Goal: Task Accomplishment & Management: Manage account settings

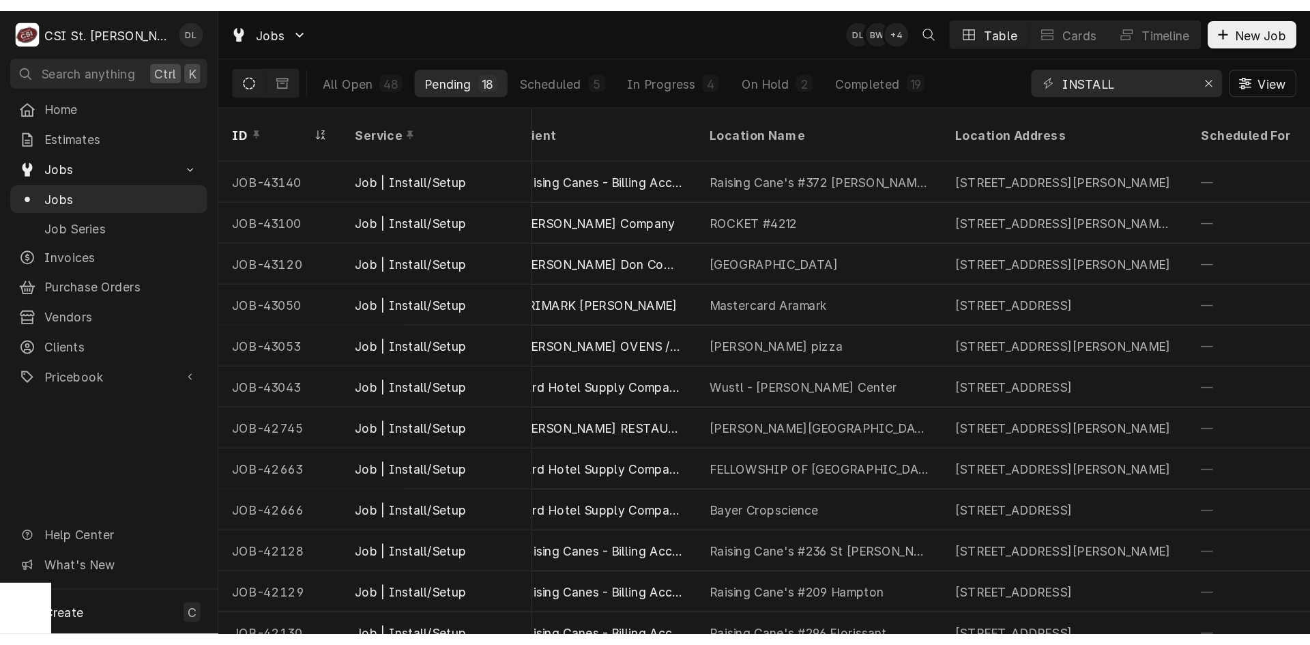
scroll to position [0, 688]
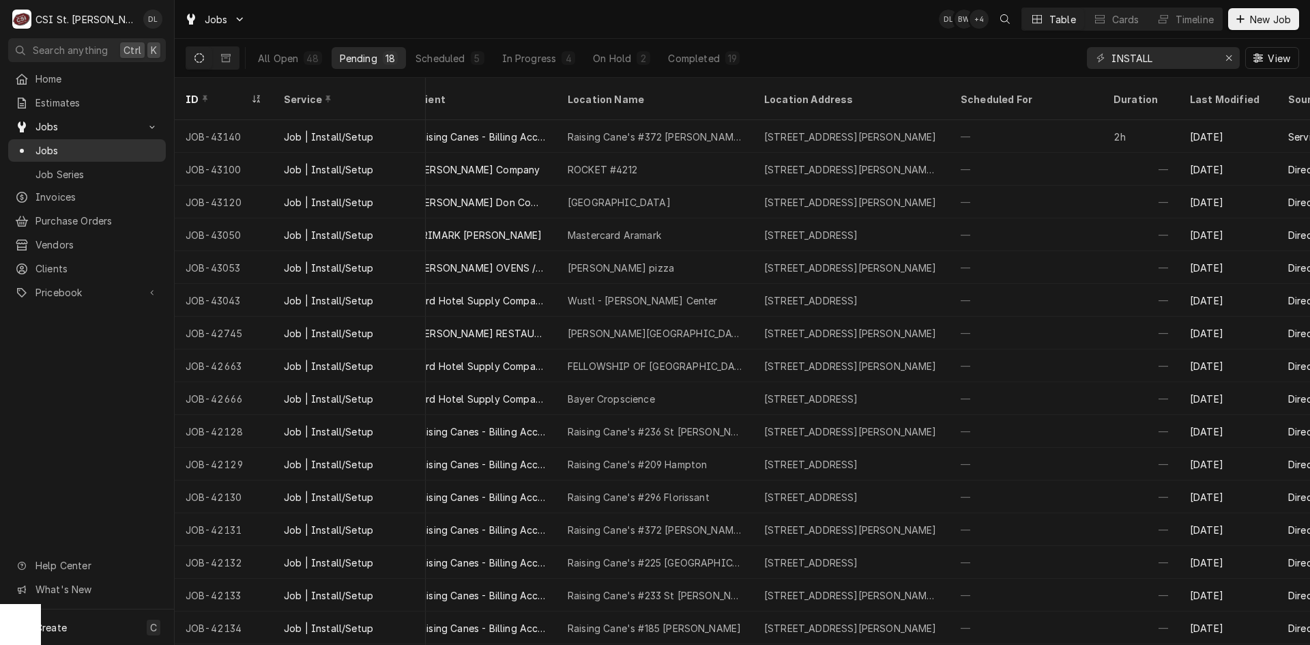
click at [89, 147] on span "Jobs" at bounding box center [96, 150] width 123 height 14
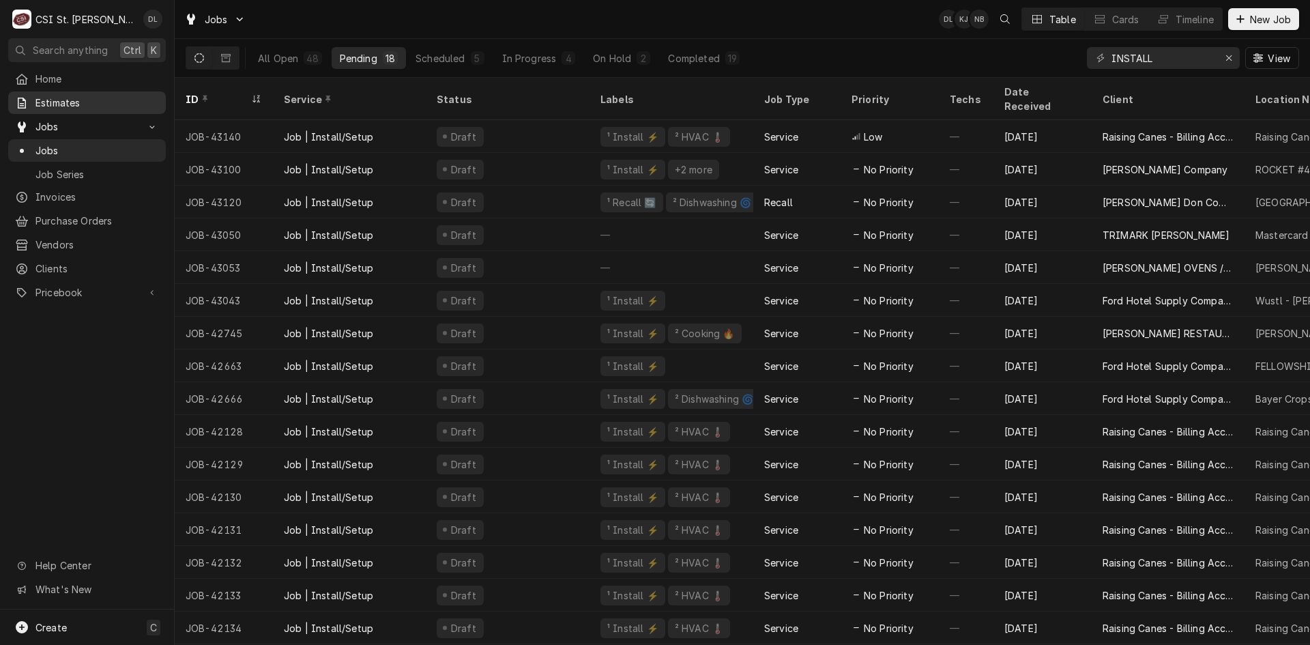
click at [91, 98] on span "Estimates" at bounding box center [96, 103] width 123 height 14
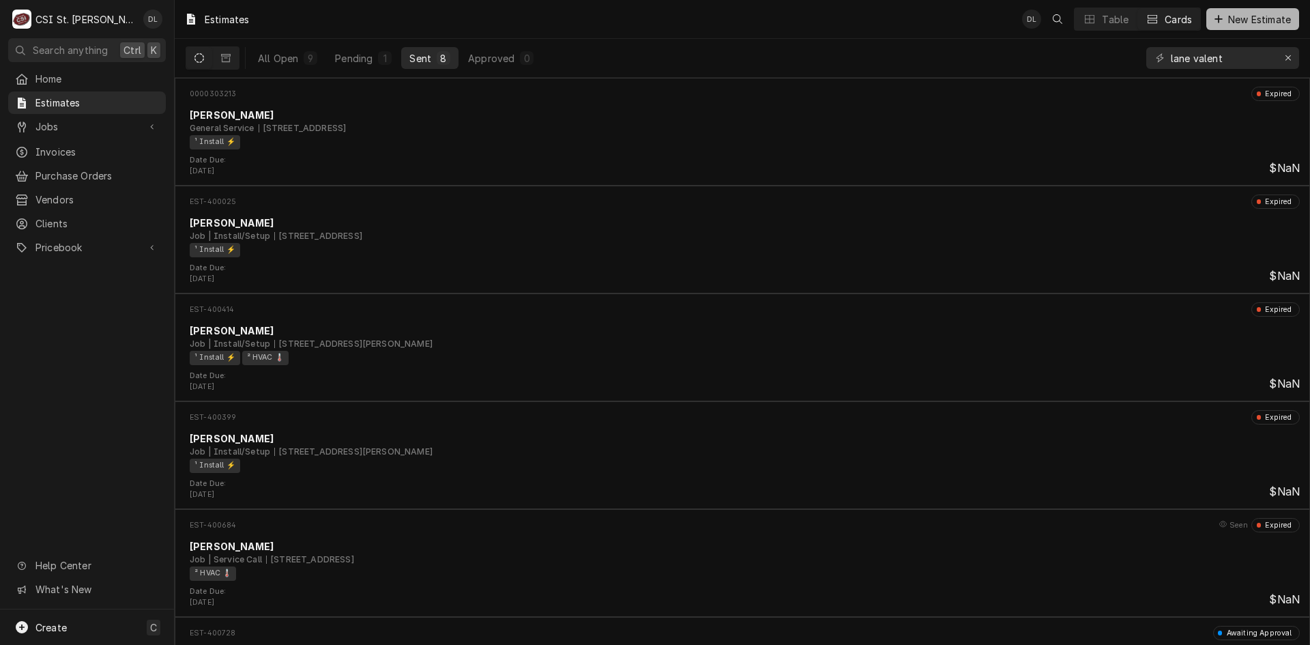
click at [1212, 20] on div "Dynamic Content Wrapper" at bounding box center [1219, 19] width 14 height 14
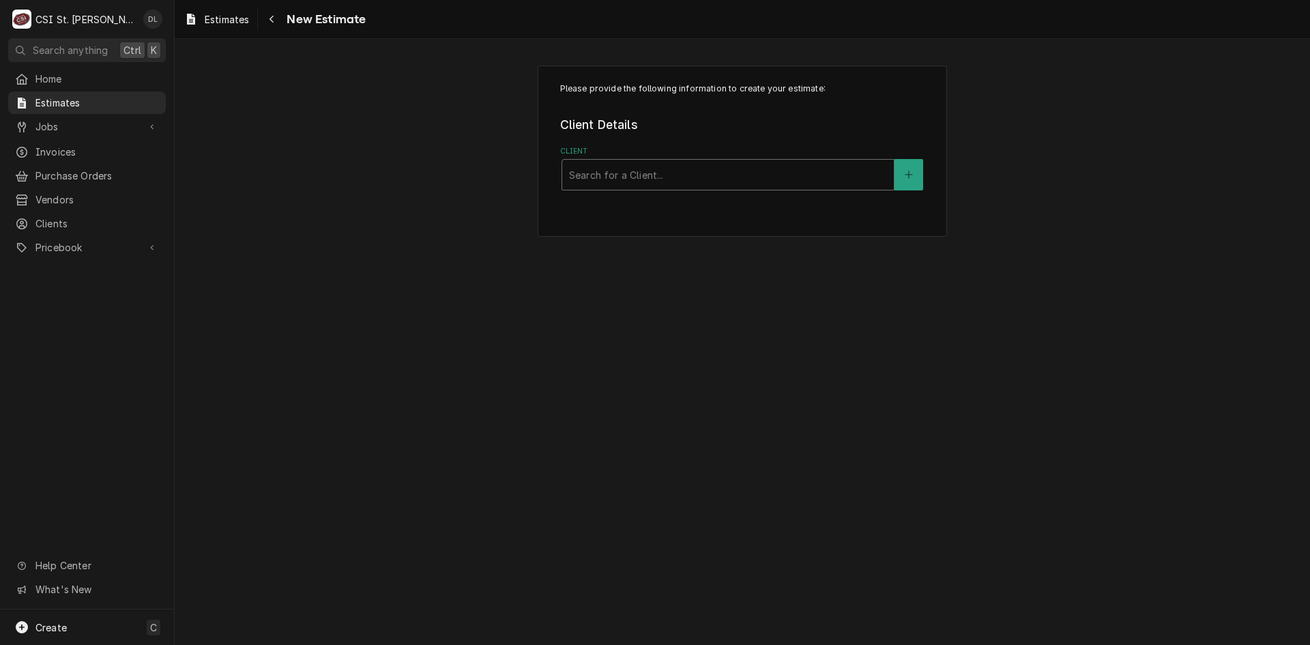
click at [652, 166] on div "Client" at bounding box center [728, 174] width 318 height 25
type input "ford hotel supply"
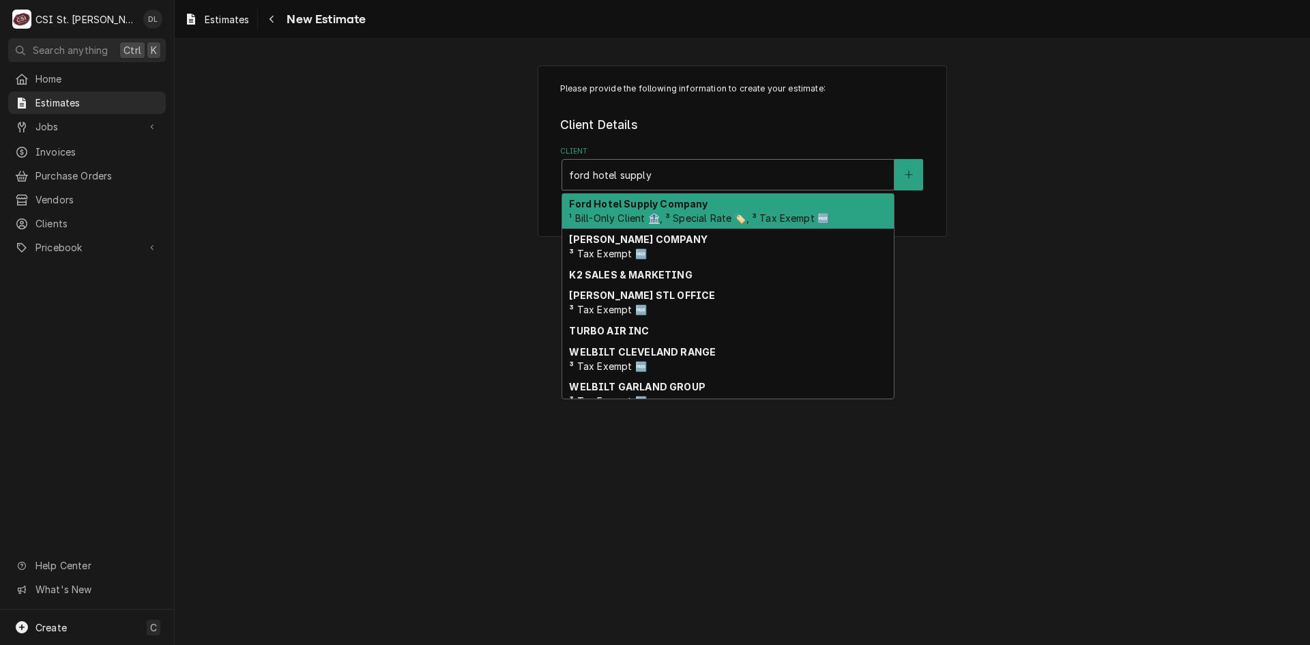
click at [737, 212] on span "¹ Bill-Only Client 🏦, ³ Special Rate 🏷️, ³ Tax Exempt 🆓" at bounding box center [699, 218] width 260 height 12
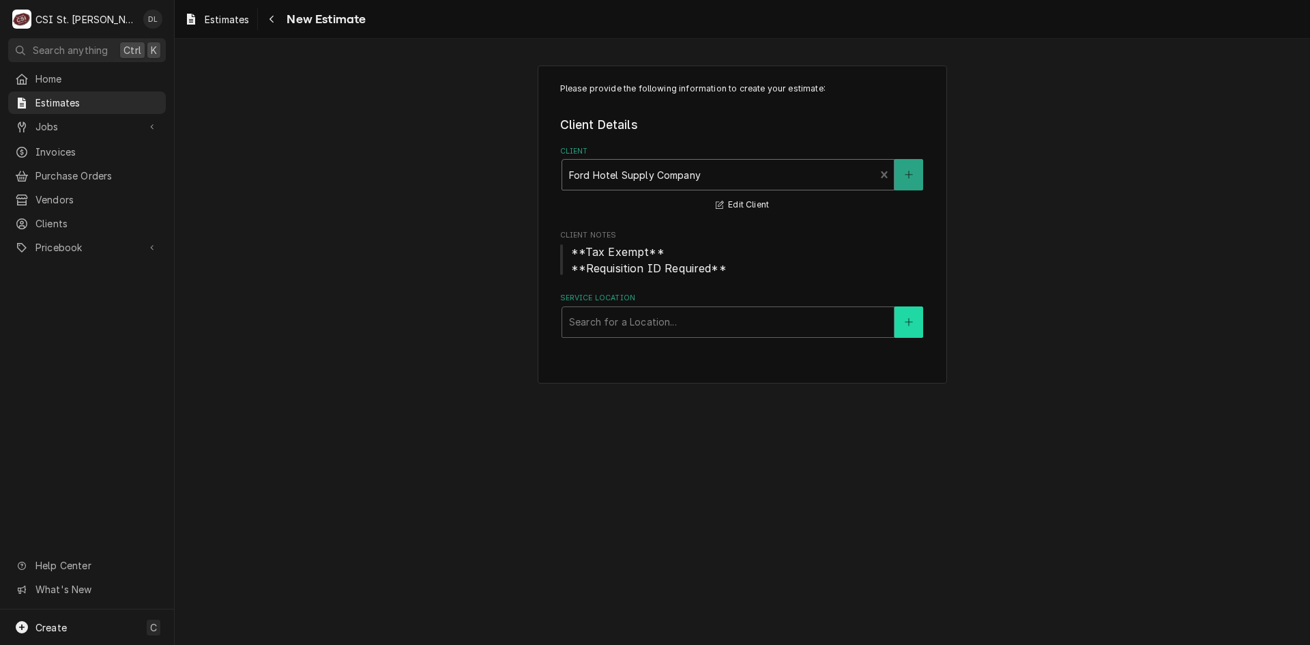
click at [916, 316] on button "Service Location" at bounding box center [908, 321] width 29 height 31
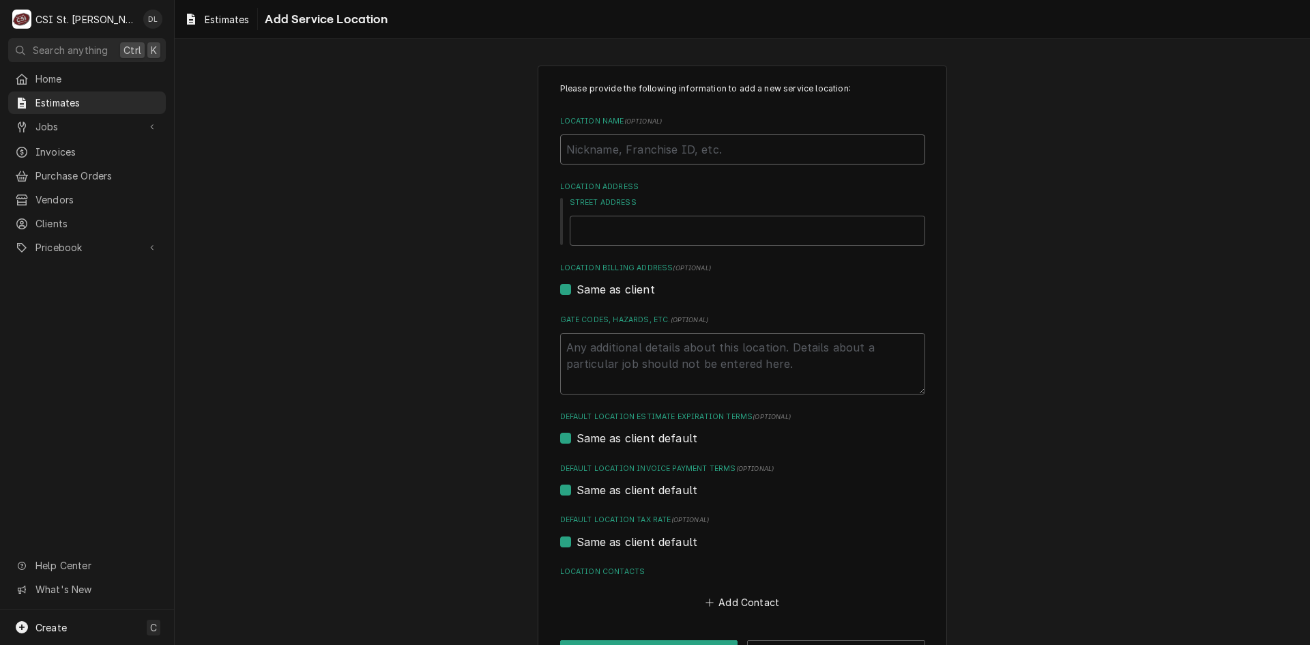
click at [742, 157] on input "Location Name ( optional )" at bounding box center [742, 149] width 365 height 30
type textarea "x"
type input "C"
type textarea "x"
type input "Ca"
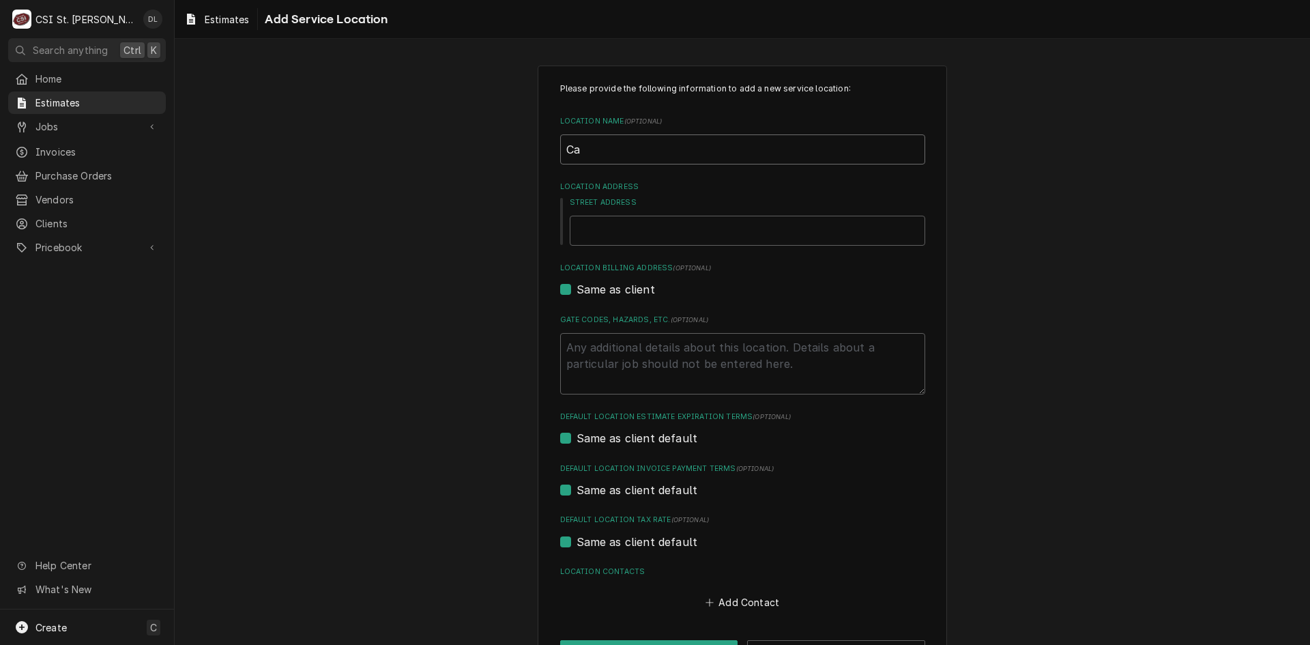
type textarea "x"
type input "Car"
type textarea "x"
type input "Carsh"
type textarea "x"
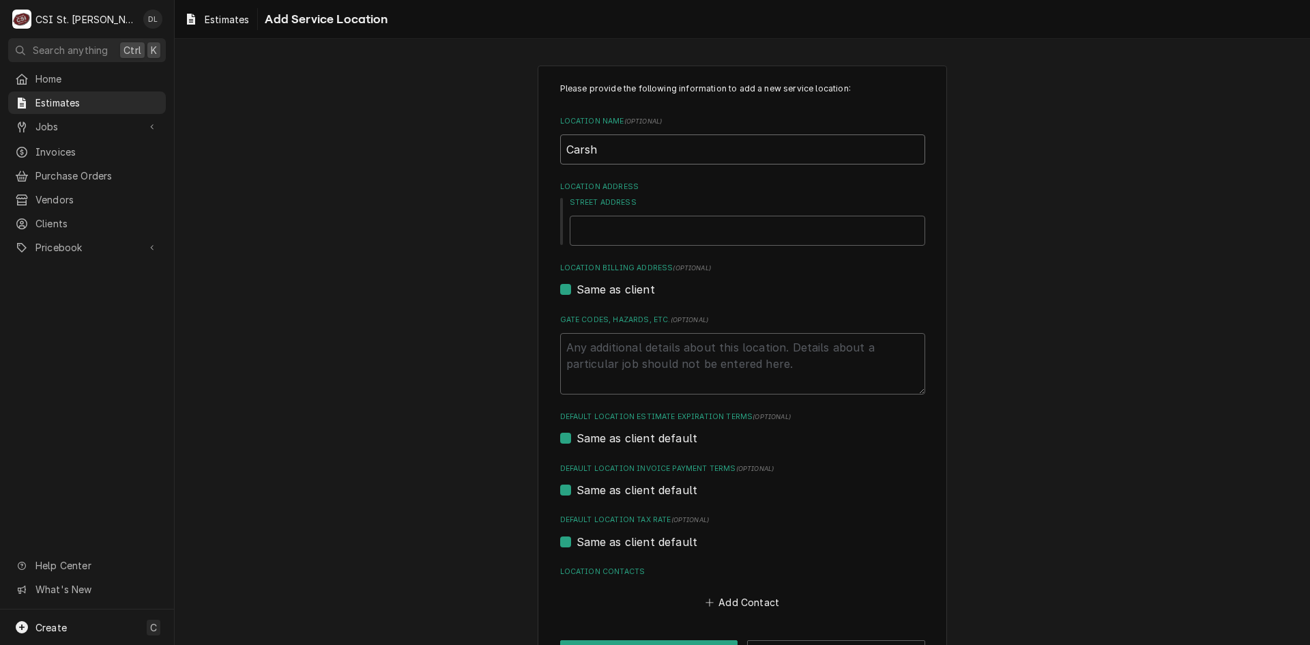
type input "Carshi"
type textarea "x"
type input "Carshil"
type textarea "x"
type input "Carshile"
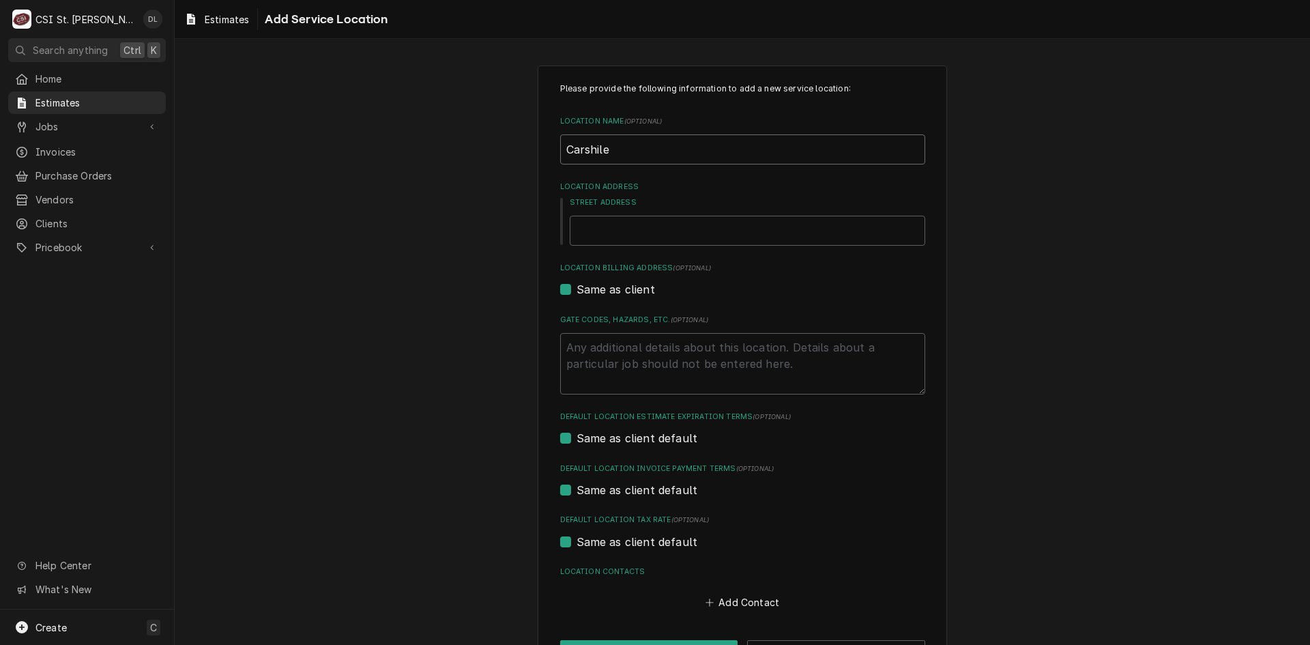
type textarea "x"
type input "Carshil"
type textarea "x"
type input "Carshi"
type textarea "x"
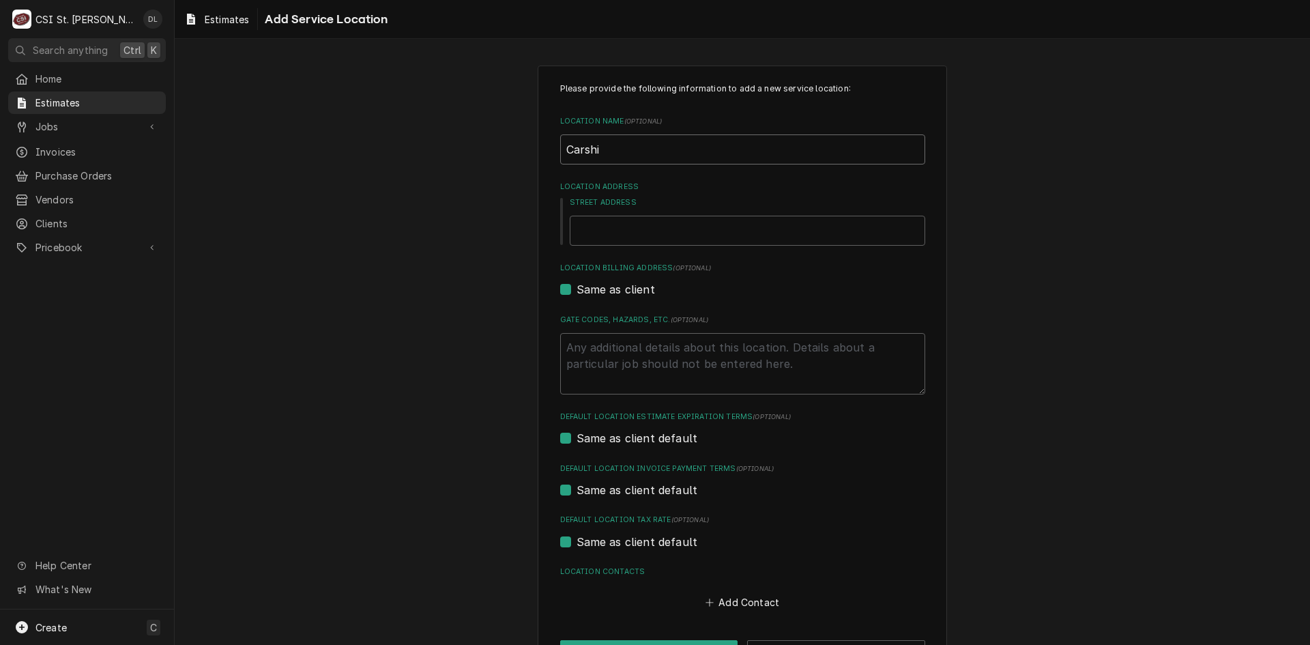
type input "Carshie"
type textarea "x"
type input "Carshiel"
type textarea "x"
type input "Carshield"
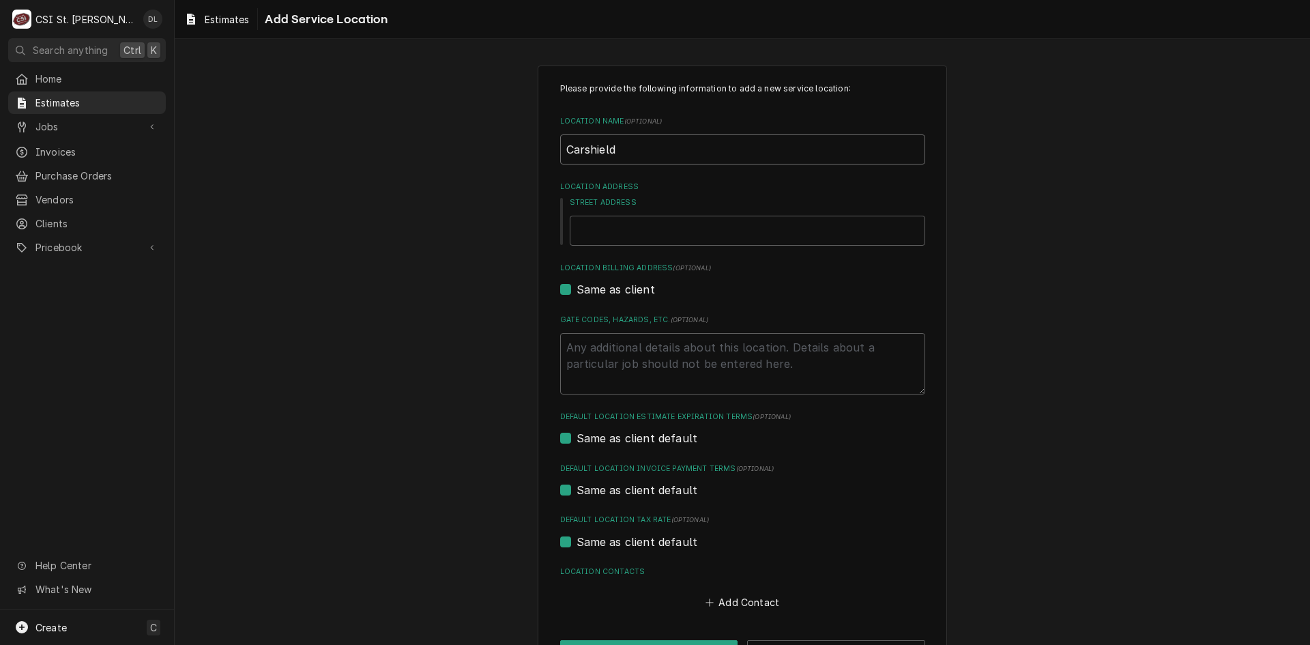
type textarea "x"
type input "Carshield"
type textarea "x"
type input "Carshield S"
type textarea "x"
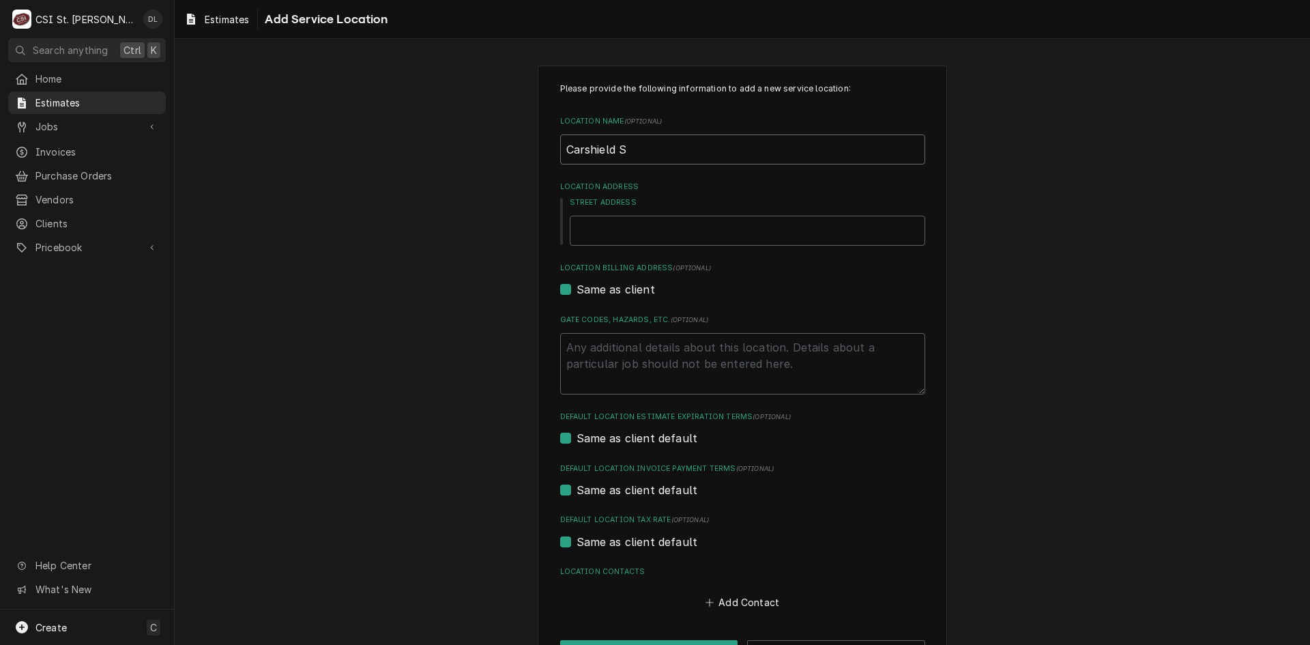
type input "Carshield Sp"
type textarea "x"
type input "Carshield Spo"
type textarea "x"
type input "Carshield Spor"
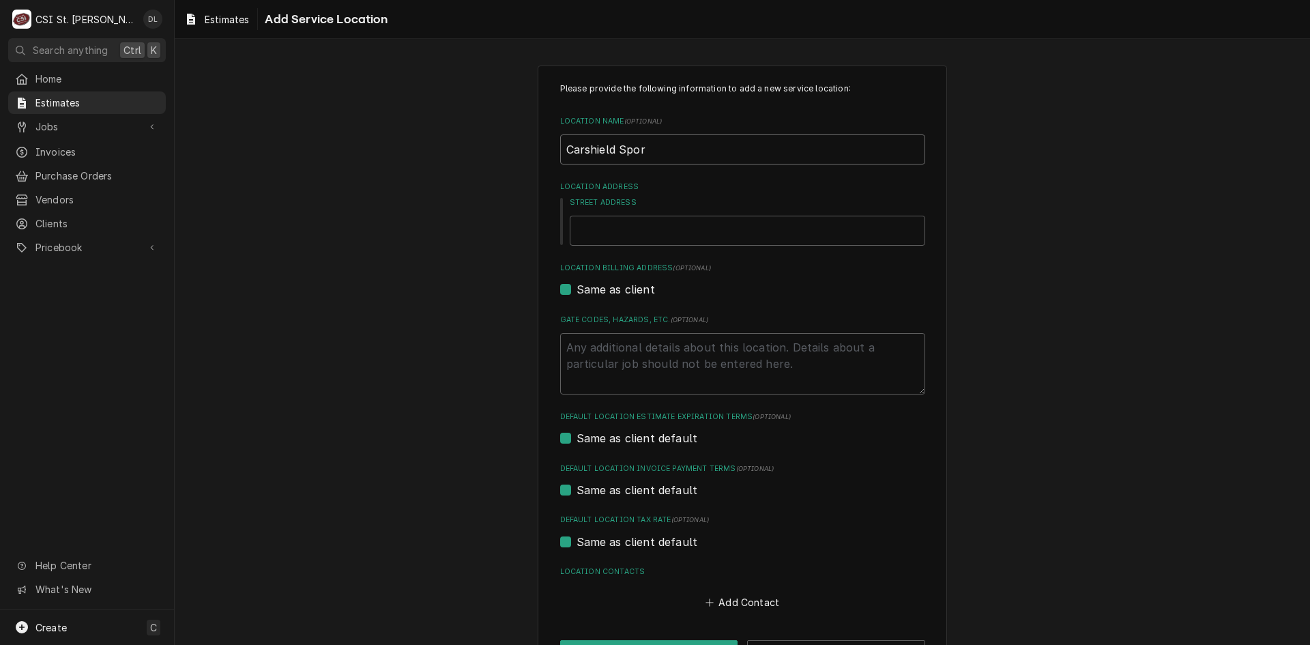
type textarea "x"
type input "Carshield Spors"
type textarea "x"
type input "Carshield Spor"
type textarea "x"
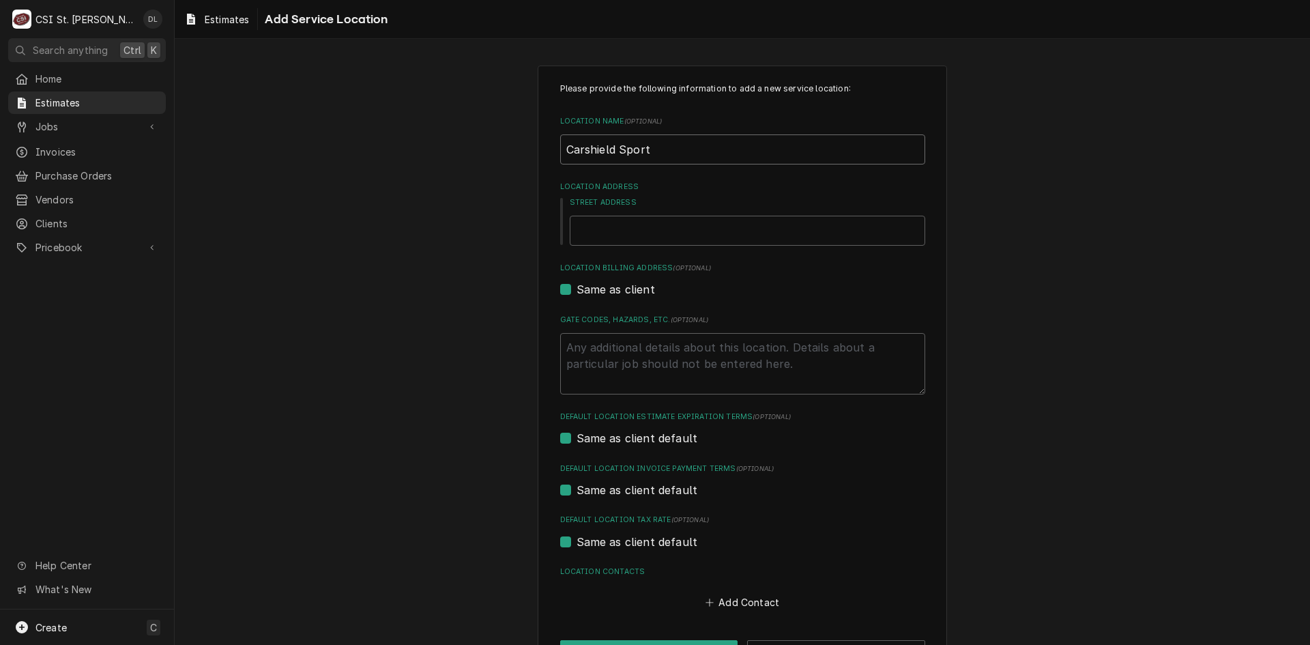
type input "Carshield Sports"
type textarea "x"
type input "Carshield Sportsc"
type textarea "x"
type input "Carshield Sportsco"
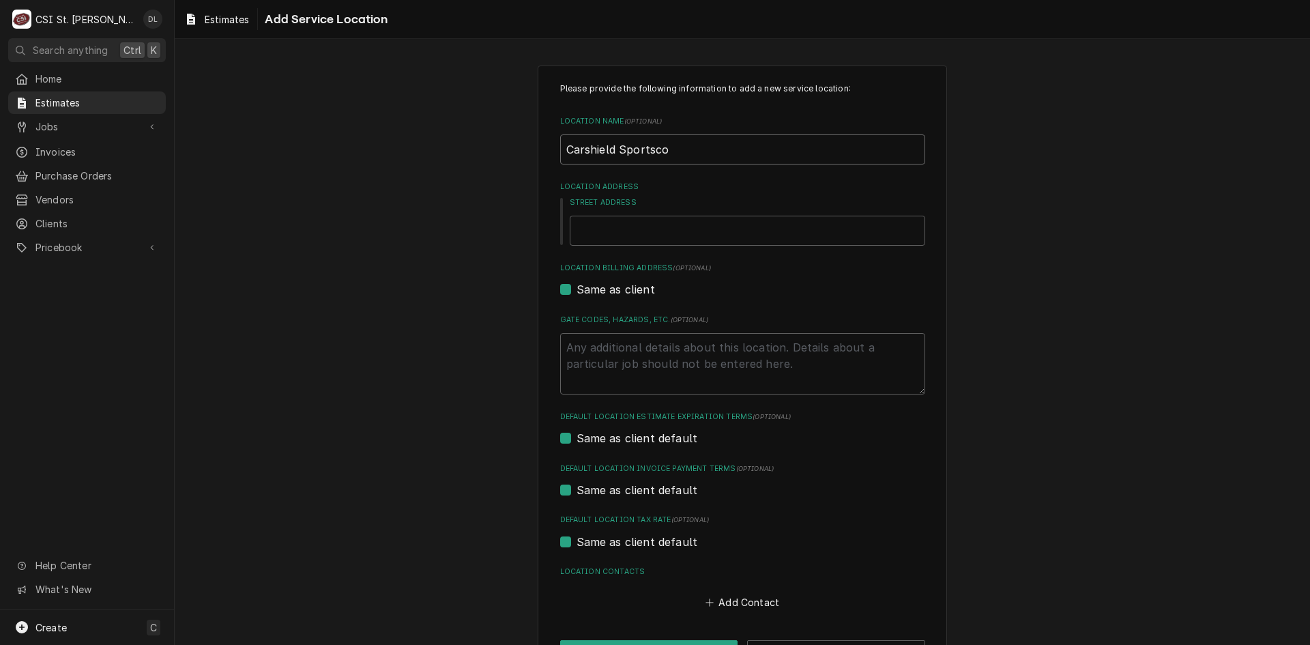
type textarea "x"
type input "Carshield Sportscom"
type textarea "x"
type input "Carshield Sportscomp"
type textarea "x"
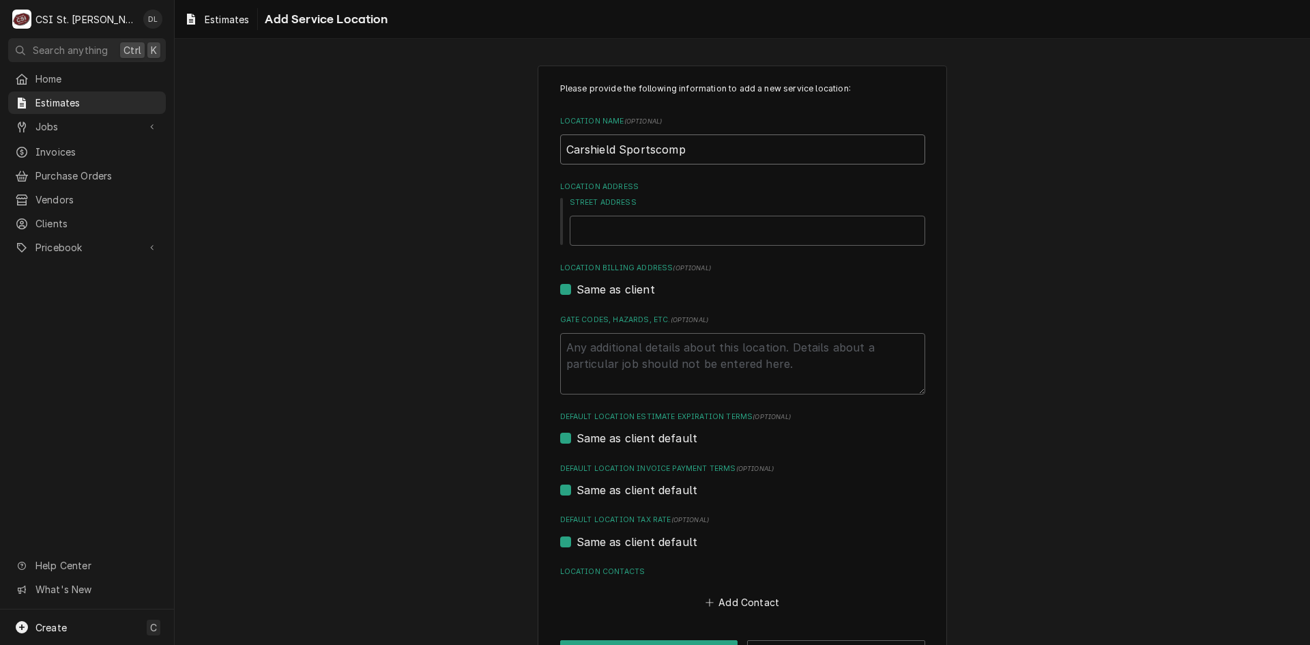
type input "Carshield Sportscompl"
type textarea "x"
type input "Carshield Sportscomple"
type textarea "x"
type input "Carshield Sportscomplex"
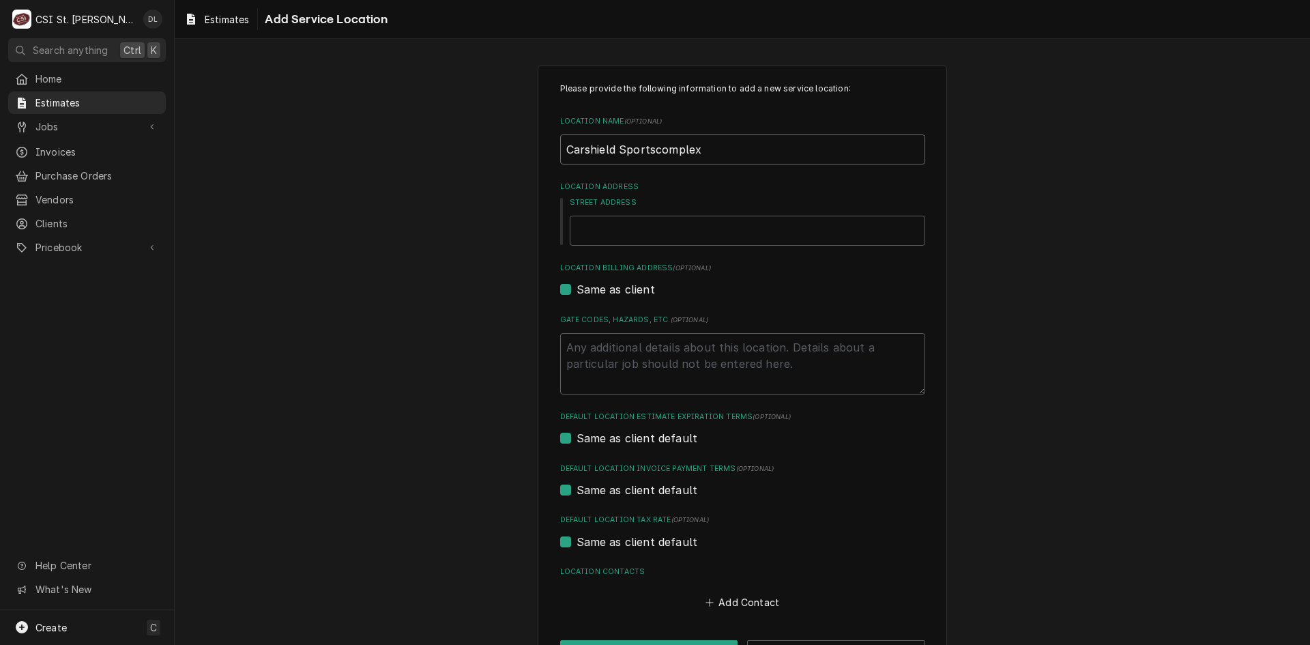
type textarea "x"
type input "Carshield Sportscomplex"
type textarea "x"
type input "5"
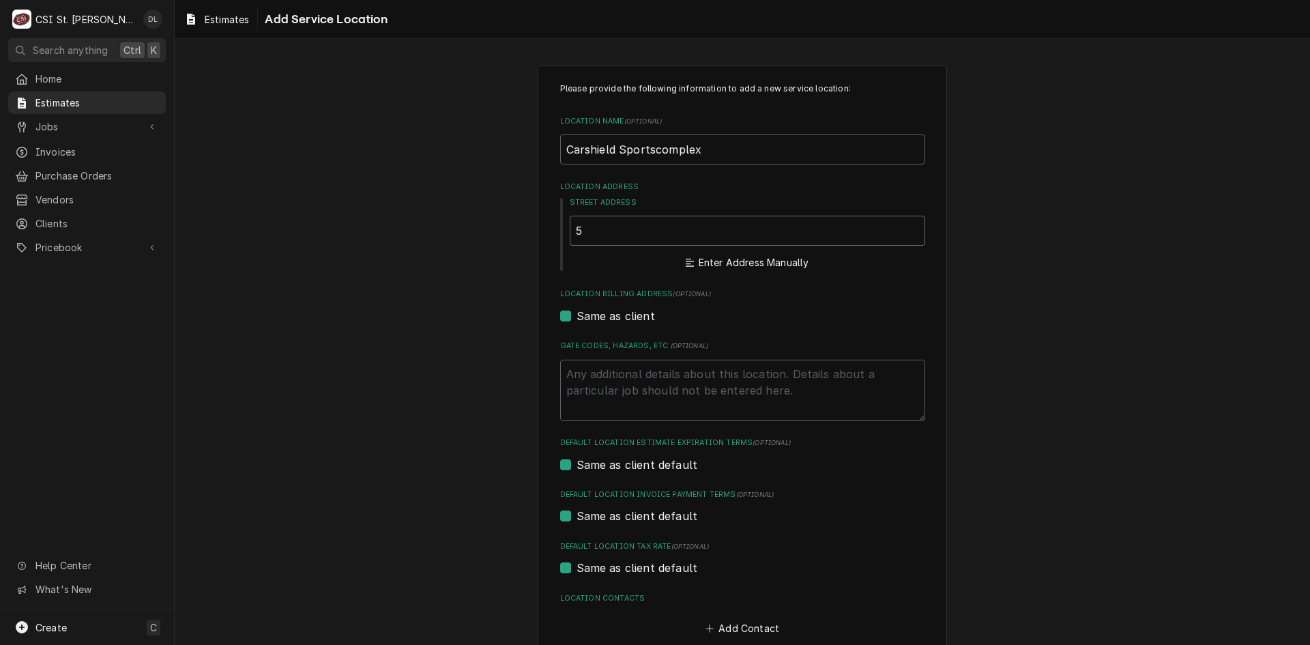
type textarea "x"
type input "53"
type textarea "x"
type input "530"
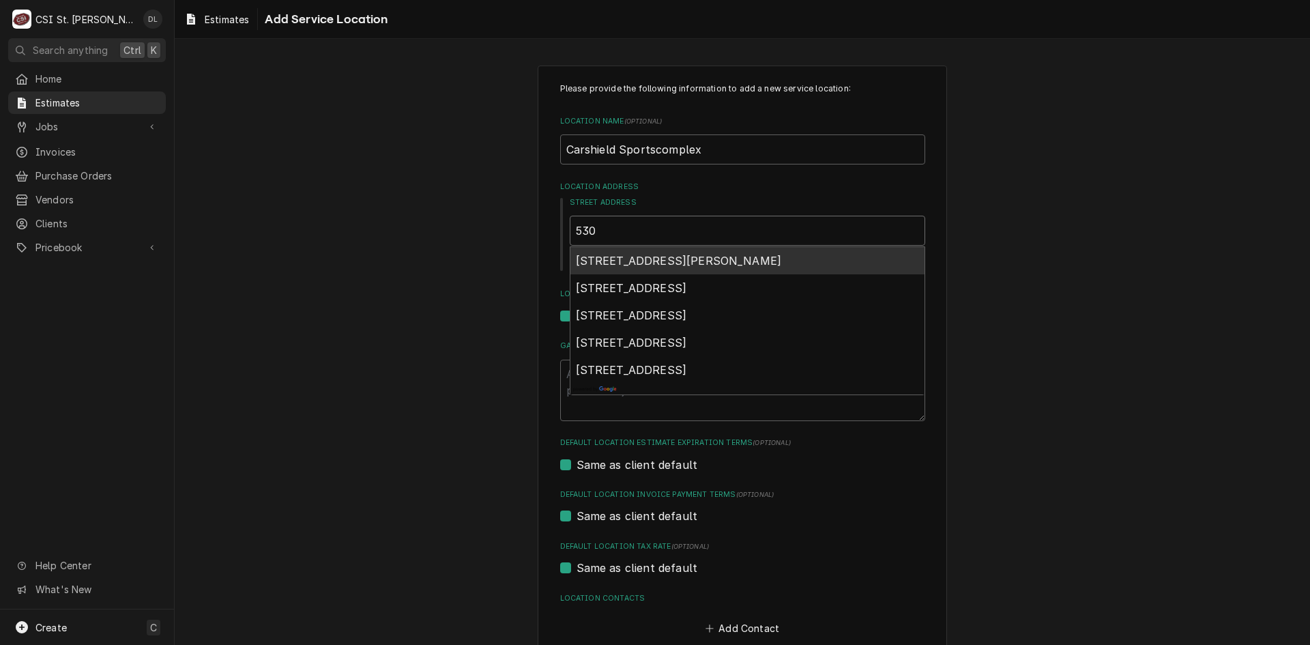
type textarea "x"
type input "530"
type textarea "x"
type input "530 n"
type textarea "x"
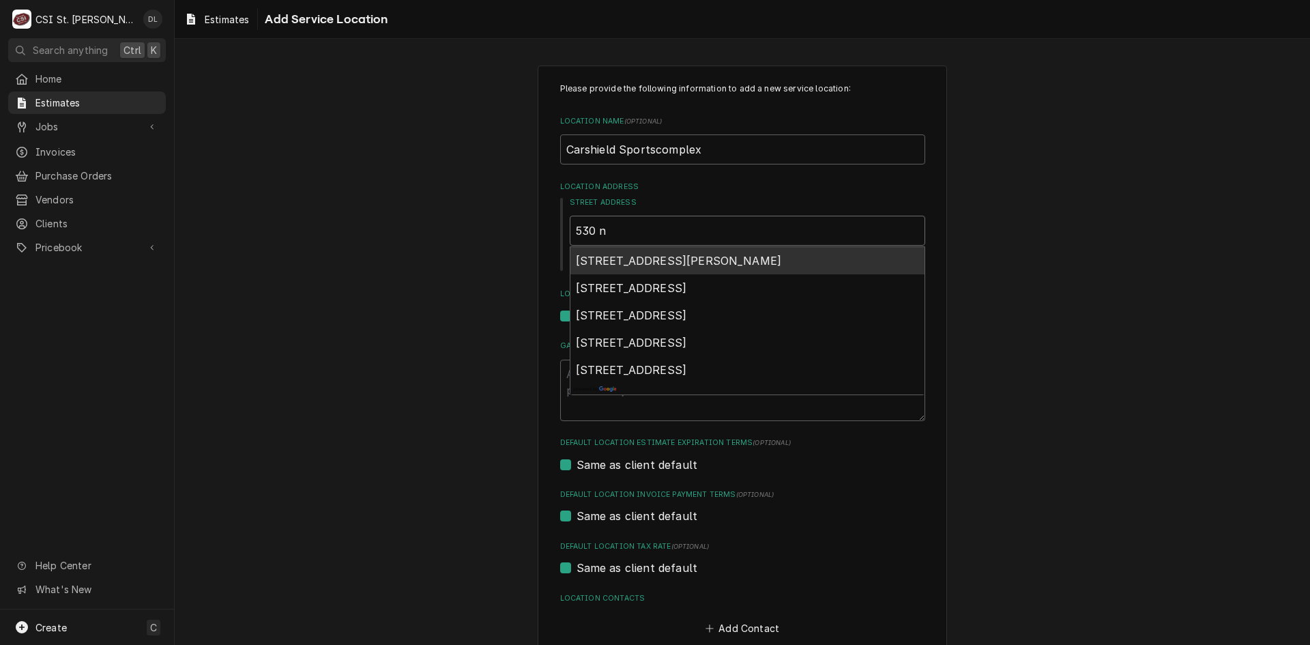
type input "530 no"
click at [707, 255] on span "530 North Eatherton Road, Chesterfield, MO, USA" at bounding box center [679, 261] width 206 height 14
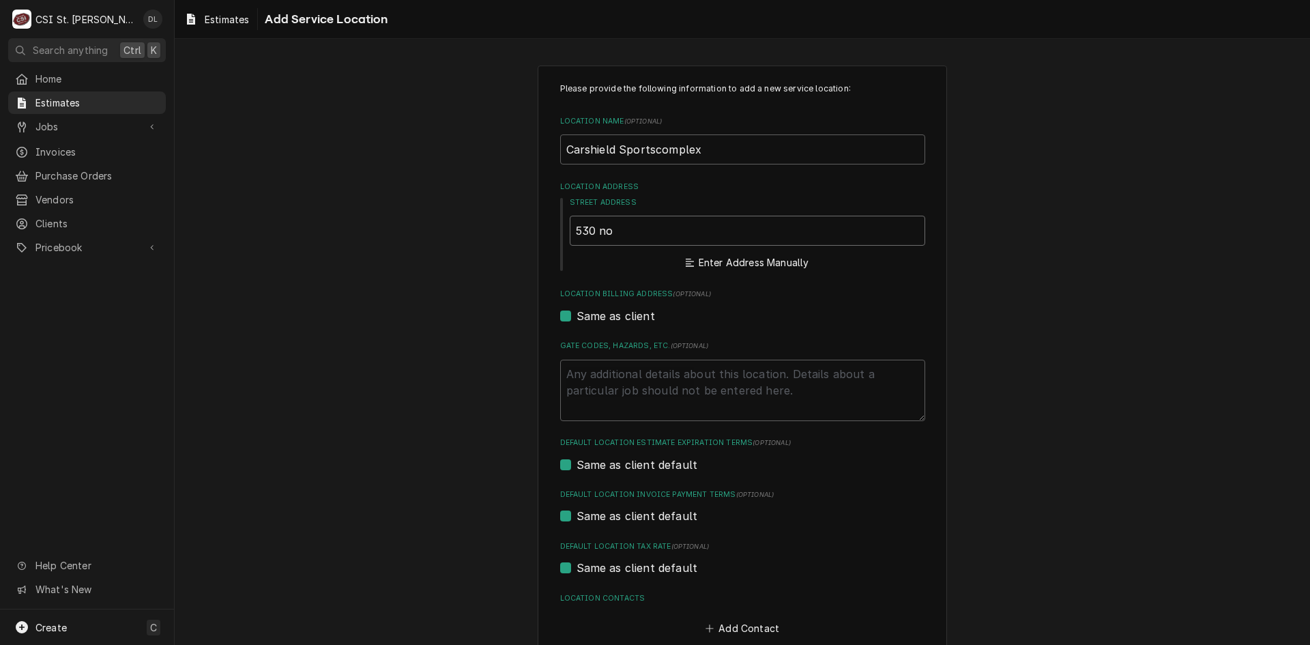
type textarea "x"
type input "530 N Eatherton Rd"
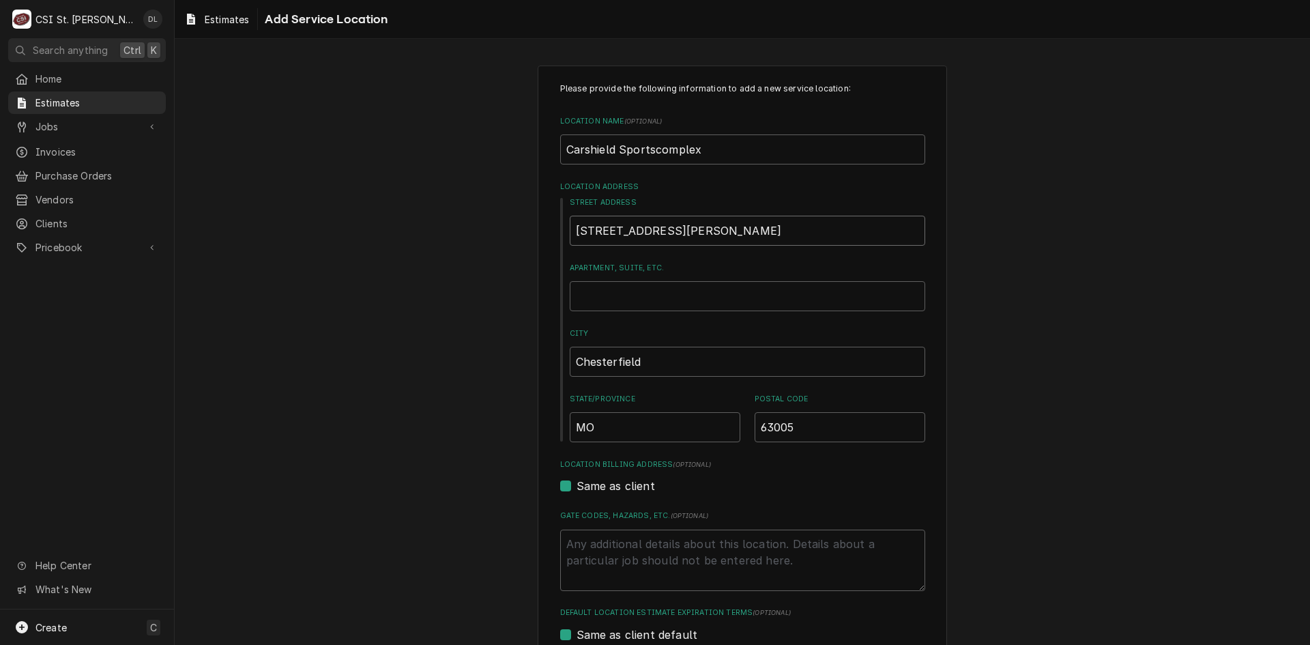
type textarea "x"
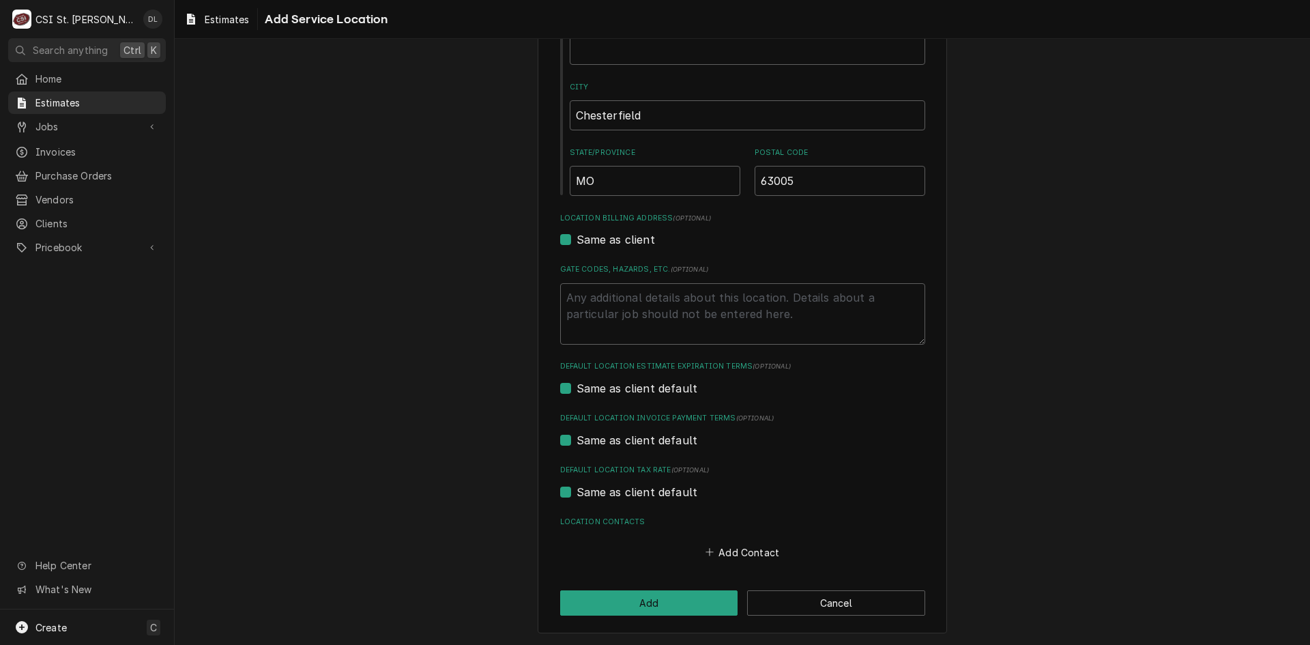
scroll to position [178, 0]
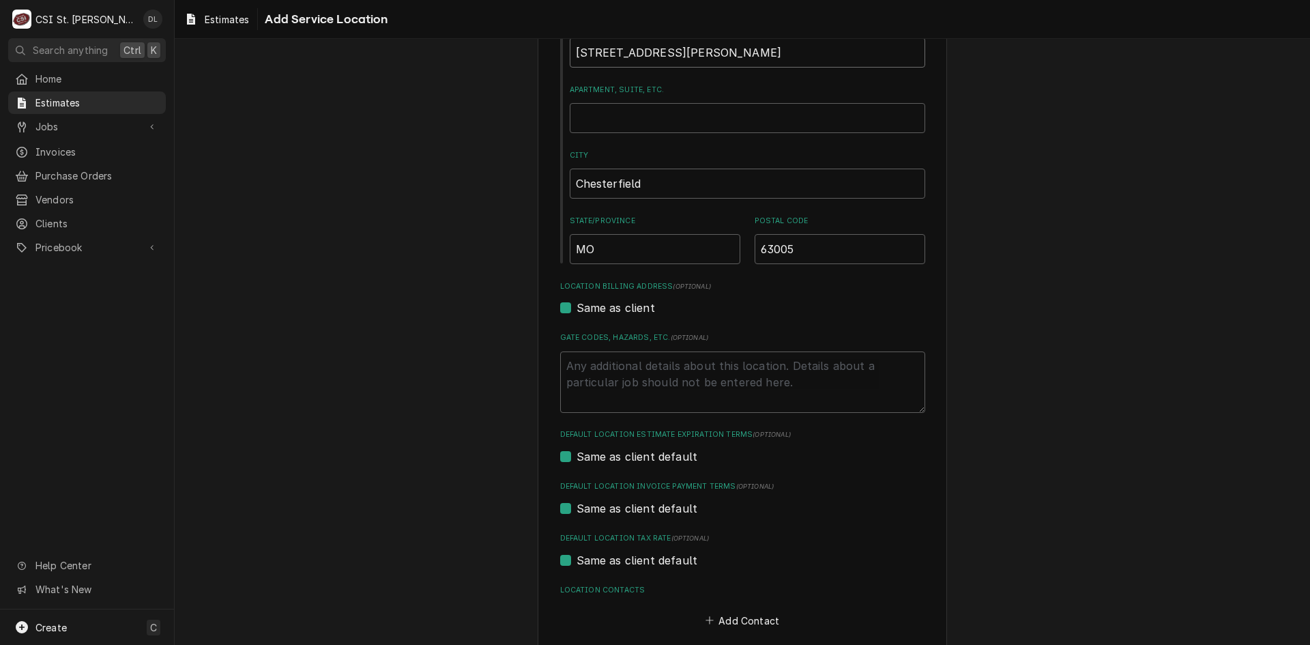
type input "530 N Eatherton Rd"
click at [576, 561] on label "Same as client default" at bounding box center [636, 560] width 121 height 16
click at [576, 561] on input "Same as client default" at bounding box center [758, 567] width 365 height 30
checkbox input "false"
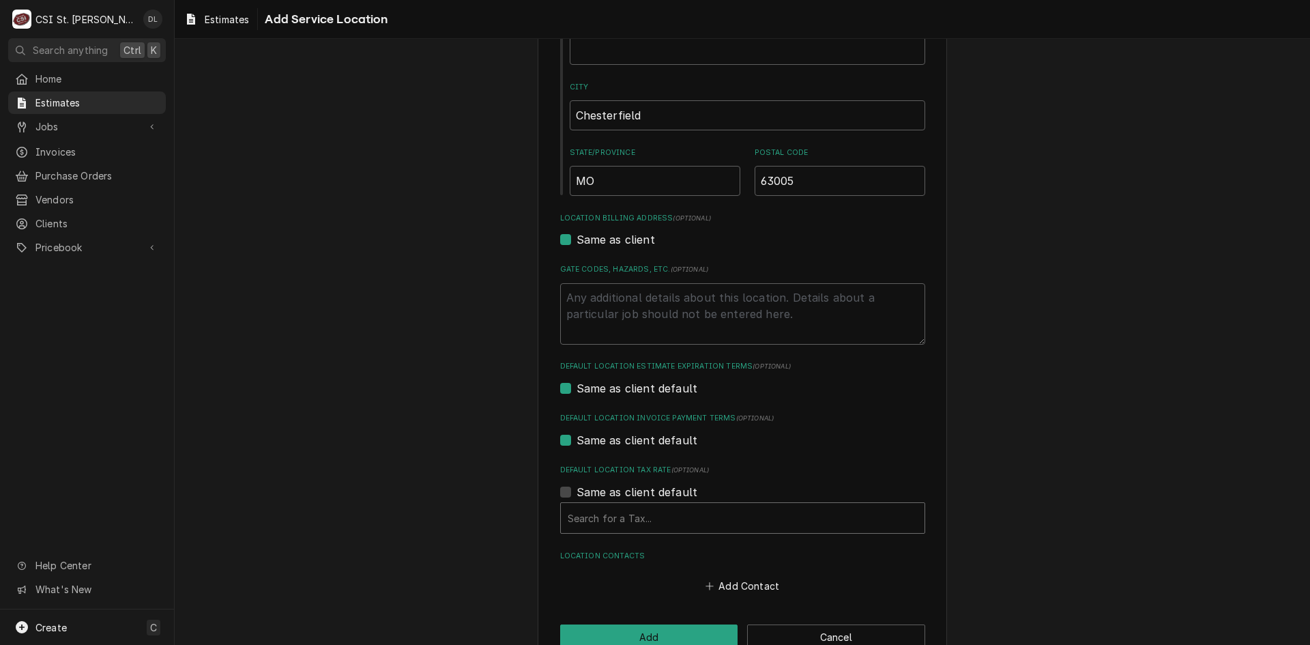
click at [700, 519] on div "Default Location Tax Rate" at bounding box center [743, 518] width 350 height 25
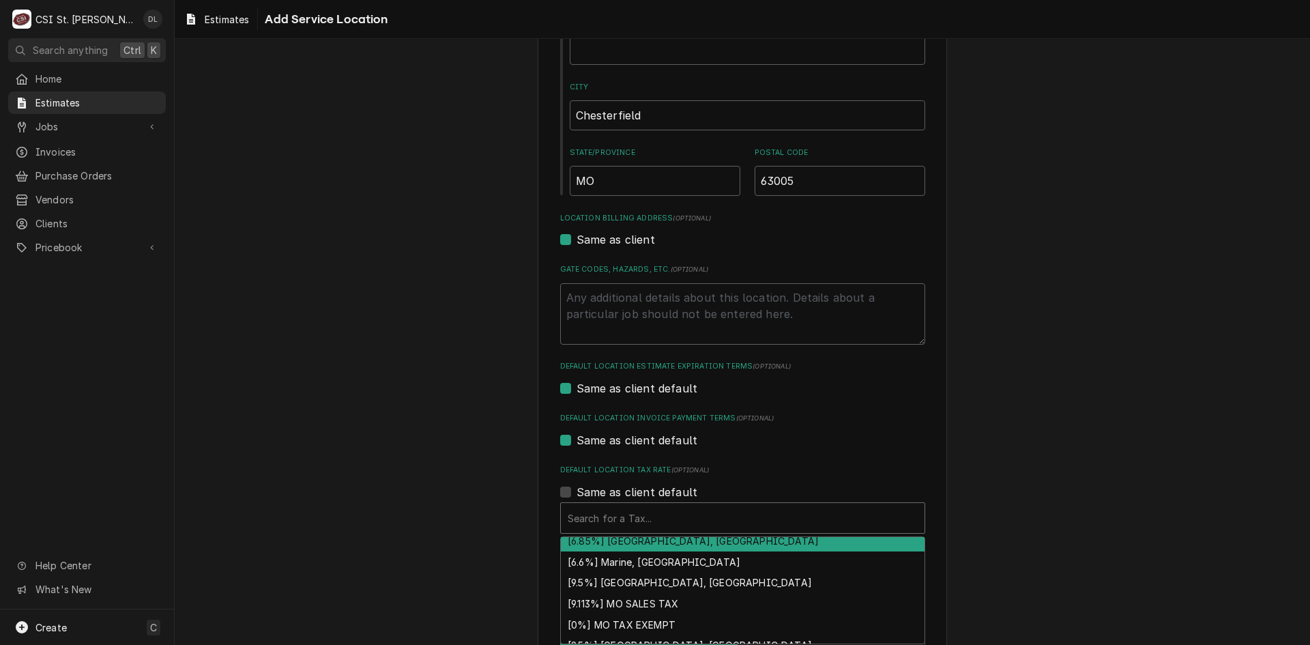
scroll to position [516, 0]
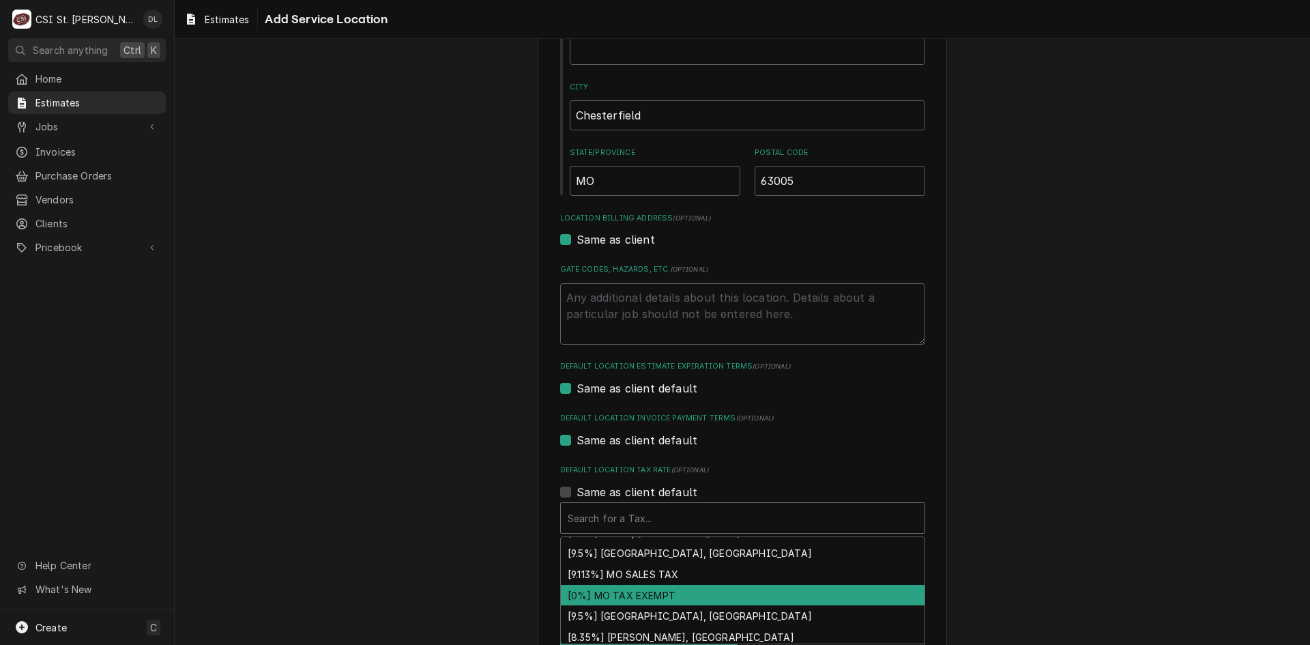
click at [643, 597] on div "[0%] MO TAX EXEMPT" at bounding box center [743, 595] width 364 height 21
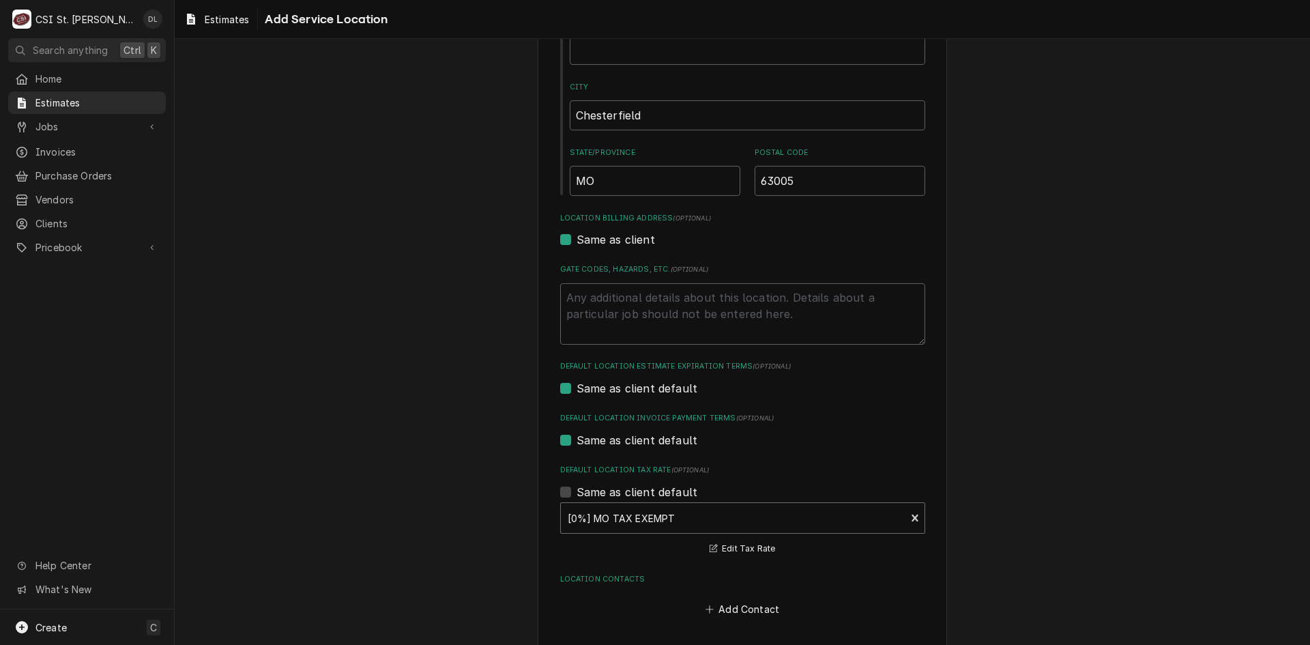
scroll to position [303, 0]
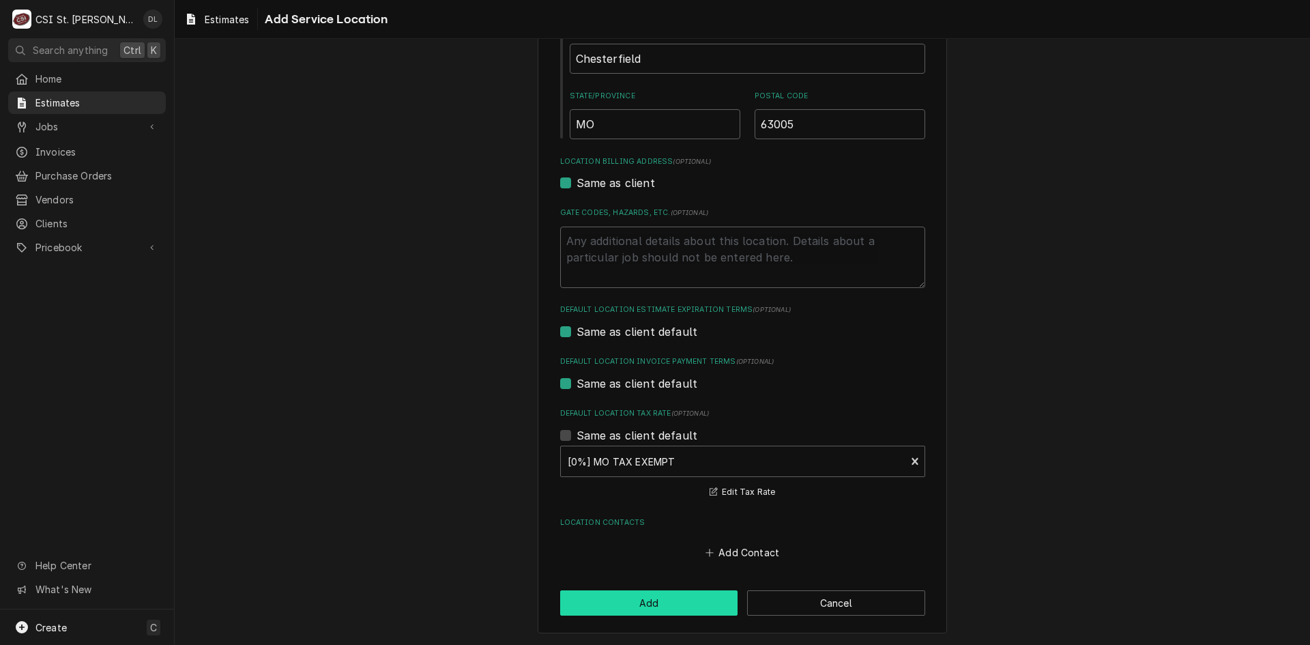
click at [640, 602] on button "Add" at bounding box center [649, 602] width 178 height 25
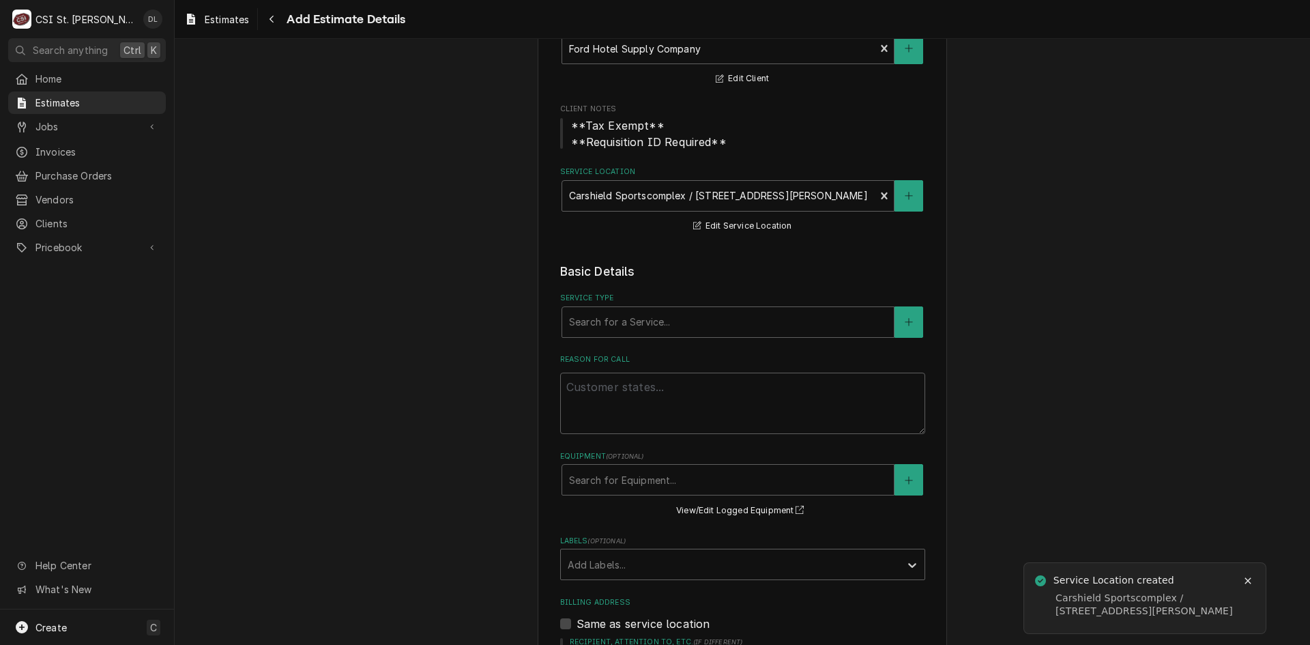
scroll to position [136, 0]
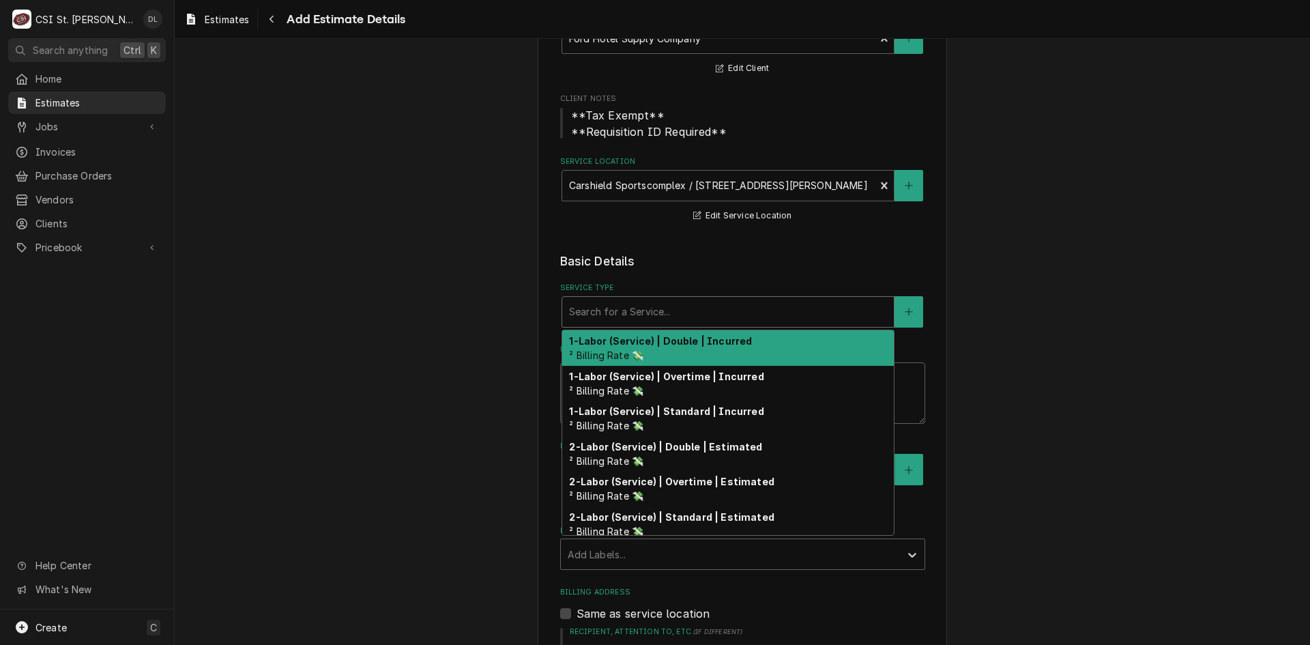
click at [673, 310] on div "Service Type" at bounding box center [728, 311] width 318 height 25
type textarea "x"
type input "i"
type textarea "x"
type input "in"
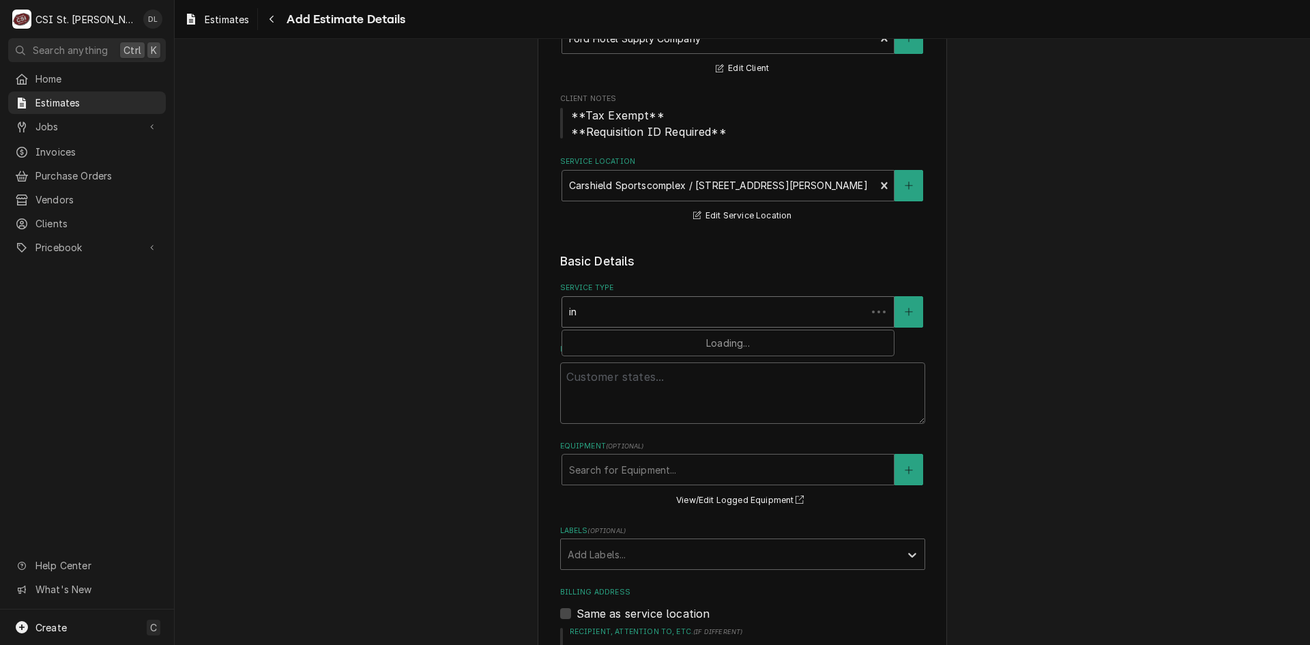
type textarea "x"
type input "ins"
type textarea "x"
type input "inst"
type textarea "x"
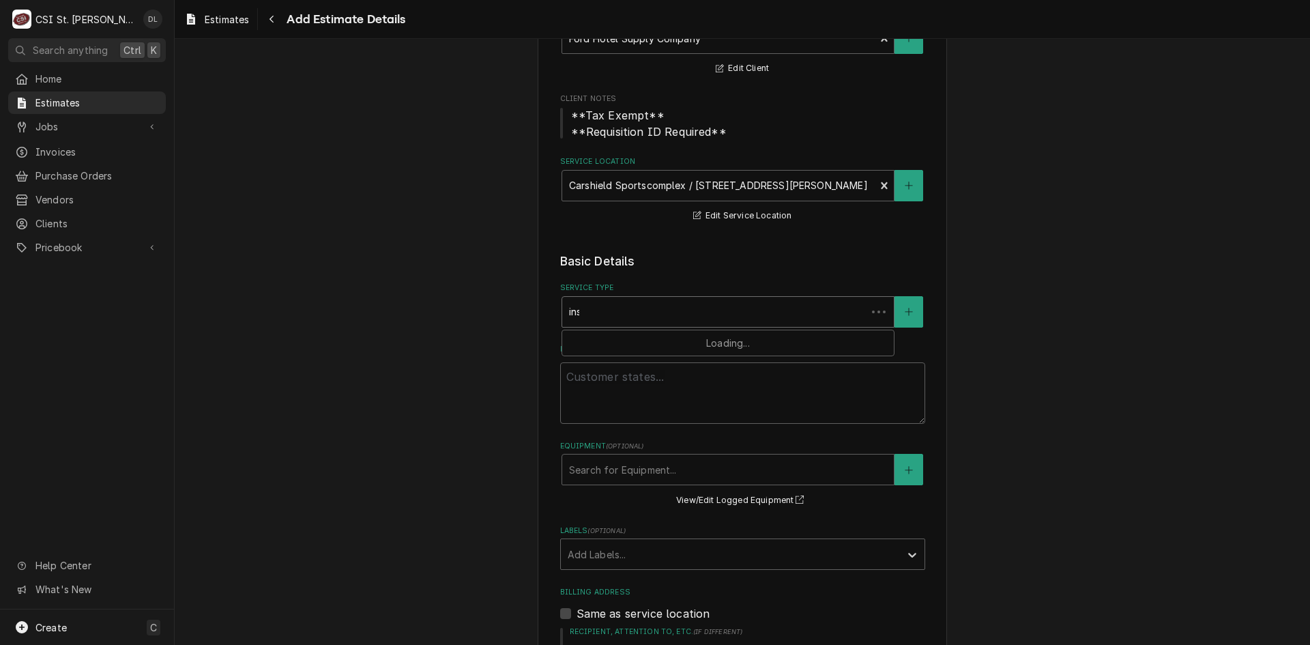
type input "insta"
type textarea "x"
type input "instal"
type textarea "x"
type input "install"
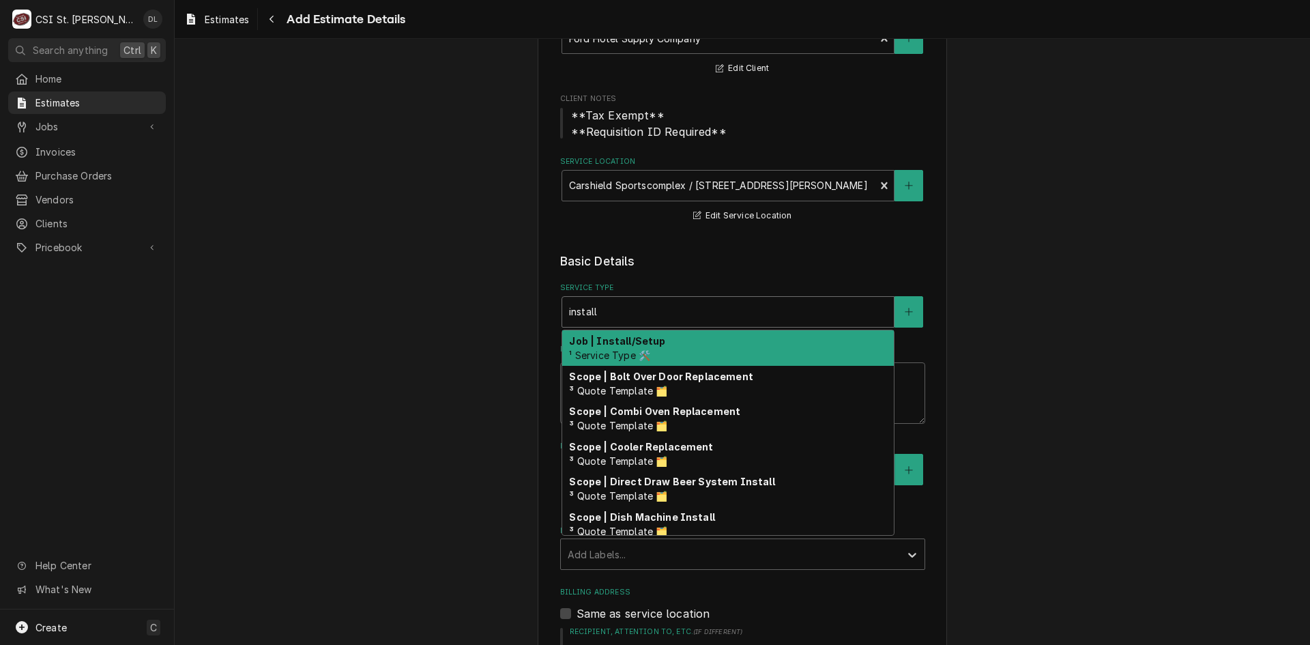
click at [664, 343] on div "Job | Install/Setup ¹ Service Type 🛠️" at bounding box center [728, 347] width 332 height 35
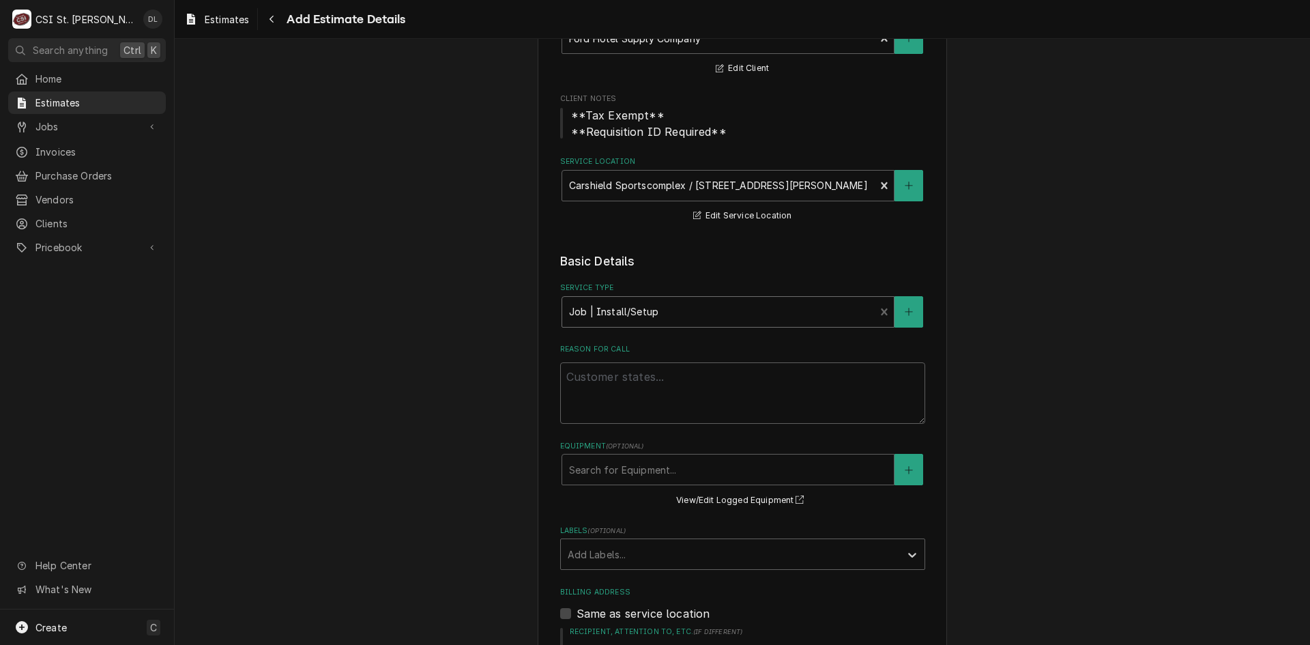
type textarea "x"
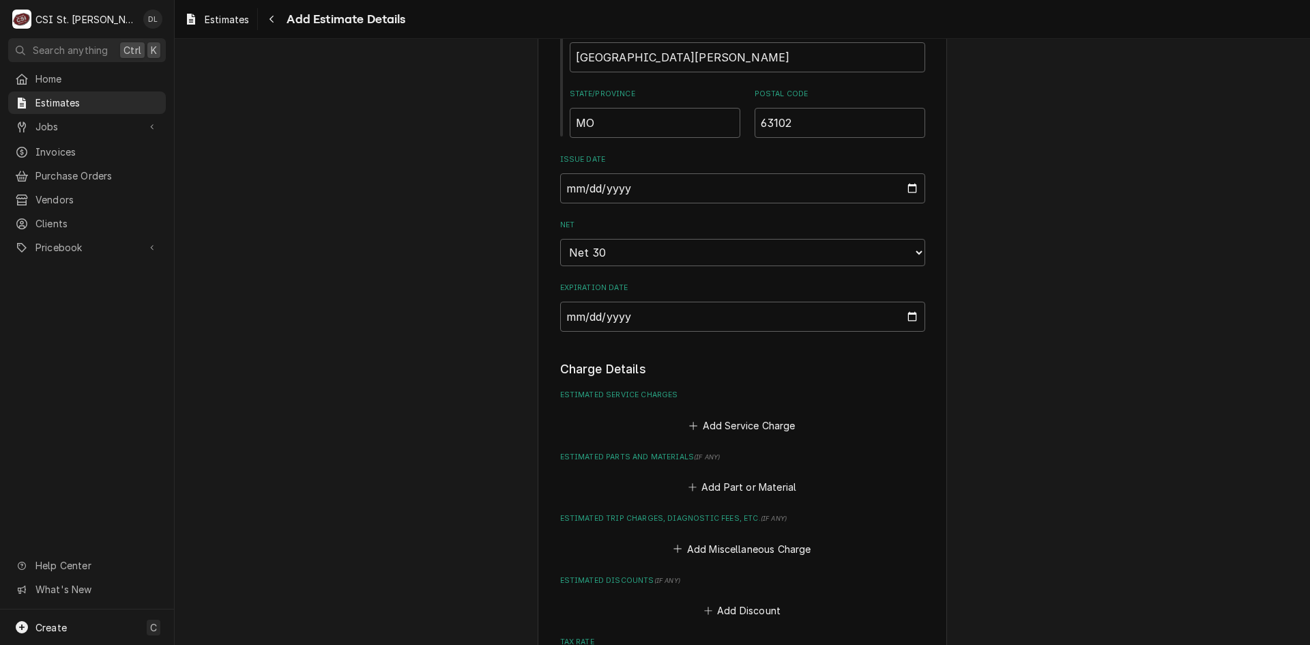
scroll to position [1023, 0]
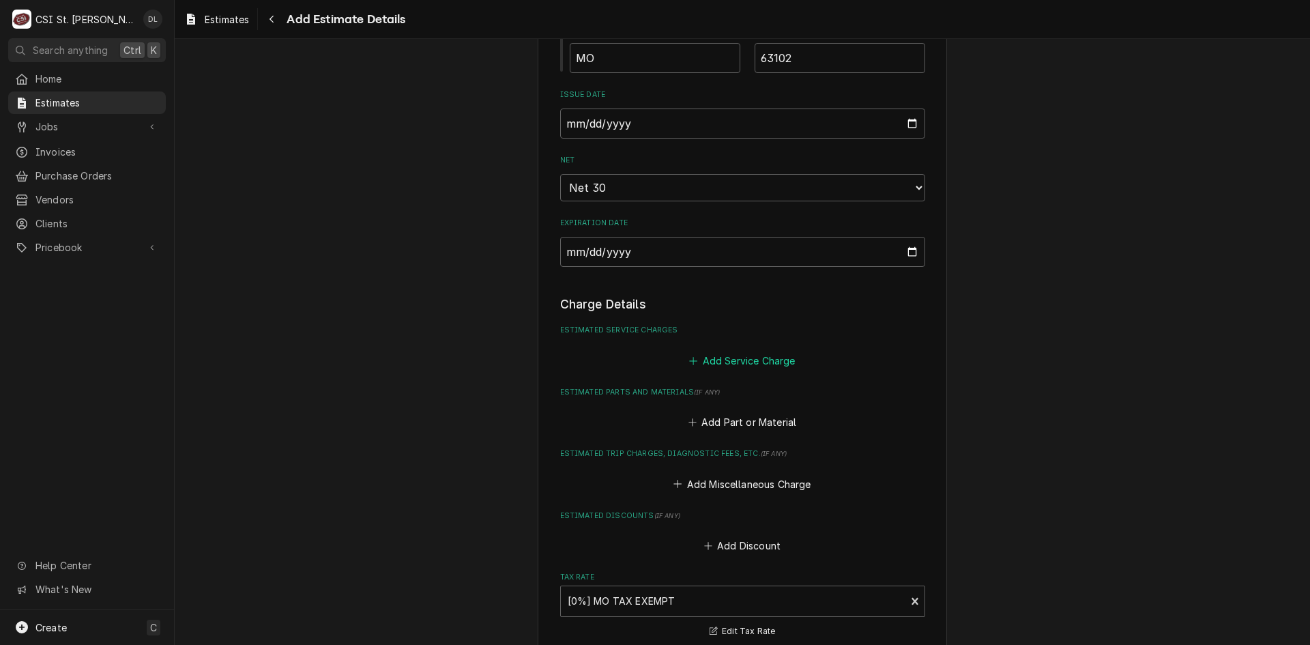
click at [690, 367] on button "Add Service Charge" at bounding box center [742, 360] width 111 height 19
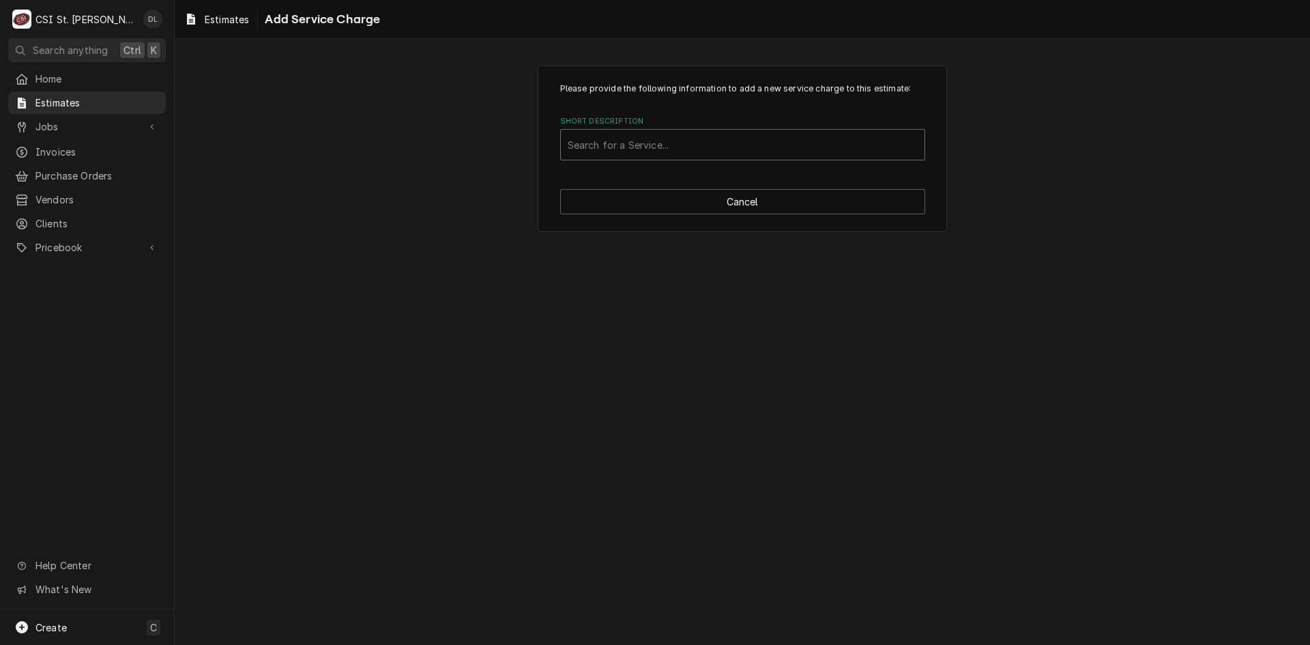
click at [693, 145] on div "Short Description" at bounding box center [743, 144] width 350 height 25
type input "scope set"
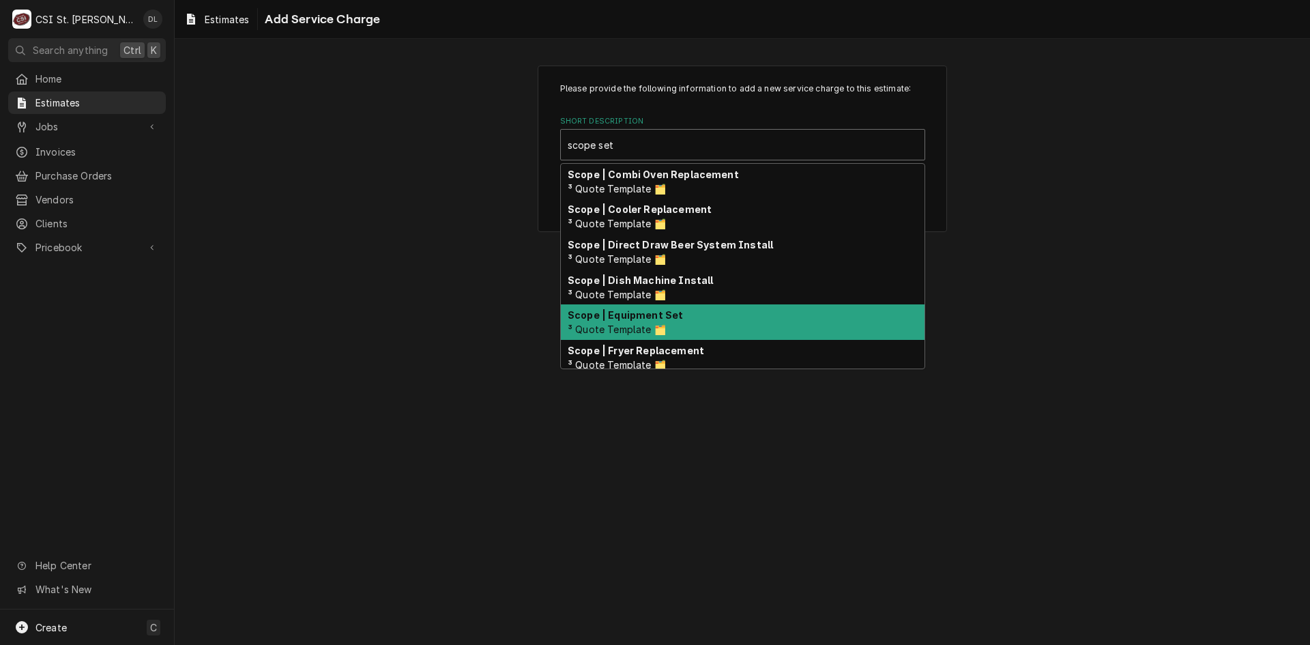
click at [693, 308] on div "Scope | Equipment Set ³ Quote Template 🗂️" at bounding box center [743, 321] width 364 height 35
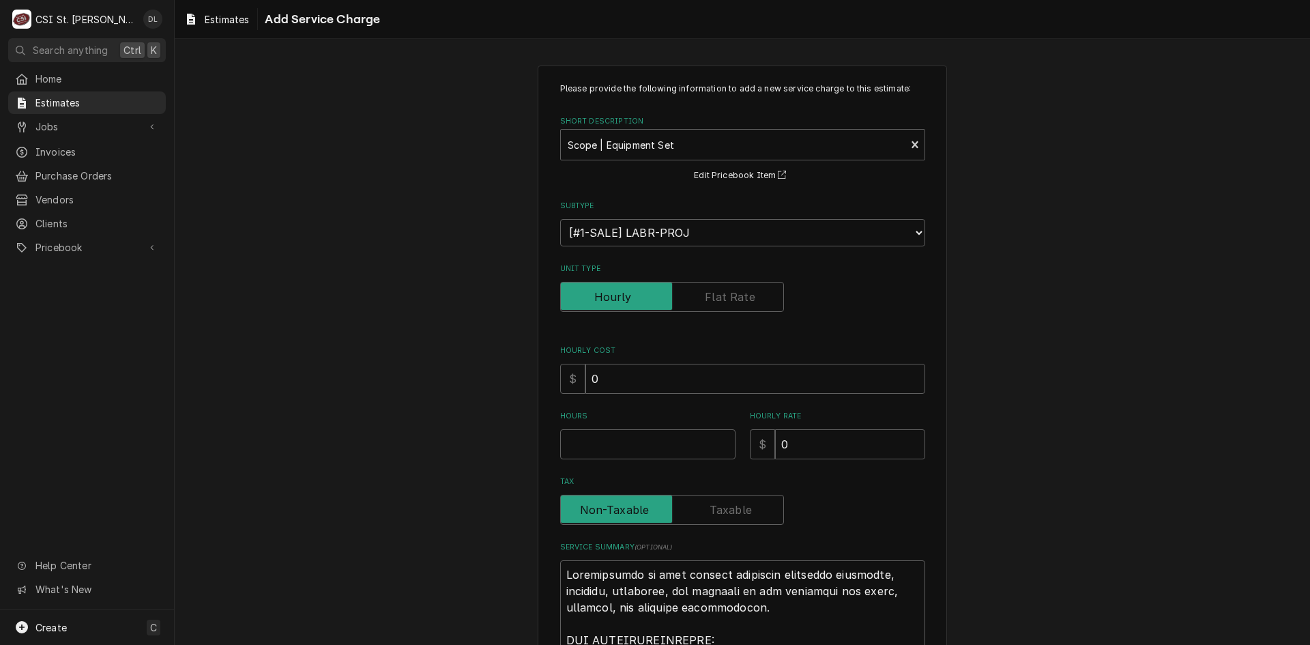
type textarea "x"
click at [728, 299] on label "Unit Type" at bounding box center [672, 297] width 224 height 30
click at [728, 299] on input "Unit Type" at bounding box center [671, 297] width 211 height 30
checkbox input "true"
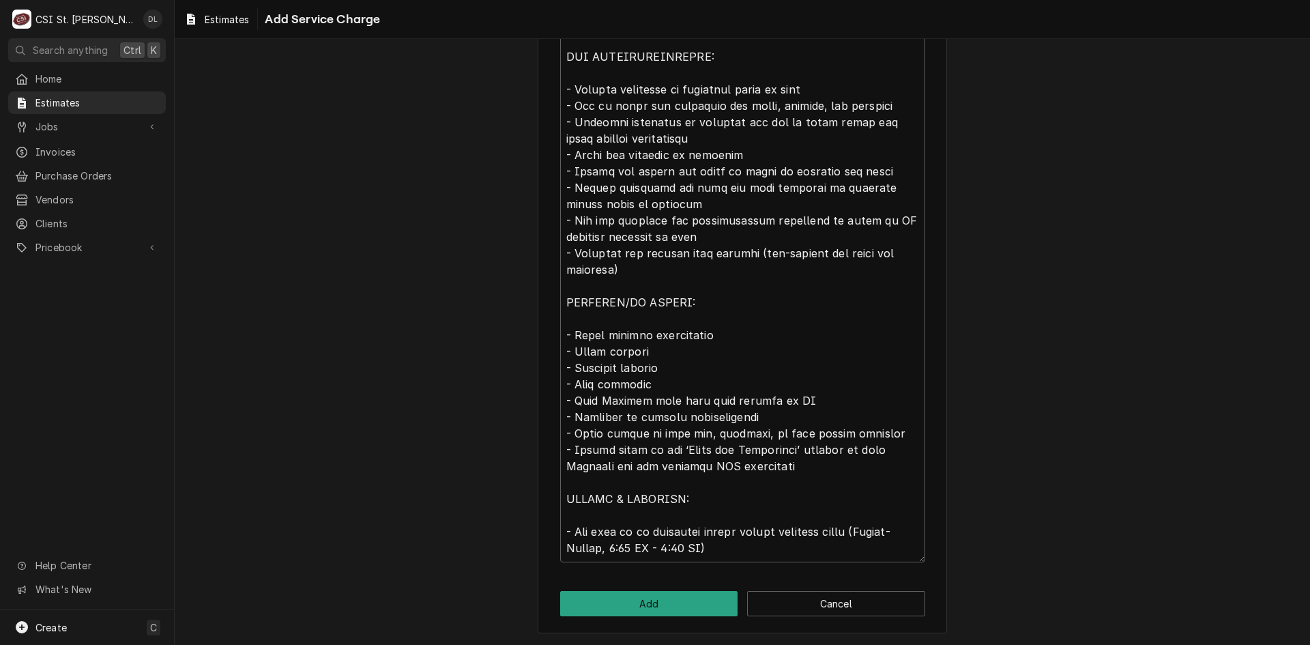
scroll to position [568, 0]
click at [652, 600] on button "Add" at bounding box center [649, 602] width 178 height 25
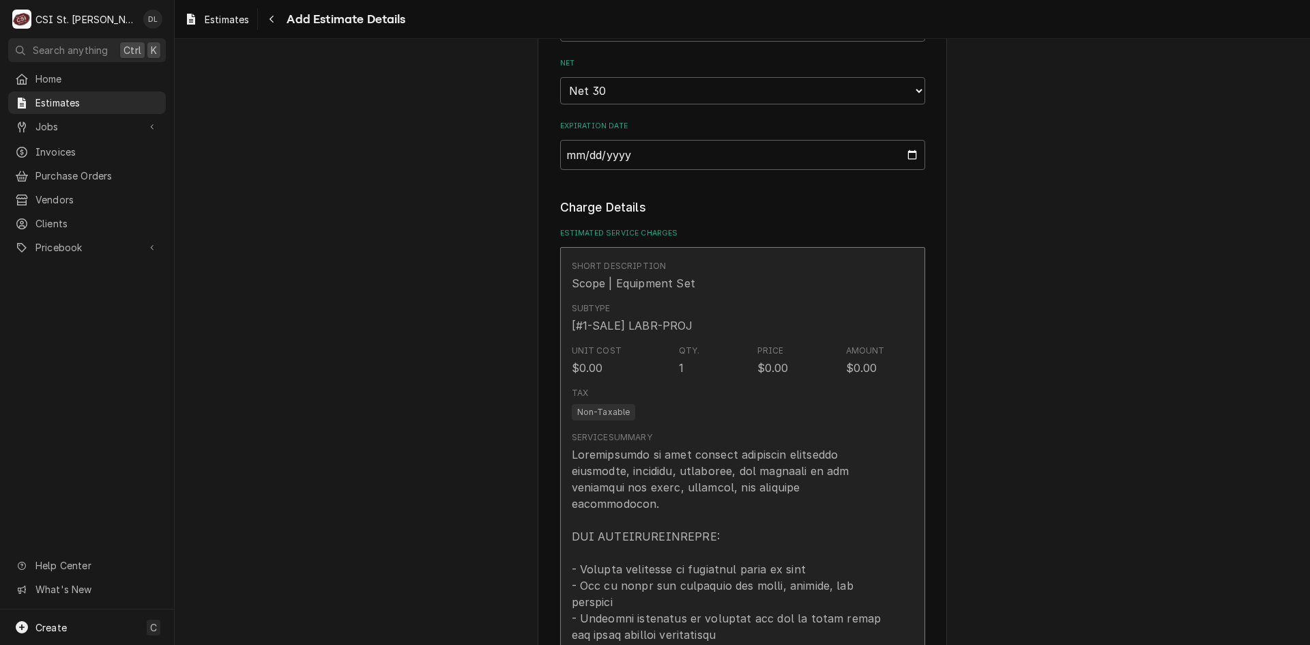
type textarea "x"
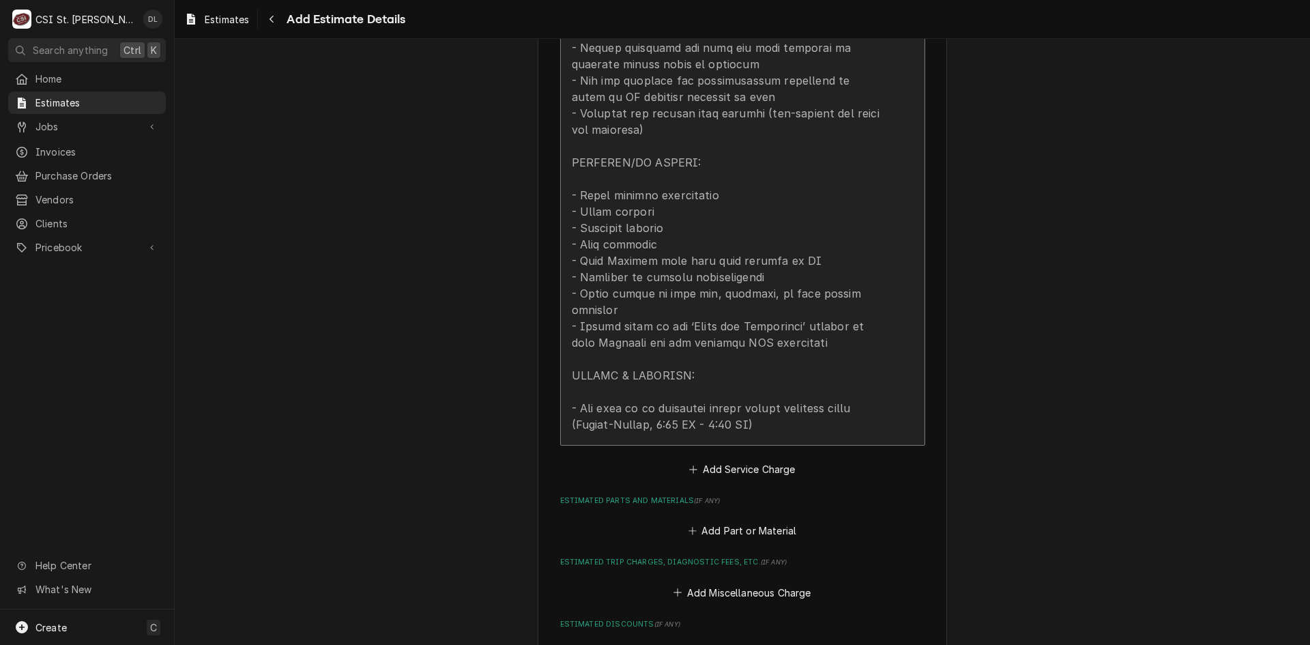
scroll to position [1962, 0]
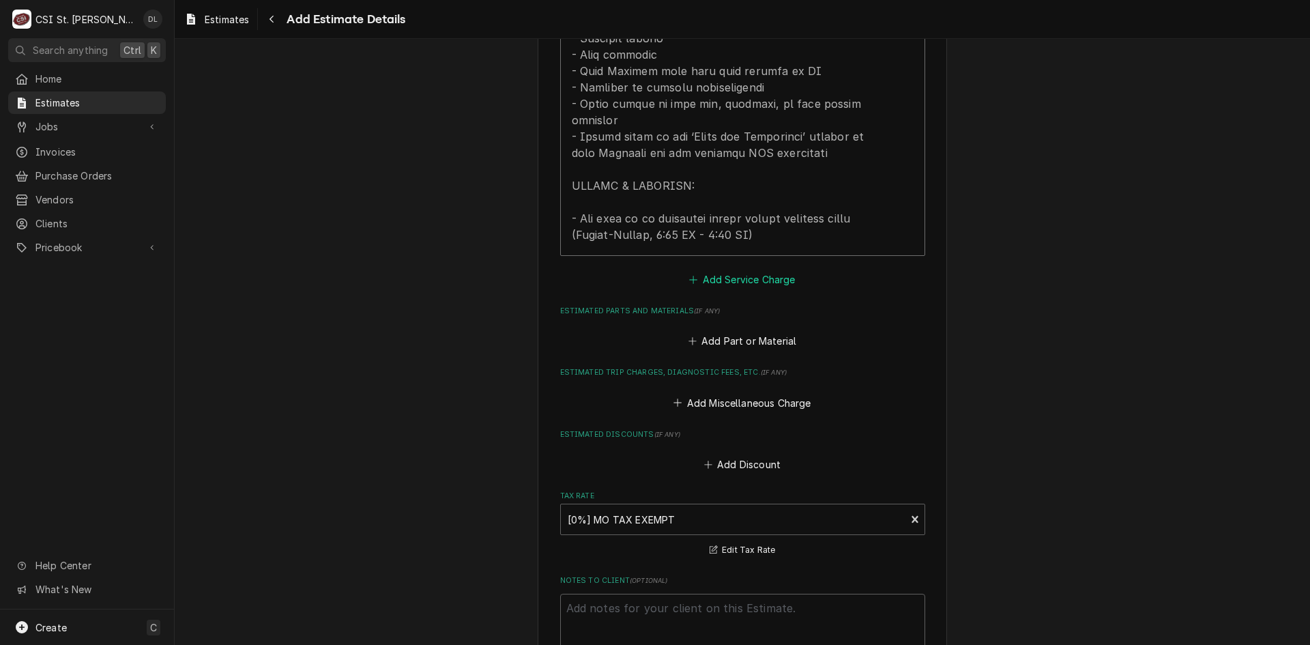
click at [689, 275] on icon "Estimated Service Charges" at bounding box center [693, 280] width 8 height 10
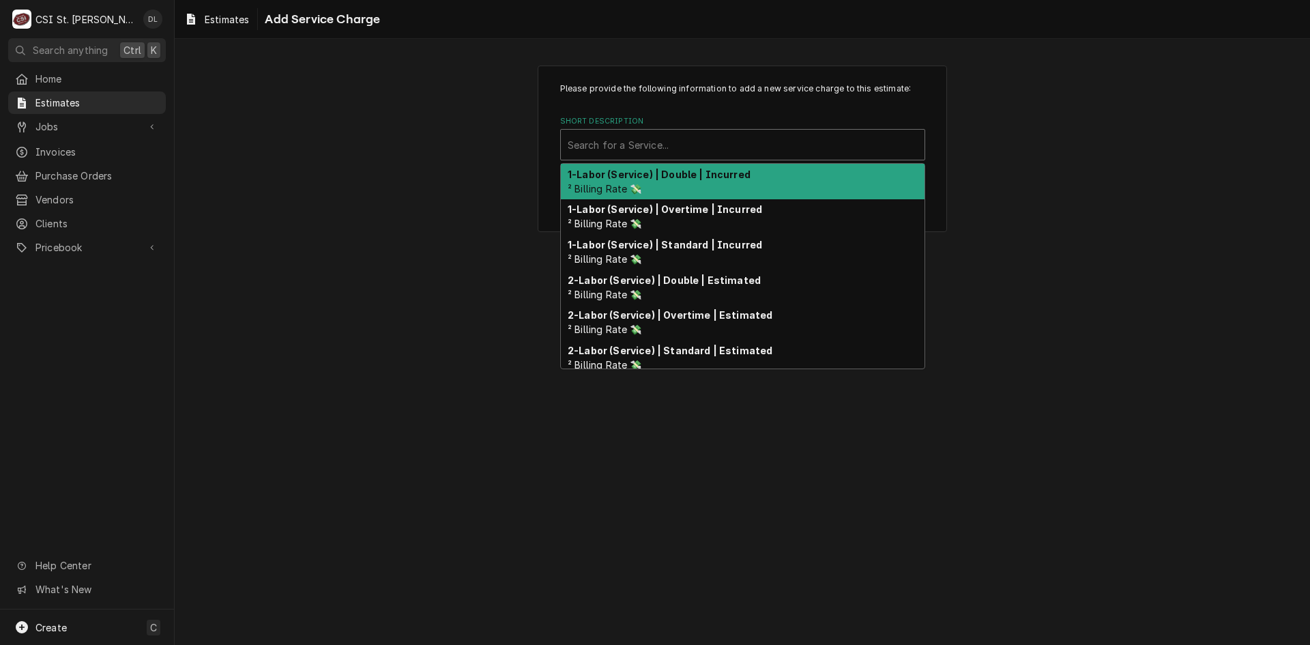
click at [703, 141] on div "Short Description" at bounding box center [743, 144] width 350 height 25
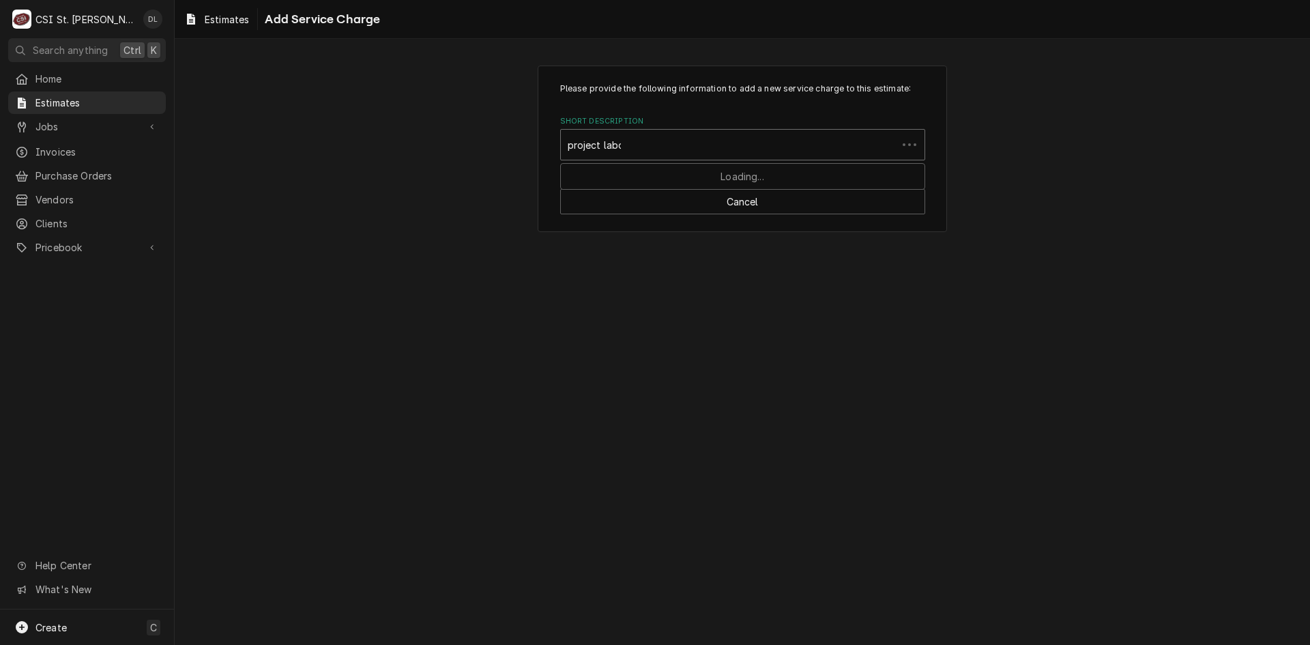
type input "project labor"
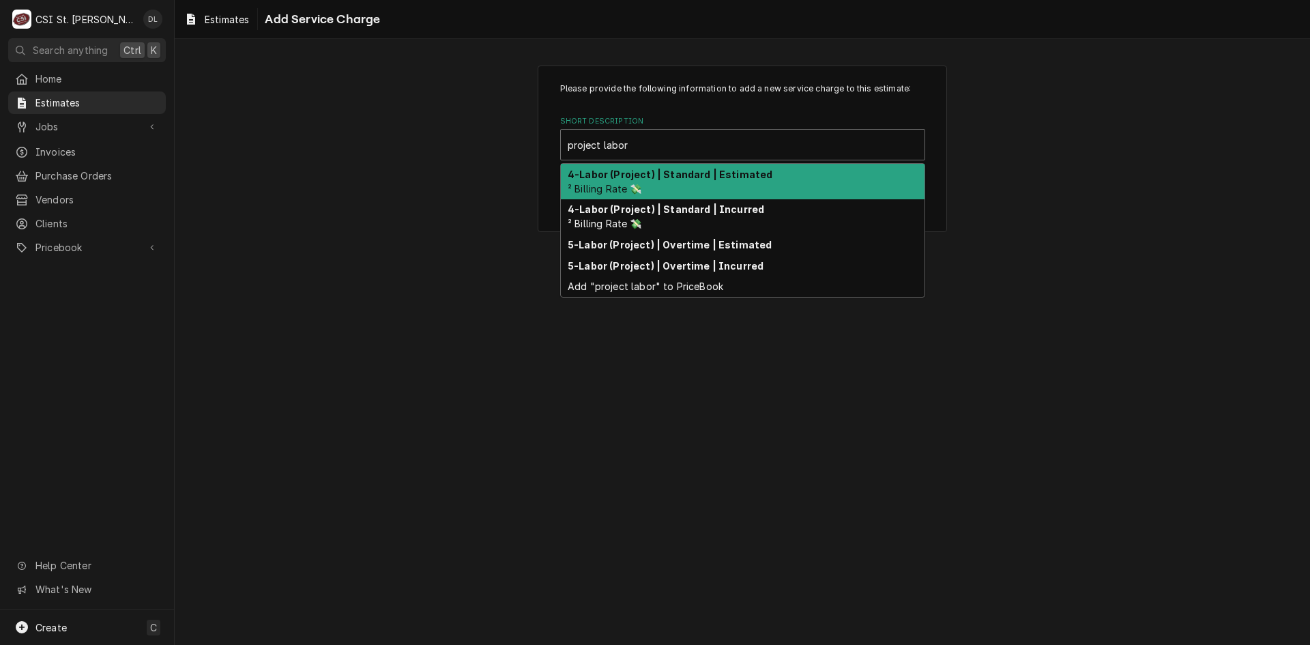
click at [687, 173] on strong "4-Labor (Project) | Standard | Estimated" at bounding box center [670, 175] width 205 height 12
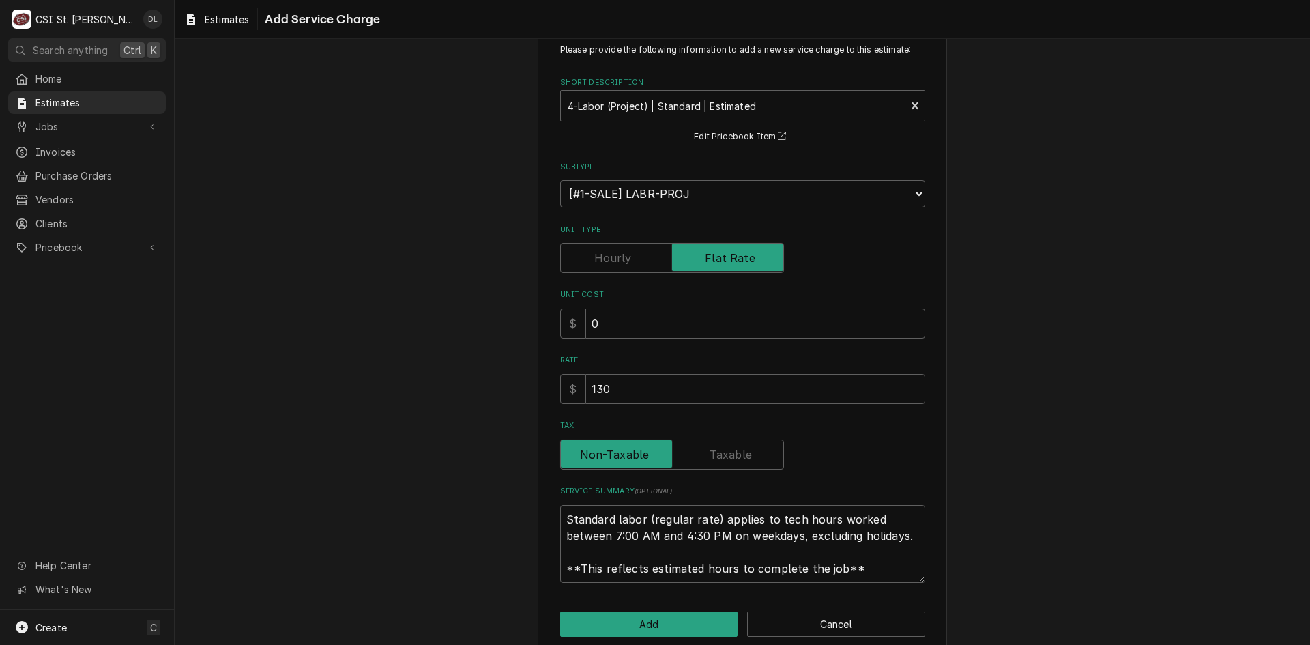
scroll to position [60, 0]
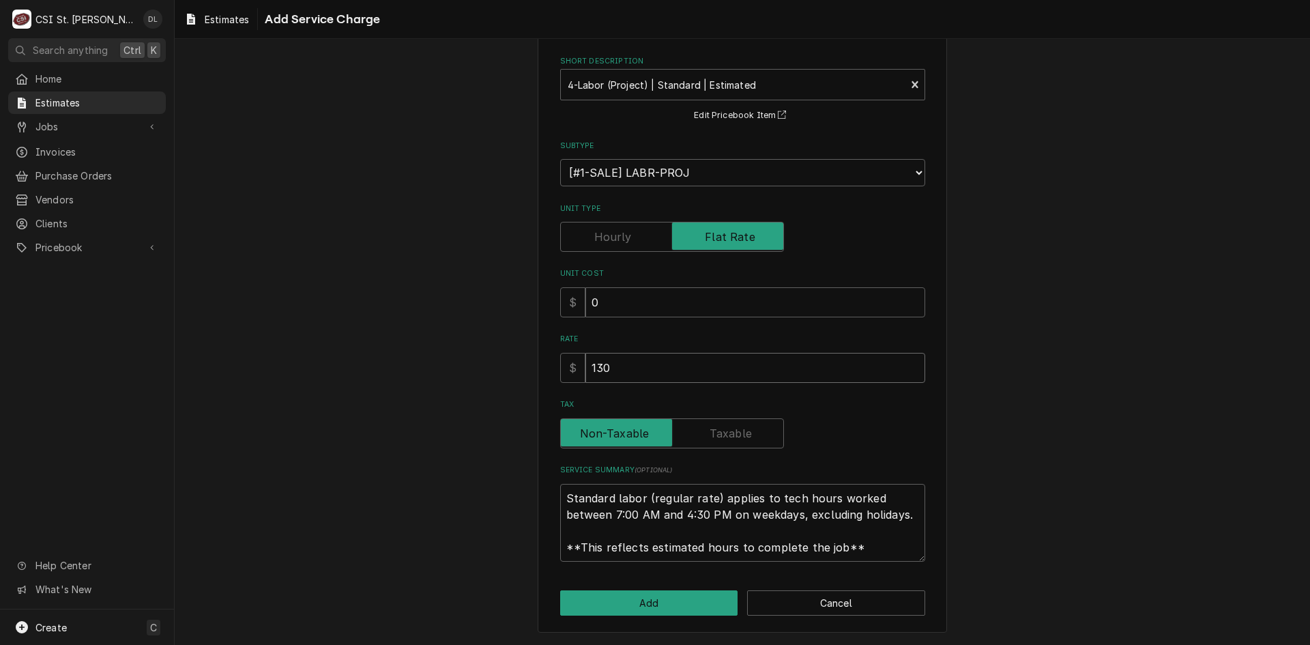
drag, startPoint x: 601, startPoint y: 372, endPoint x: 555, endPoint y: 374, distance: 45.8
click at [560, 374] on div "$ 130" at bounding box center [742, 368] width 365 height 30
type textarea "x"
type input "2"
type textarea "x"
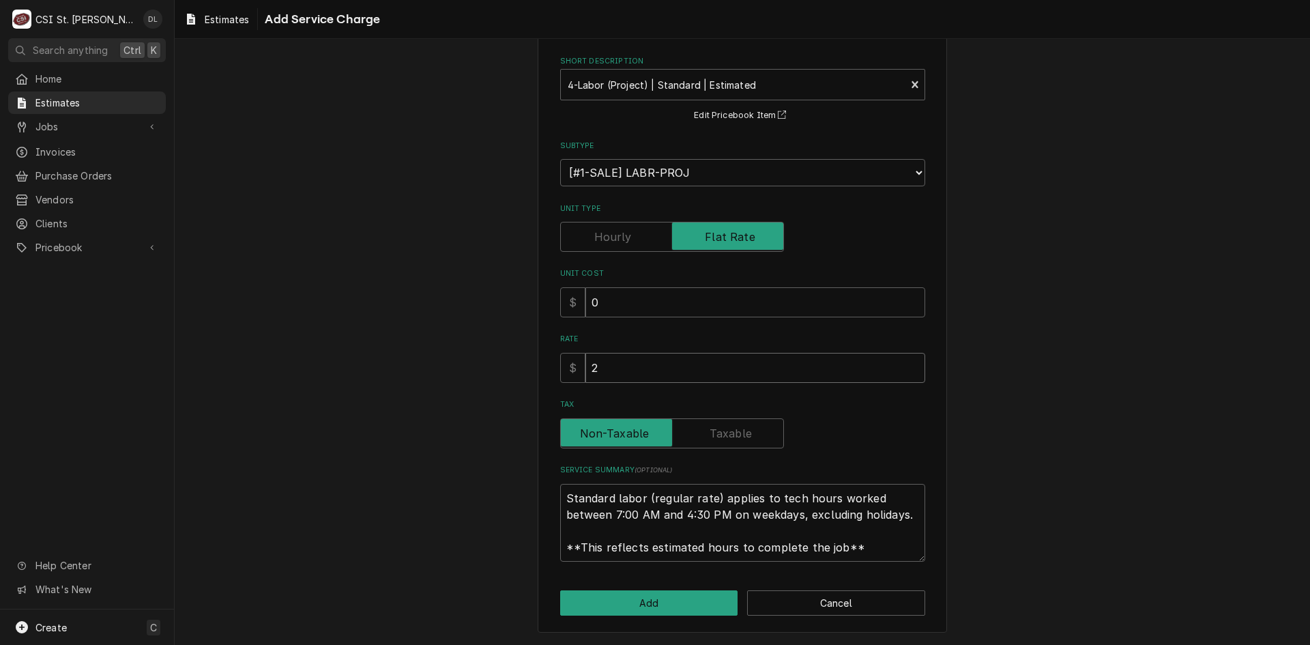
type input "23"
type textarea "x"
type input "234"
type textarea "x"
type input "2340"
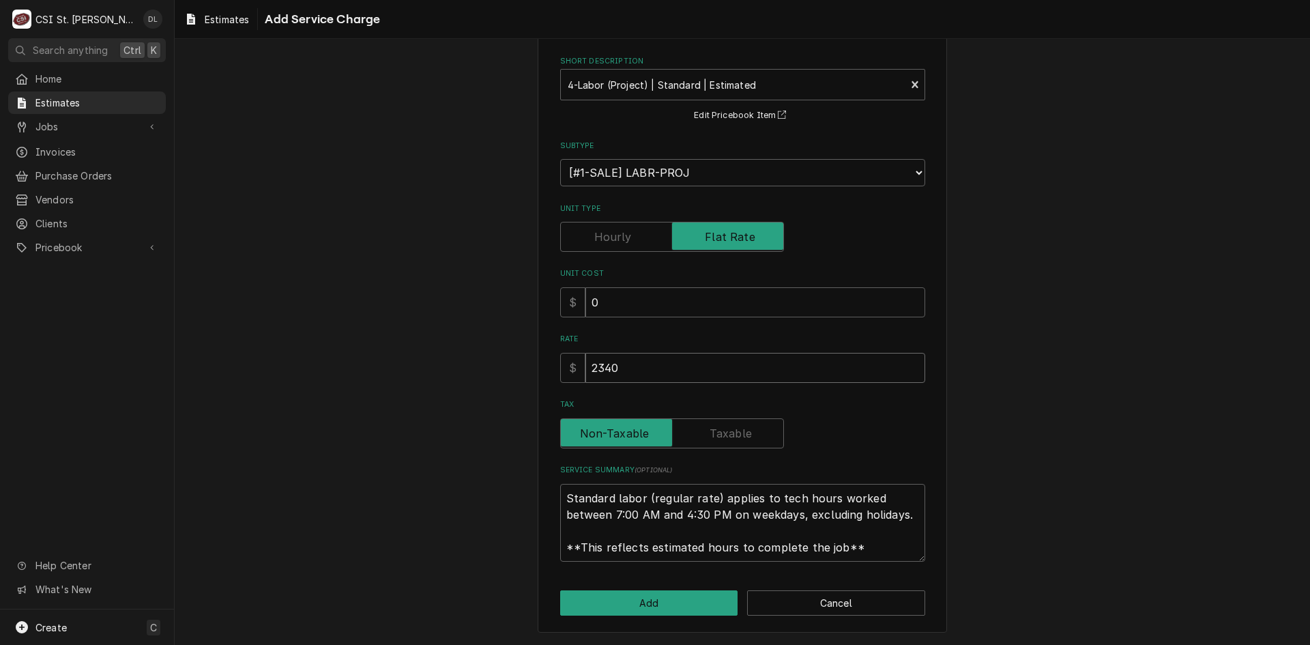
type textarea "x"
type input "23400"
click at [645, 604] on button "Add" at bounding box center [649, 602] width 178 height 25
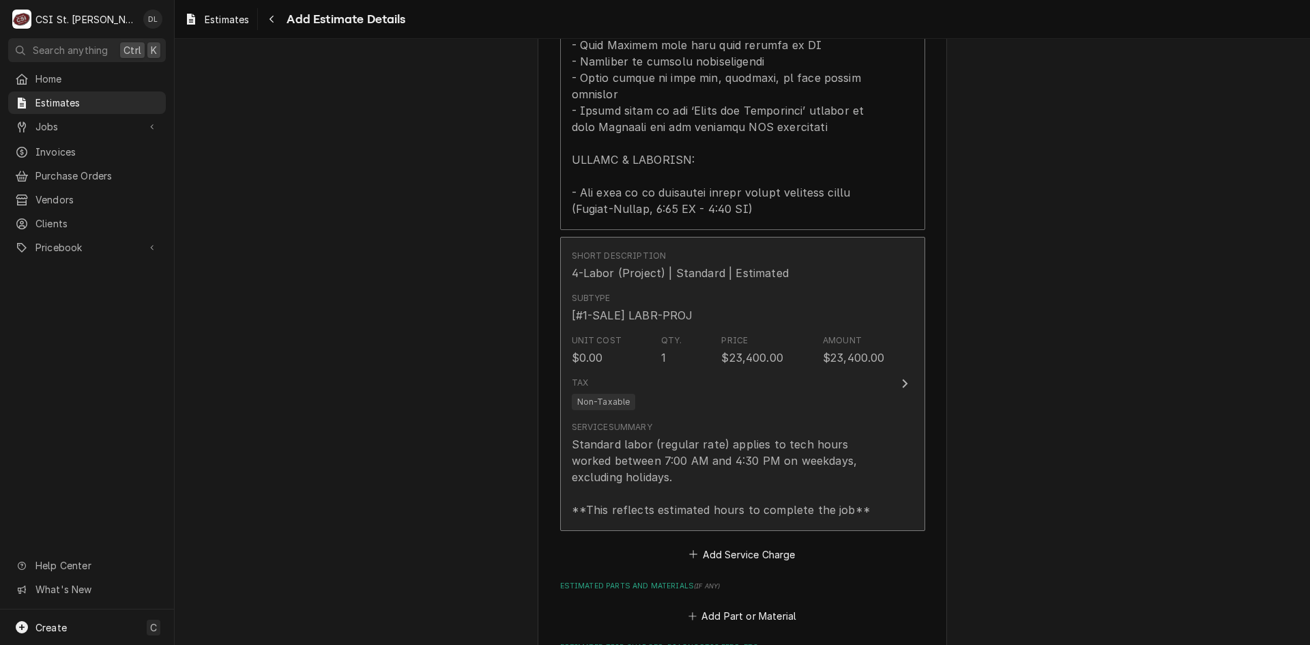
type textarea "x"
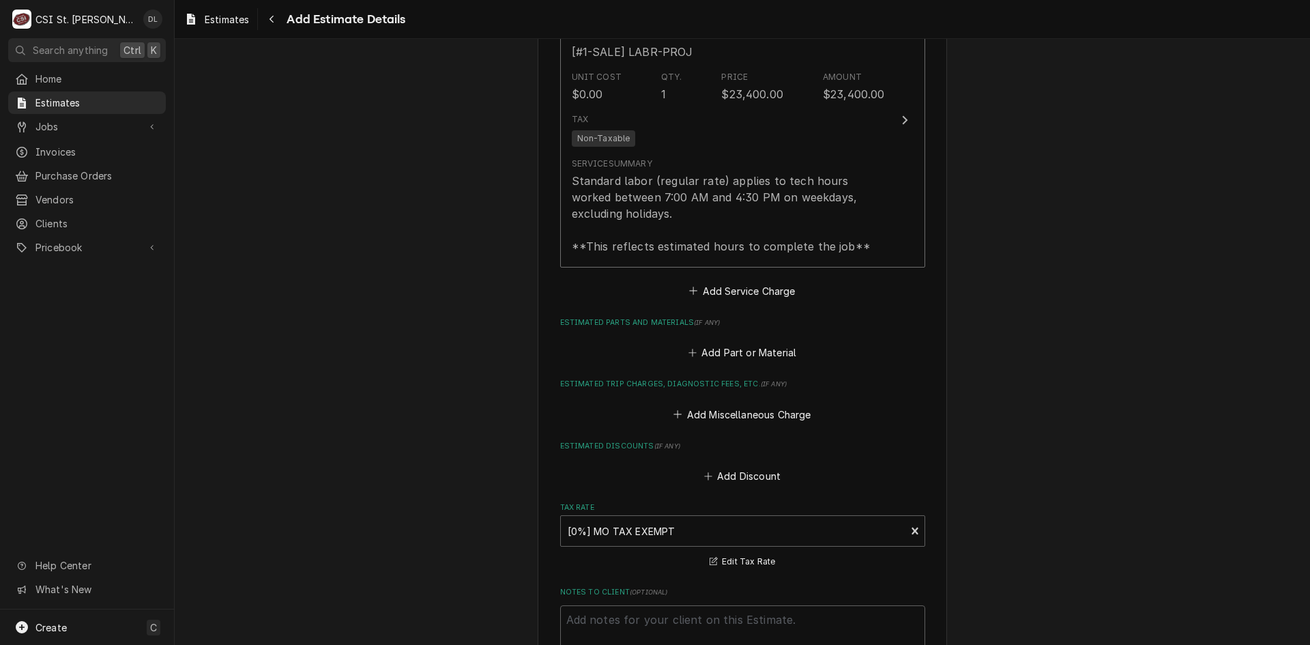
scroll to position [2261, 0]
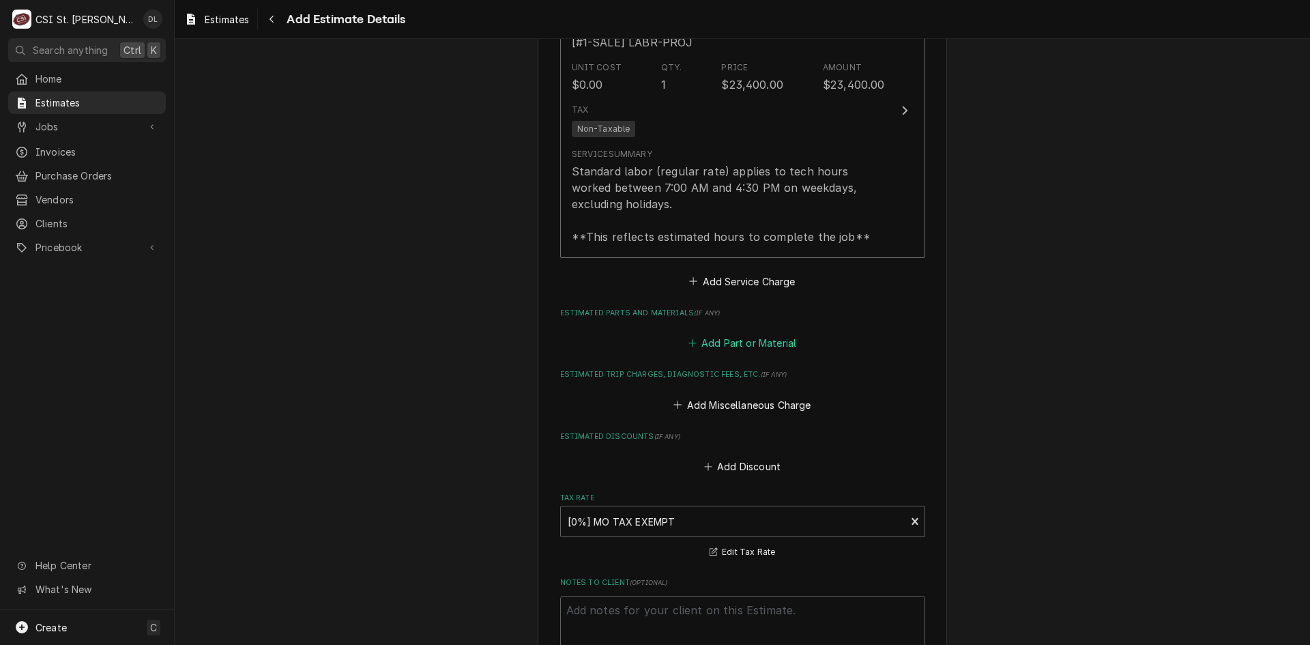
click at [688, 338] on icon "Estimated Parts and Materials" at bounding box center [692, 343] width 8 height 10
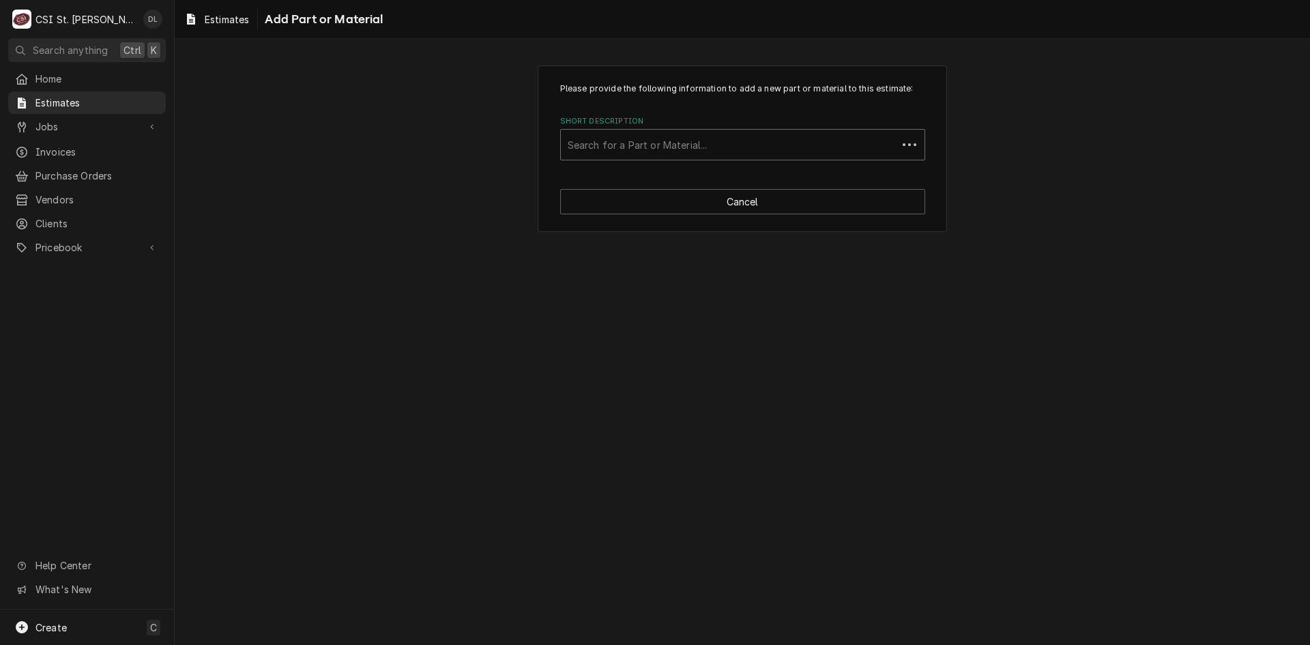
click at [715, 156] on div "Short Description" at bounding box center [729, 144] width 323 height 25
type input "project ma"
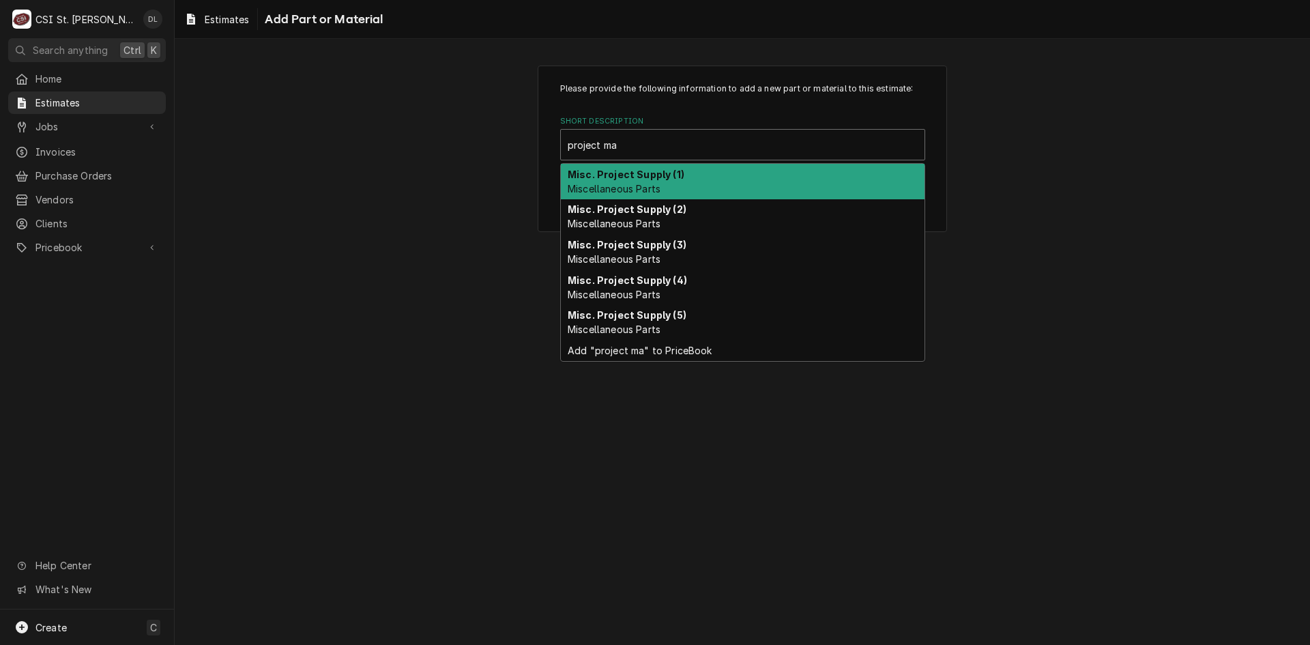
click at [641, 175] on strong "Misc. Project Supply (1)" at bounding box center [626, 175] width 117 height 12
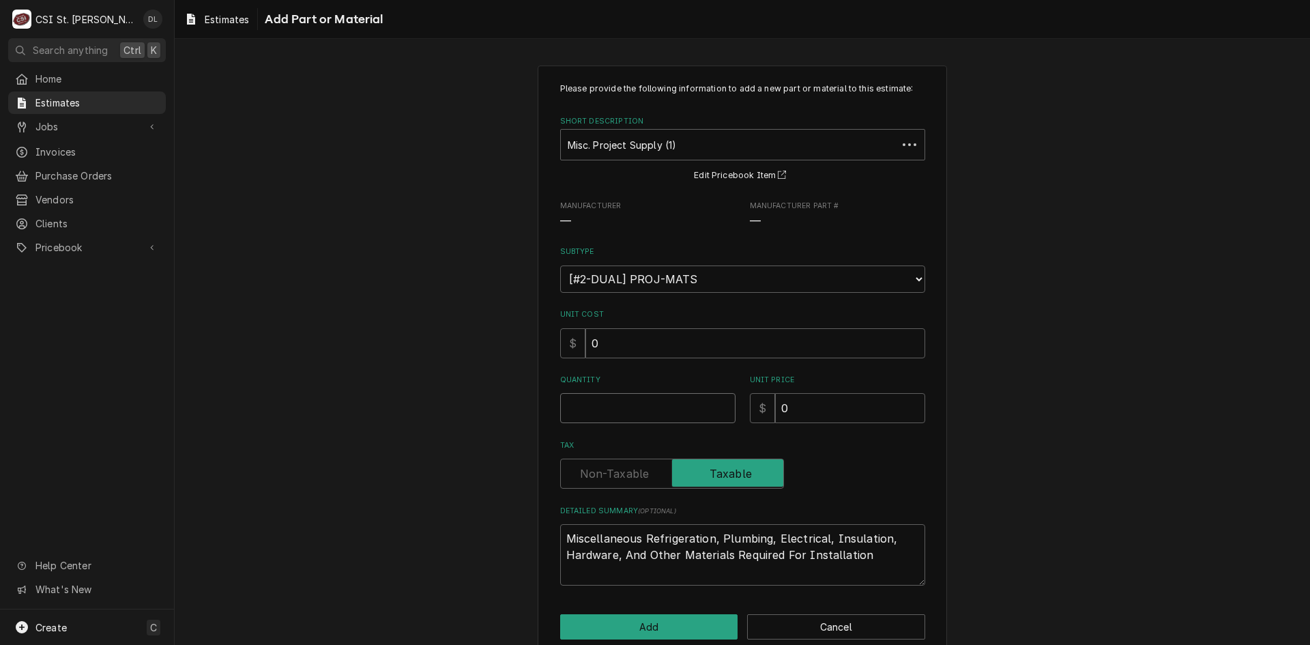
click at [623, 410] on input "Quantity" at bounding box center [647, 408] width 175 height 30
type textarea "x"
type input "1"
type textarea "x"
type input "1"
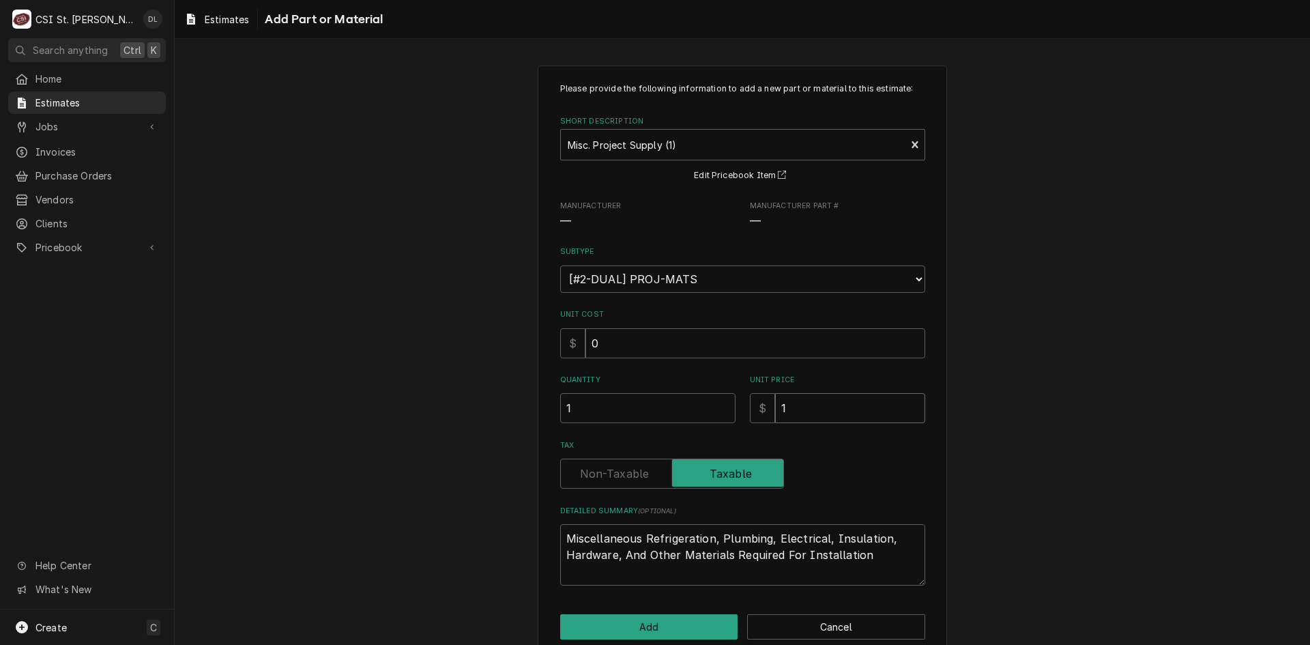
type textarea "x"
type input "10"
type textarea "x"
type input "100"
type textarea "x"
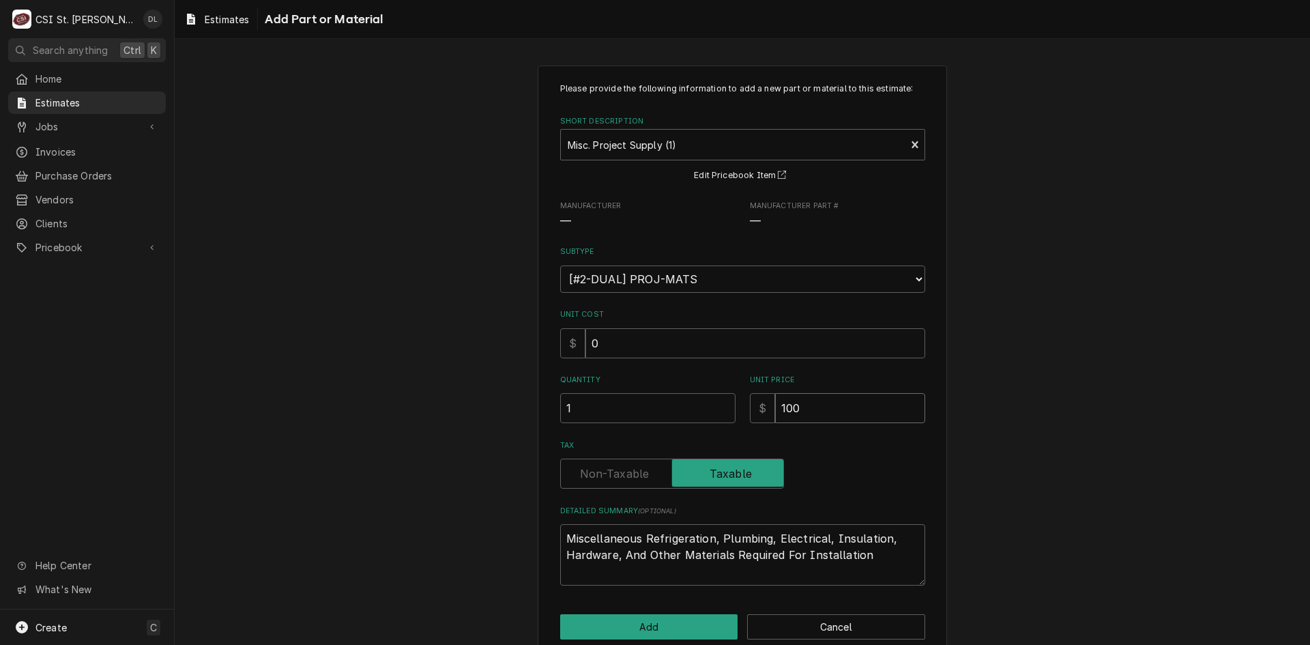
type input "1000"
type textarea "x"
type input "1000"
click at [643, 621] on button "Add" at bounding box center [649, 626] width 178 height 25
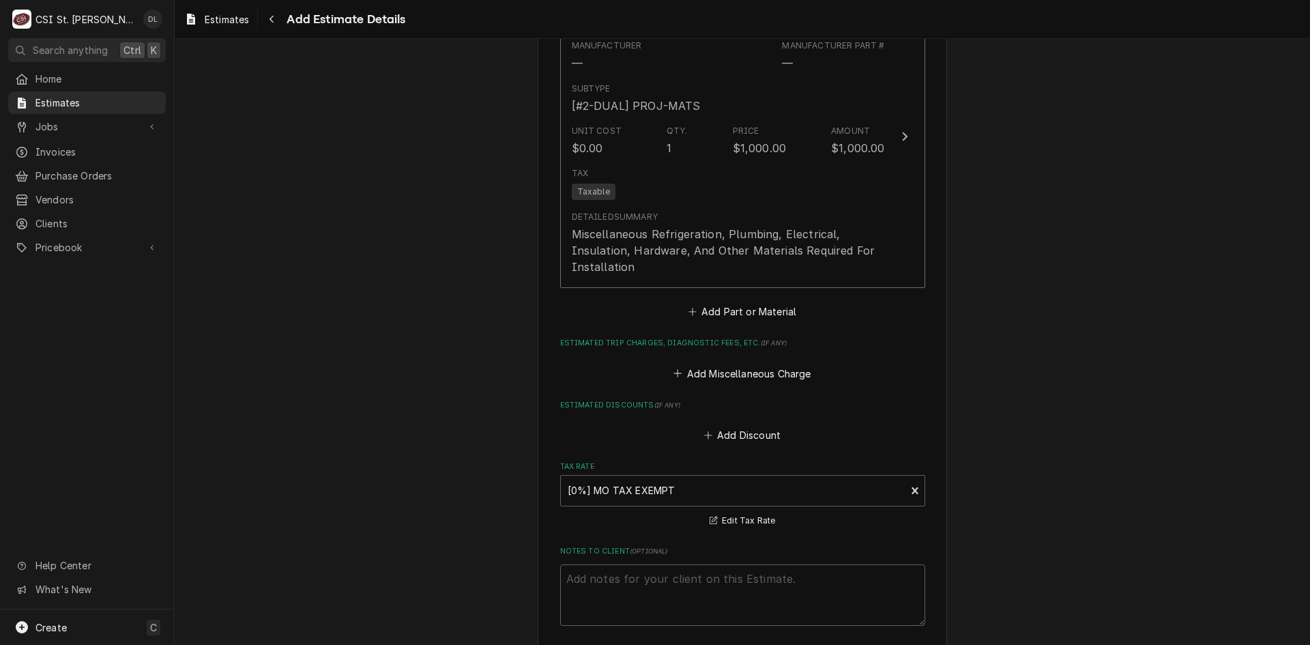
scroll to position [2687, 0]
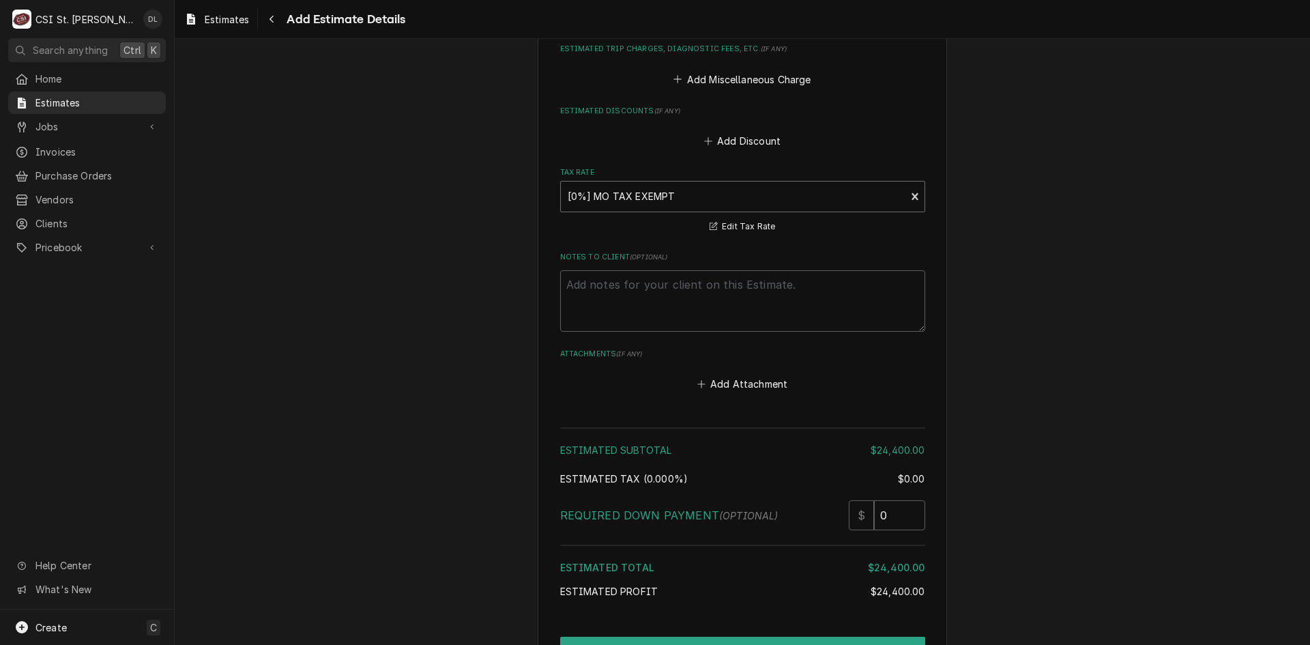
scroll to position [2929, 0]
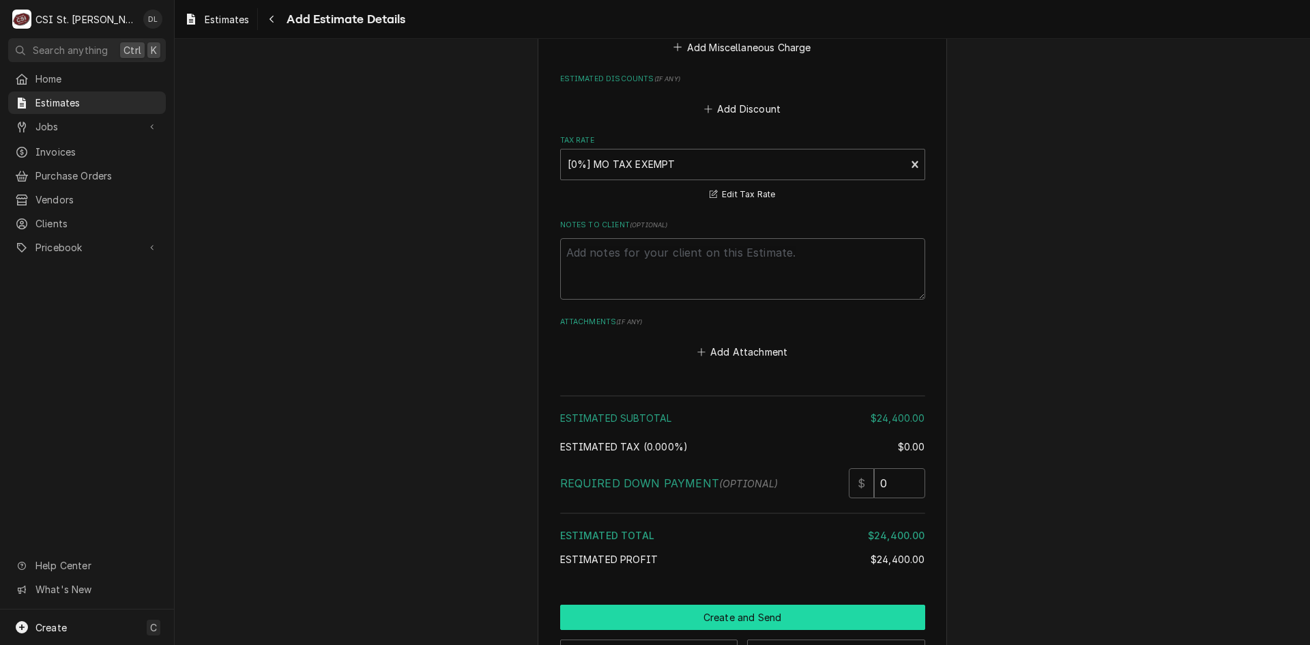
click at [739, 604] on button "Create and Send" at bounding box center [742, 616] width 365 height 25
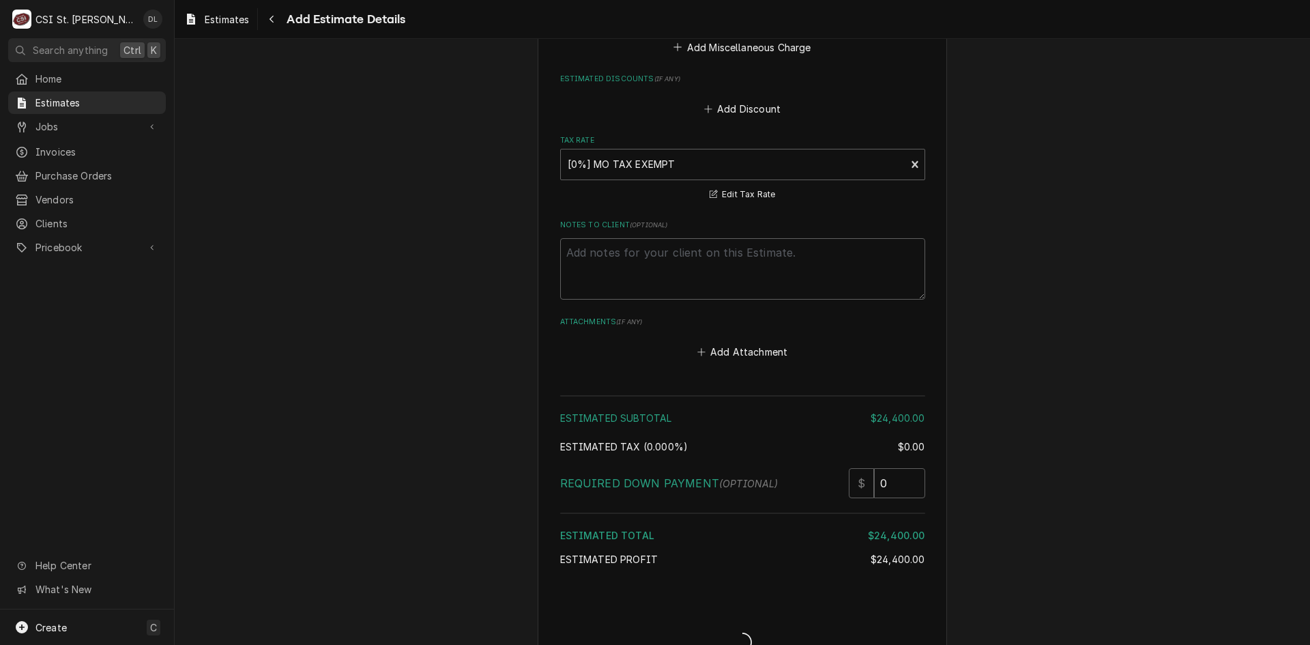
scroll to position [2921, 0]
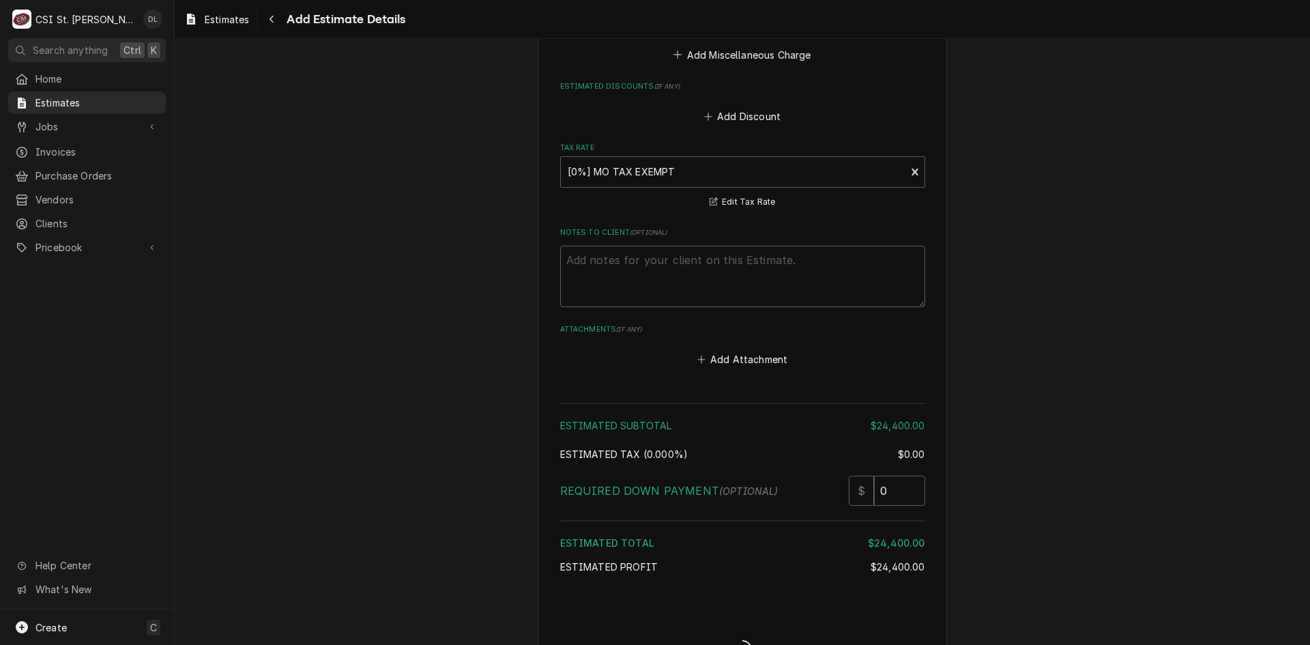
type textarea "x"
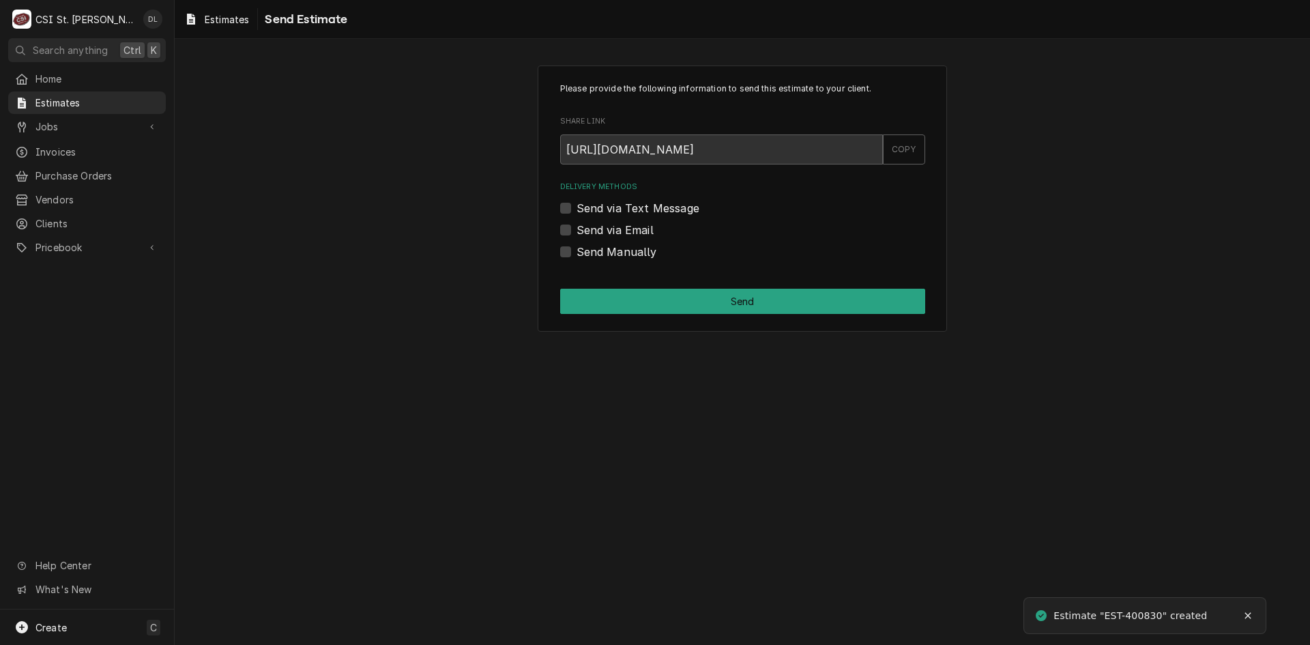
click at [576, 256] on label "Send Manually" at bounding box center [616, 252] width 80 height 16
click at [576, 256] on input "Send Manually" at bounding box center [758, 259] width 365 height 30
checkbox input "true"
click at [727, 306] on button "Send" at bounding box center [742, 301] width 365 height 25
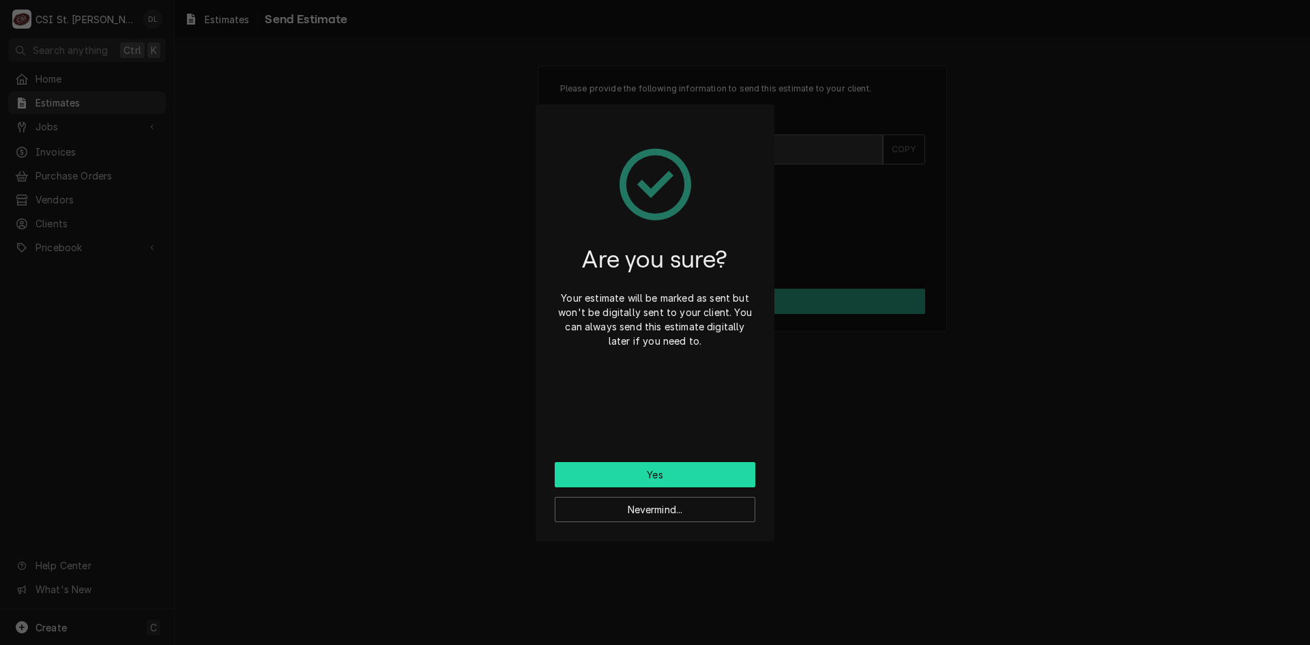
click at [673, 471] on button "Yes" at bounding box center [655, 474] width 201 height 25
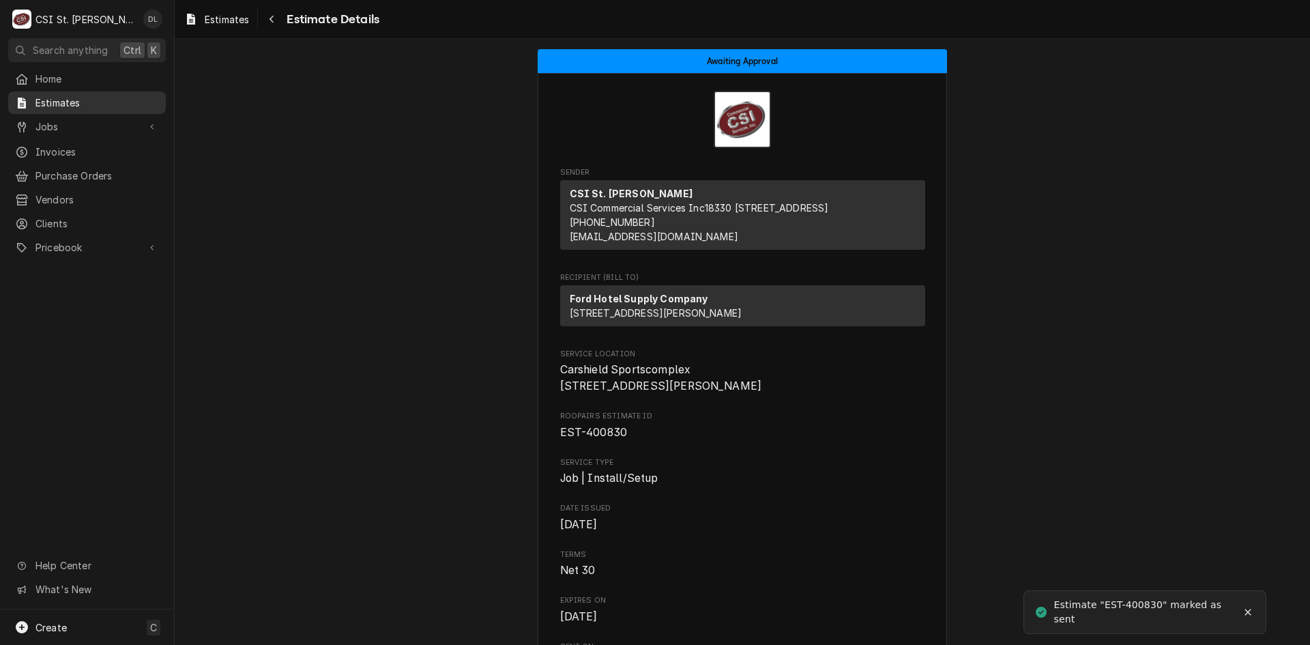
click at [47, 104] on span "Estimates" at bounding box center [96, 103] width 123 height 14
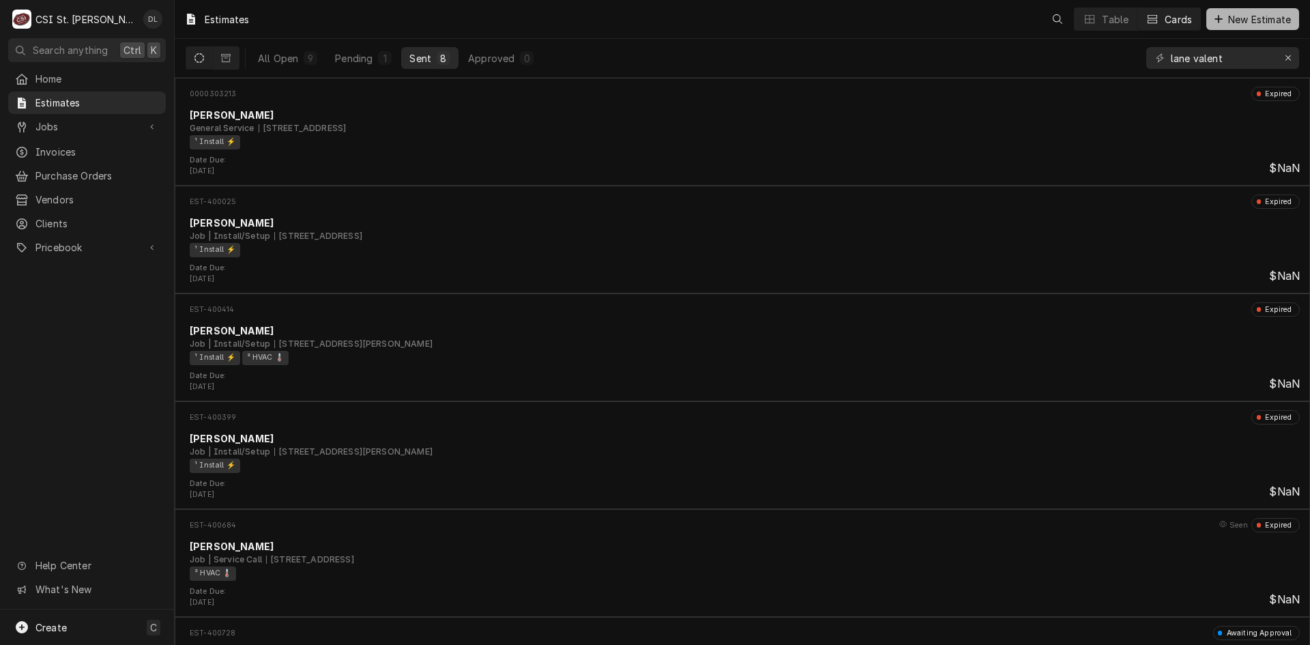
click at [1265, 20] on span "New Estimate" at bounding box center [1259, 19] width 68 height 14
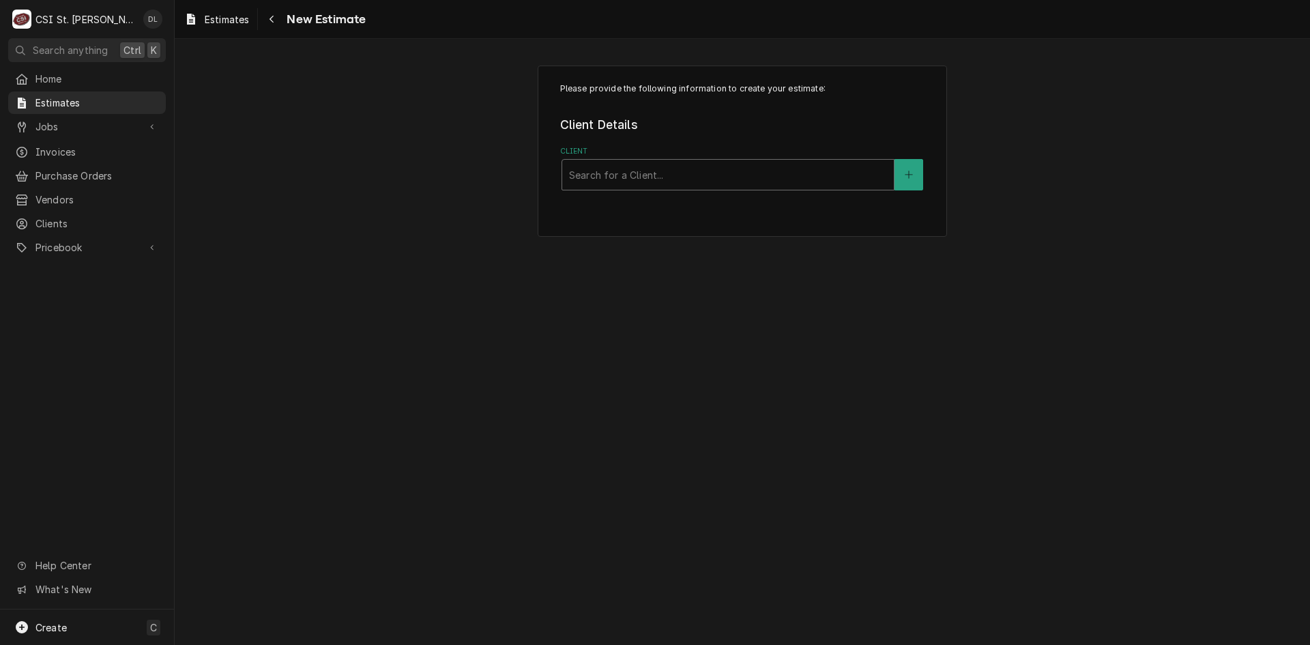
click at [778, 168] on div "Client" at bounding box center [728, 174] width 318 height 25
click at [778, 168] on div "c" at bounding box center [728, 174] width 318 height 25
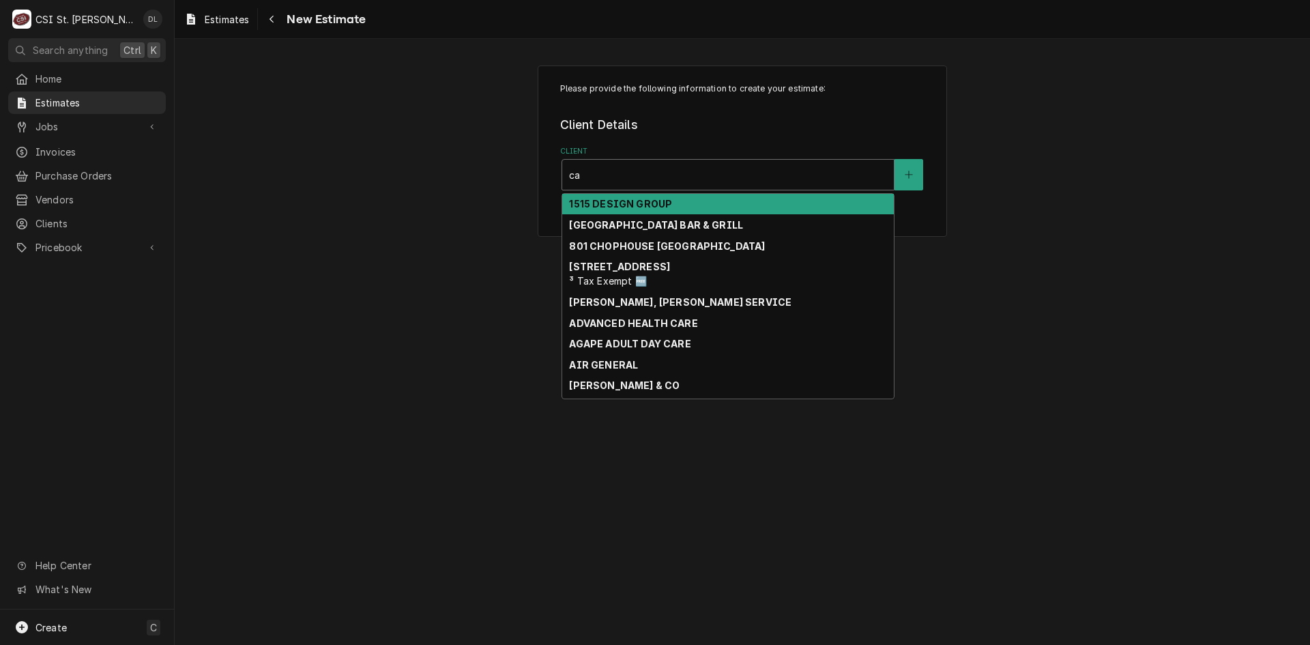
type input "c"
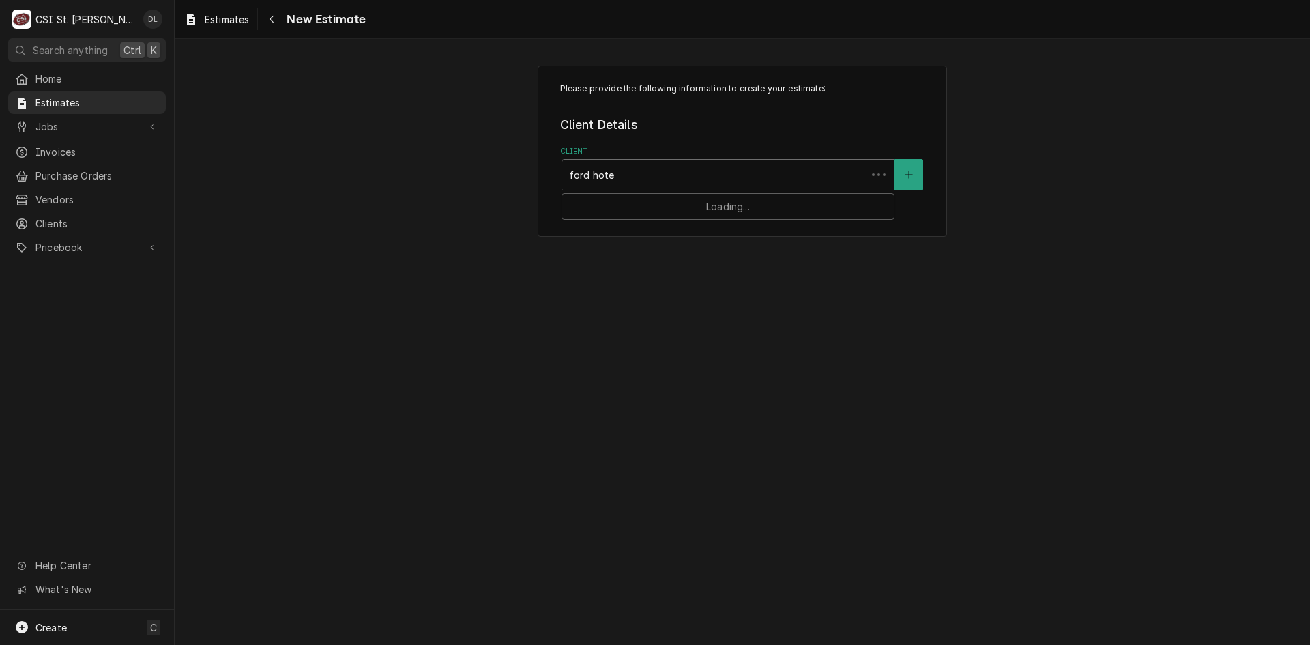
type input "ford hotel"
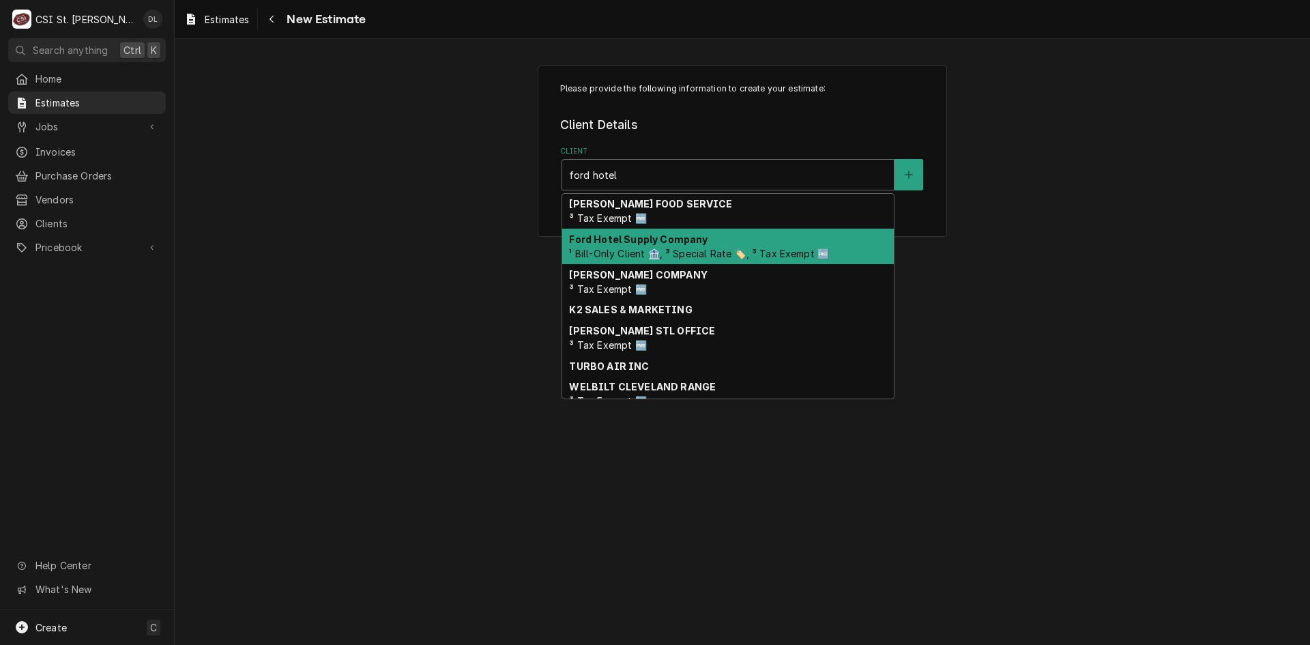
click at [671, 234] on strong "Ford Hotel Supply Company" at bounding box center [638, 239] width 138 height 12
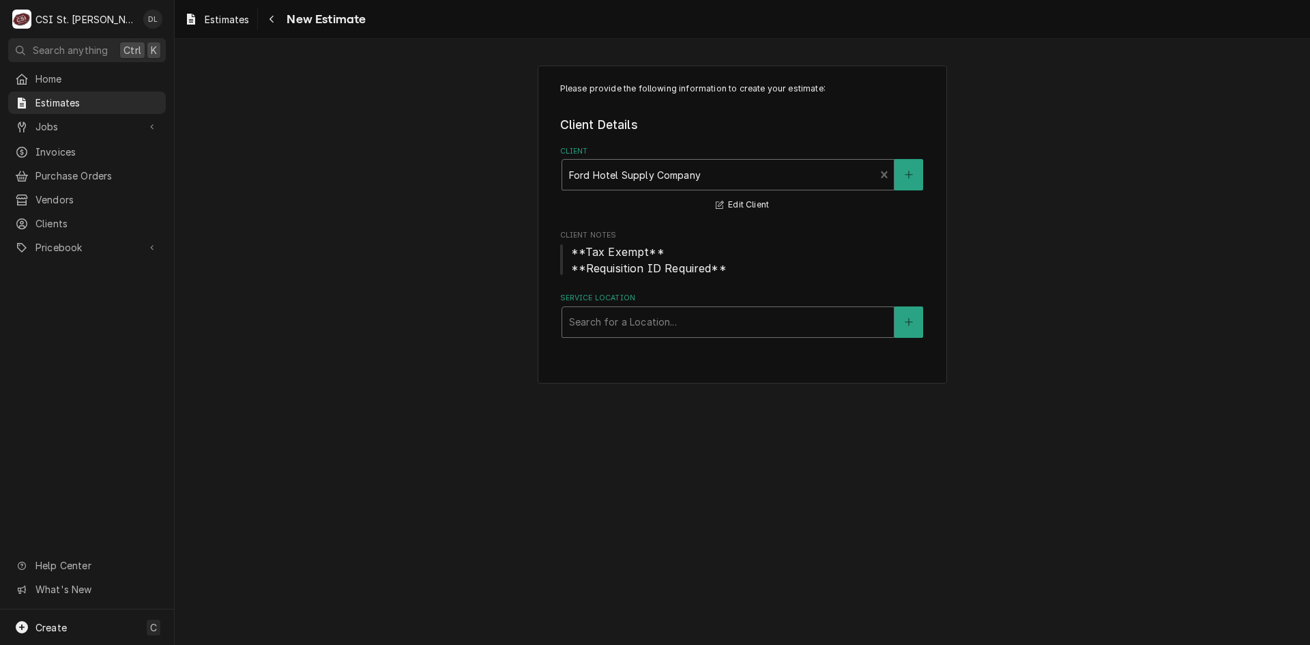
click at [680, 322] on div "Service Location" at bounding box center [728, 322] width 318 height 25
type input "carshie"
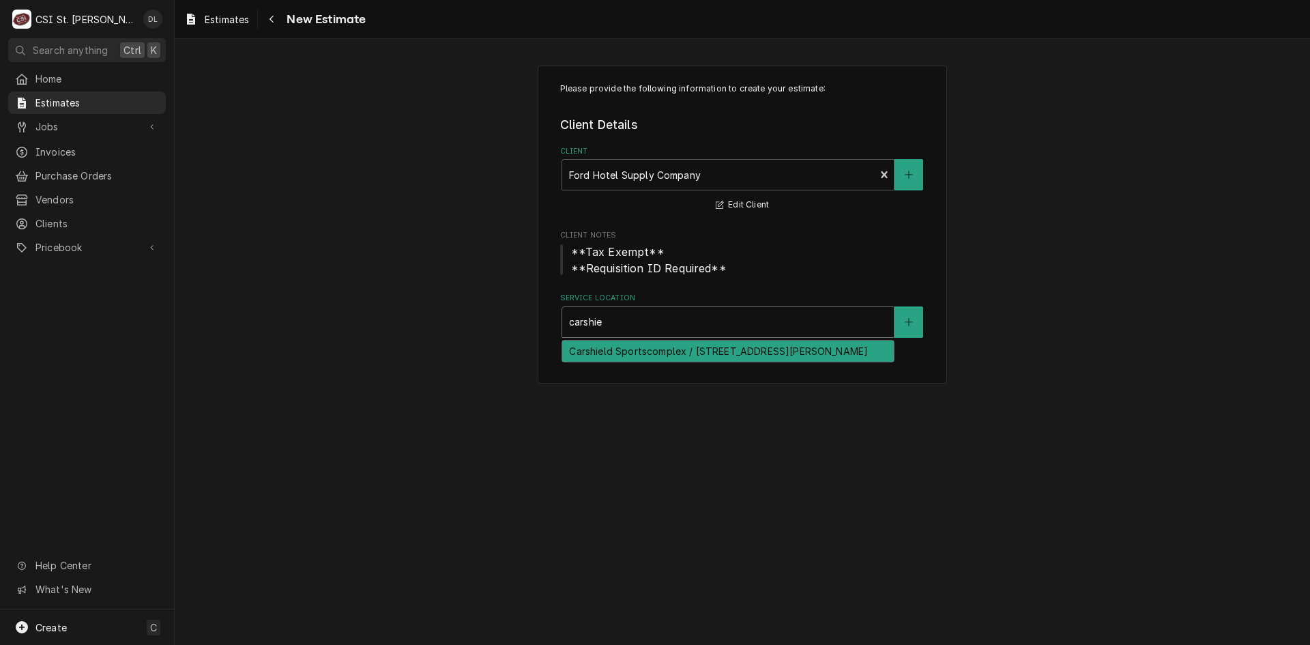
click at [718, 349] on div "Carshield Sportscomplex / 530 N Eatherton Rd, Chesterfield, MO 63005" at bounding box center [728, 350] width 332 height 21
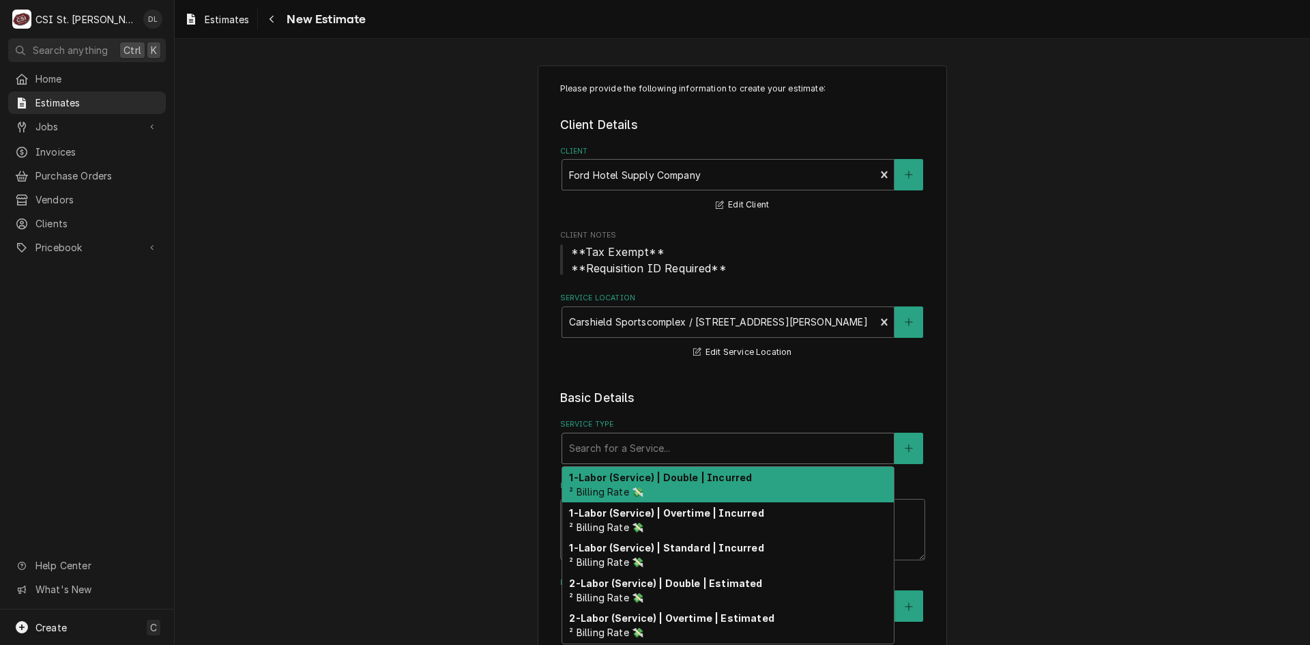
click at [707, 460] on div "Service Type" at bounding box center [728, 448] width 318 height 25
type textarea "x"
type input "i"
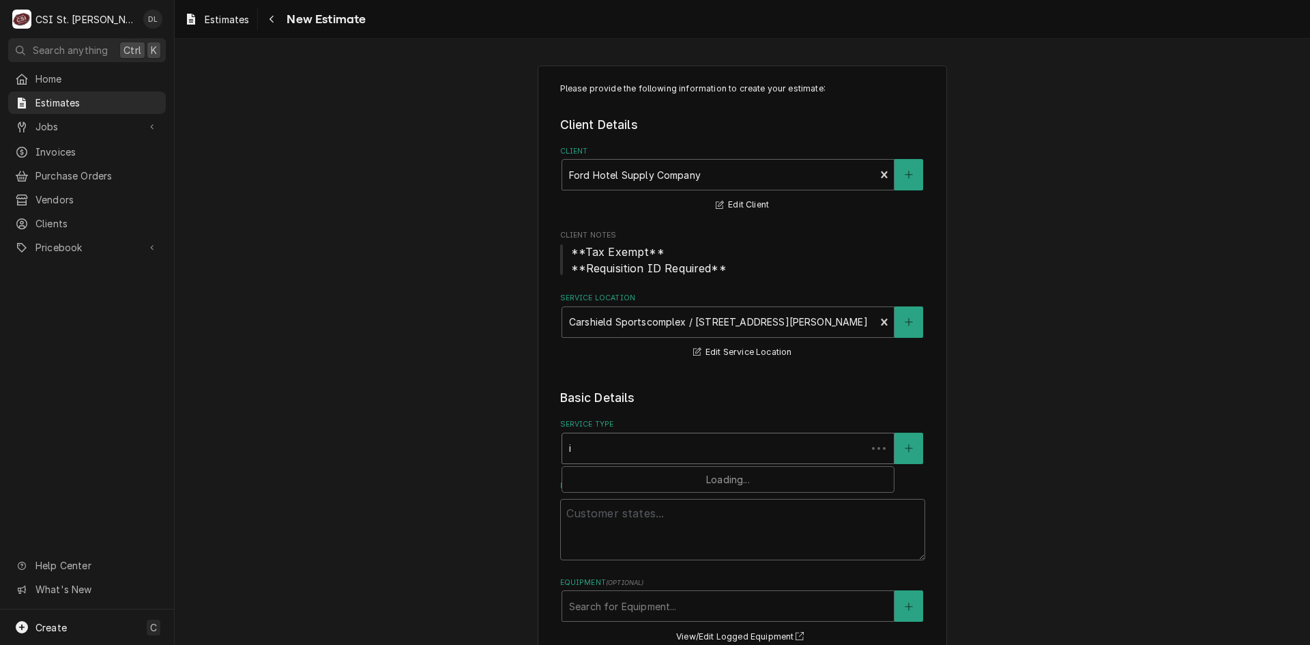
type textarea "x"
type input "in"
type textarea "x"
type input "ins"
type textarea "x"
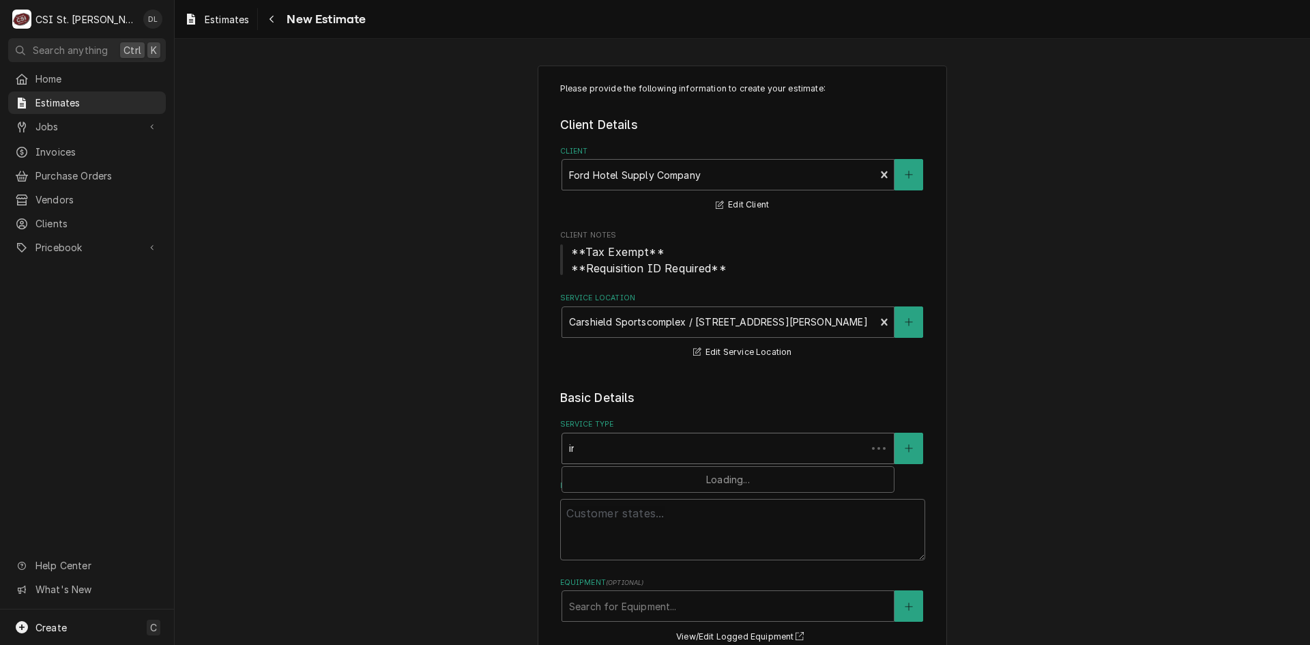
type input "inst"
type textarea "x"
type input "instal"
type textarea "x"
type input "install"
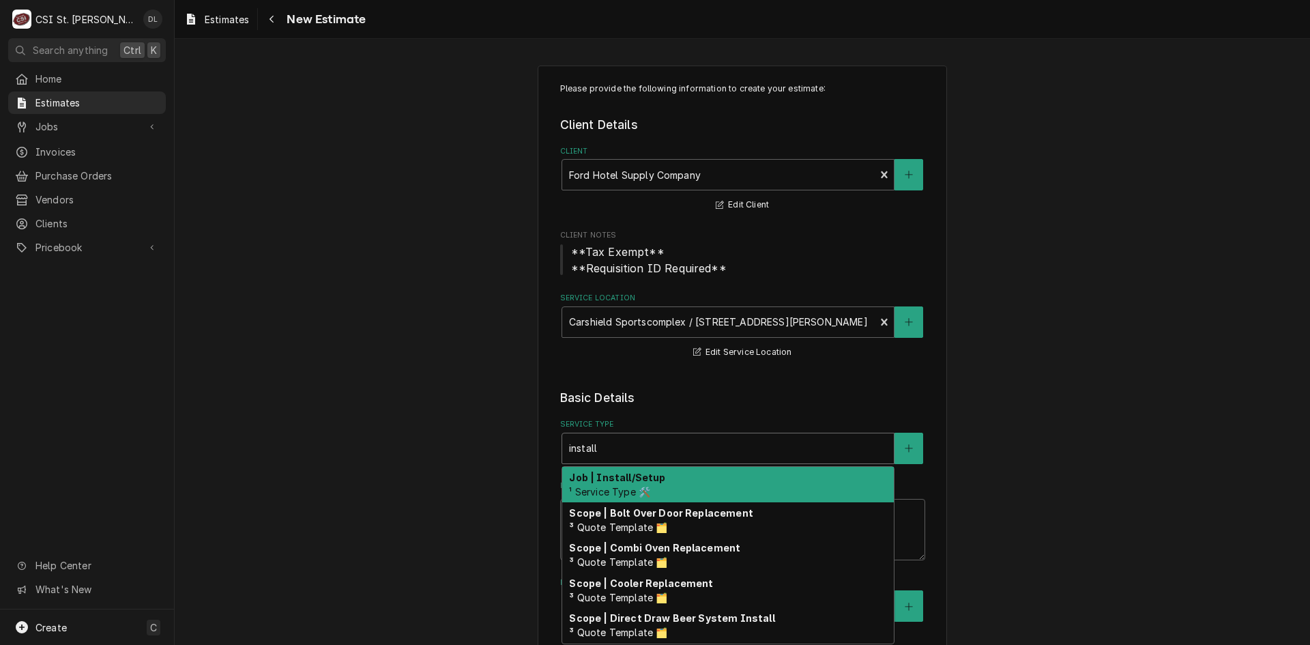
click at [698, 486] on div "Job | Install/Setup ¹ Service Type 🛠️" at bounding box center [728, 484] width 332 height 35
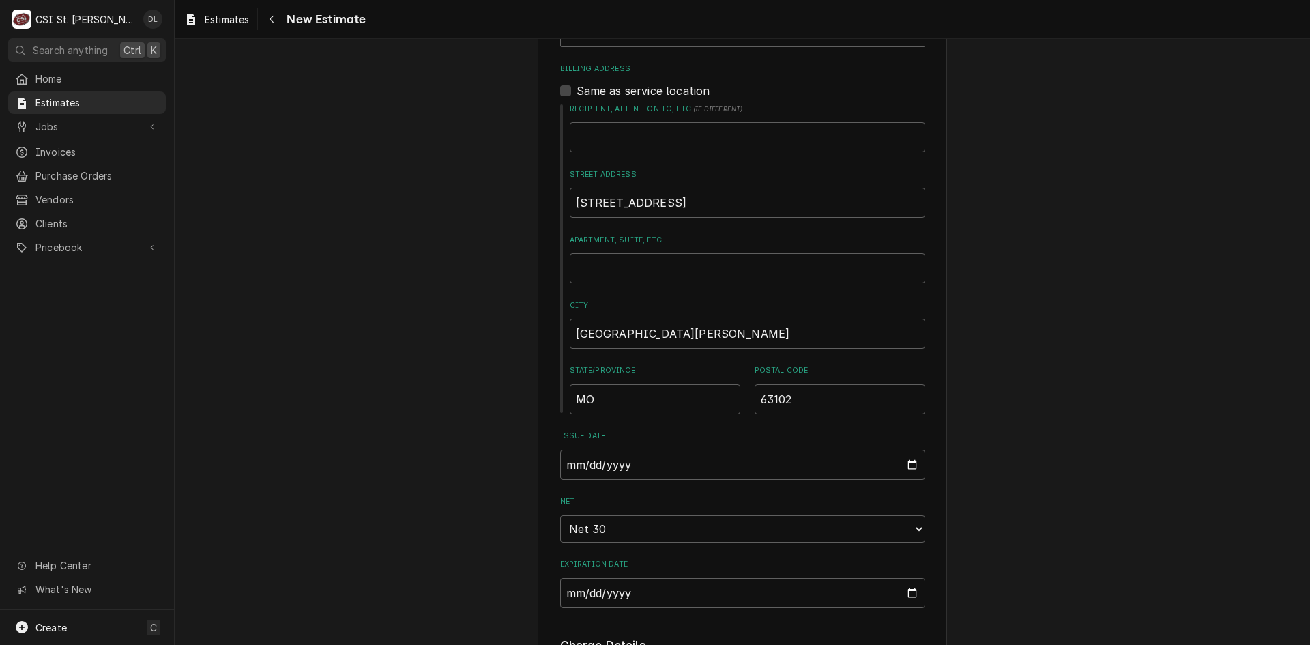
scroll to position [409, 0]
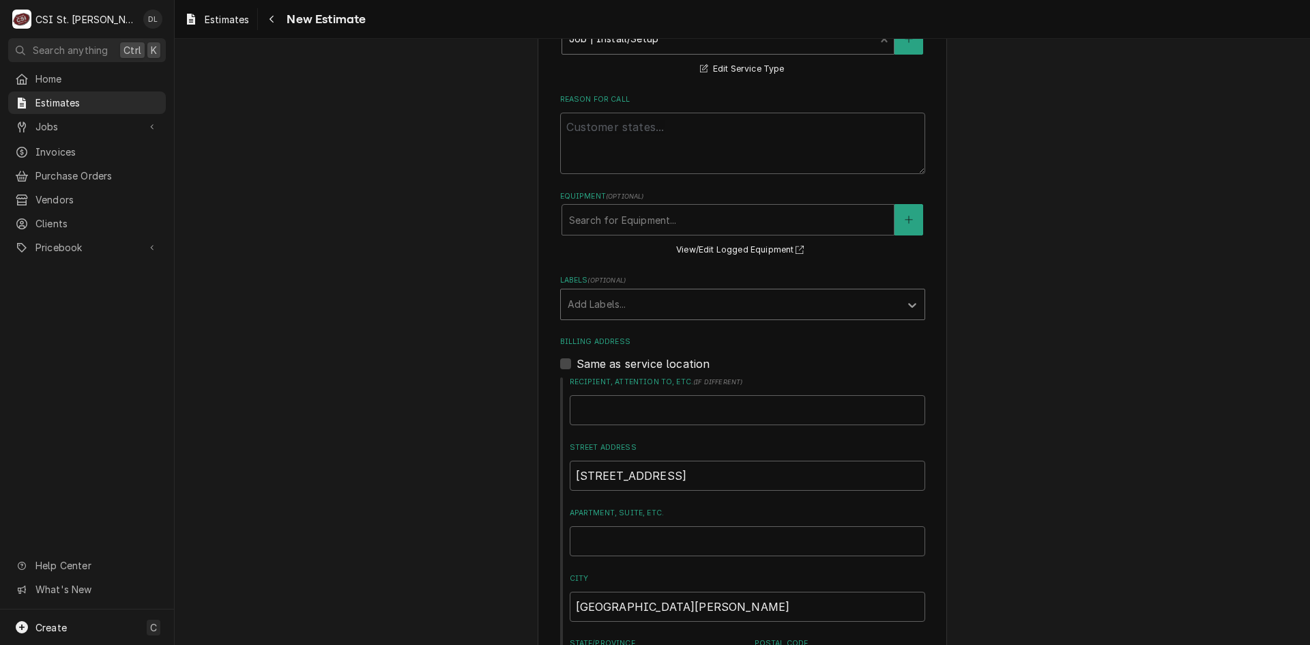
click at [905, 303] on icon "Labels" at bounding box center [912, 305] width 14 height 14
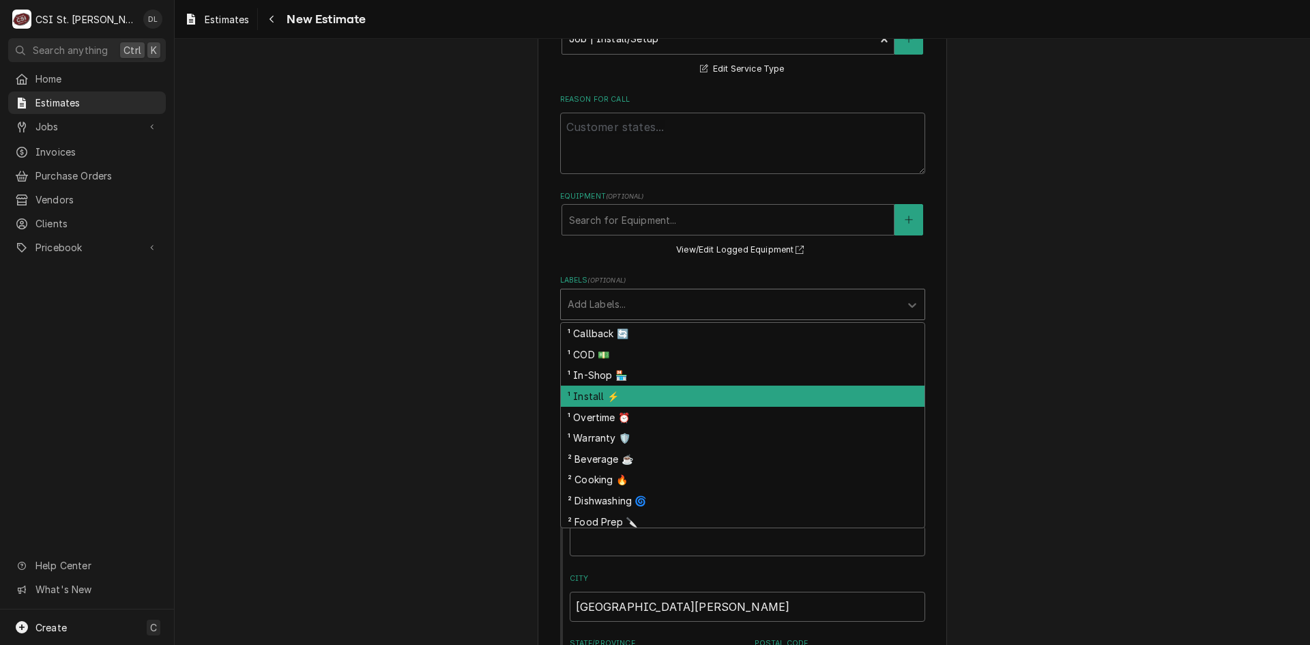
click at [606, 390] on div "¹ Install ⚡️" at bounding box center [743, 395] width 364 height 21
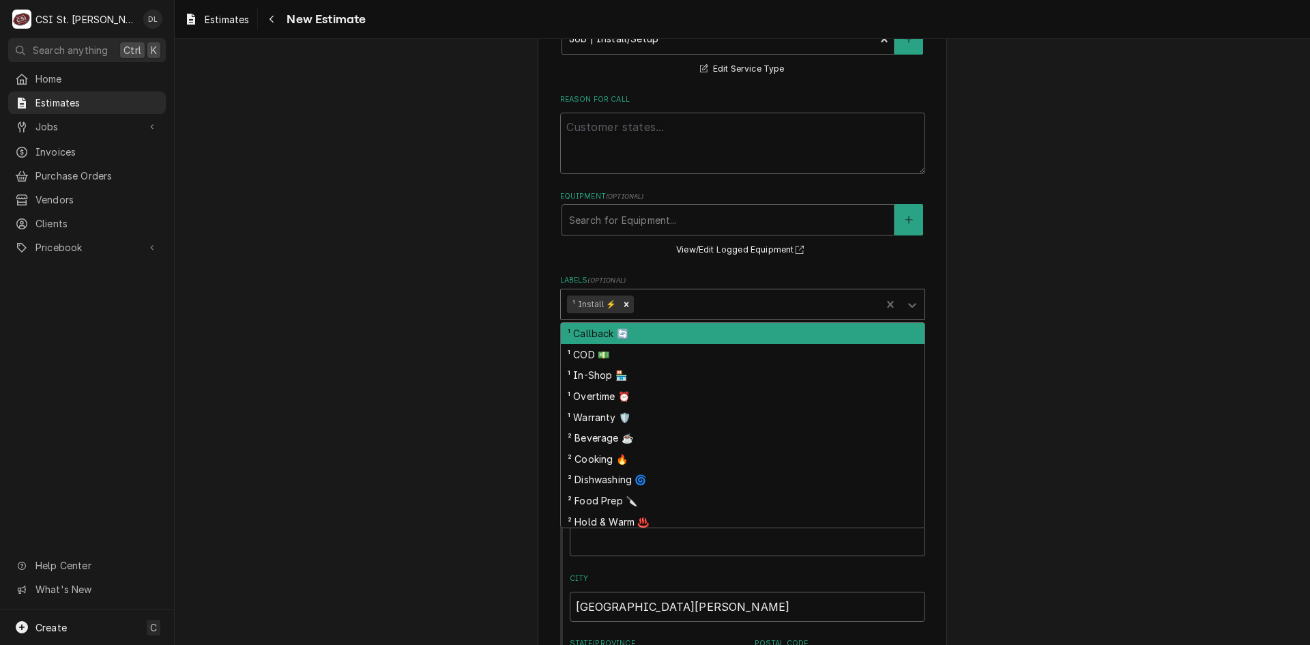
click at [663, 304] on div "Labels" at bounding box center [755, 304] width 238 height 25
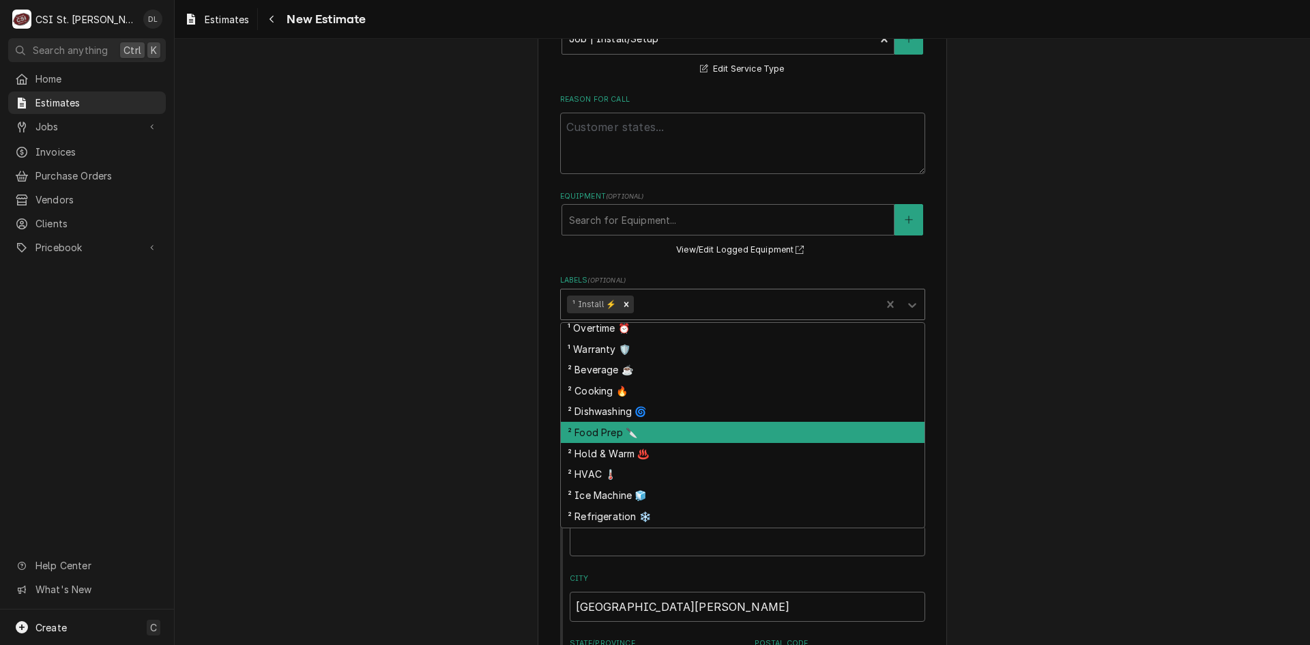
scroll to position [108, 0]
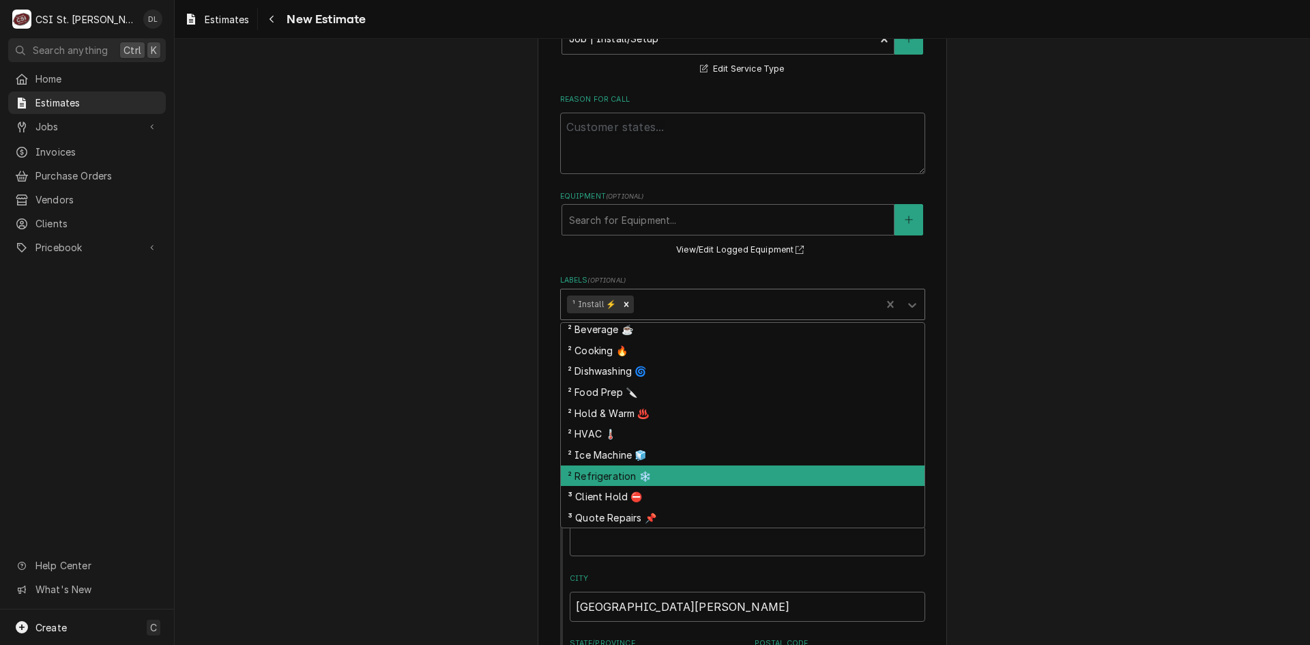
click at [621, 468] on div "² Refrigeration ❄️" at bounding box center [743, 475] width 364 height 21
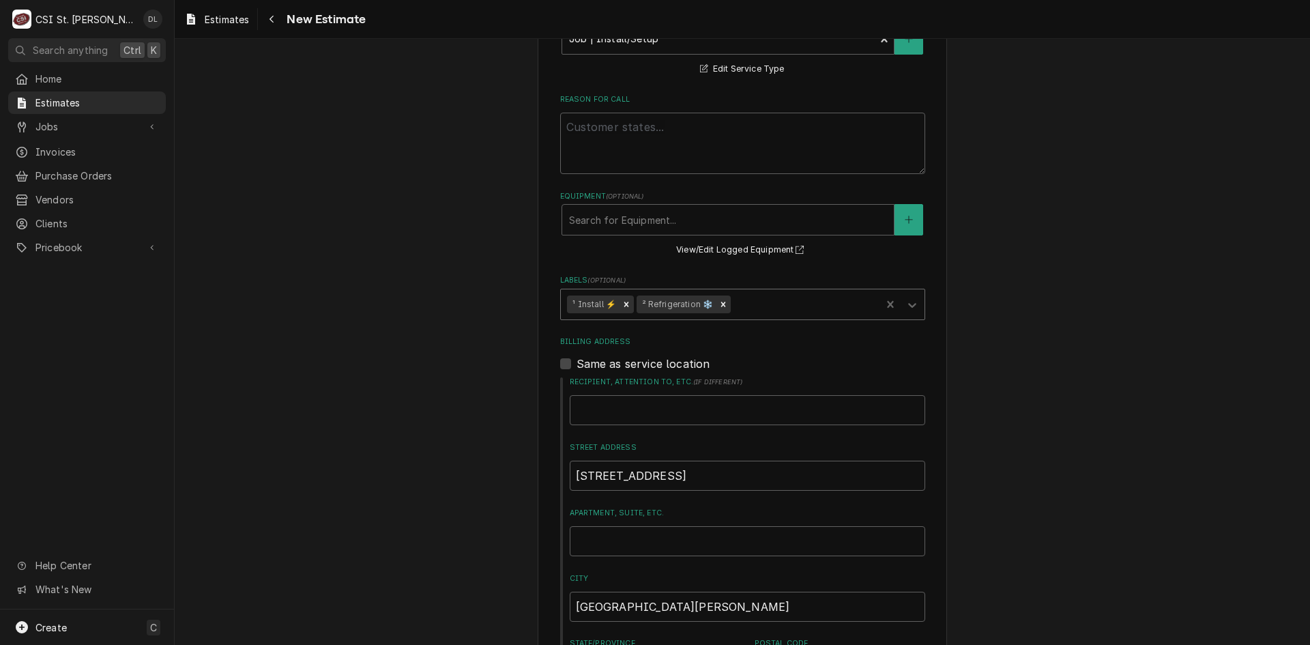
type textarea "x"
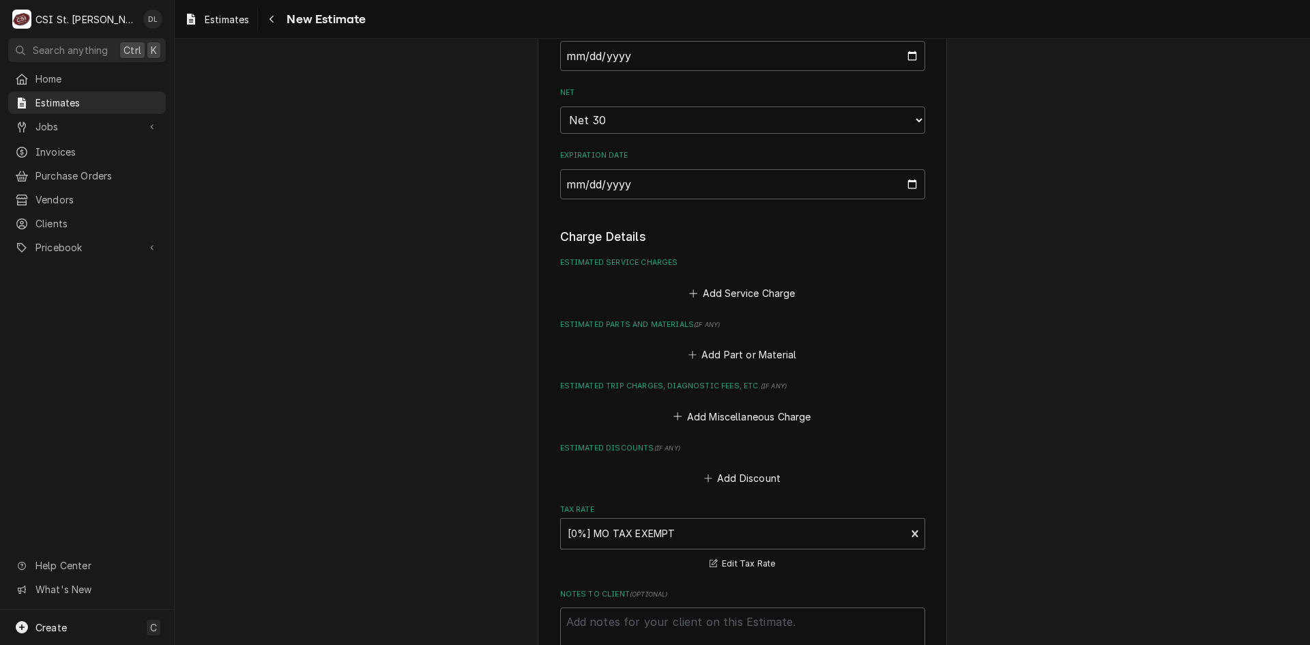
scroll to position [1092, 0]
click at [689, 295] on icon "Estimated Service Charges" at bounding box center [693, 293] width 8 height 10
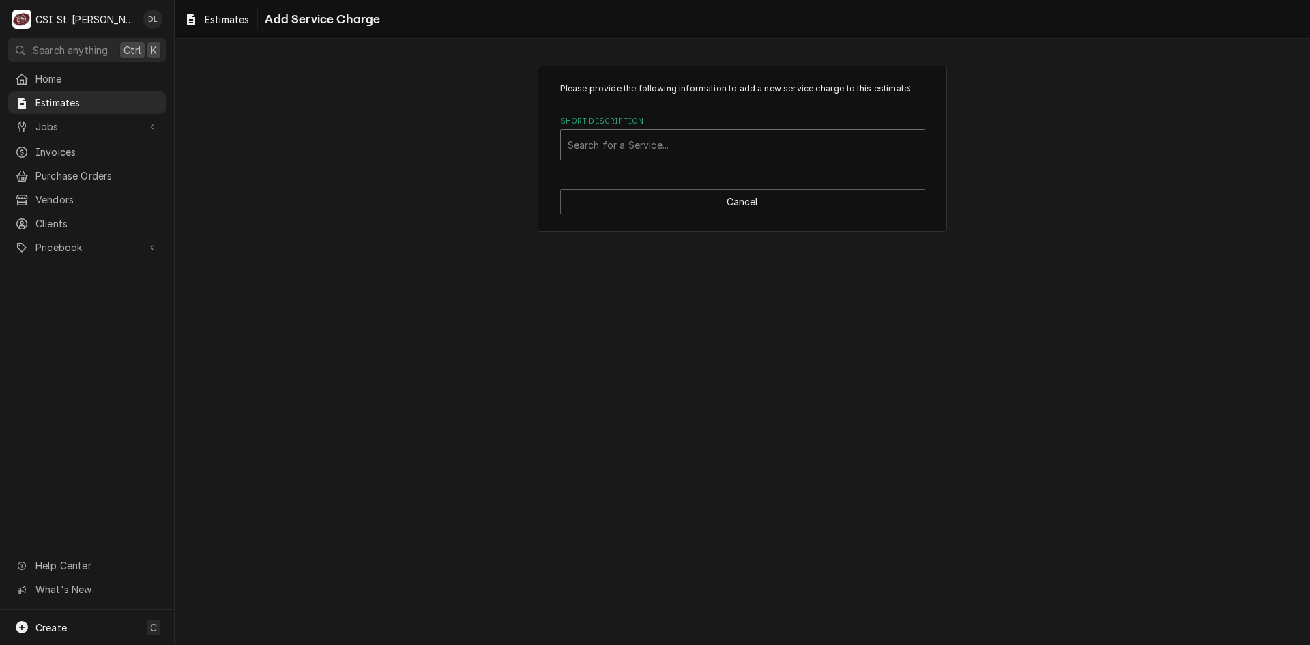
click at [667, 136] on div "Short Description" at bounding box center [743, 144] width 350 height 25
type input "scope"
click at [667, 136] on div "Short Description" at bounding box center [743, 144] width 350 height 25
type input "r"
type input "scope refri"
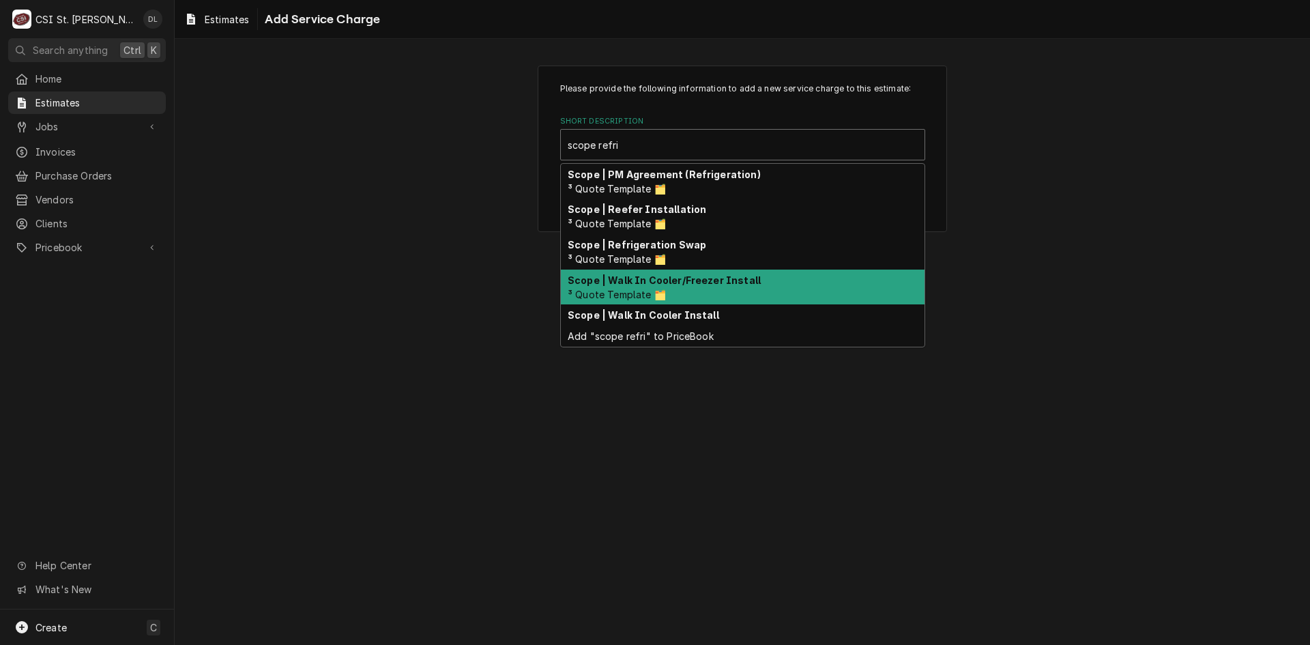
click at [713, 292] on div "Scope | Walk In Cooler/Freezer Install ³ Quote Template 🗂️" at bounding box center [743, 286] width 364 height 35
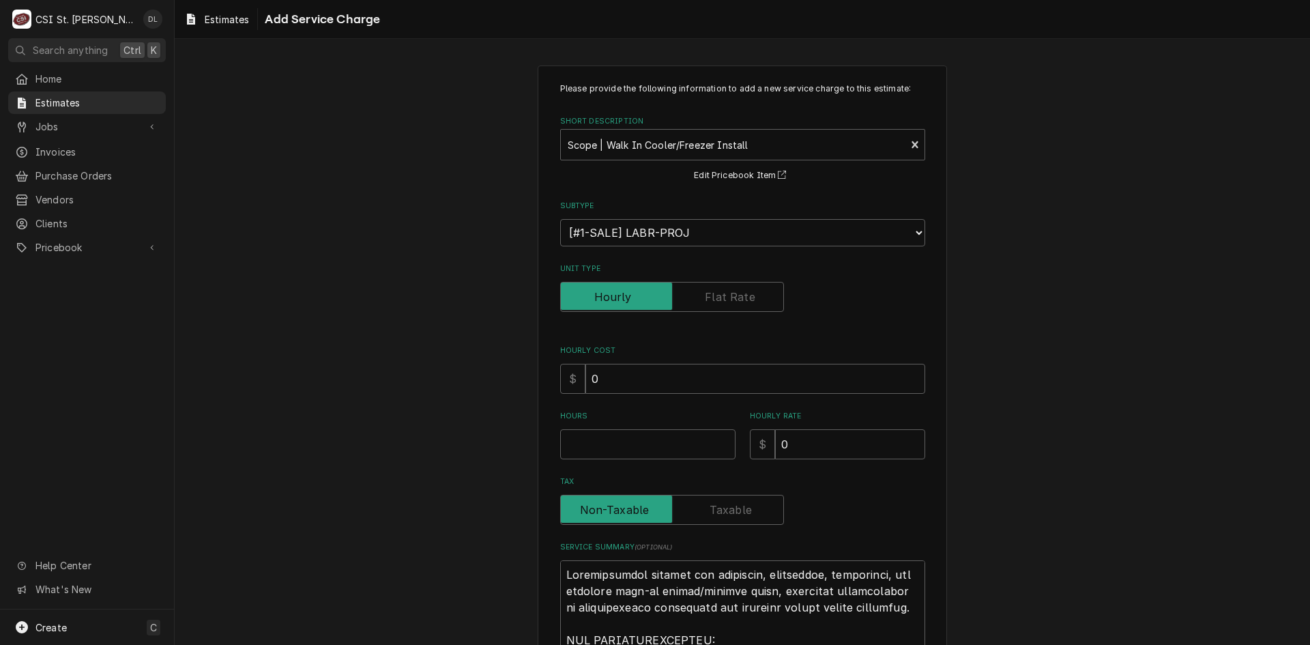
type textarea "x"
click at [714, 302] on label "Unit Type" at bounding box center [672, 297] width 224 height 30
click at [714, 302] on input "Unit Type" at bounding box center [671, 297] width 211 height 30
checkbox input "true"
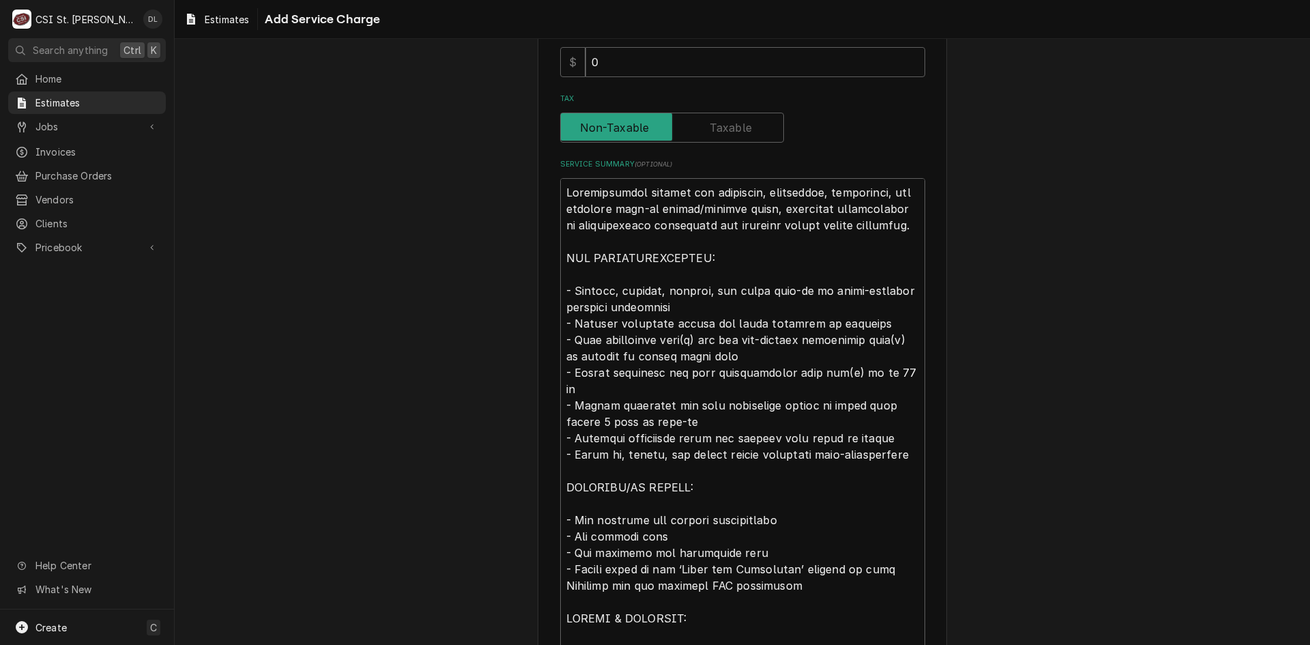
scroll to position [469, 0]
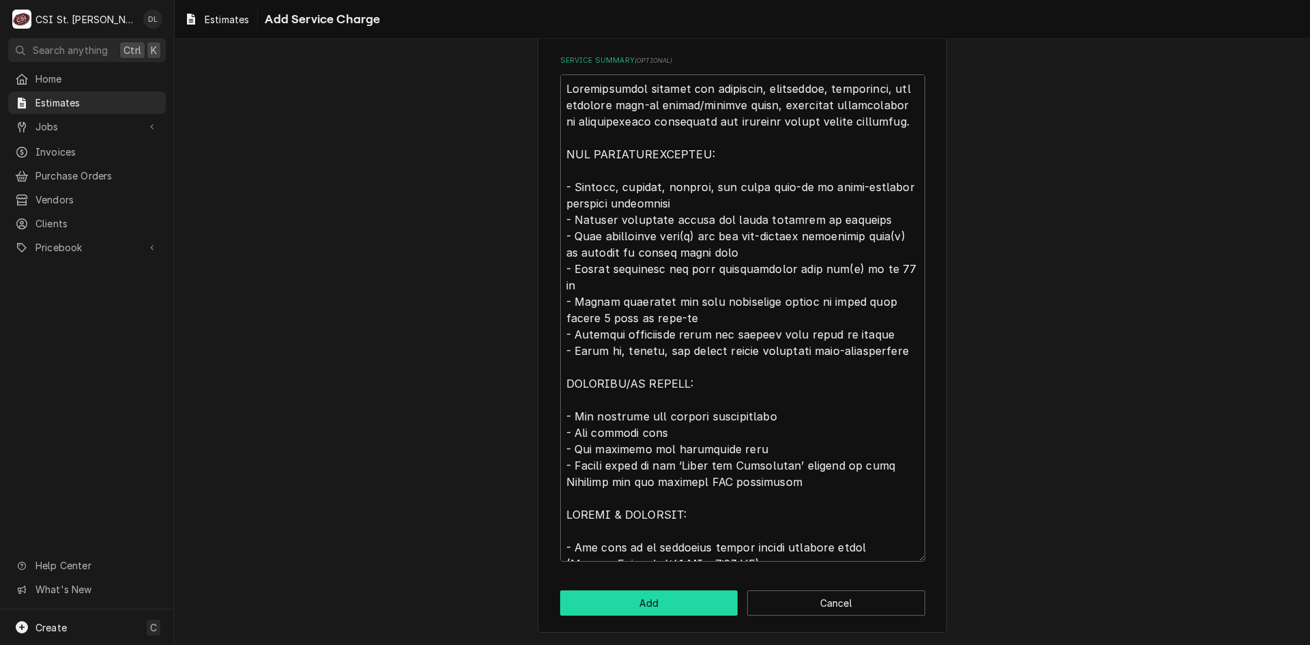
click at [660, 609] on button "Add" at bounding box center [649, 602] width 178 height 25
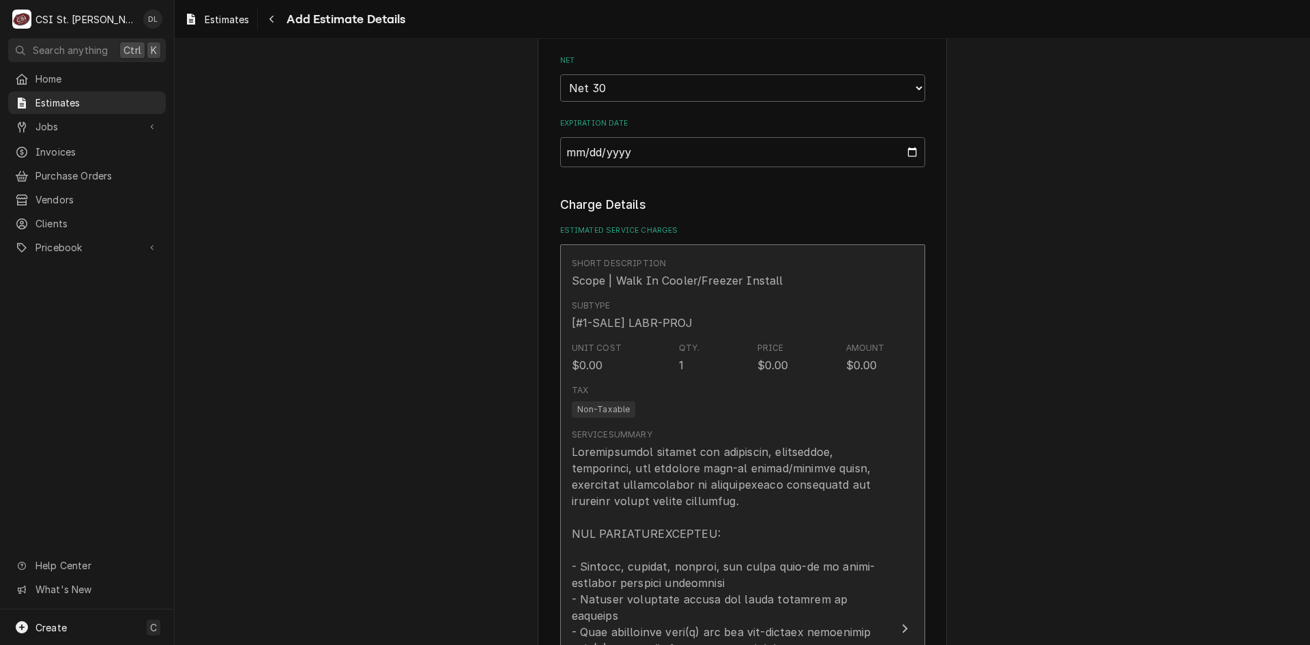
scroll to position [1143, 0]
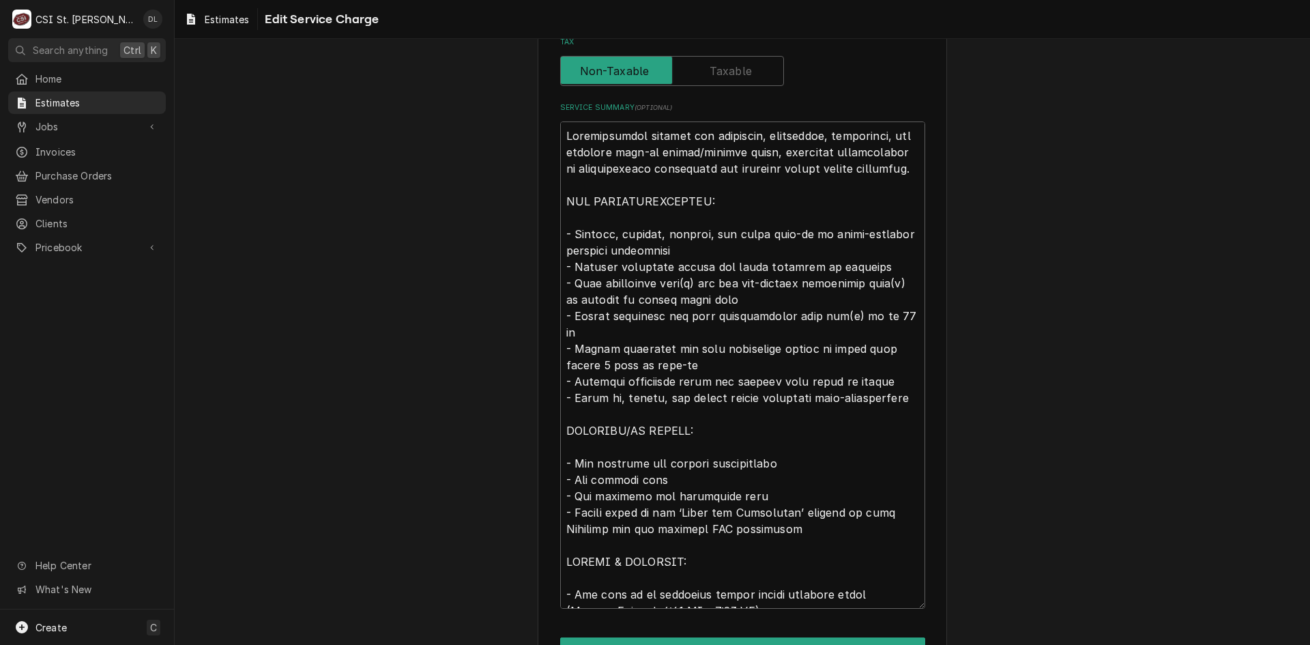
scroll to position [504, 0]
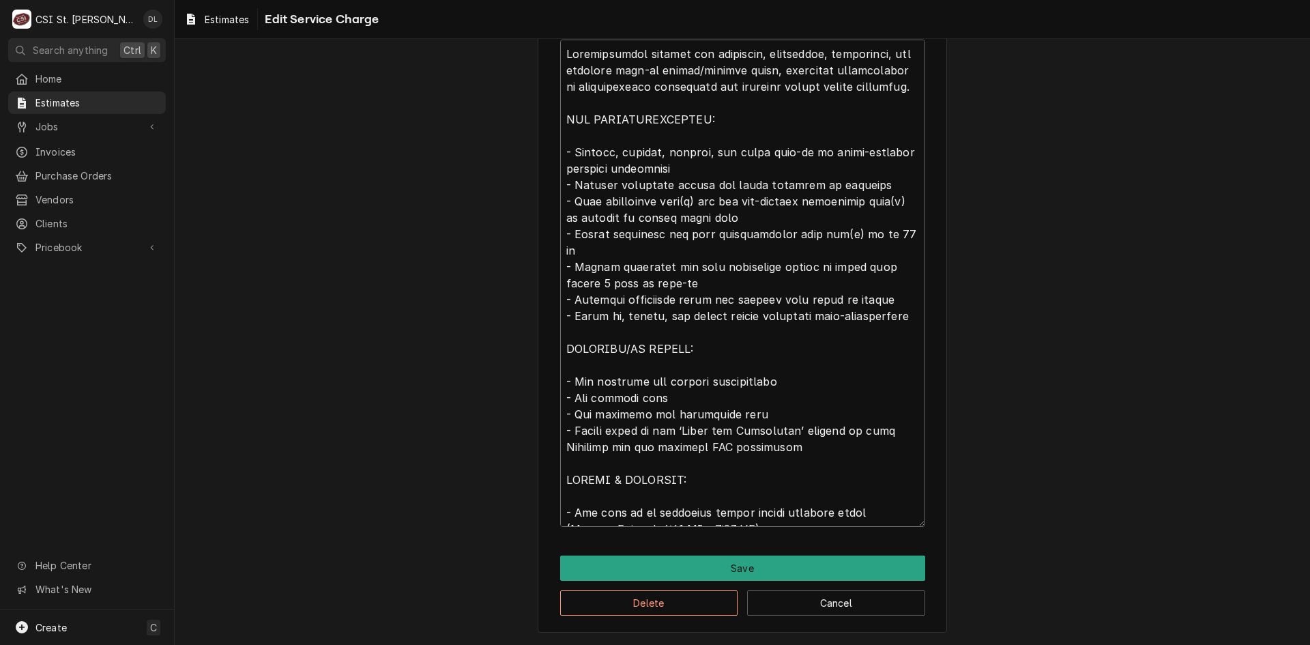
drag, startPoint x: 896, startPoint y: 233, endPoint x: 831, endPoint y: 233, distance: 64.8
click at [831, 233] on textarea "Service Summary ( optional )" at bounding box center [742, 283] width 365 height 487
type textarea "x"
type textarea "Comprehensive service for receiving, inspecting, delivering, and erecting walk-…"
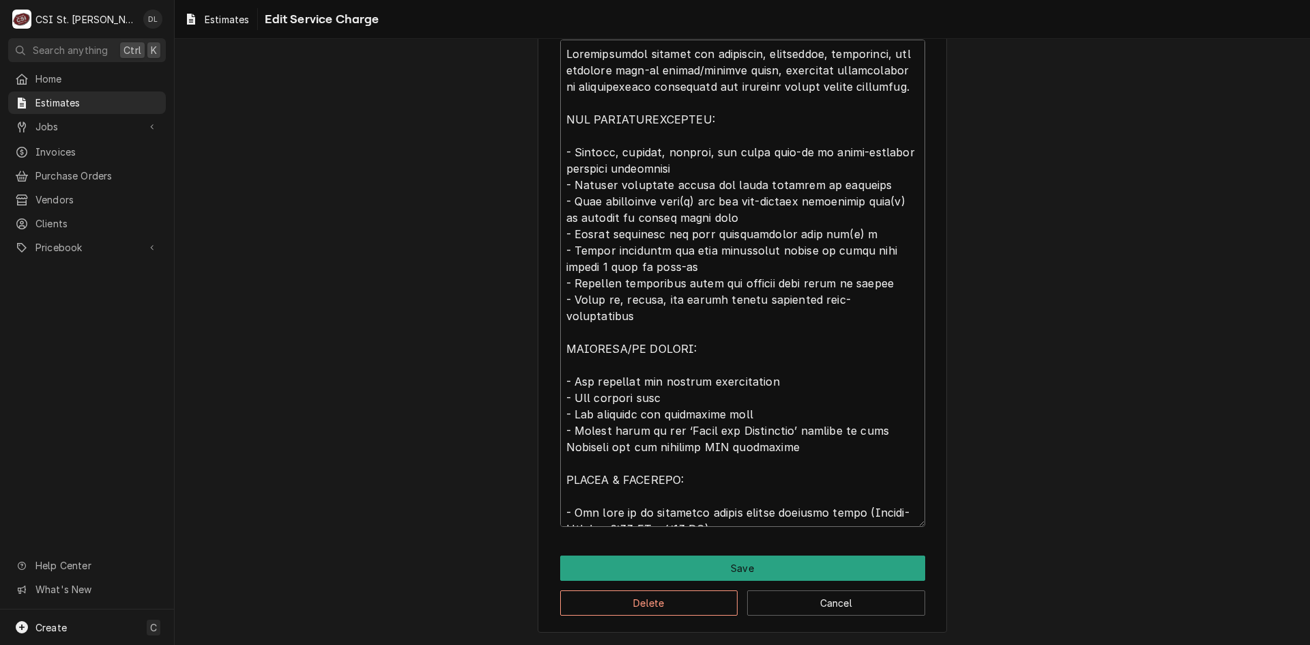
type textarea "x"
type textarea "Comprehensive service for receiving, inspecting, delivering, and erecting walk-…"
type textarea "x"
type textarea "Comprehensive service for receiving, inspecting, delivering, and erecting walk-…"
type textarea "x"
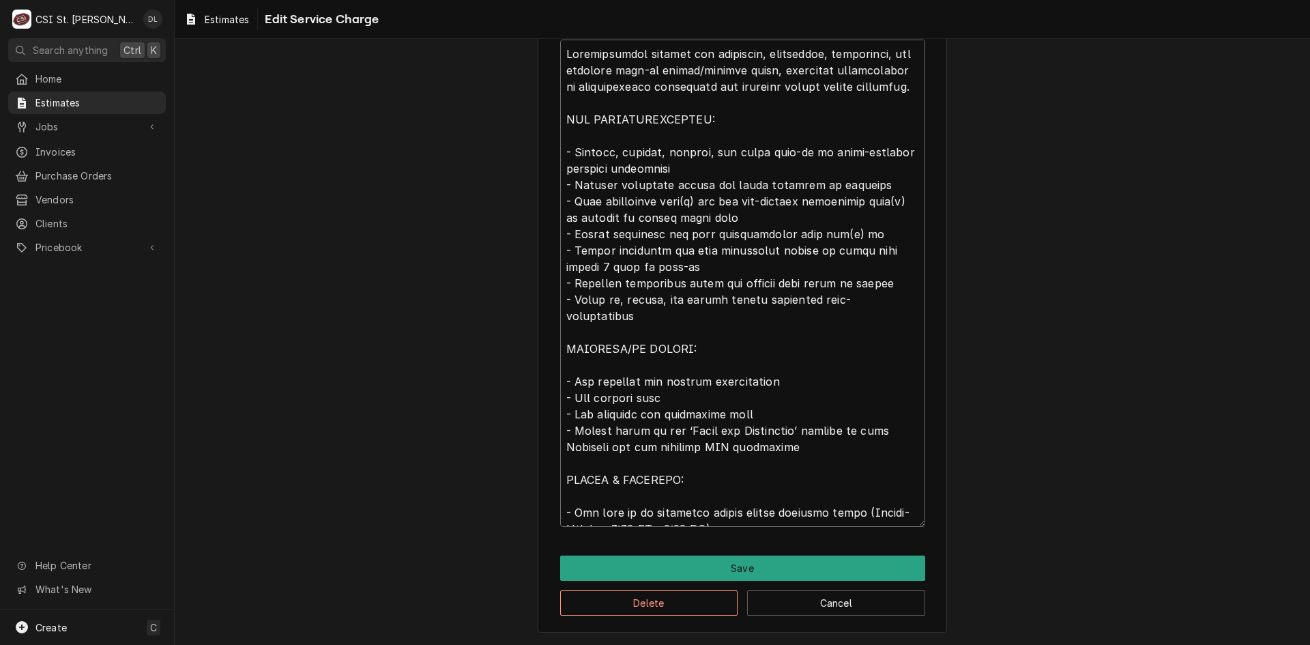
type textarea "Comprehensive service for receiving, inspecting, delivering, and erecting walk-…"
type textarea "x"
type textarea "Comprehensive service for receiving, inspecting, delivering, and erecting walk-…"
type textarea "x"
type textarea "Comprehensive service for receiving, inspecting, delivering, and erecting walk-…"
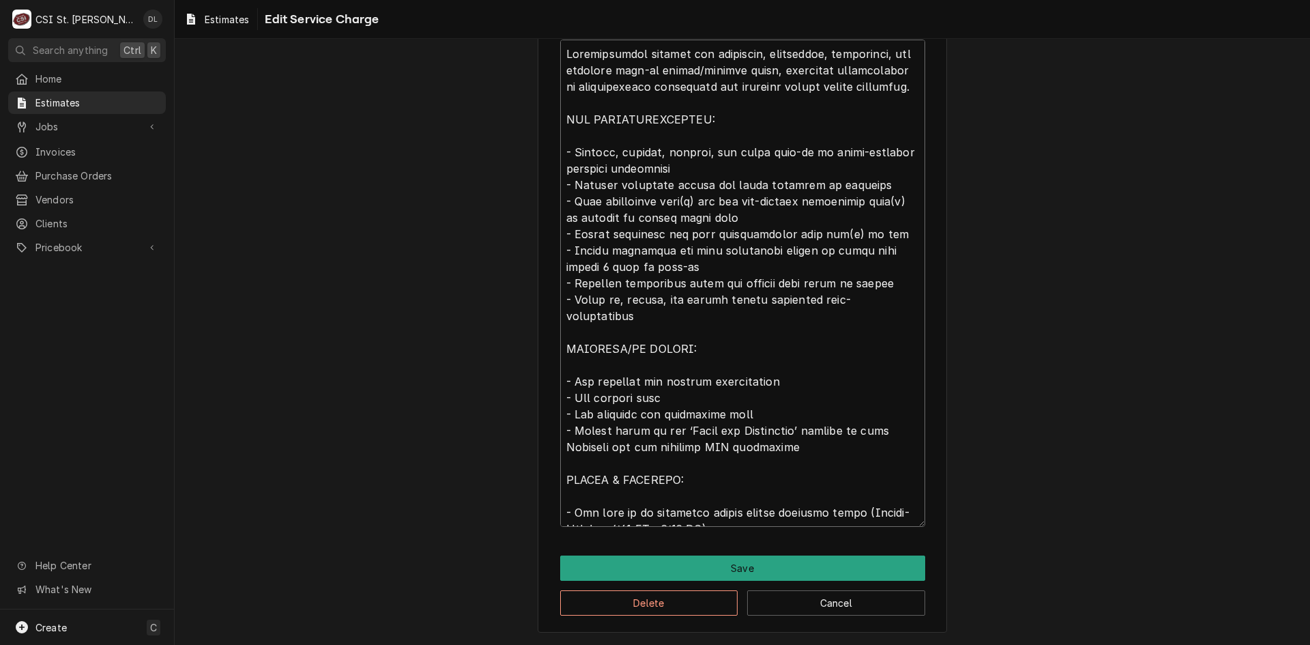
type textarea "x"
type textarea "Comprehensive service for receiving, inspecting, delivering, and erecting walk-…"
type textarea "x"
type textarea "Comprehensive service for receiving, inspecting, delivering, and erecting walk-…"
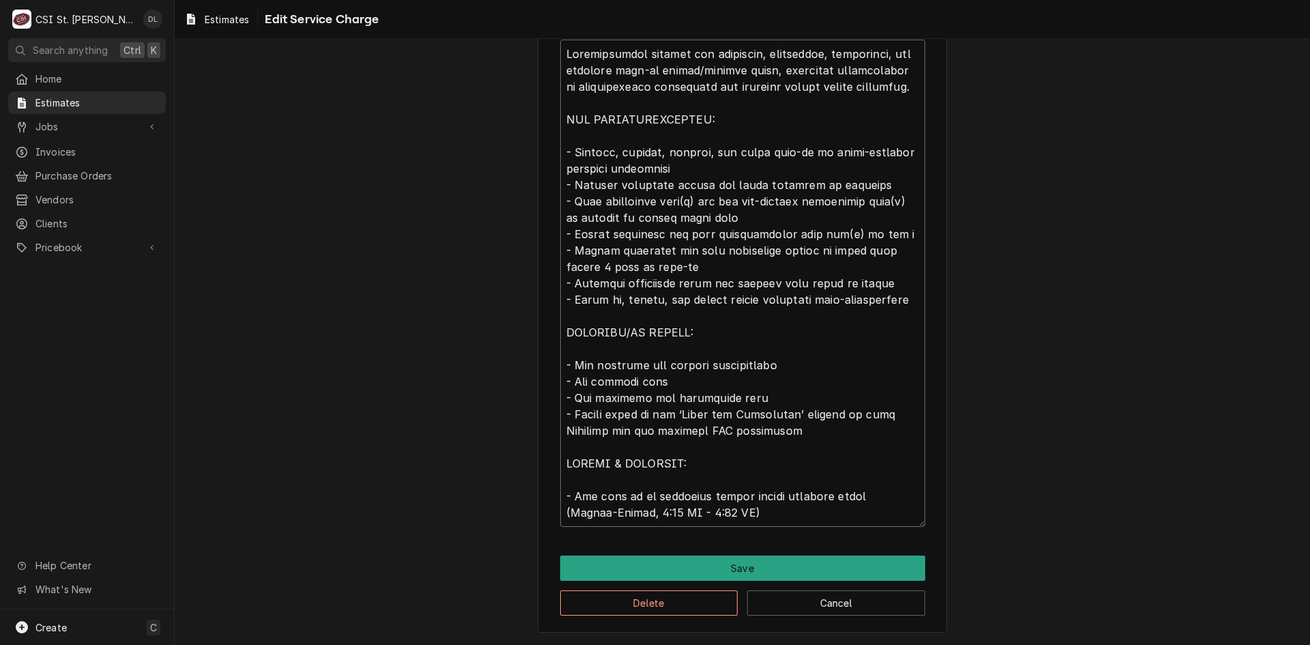
type textarea "x"
type textarea "Comprehensive service for receiving, inspecting, delivering, and erecting walk-…"
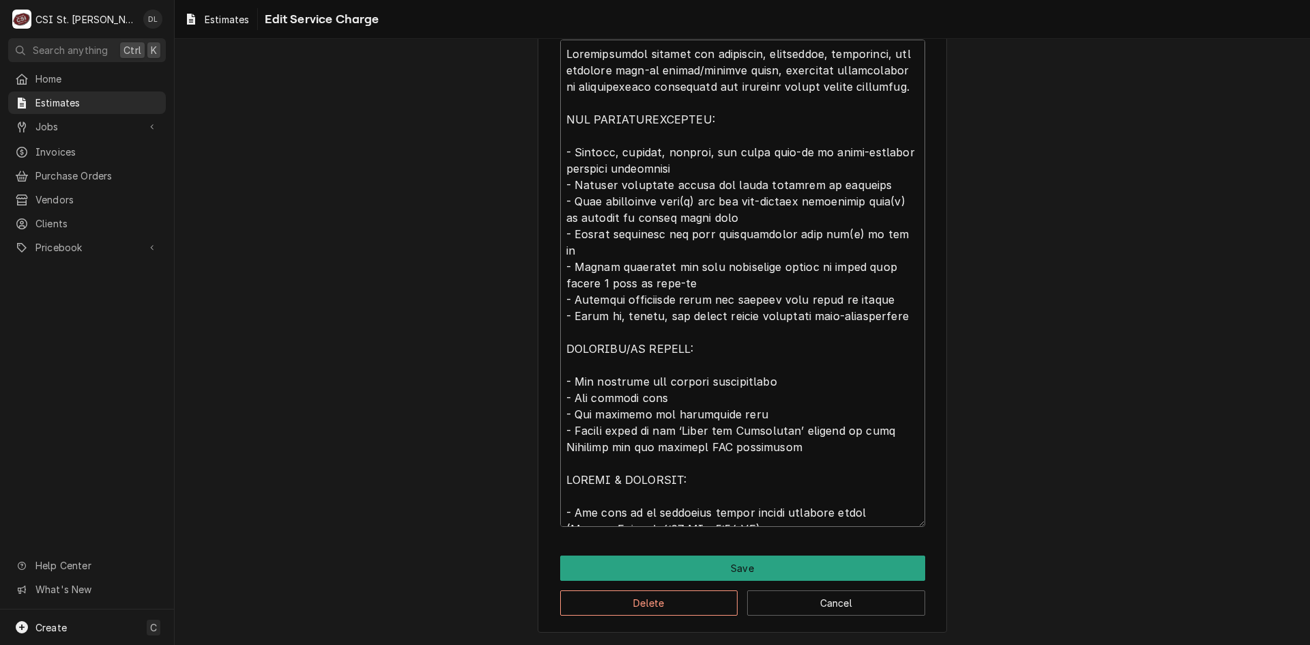
type textarea "x"
type textarea "Comprehensive service for receiving, inspecting, delivering, and erecting walk-…"
type textarea "x"
type textarea "Comprehensive service for receiving, inspecting, delivering, and erecting walk-…"
type textarea "x"
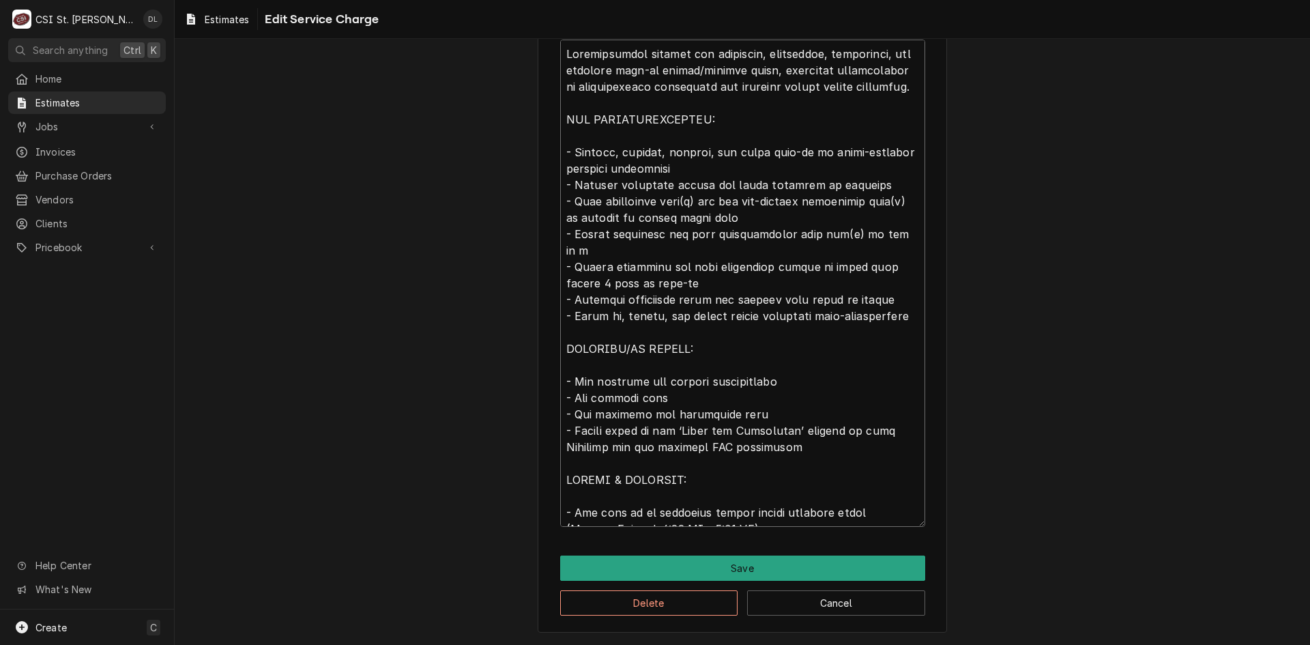
type textarea "Comprehensive service for receiving, inspecting, delivering, and erecting walk-…"
type textarea "x"
type textarea "Comprehensive service for receiving, inspecting, delivering, and erecting walk-…"
type textarea "x"
type textarea "Comprehensive service for receiving, inspecting, delivering, and erecting walk-…"
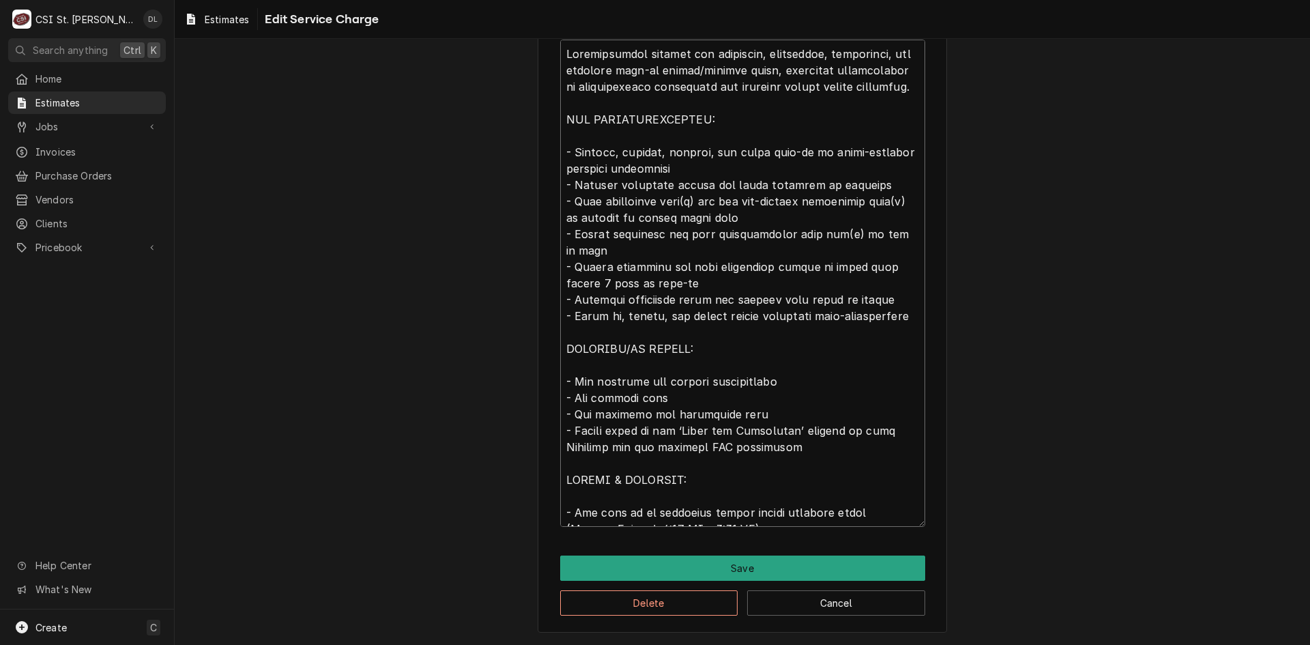
type textarea "x"
type textarea "Comprehensive service for receiving, inspecting, delivering, and erecting walk-…"
type textarea "x"
type textarea "Comprehensive service for receiving, inspecting, delivering, and erecting walk-…"
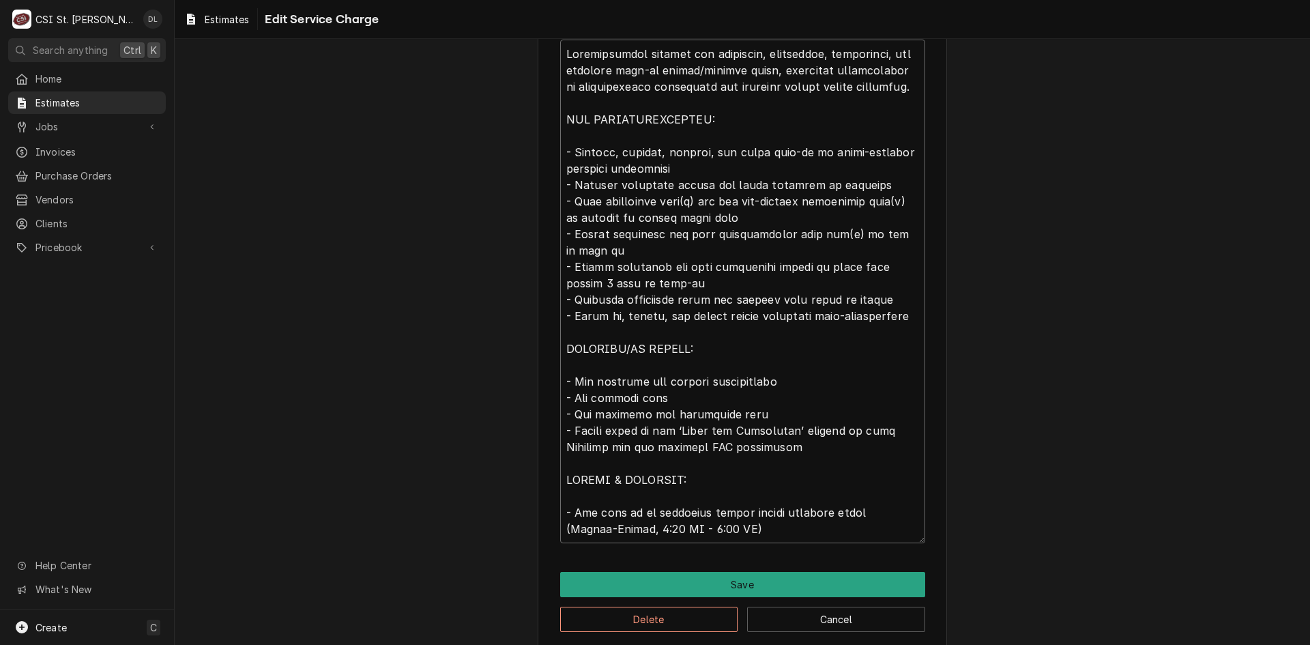
drag, startPoint x: 743, startPoint y: 216, endPoint x: 557, endPoint y: 212, distance: 186.3
click at [560, 212] on textarea "Service Summary ( optional )" at bounding box center [742, 291] width 365 height 503
type textarea "x"
type textarea "Comprehensive service for receiving, inspecting, delivering, and erecting walk-…"
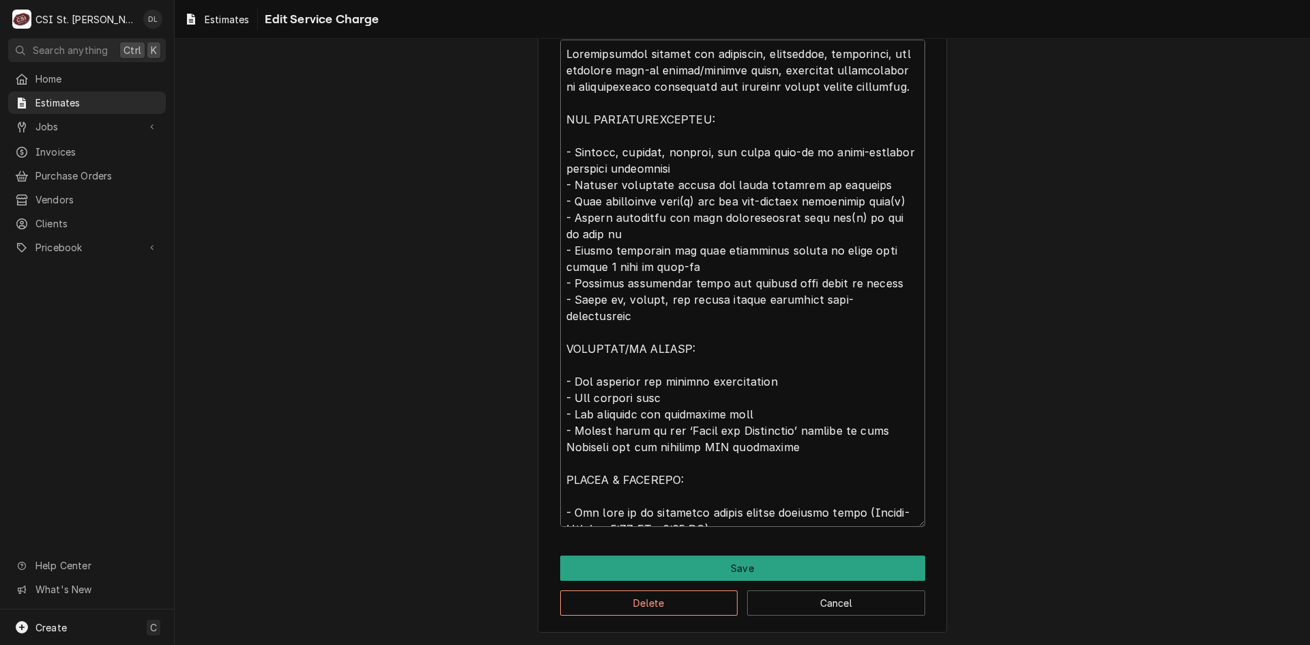
type textarea "x"
type textarea "Comprehensive service for receiving, inspecting, delivering, and erecting walk-…"
type textarea "x"
type textarea "Comprehensive service for receiving, inspecting, delivering, and erecting walk-…"
type textarea "x"
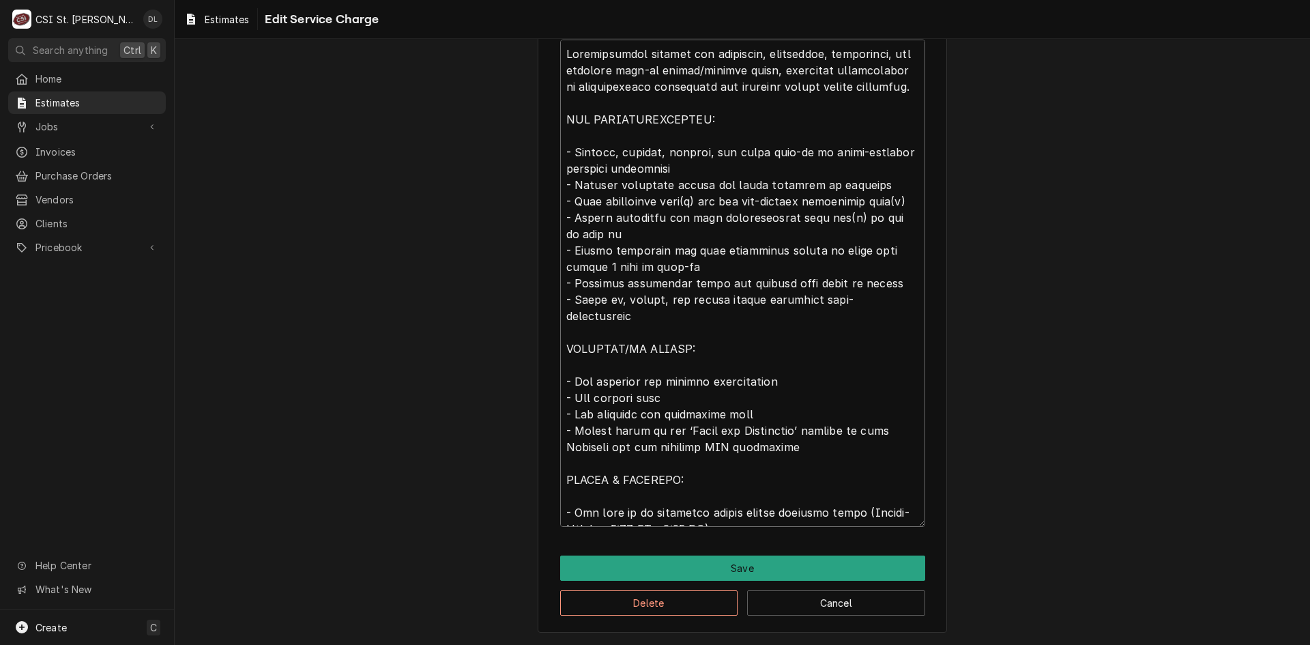
type textarea "Comprehensive service for receiving, inspecting, delivering, and erecting walk-…"
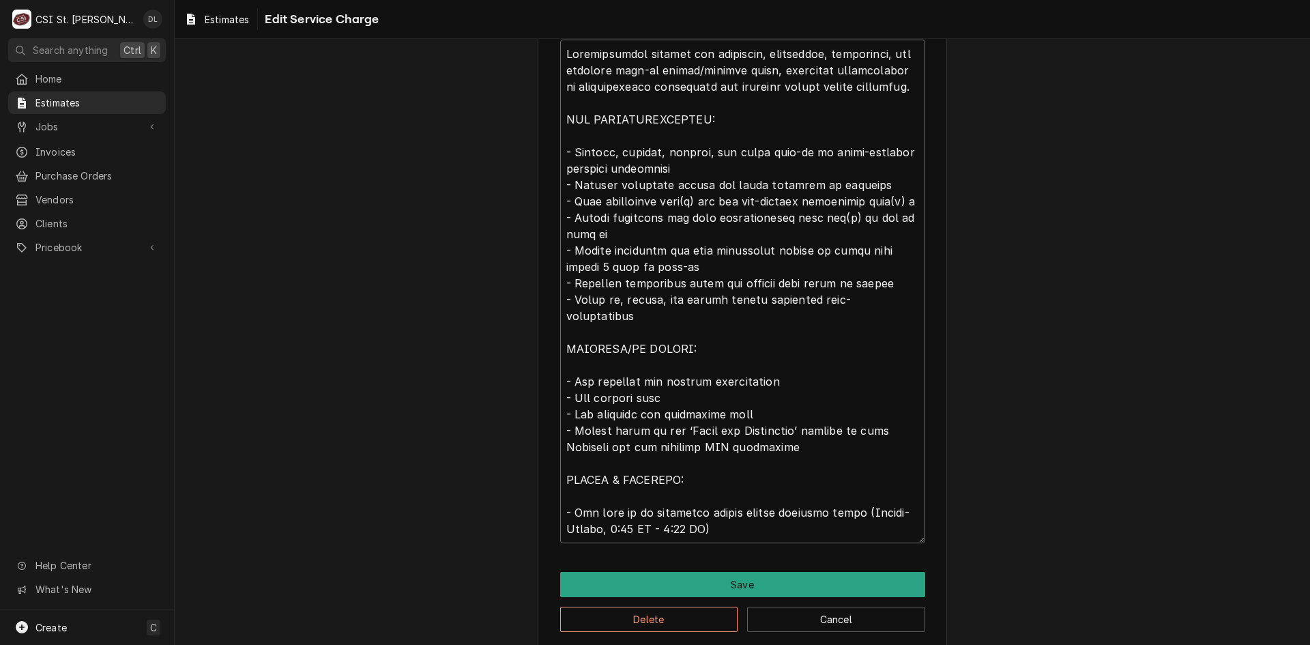
type textarea "x"
type textarea "Comprehensive service for receiving, inspecting, delivering, and erecting walk-…"
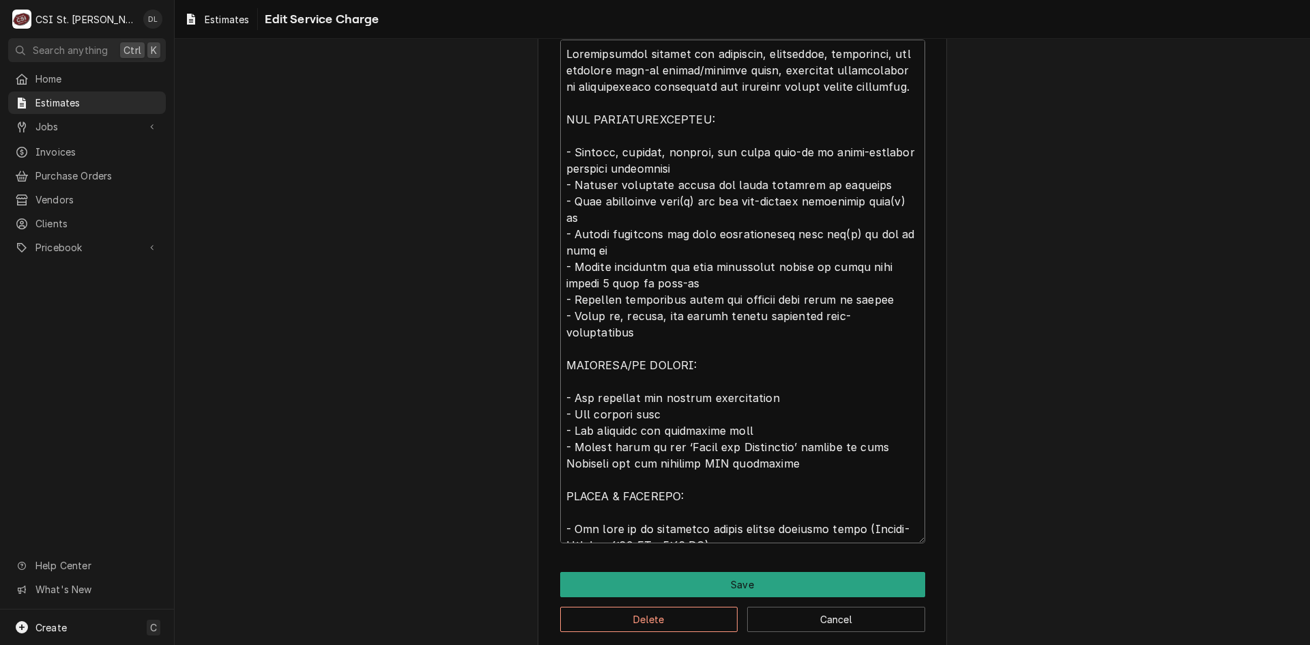
type textarea "x"
type textarea "Comprehensive service for receiving, inspecting, delivering, and erecting walk-…"
type textarea "x"
type textarea "Comprehensive service for receiving, inspecting, delivering, and erecting walk-…"
type textarea "x"
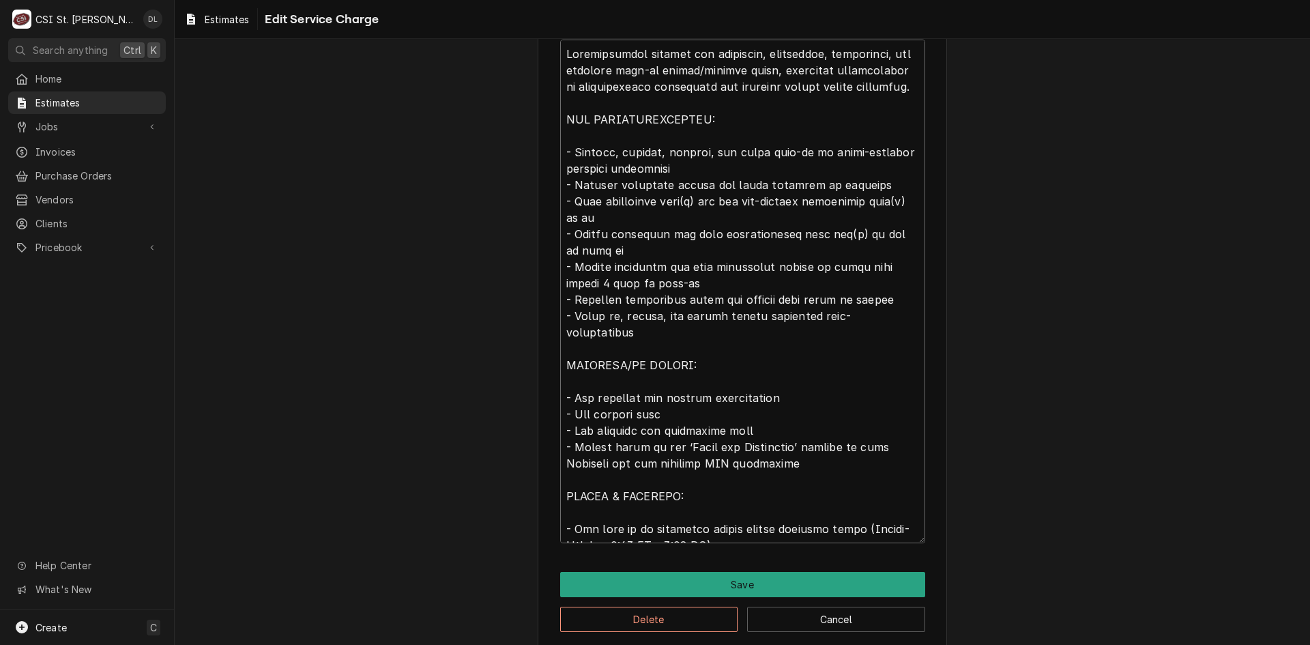
type textarea "Comprehensive service for receiving, inspecting, delivering, and erecting walk-…"
type textarea "x"
type textarea "Comprehensive service for receiving, inspecting, delivering, and erecting walk-…"
type textarea "x"
type textarea "Comprehensive service for receiving, inspecting, delivering, and erecting walk-…"
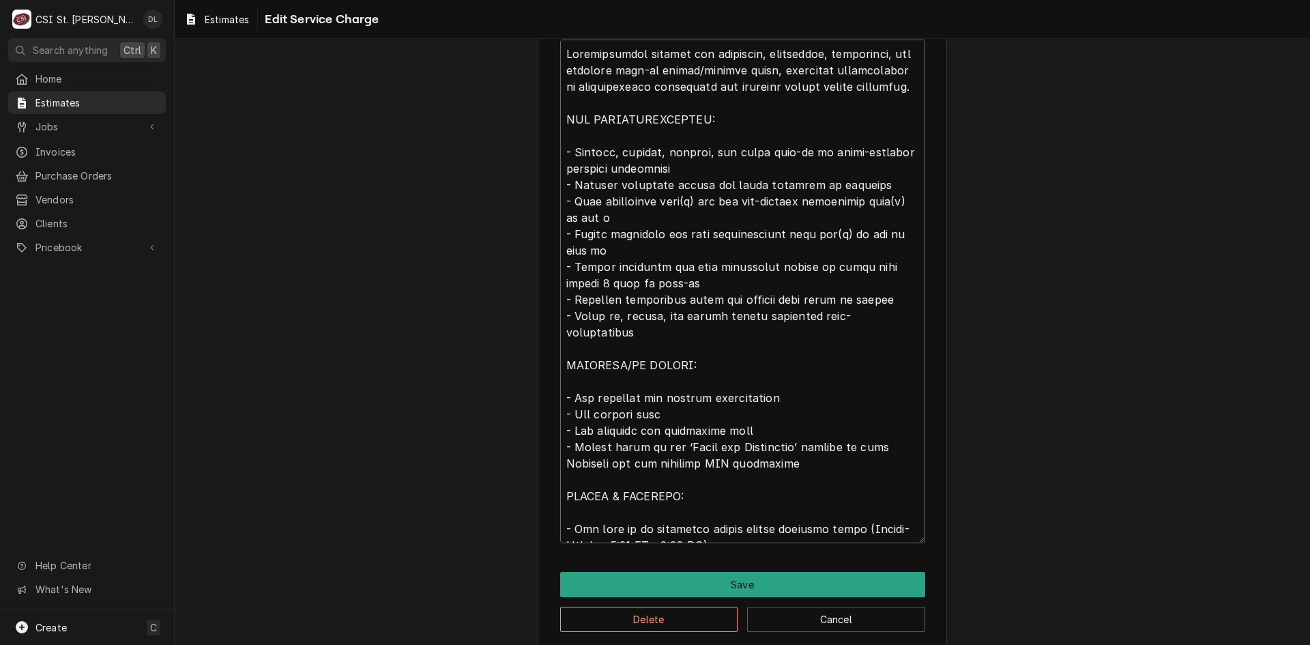
type textarea "x"
type textarea "Comprehensive service for receiving, inspecting, delivering, and erecting walk-…"
type textarea "x"
type textarea "Comprehensive service for receiving, inspecting, delivering, and erecting walk-…"
type textarea "x"
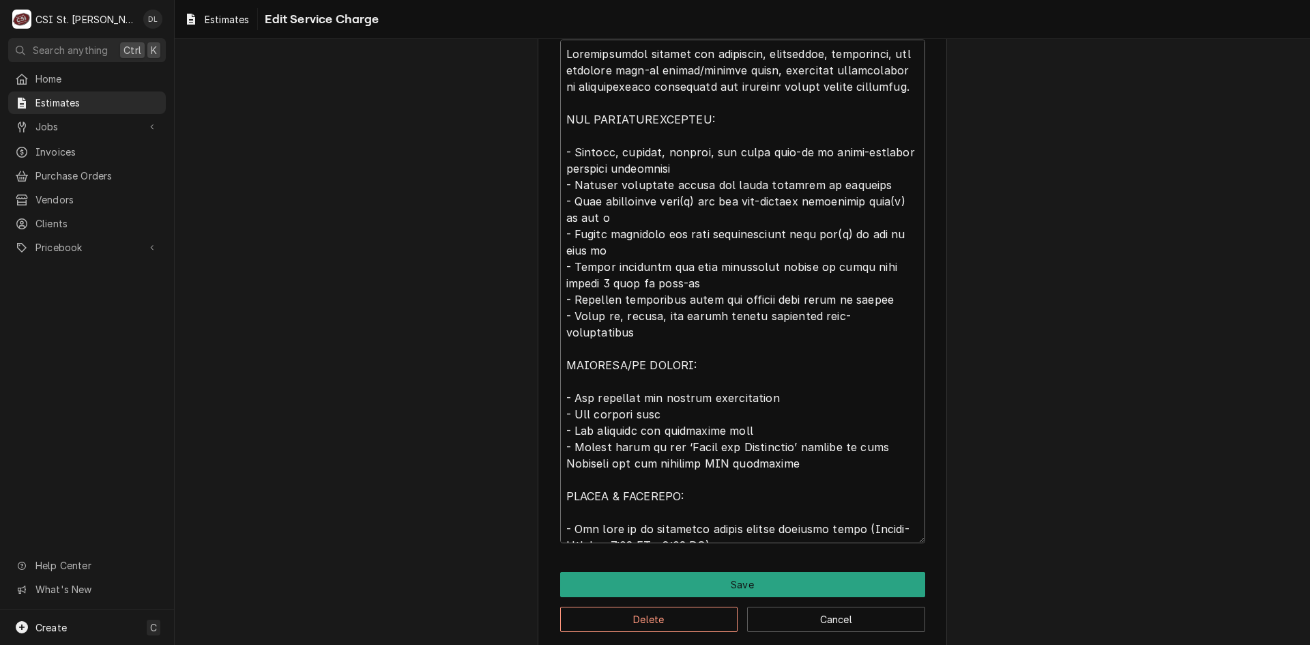
type textarea "Comprehensive service for receiving, inspecting, delivering, and erecting walk-…"
type textarea "x"
type textarea "Comprehensive service for receiving, inspecting, delivering, and erecting walk-…"
type textarea "x"
type textarea "Comprehensive service for receiving, inspecting, delivering, and erecting walk-…"
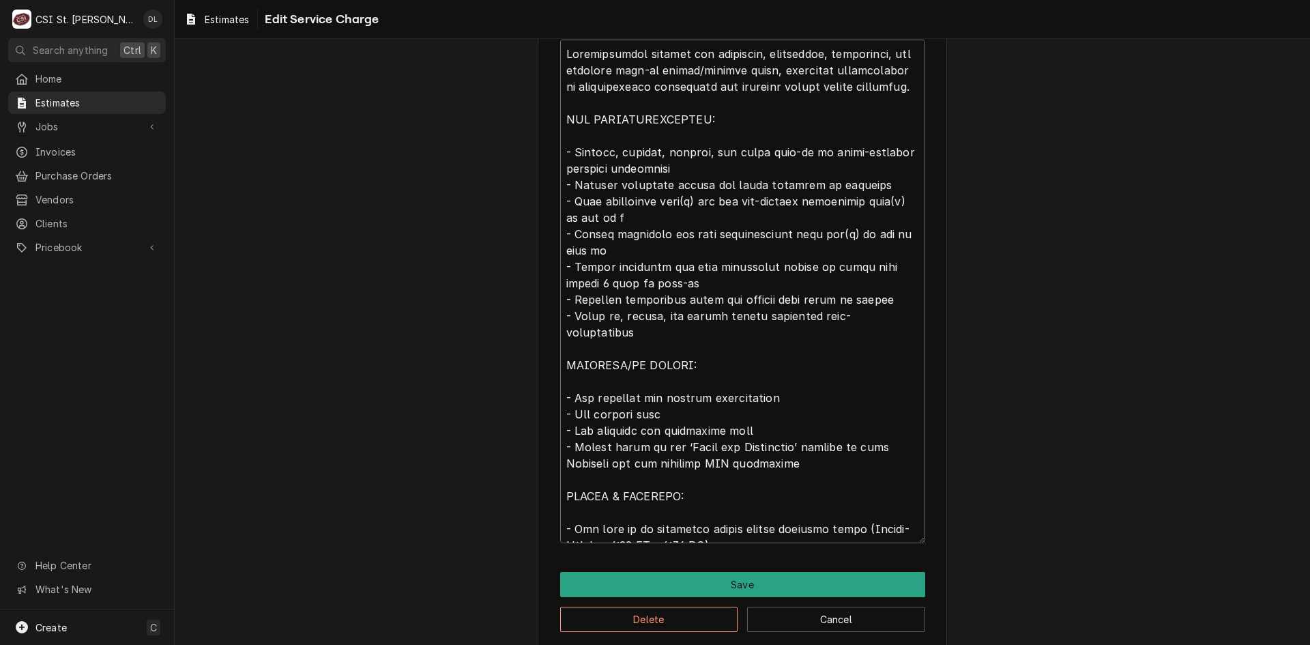
type textarea "x"
type textarea "Comprehensive service for receiving, inspecting, delivering, and erecting walk-…"
type textarea "x"
type textarea "Comprehensive service for receiving, inspecting, delivering, and erecting walk-…"
type textarea "x"
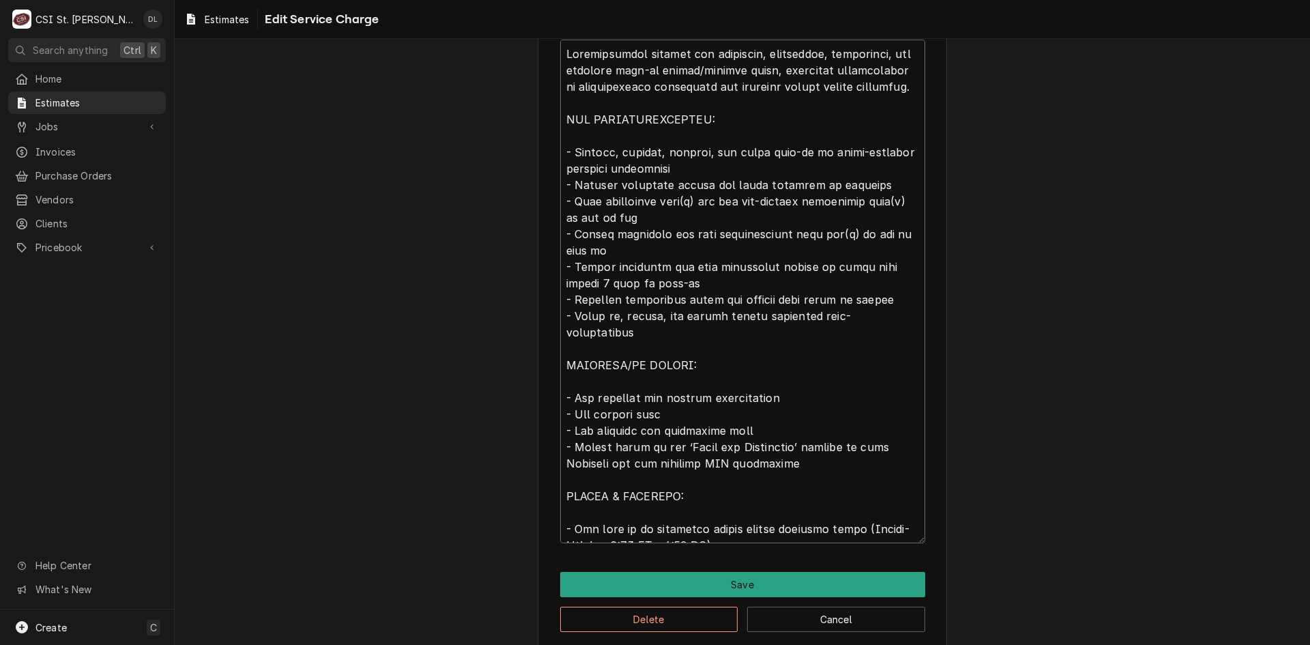
type textarea "Comprehensive service for receiving, inspecting, delivering, and erecting walk-…"
type textarea "x"
type textarea "Comprehensive service for receiving, inspecting, delivering, and erecting walk-…"
type textarea "x"
type textarea "Comprehensive service for receiving, inspecting, delivering, and erecting walk-…"
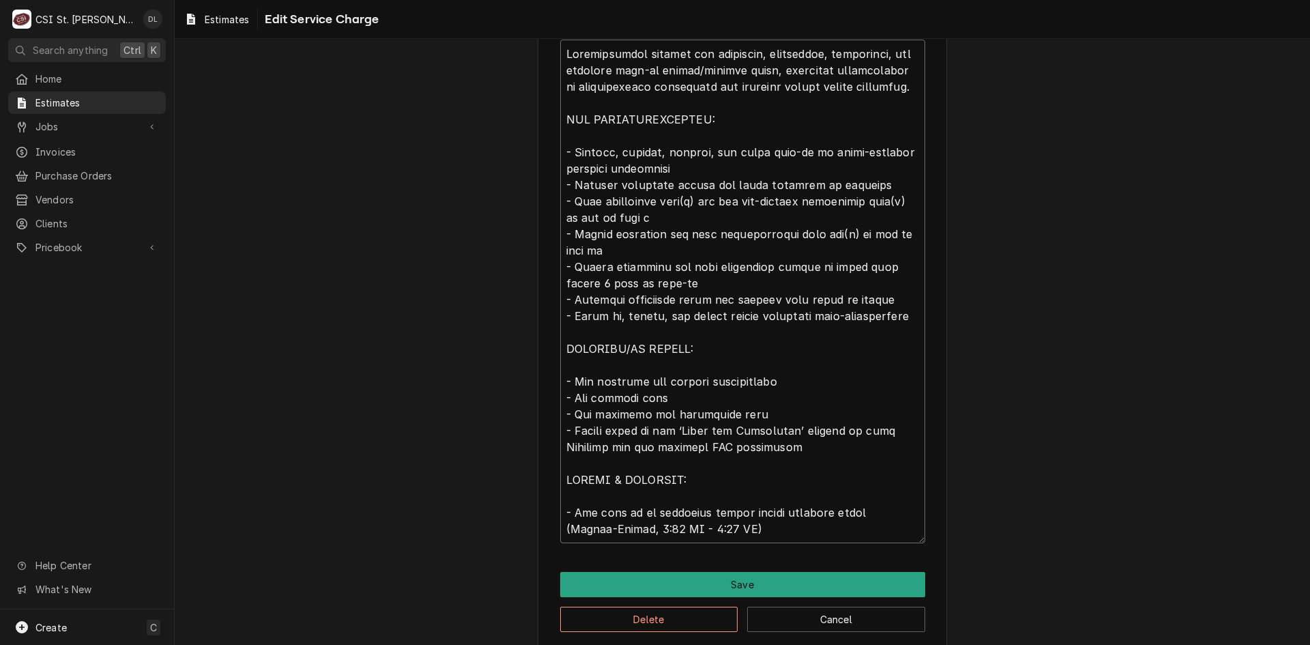
type textarea "x"
type textarea "Comprehensive service for receiving, inspecting, delivering, and erecting walk-…"
type textarea "x"
type textarea "Comprehensive service for receiving, inspecting, delivering, and erecting walk-…"
type textarea "x"
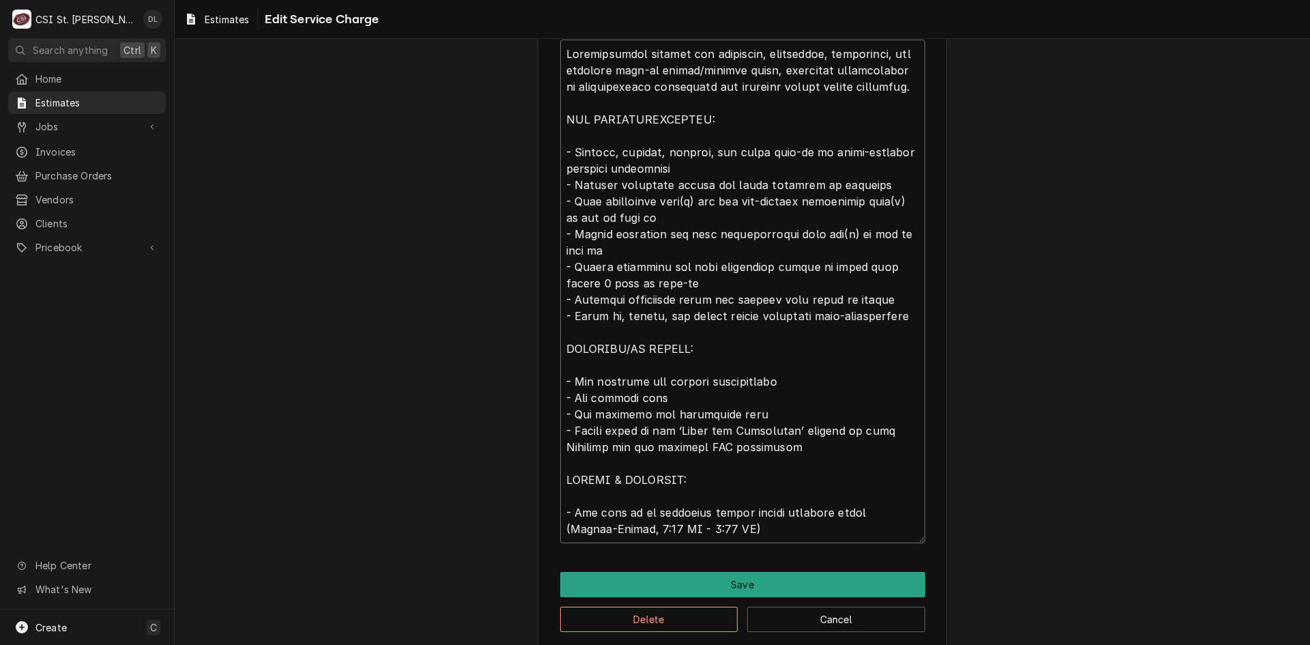
type textarea "Comprehensive service for receiving, inspecting, delivering, and erecting walk-…"
type textarea "x"
type textarea "Comprehensive service for receiving, inspecting, delivering, and erecting walk-…"
type textarea "x"
type textarea "Comprehensive service for receiving, inspecting, delivering, and erecting walk-…"
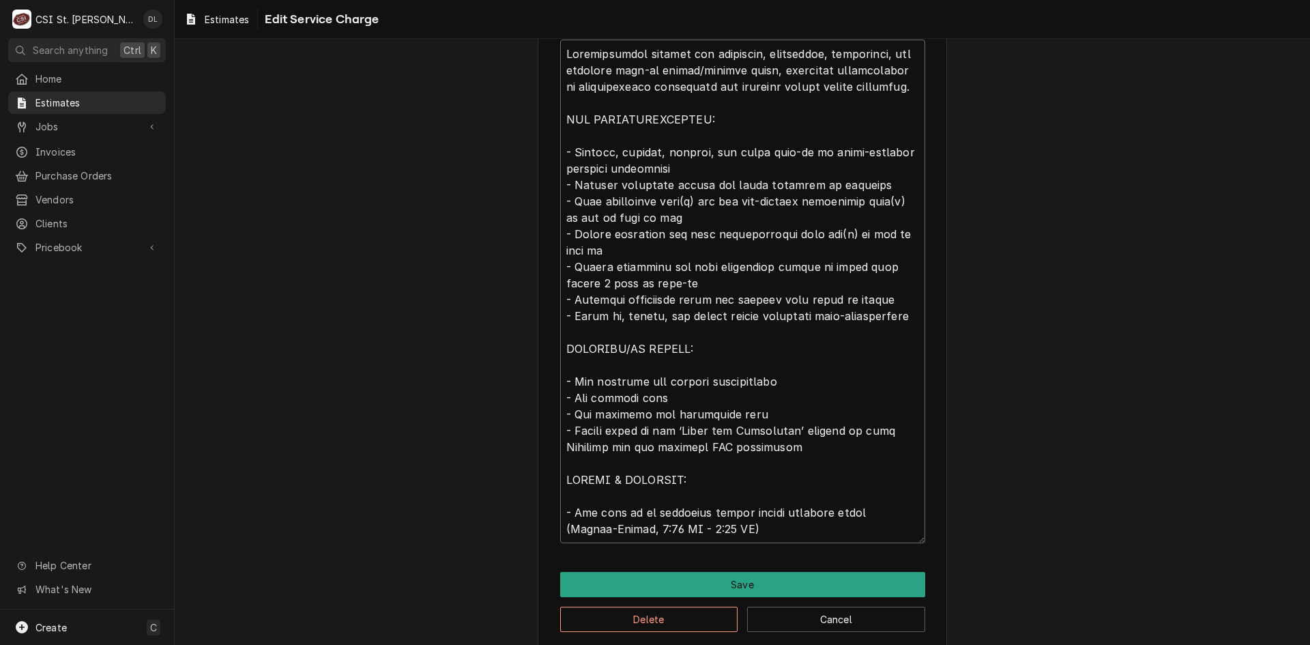
drag, startPoint x: 699, startPoint y: 400, endPoint x: 556, endPoint y: 379, distance: 144.7
click at [560, 379] on textarea "Service Summary ( optional )" at bounding box center [742, 291] width 365 height 503
type textarea "x"
type textarea "Comprehensive service for receiving, inspecting, delivering, and erecting walk-…"
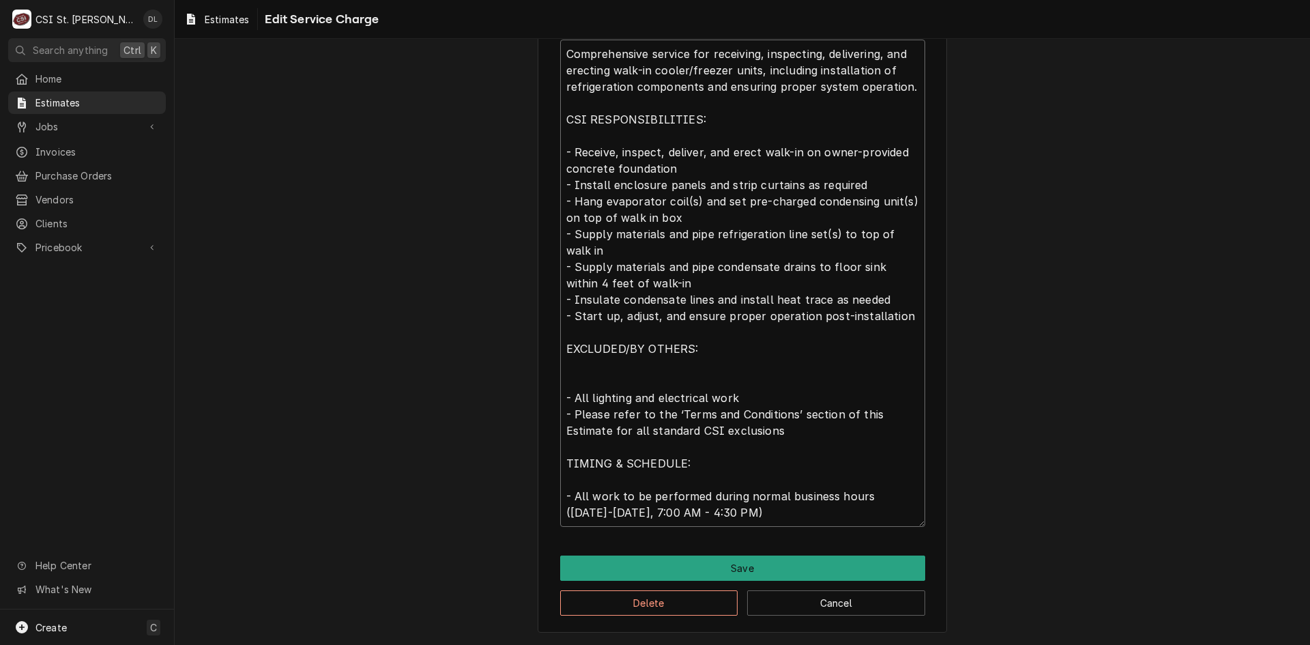
type textarea "x"
type textarea "Comprehensive service for receiving, inspecting, delivering, and erecting walk-…"
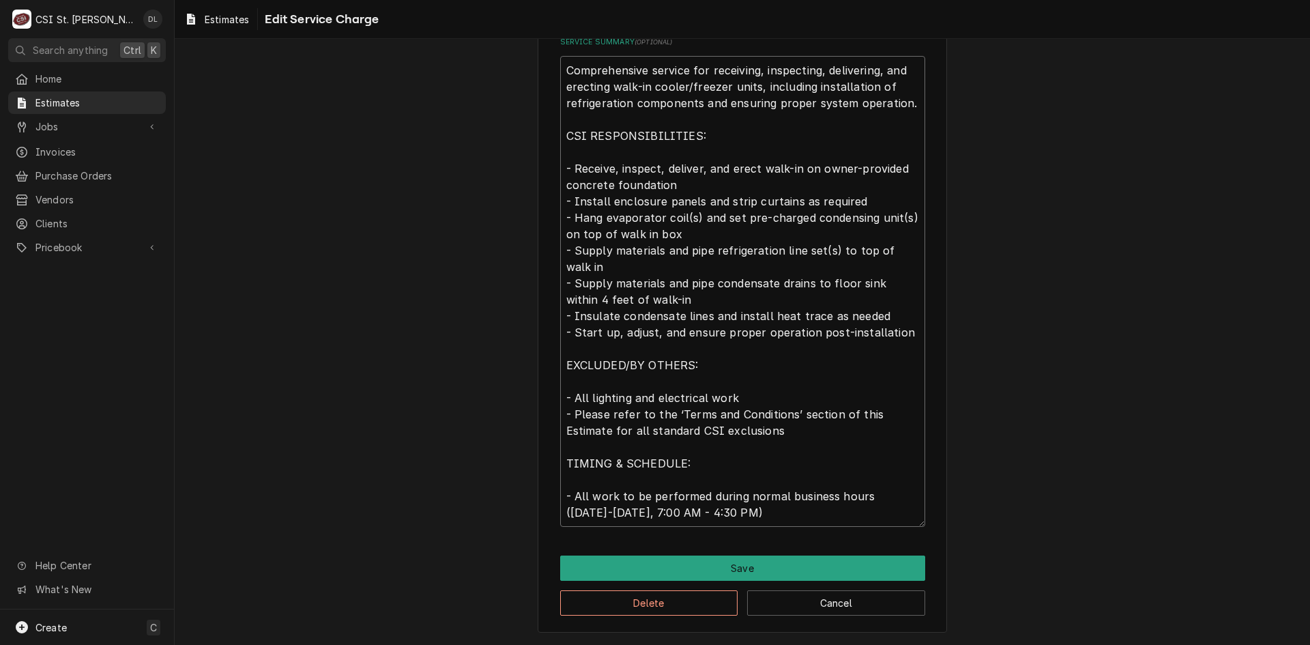
type textarea "x"
type textarea "Comprehensive service for receiving, inspecting, delivering, and erecting walk-…"
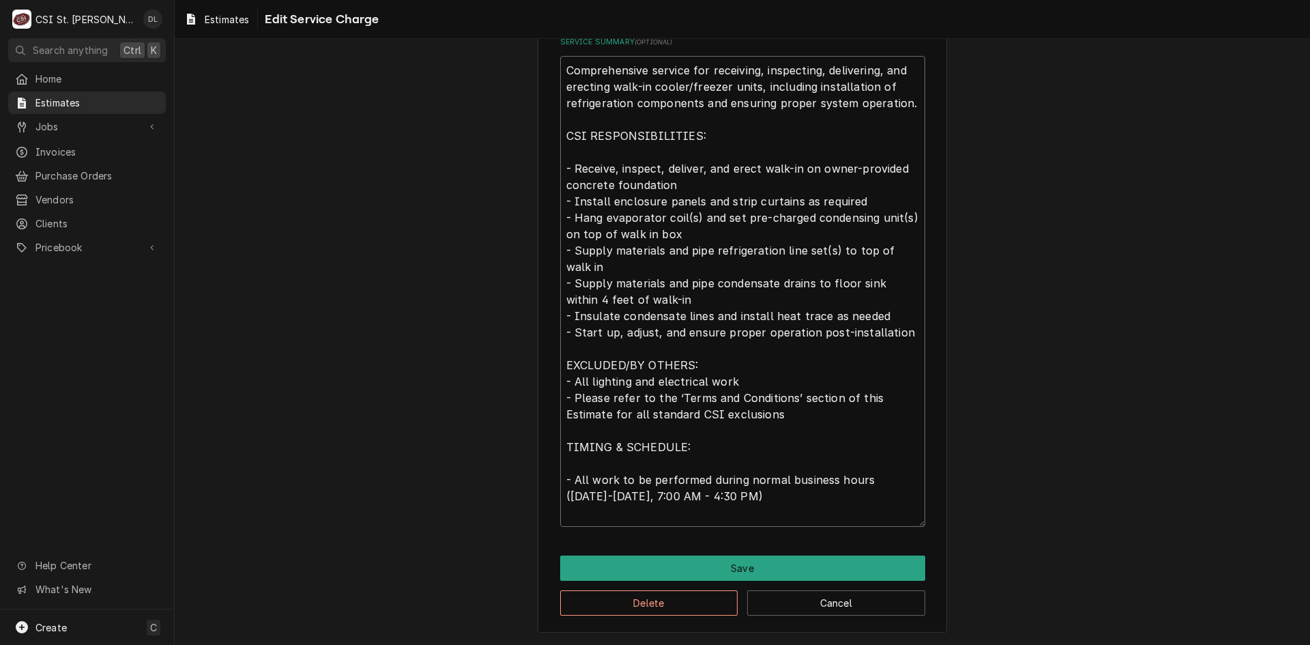
scroll to position [471, 0]
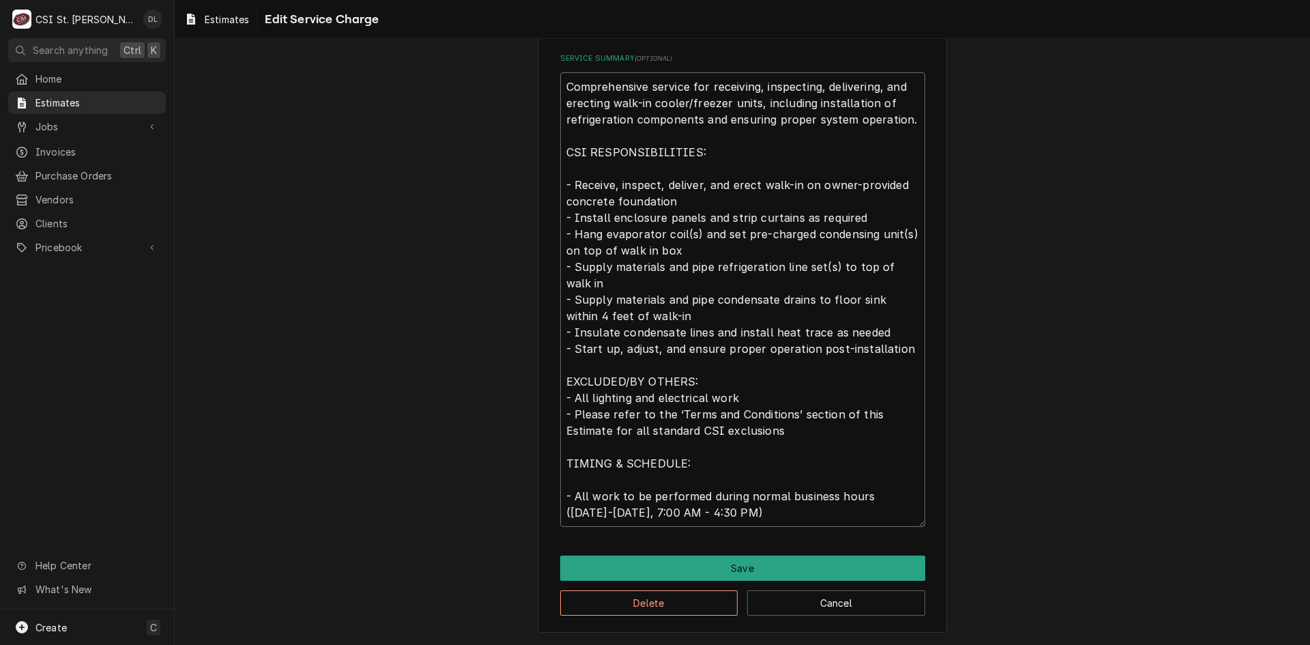
click at [729, 395] on textarea "Comprehensive service for receiving, inspecting, delivering, and erecting walk-…" at bounding box center [742, 299] width 365 height 454
type textarea "x"
type textarea "Comprehensive service for receiving, inspecting, delivering, and erecting walk-…"
type textarea "x"
type textarea "Comprehensive service for receiving, inspecting, delivering, and erecting walk-…"
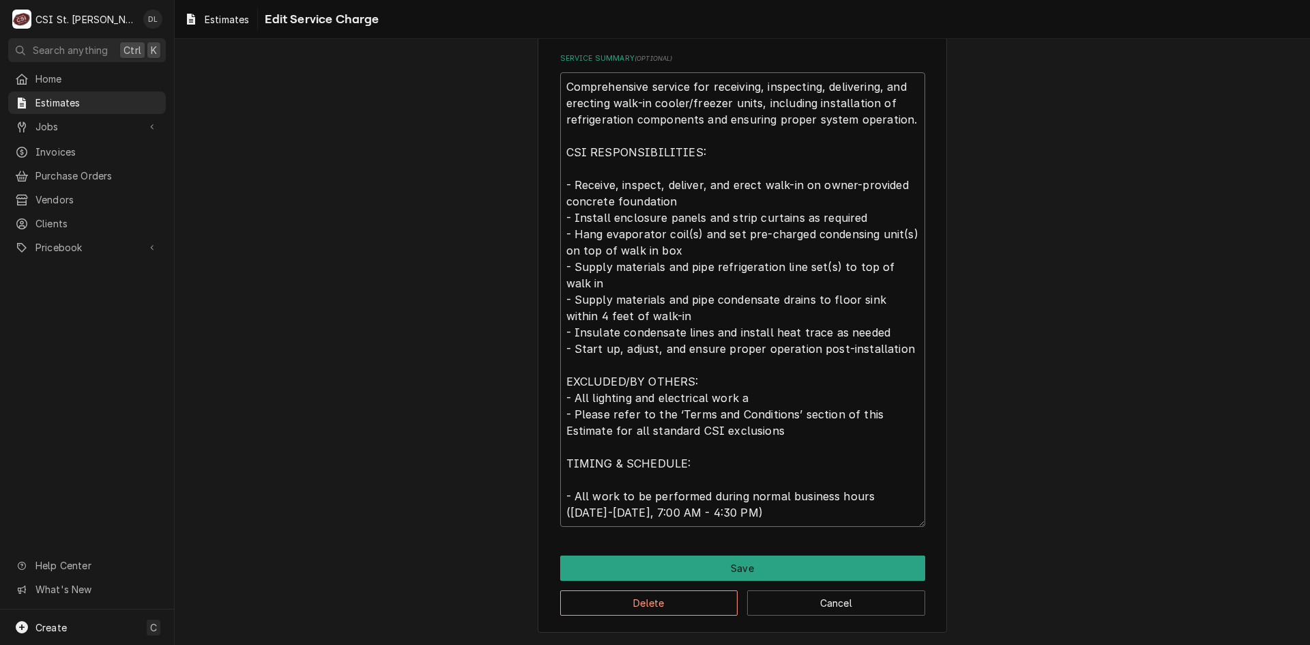
type textarea "x"
type textarea "Comprehensive service for receiving, inspecting, delivering, and erecting walk-…"
type textarea "x"
type textarea "Comprehensive service for receiving, inspecting, delivering, and erecting walk-…"
type textarea "x"
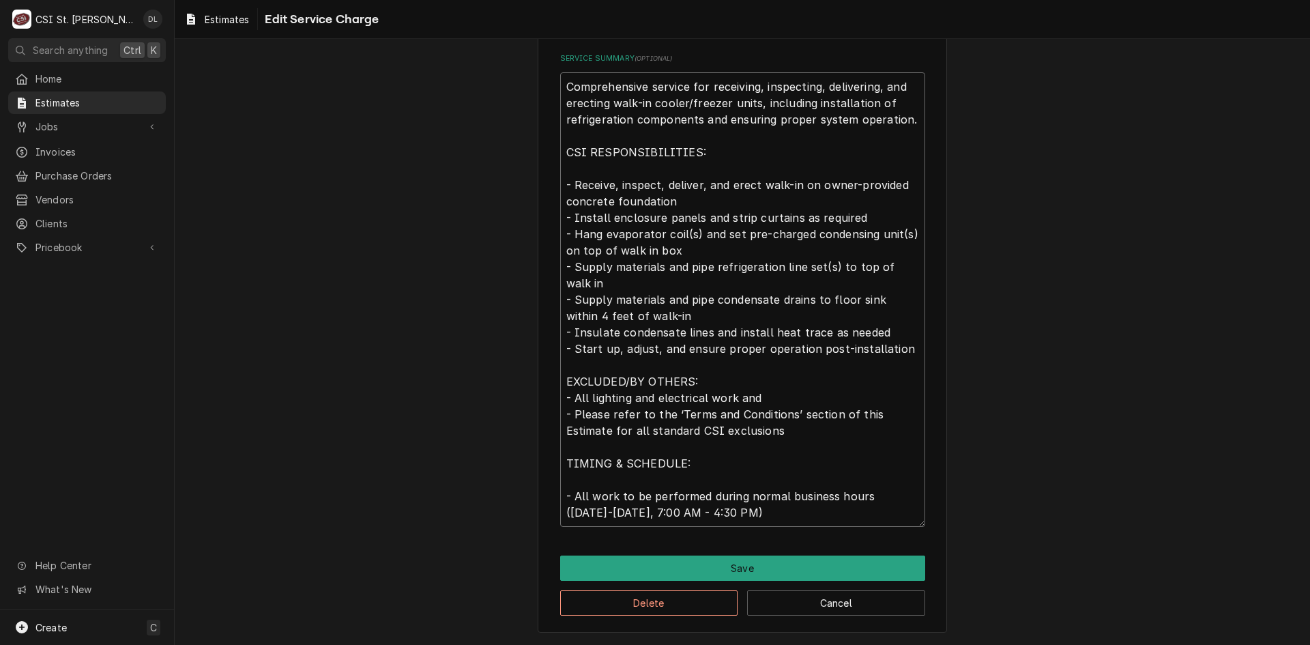
type textarea "Comprehensive service for receiving, inspecting, delivering, and erecting walk-…"
type textarea "x"
type textarea "Comprehensive service for receiving, inspecting, delivering, and erecting walk-…"
type textarea "x"
type textarea "Comprehensive service for receiving, inspecting, delivering, and erecting walk-…"
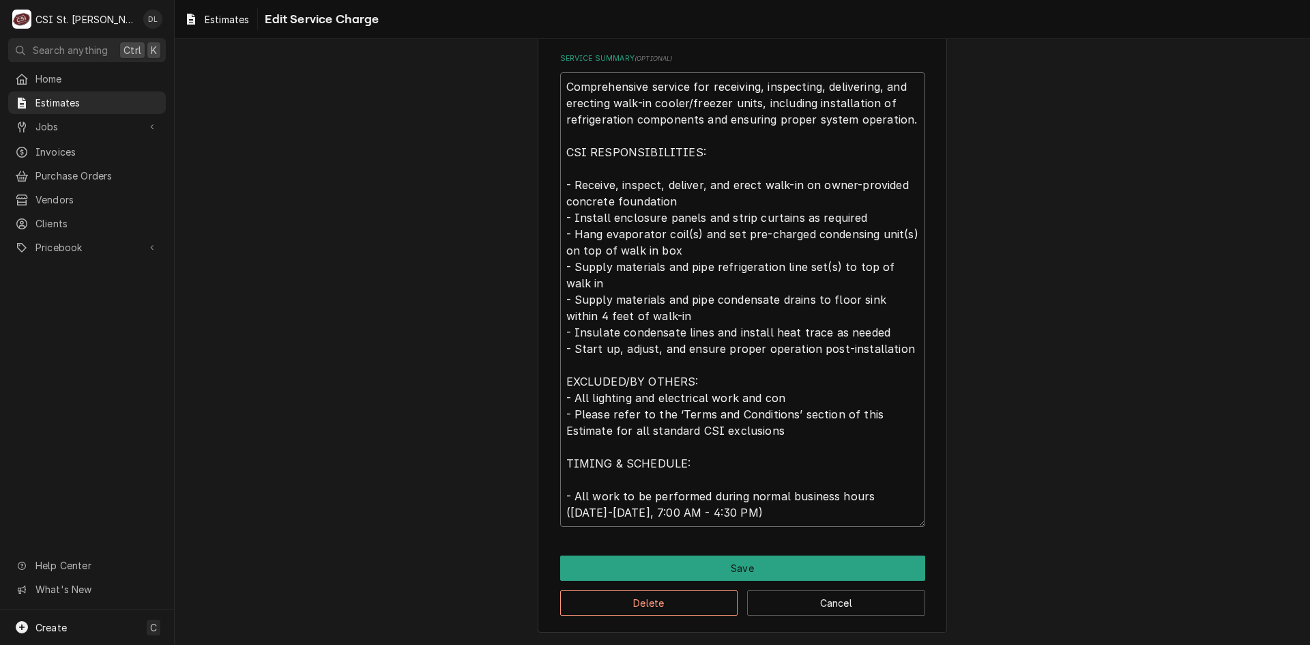
type textarea "x"
type textarea "Comprehensive service for receiving, inspecting, delivering, and erecting walk-…"
type textarea "x"
type textarea "Comprehensive service for receiving, inspecting, delivering, and erecting walk-…"
type textarea "x"
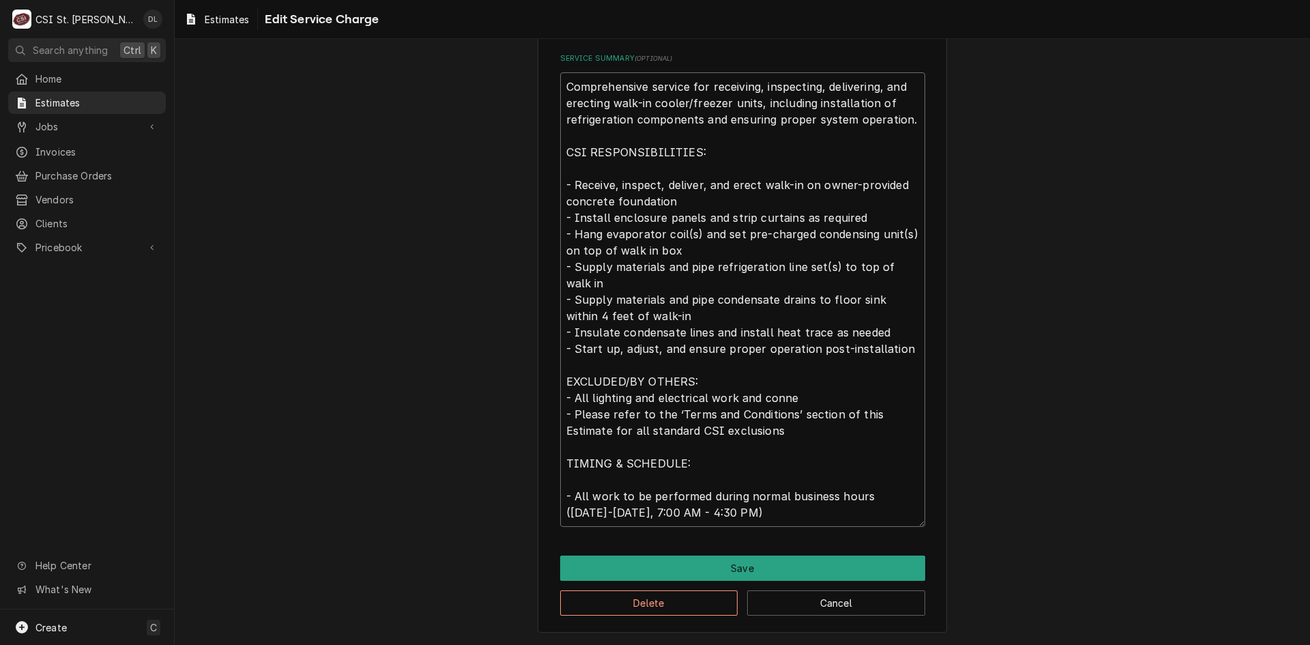
type textarea "Comprehensive service for receiving, inspecting, delivering, and erecting walk-…"
type textarea "x"
type textarea "Comprehensive service for receiving, inspecting, delivering, and erecting walk-…"
type textarea "x"
type textarea "Comprehensive service for receiving, inspecting, delivering, and erecting walk-…"
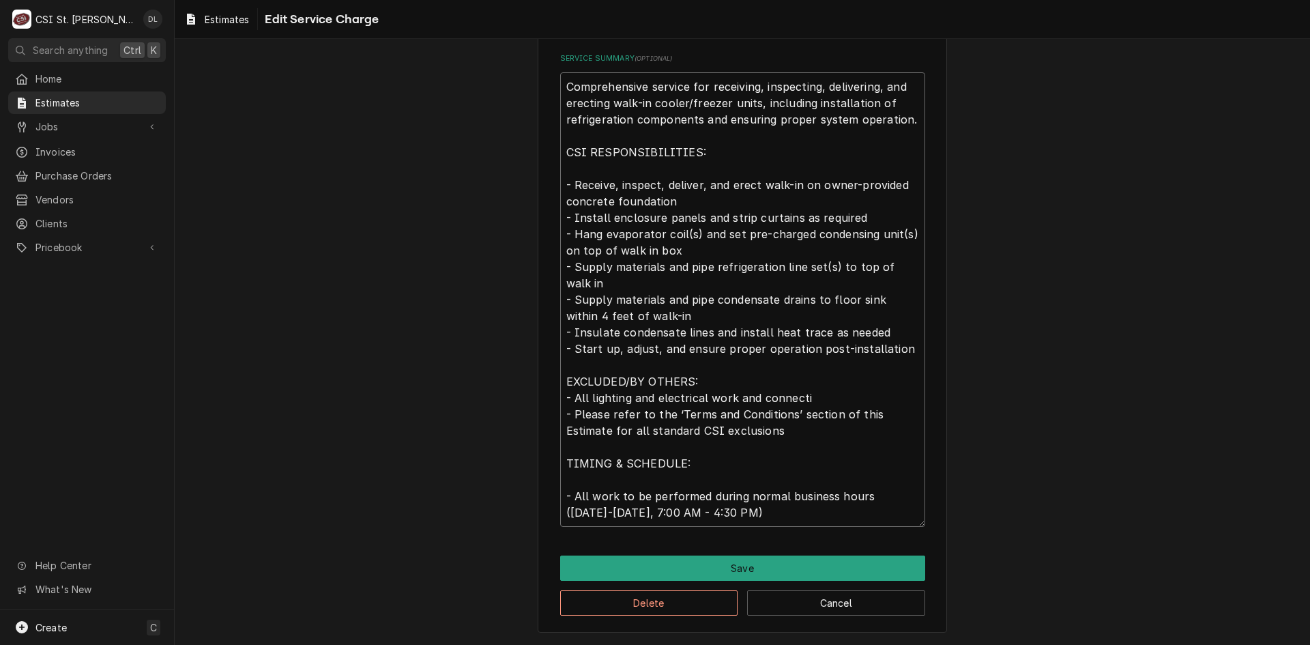
type textarea "x"
type textarea "Comprehensive service for receiving, inspecting, delivering, and erecting walk-…"
type textarea "x"
type textarea "Comprehensive service for receiving, inspecting, delivering, and erecting walk-…"
type textarea "x"
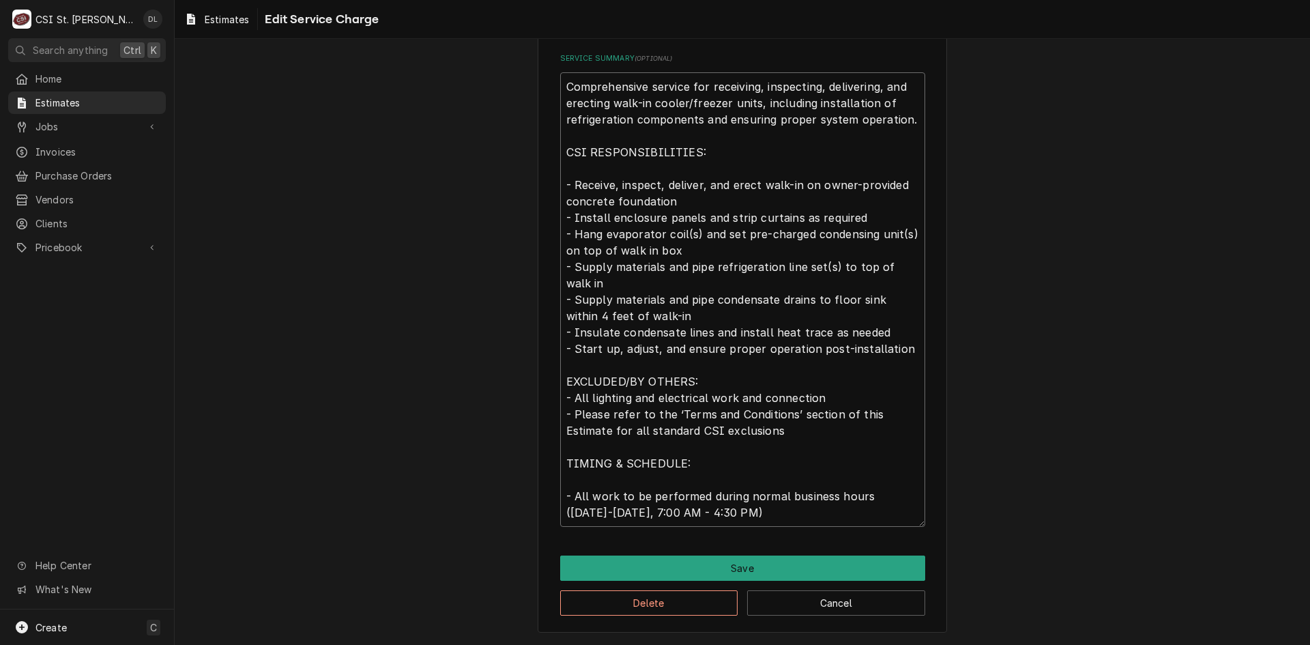
type textarea "Comprehensive service for receiving, inspecting, delivering, and erecting walk-…"
type textarea "x"
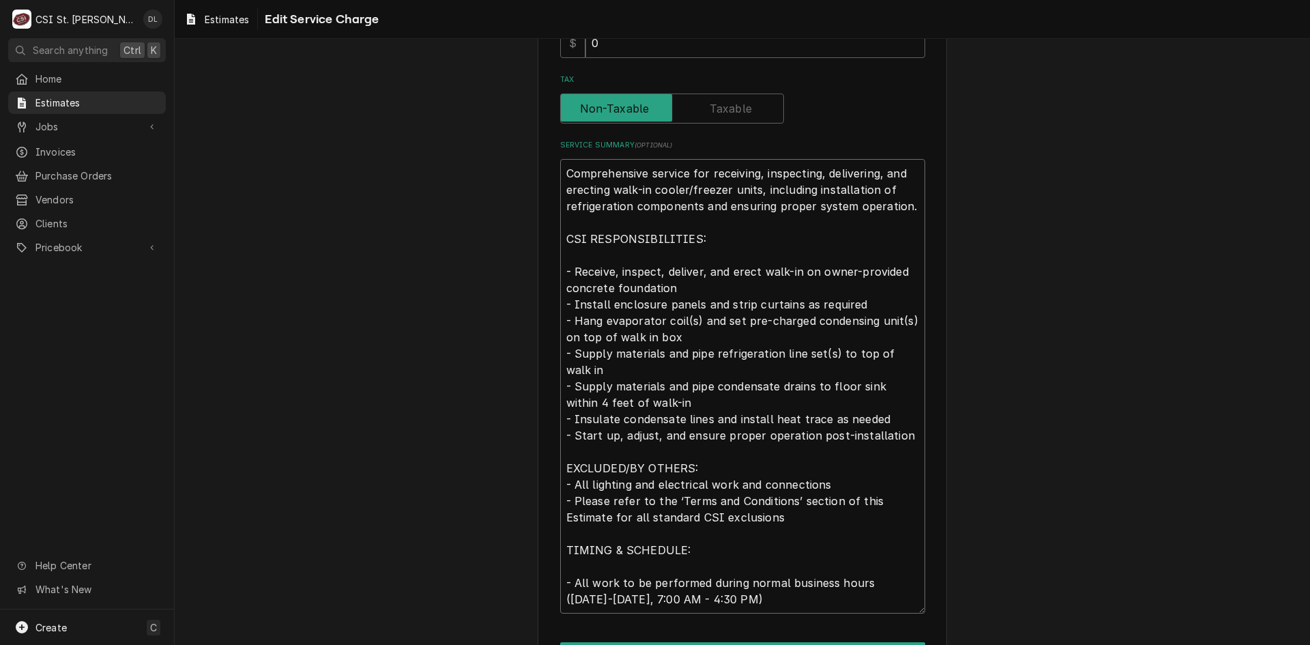
scroll to position [403, 0]
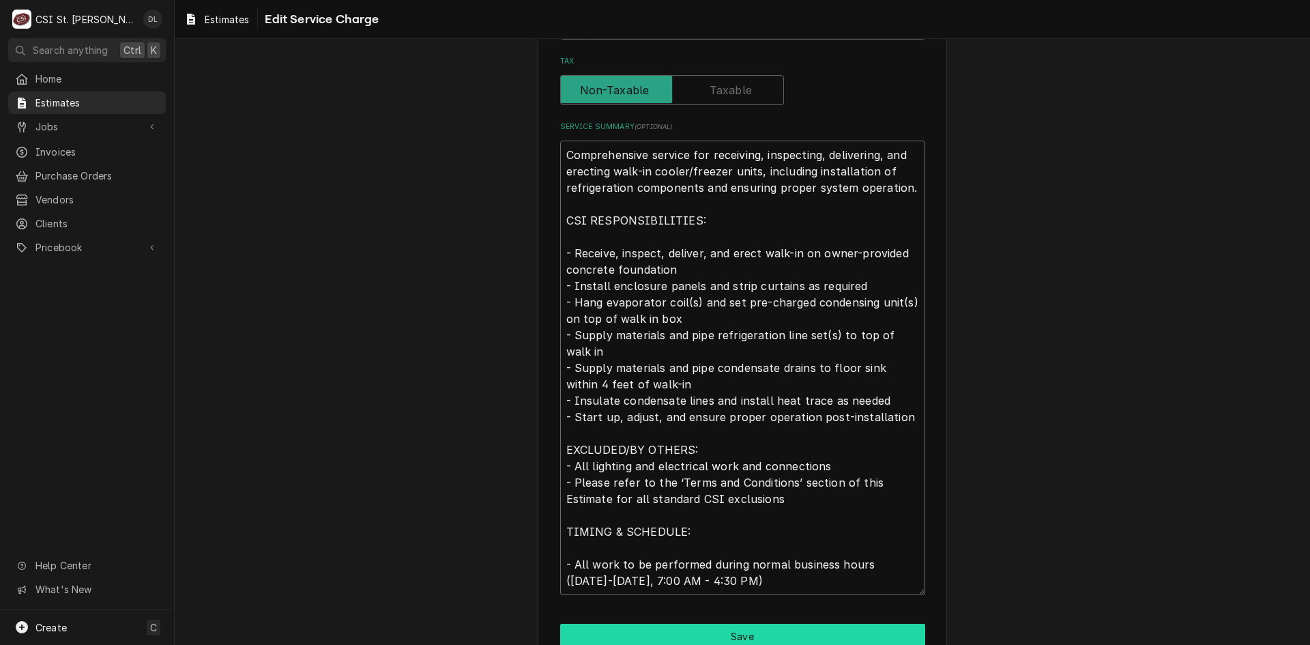
type textarea "Comprehensive service for receiving, inspecting, delivering, and erecting walk-…"
click at [772, 626] on button "Save" at bounding box center [742, 636] width 365 height 25
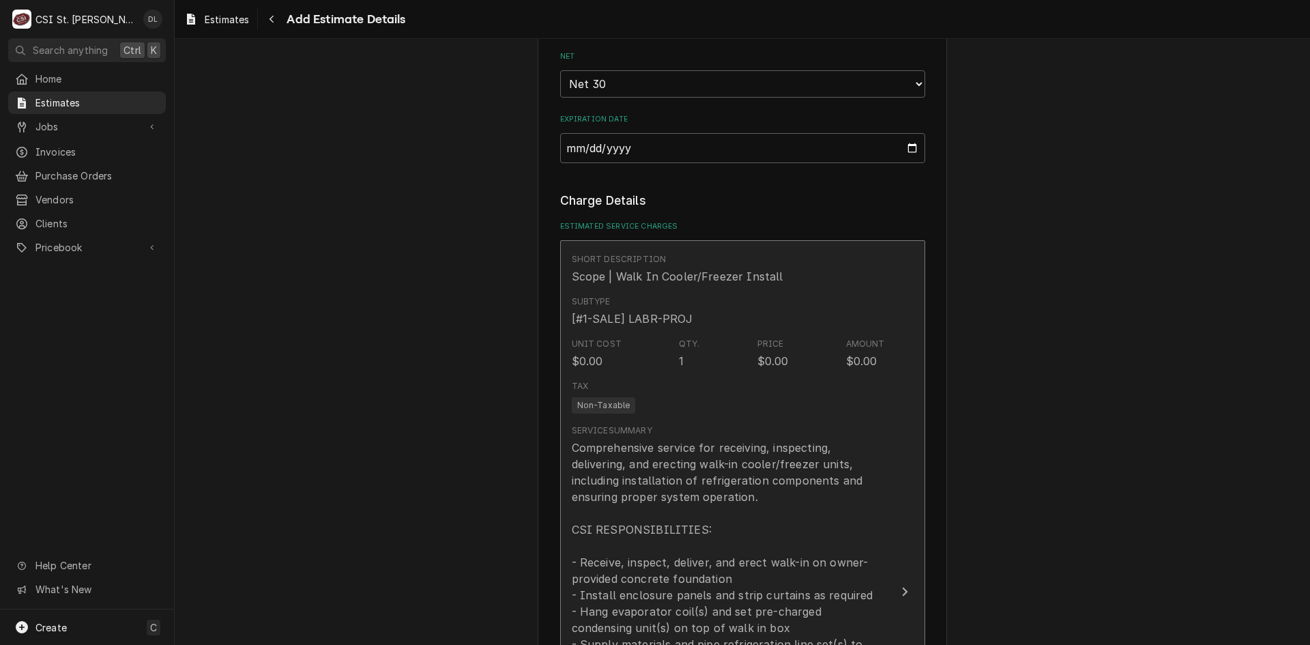
type textarea "x"
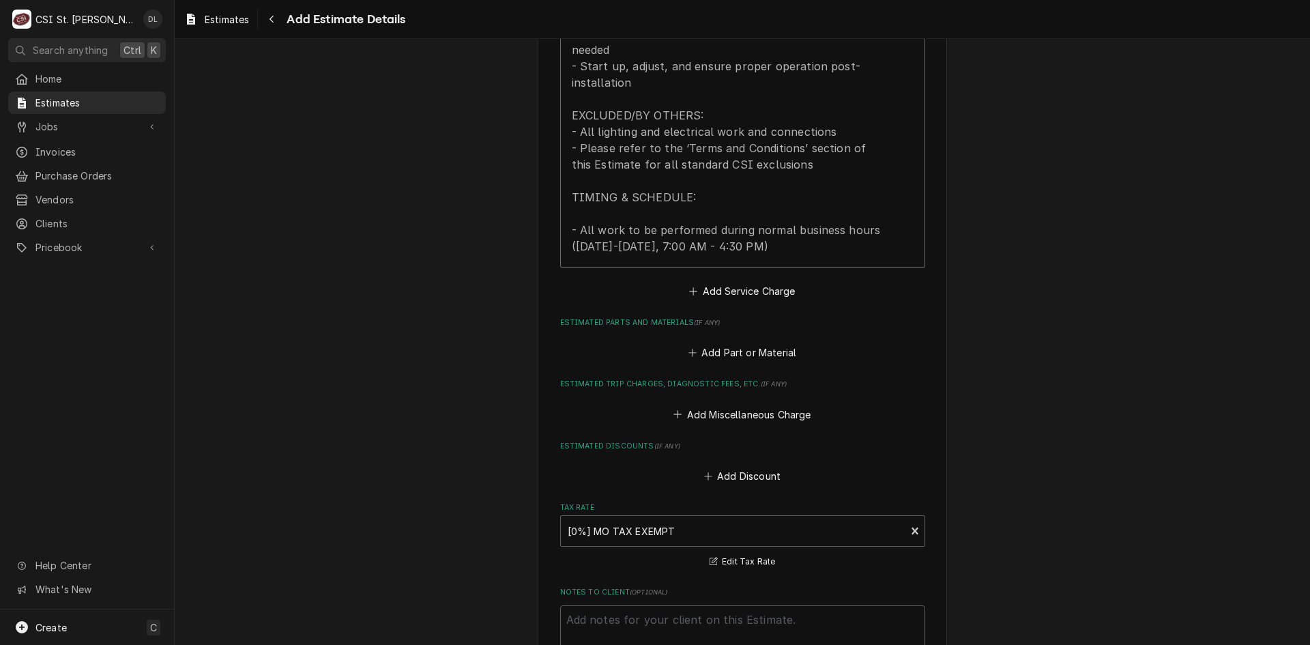
scroll to position [1809, 0]
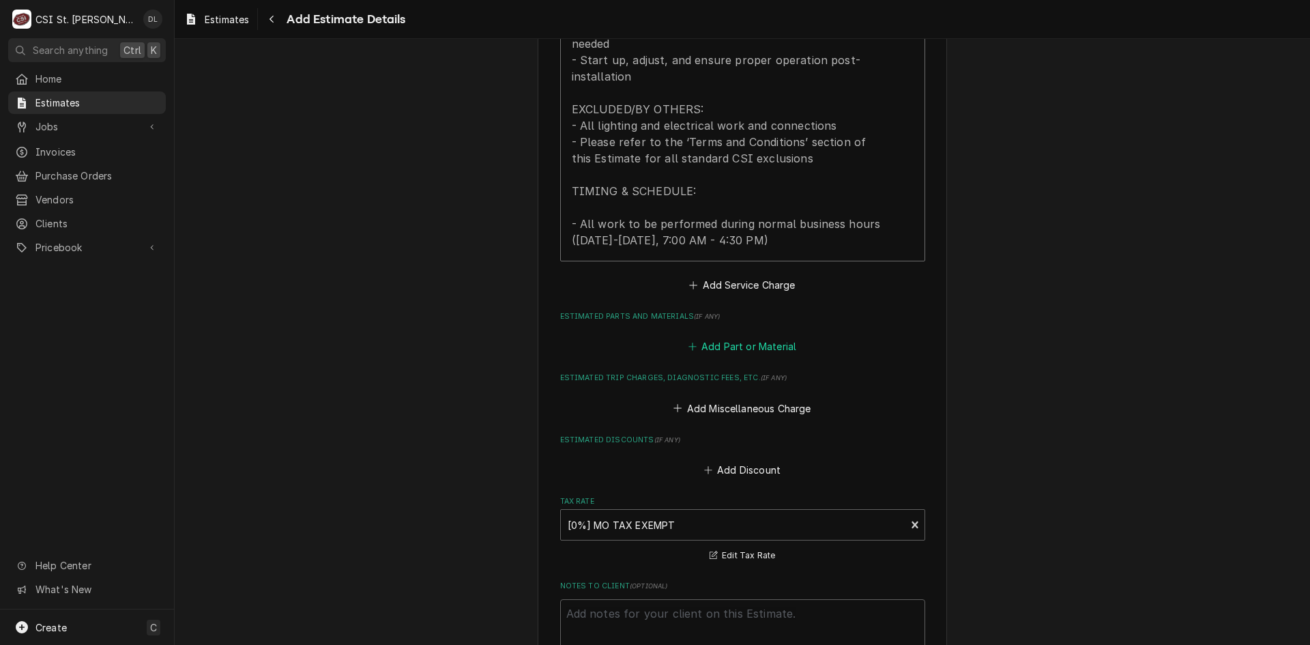
click at [690, 346] on icon "Estimated Parts and Materials" at bounding box center [692, 347] width 8 height 10
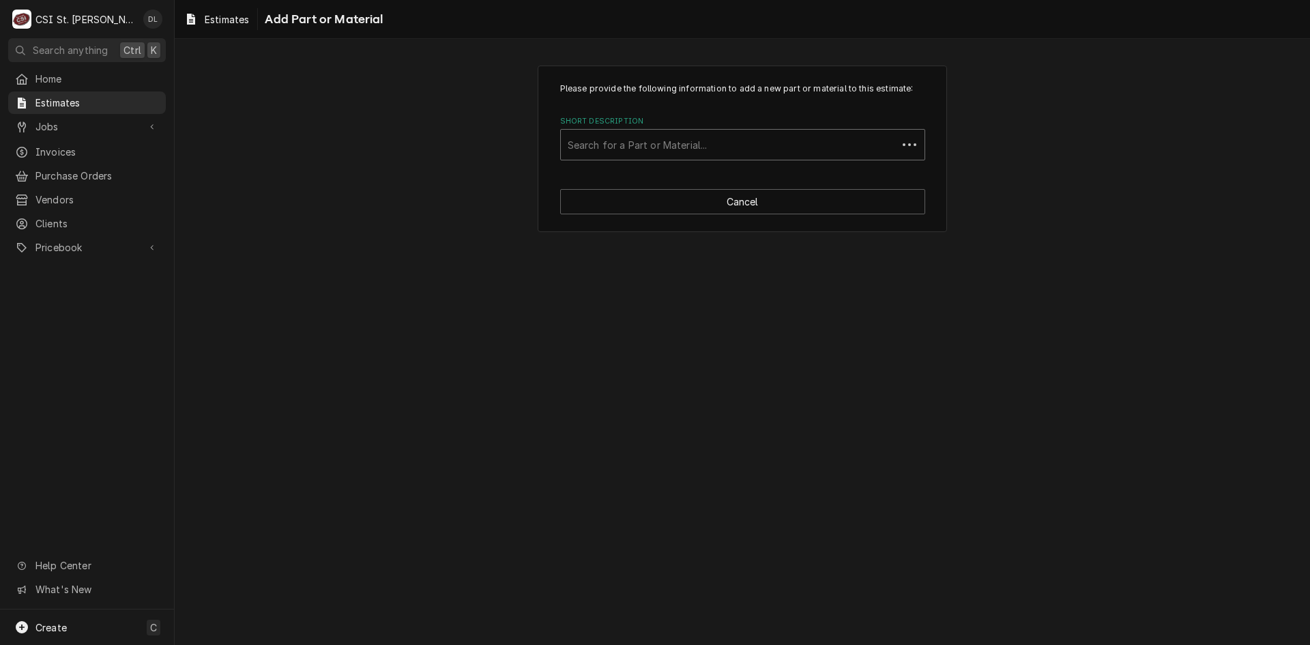
click at [684, 140] on div "Short Description" at bounding box center [729, 144] width 323 height 25
type input "project material"
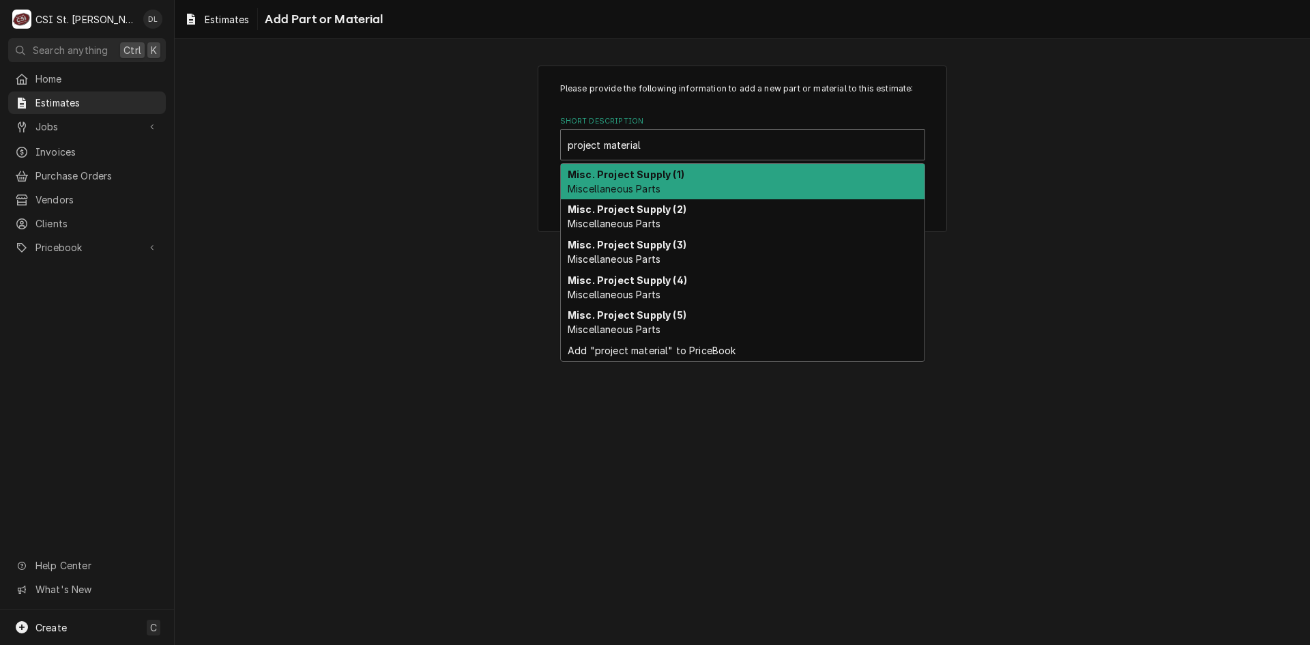
click at [636, 177] on strong "Misc. Project Supply (1)" at bounding box center [626, 175] width 117 height 12
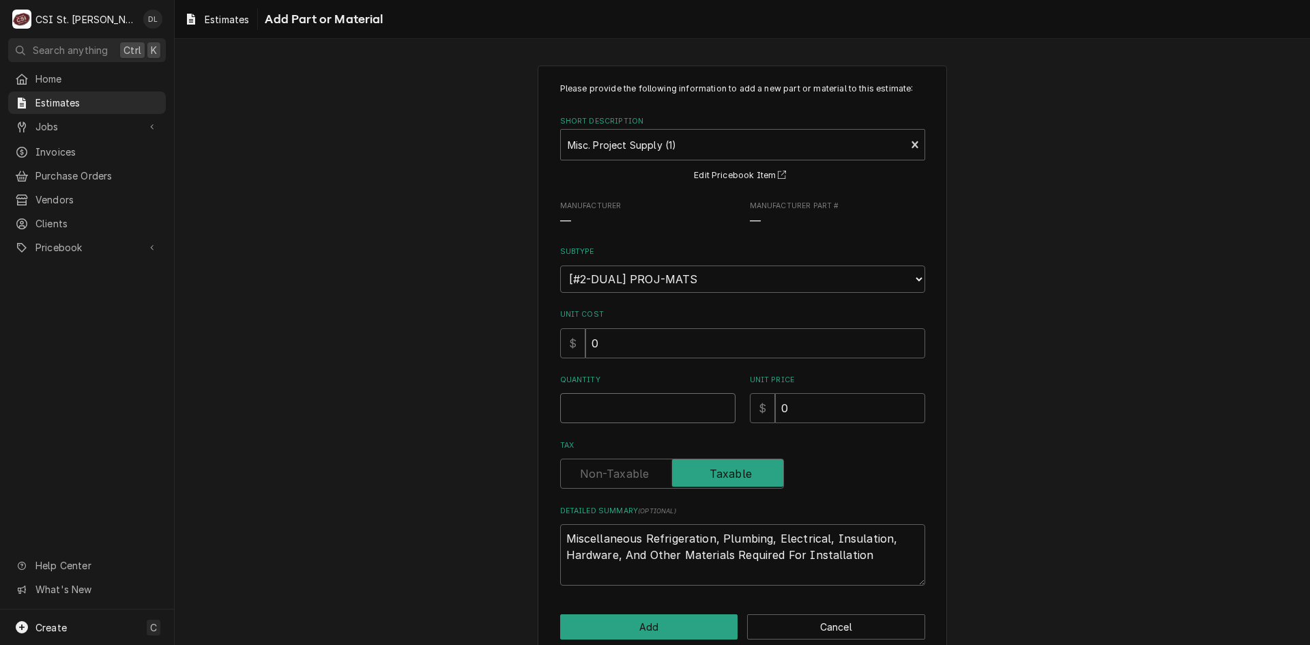
click at [657, 401] on input "Quantity" at bounding box center [647, 408] width 175 height 30
type textarea "x"
type input "1"
type textarea "x"
type input "1"
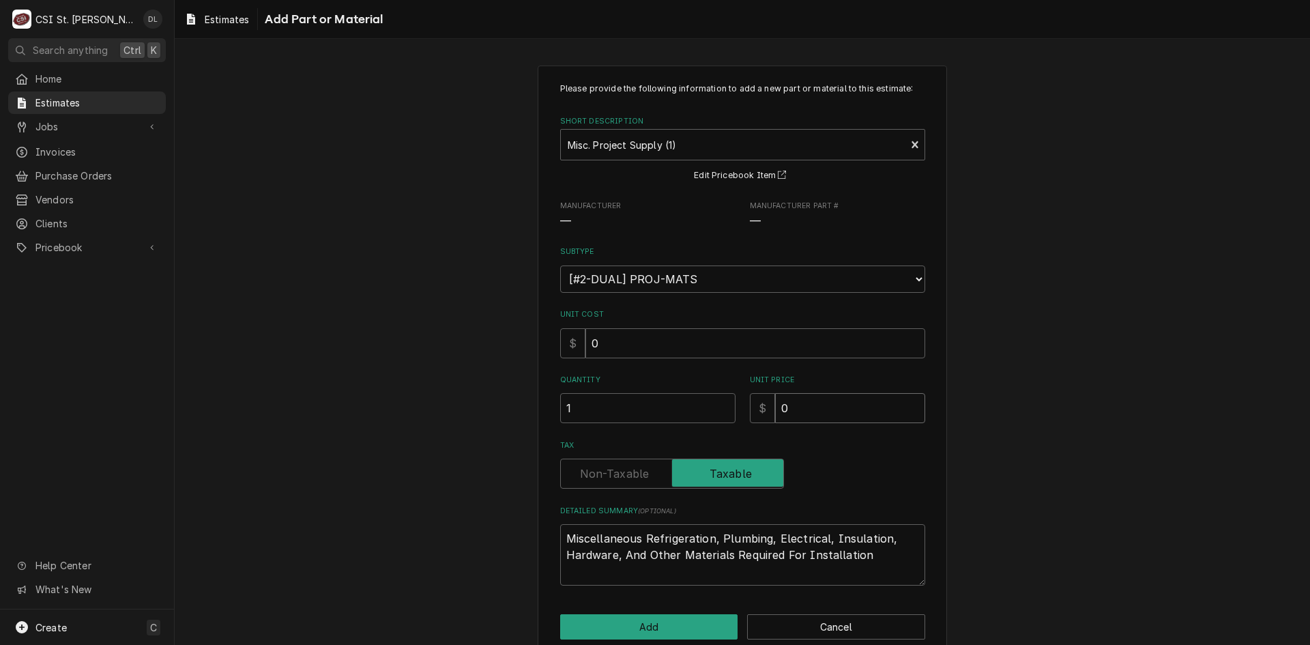
type textarea "x"
type input "4"
type textarea "x"
type input "45"
type textarea "x"
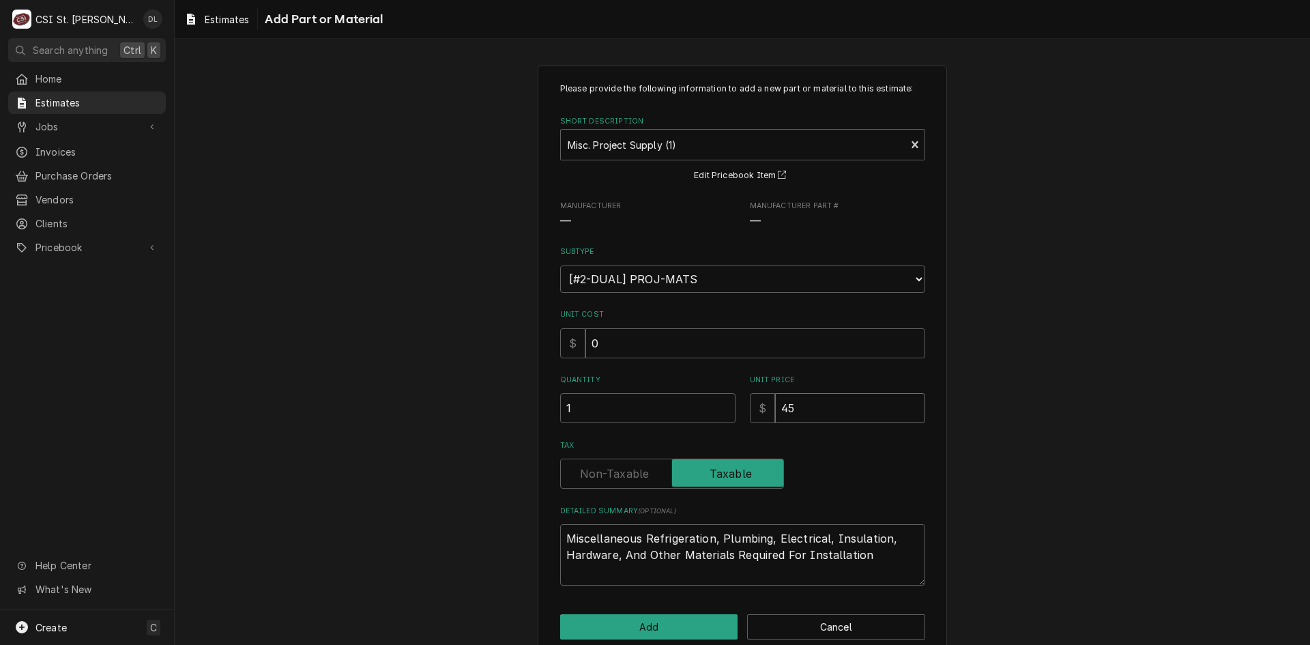
type input "450"
type textarea "x"
type input "4500"
type textarea "x"
type input "4500"
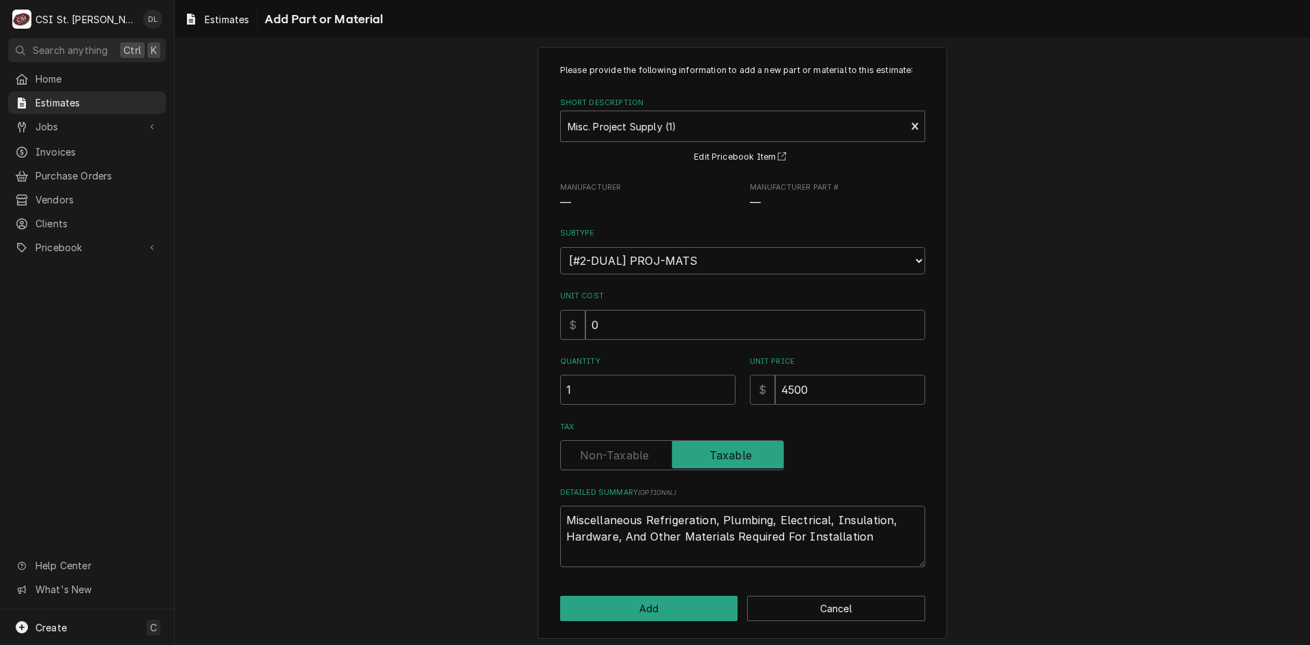
scroll to position [24, 0]
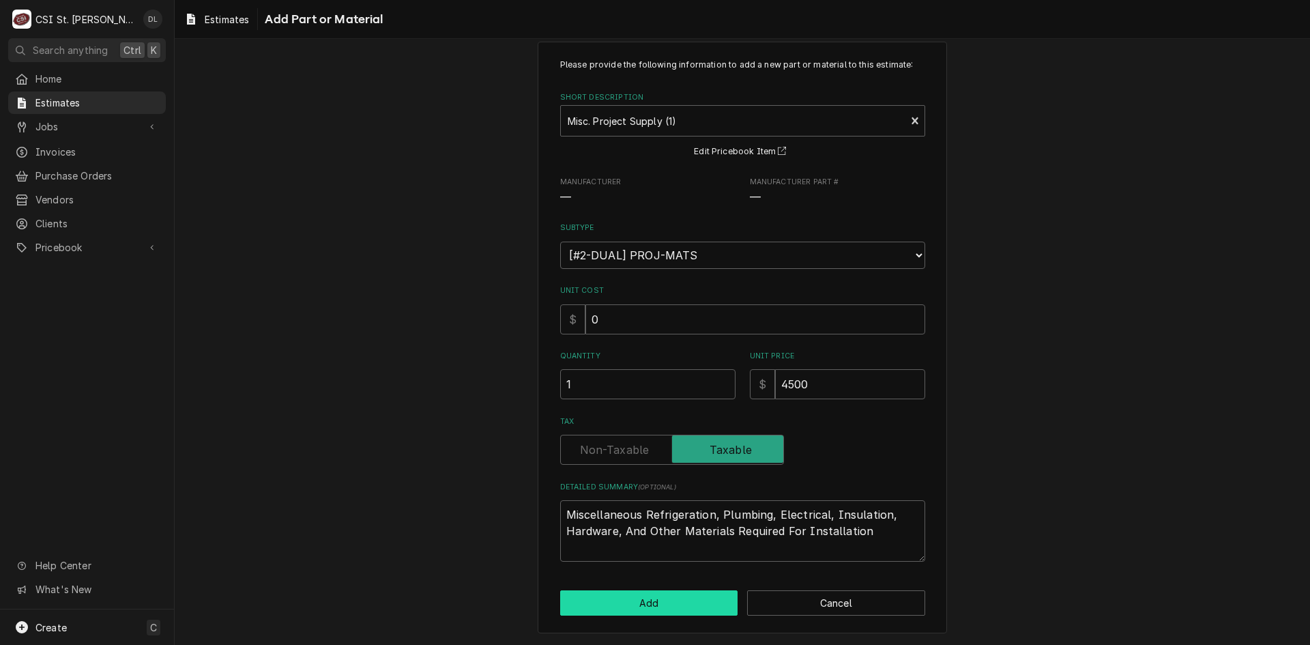
click at [641, 610] on button "Add" at bounding box center [649, 602] width 178 height 25
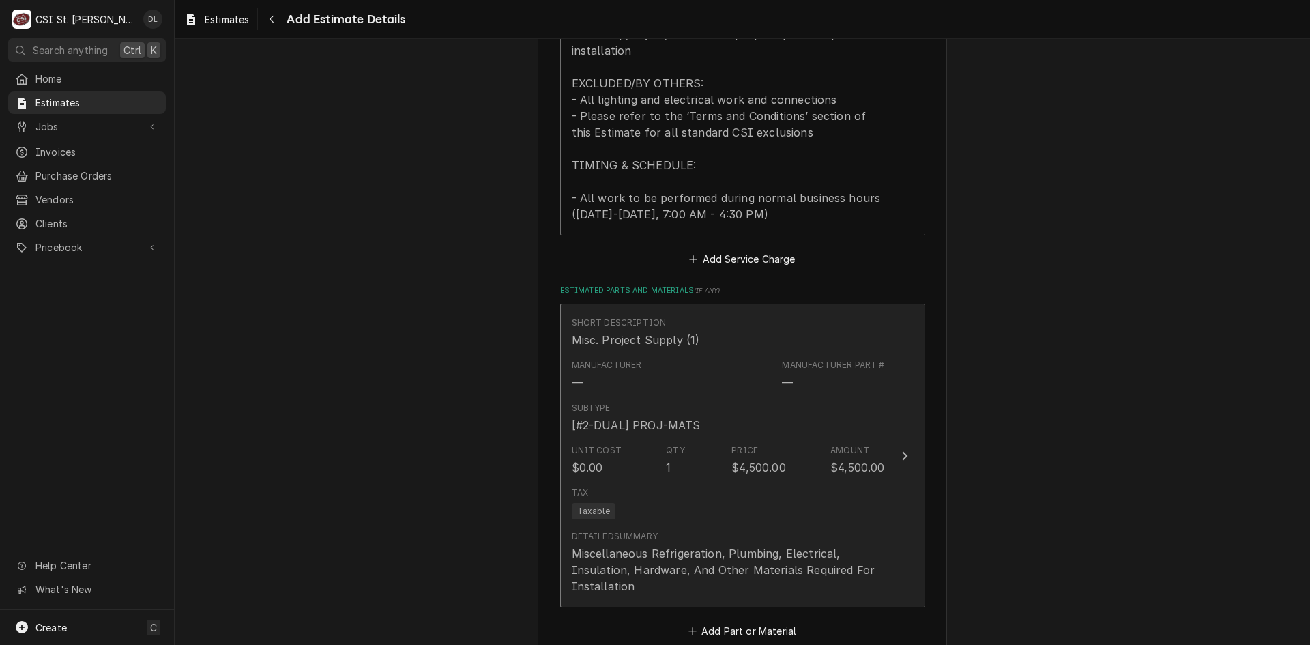
type textarea "x"
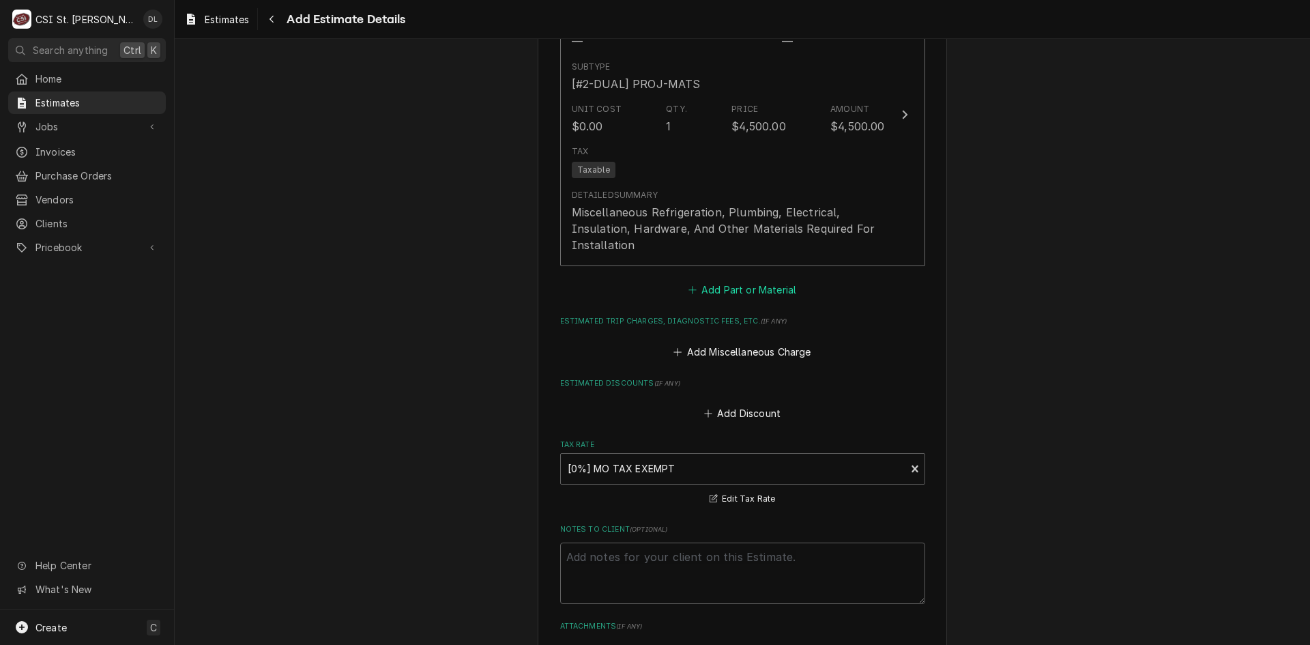
click at [686, 287] on button "Add Part or Material" at bounding box center [742, 289] width 113 height 19
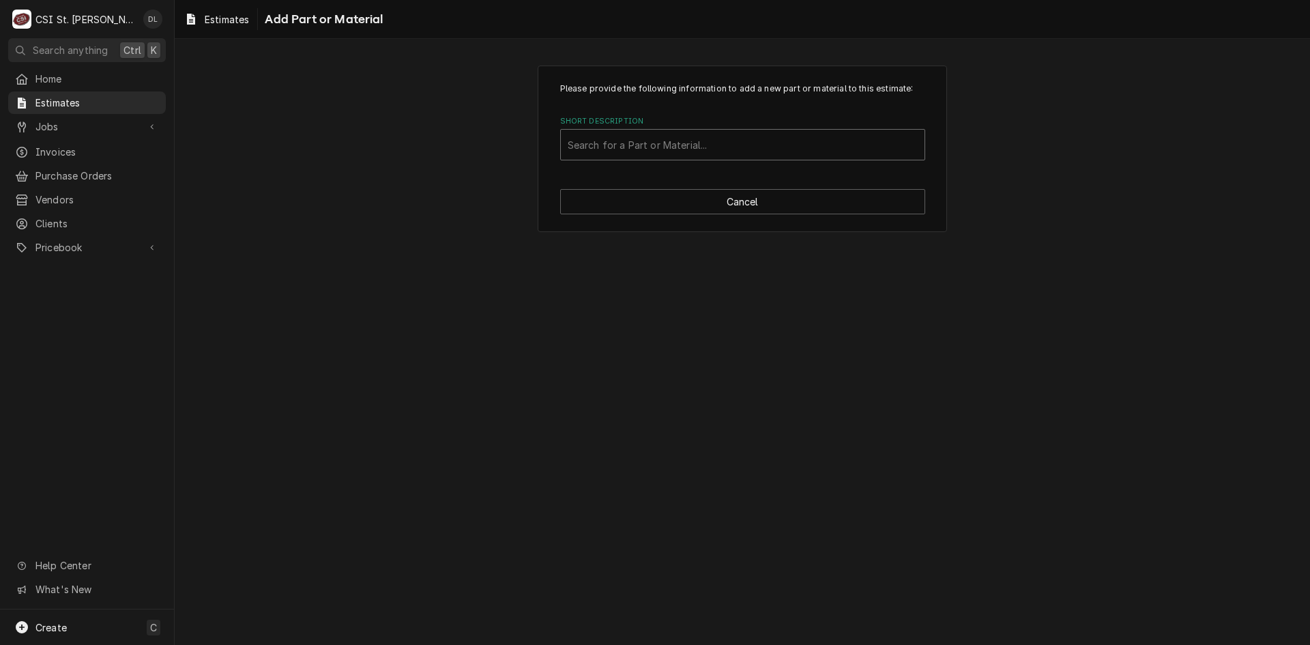
click at [677, 146] on div "Short Description" at bounding box center [743, 144] width 350 height 25
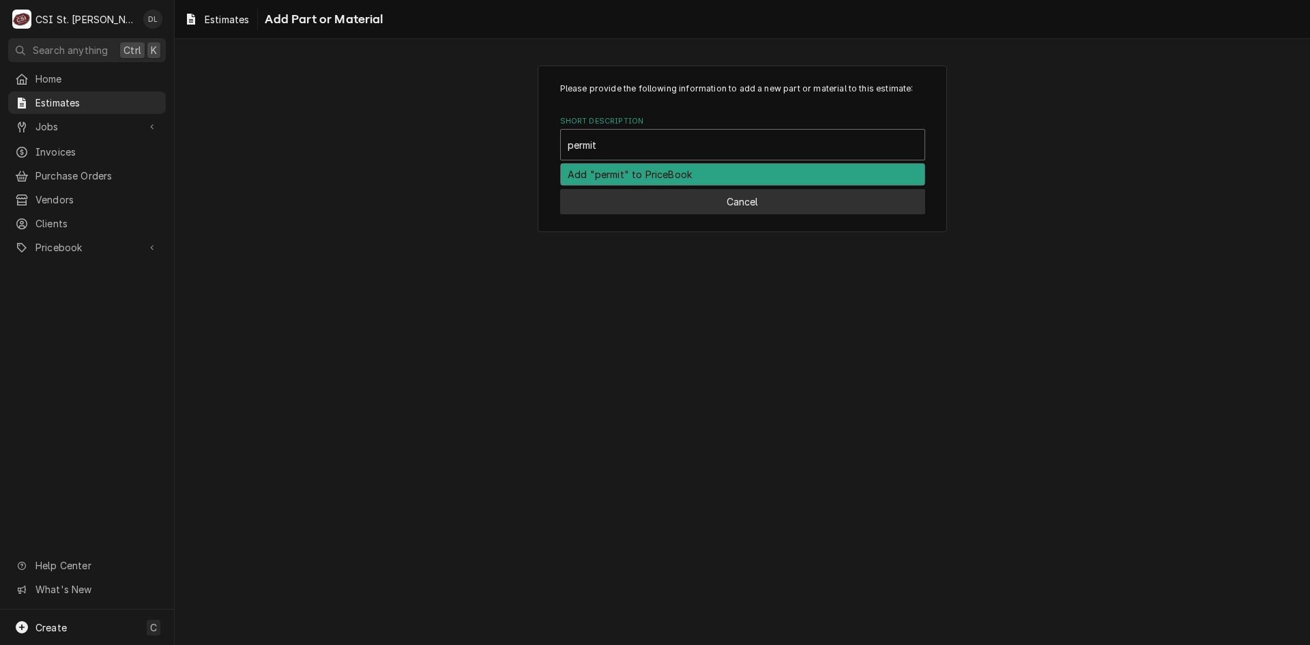
type input "permit"
click at [793, 211] on button "Cancel" at bounding box center [742, 201] width 365 height 25
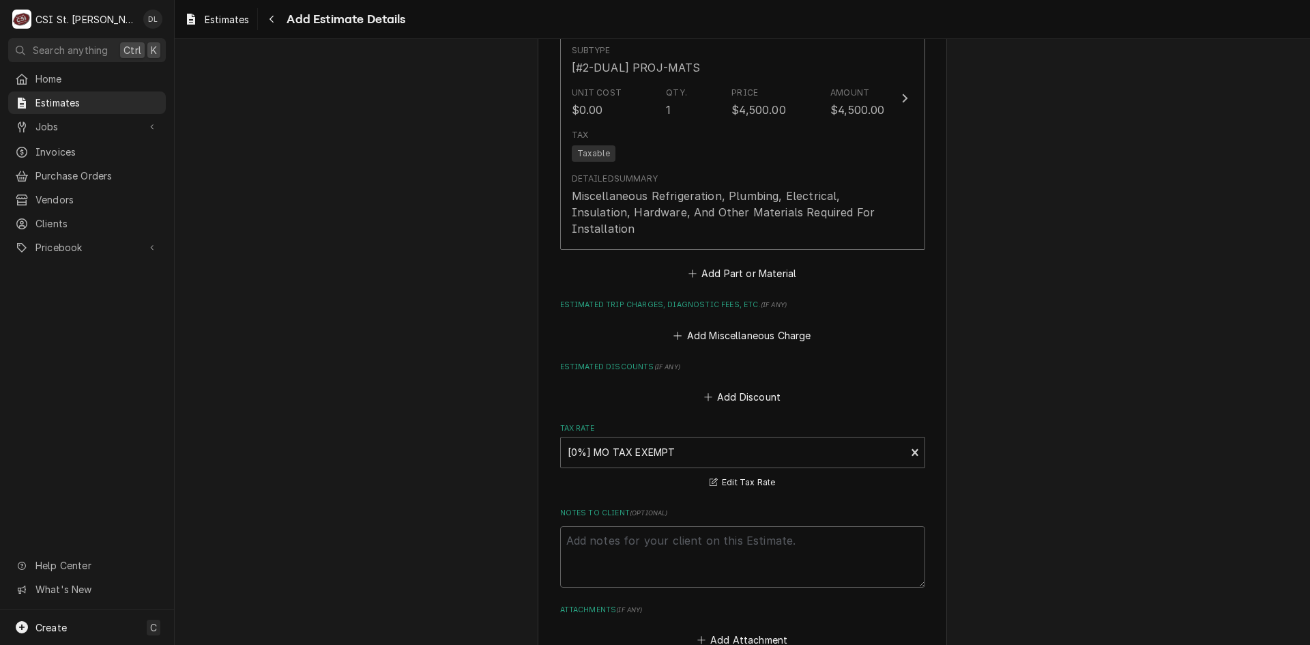
scroll to position [2261, 0]
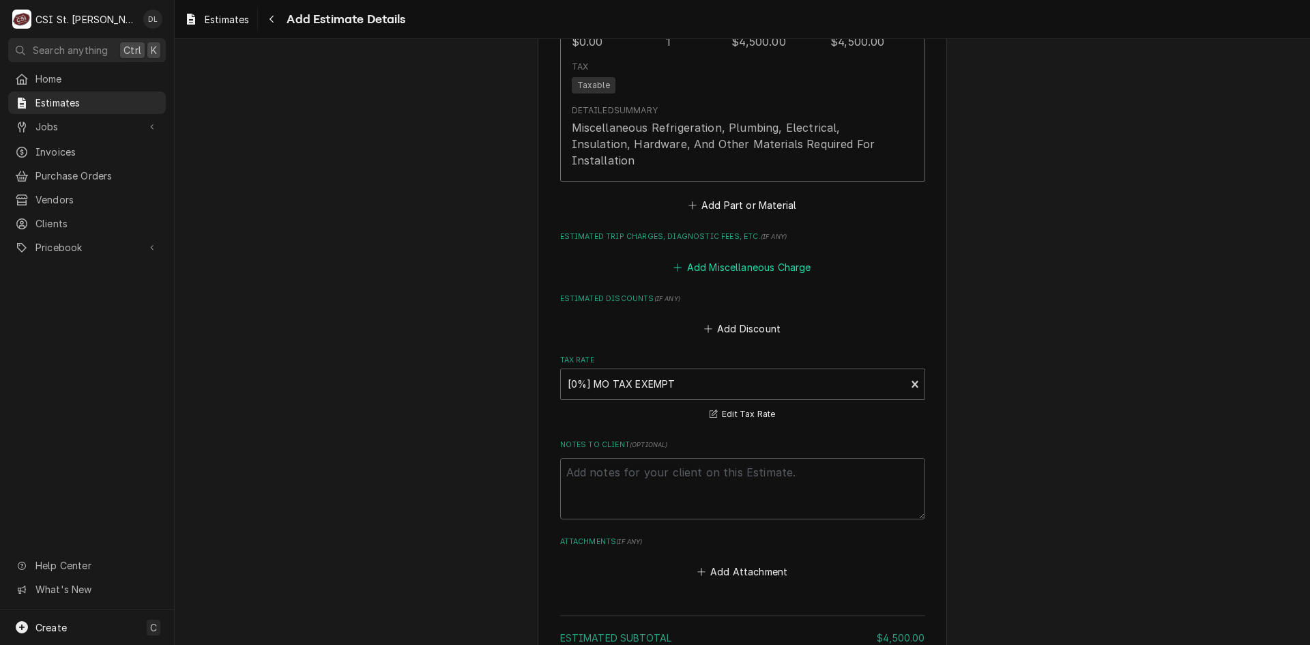
type textarea "x"
click at [674, 261] on button "Add Miscellaneous Charge" at bounding box center [742, 266] width 142 height 19
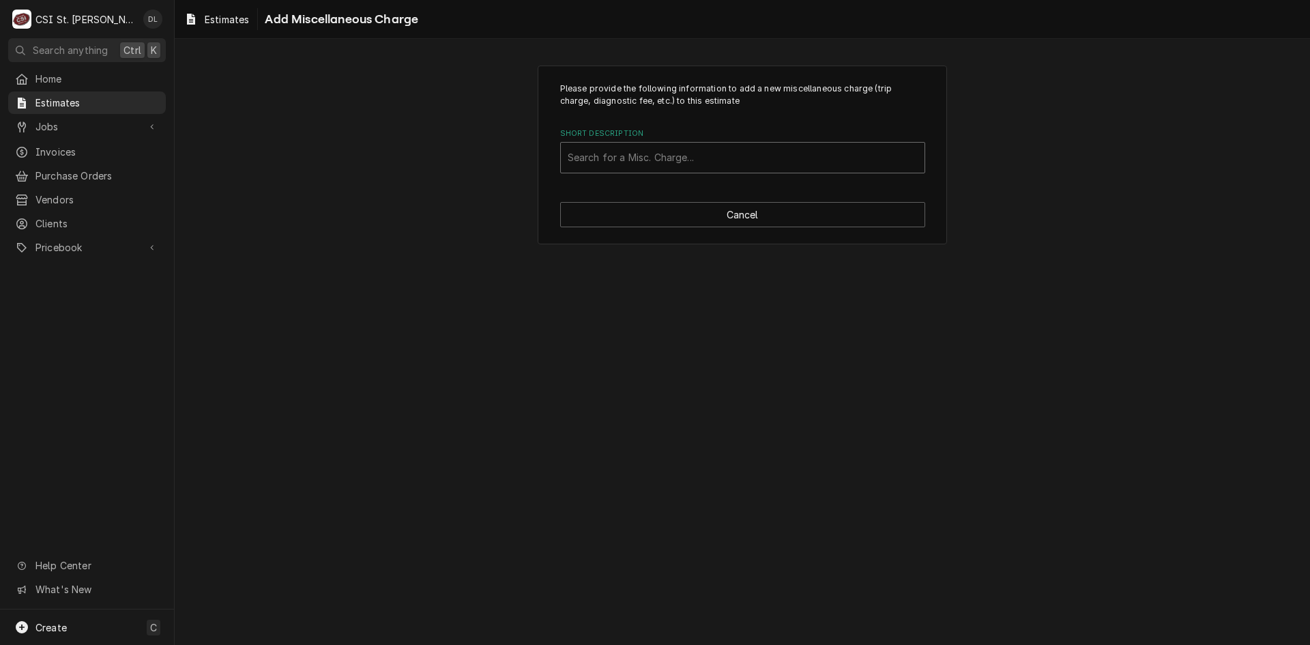
click at [711, 161] on div "Short Description" at bounding box center [743, 157] width 350 height 25
type input "permit"
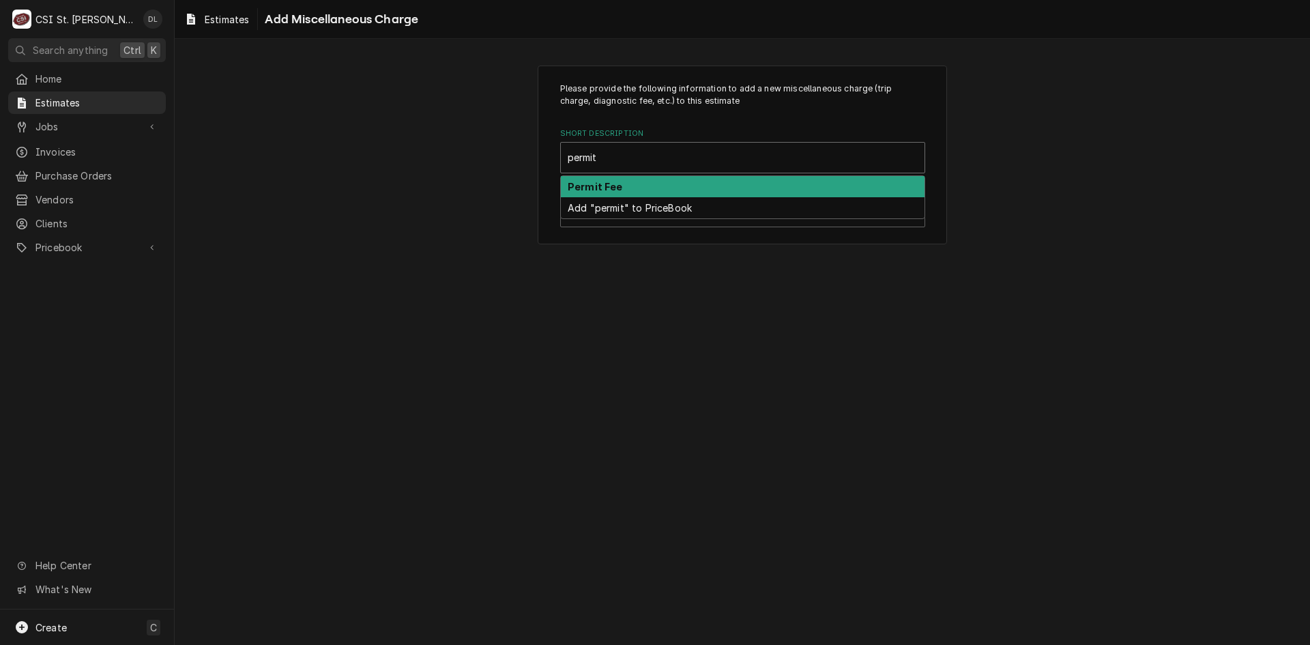
click at [687, 183] on div "Permit Fee" at bounding box center [743, 186] width 364 height 21
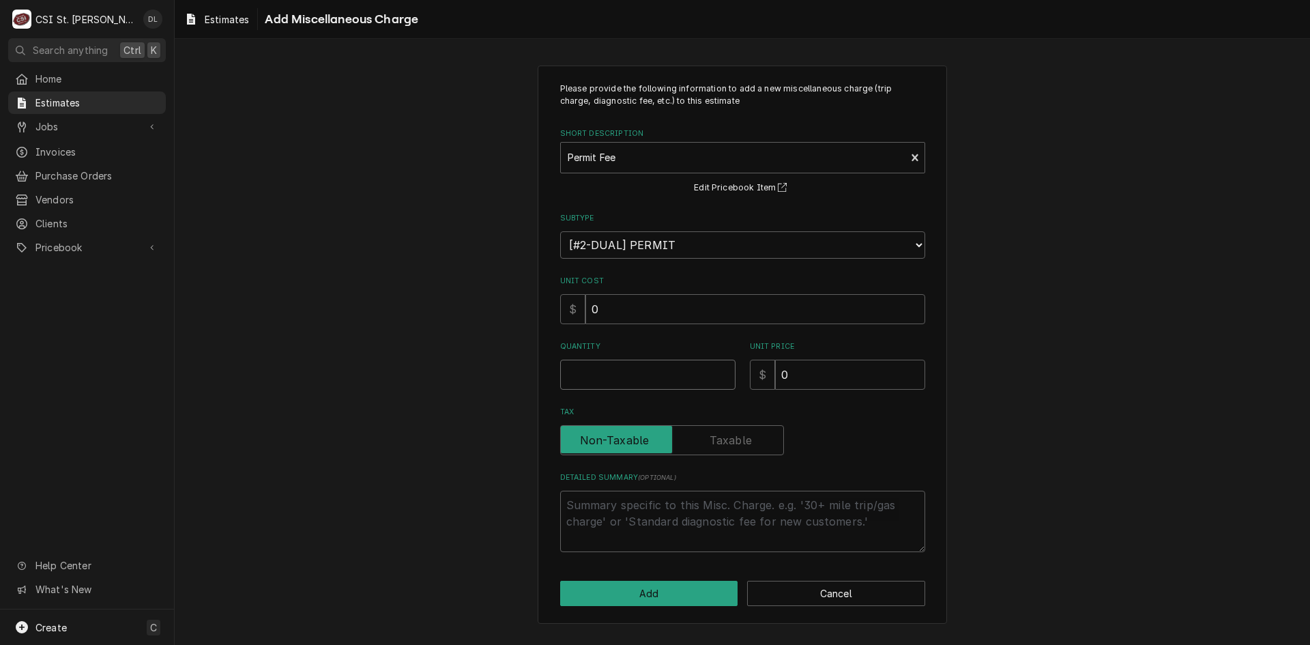
click at [664, 361] on input "Quantity" at bounding box center [647, 375] width 175 height 30
type textarea "x"
type input "1"
type textarea "x"
type input "5"
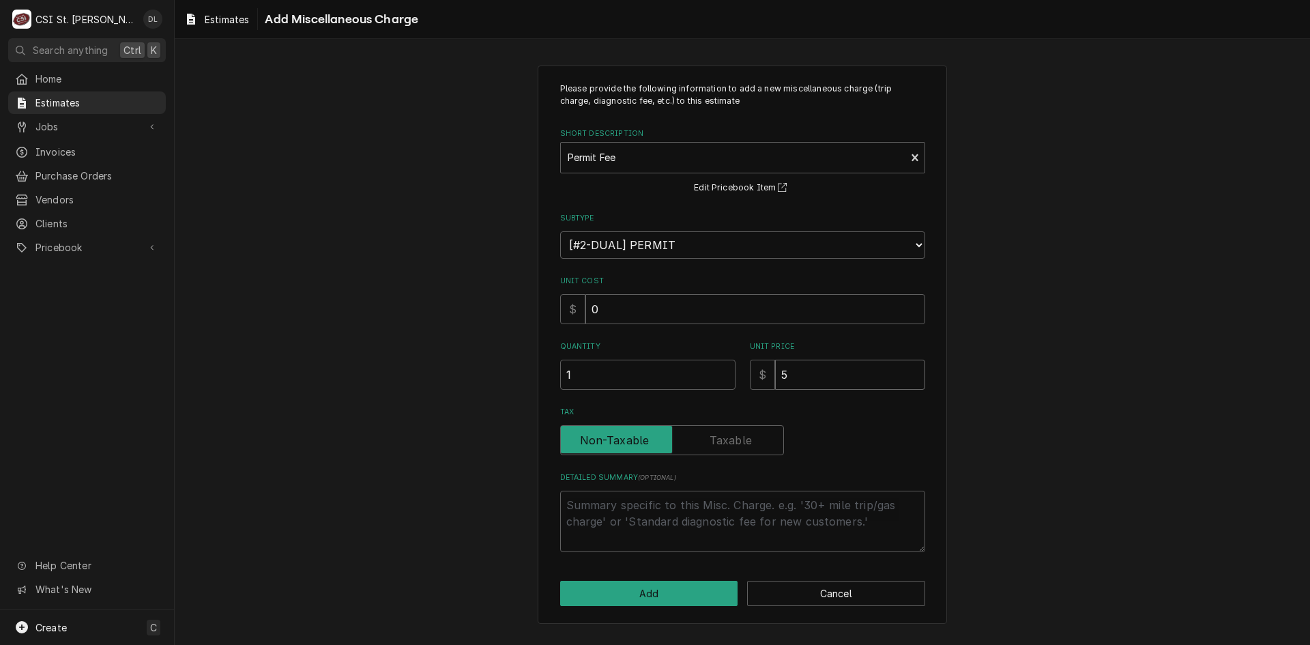
type textarea "x"
type input "50"
type textarea "x"
type input "500"
type textarea "x"
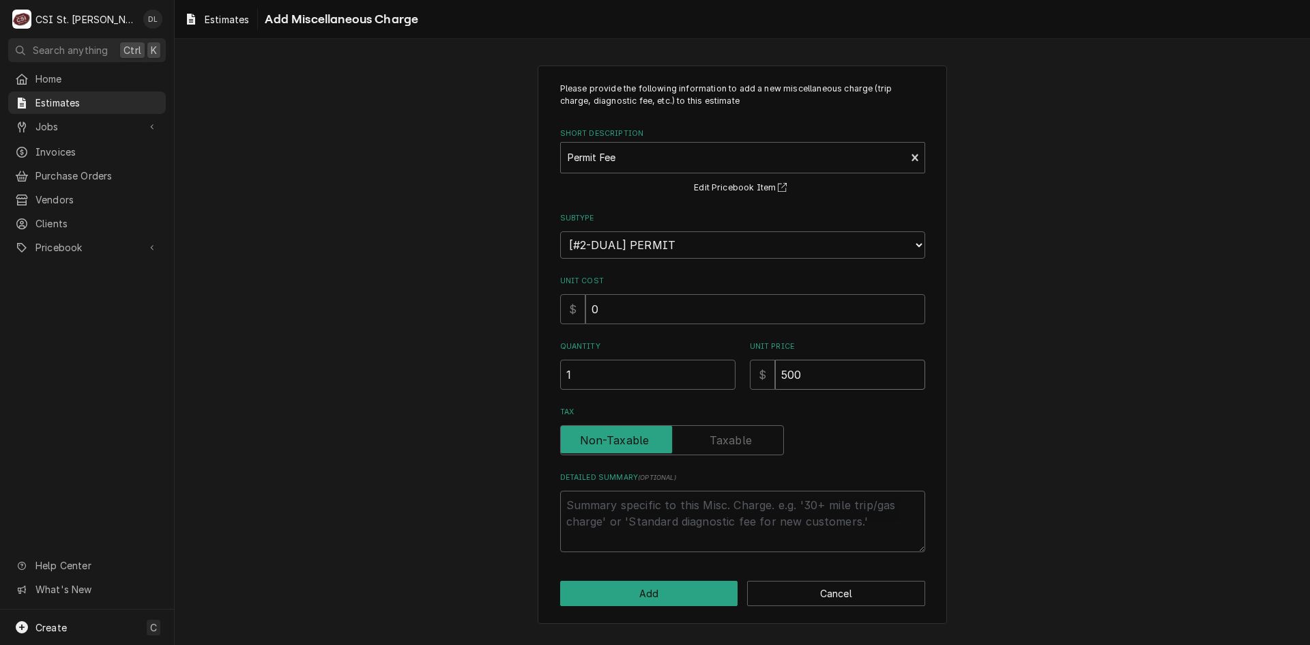
type input "500"
click at [656, 585] on button "Add" at bounding box center [649, 593] width 178 height 25
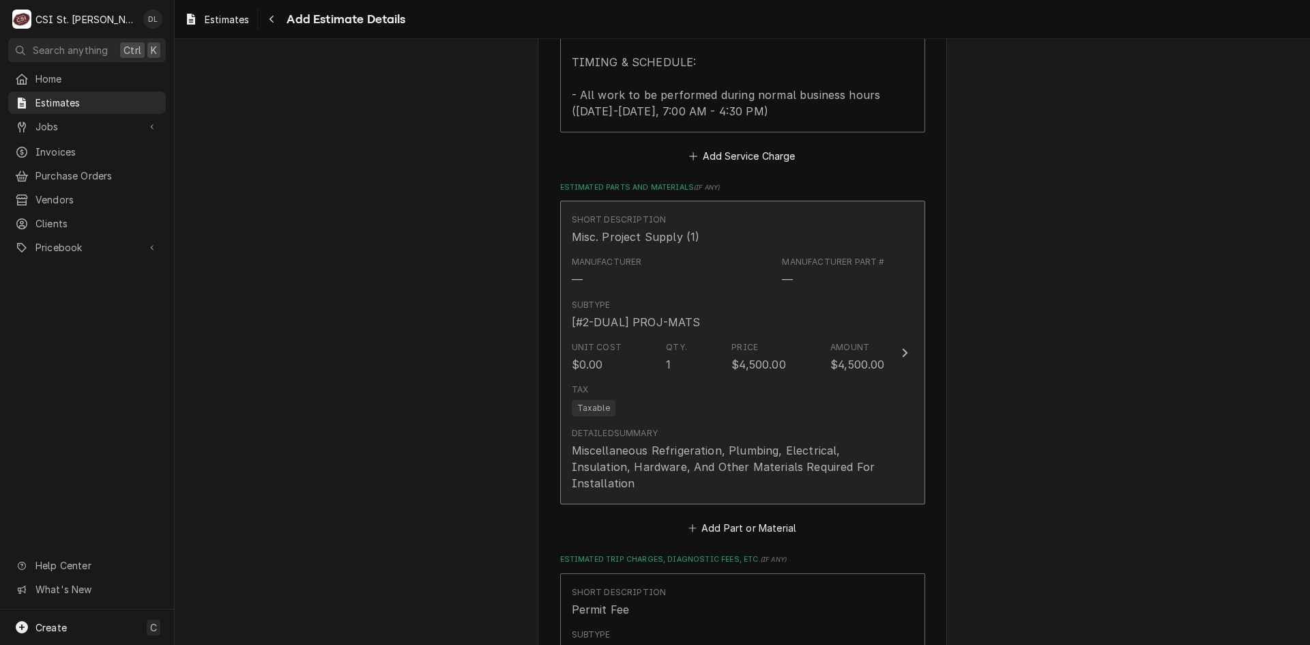
scroll to position [1936, 0]
click at [774, 383] on div "Tax Taxable" at bounding box center [728, 402] width 313 height 44
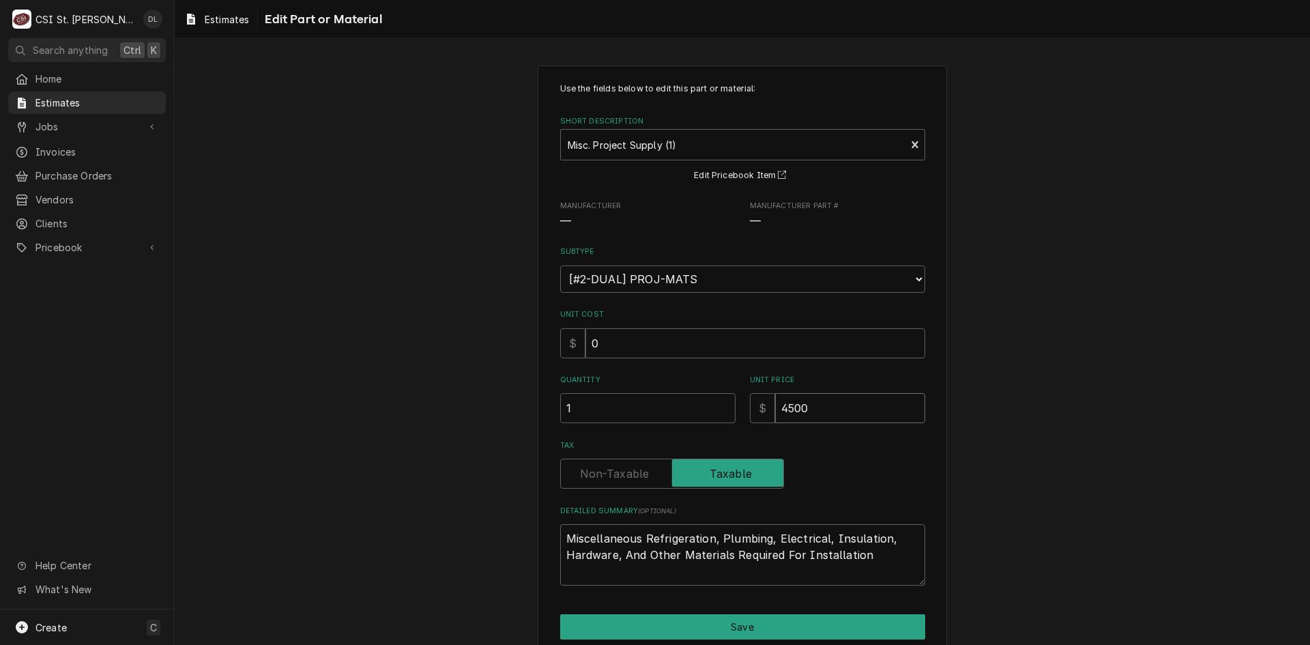
drag, startPoint x: 810, startPoint y: 407, endPoint x: 694, endPoint y: 396, distance: 115.7
click at [696, 396] on div "Quantity 1 Unit Price $ 4500" at bounding box center [742, 399] width 365 height 48
type textarea "x"
type input "4"
type textarea "x"
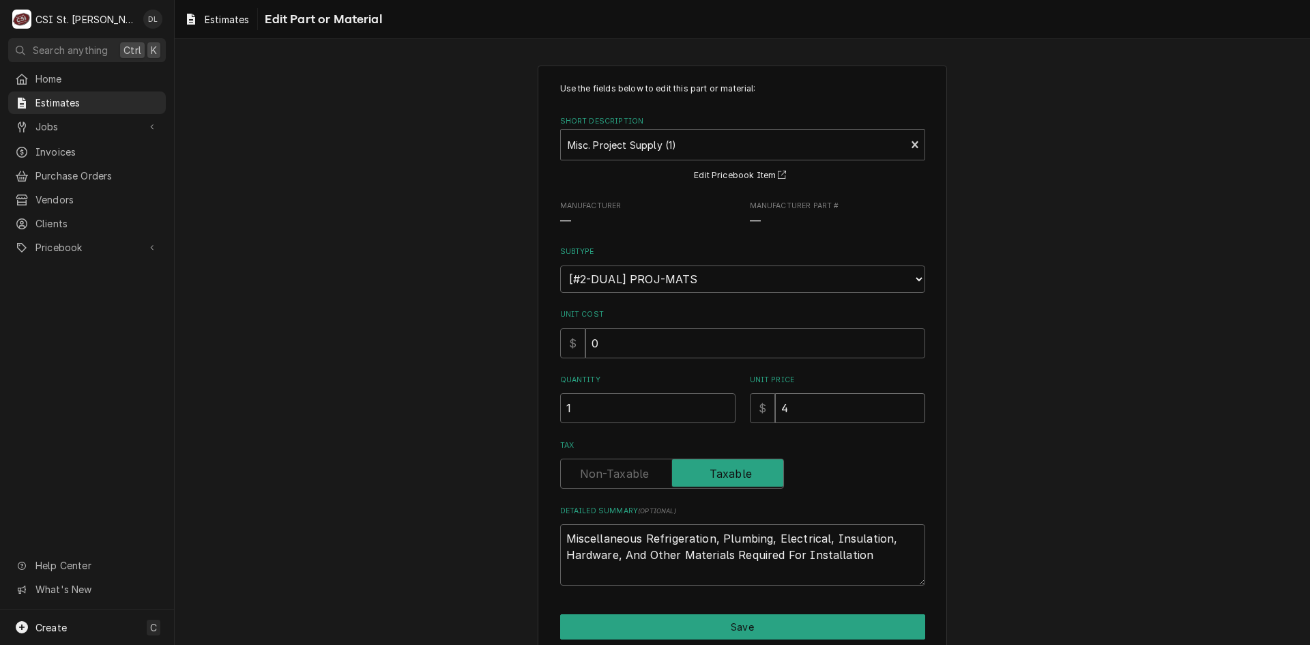
type input "40"
type textarea "x"
type input "4"
type textarea "x"
type input "40"
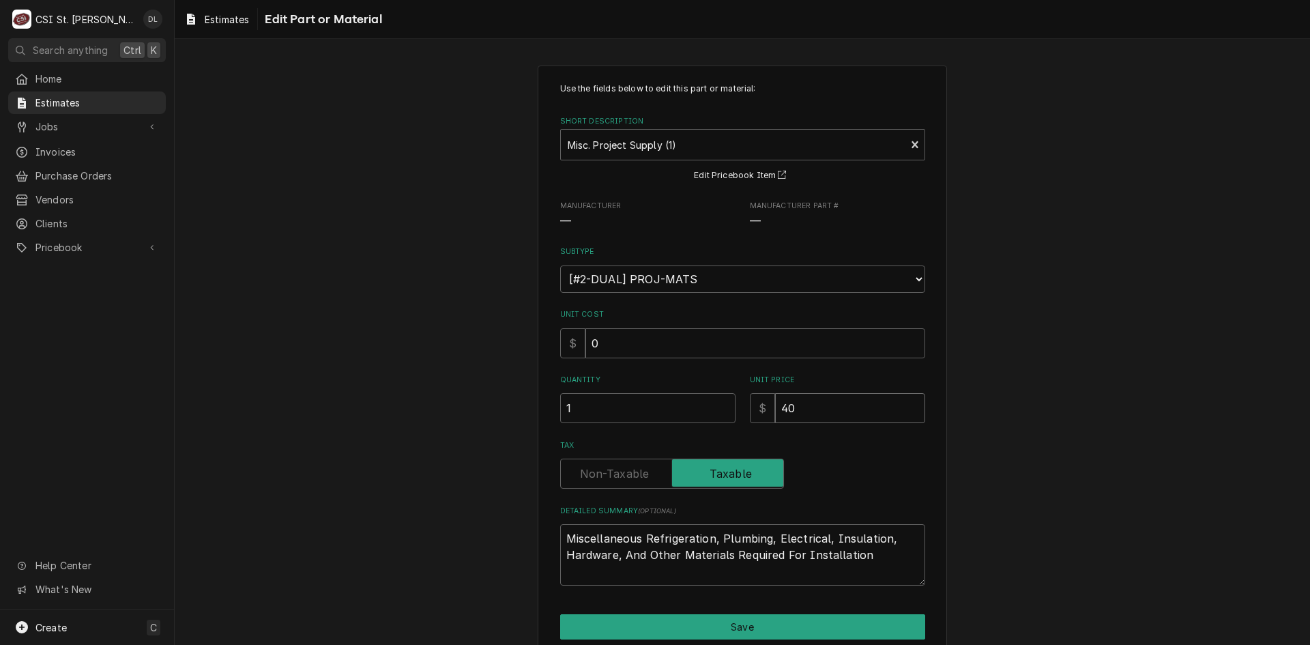
type textarea "x"
type input "400"
type textarea "x"
type input "4000"
type textarea "x"
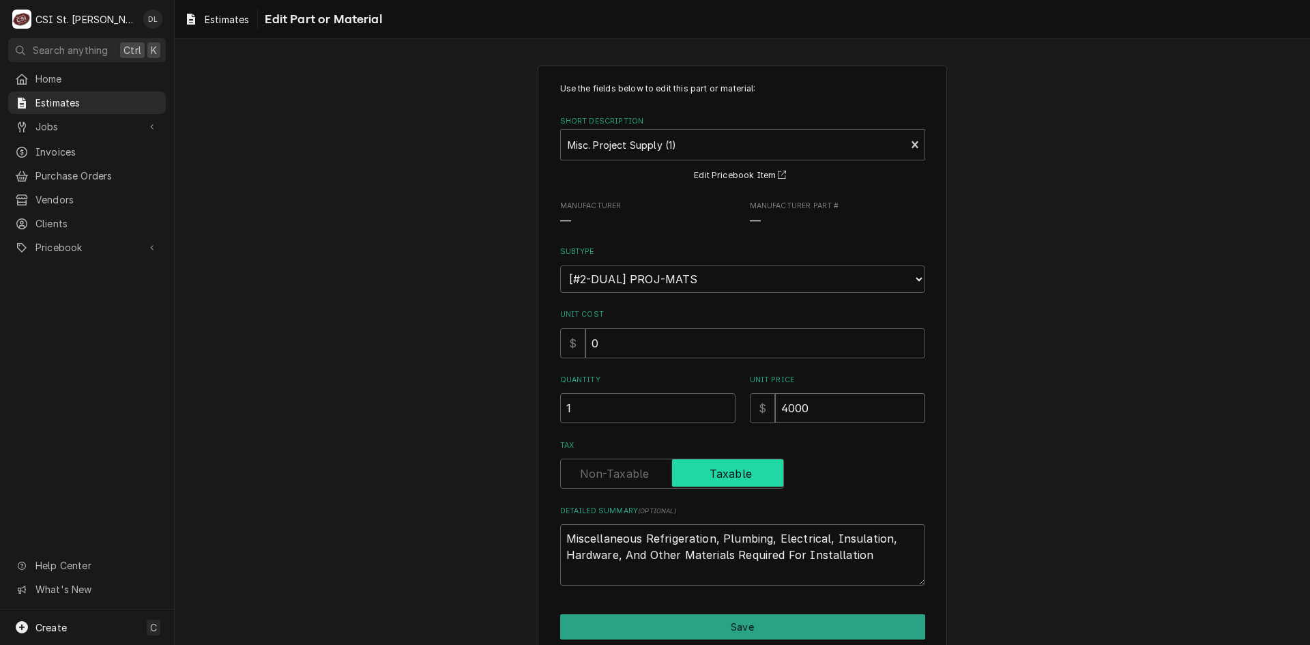
type input "400"
type textarea "x"
type input "40"
type textarea "x"
type input "4"
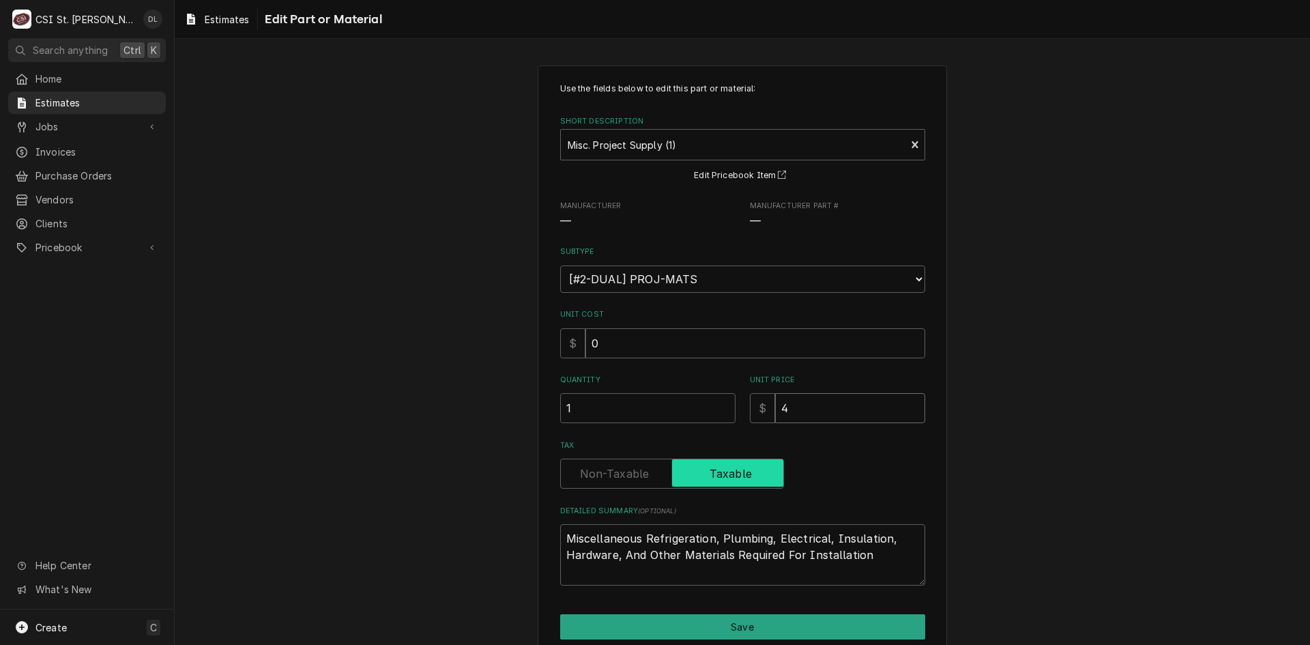
type textarea "x"
type input "45"
type textarea "x"
type input "450"
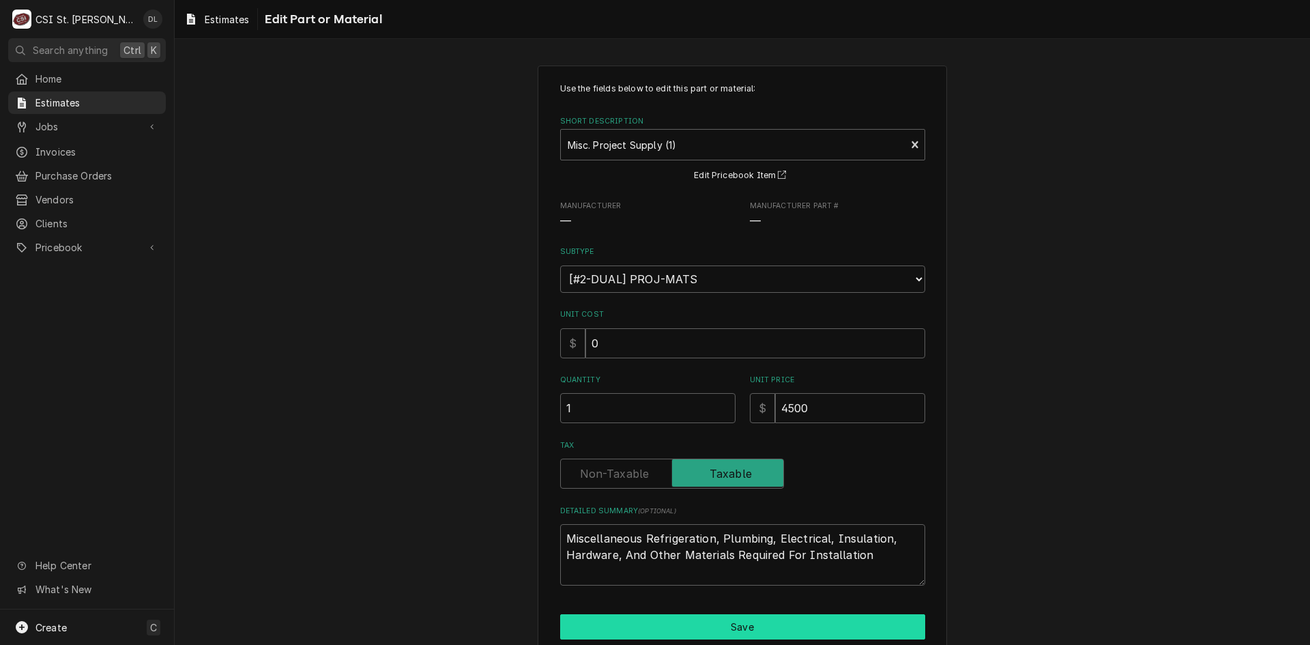
click at [749, 626] on button "Save" at bounding box center [742, 626] width 365 height 25
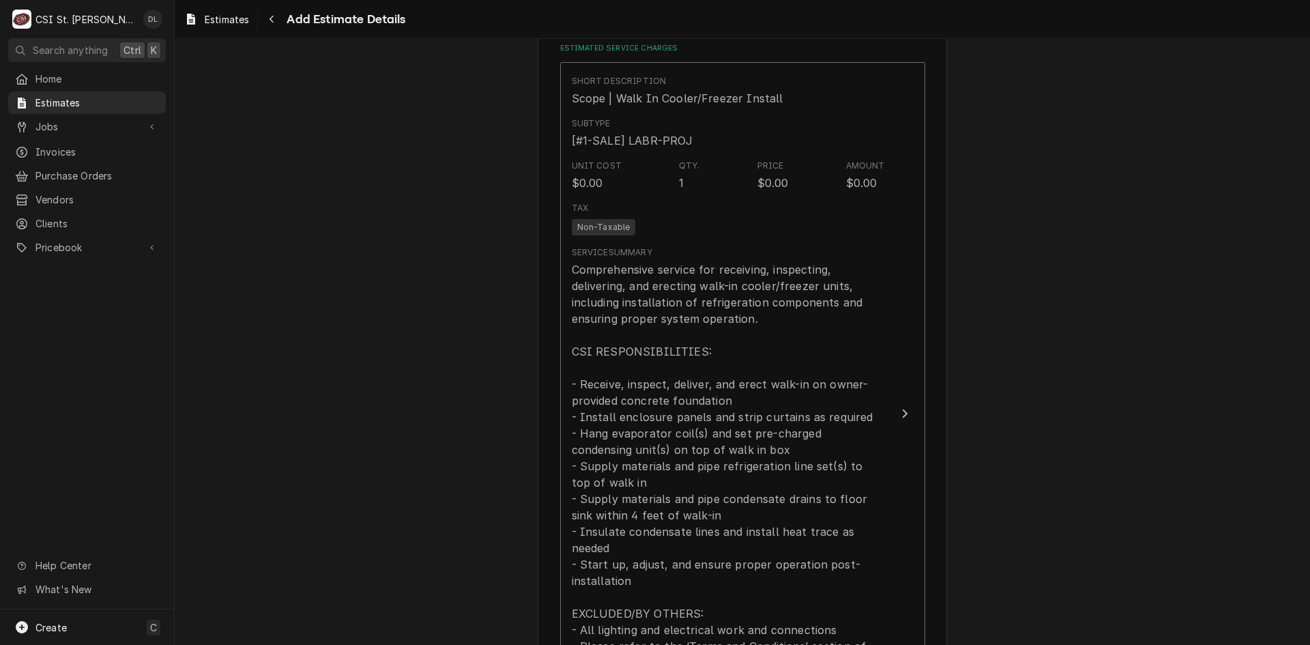
scroll to position [1280, 0]
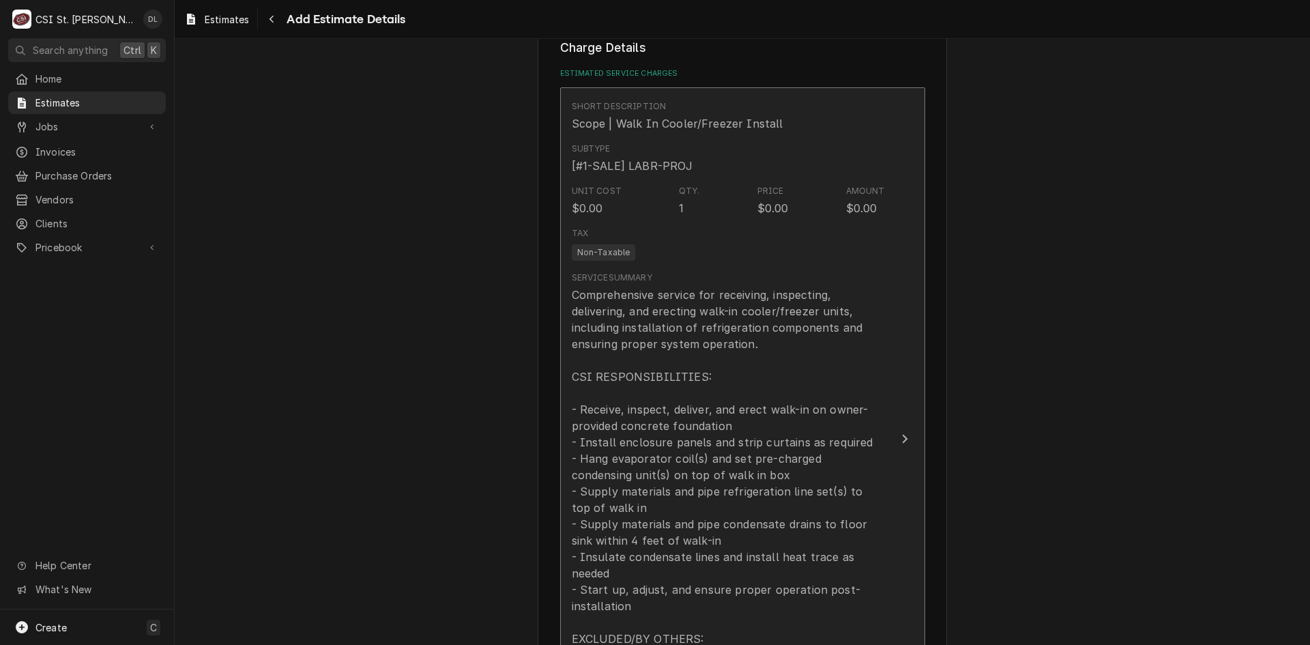
click at [795, 372] on div "Comprehensive service for receiving, inspecting, delivering, and erecting walk-…" at bounding box center [728, 532] width 313 height 491
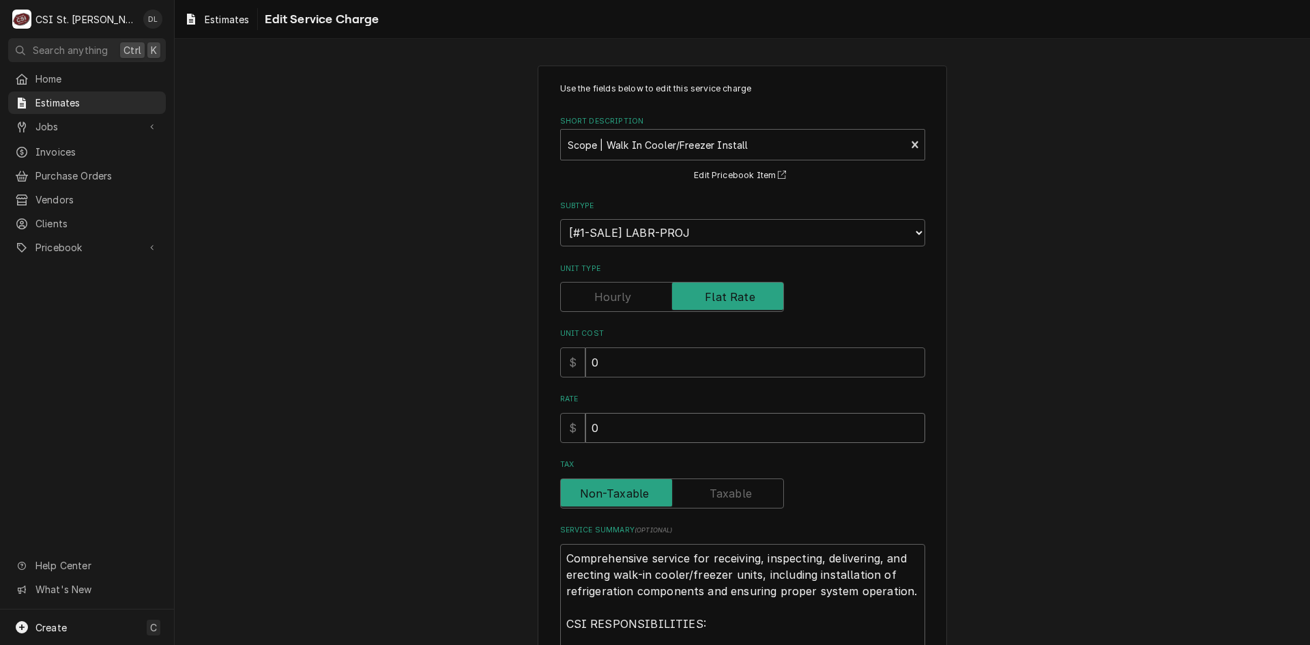
drag, startPoint x: 551, startPoint y: 439, endPoint x: 445, endPoint y: 442, distance: 106.5
click at [446, 442] on div "Use the fields below to edit this service charge Short Description Scope | Walk…" at bounding box center [742, 584] width 1135 height 1063
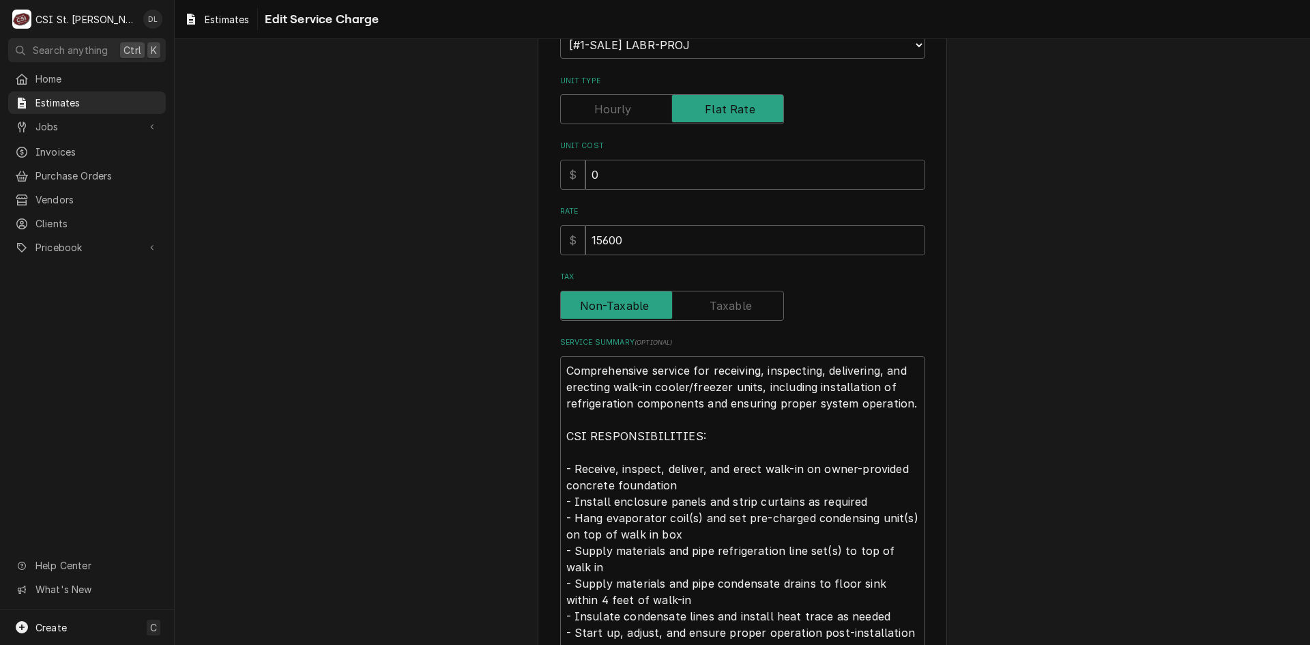
scroll to position [409, 0]
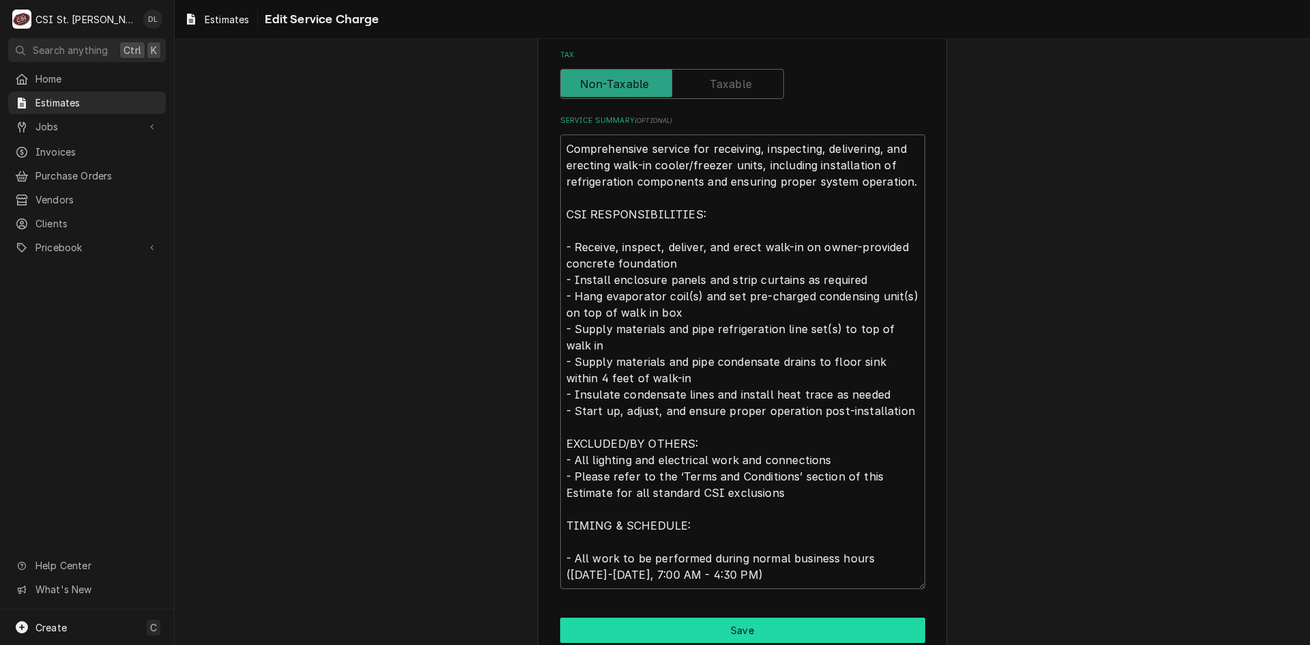
drag, startPoint x: 742, startPoint y: 615, endPoint x: 758, endPoint y: 624, distance: 18.0
click at [743, 615] on div "Use the fields below to edit this service charge Short Description Scope | Walk…" at bounding box center [742, 175] width 409 height 1039
click at [760, 624] on button "Save" at bounding box center [742, 629] width 365 height 25
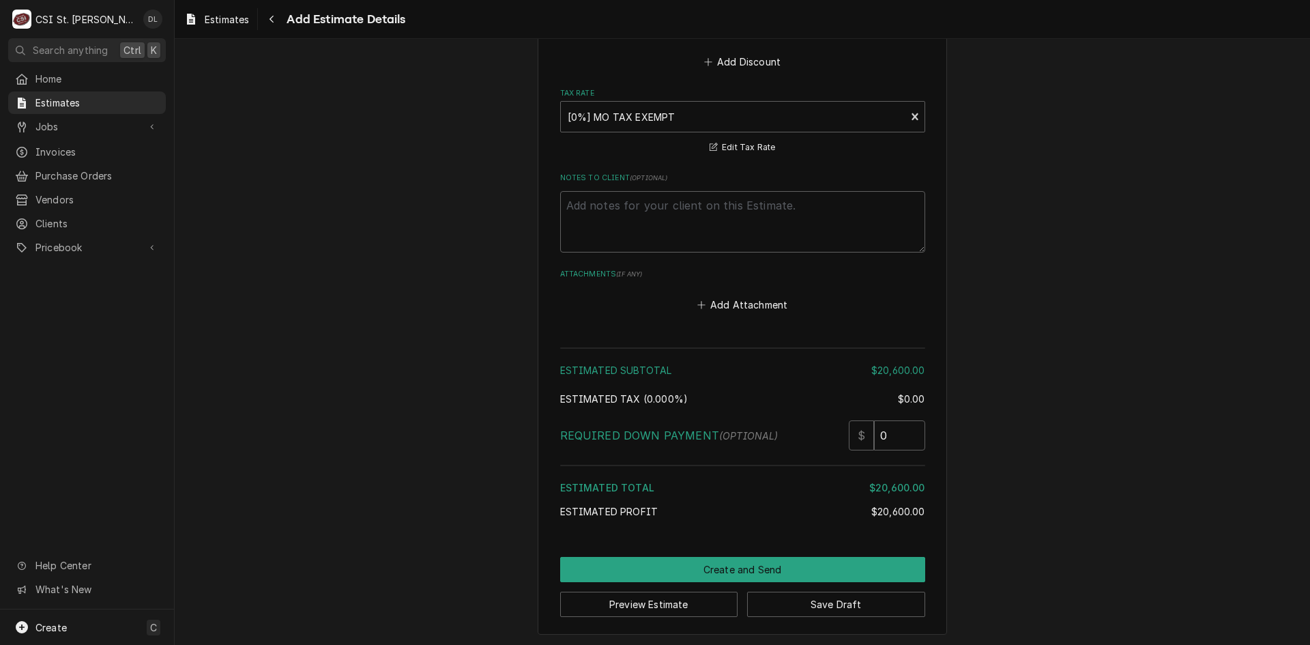
scroll to position [2722, 0]
click at [753, 566] on button "Create and Send" at bounding box center [742, 567] width 365 height 25
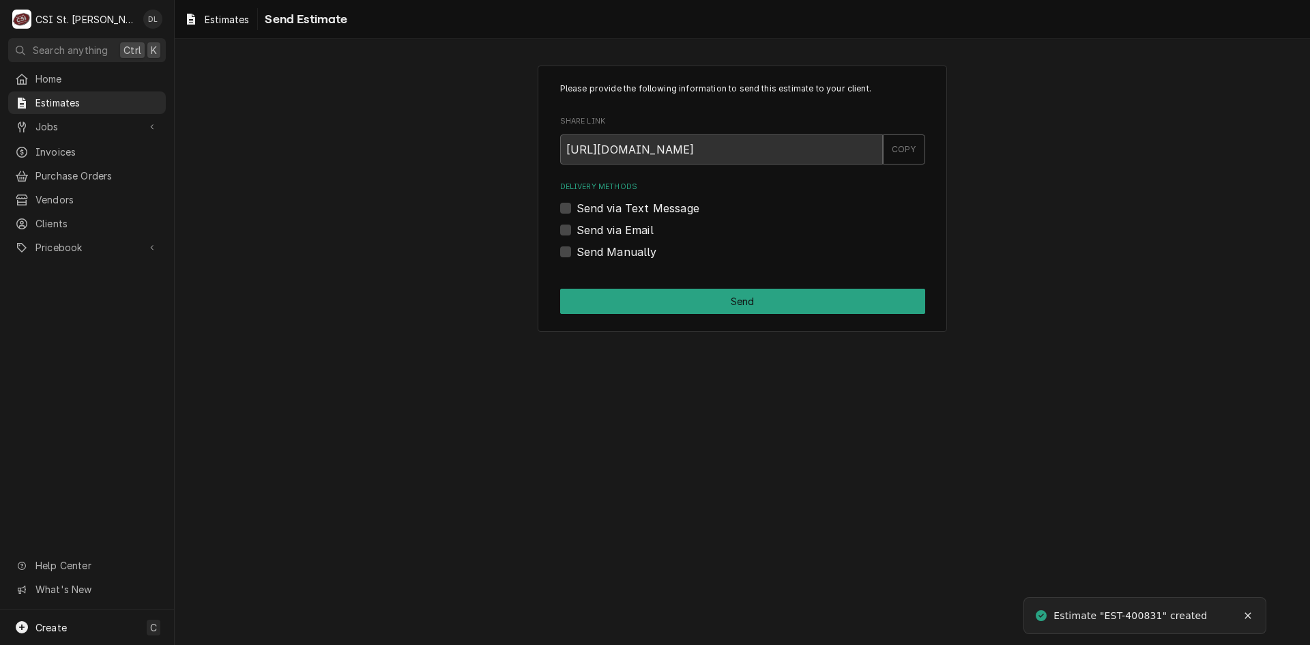
click at [576, 248] on label "Send Manually" at bounding box center [616, 252] width 80 height 16
click at [576, 248] on input "Send Manually" at bounding box center [758, 259] width 365 height 30
checkbox input "true"
click at [746, 308] on button "Send" at bounding box center [742, 301] width 365 height 25
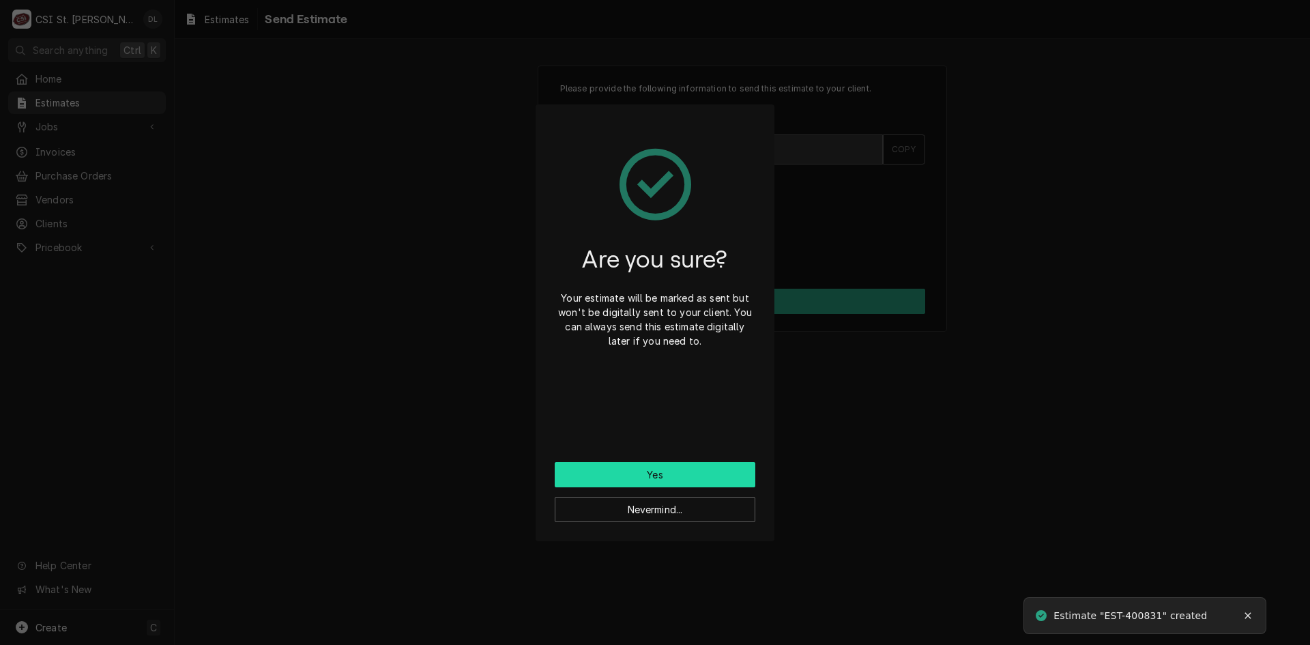
click at [674, 475] on button "Yes" at bounding box center [655, 474] width 201 height 25
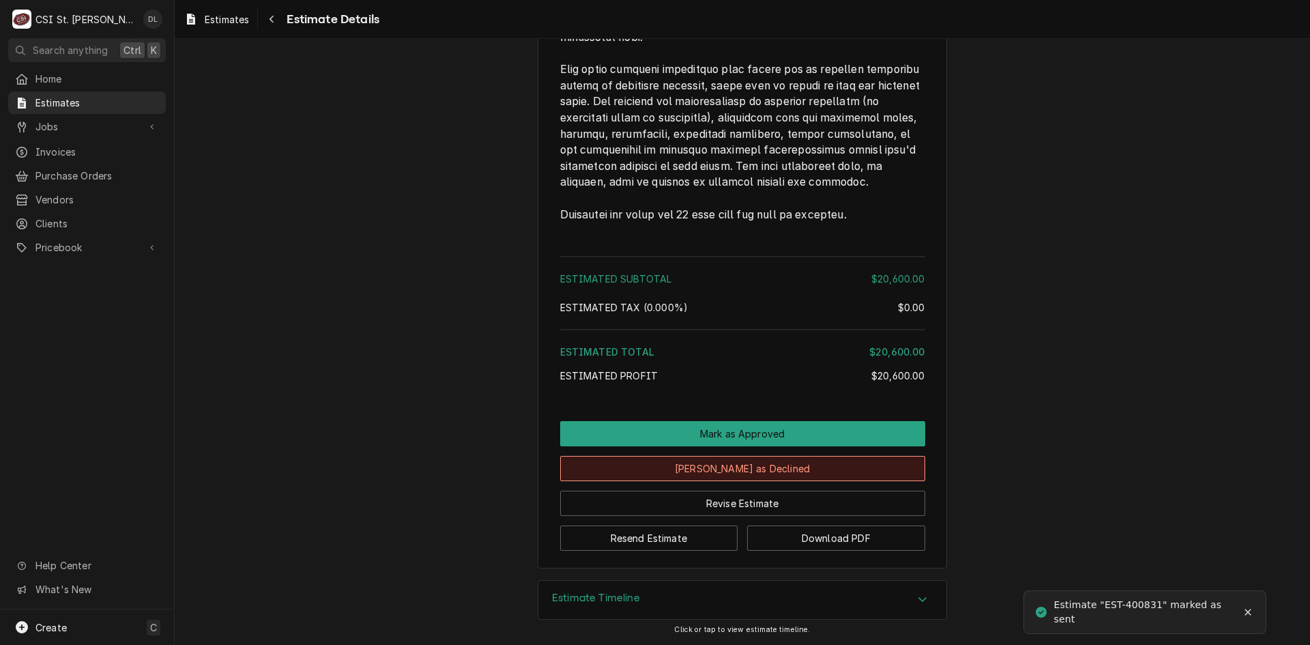
scroll to position [2353, 0]
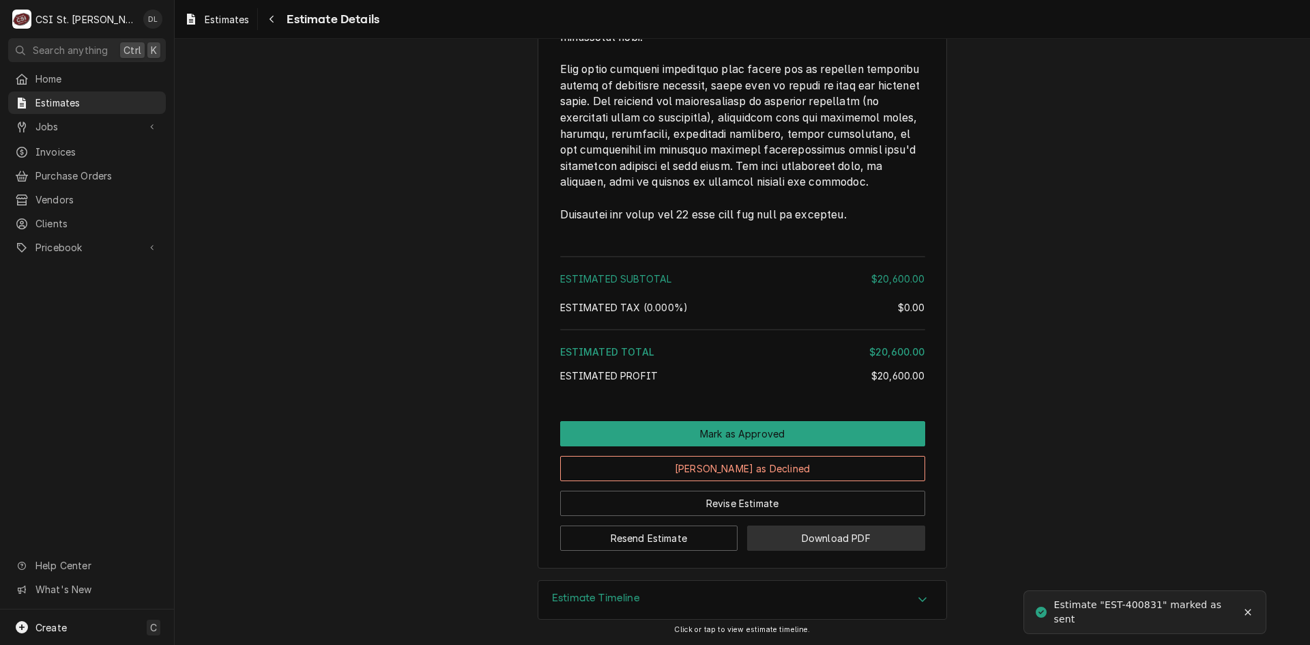
click at [845, 542] on button "Download PDF" at bounding box center [836, 537] width 178 height 25
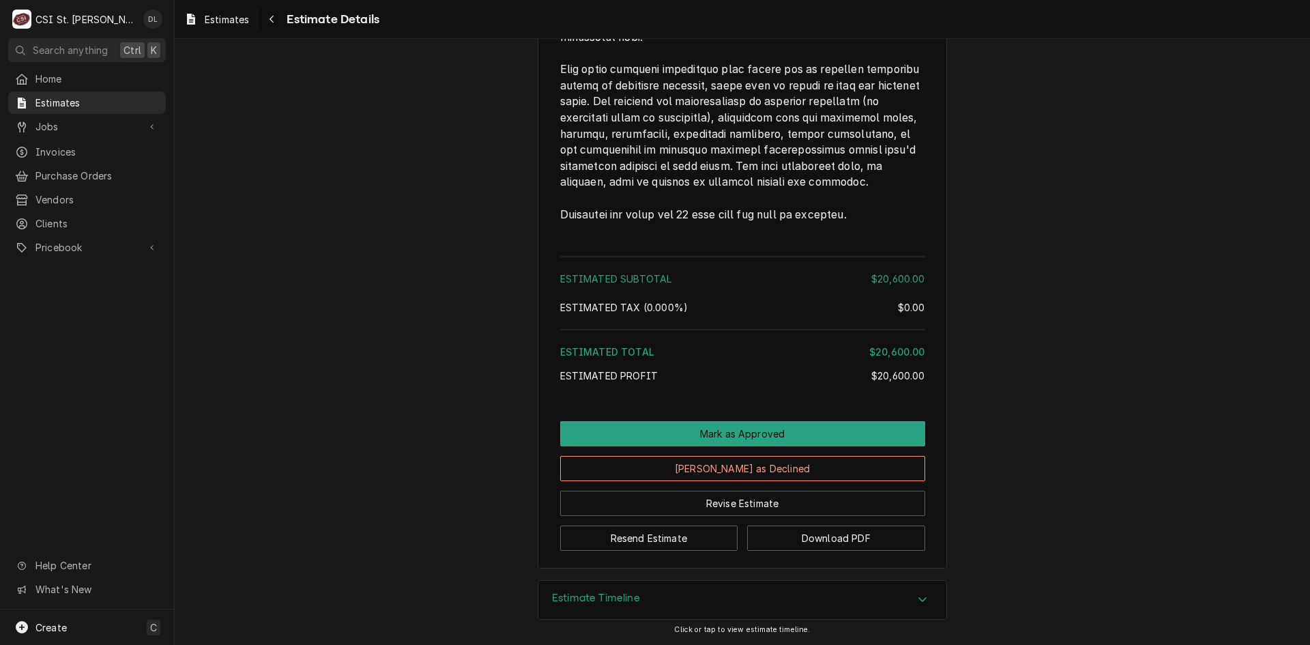
click at [62, 96] on span "Estimates" at bounding box center [96, 103] width 123 height 14
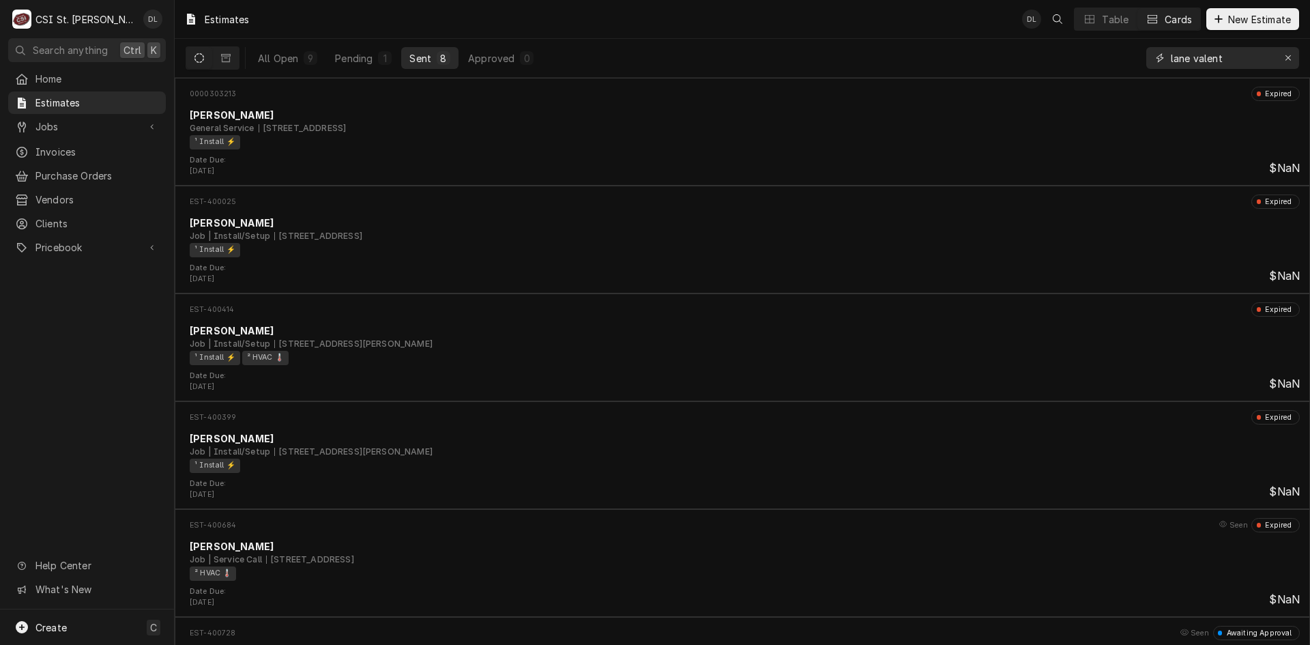
click at [1287, 56] on icon "Erase input" at bounding box center [1289, 58] width 8 height 10
click at [1252, 63] on input "Dynamic Content Wrapper" at bounding box center [1235, 58] width 128 height 22
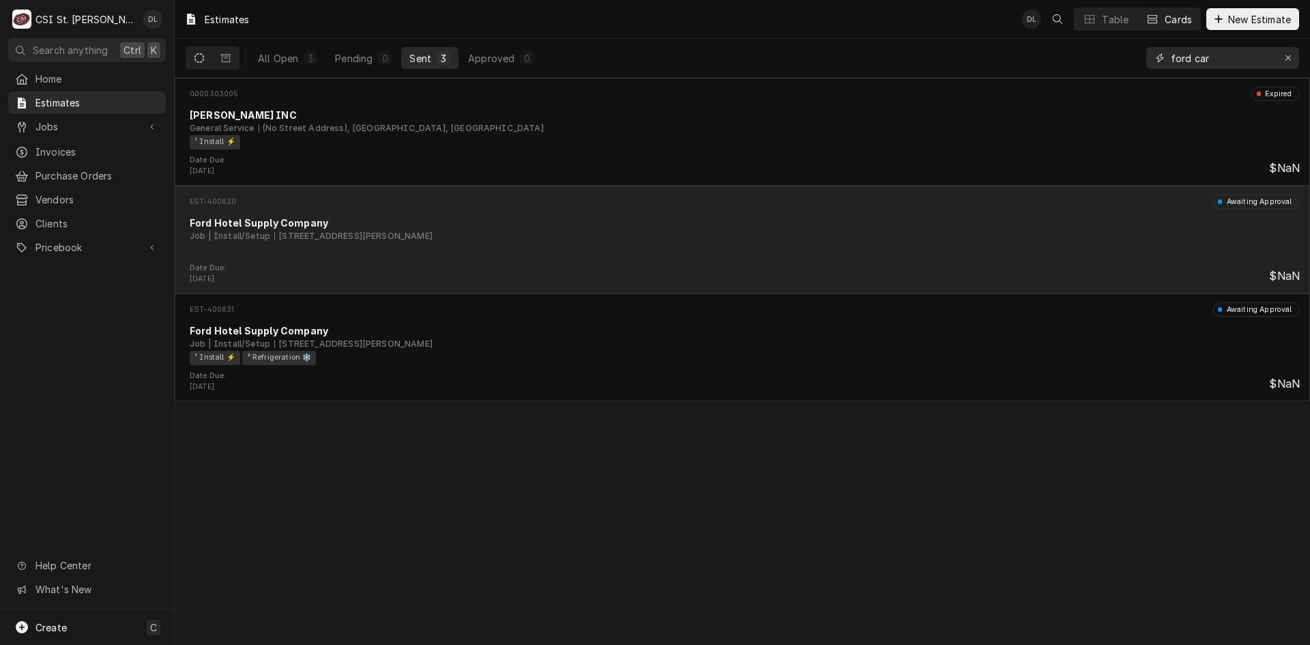
type input "ford car"
click at [860, 237] on div "Job | Install/Setup [STREET_ADDRESS][PERSON_NAME]" at bounding box center [745, 236] width 1110 height 12
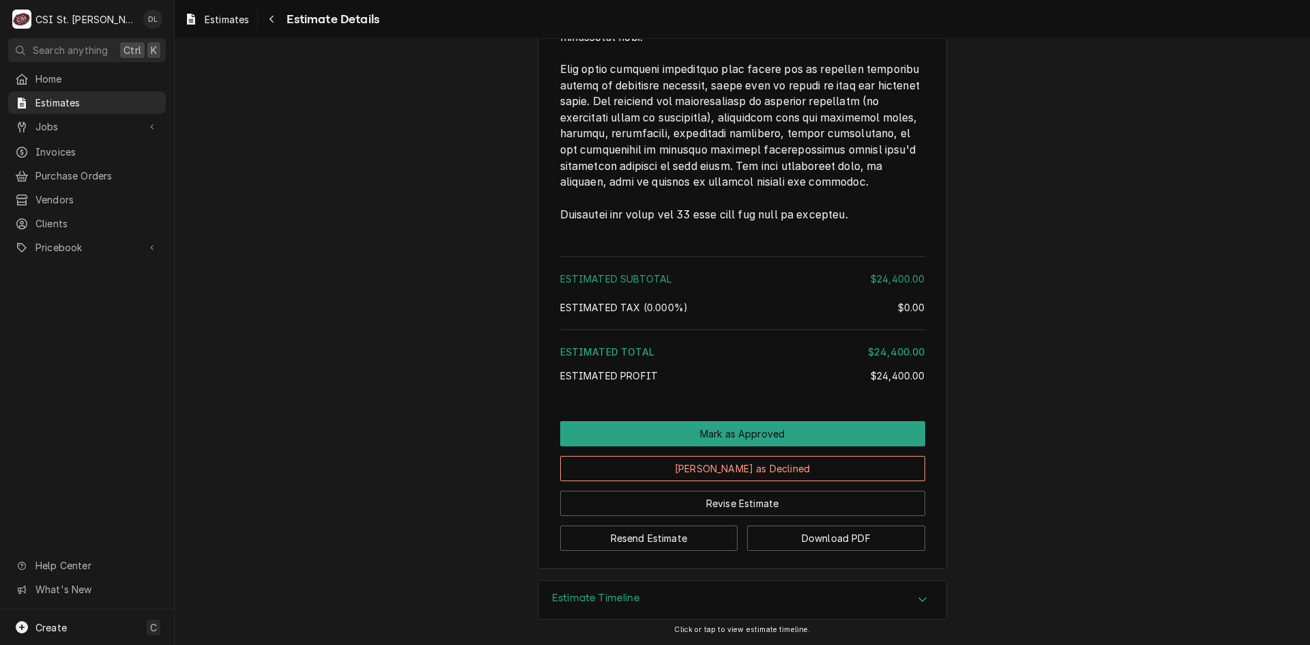
scroll to position [2512, 0]
click at [731, 508] on button "Revise Estimate" at bounding box center [742, 502] width 365 height 25
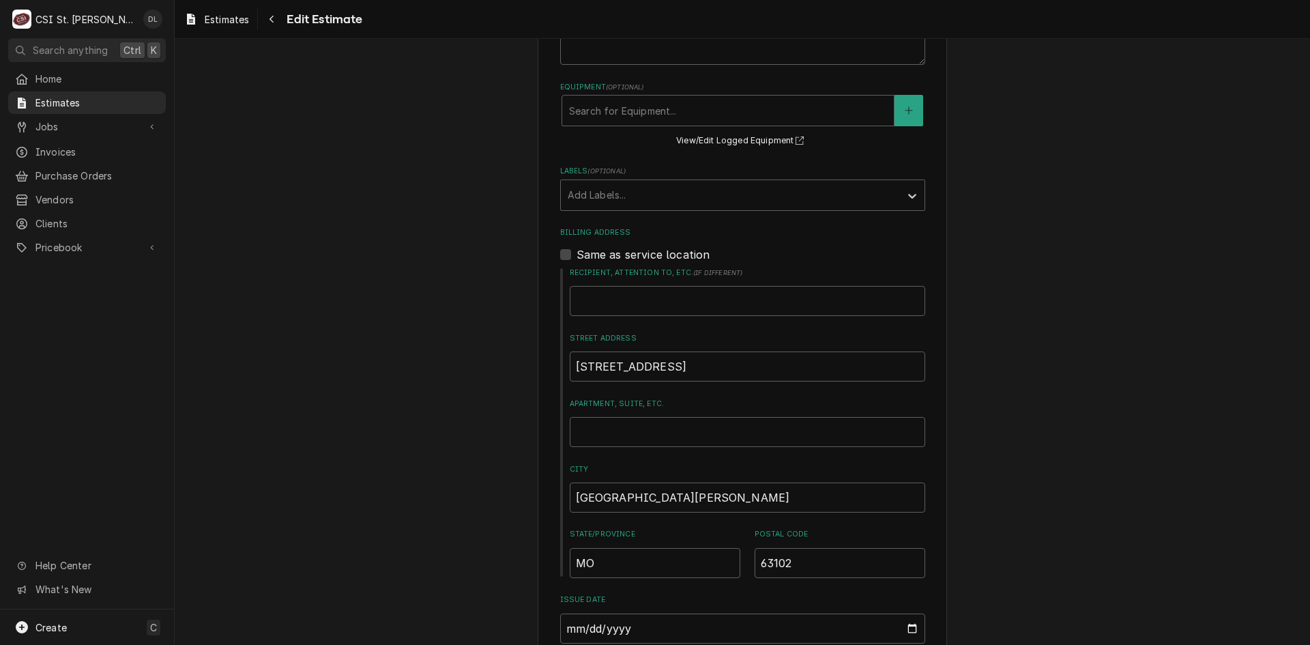
scroll to position [478, 0]
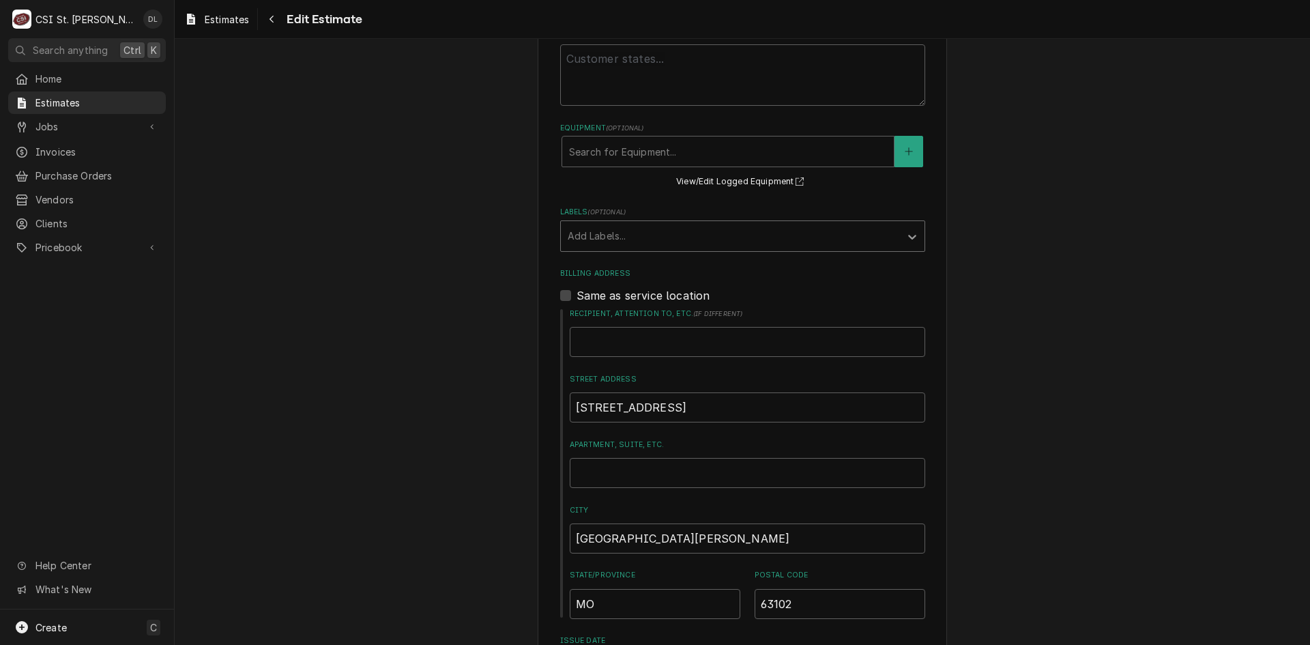
click at [905, 233] on icon "Labels" at bounding box center [912, 237] width 14 height 14
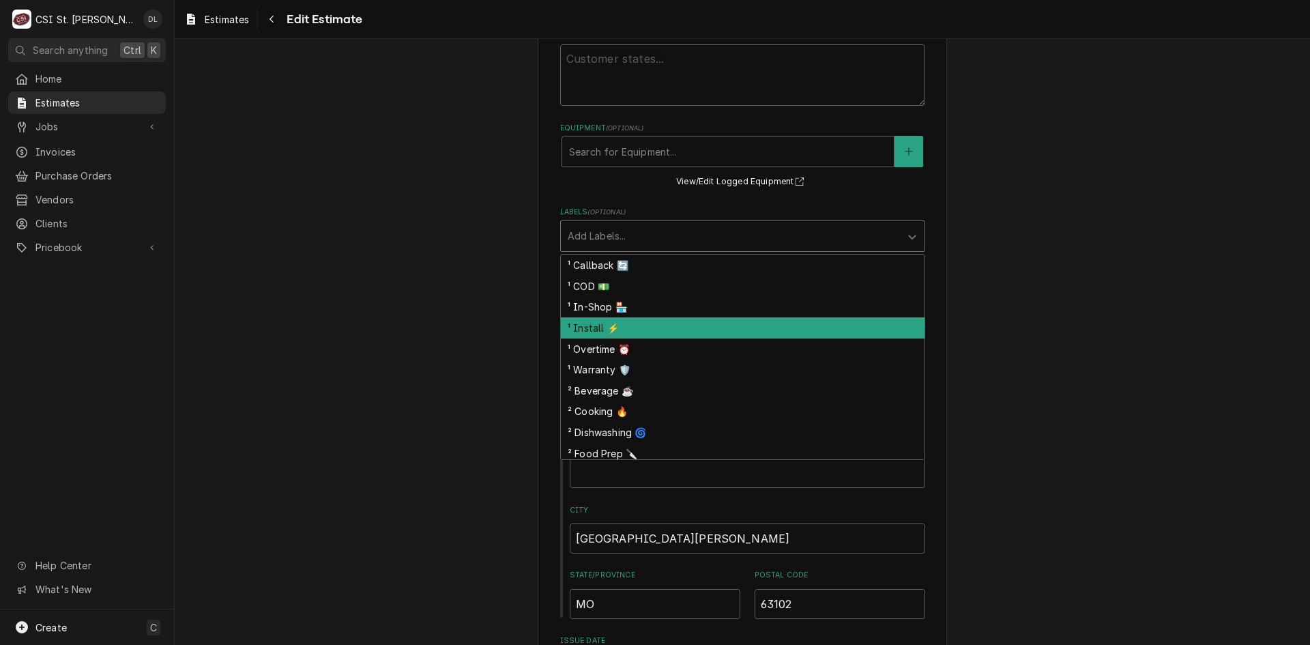
click at [611, 322] on div "¹ Install ⚡️" at bounding box center [743, 327] width 364 height 21
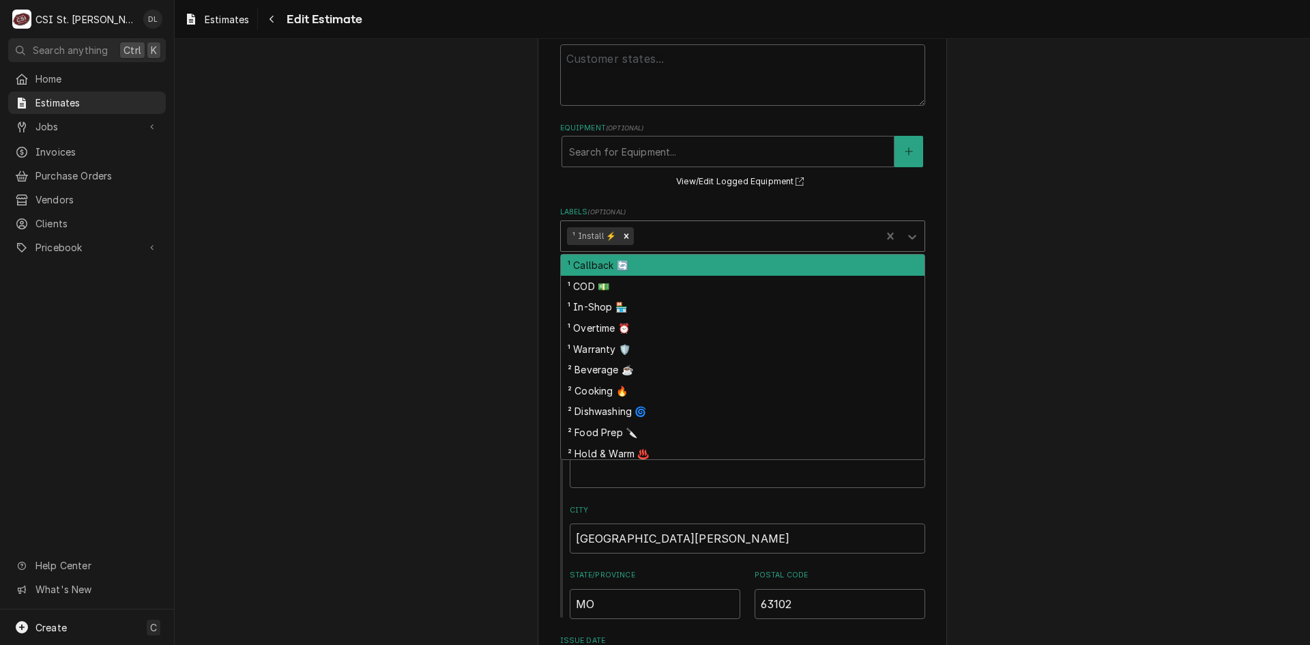
click at [681, 237] on div "Labels" at bounding box center [755, 236] width 238 height 25
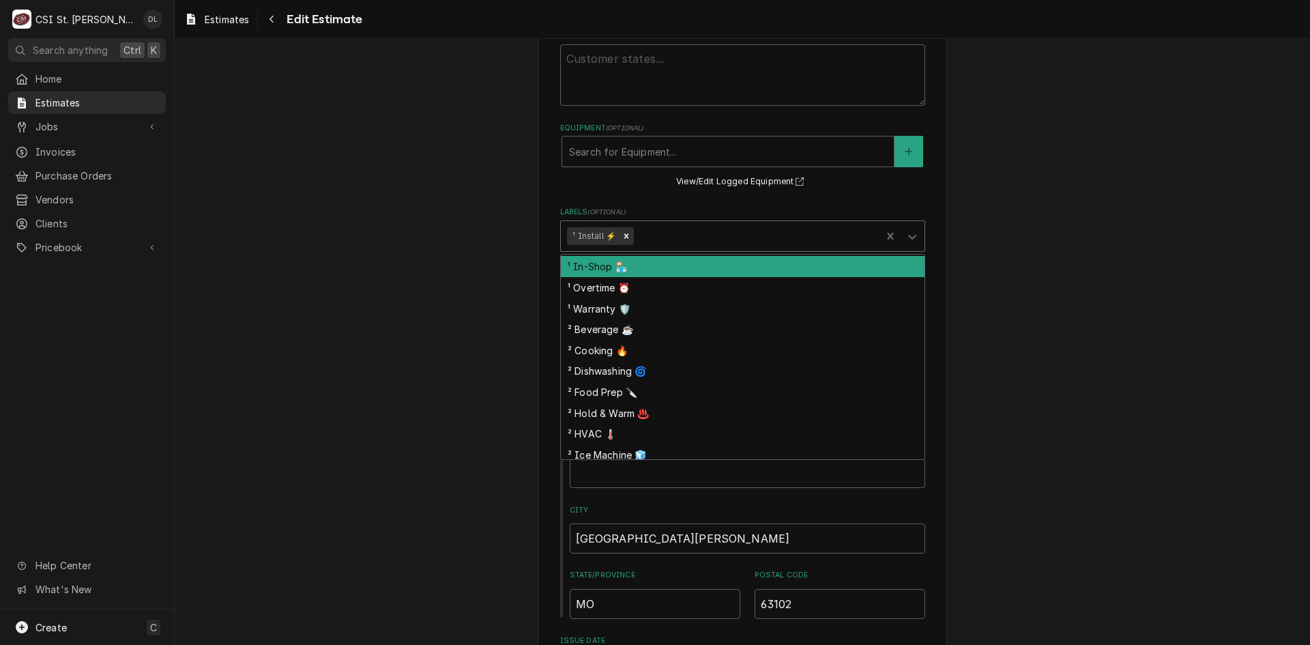
scroll to position [0, 0]
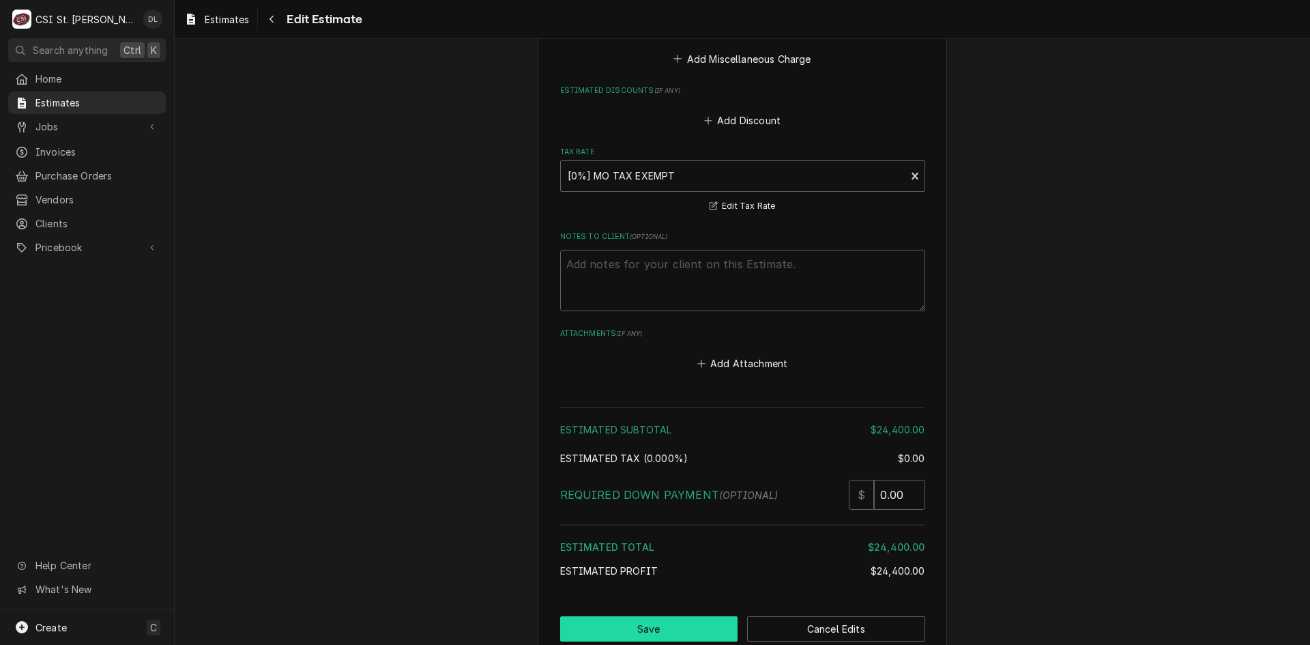
scroll to position [2958, 0]
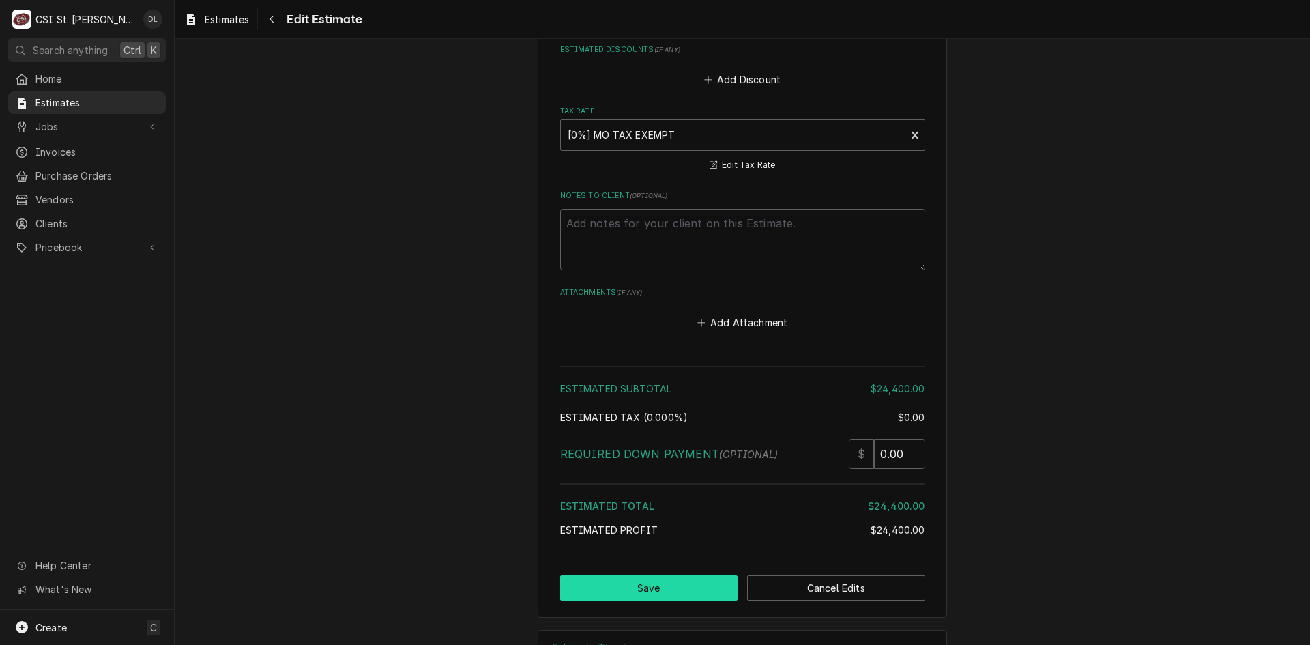
click at [679, 575] on button "Save" at bounding box center [649, 587] width 178 height 25
type textarea "x"
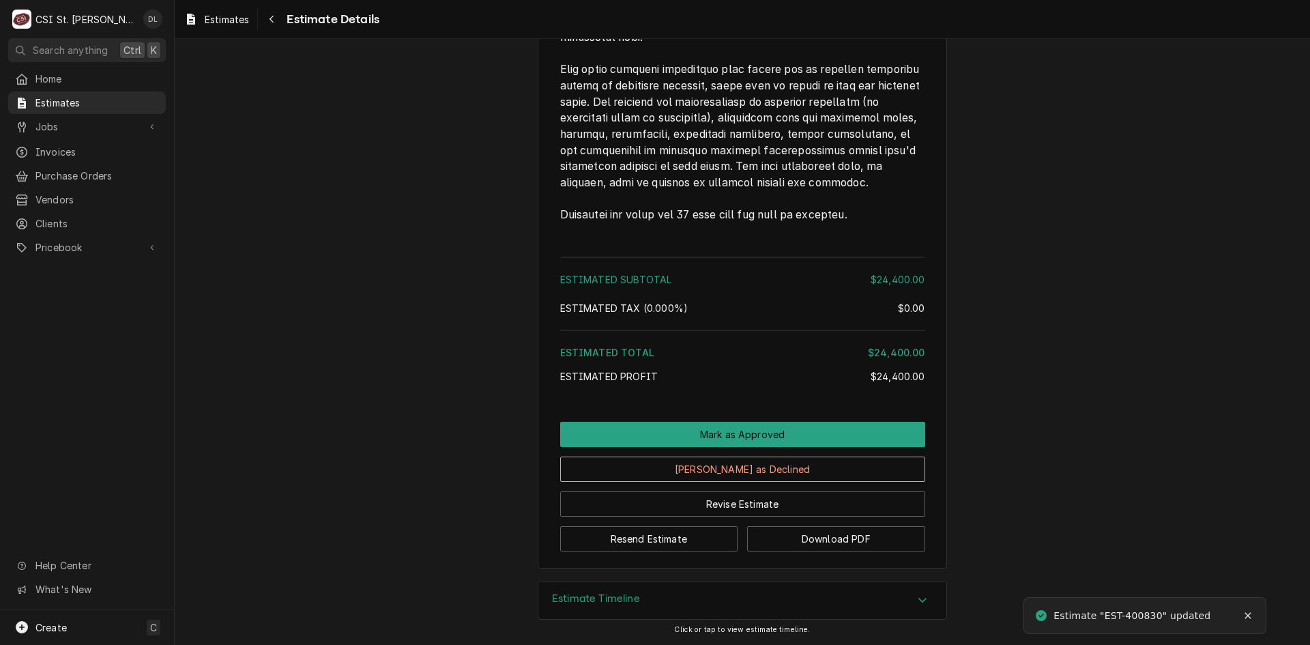
scroll to position [2562, 0]
click at [851, 534] on button "Download PDF" at bounding box center [836, 538] width 178 height 25
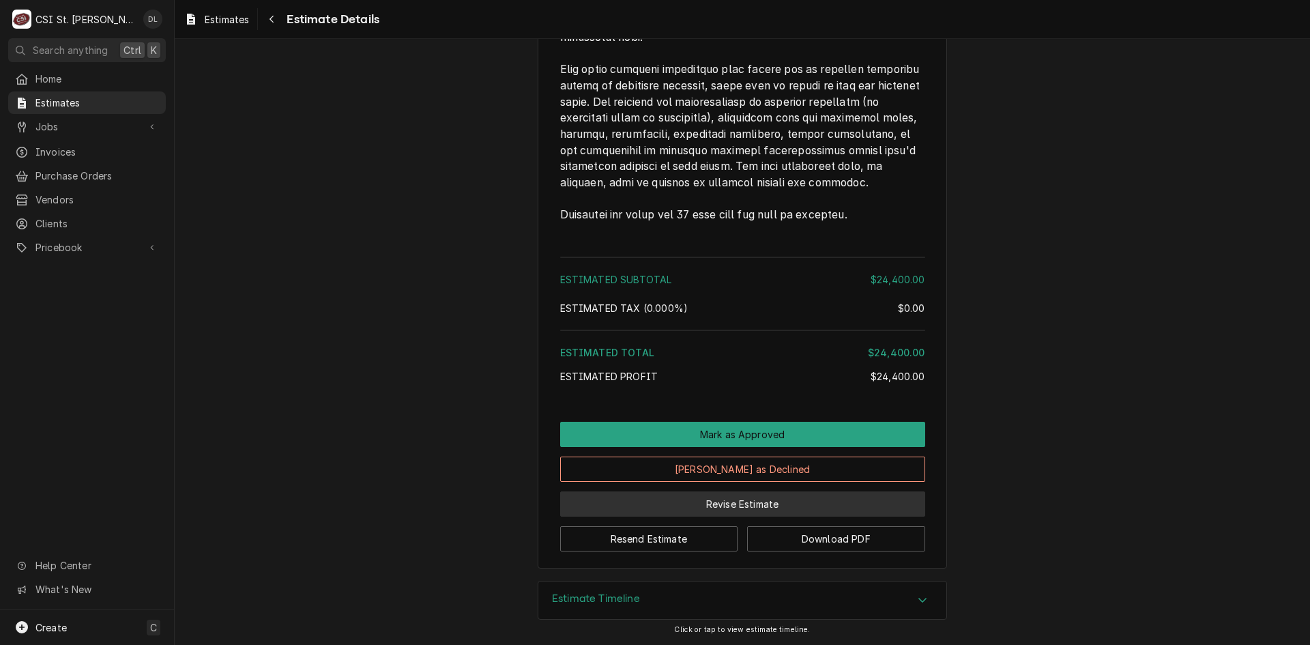
click at [778, 503] on button "Revise Estimate" at bounding box center [742, 503] width 365 height 25
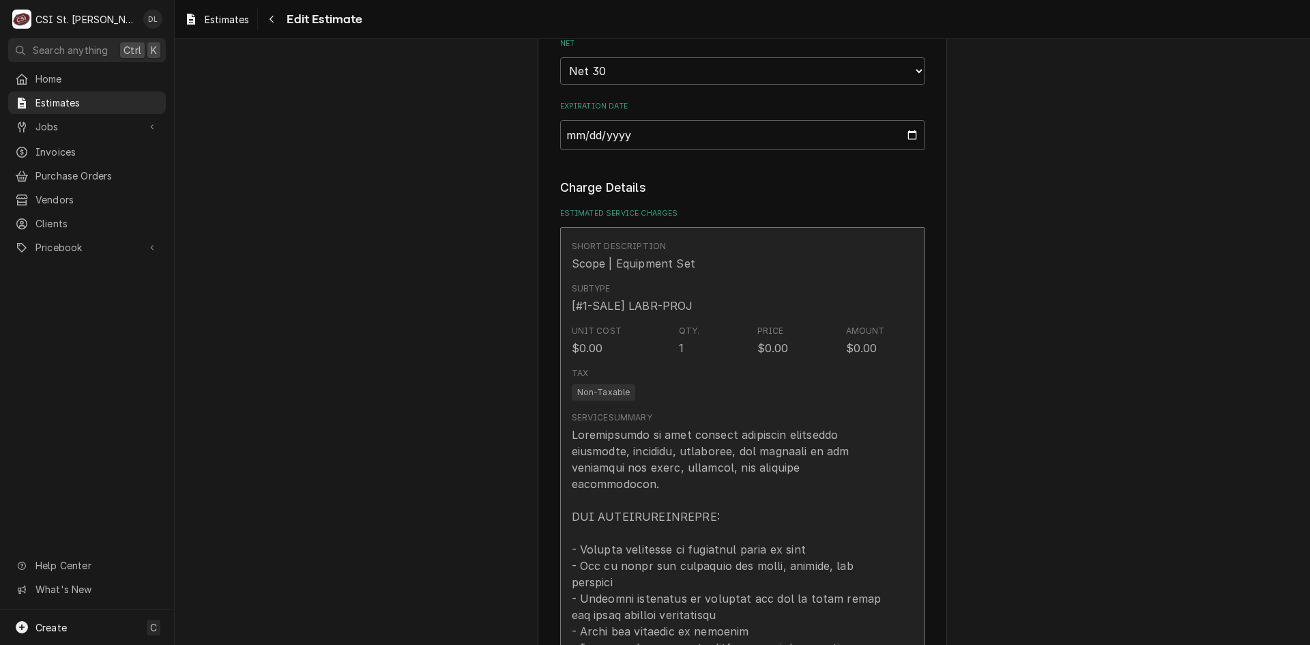
scroll to position [1364, 0]
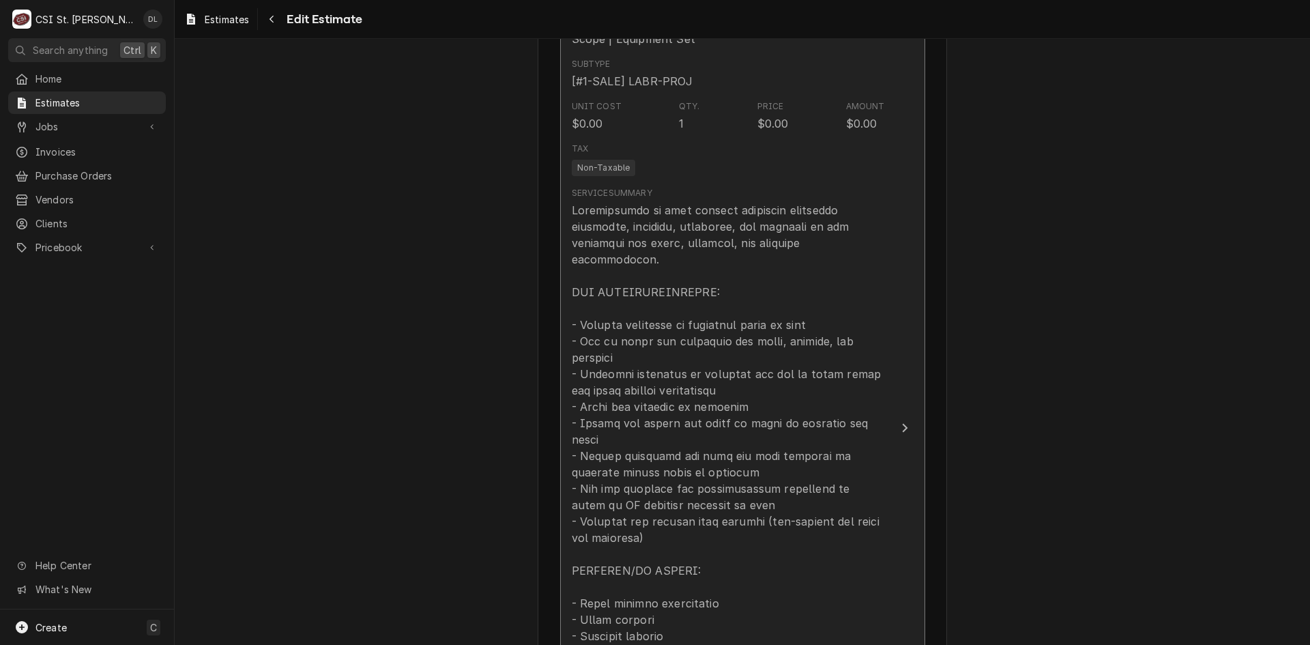
click at [666, 418] on div "Update Line Item" at bounding box center [728, 521] width 313 height 639
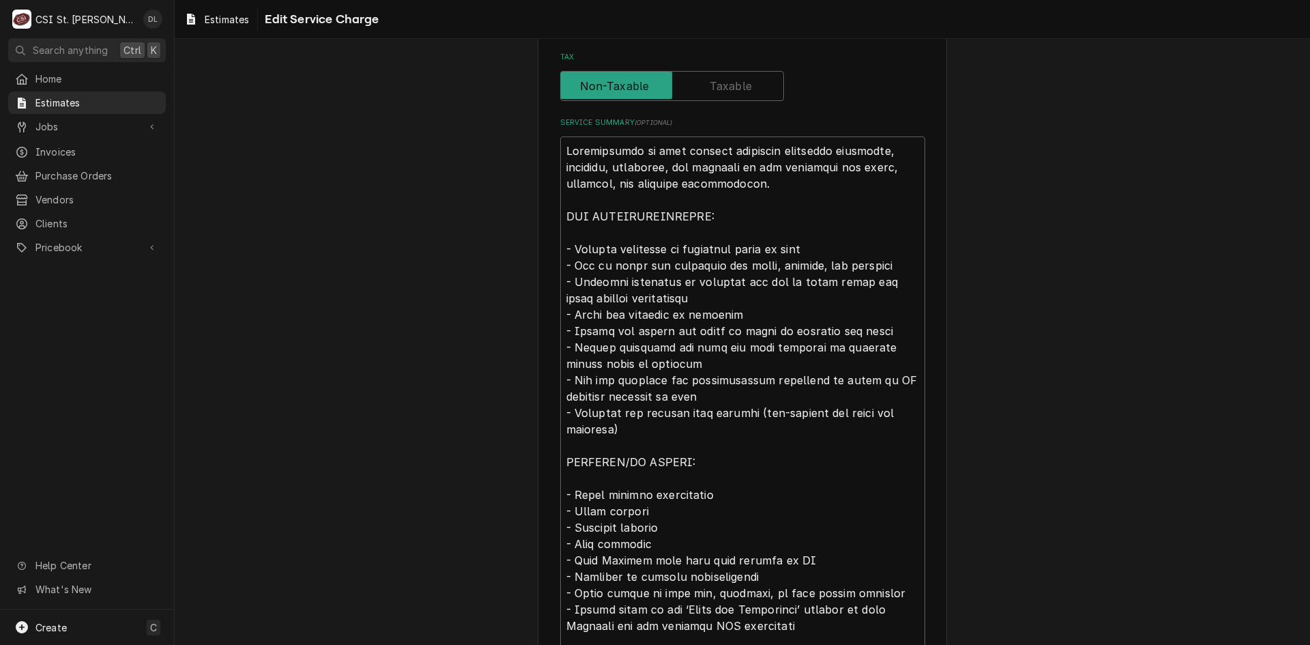
scroll to position [602, 0]
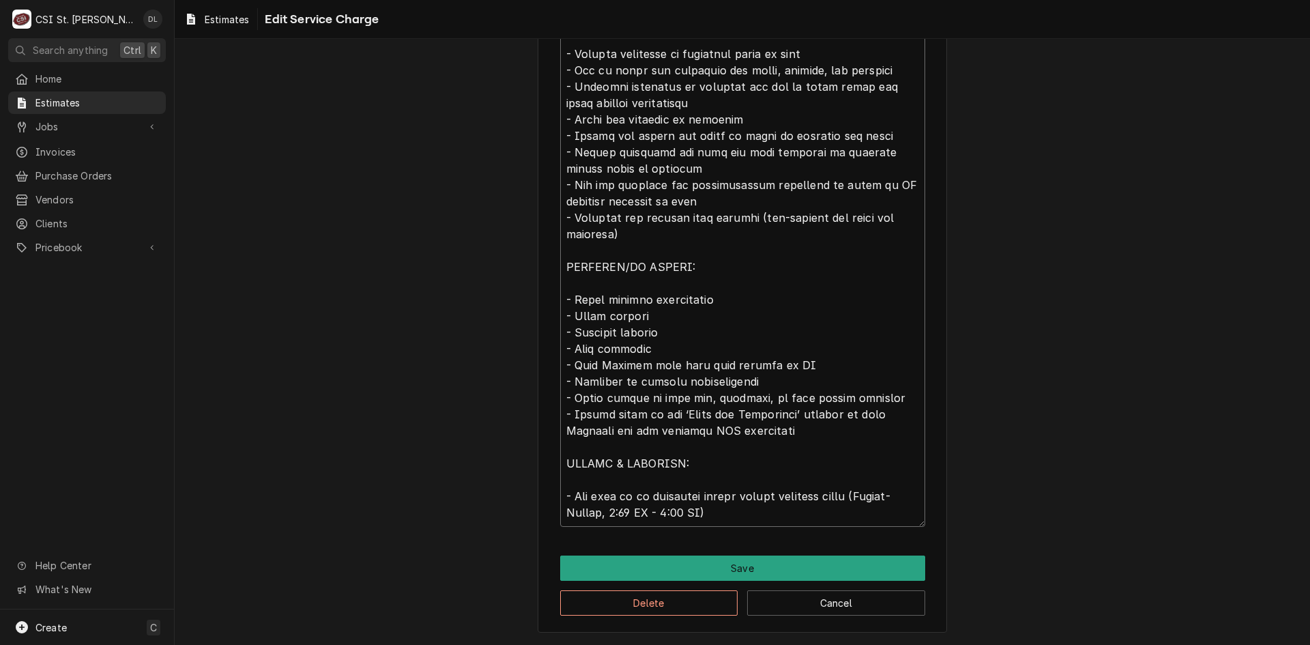
click at [685, 240] on textarea "Service Summary ( optional )" at bounding box center [742, 233] width 365 height 585
type textarea "x"
type textarea "Installation of food service equipment including receiving, assembly, placement…"
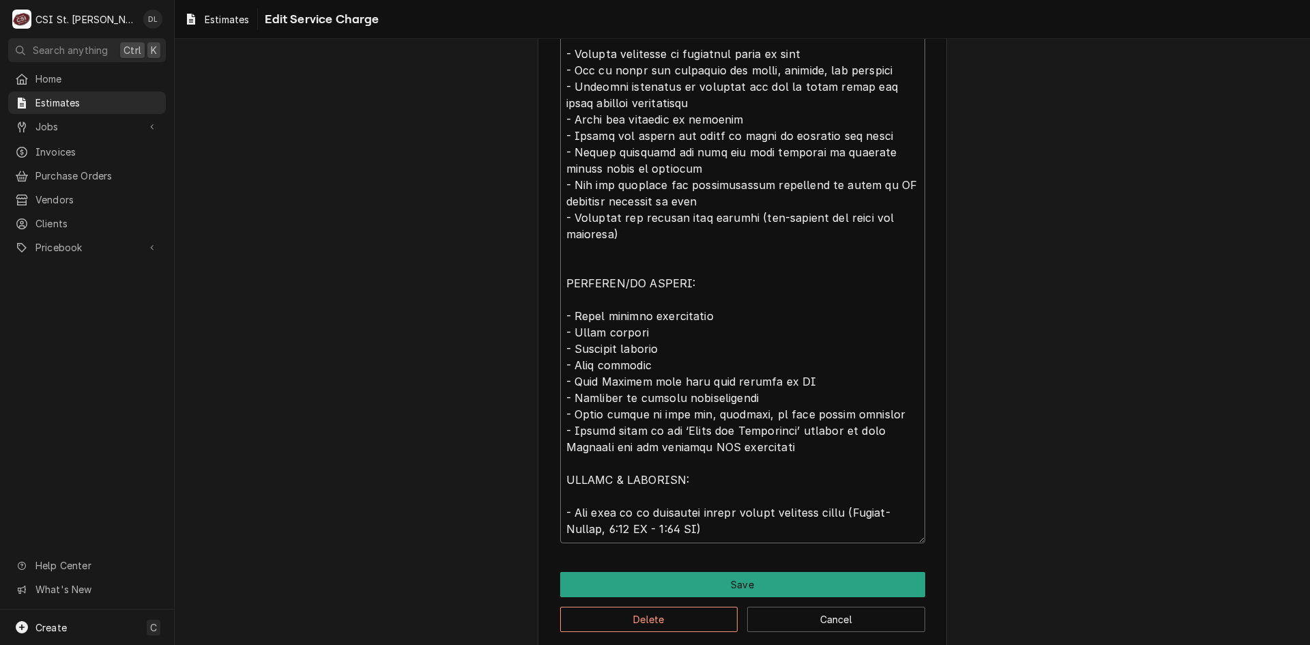
type textarea "x"
type textarea "Installation of food service equipment including receiving, assembly, placement…"
type textarea "x"
type textarea "Installation of food service equipment including receiving, assembly, placement…"
type textarea "x"
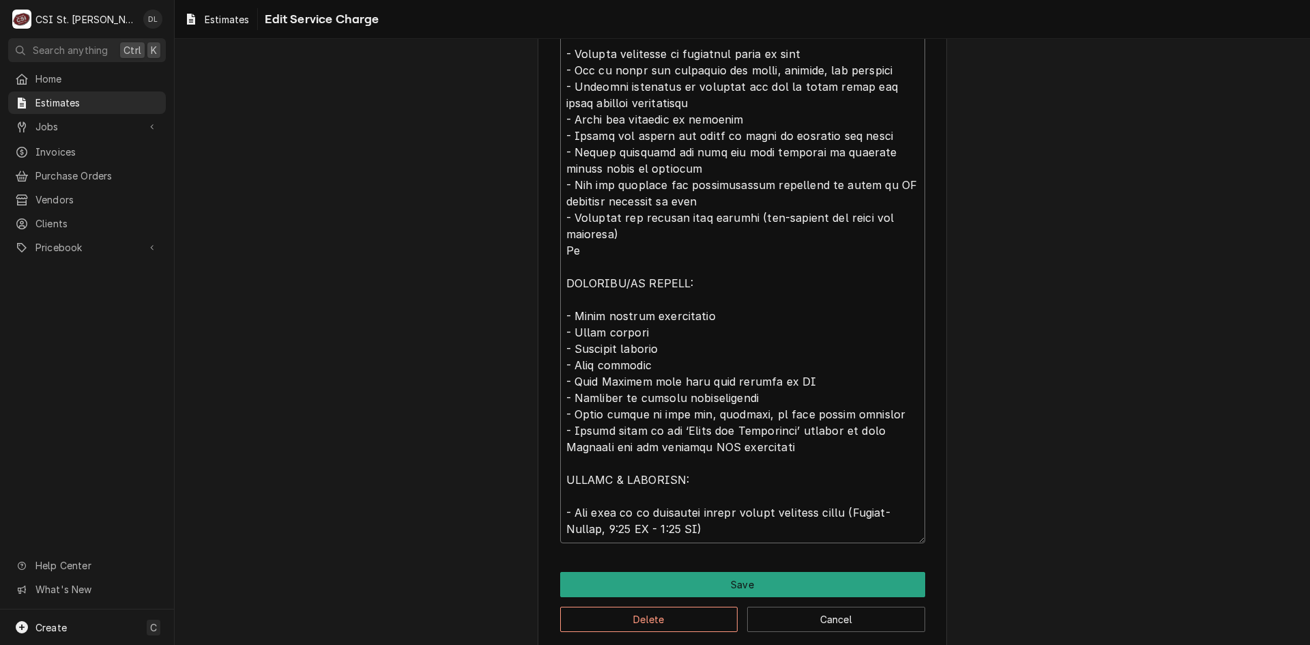
type textarea "Installation of food service equipment including receiving, assembly, placement…"
type textarea "x"
type textarea "Installation of food service equipment including receiving, assembly, placement…"
type textarea "x"
type textarea "Installation of food service equipment including receiving, assembly, placement…"
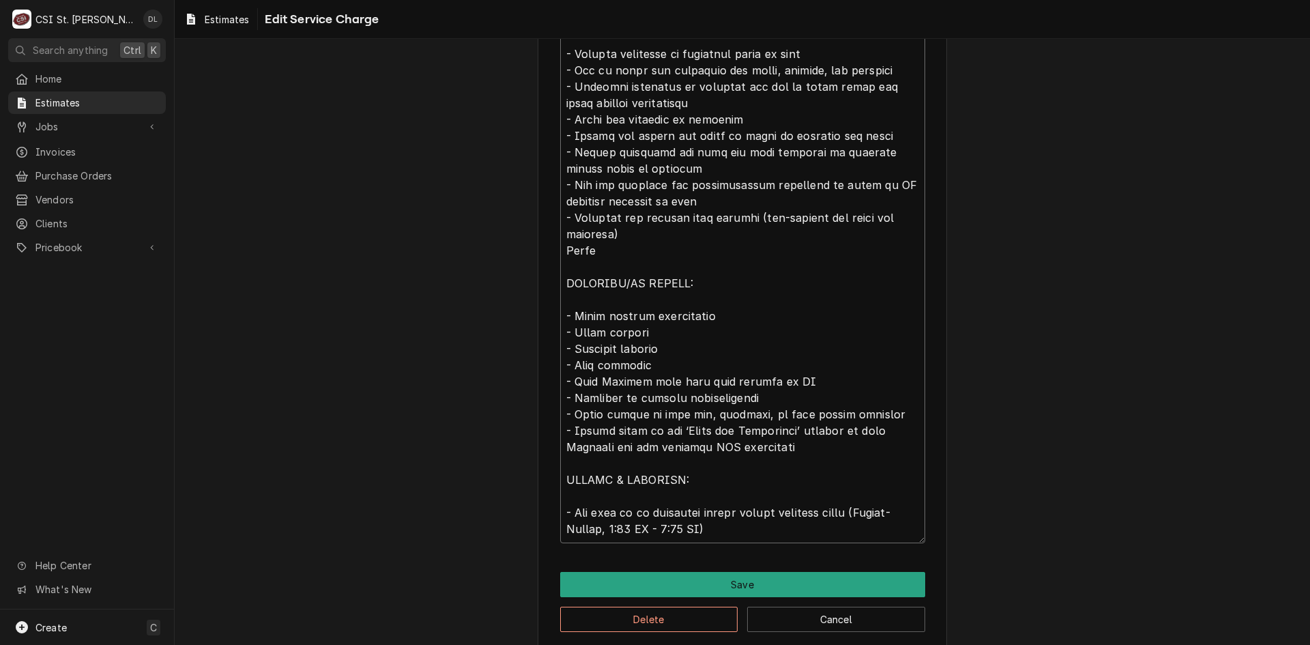
type textarea "x"
type textarea "Installation of food service equipment including receiving, assembly, placement…"
type textarea "x"
type textarea "Installation of food service equipment including receiving, assembly, placement…"
type textarea "x"
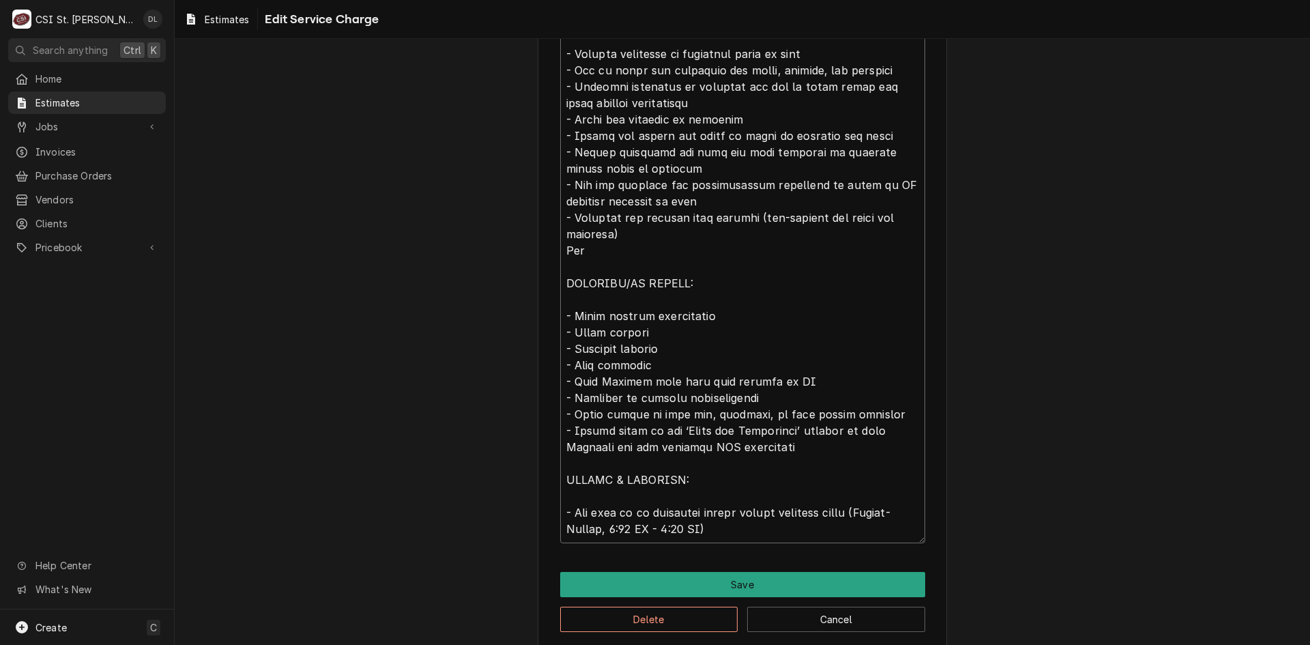
type textarea "Installation of food service equipment including receiving, assembly, placement…"
type textarea "x"
type textarea "Installation of food service equipment including receiving, assembly, placement…"
type textarea "x"
type textarea "Installation of food service equipment including receiving, assembly, placement…"
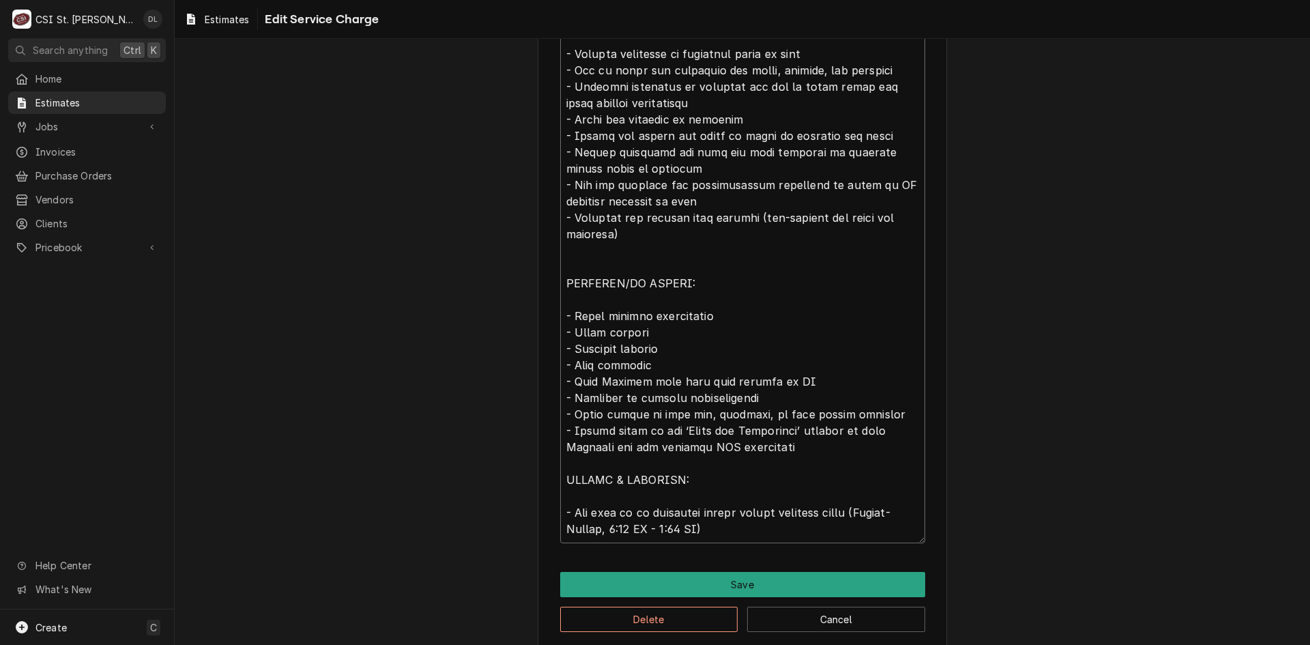
type textarea "x"
type textarea "Installation of food service equipment including receiving, assembly, placement…"
type textarea "x"
type textarea "Installation of food service equipment including receiving, assembly, placement…"
type textarea "x"
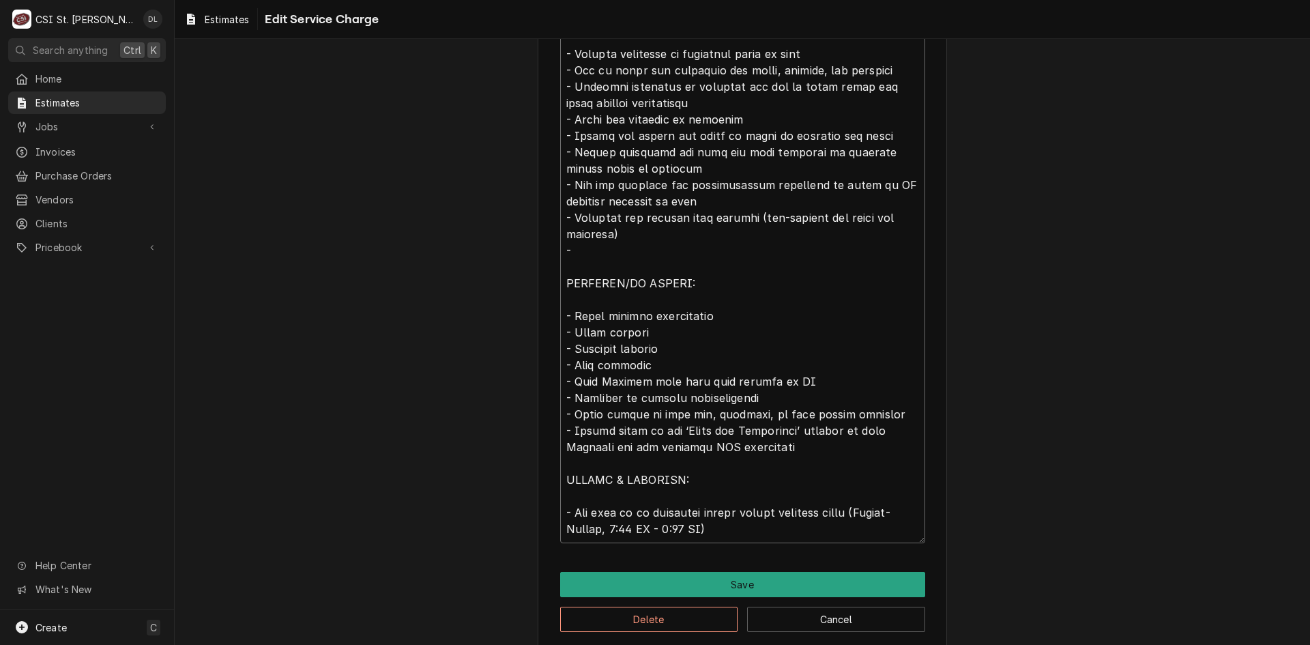
type textarea "Installation of food service equipment including receiving, assembly, placement…"
type textarea "x"
type textarea "Installation of food service equipment including receiving, assembly, placement…"
type textarea "x"
type textarea "Installation of food service equipment including receiving, assembly, placement…"
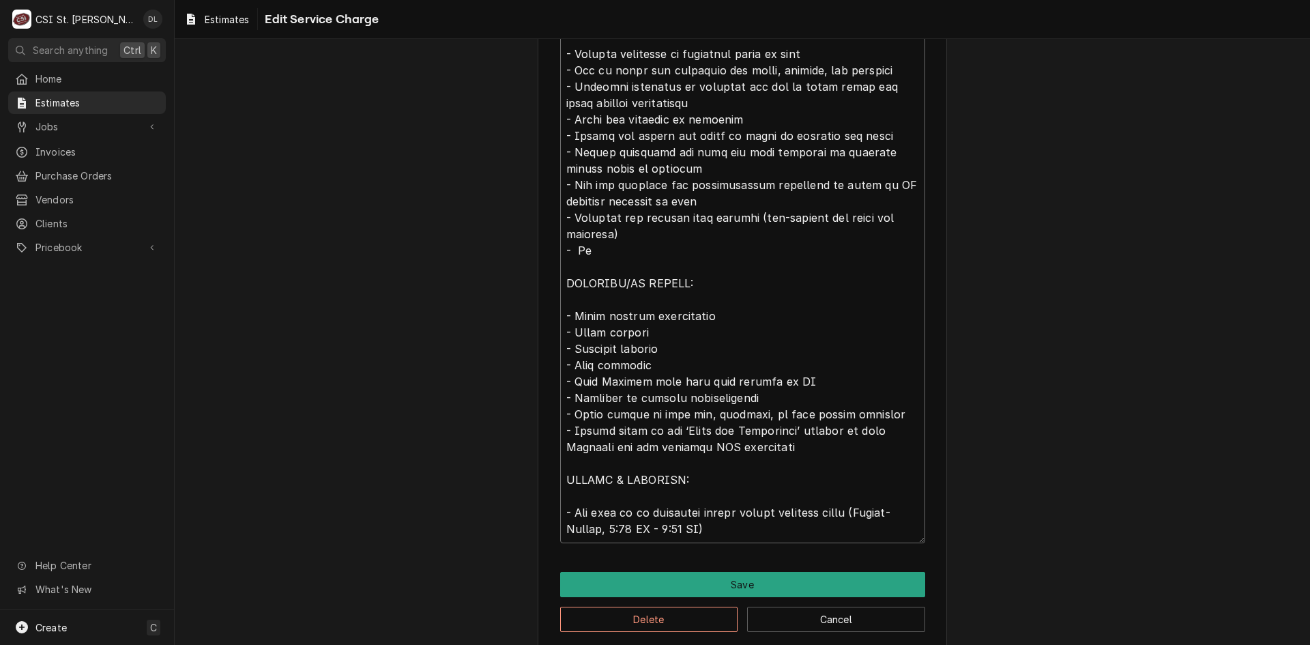
type textarea "x"
type textarea "Installation of food service equipment including receiving, assembly, placement…"
type textarea "x"
type textarea "Installation of food service equipment including receiving, assembly, placement…"
type textarea "x"
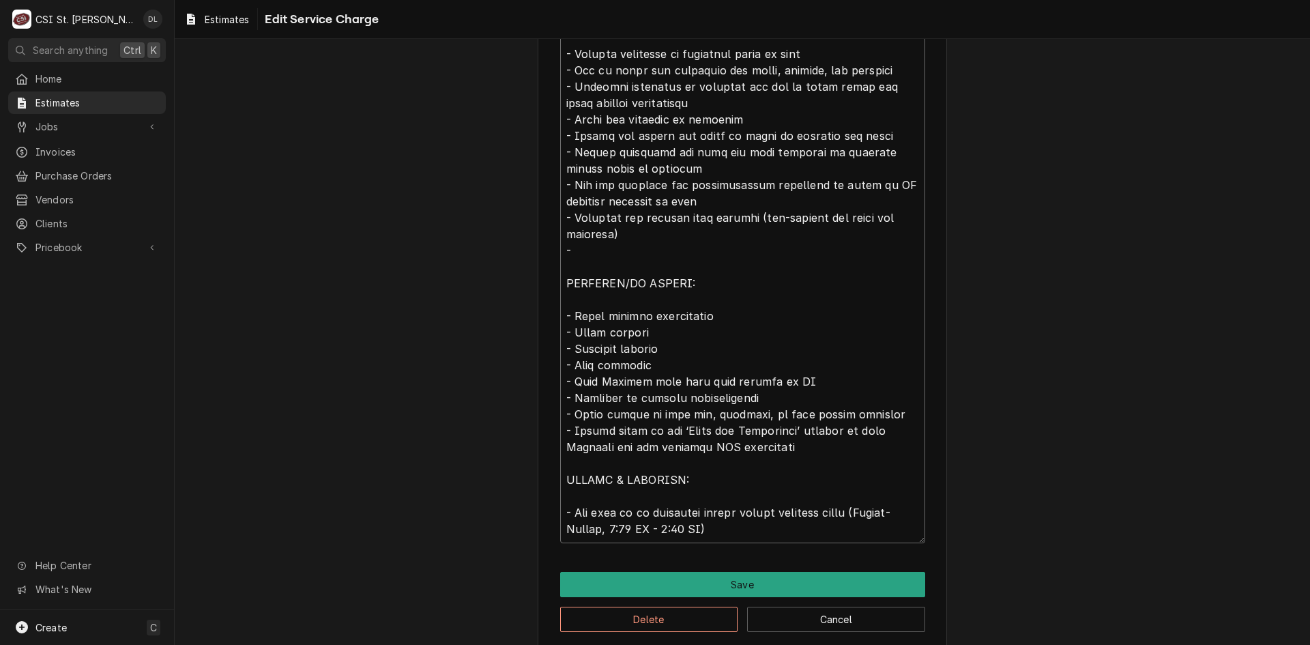
type textarea "Installation of food service equipment including receiving, assembly, placement…"
type textarea "x"
type textarea "Installation of food service equipment including receiving, assembly, placement…"
type textarea "x"
type textarea "Installation of food service equipment including receiving, assembly, placement…"
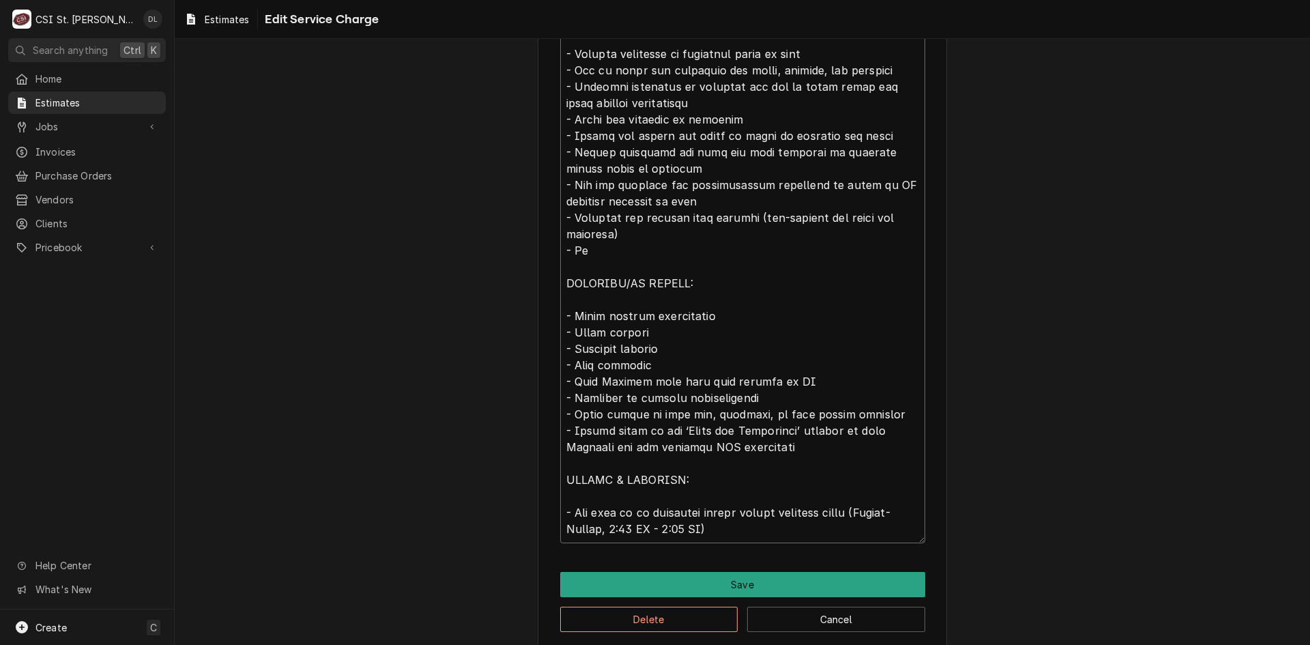
type textarea "x"
type textarea "Installation of food service equipment including receiving, assembly, placement…"
click at [570, 295] on textarea "Service Summary ( optional )" at bounding box center [742, 242] width 365 height 602
type textarea "x"
type textarea "Installation of food service equipment including receiving, assembly, placement…"
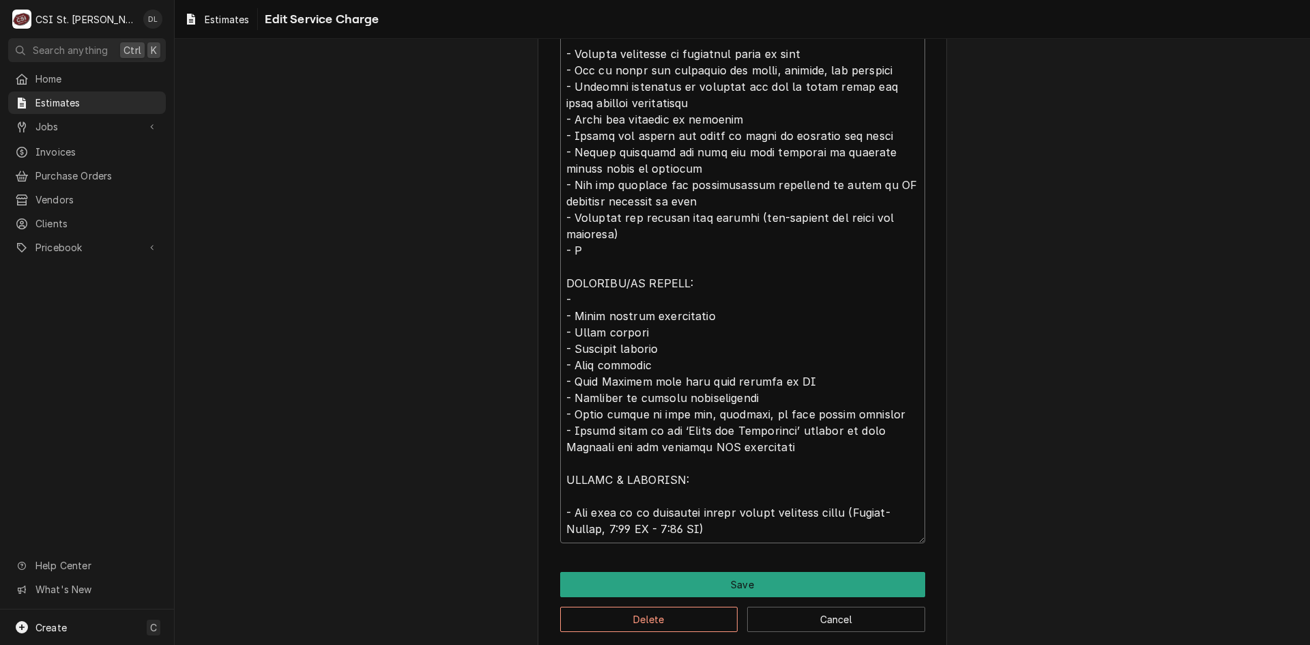
type textarea "x"
type textarea "Installation of food service equipment including receiving, assembly, placement…"
type textarea "x"
type textarea "Installation of food service equipment including receiving, assembly, placement…"
type textarea "x"
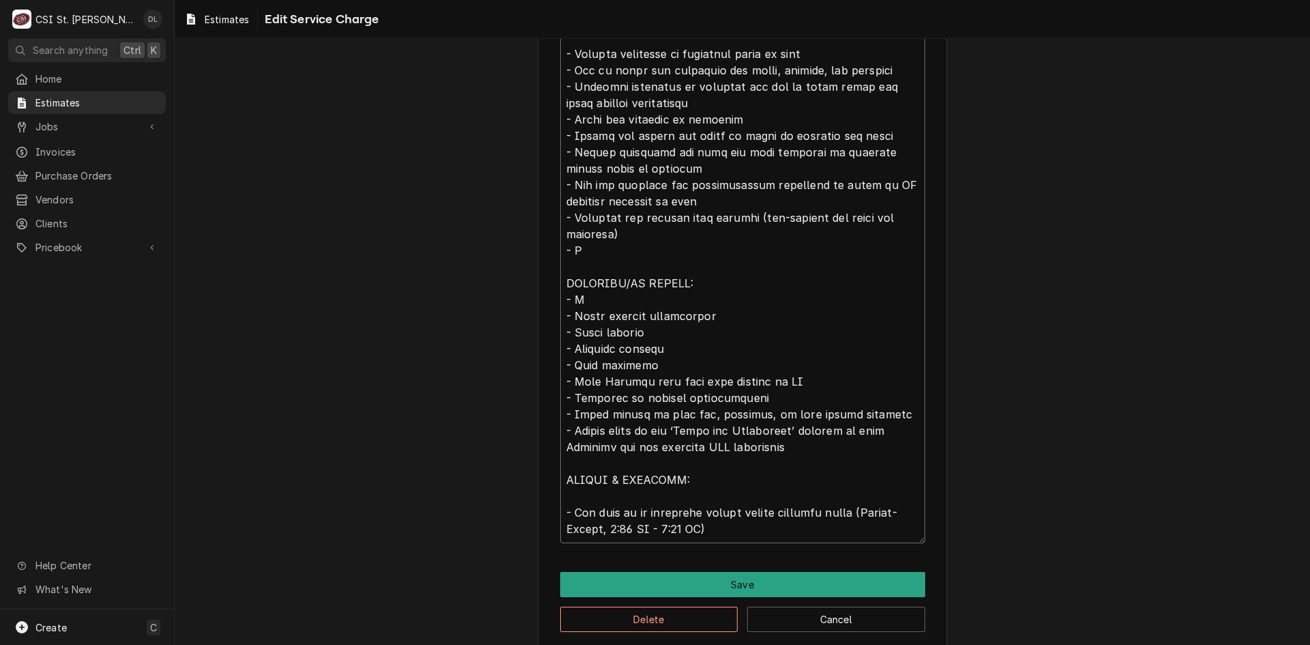
type textarea "Installation of food service equipment including receiving, assembly, placement…"
type textarea "x"
type textarea "Installation of food service equipment including receiving, assembly, placement…"
type textarea "x"
type textarea "Installation of food service equipment including receiving, assembly, placement…"
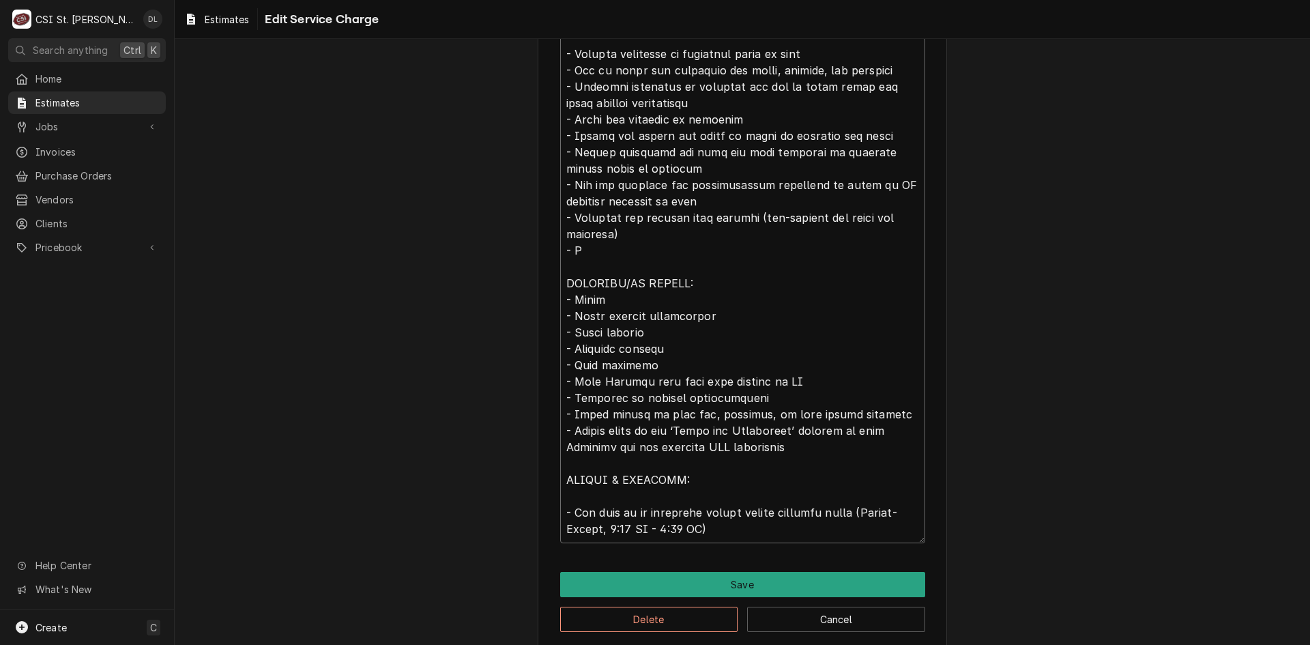
type textarea "x"
type textarea "Installation of food service equipment including receiving, assembly, placement…"
type textarea "x"
type textarea "Installation of food service equipment including receiving, assembly, placement…"
type textarea "x"
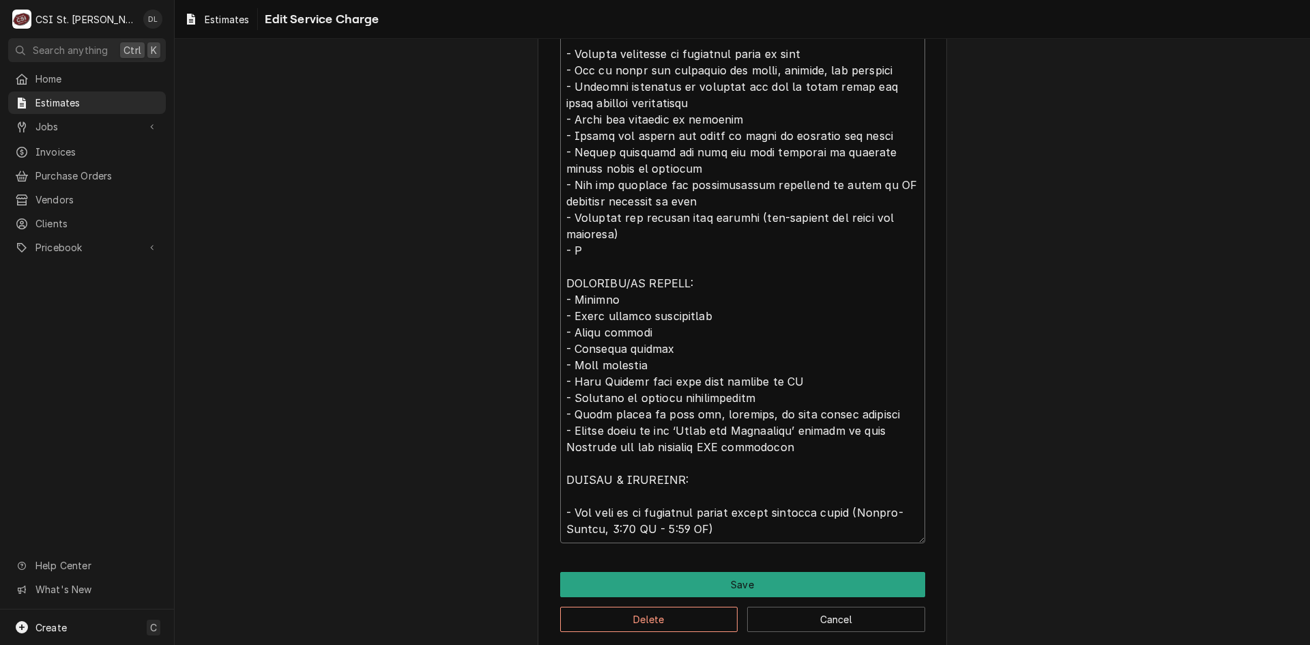
type textarea "Installation of food service equipment including receiving, assembly, placement…"
type textarea "x"
type textarea "Installation of food service equipment including receiving, assembly, placement…"
type textarea "x"
type textarea "Installation of food service equipment including receiving, assembly, placement…"
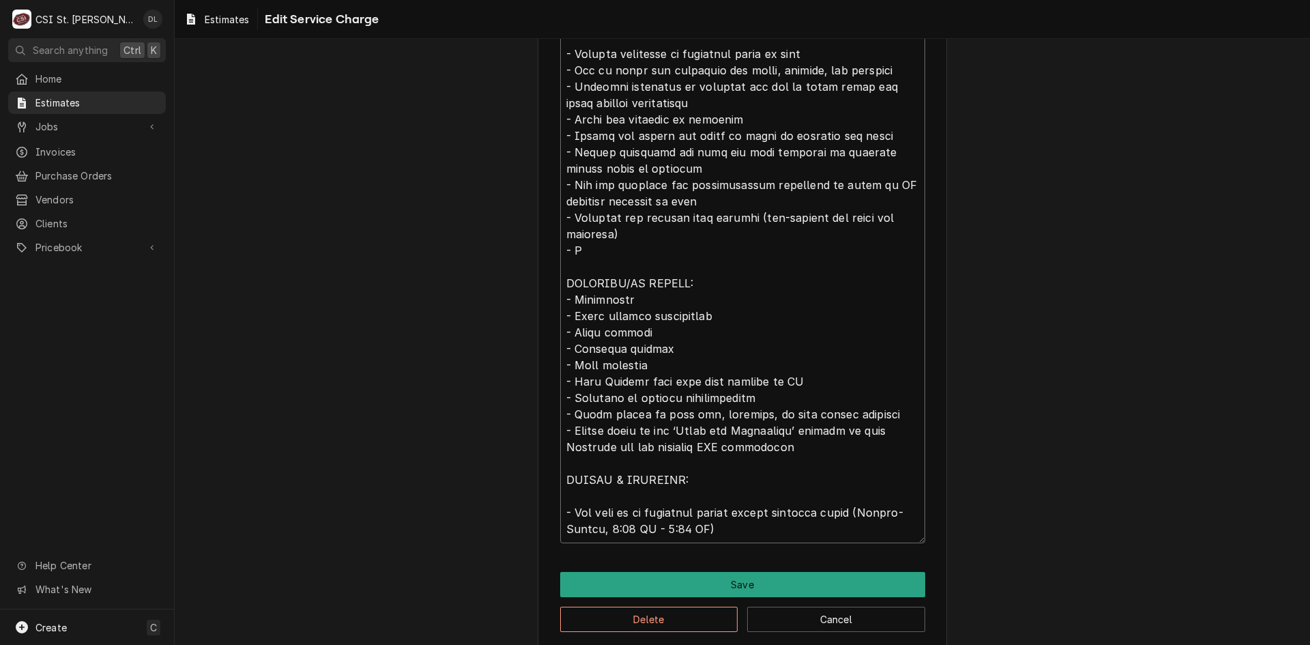
type textarea "x"
type textarea "Installation of food service equipment including receiving, assembly, placement…"
type textarea "x"
type textarea "Installation of food service equipment including receiving, assembly, placement…"
type textarea "x"
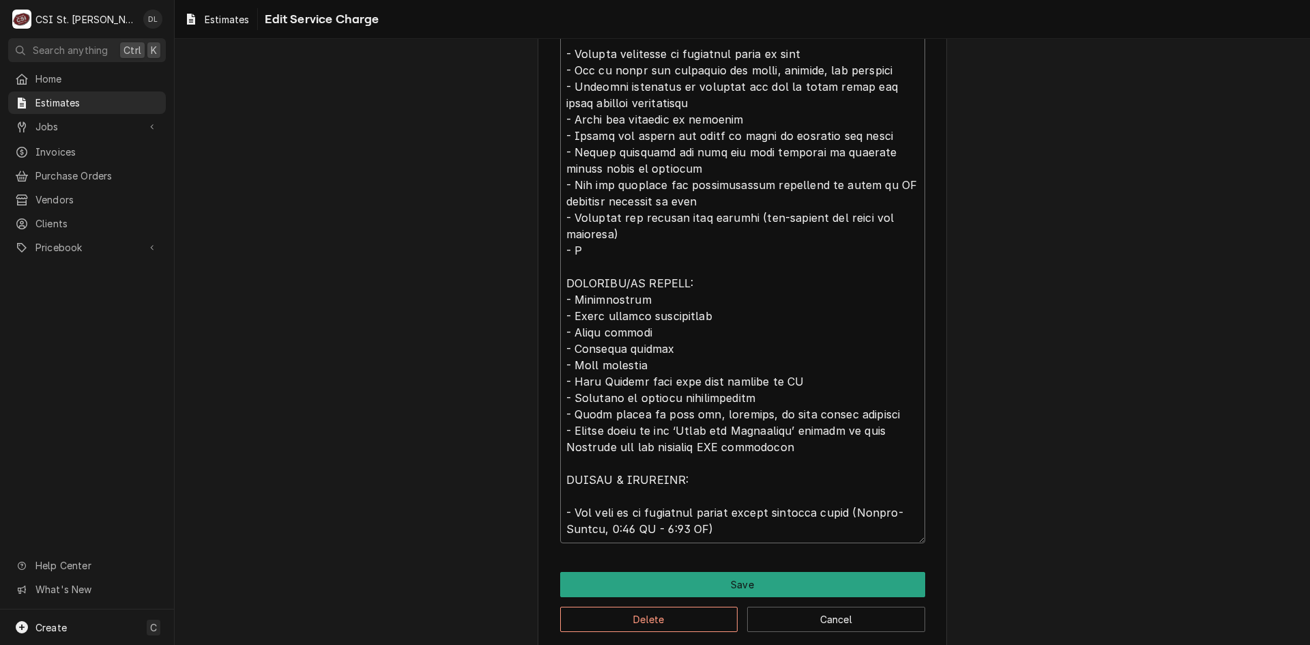
type textarea "Installation of food service equipment including receiving, assembly, placement…"
type textarea "x"
type textarea "Installation of food service equipment including receiving, assembly, placement…"
type textarea "x"
type textarea "Installation of food service equipment including receiving, assembly, placement…"
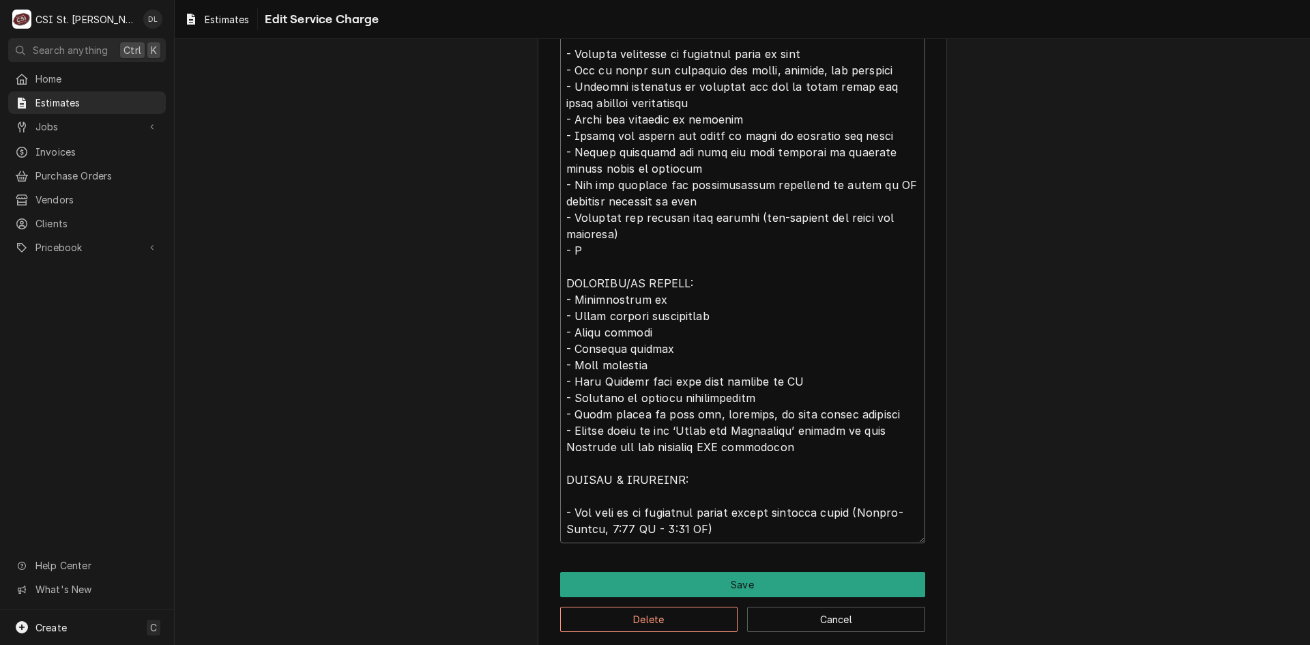
type textarea "x"
type textarea "Installation of food service equipment including receiving, assembly, placement…"
type textarea "x"
type textarea "Installation of food service equipment including receiving, assembly, placement…"
type textarea "x"
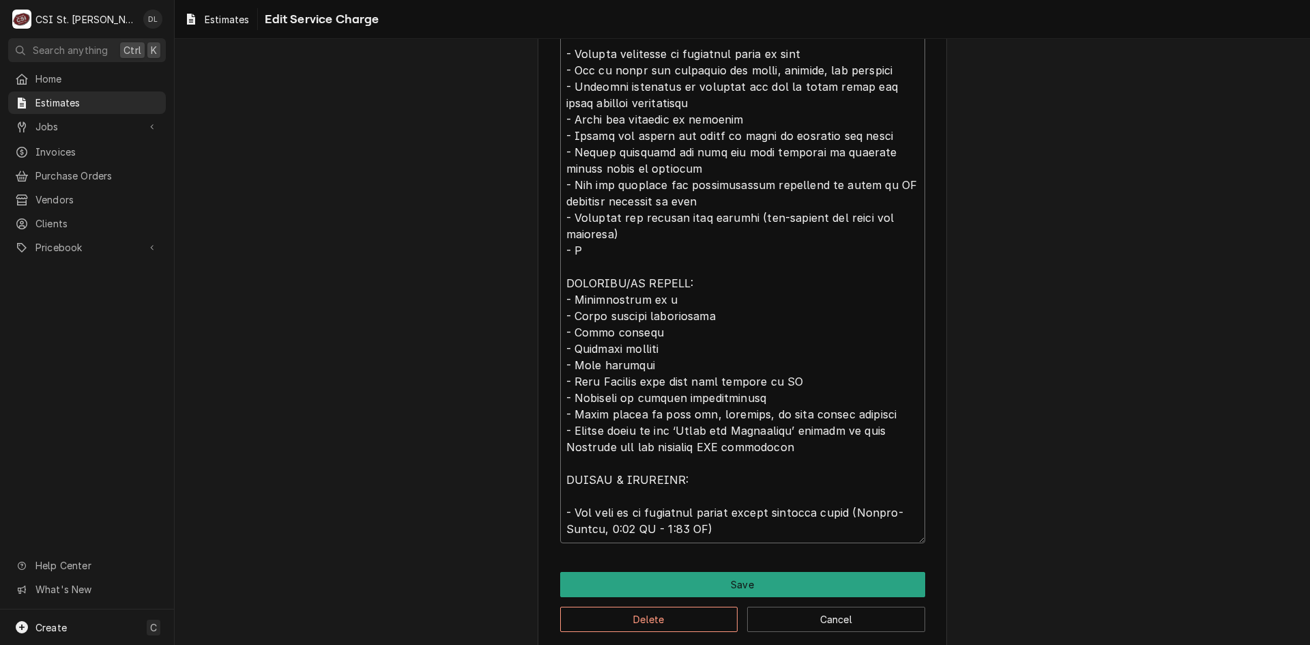
type textarea "Installation of food service equipment including receiving, assembly, placement…"
type textarea "x"
type textarea "Installation of food service equipment including receiving, assembly, placement…"
type textarea "x"
type textarea "Installation of food service equipment including receiving, assembly, placement…"
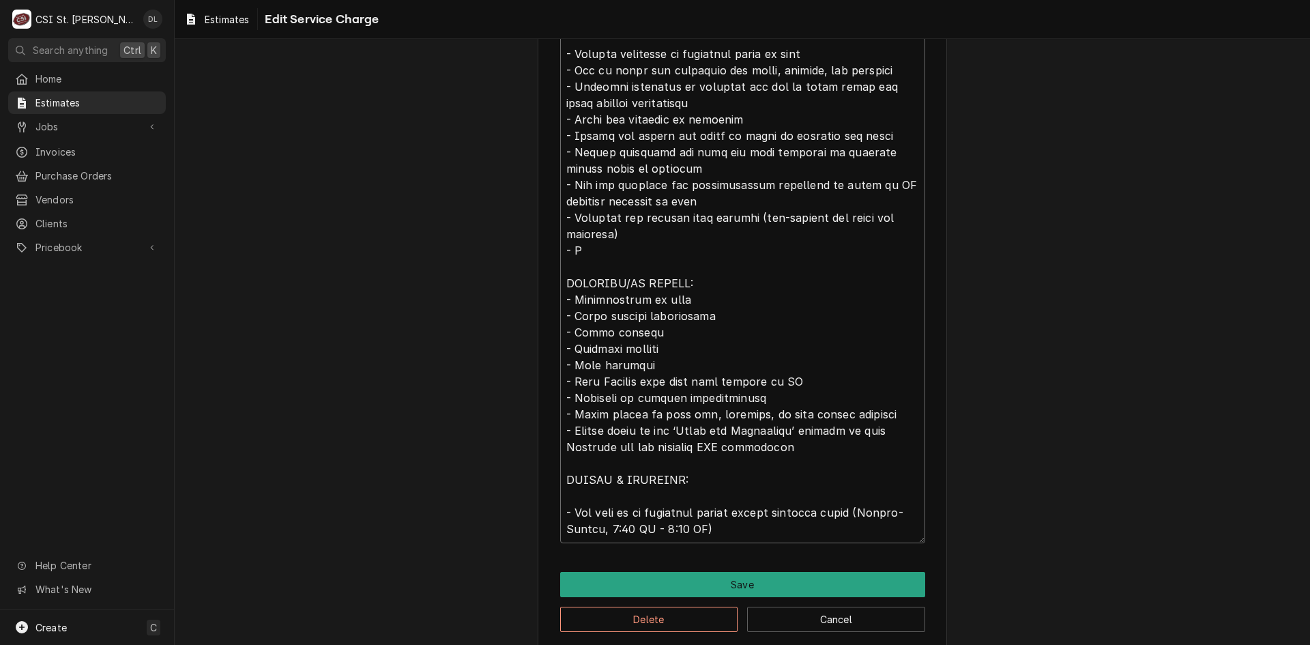
type textarea "x"
type textarea "Installation of food service equipment including receiving, assembly, placement…"
type textarea "x"
type textarea "Installation of food service equipment including receiving, assembly, placement…"
type textarea "x"
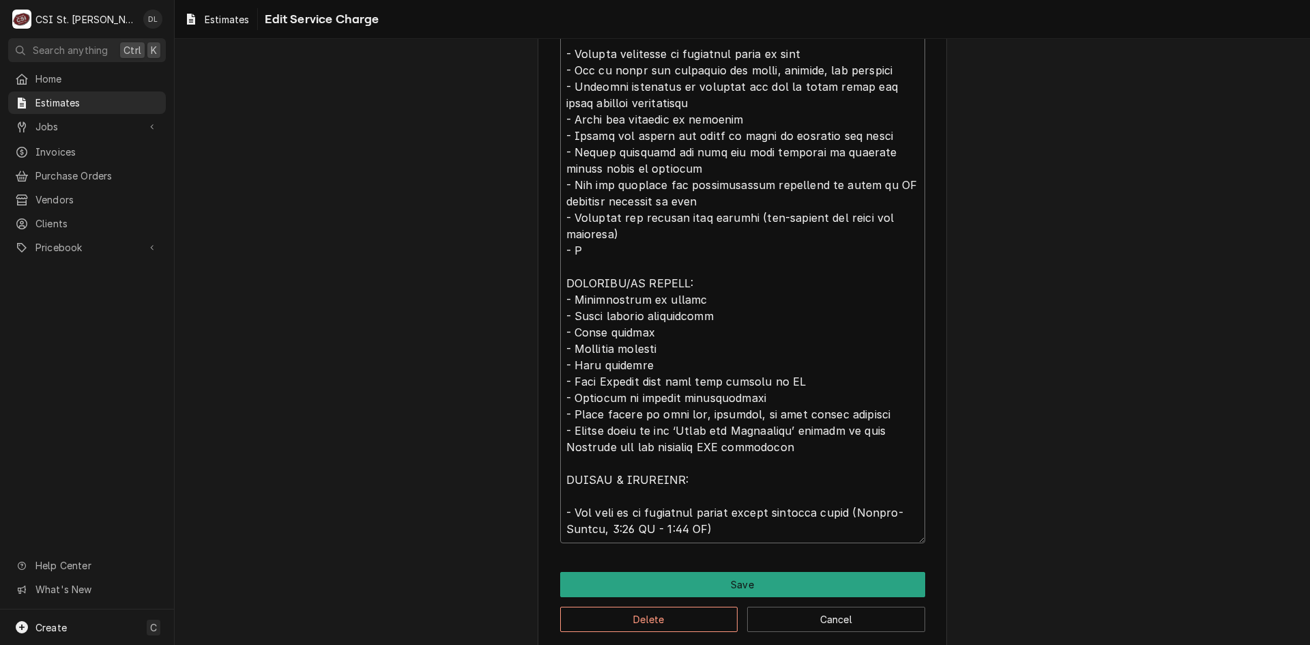
type textarea "Installation of food service equipment including receiving, assembly, placement…"
type textarea "x"
type textarea "Installation of food service equipment including receiving, assembly, placement…"
type textarea "x"
type textarea "Installation of food service equipment including receiving, assembly, placement…"
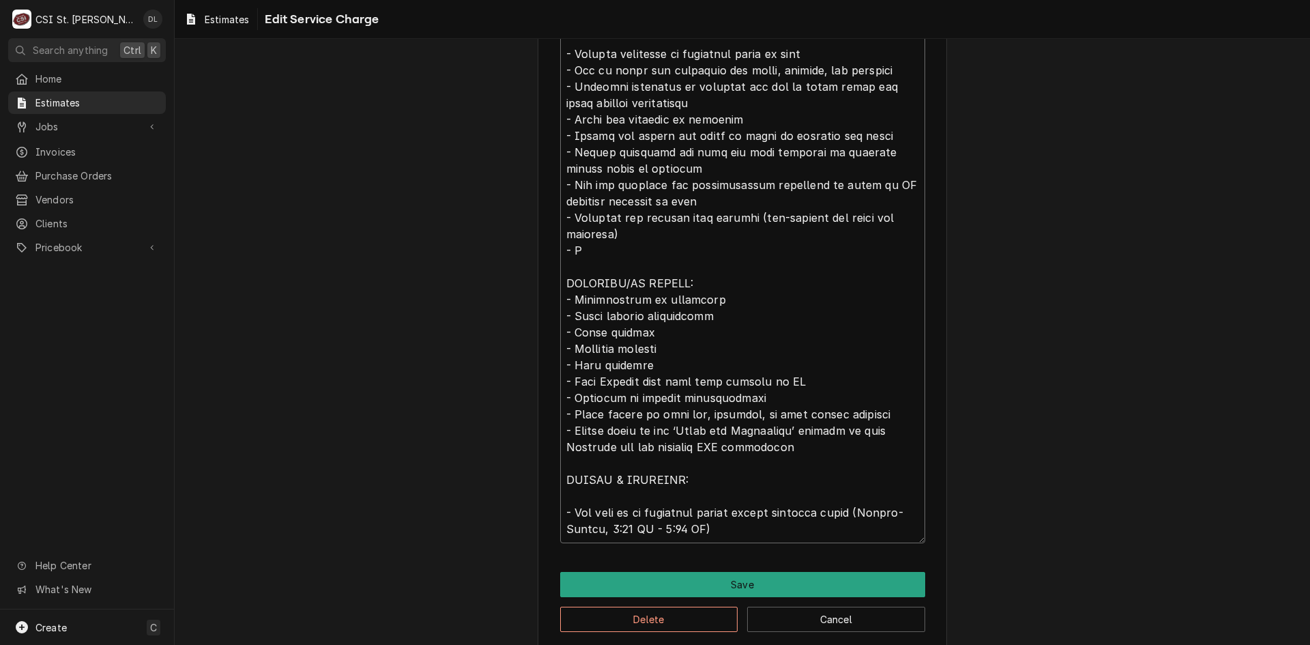
type textarea "x"
type textarea "Installation of food service equipment including receiving, assembly, placement…"
type textarea "x"
type textarea "Installation of food service equipment including receiving, assembly, placement…"
type textarea "x"
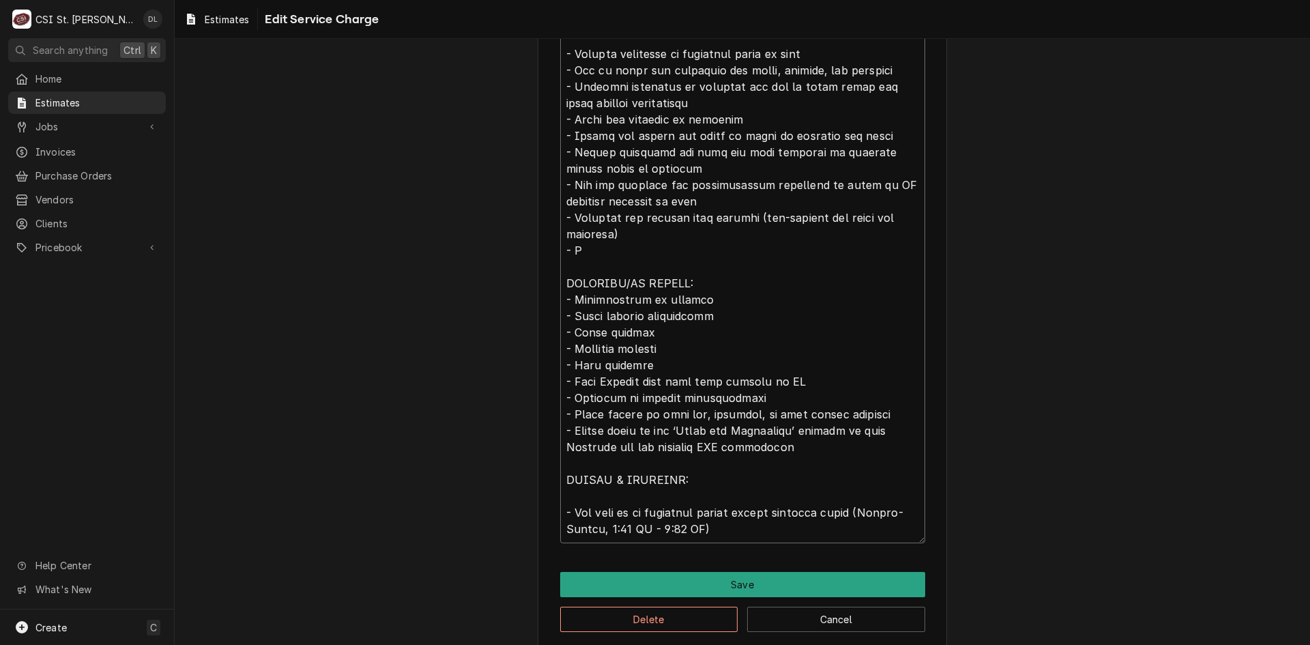
type textarea "Installation of food service equipment including receiving, assembly, placement…"
type textarea "x"
type textarea "Installation of food service equipment including receiving, assembly, placement…"
type textarea "x"
type textarea "Installation of food service equipment including receiving, assembly, placement…"
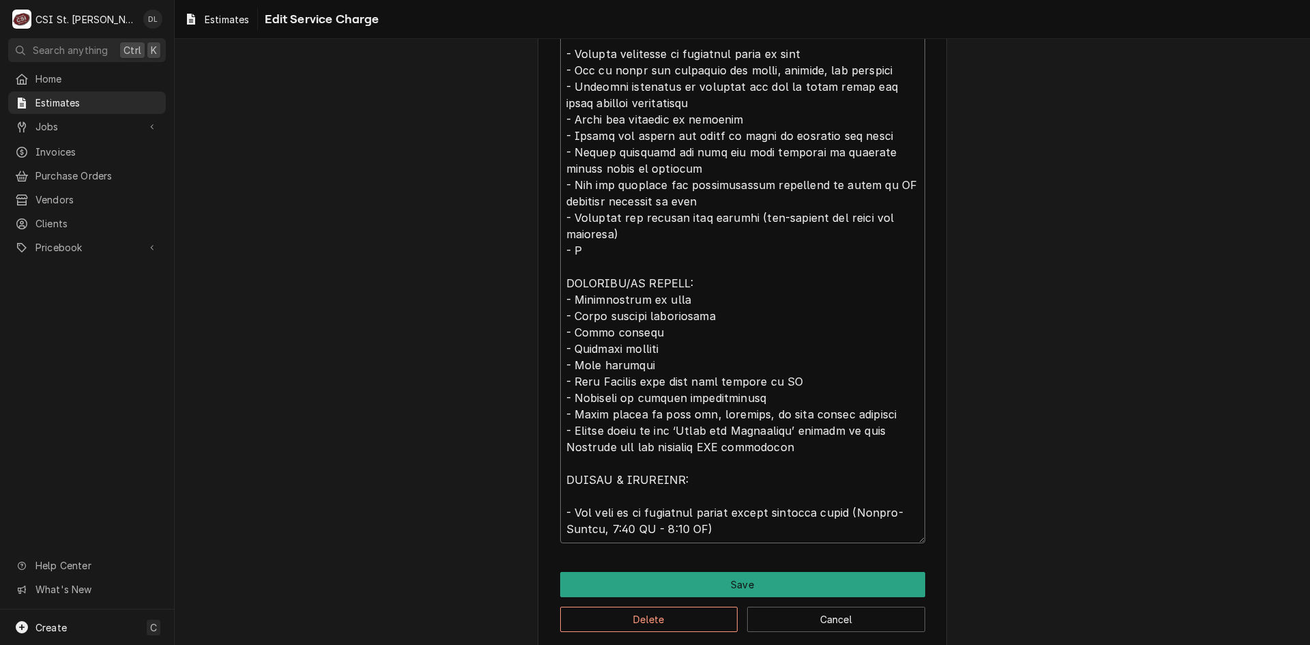
type textarea "x"
type textarea "Installation of food service equipment including receiving, assembly, placement…"
type textarea "x"
type textarea "Installation of food service equipment including receiving, assembly, placement…"
type textarea "x"
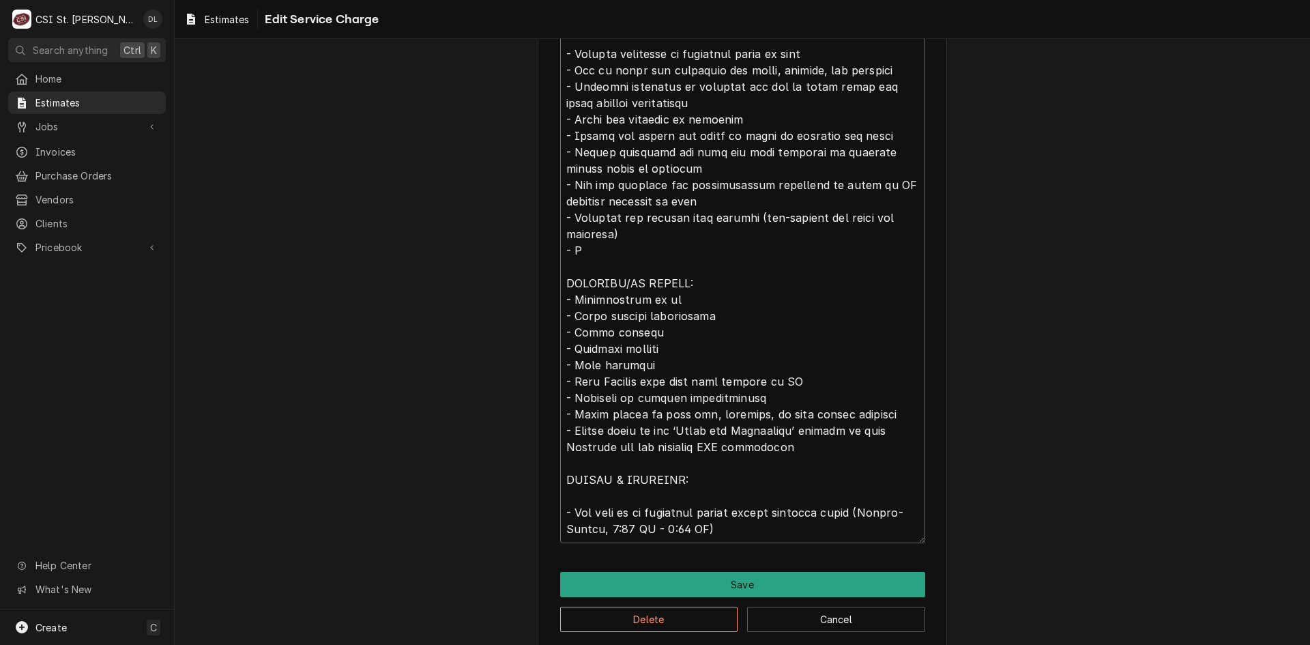
type textarea "Installation of food service equipment including receiving, assembly, placement…"
type textarea "x"
type textarea "Installation of food service equipment including receiving, assembly, placement…"
type textarea "x"
type textarea "Installation of food service equipment including receiving, assembly, placement…"
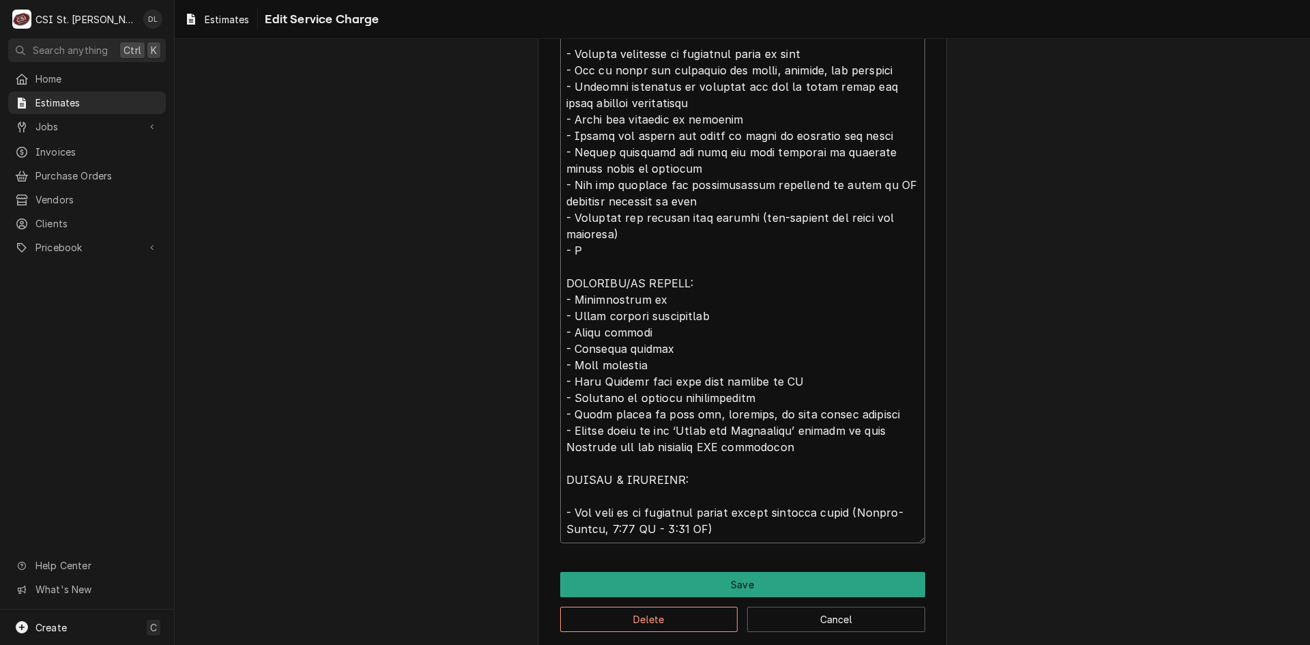
type textarea "x"
type textarea "Installation of food service equipment including receiving, assembly, placement…"
type textarea "x"
type textarea "Installation of food service equipment including receiving, assembly, placement…"
type textarea "x"
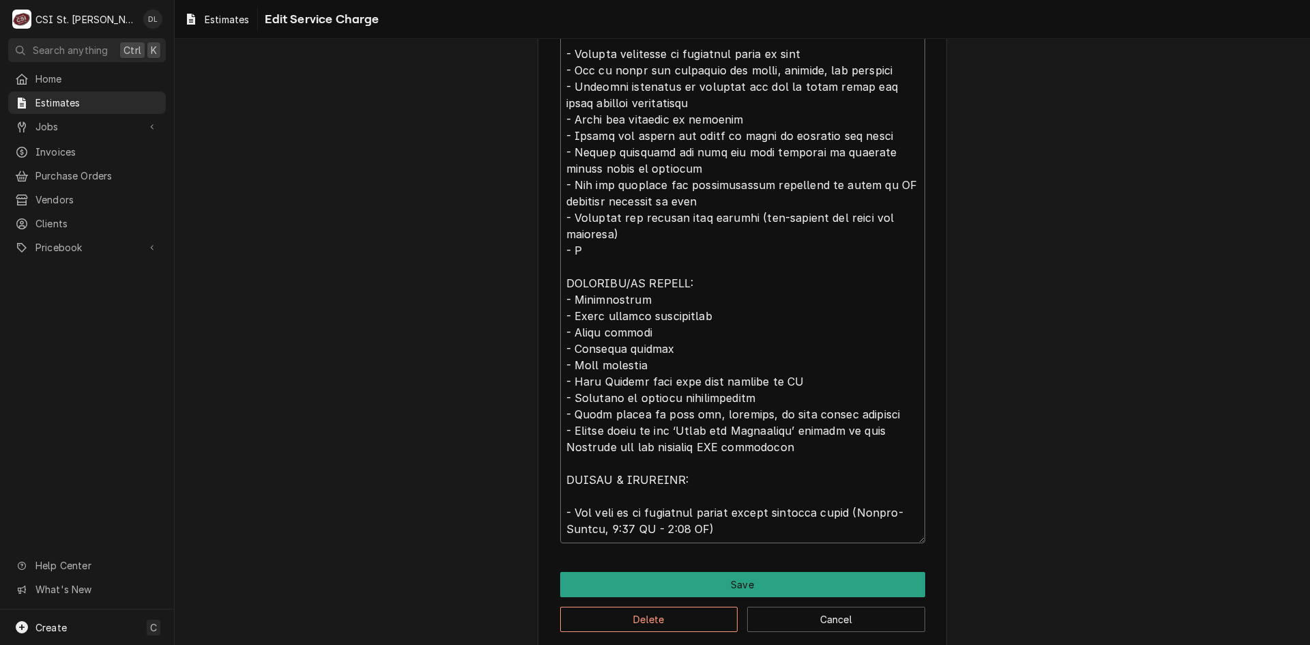
type textarea "Installation of food service equipment including receiving, assembly, placement…"
type textarea "x"
type textarea "Installation of food service equipment including receiving, assembly, placement…"
type textarea "x"
type textarea "Installation of food service equipment including receiving, assembly, placement…"
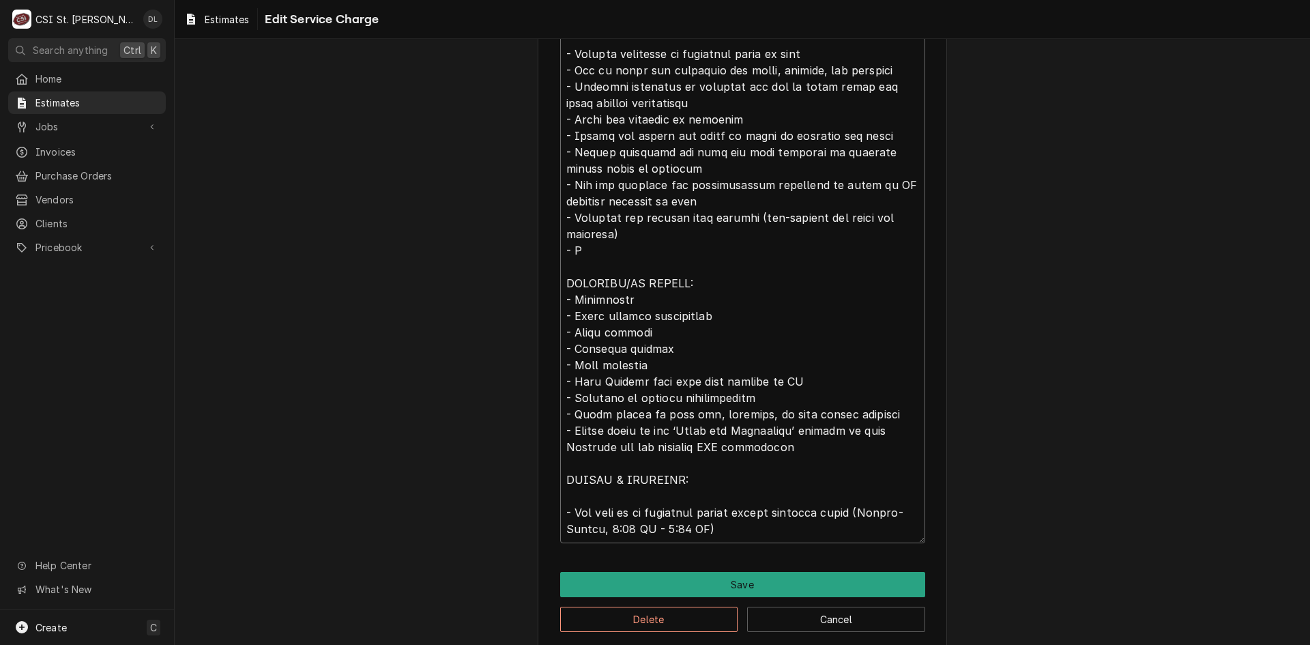
type textarea "x"
type textarea "Installation of food service equipment including receiving, assembly, placement…"
type textarea "x"
type textarea "Installation of food service equipment including receiving, assembly, placement…"
type textarea "x"
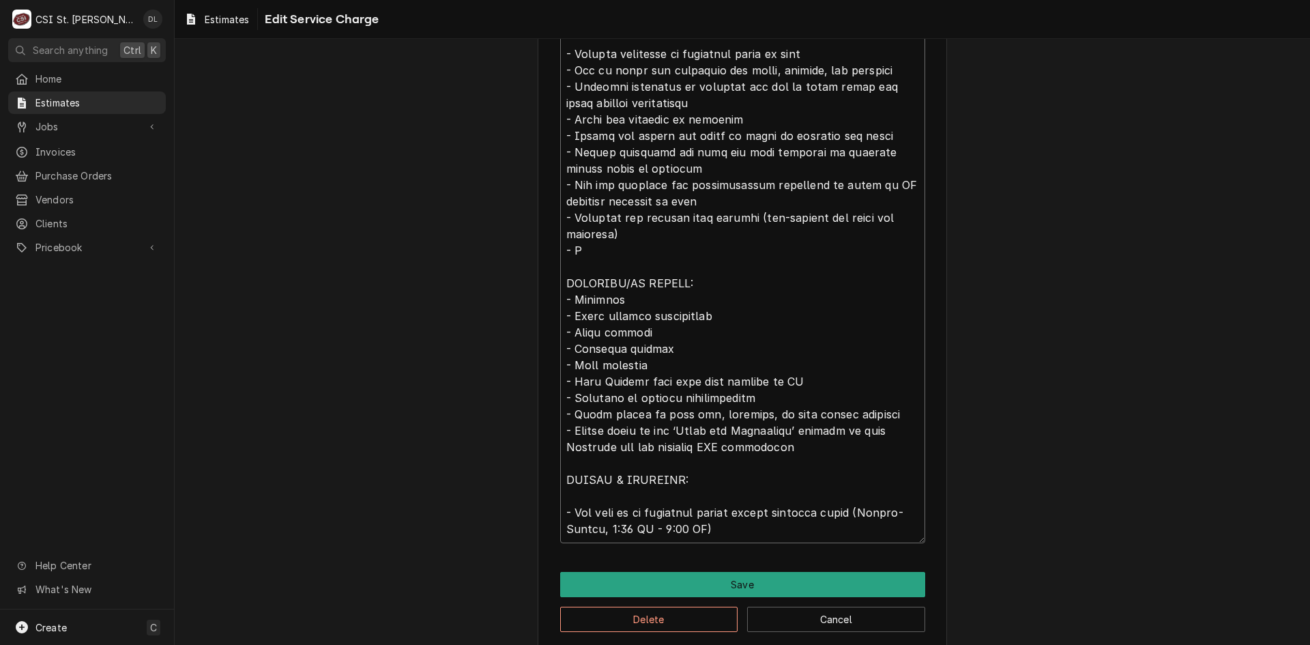
type textarea "Installation of food service equipment including receiving, assembly, placement…"
type textarea "x"
type textarea "Installation of food service equipment including receiving, assembly, placement…"
type textarea "x"
type textarea "Installation of food service equipment including receiving, assembly, placement…"
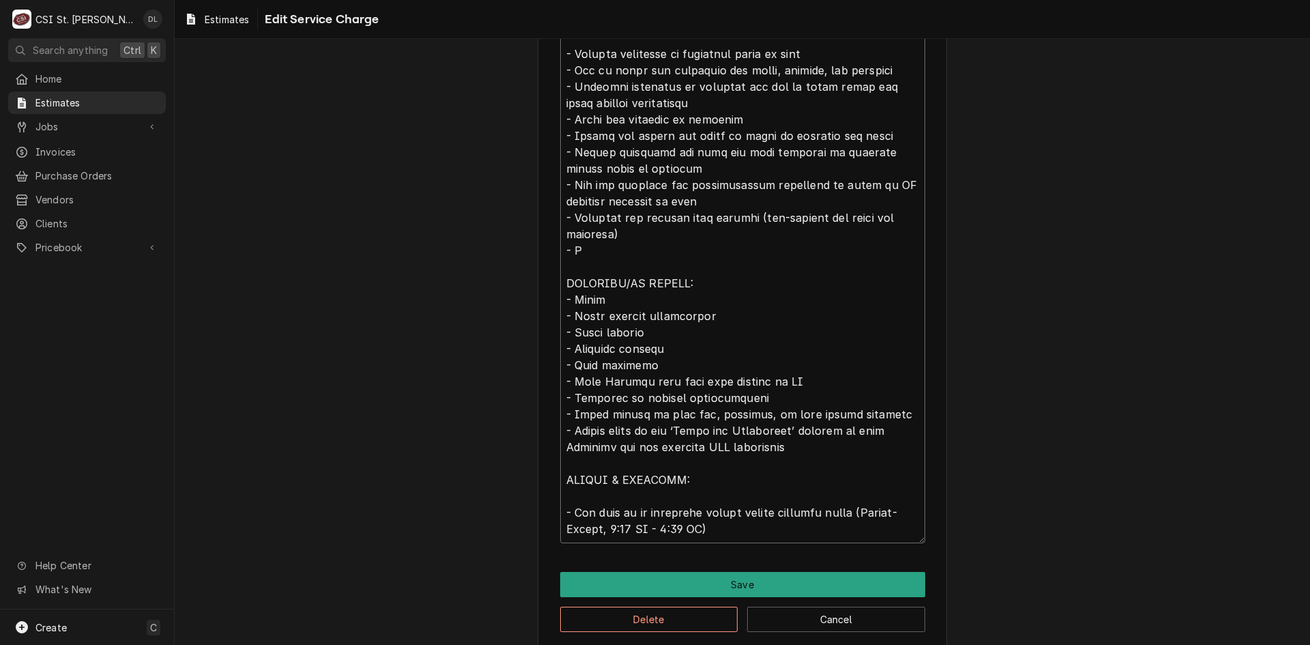
type textarea "x"
type textarea "Installation of food service equipment including receiving, assembly, placement…"
type textarea "x"
type textarea "Installation of food service equipment including receiving, assembly, placement…"
type textarea "x"
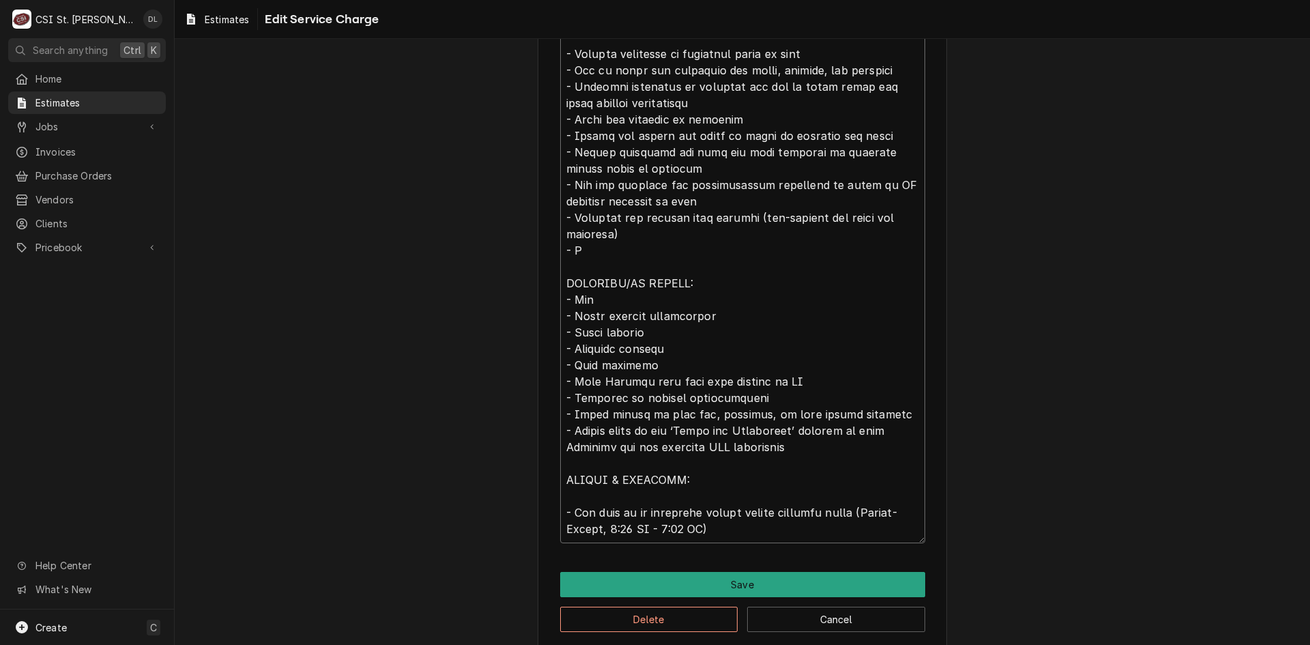
type textarea "Installation of food service equipment including receiving, assembly, placement…"
type textarea "x"
type textarea "Installation of food service equipment including receiving, assembly, placement…"
type textarea "x"
type textarea "Installation of food service equipment including receiving, assembly, placement…"
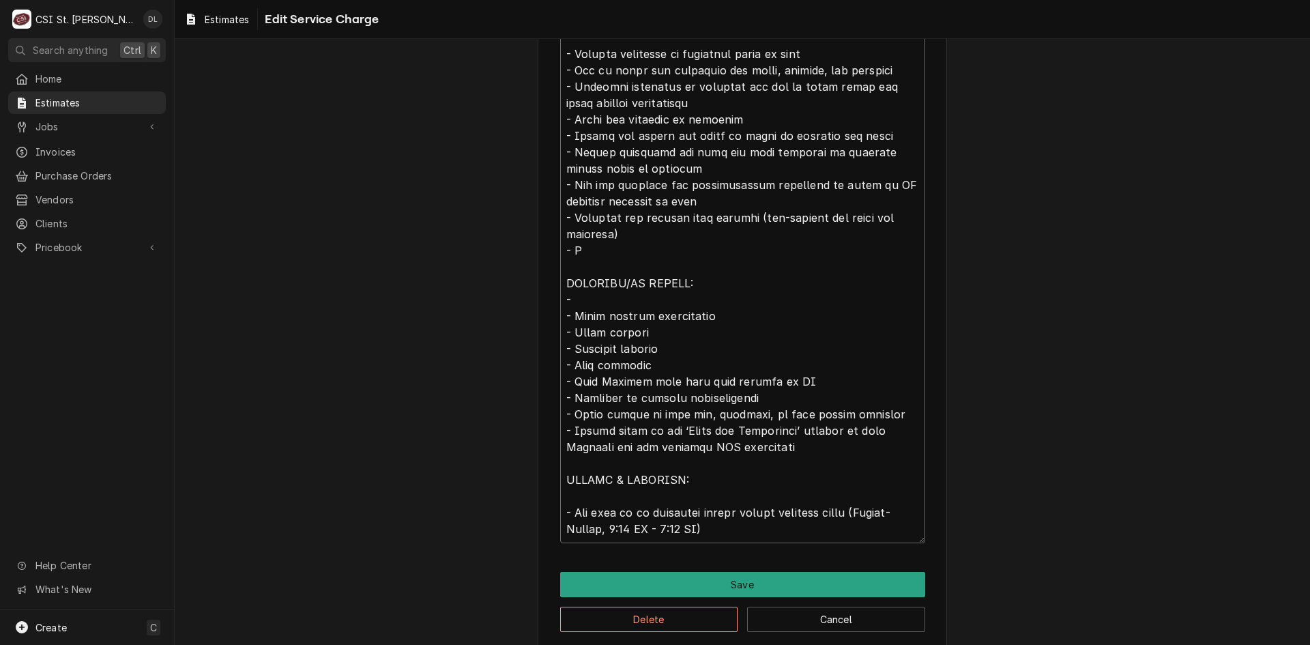
type textarea "x"
type textarea "Installation of food service equipment including receiving, assembly, placement…"
type textarea "x"
type textarea "Installation of food service equipment including receiving, assembly, placement…"
type textarea "x"
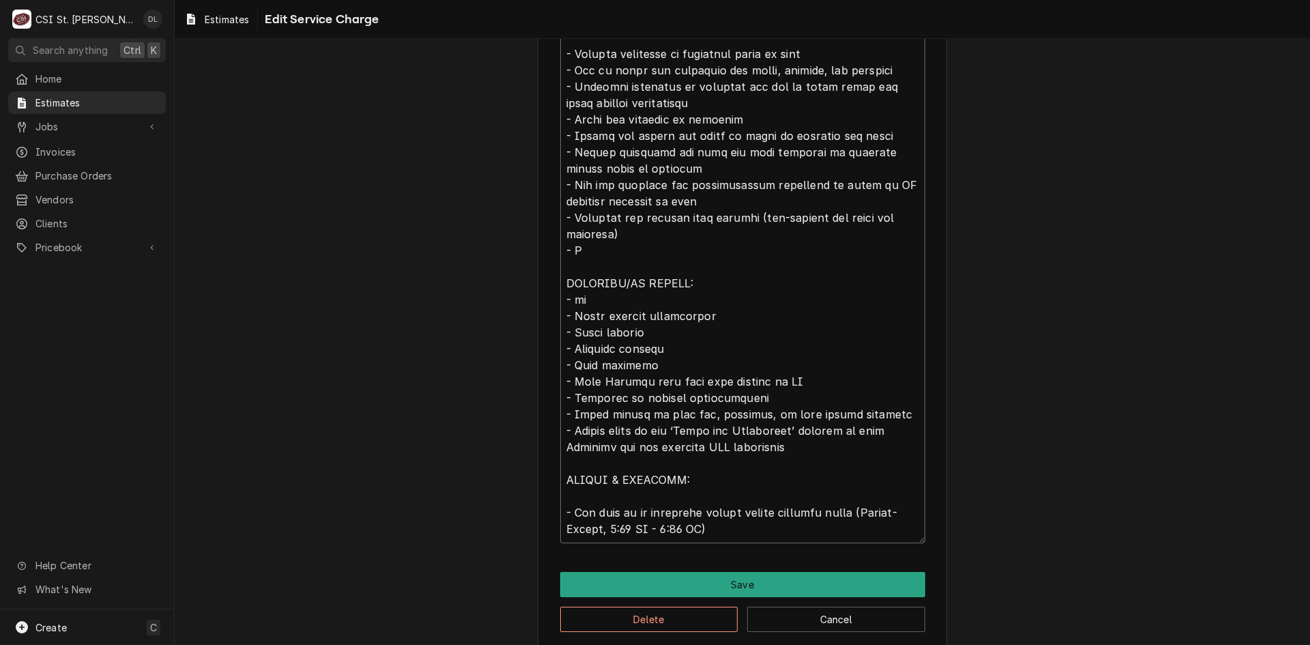
type textarea "Installation of food service equipment including receiving, assembly, placement…"
type textarea "x"
type textarea "Installation of food service equipment including receiving, assembly, placement…"
type textarea "x"
type textarea "Installation of food service equipment including receiving, assembly, placement…"
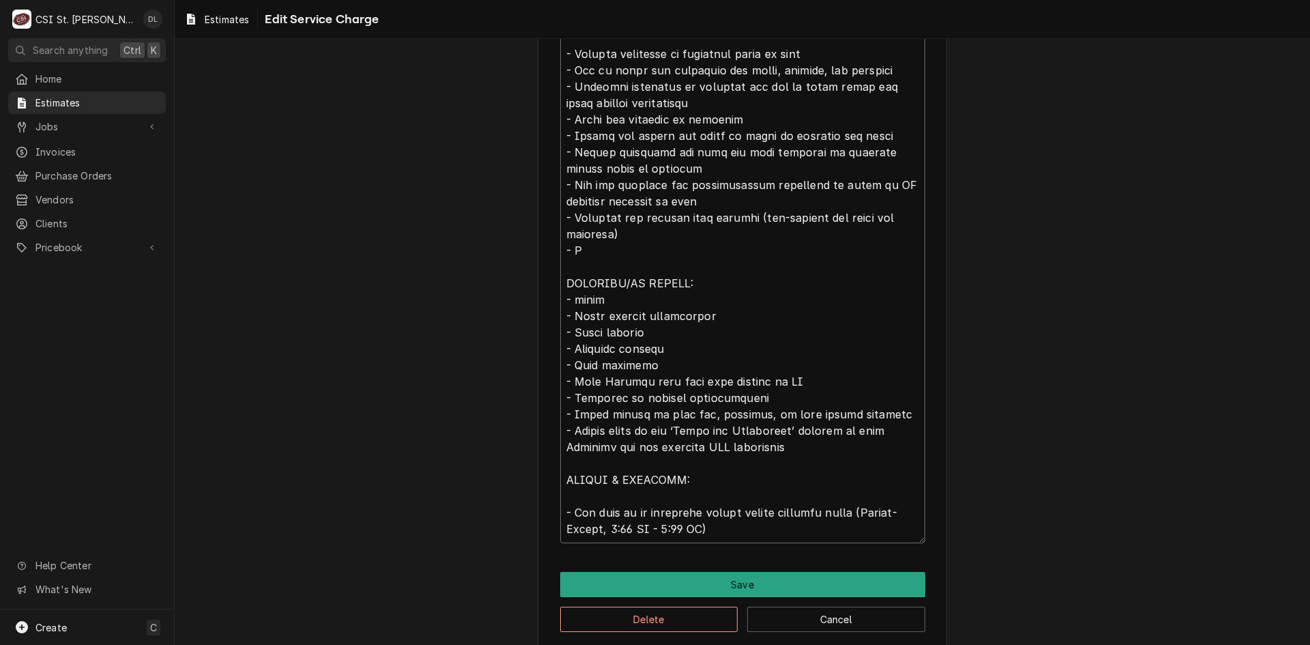
type textarea "x"
type textarea "Installation of food service equipment including receiving, assembly, placement…"
type textarea "x"
type textarea "Installation of food service equipment including receiving, assembly, placement…"
type textarea "x"
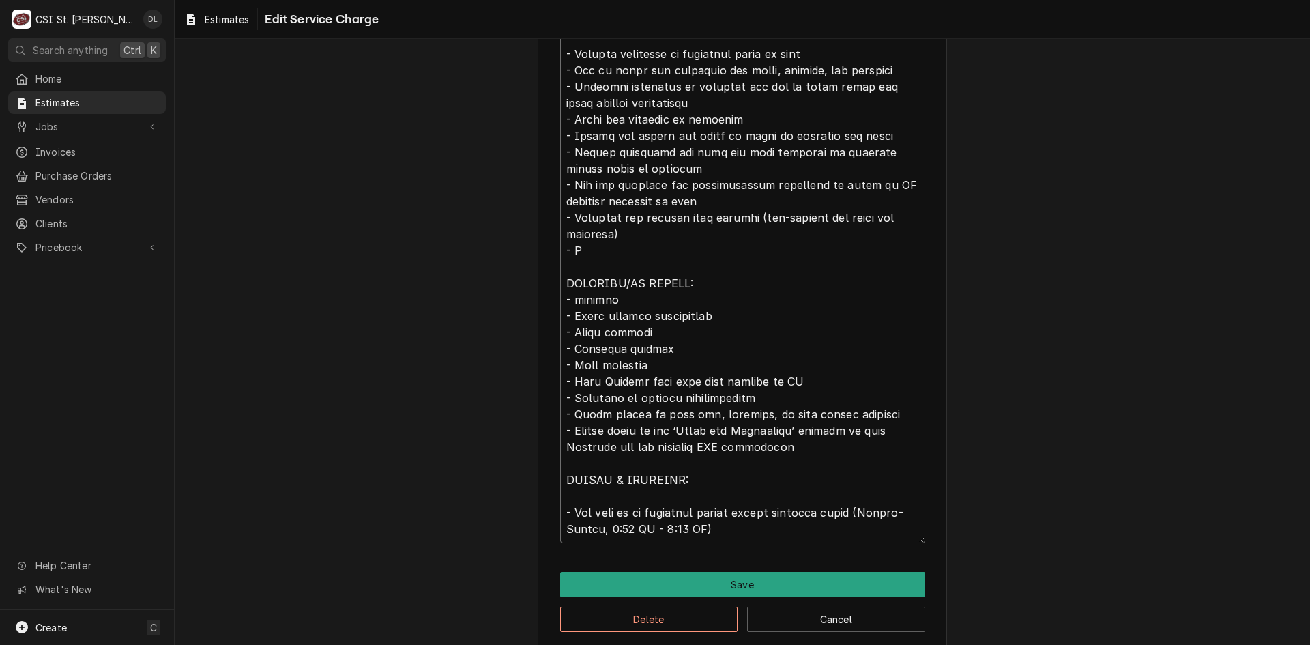
type textarea "Installation of food service equipment including receiving, assembly, placement…"
type textarea "x"
type textarea "Installation of food service equipment including receiving, assembly, placement…"
type textarea "x"
type textarea "Installation of food service equipment including receiving, assembly, placement…"
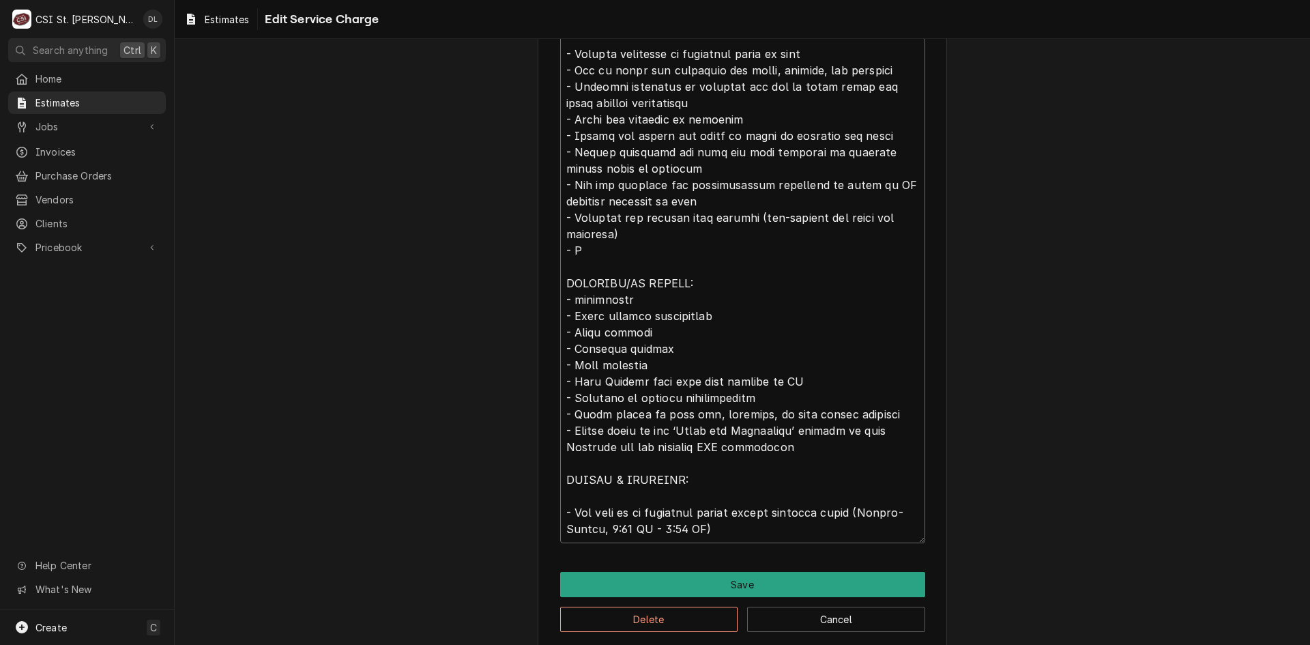
type textarea "x"
type textarea "Installation of food service equipment including receiving, assembly, placement…"
type textarea "x"
type textarea "Installation of food service equipment including receiving, assembly, placement…"
type textarea "x"
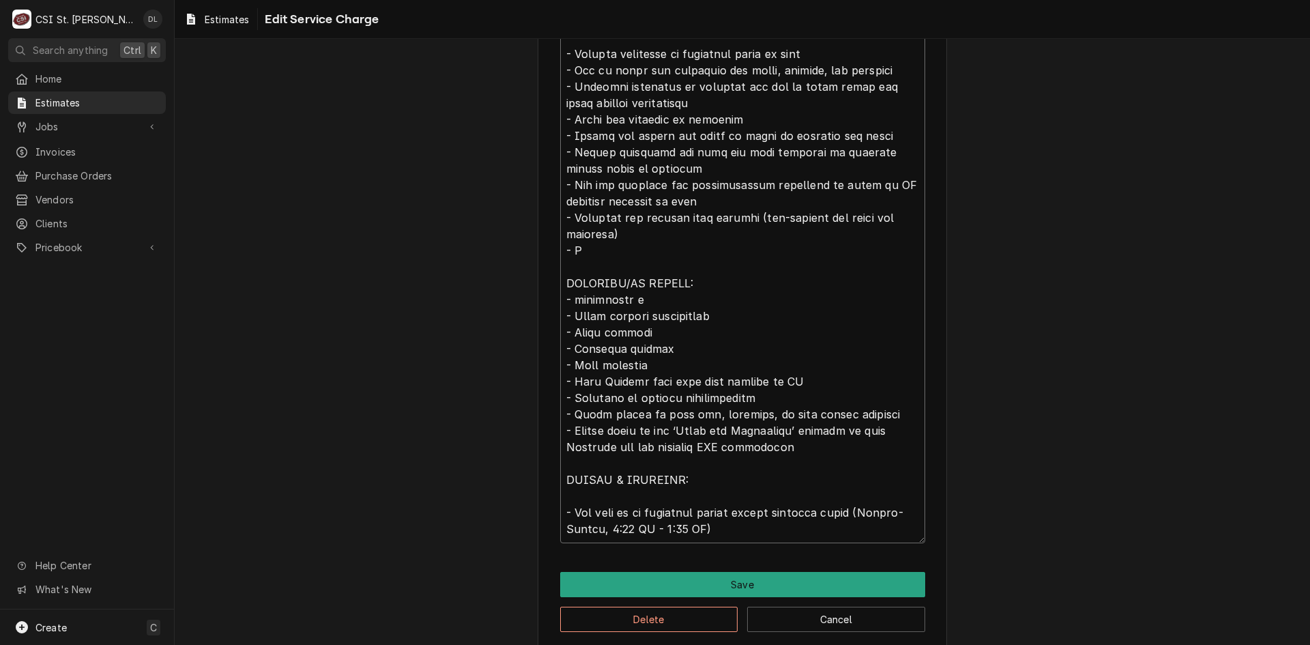
type textarea "Installation of food service equipment including receiving, assembly, placement…"
type textarea "x"
type textarea "Installation of food service equipment including receiving, assembly, placement…"
type textarea "x"
type textarea "Installation of food service equipment including receiving, assembly, placement…"
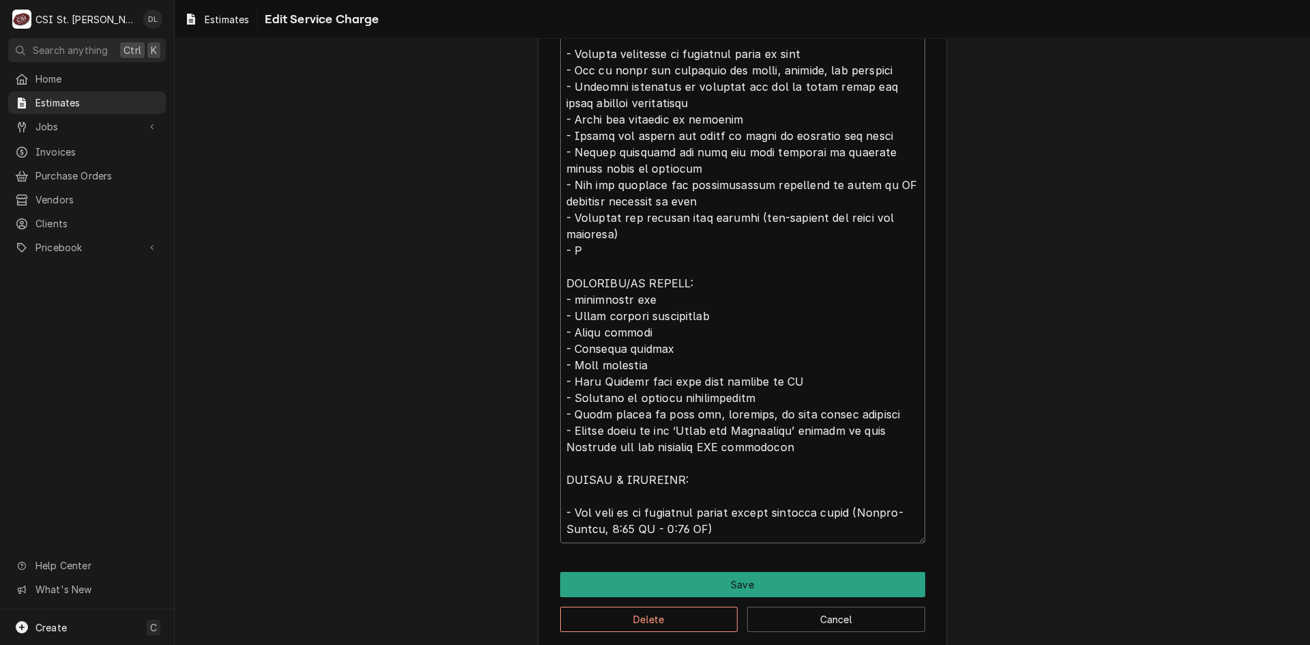
type textarea "x"
type textarea "Installation of food service equipment including receiving, assembly, placement…"
type textarea "x"
type textarea "Installation of food service equipment including receiving, assembly, placement…"
type textarea "x"
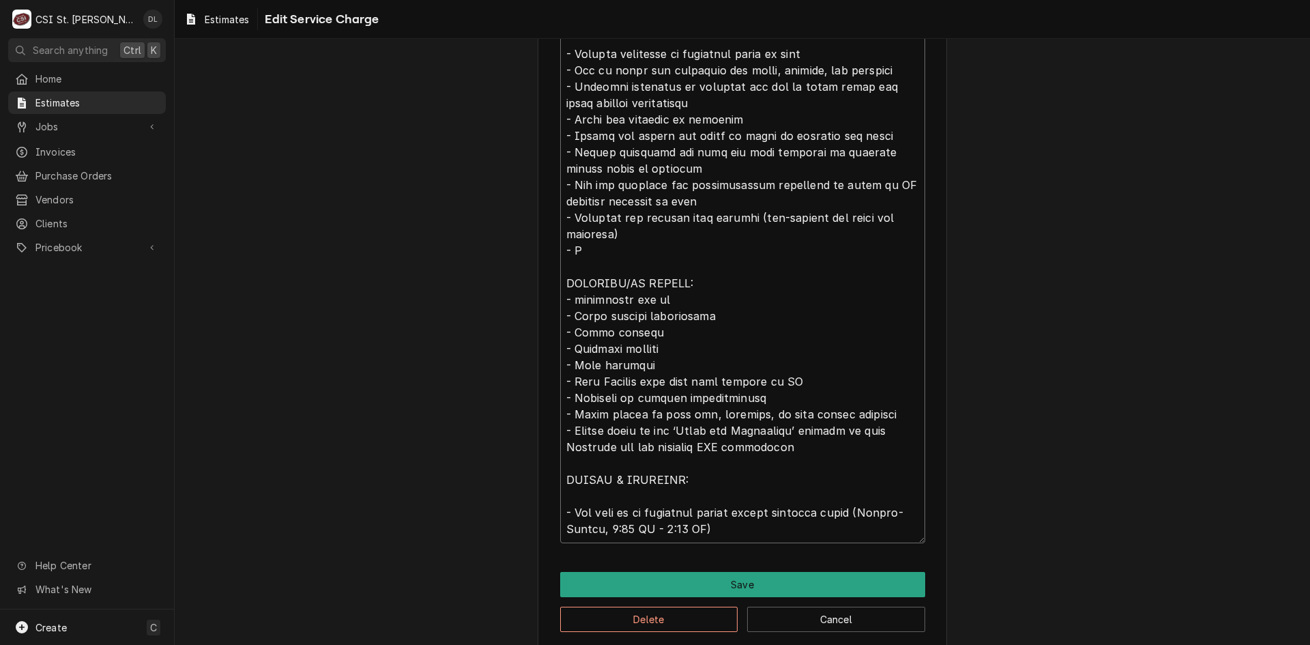
type textarea "Installation of food service equipment including receiving, assembly, placement…"
type textarea "x"
type textarea "Installation of food service equipment including receiving, assembly, placement…"
type textarea "x"
type textarea "Installation of food service equipment including receiving, assembly, placement…"
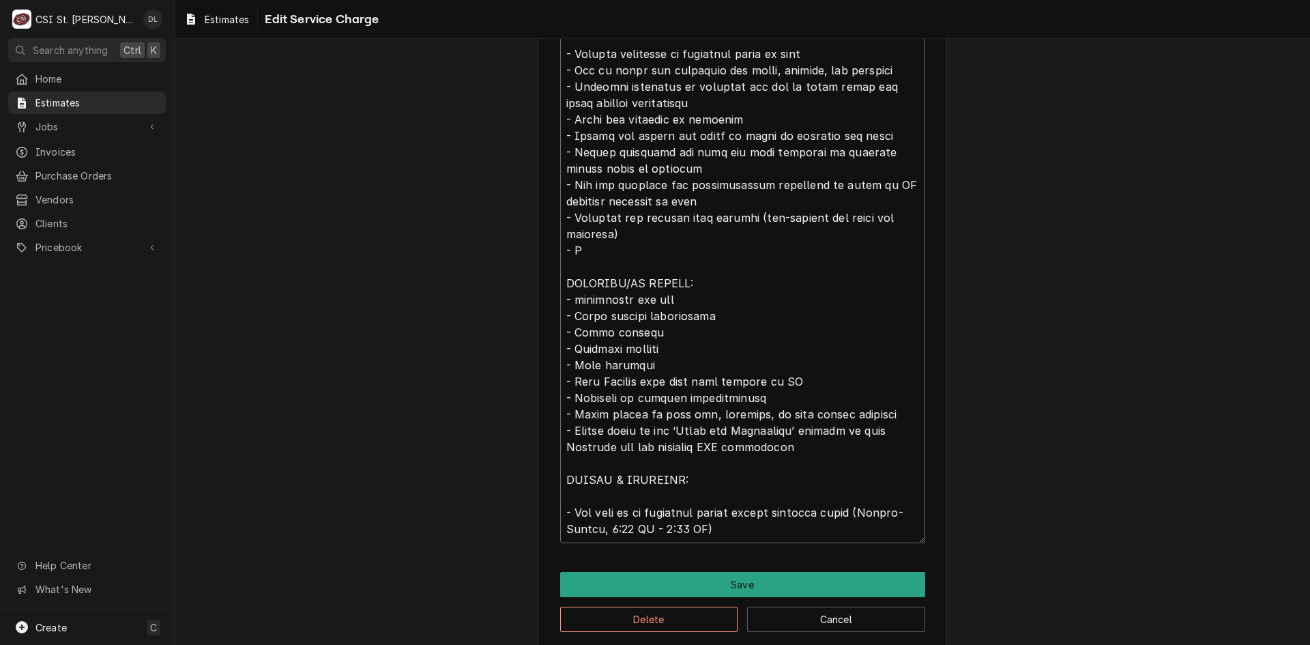
type textarea "x"
type textarea "Installation of food service equipment including receiving, assembly, placement…"
type textarea "x"
type textarea "Installation of food service equipment including receiving, assembly, placement…"
type textarea "x"
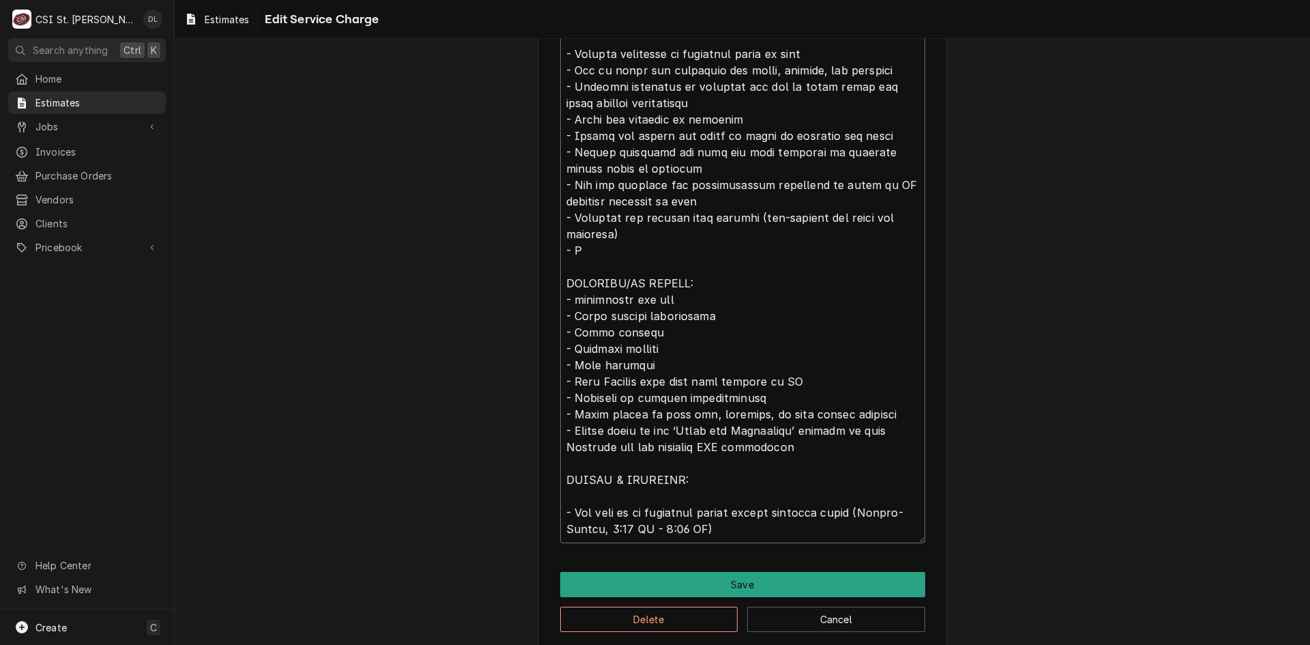
type textarea "Installation of food service equipment including receiving, assembly, placement…"
type textarea "x"
type textarea "Installation of food service equipment including receiving, assembly, placement…"
type textarea "x"
type textarea "Installation of food service equipment including receiving, assembly, placement…"
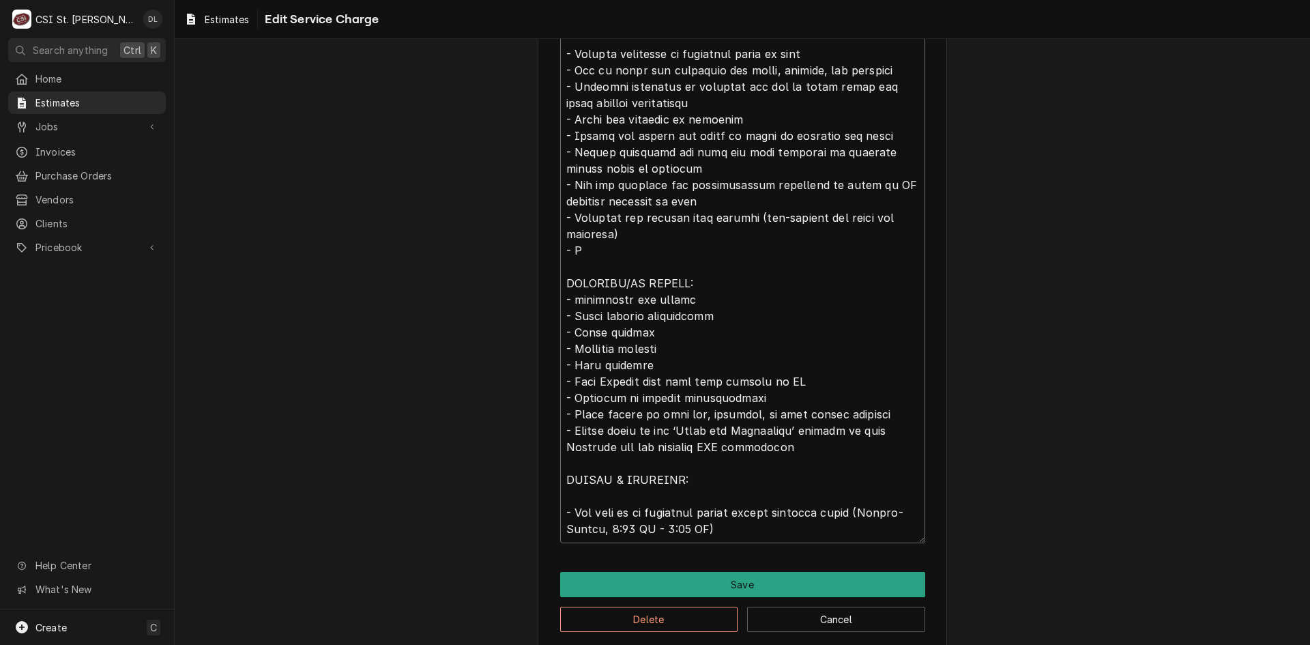
type textarea "x"
type textarea "Installation of food service equipment including receiving, assembly, placement…"
type textarea "x"
type textarea "Installation of food service equipment including receiving, assembly, placement…"
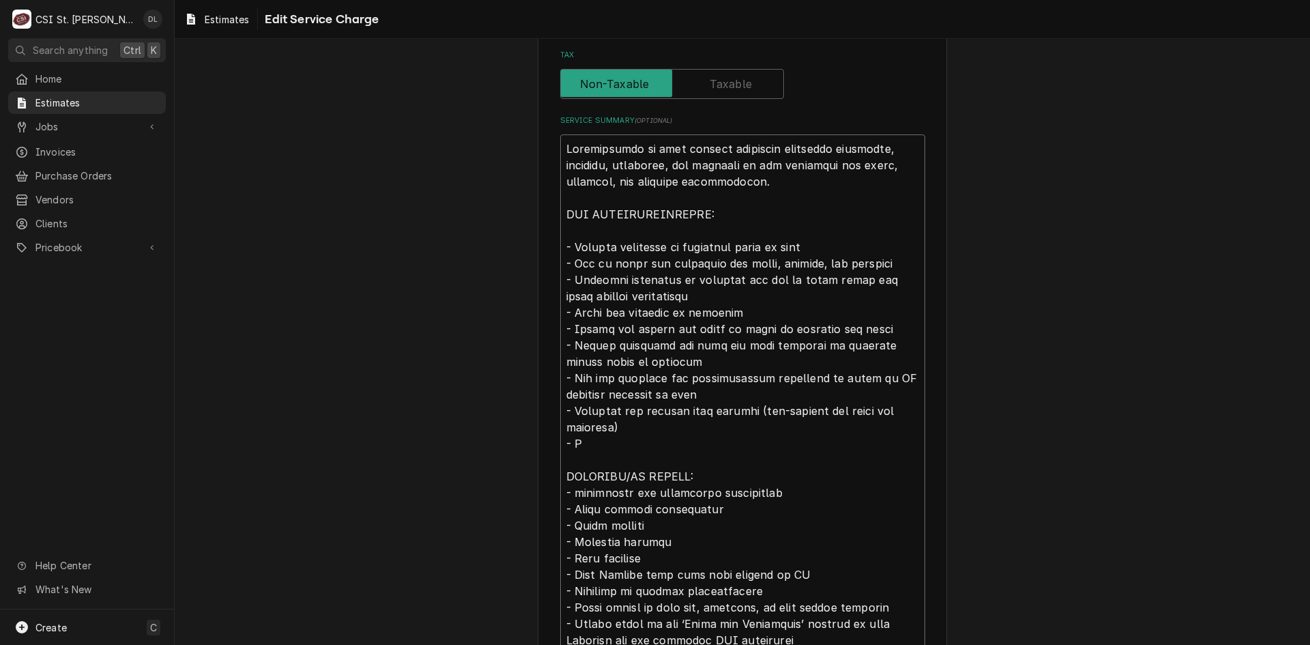
scroll to position [614, 0]
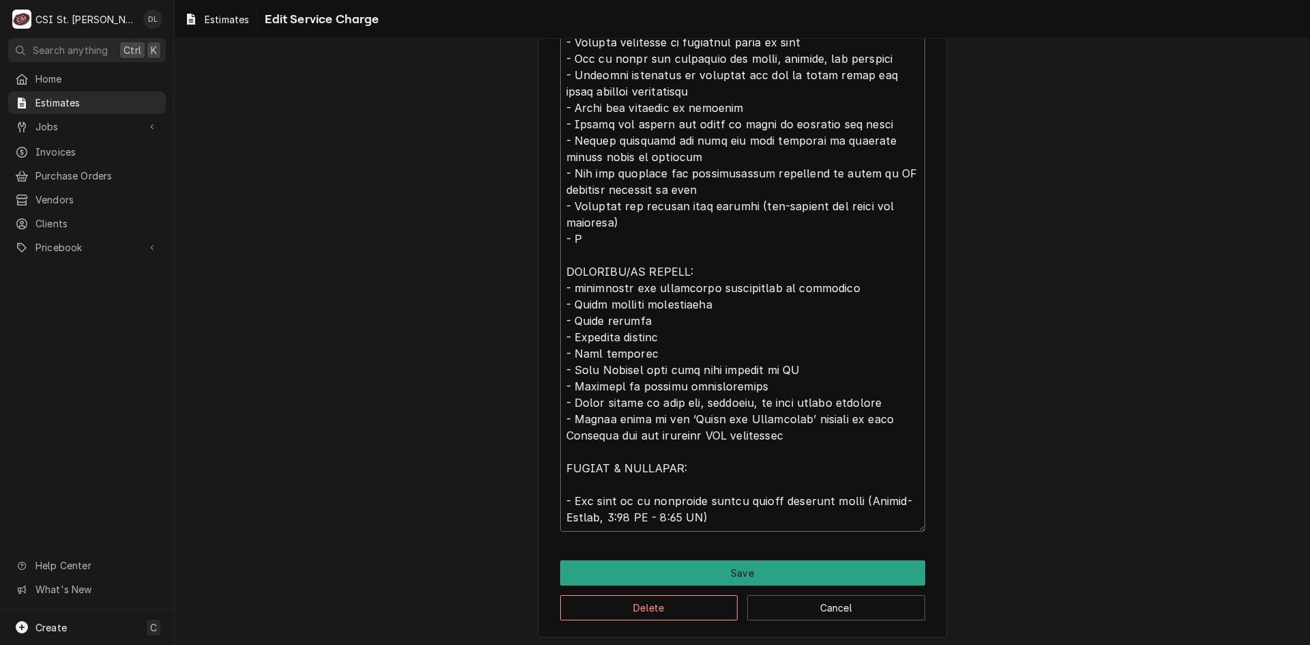
click at [593, 243] on textarea "Service Summary ( optional )" at bounding box center [742, 231] width 365 height 602
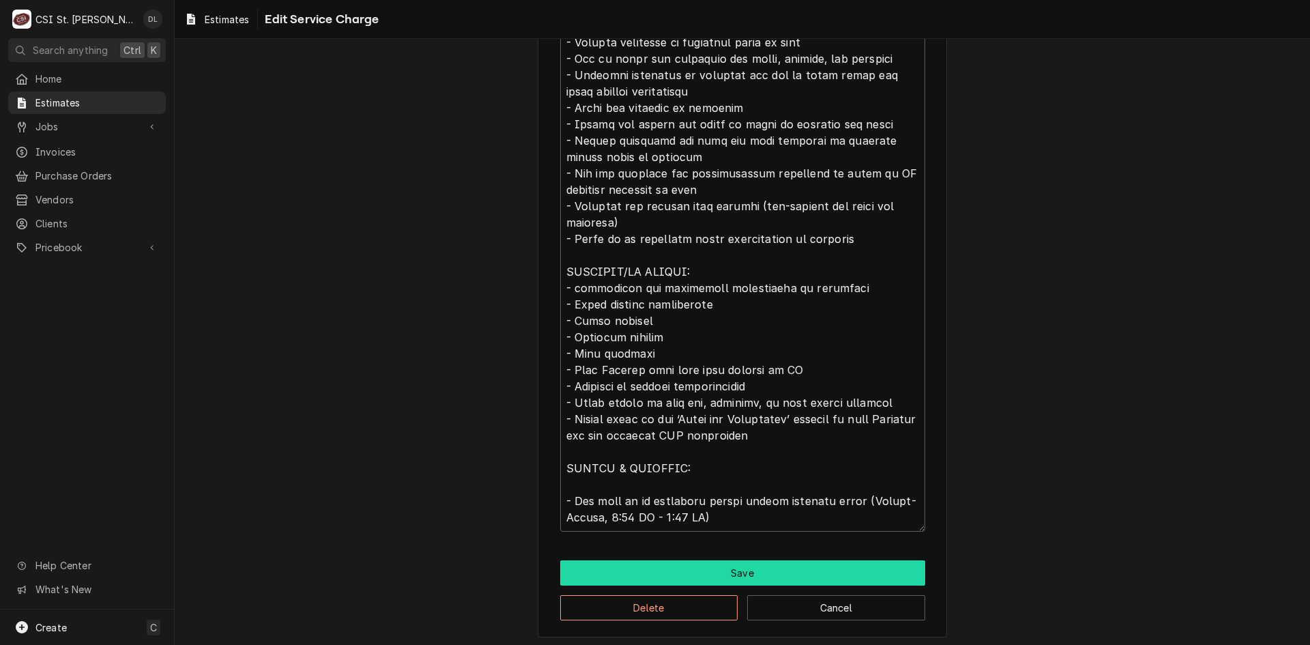
click at [753, 572] on button "Save" at bounding box center [742, 572] width 365 height 25
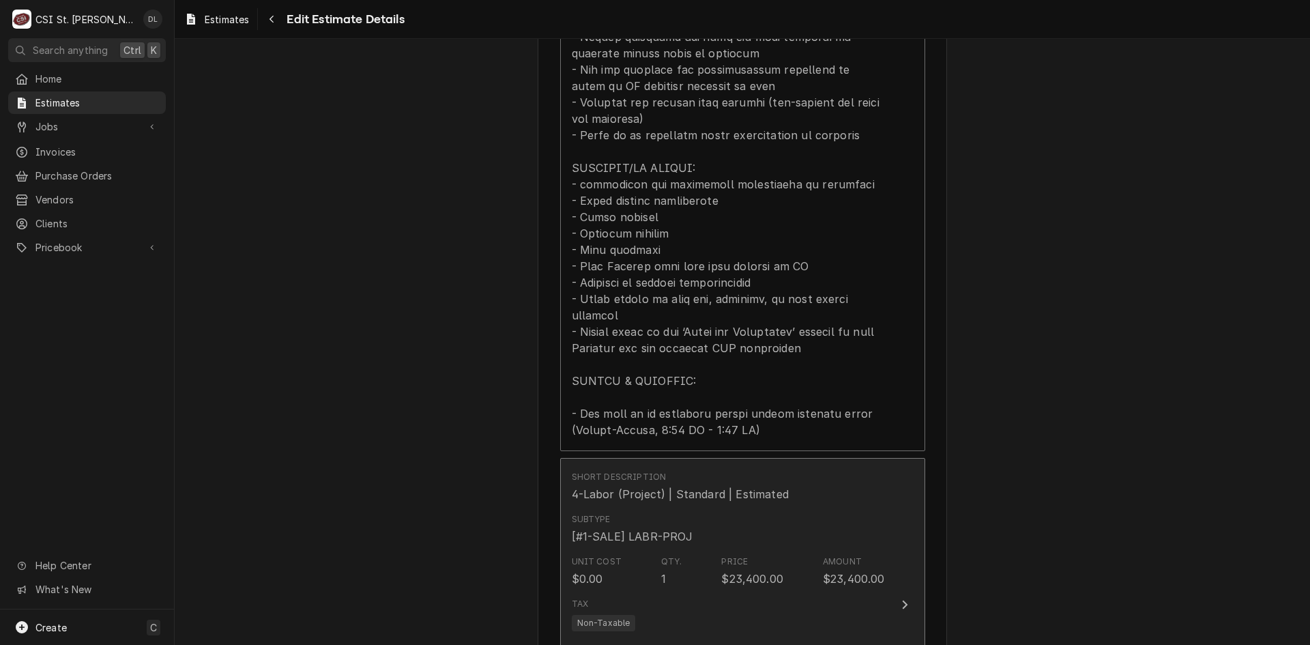
scroll to position [1962, 0]
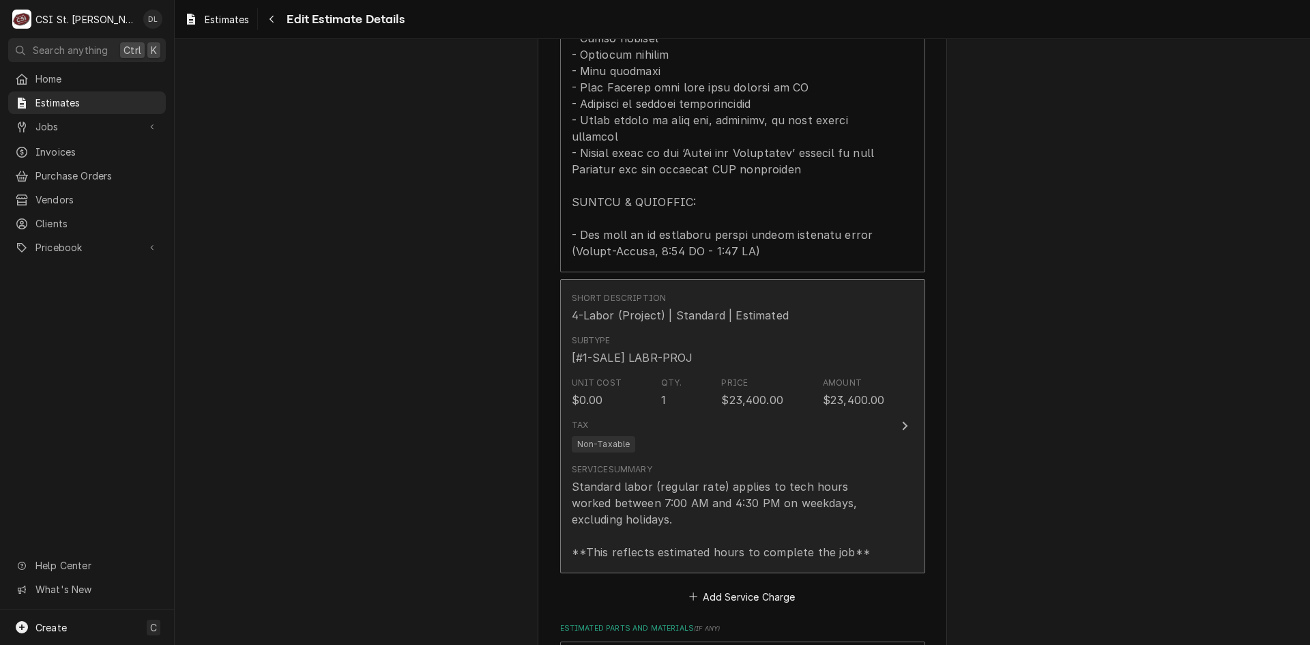
click at [815, 413] on div "Tax Non-Taxable" at bounding box center [728, 435] width 313 height 44
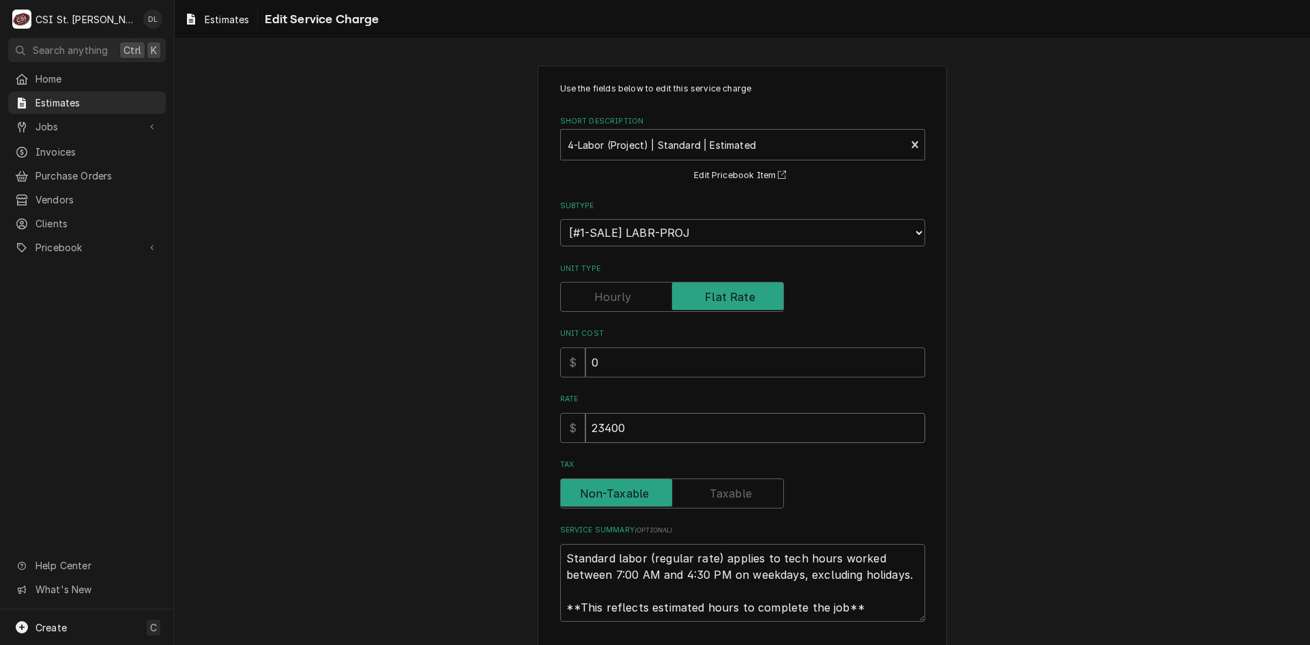
drag, startPoint x: 590, startPoint y: 420, endPoint x: 533, endPoint y: 416, distance: 57.4
click at [538, 416] on div "Use the fields below to edit this service charge Short Description 4-Labor (Pro…" at bounding box center [742, 396] width 409 height 662
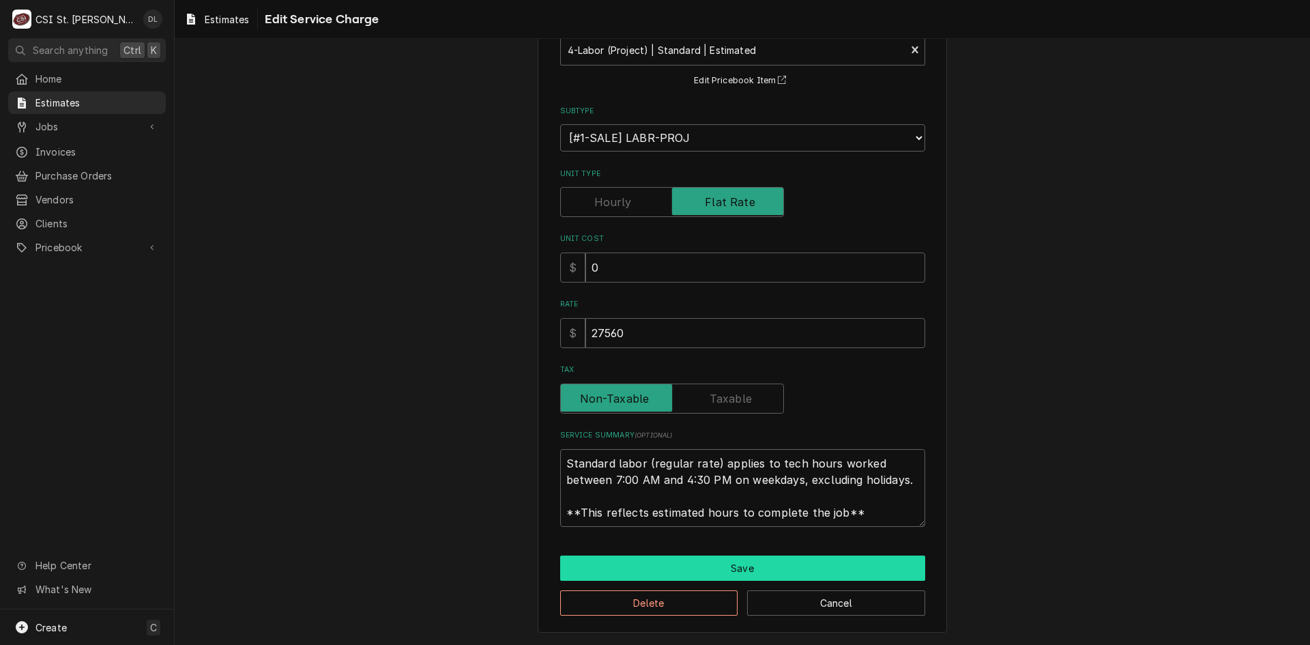
click at [761, 570] on button "Save" at bounding box center [742, 567] width 365 height 25
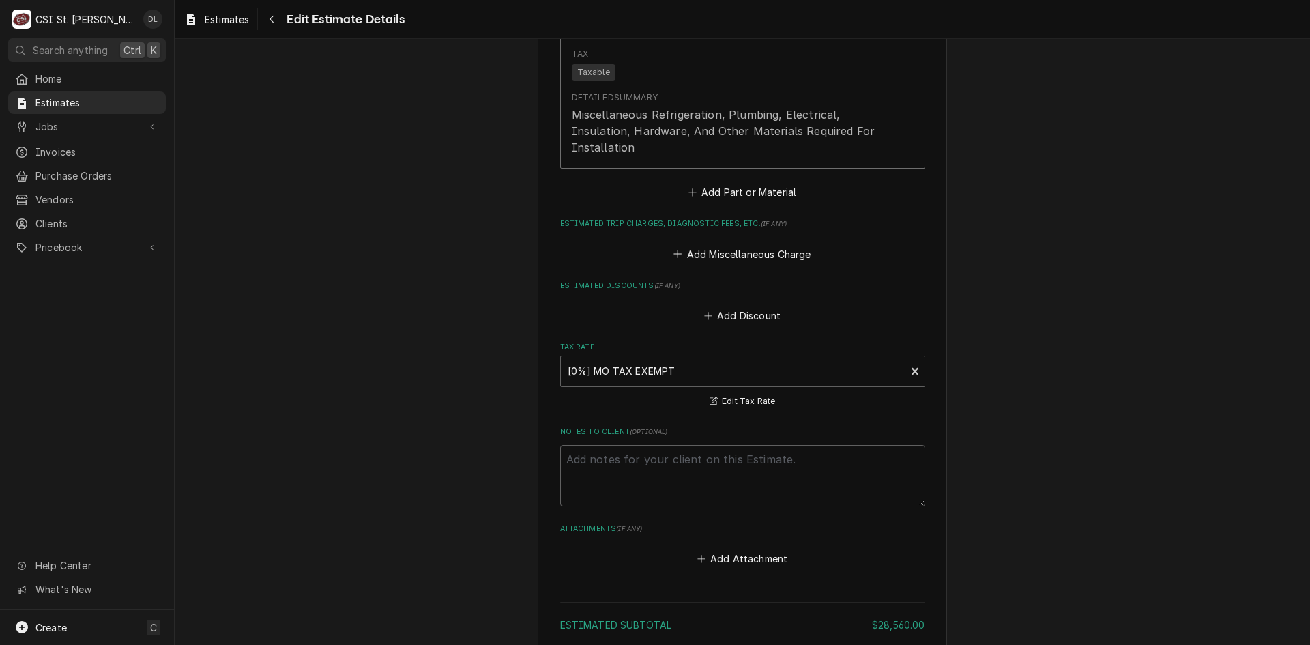
scroll to position [2974, 0]
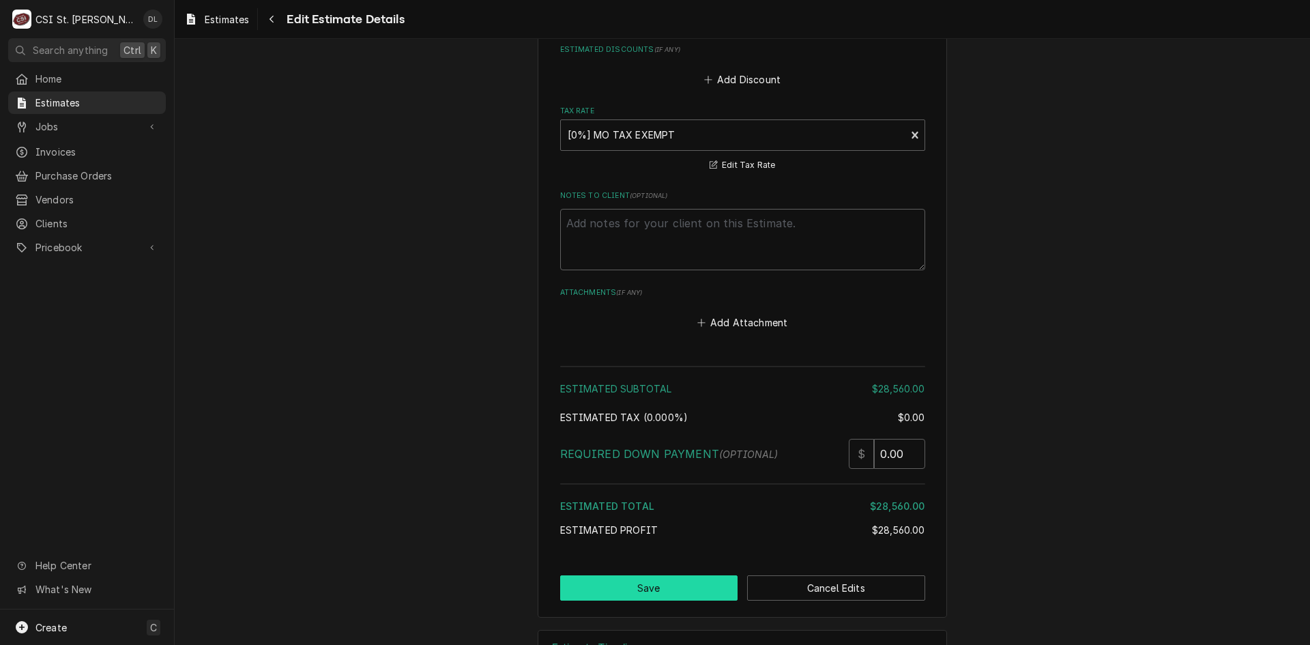
click at [704, 575] on button "Save" at bounding box center [649, 587] width 178 height 25
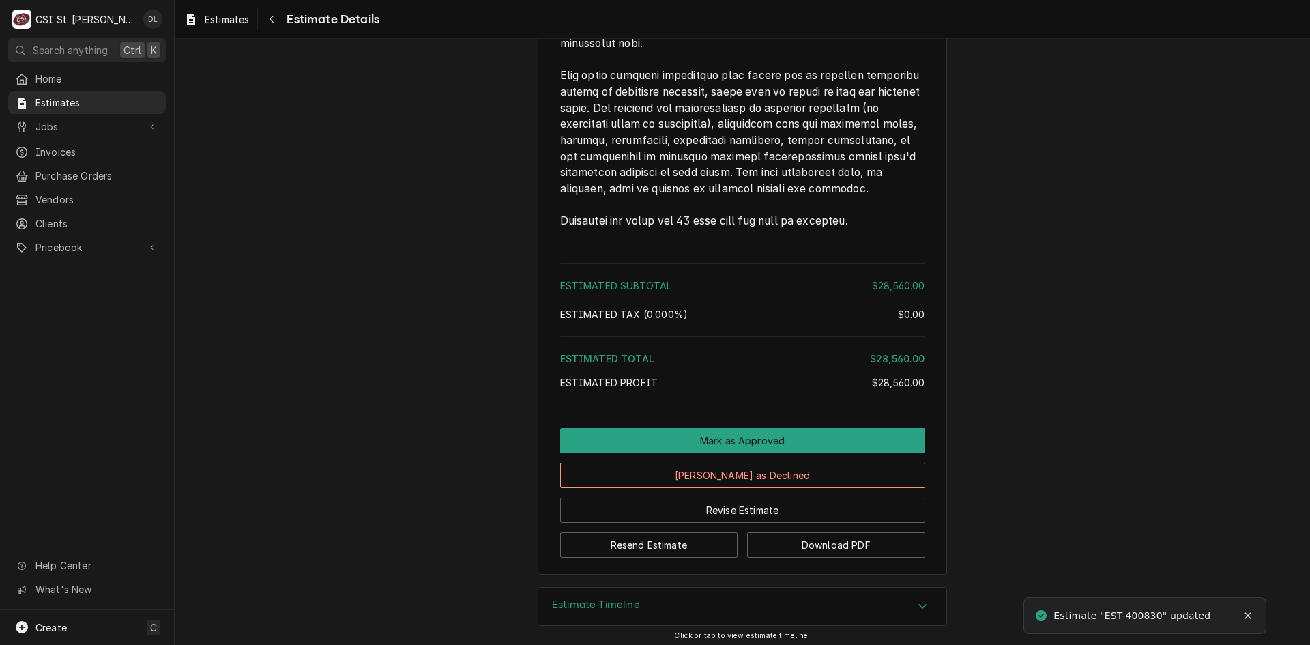
scroll to position [2577, 0]
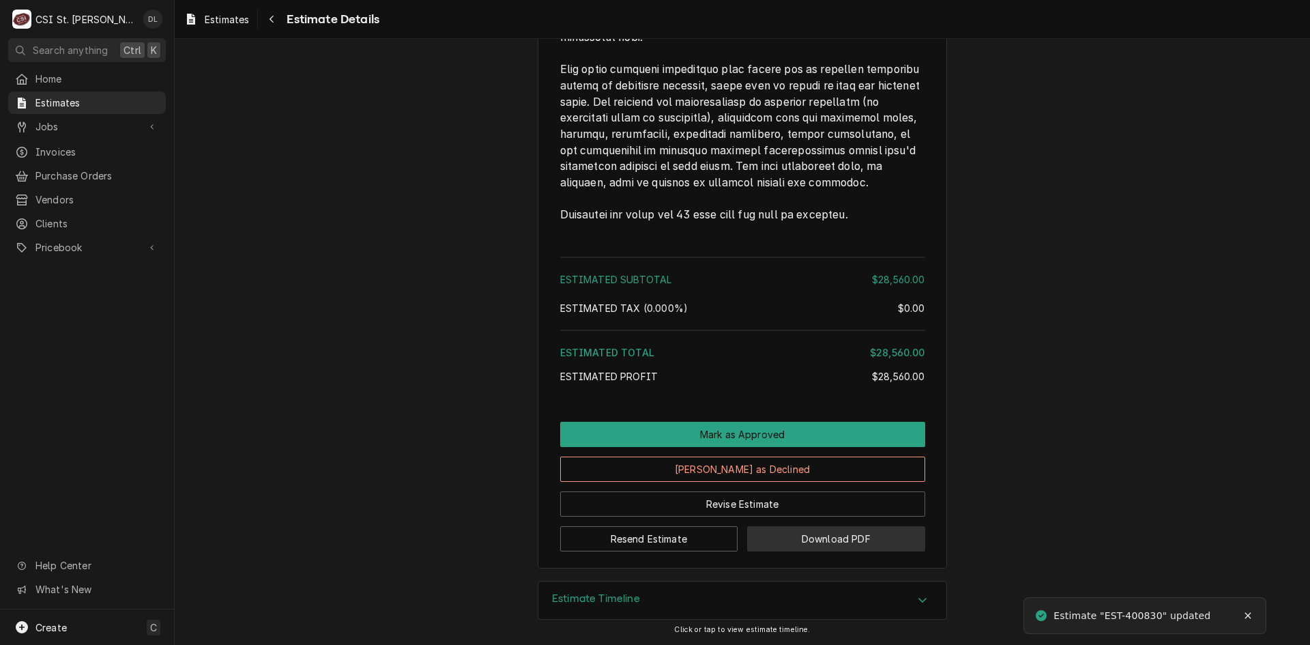
click at [838, 528] on button "Download PDF" at bounding box center [836, 538] width 178 height 25
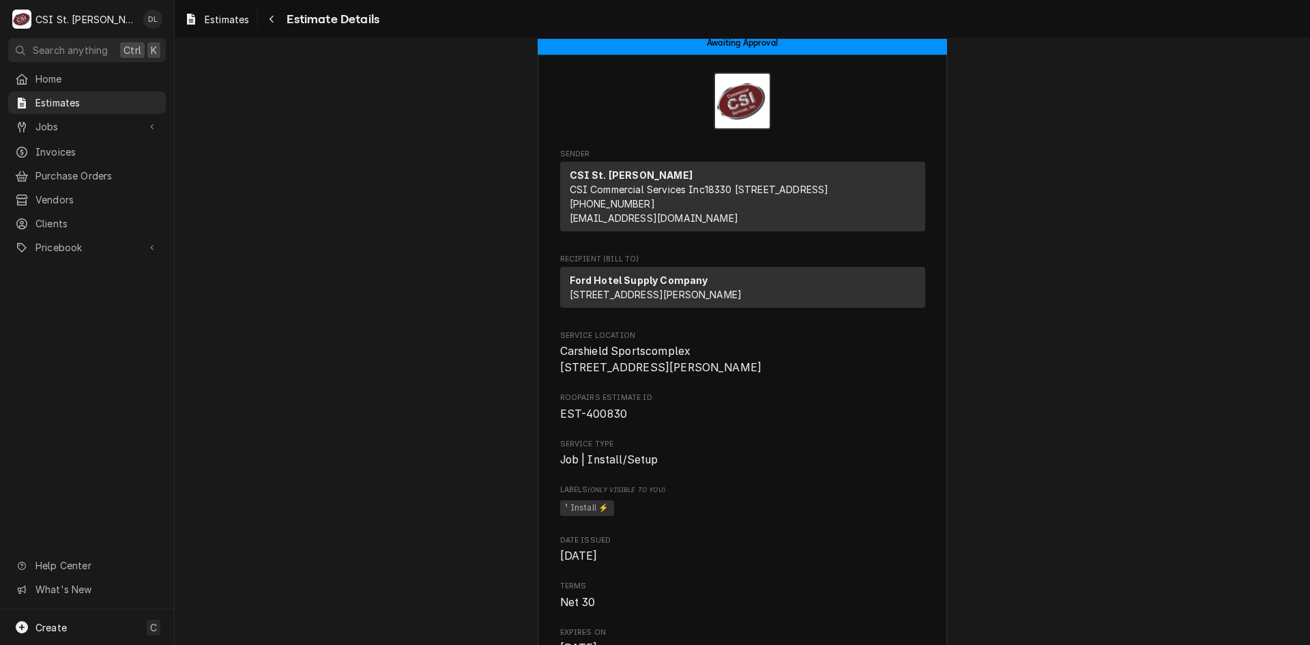
scroll to position [0, 0]
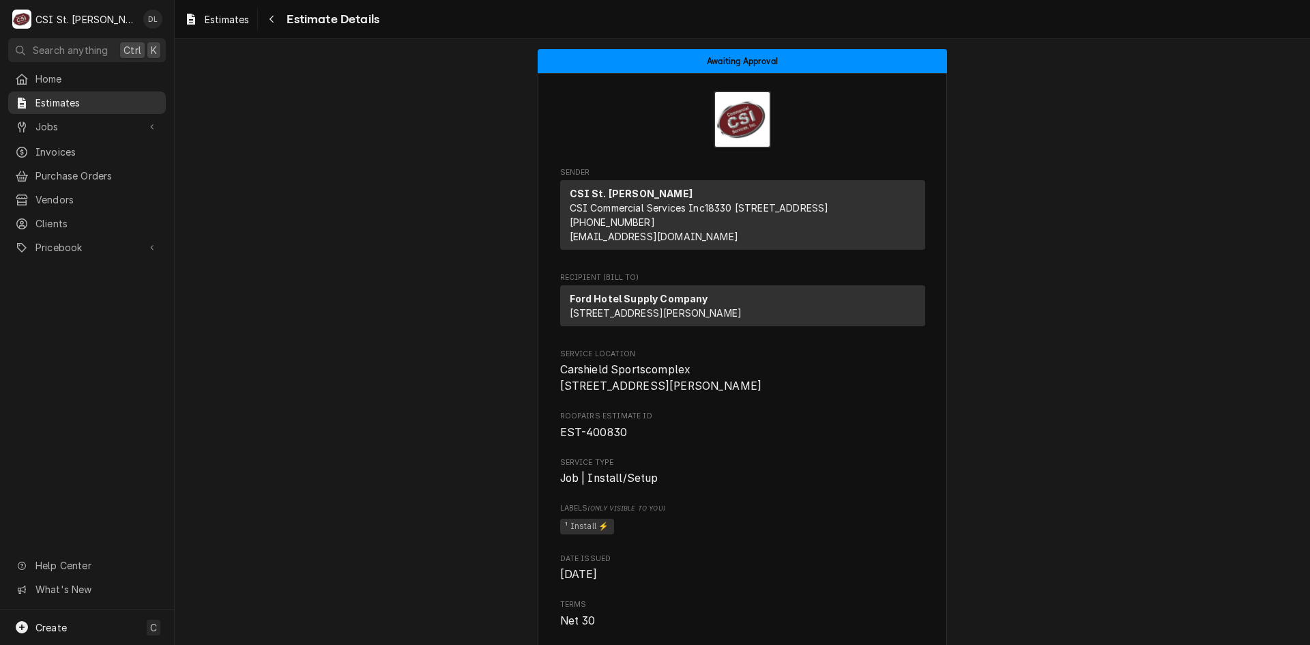
click at [82, 94] on div "Estimates" at bounding box center [87, 102] width 152 height 17
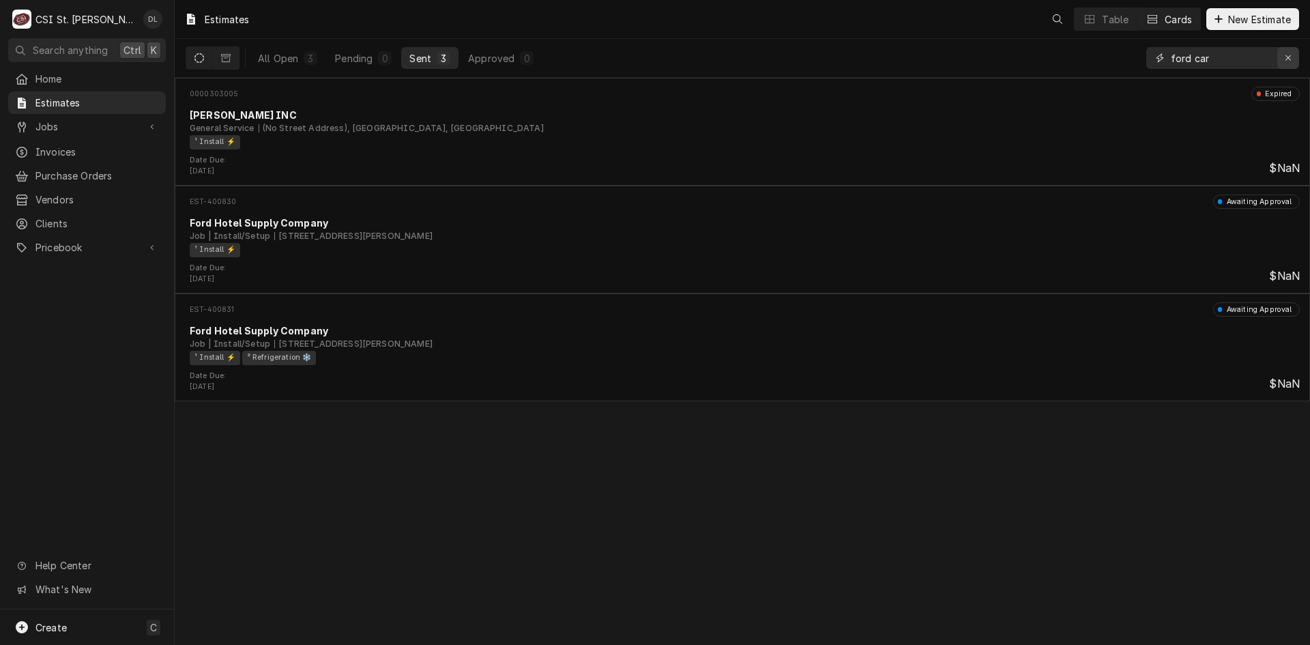
click at [1290, 59] on icon "Erase input" at bounding box center [1289, 58] width 8 height 10
click at [1236, 58] on input "Dynamic Content Wrapper" at bounding box center [1235, 58] width 128 height 22
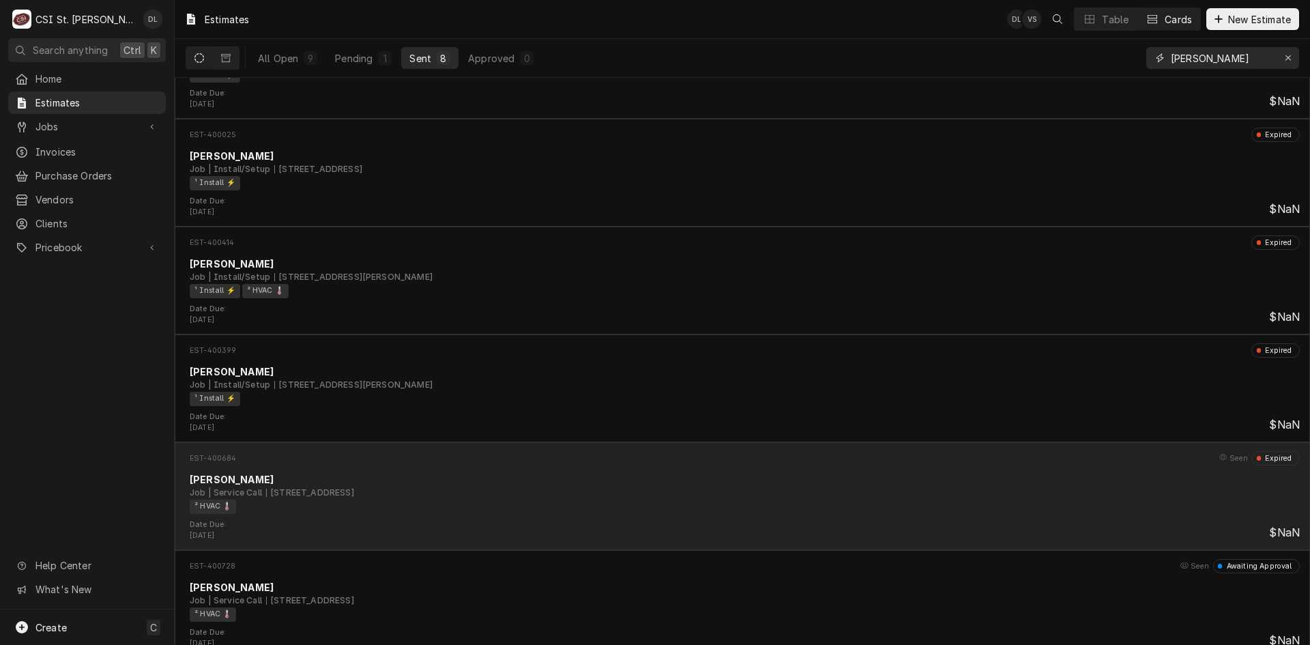
scroll to position [23, 0]
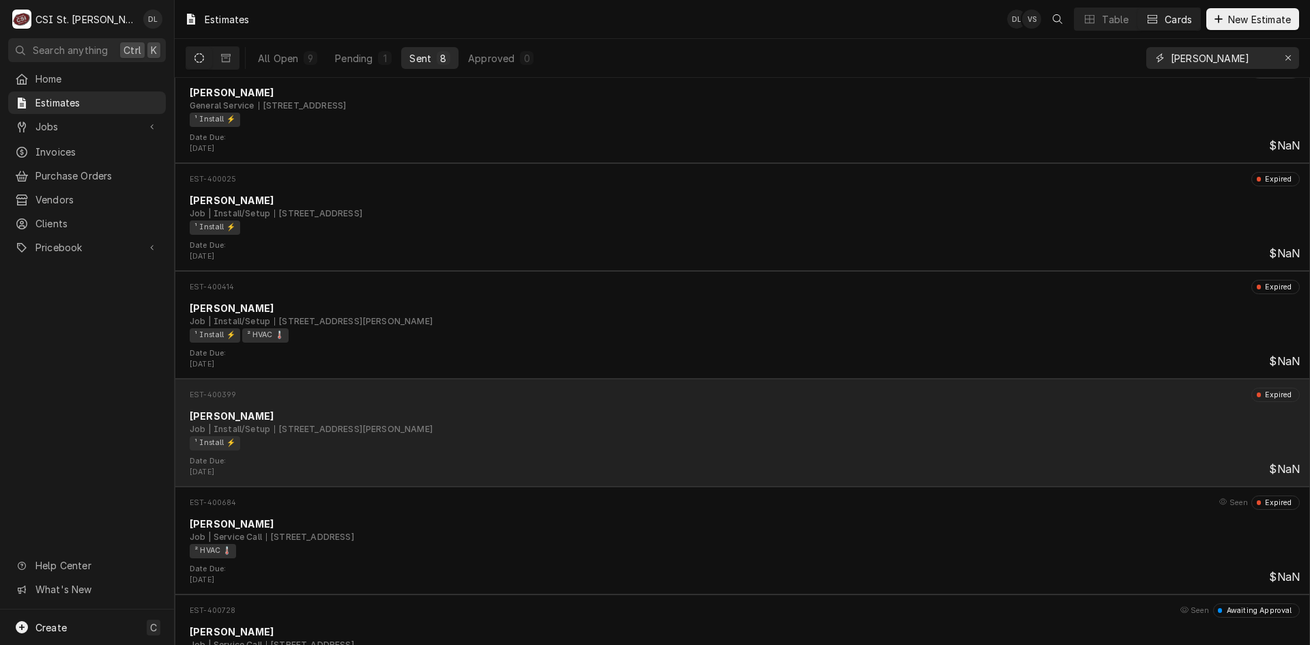
type input "[PERSON_NAME]"
click at [516, 441] on div "¹ Install ⚡️" at bounding box center [740, 443] width 1100 height 14
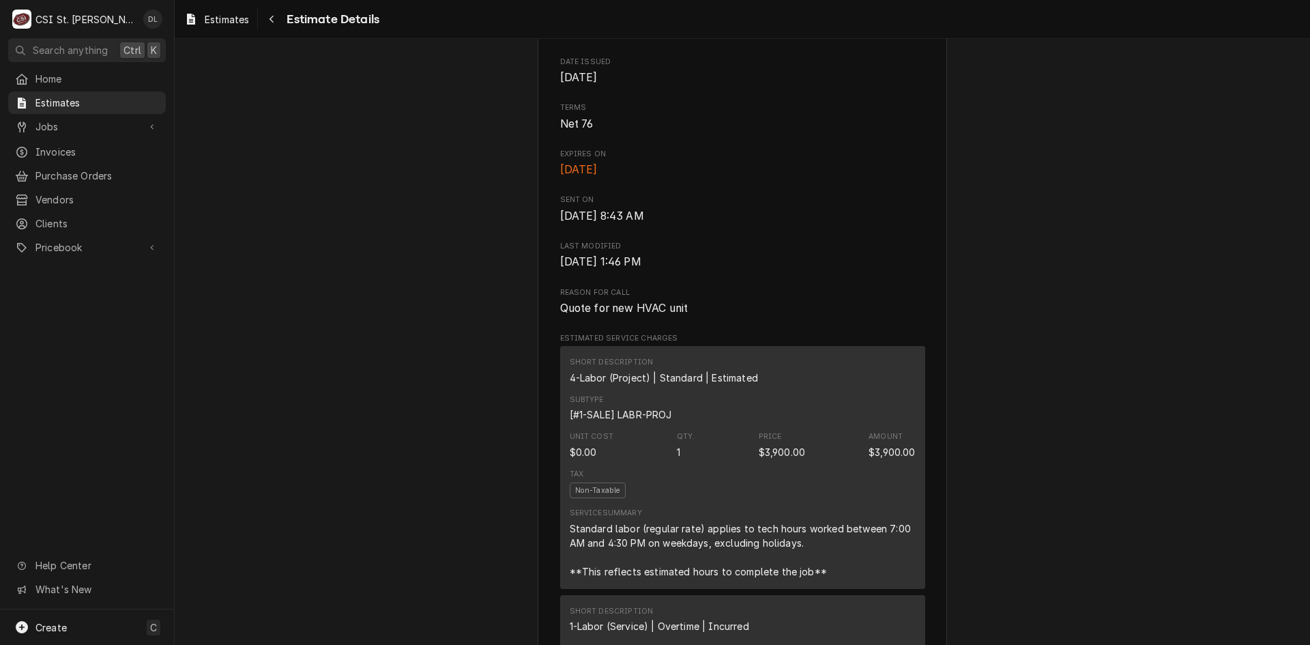
scroll to position [546, 0]
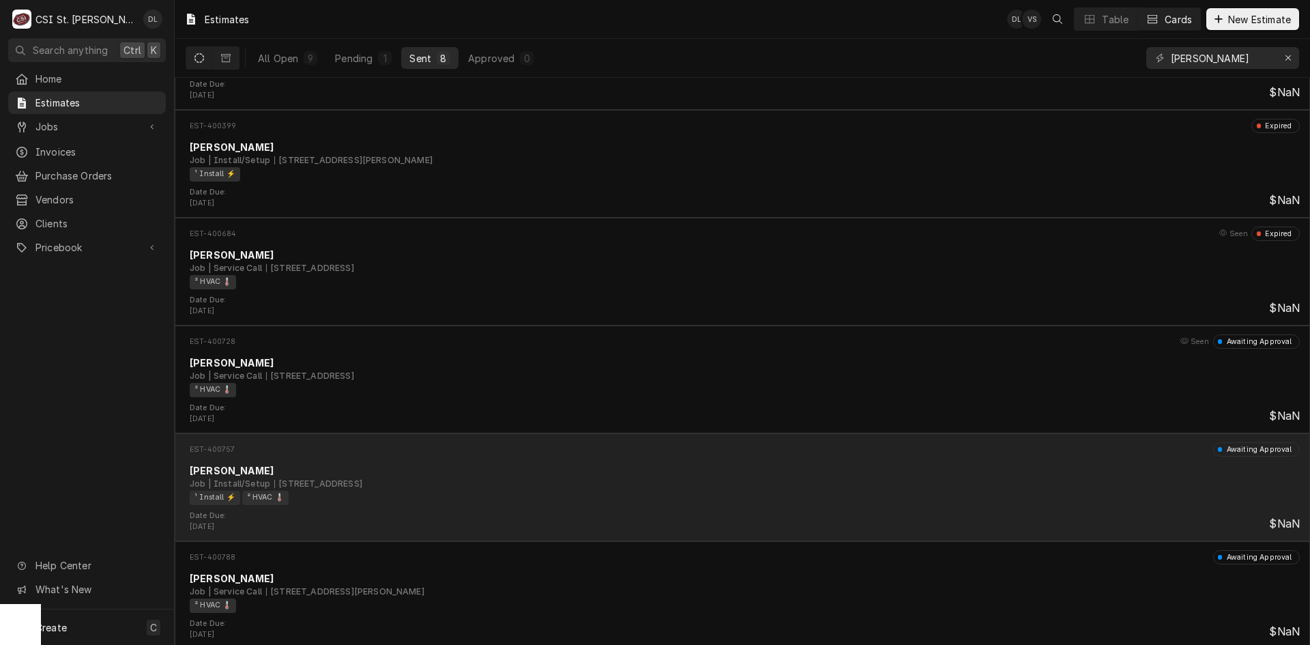
scroll to position [295, 0]
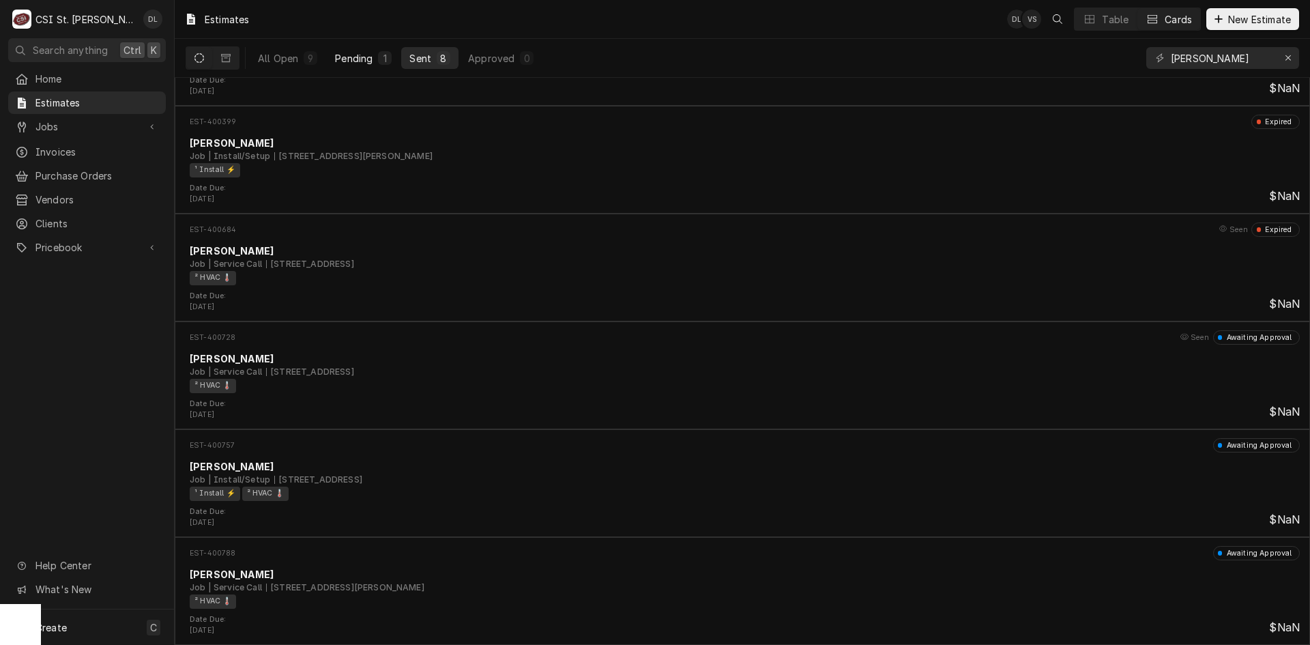
click at [345, 55] on div "Pending" at bounding box center [354, 58] width 38 height 14
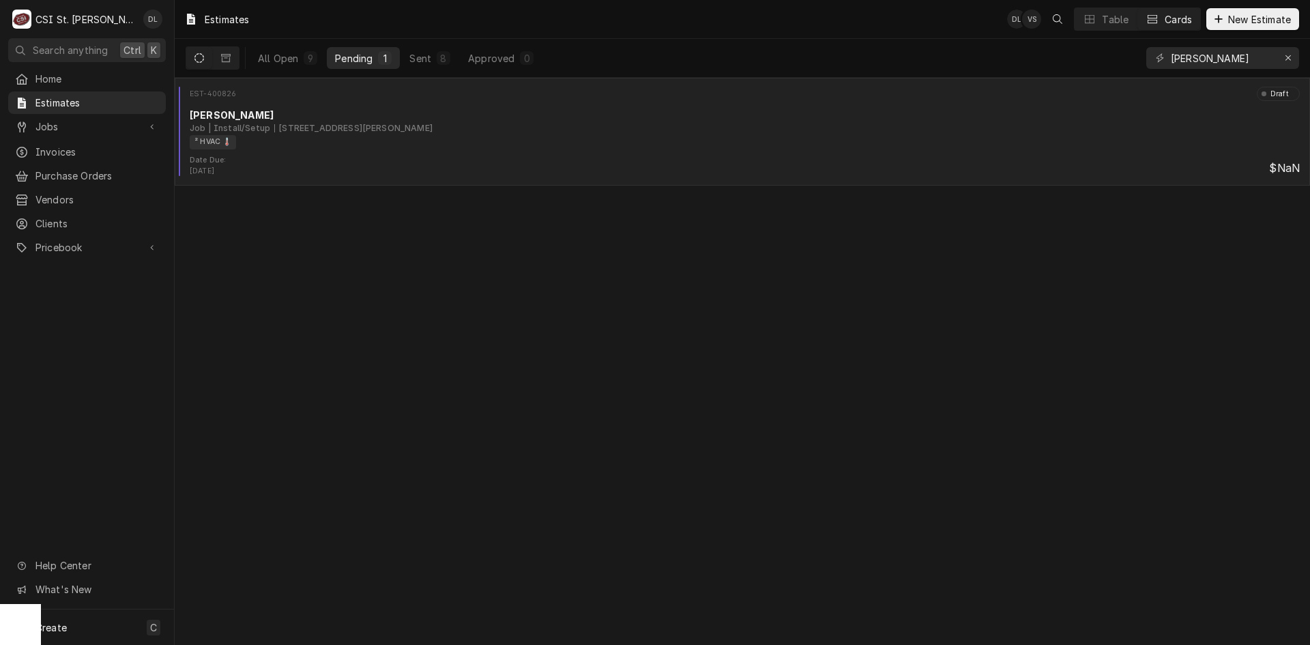
click at [594, 147] on div "² HVAC 🌡️" at bounding box center [740, 142] width 1100 height 14
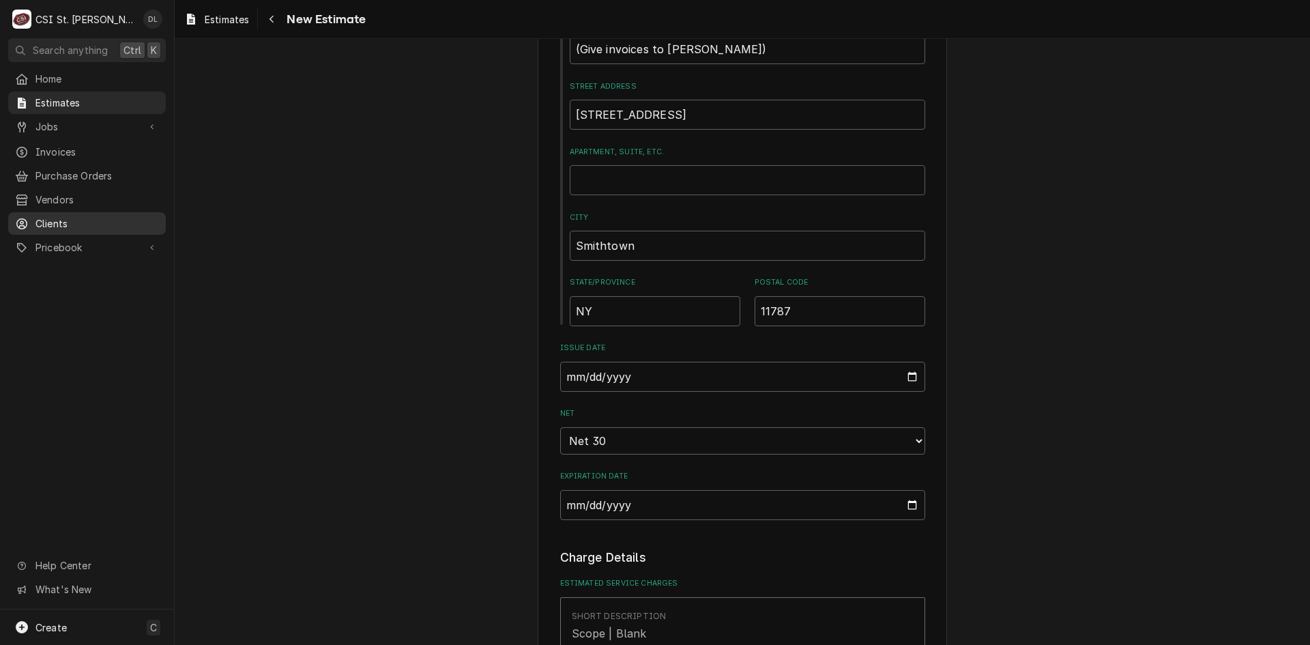
scroll to position [682, 0]
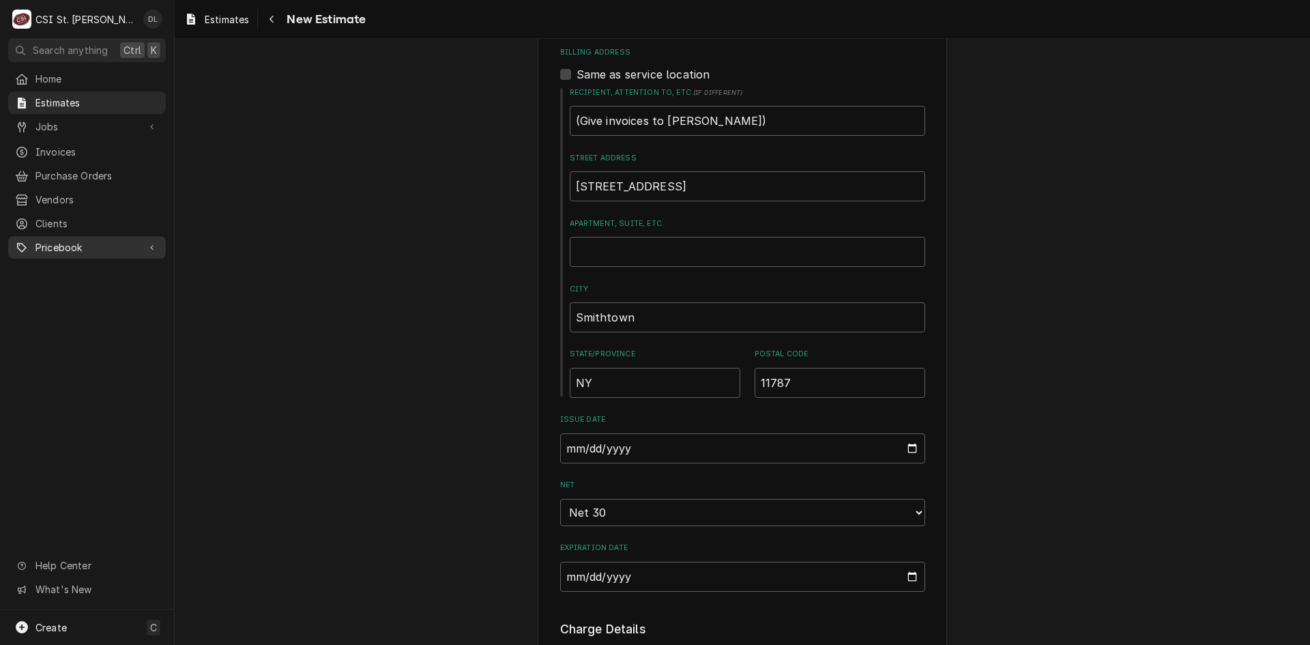
click at [66, 240] on span "Pricebook" at bounding box center [86, 247] width 103 height 14
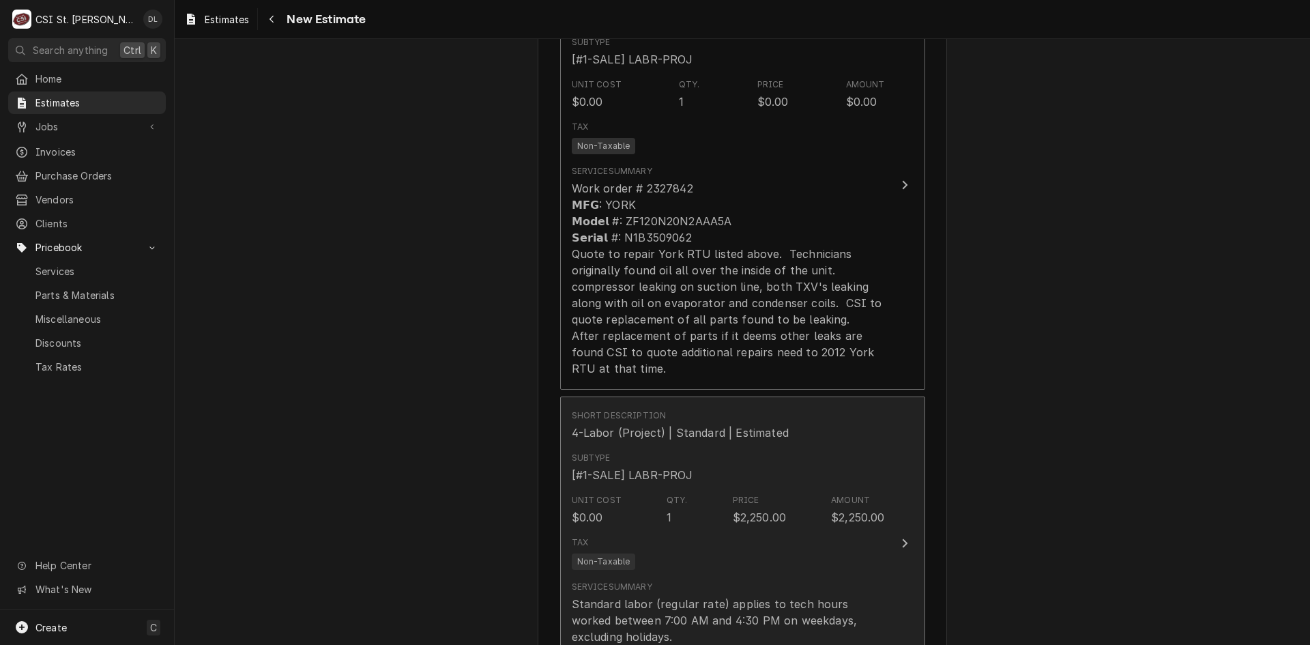
scroll to position [1216, 0]
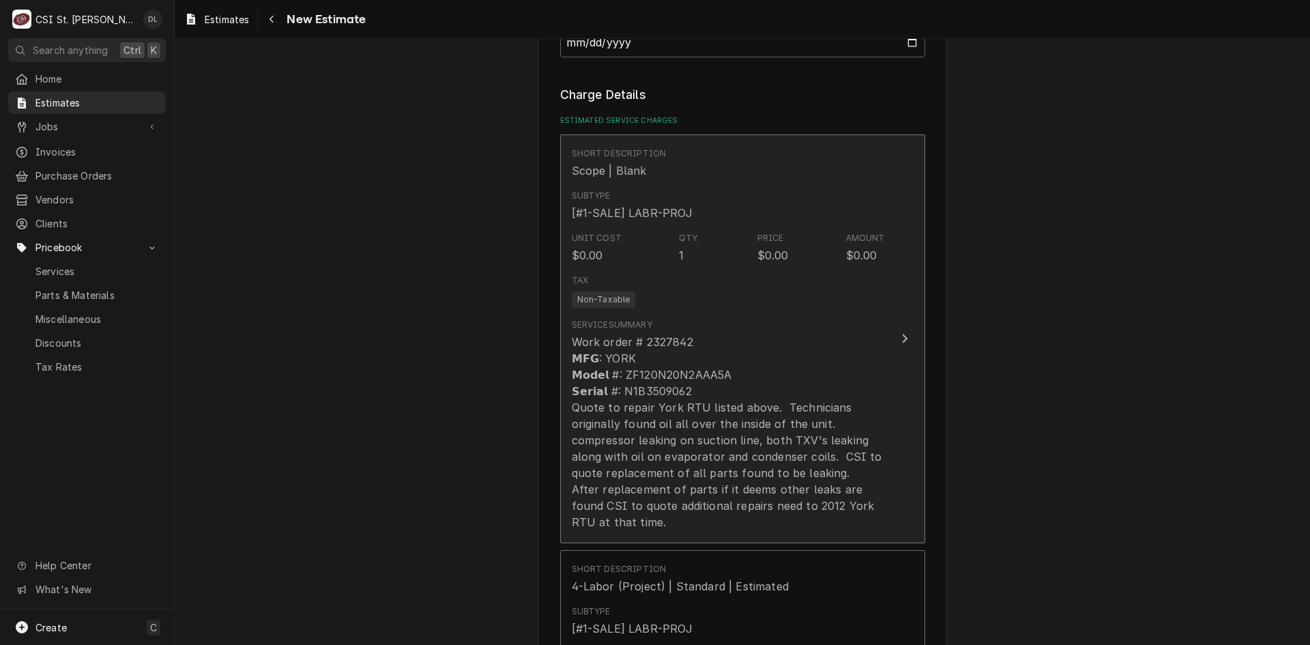
click at [808, 459] on div "Work order # 2327842 𝗠𝗙𝗚: YORK 𝗠𝗼𝗱𝗲𝗹 #: ZF120N20N2AAA5A 𝗦𝗲𝗿𝗶𝗮𝗹 #: N1B3509062 Qu…" at bounding box center [728, 432] width 313 height 196
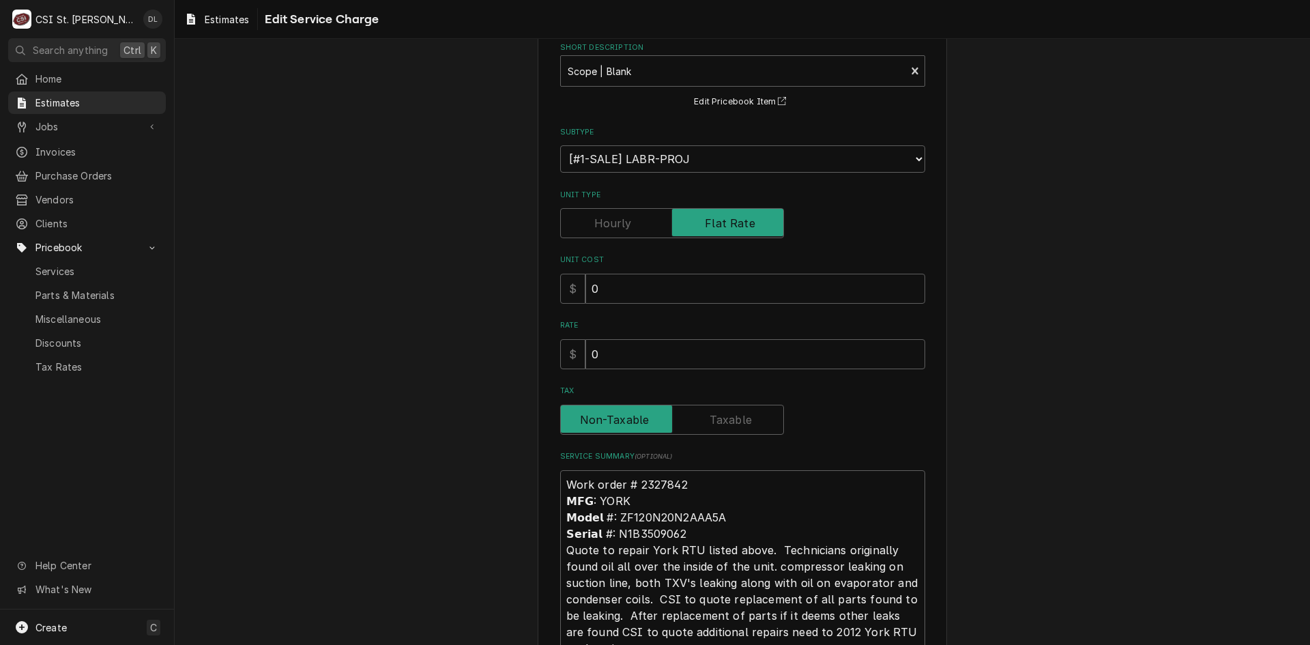
scroll to position [205, 0]
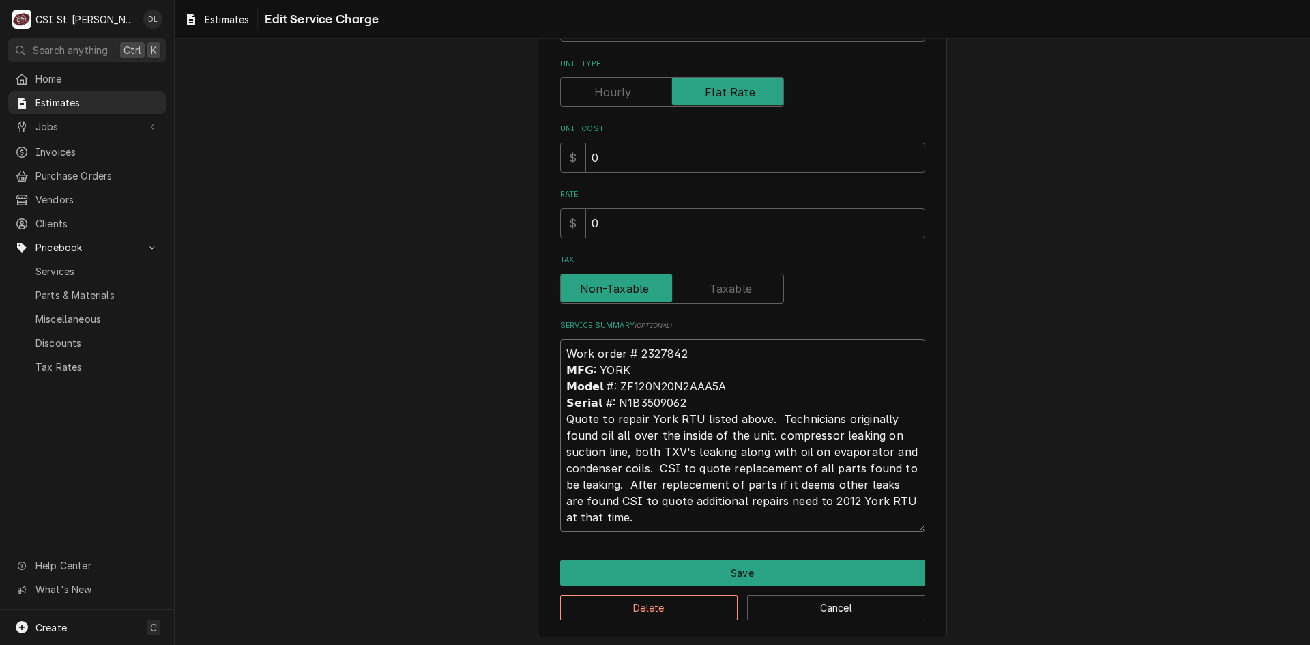
drag, startPoint x: 645, startPoint y: 468, endPoint x: 542, endPoint y: 471, distance: 103.0
click at [542, 471] on div "Use the fields below to edit this service charge Short Description Scope | Blan…" at bounding box center [742, 249] width 409 height 777
type textarea "x"
type textarea "Work order # 2327842 𝗠𝗙𝗚: YORK 𝗠𝗼𝗱𝗲𝗹 #: ZF120N20N2AAA5A 𝗦𝗲𝗿𝗶𝗮𝗹 #: N1B3509062 Qu…"
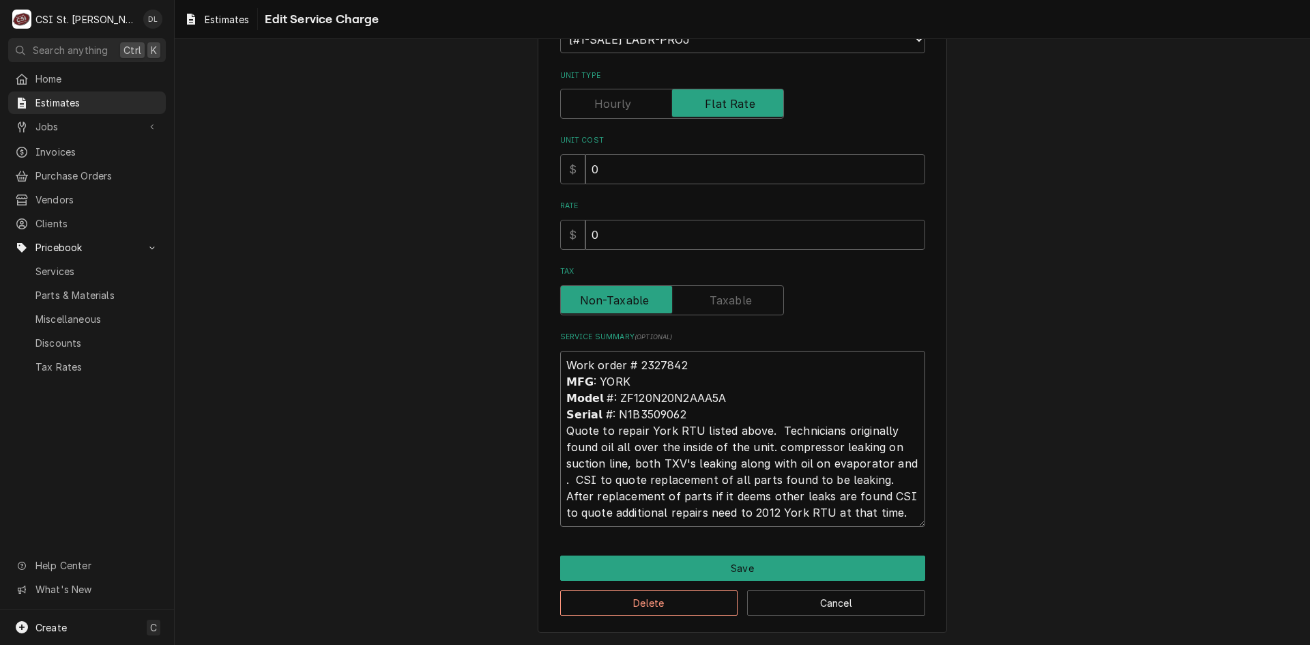
scroll to position [193, 0]
type textarea "x"
type textarea "Work order # 2327842 𝗠𝗙𝗚: YORK 𝗠𝗼𝗱𝗲𝗹 #: ZF120N20N2AAA5A 𝗦𝗲𝗿𝗶𝗮𝗹 #: N1B3509062 Qu…"
type textarea "x"
type textarea "Work order # 2327842 𝗠𝗙𝗚: YORK 𝗠𝗼𝗱𝗲𝗹 #: ZF120N20N2AAA5A 𝗦𝗲𝗿𝗶𝗮𝗹 #: N1B3509062 Qu…"
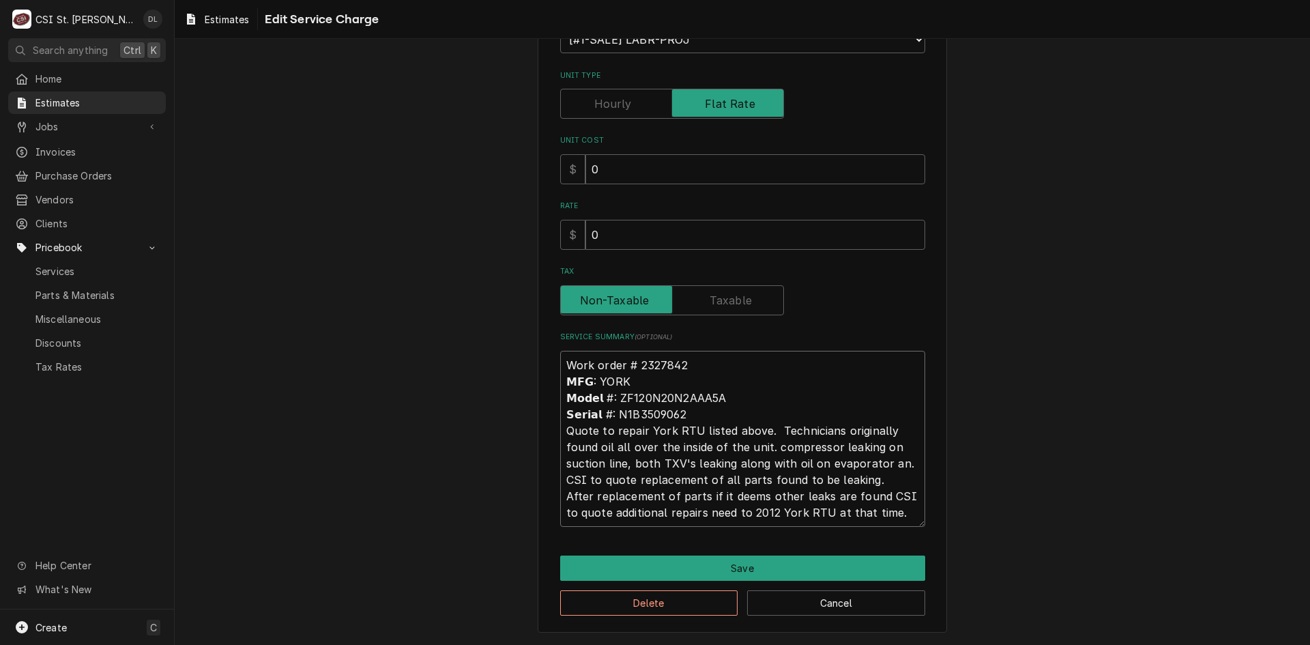
type textarea "x"
type textarea "Work order # 2327842 𝗠𝗙𝗚: YORK 𝗠𝗼𝗱𝗲𝗹 #: ZF120N20N2AAA5A 𝗦𝗲𝗿𝗶𝗮𝗹 #: N1B3509062 Qu…"
type textarea "x"
type textarea "Work order # 2327842 𝗠𝗙𝗚: YORK 𝗠𝗼𝗱𝗲𝗹 #: ZF120N20N2AAA5A 𝗦𝗲𝗿𝗶𝗮𝗹 #: N1B3509062 Qu…"
type textarea "x"
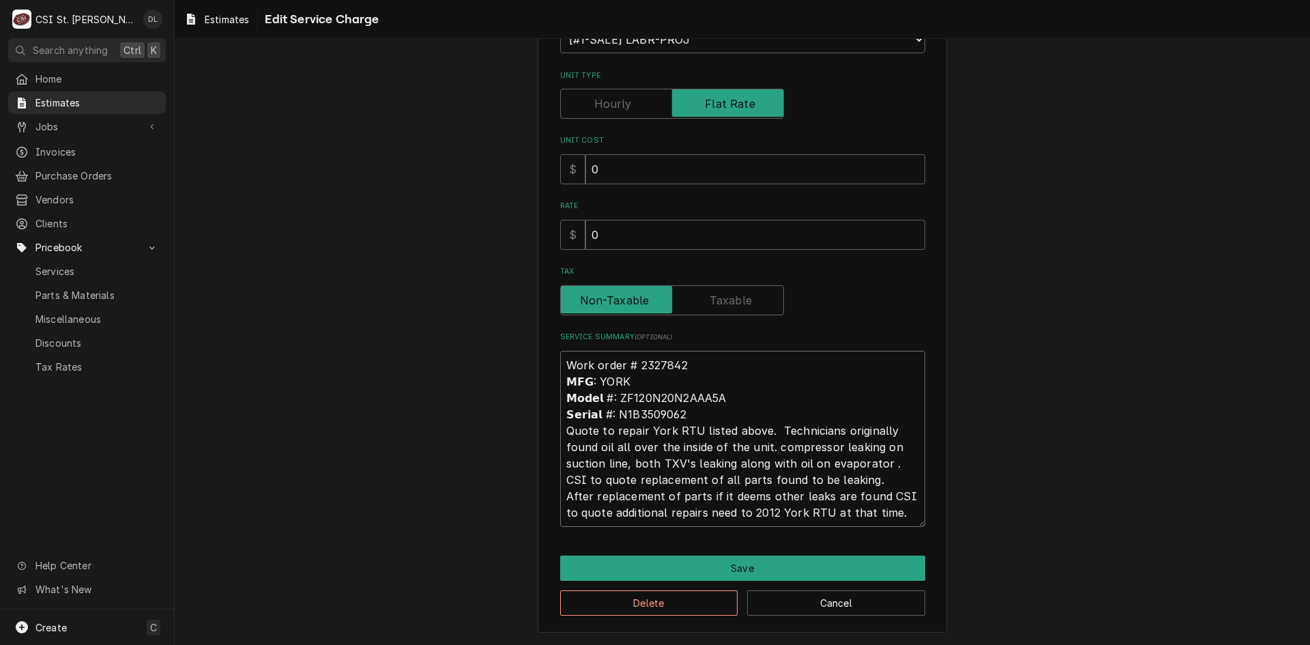
type textarea "Work order # 2327842 𝗠𝗙𝗚: YORK 𝗠𝗼𝗱𝗲𝗹 #: ZF120N20N2AAA5A 𝗦𝗲𝗿𝗶𝗮𝗹 #: N1B3509062 Qu…"
type textarea "x"
type textarea "Work order # 2327842 𝗠𝗙𝗚: YORK 𝗠𝗼𝗱𝗲𝗹 #: ZF120N20N2AAA5A 𝗦𝗲𝗿𝗶𝗮𝗹 #: N1B3509062 Qu…"
type textarea "x"
type textarea "Work order # 2327842 𝗠𝗙𝗚: YORK 𝗠𝗼𝗱𝗲𝗹 #: ZF120N20N2AAA5A 𝗦𝗲𝗿𝗶𝗮𝗹 #: N1B3509062 Qu…"
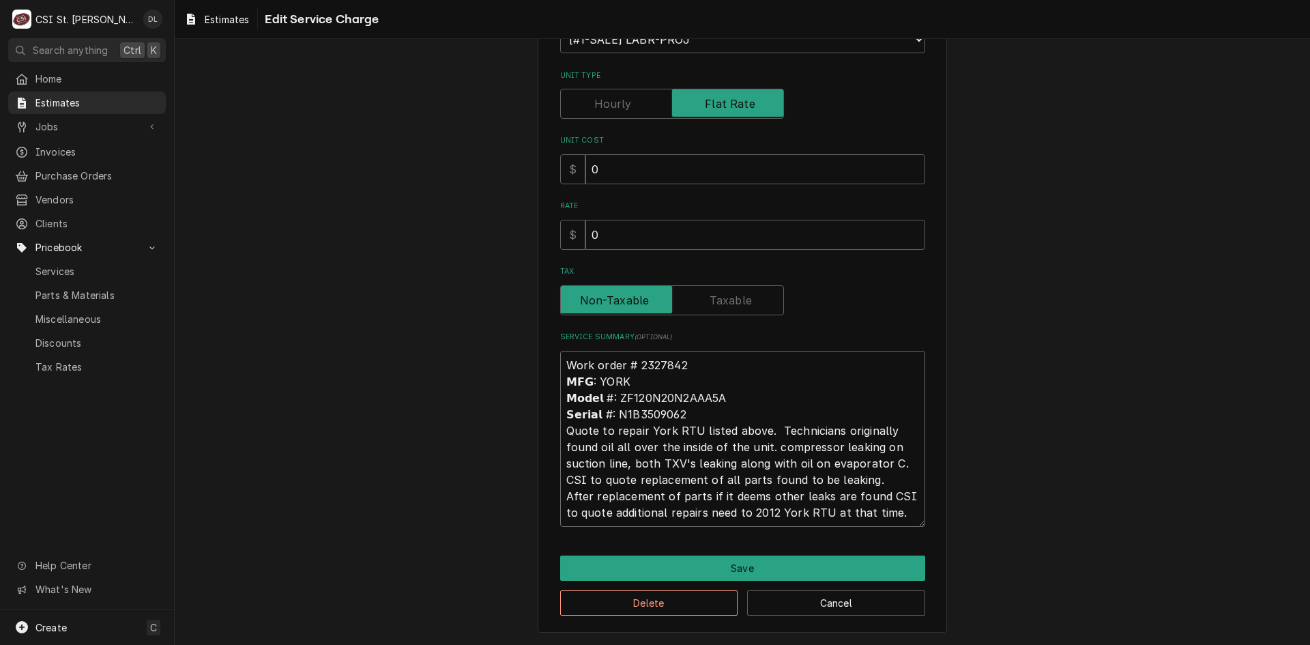
type textarea "x"
type textarea "Work order # 2327842 𝗠𝗙𝗚: YORK 𝗠𝗼𝗱𝗲𝗹 #: ZF120N20N2AAA5A 𝗦𝗲𝗿𝗶𝗮𝗹 #: N1B3509062 Qu…"
type textarea "x"
type textarea "Work order # 2327842 𝗠𝗙𝗚: YORK 𝗠𝗼𝗱𝗲𝗹 #: ZF120N20N2AAA5A 𝗦𝗲𝗿𝗶𝗮𝗹 #: N1B3509062 Qu…"
type textarea "x"
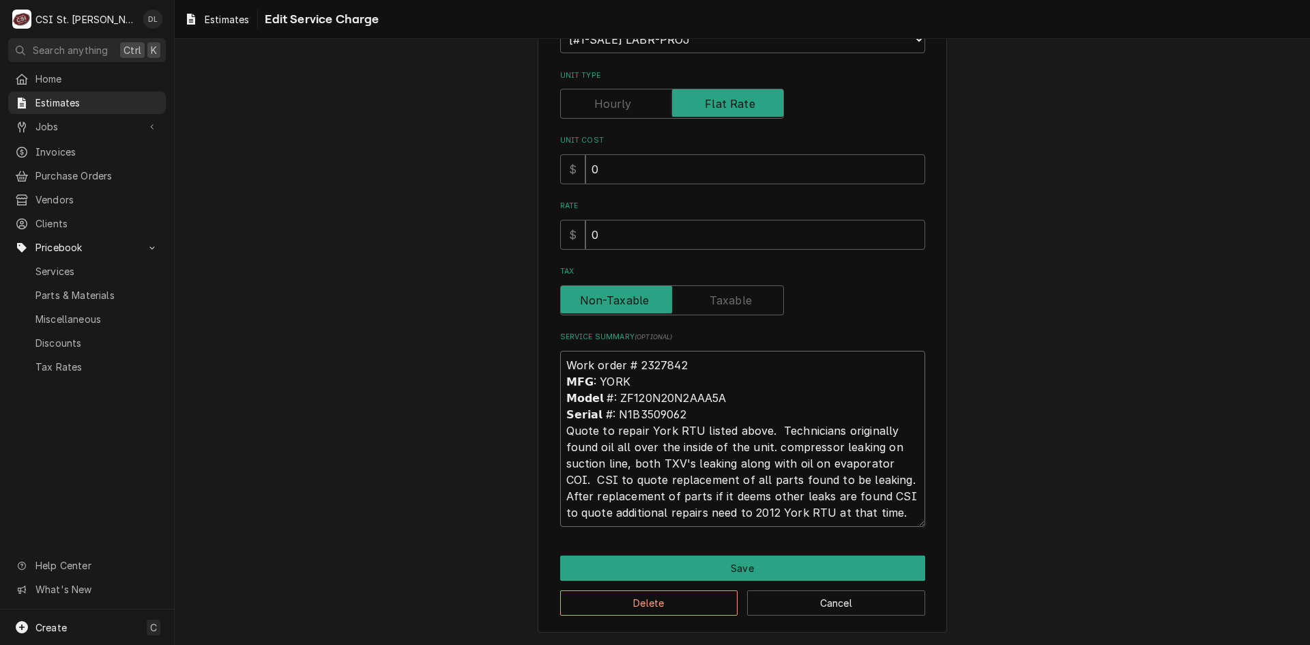
type textarea "Work order # 2327842 𝗠𝗙𝗚: YORK 𝗠𝗼𝗱𝗲𝗹 #: ZF120N20N2AAA5A 𝗦𝗲𝗿𝗶𝗮𝗹 #: N1B3509062 Qu…"
type textarea "x"
type textarea "Work order # 2327842 𝗠𝗙𝗚: YORK 𝗠𝗼𝗱𝗲𝗹 #: ZF120N20N2AAA5A 𝗦𝗲𝗿𝗶𝗮𝗹 #: N1B3509062 Qu…"
type textarea "x"
type textarea "Work order # 2327842 𝗠𝗙𝗚: YORK 𝗠𝗼𝗱𝗲𝗹 #: ZF120N20N2AAA5A 𝗦𝗲𝗿𝗶𝗮𝗹 #: N1B3509062 Qu…"
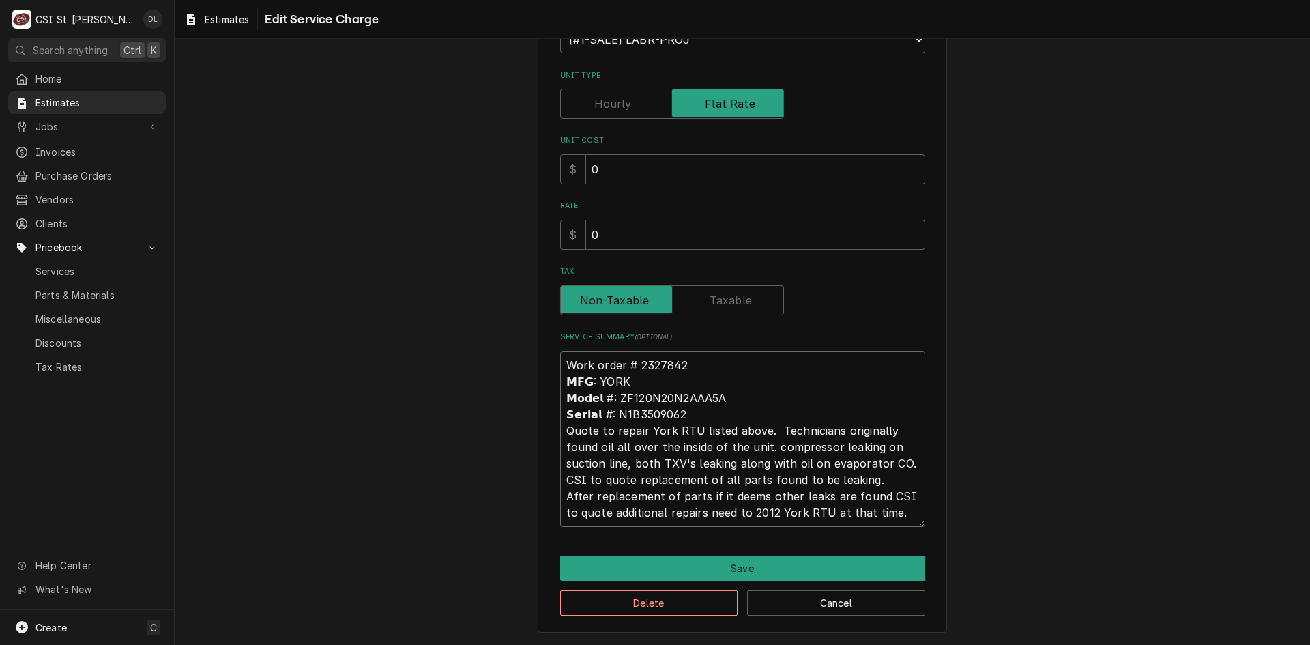
type textarea "x"
type textarea "Work order # 2327842 𝗠𝗙𝗚: YORK 𝗠𝗼𝗱𝗲𝗹 #: ZF120N20N2AAA5A 𝗦𝗲𝗿𝗶𝗮𝗹 #: N1B3509062 Qu…"
type textarea "x"
type textarea "Work order # 2327842 𝗠𝗙𝗚: YORK 𝗠𝗼𝗱𝗲𝗹 #: ZF120N20N2AAA5A 𝗦𝗲𝗿𝗶𝗮𝗹 #: N1B3509062 Qu…"
type textarea "x"
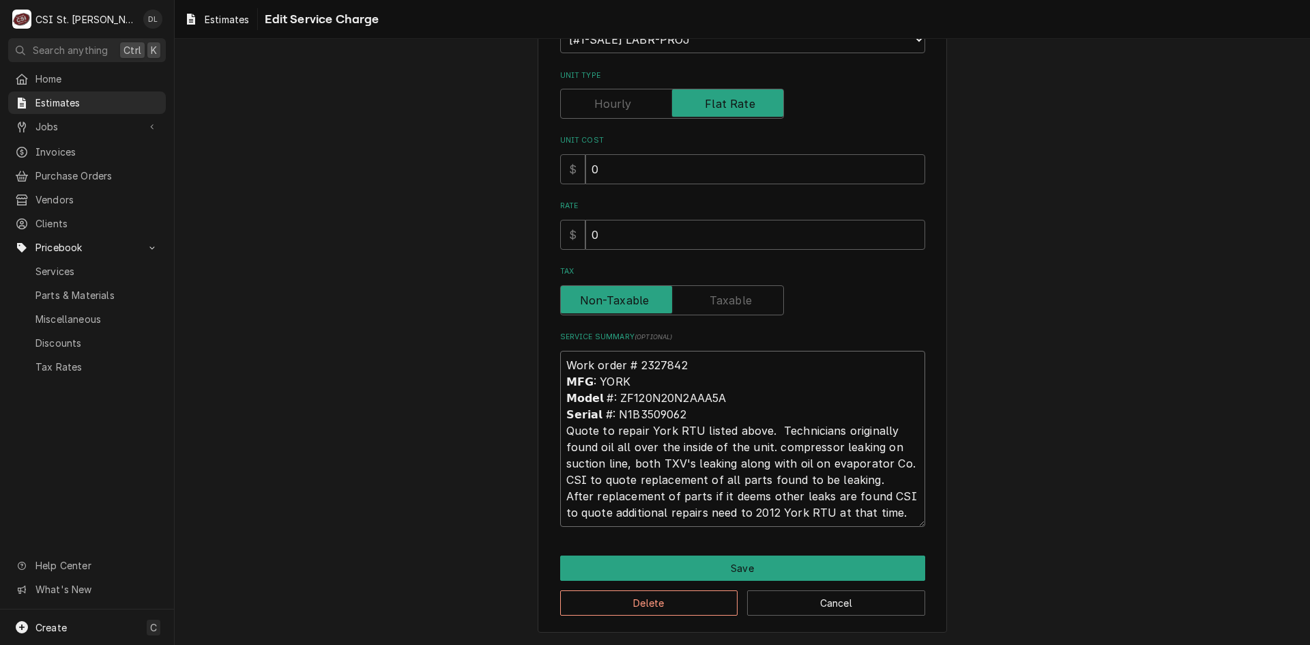
type textarea "Work order # 2327842 𝗠𝗙𝗚: YORK 𝗠𝗼𝗱𝗲𝗹 #: ZF120N20N2AAA5A 𝗦𝗲𝗿𝗶𝗮𝗹 #: N1B3509062 Qu…"
type textarea "x"
type textarea "Work order # 2327842 𝗠𝗙𝗚: YORK 𝗠𝗼𝗱𝗲𝗹 #: ZF120N20N2AAA5A 𝗦𝗲𝗿𝗶𝗮𝗹 #: N1B3509062 Qu…"
type textarea "x"
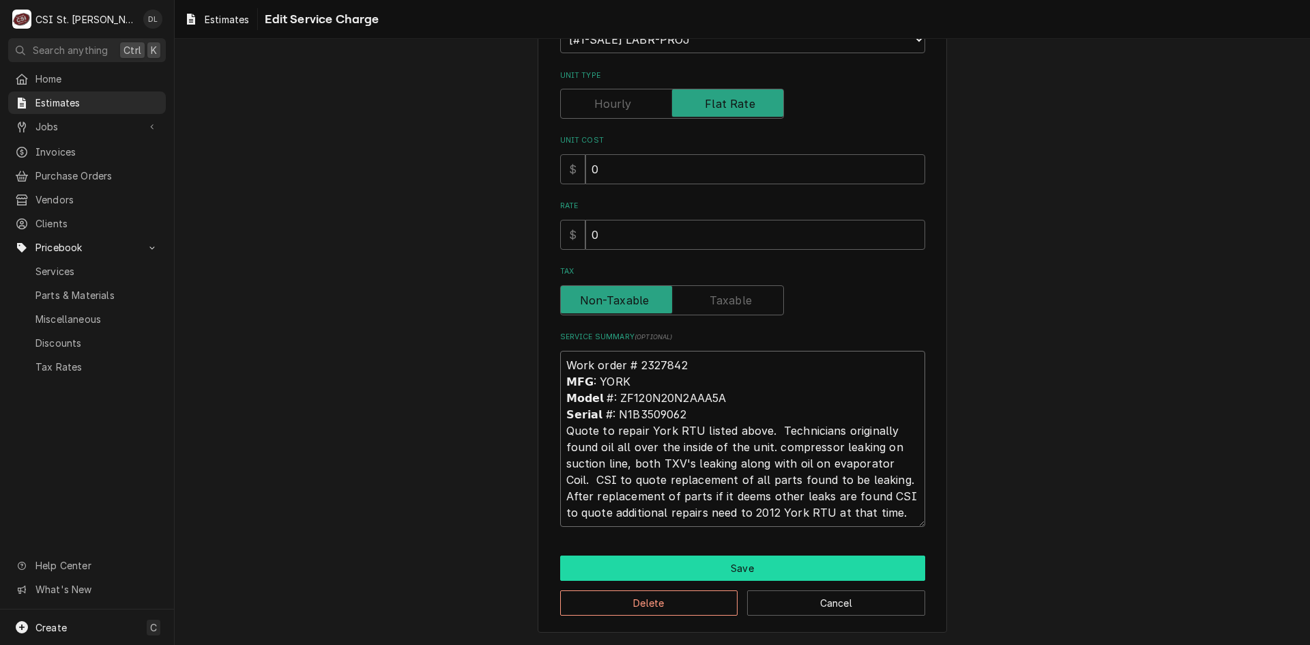
type textarea "Work order # 2327842 𝗠𝗙𝗚: YORK 𝗠𝗼𝗱𝗲𝗹 #: ZF120N20N2AAA5A 𝗦𝗲𝗿𝗶𝗮𝗹 #: N1B3509062 Qu…"
click at [726, 566] on button "Save" at bounding box center [742, 567] width 365 height 25
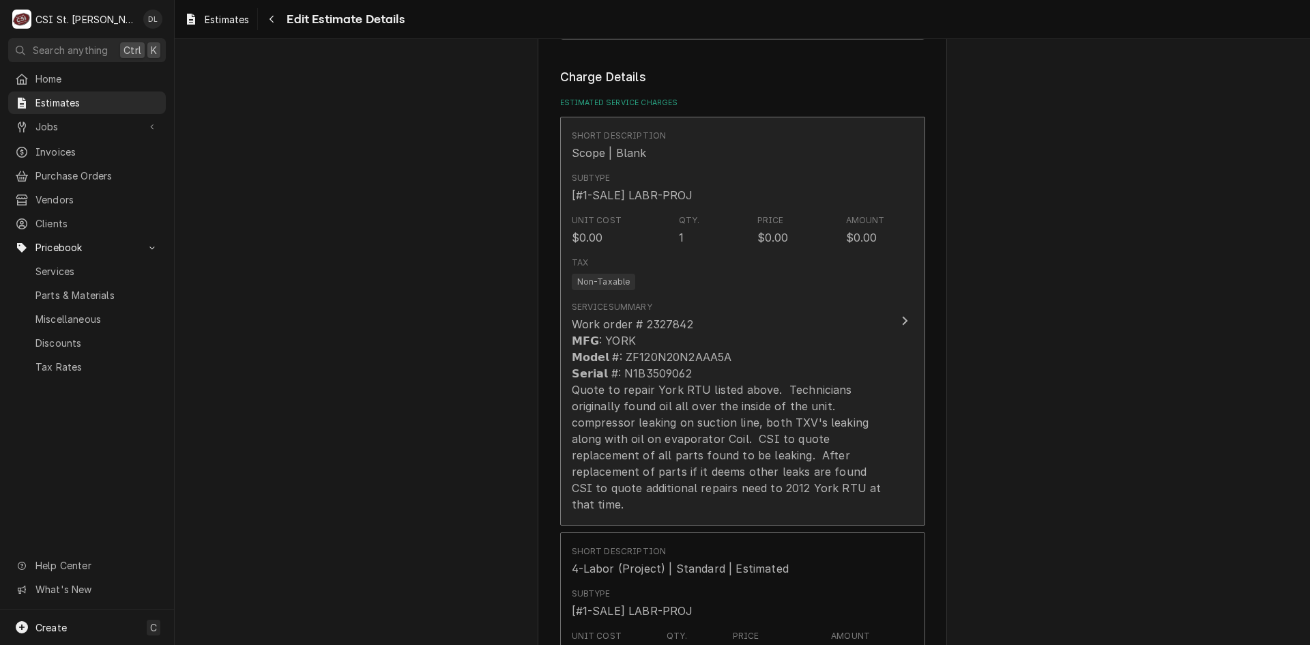
type textarea "x"
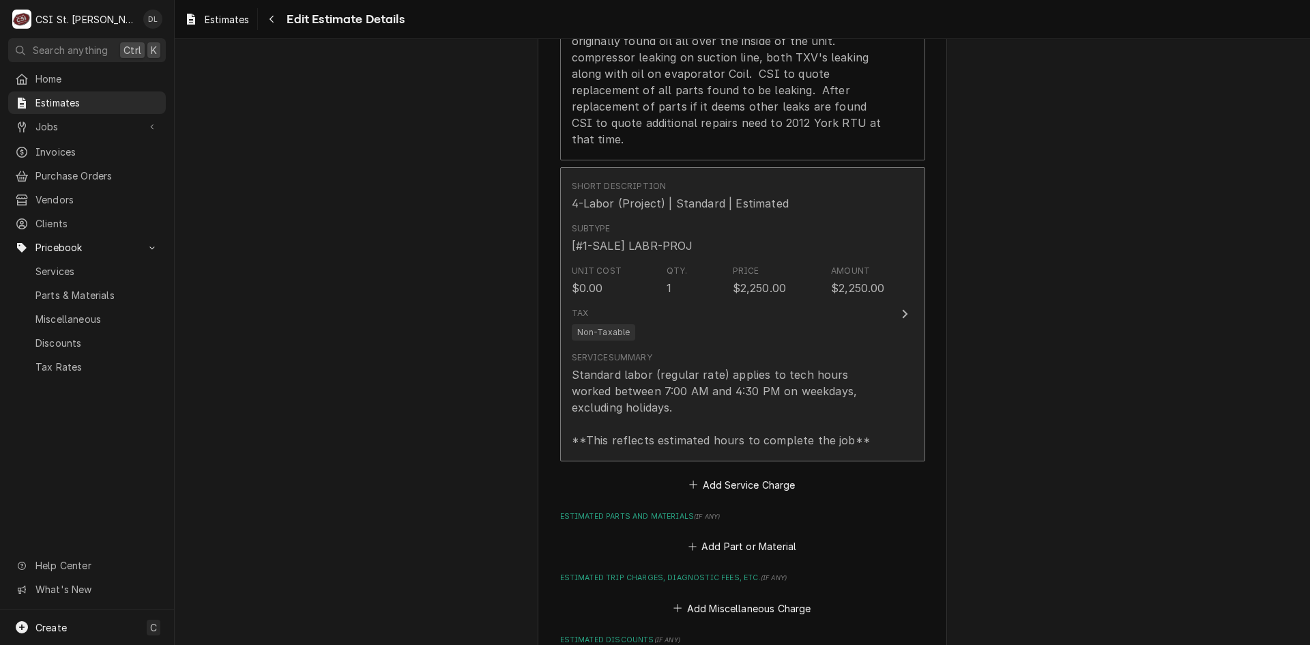
scroll to position [1746, 0]
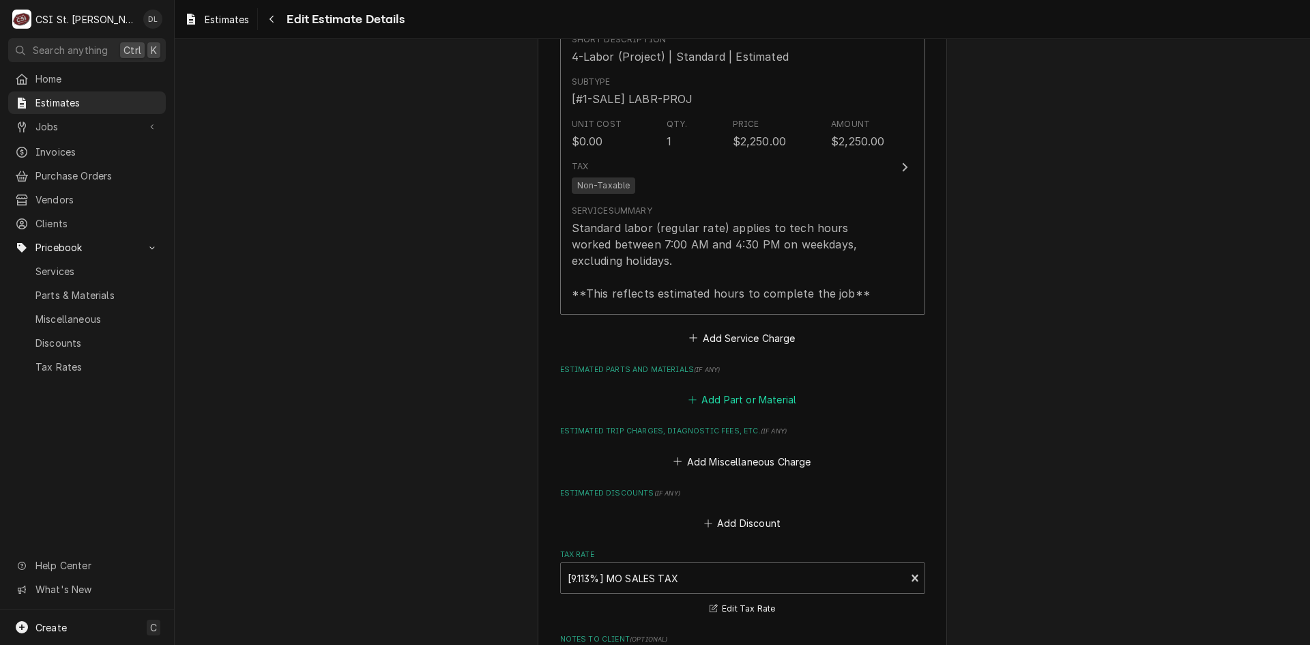
click at [688, 399] on icon "Estimated Parts and Materials" at bounding box center [692, 400] width 8 height 10
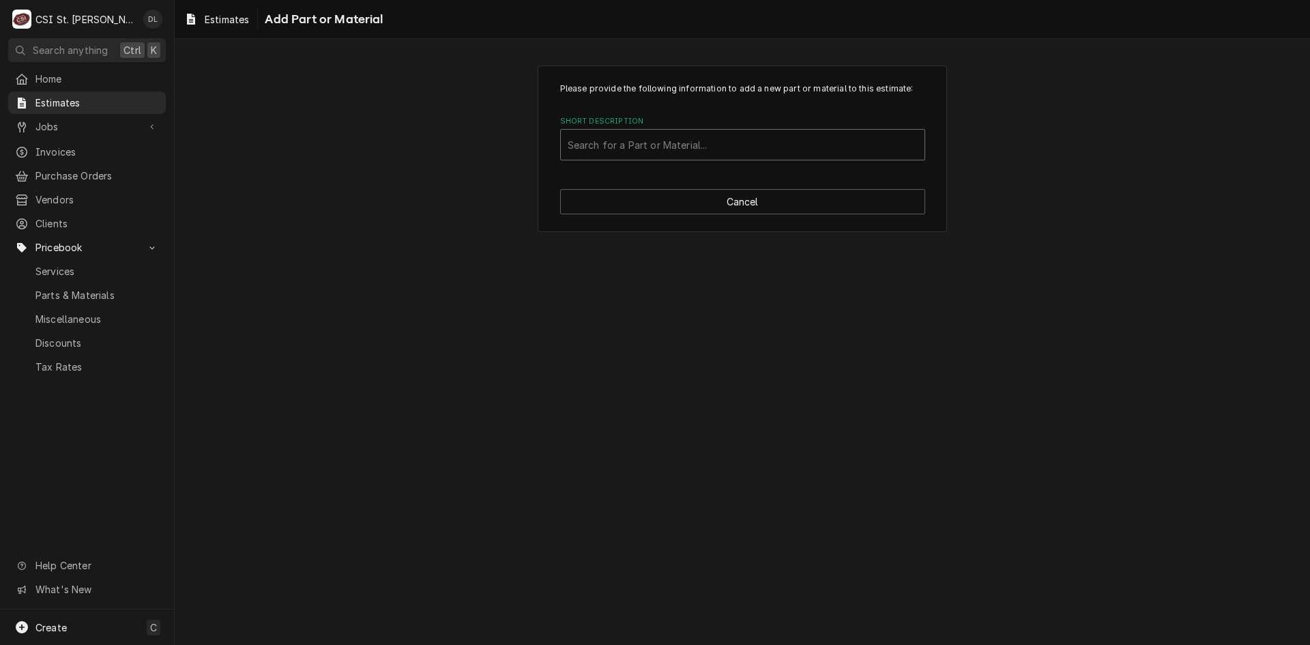
click at [668, 146] on div "Short Description" at bounding box center [743, 144] width 350 height 25
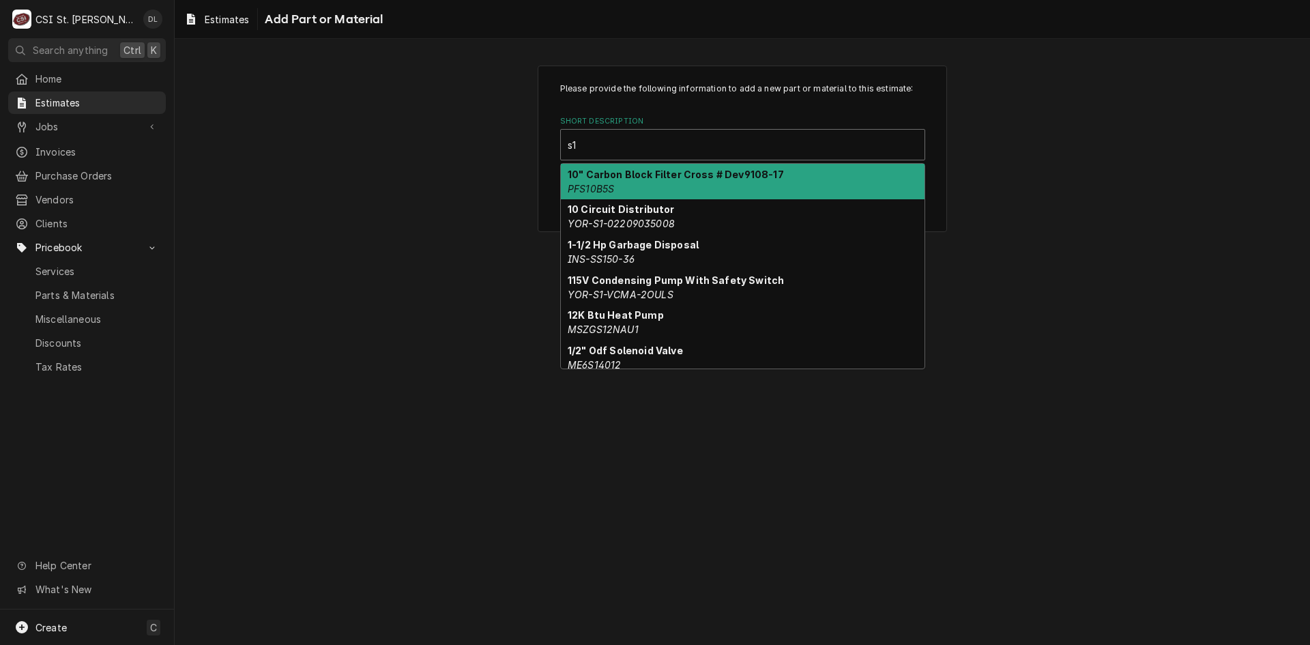
type input "s"
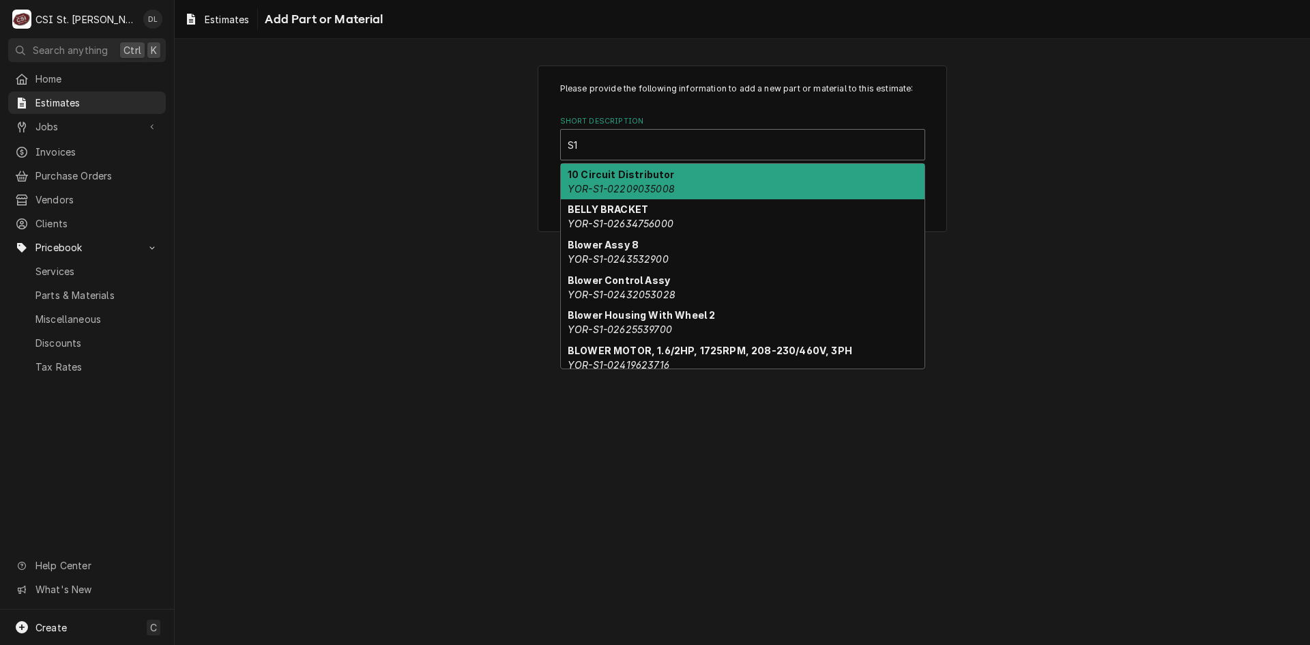
type input "S"
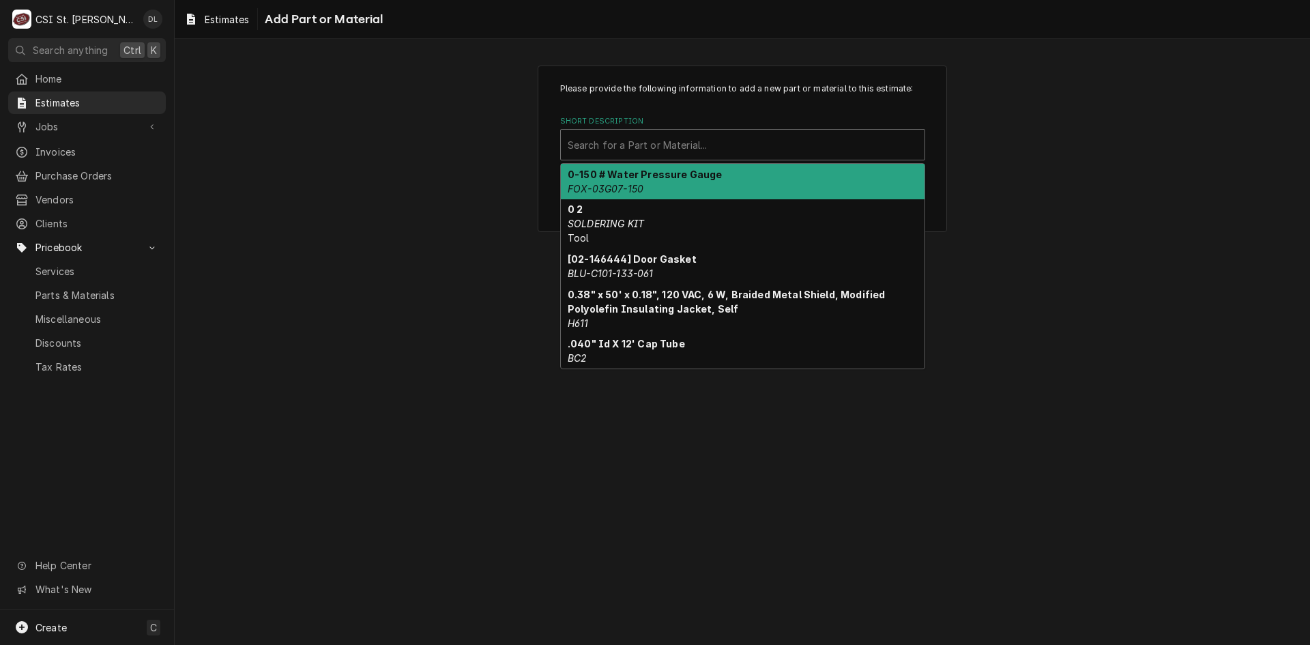
click at [642, 141] on div "Short Description" at bounding box center [743, 144] width 350 height 25
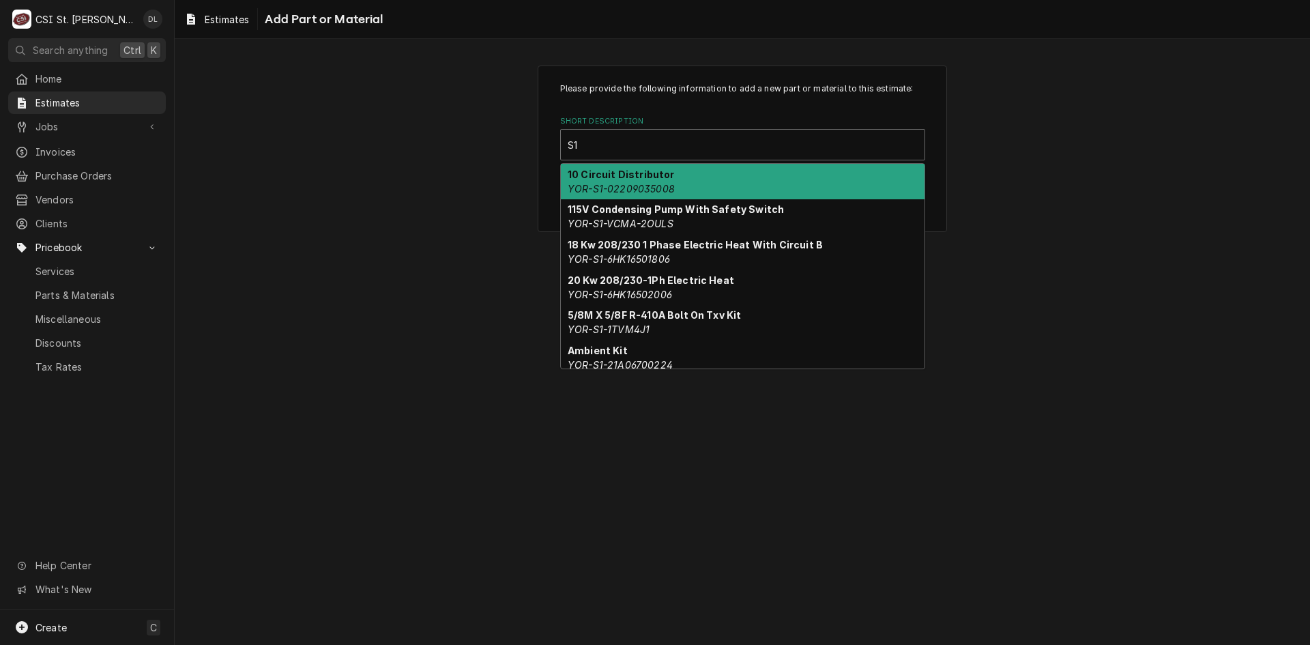
type input "S"
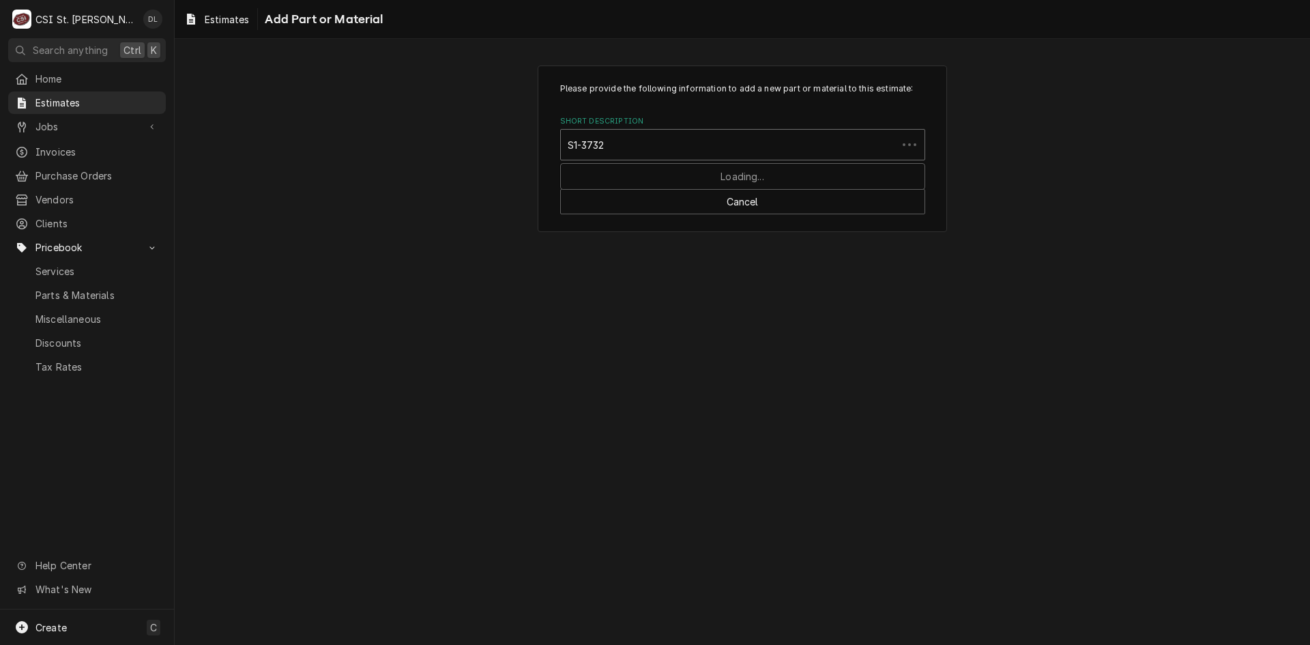
type input "S1-37328"
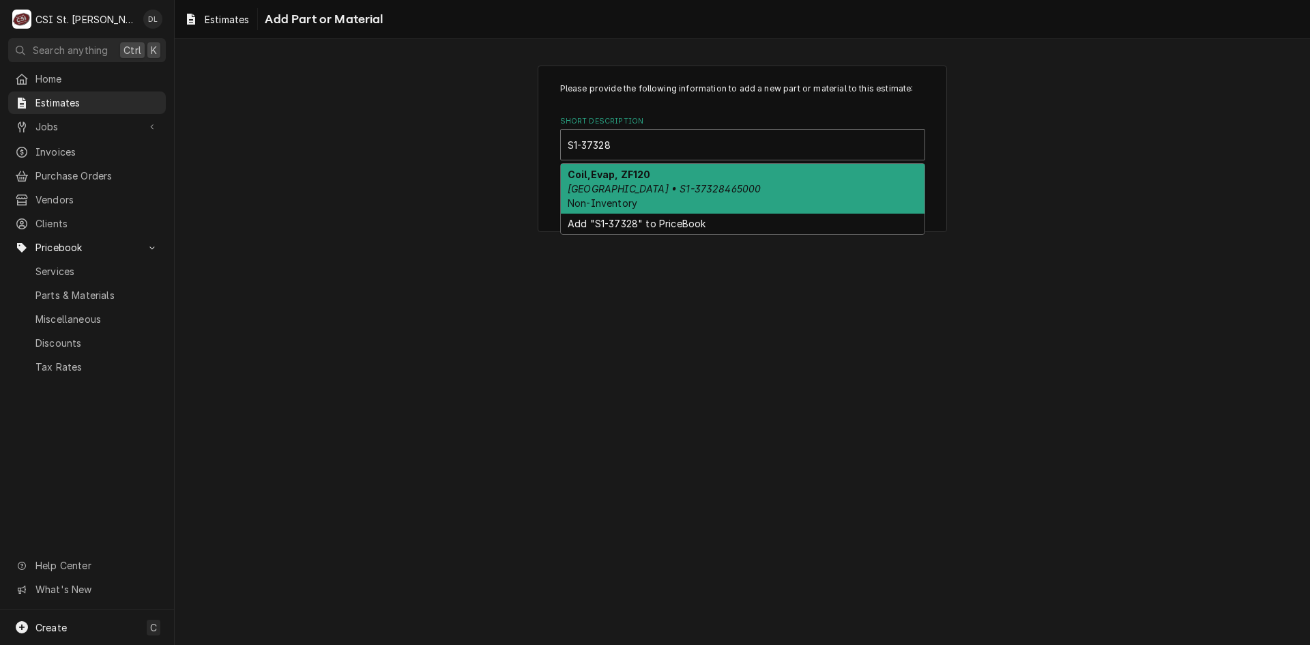
click at [622, 190] on em "York • S1-37328465000" at bounding box center [664, 189] width 193 height 12
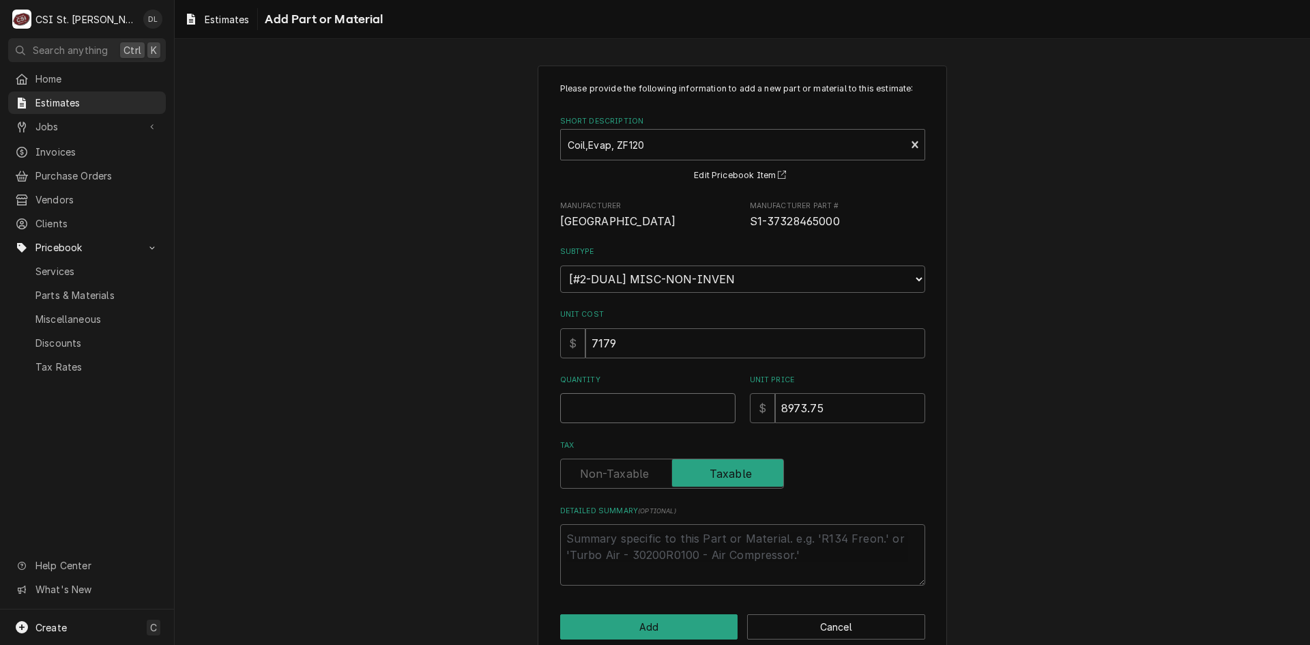
click at [623, 410] on input "Quantity" at bounding box center [647, 408] width 175 height 30
type textarea "x"
type input "1"
type textarea "x"
type input "1"
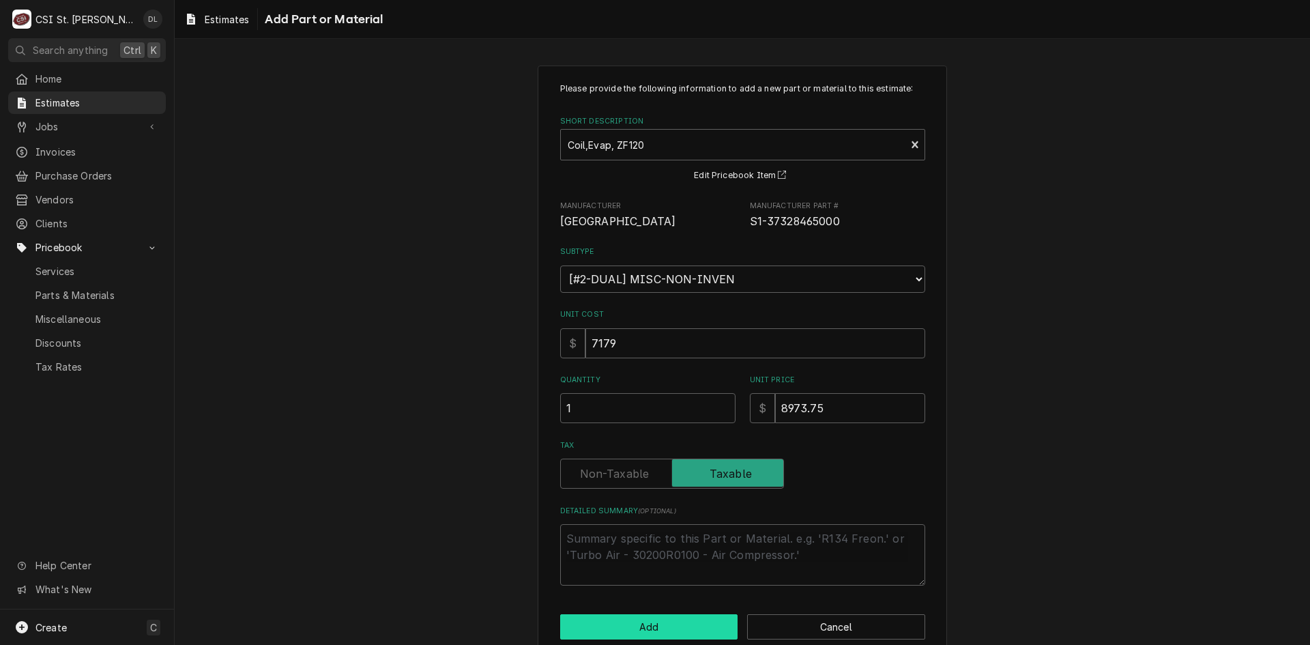
click at [677, 626] on button "Add" at bounding box center [649, 626] width 178 height 25
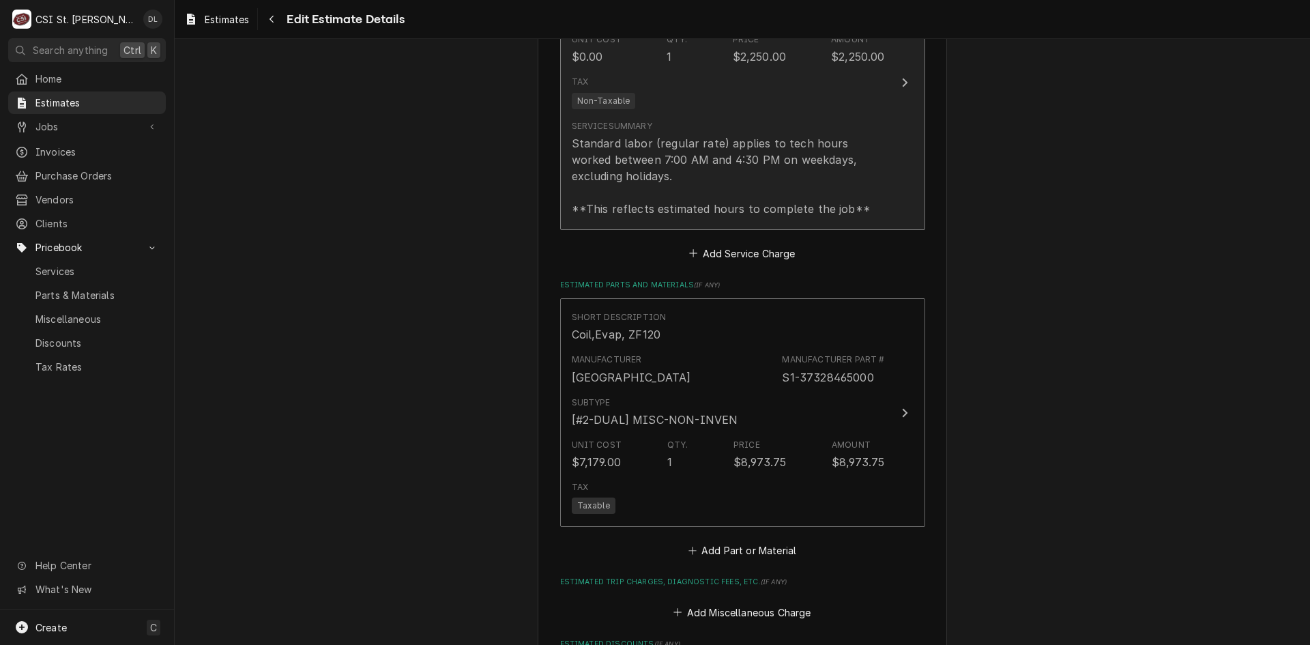
type textarea "x"
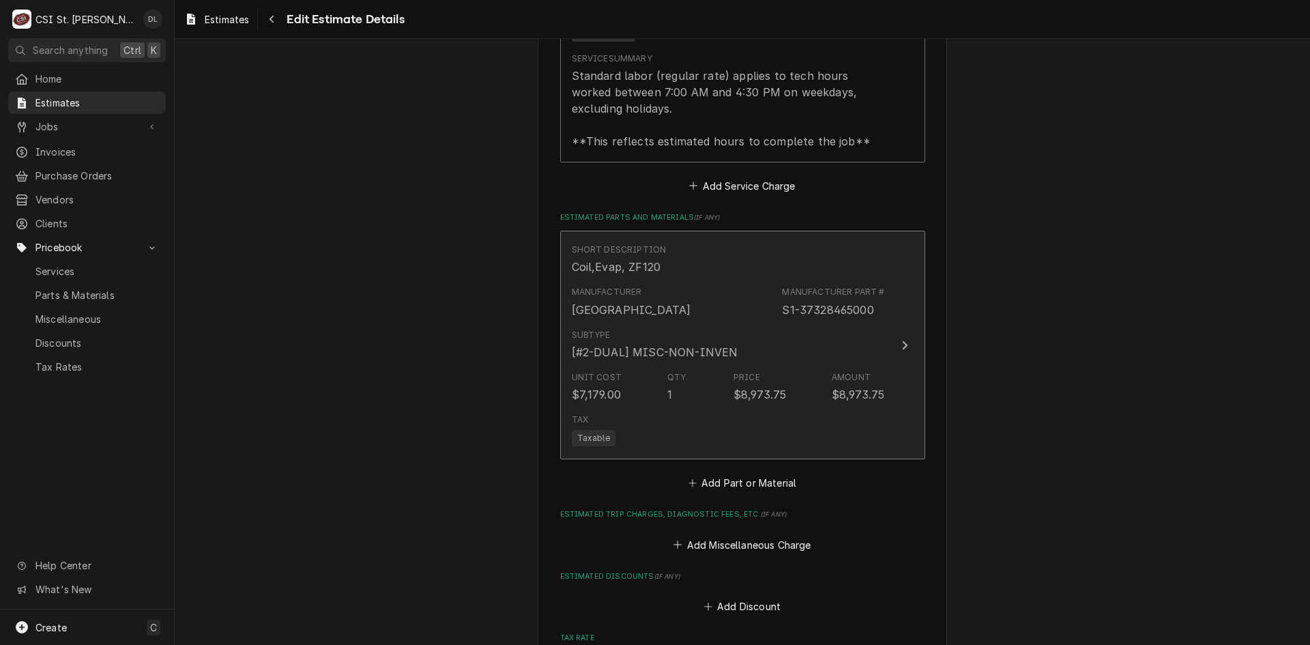
scroll to position [1899, 0]
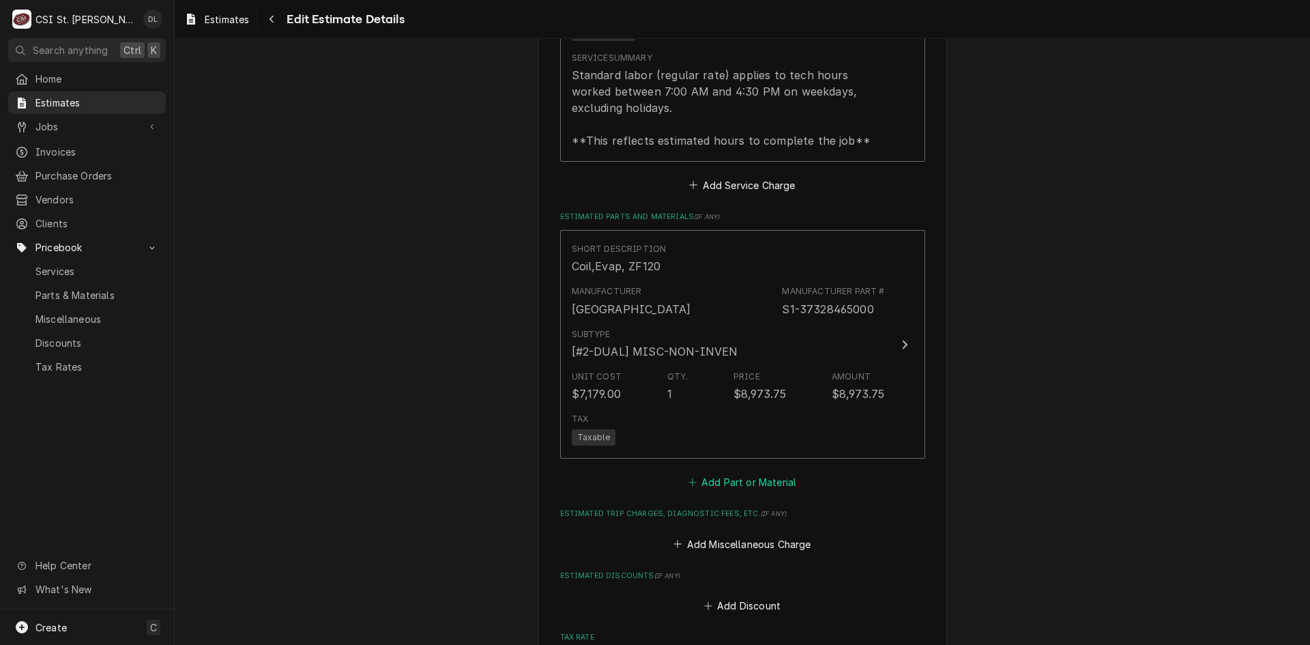
click at [692, 479] on icon "Estimated Parts and Materials" at bounding box center [692, 483] width 8 height 10
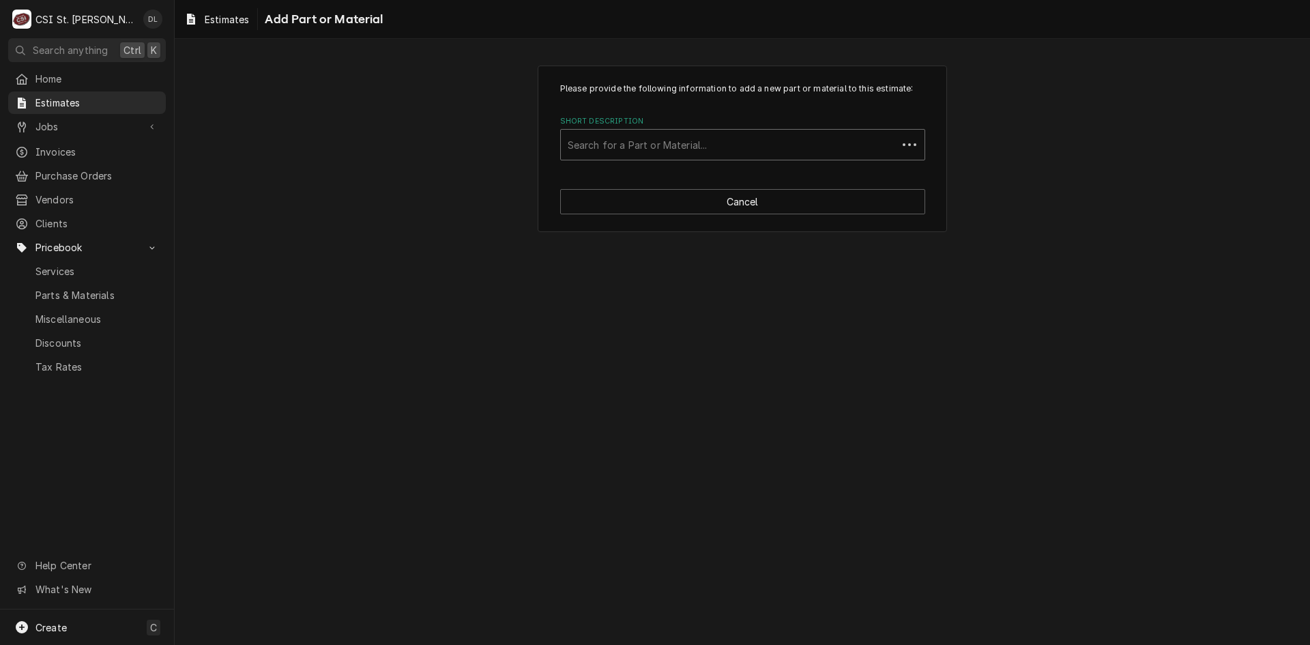
click at [675, 149] on div "Short Description" at bounding box center [729, 144] width 323 height 25
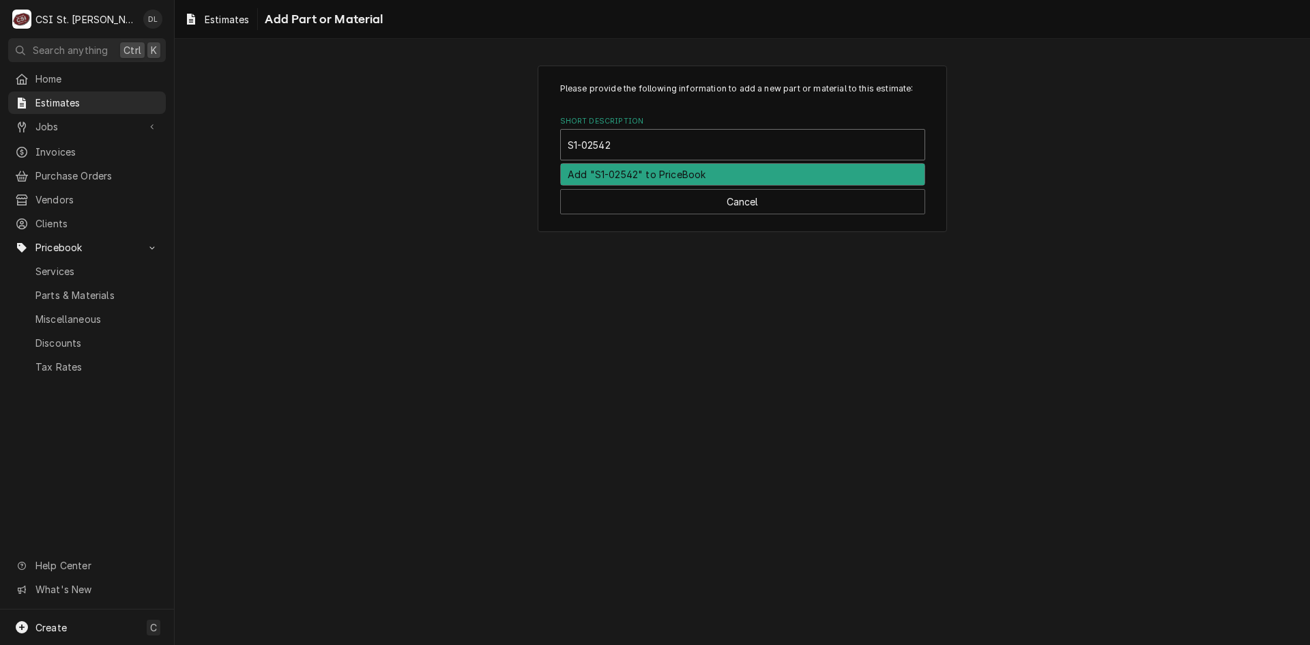
type input "S1-0254"
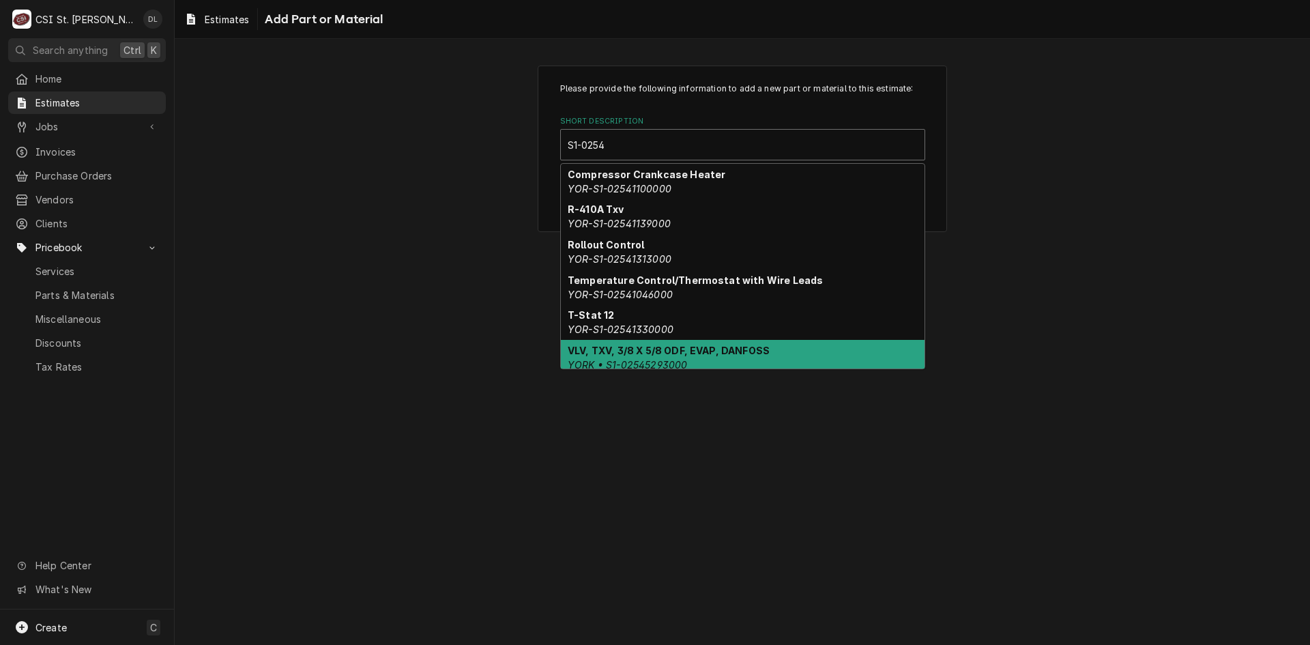
scroll to position [42, 0]
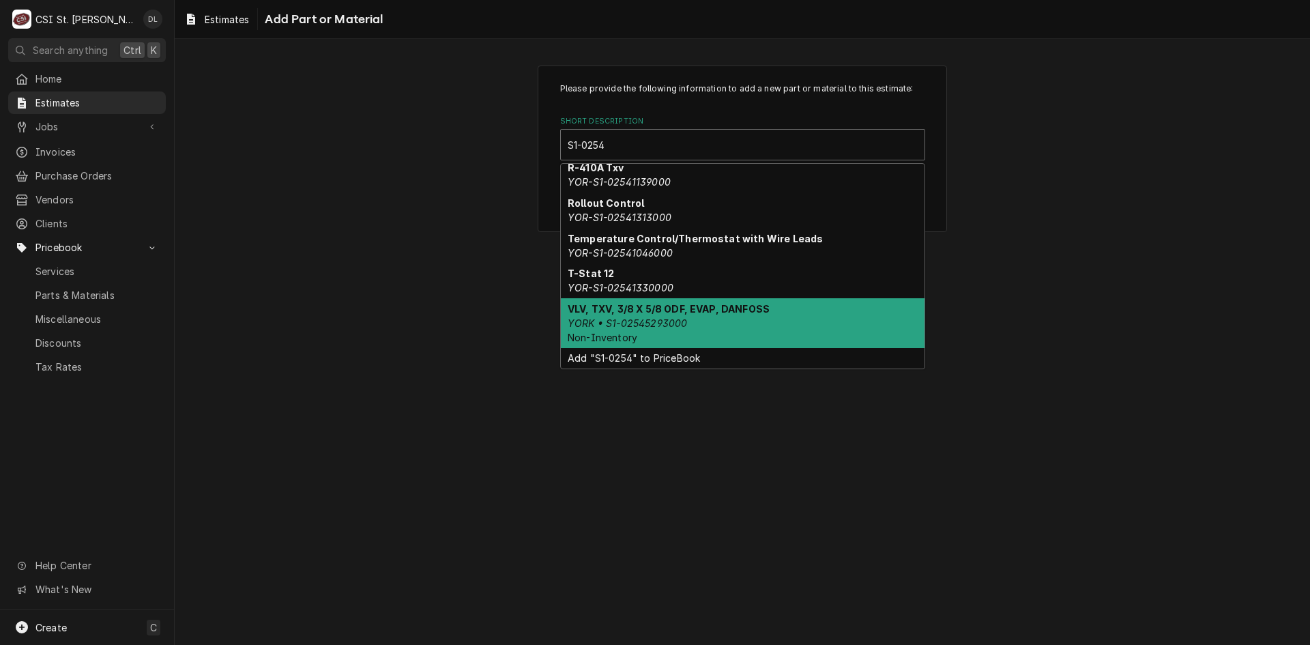
click at [684, 327] on em "YORK • S1-02545293000" at bounding box center [627, 323] width 119 height 12
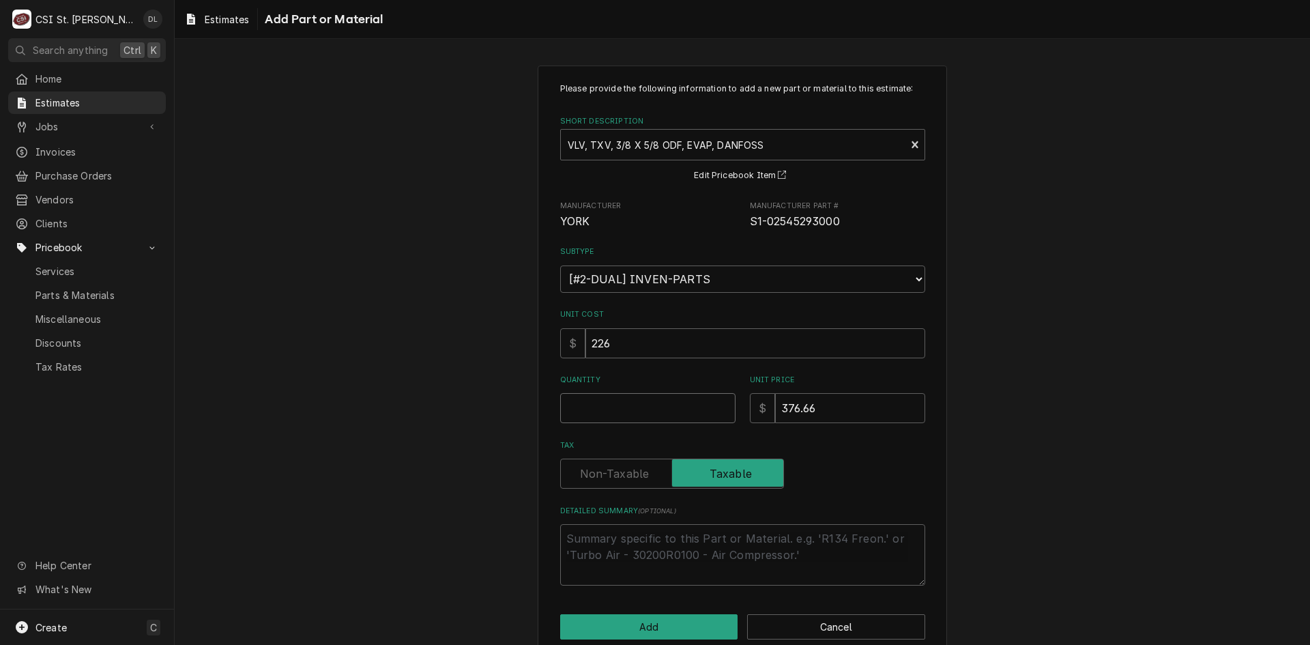
click at [646, 416] on input "Quantity" at bounding box center [647, 408] width 175 height 30
type textarea "x"
type input "2"
click at [649, 621] on button "Add" at bounding box center [649, 626] width 178 height 25
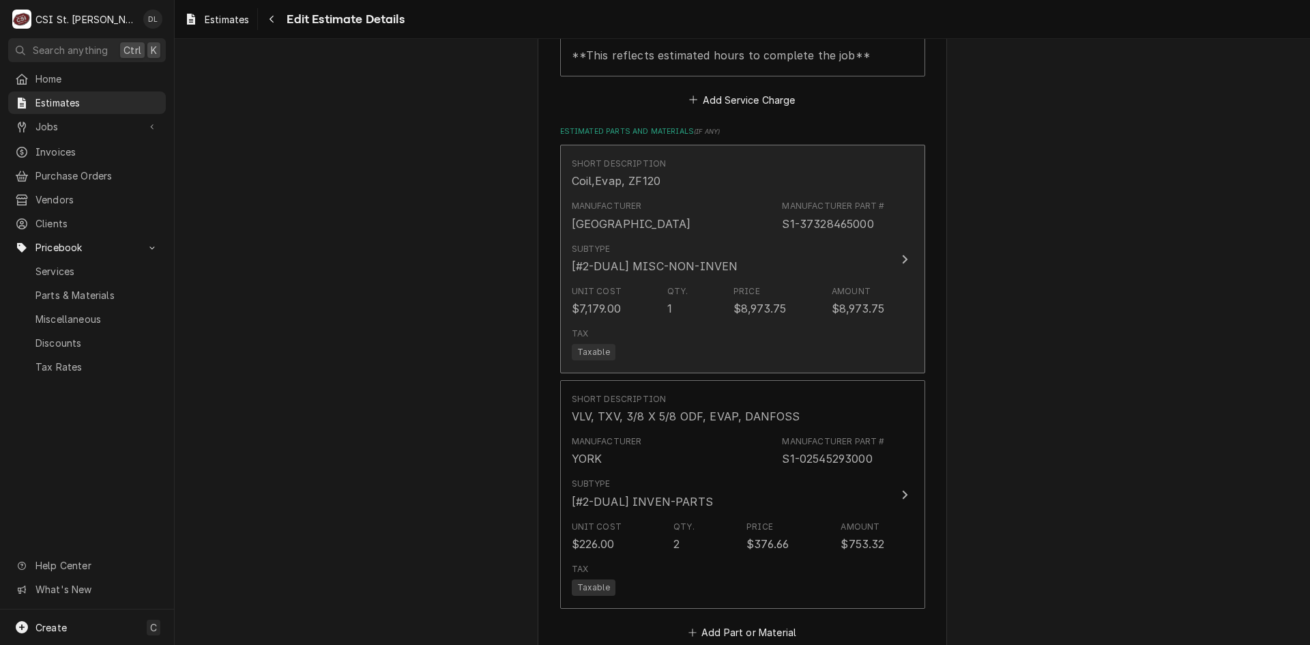
type textarea "x"
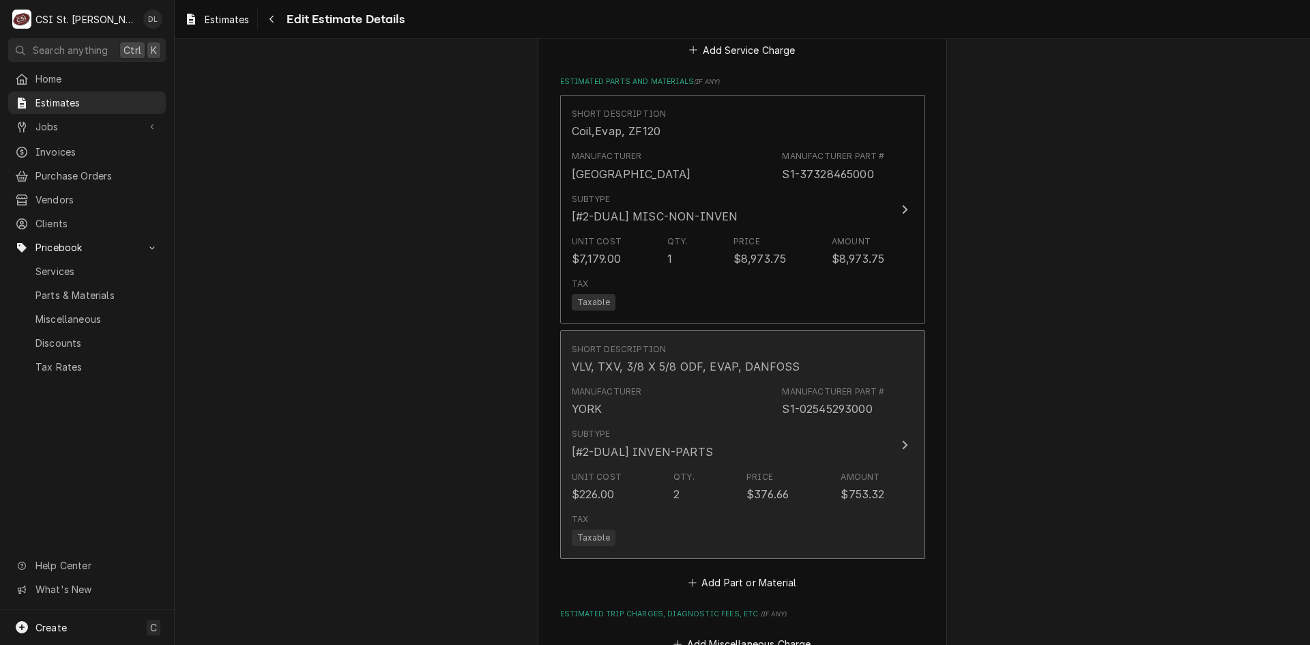
scroll to position [2120, 0]
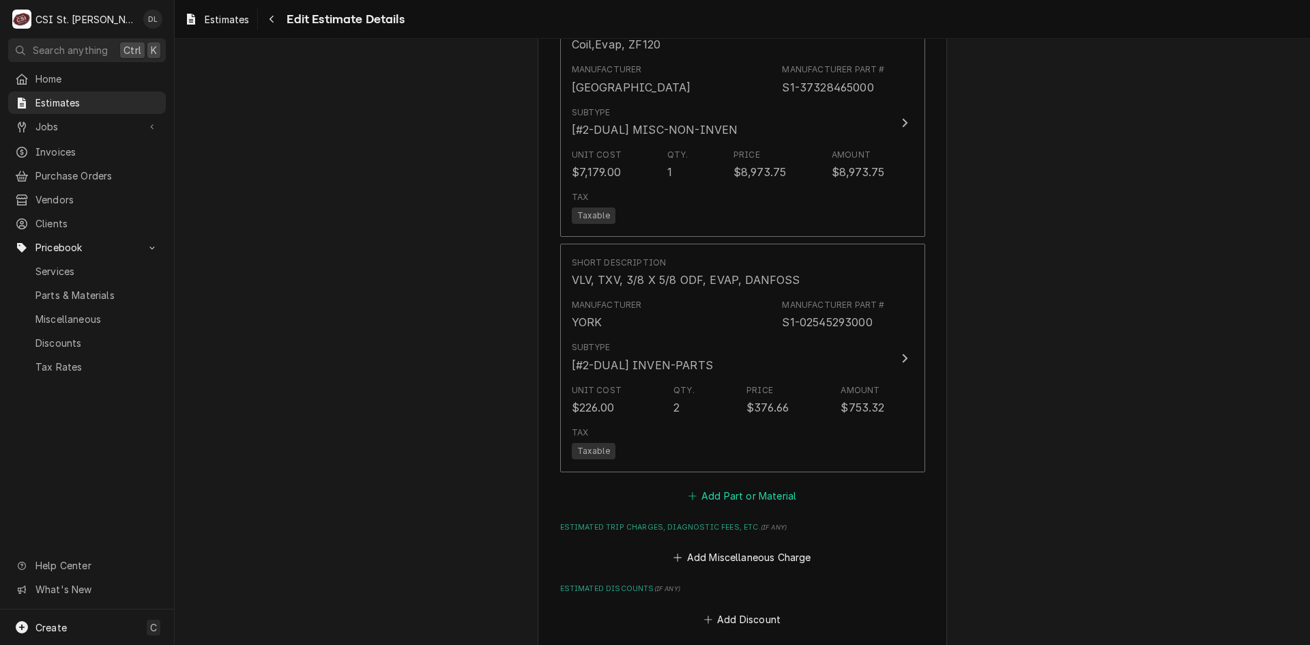
click at [688, 499] on icon "Estimated Parts and Materials" at bounding box center [692, 496] width 8 height 10
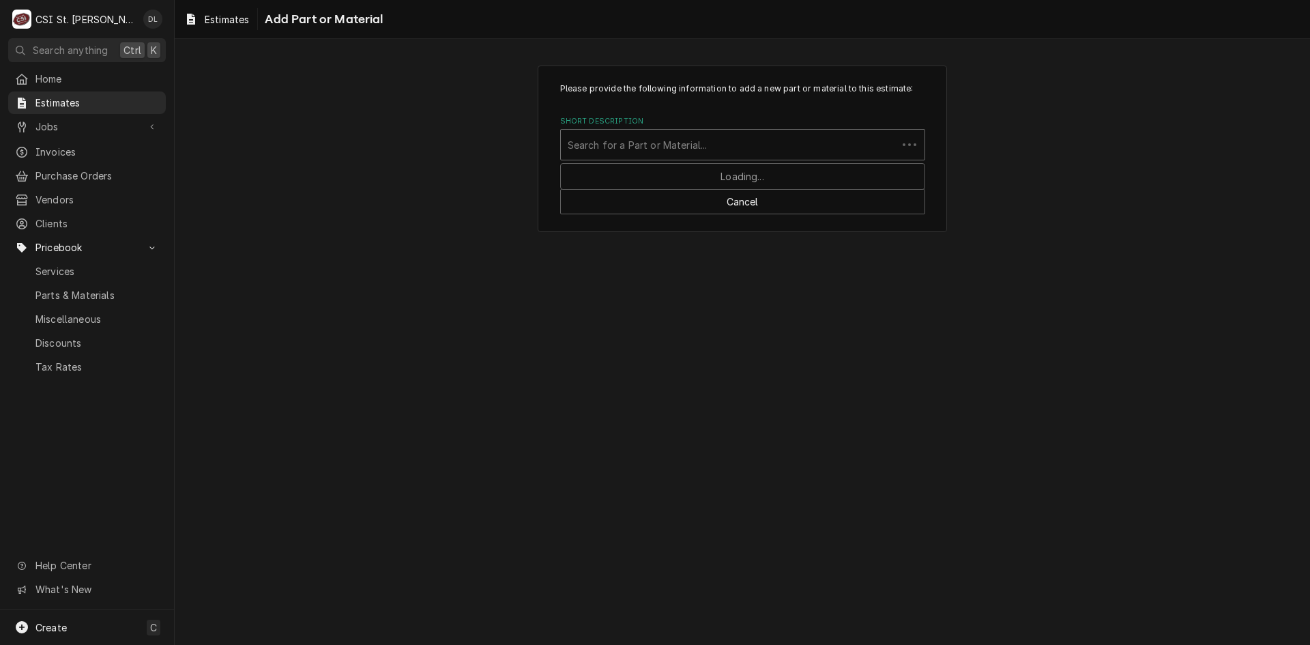
click at [695, 148] on div "Short Description" at bounding box center [729, 144] width 323 height 25
type input "S1-400503"
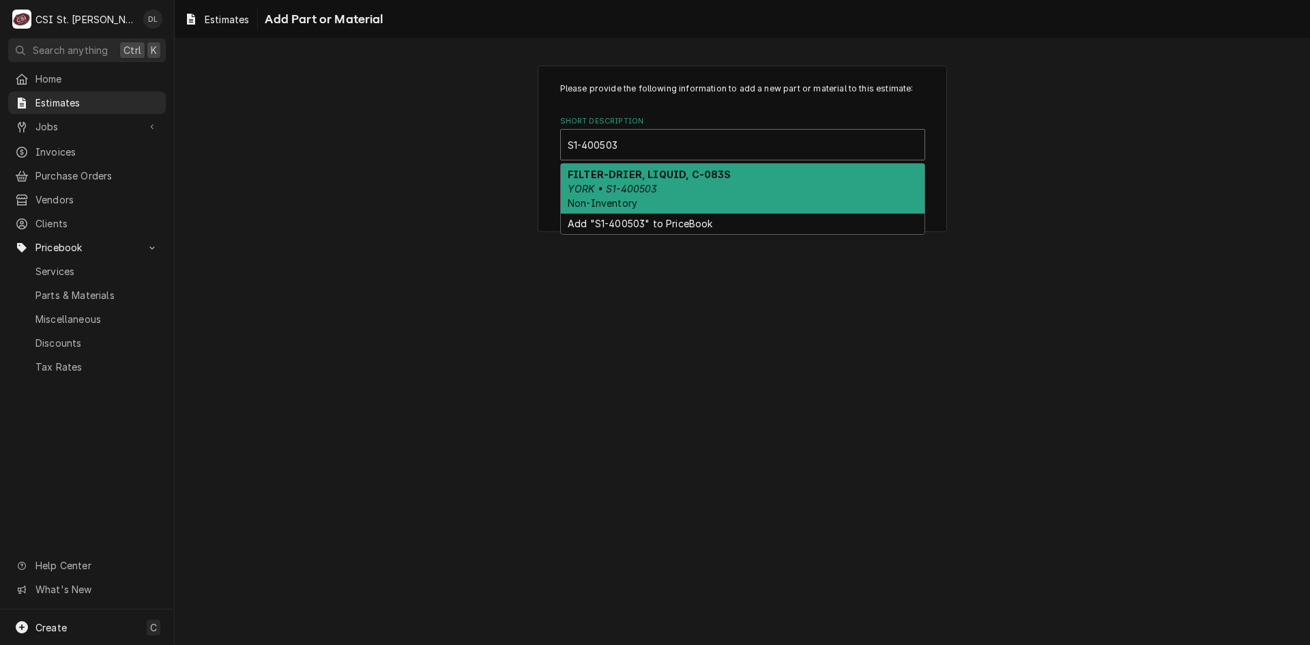
click at [679, 177] on strong "FILTER-DRIER, LIQUID, C-083S" at bounding box center [649, 175] width 163 height 12
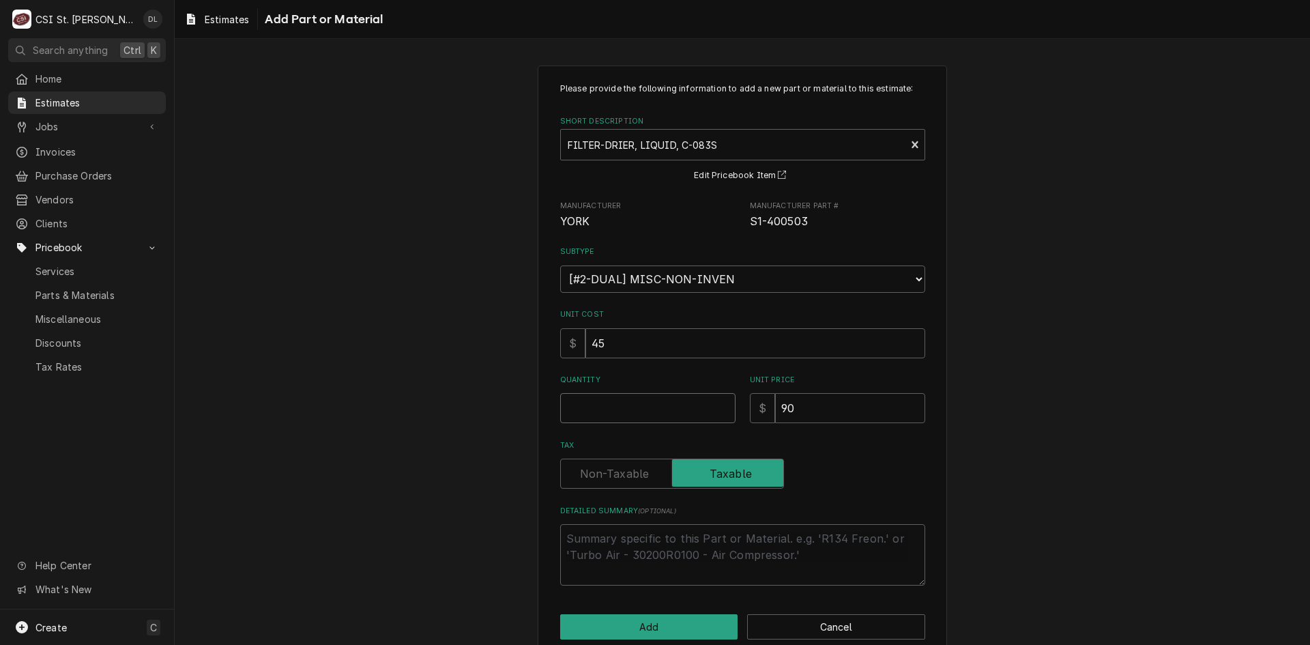
click at [628, 412] on input "Quantity" at bounding box center [647, 408] width 175 height 30
type textarea "x"
type input "2"
type textarea "x"
type input "2"
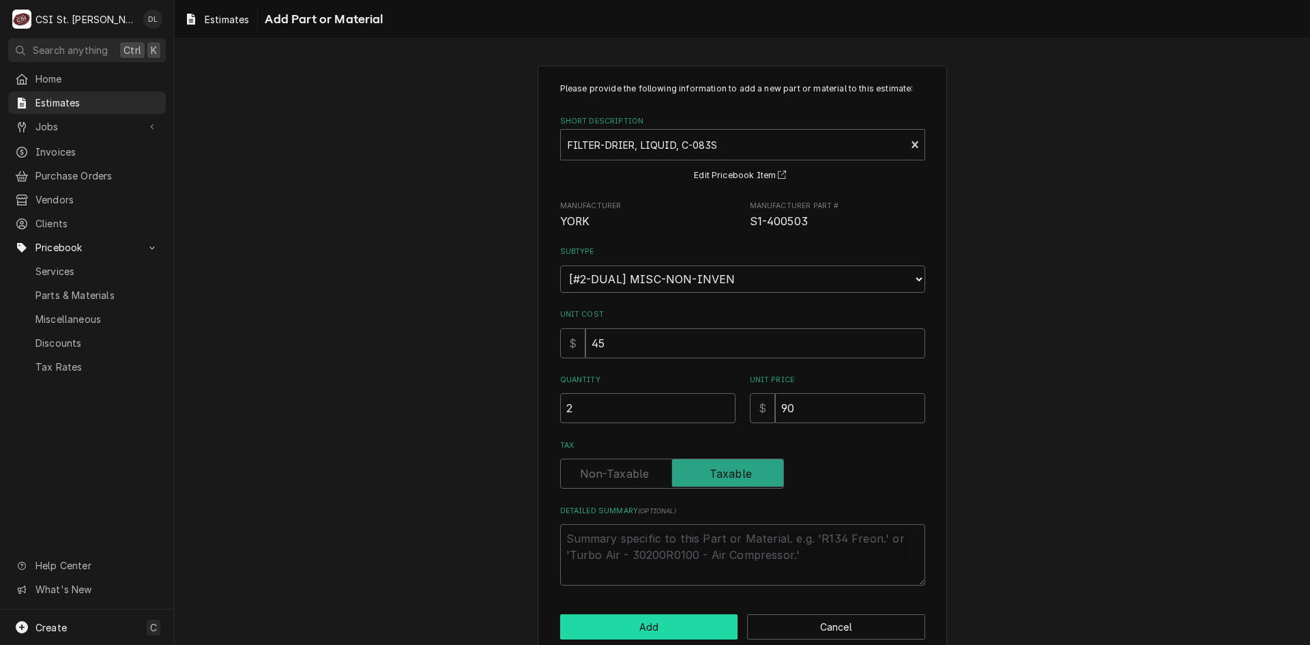
click at [655, 631] on button "Add" at bounding box center [649, 626] width 178 height 25
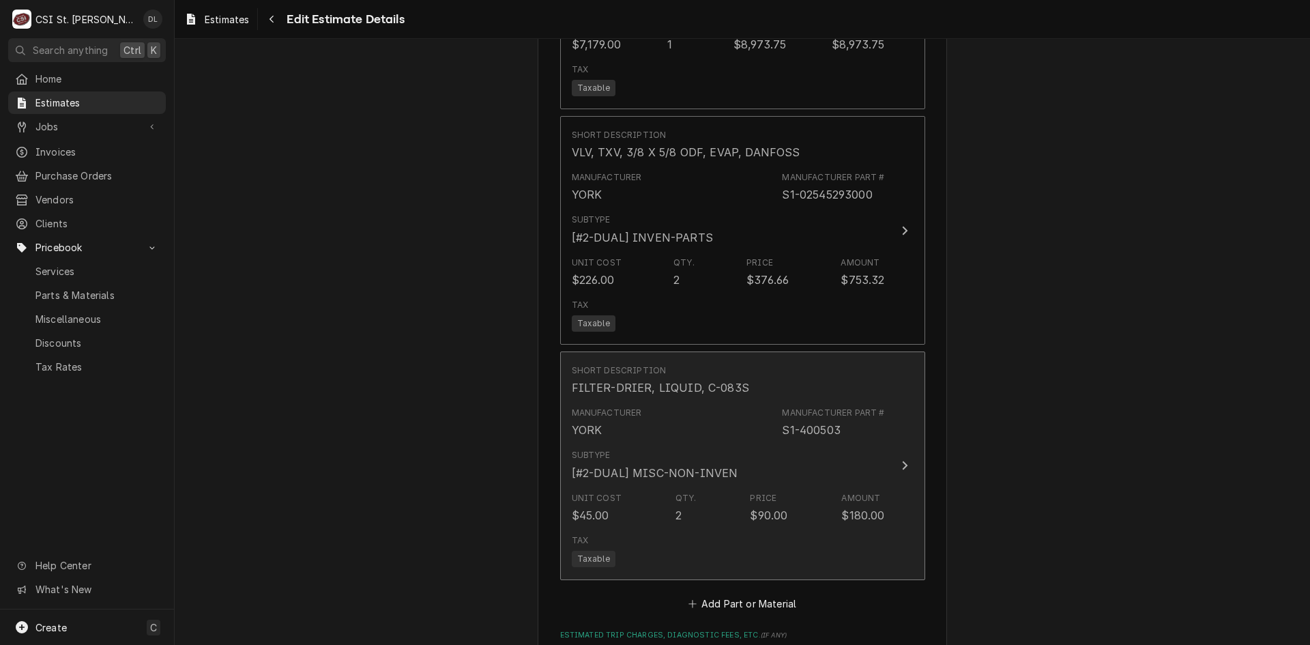
type textarea "x"
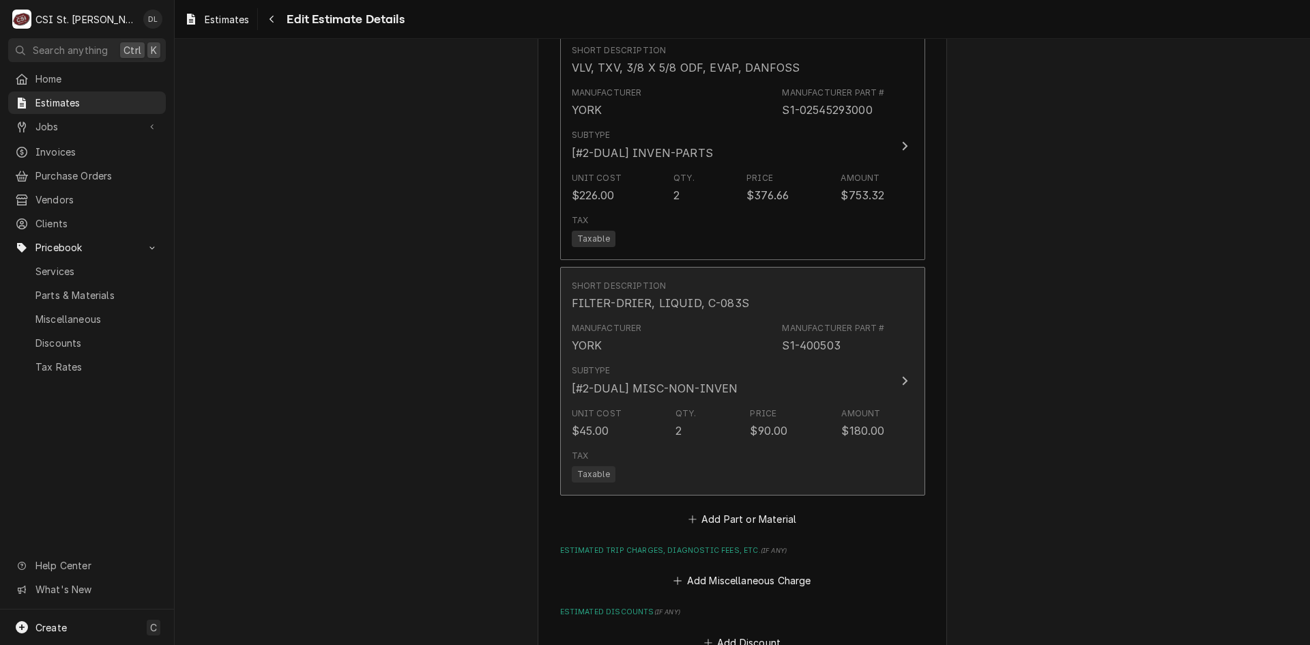
scroll to position [2452, 0]
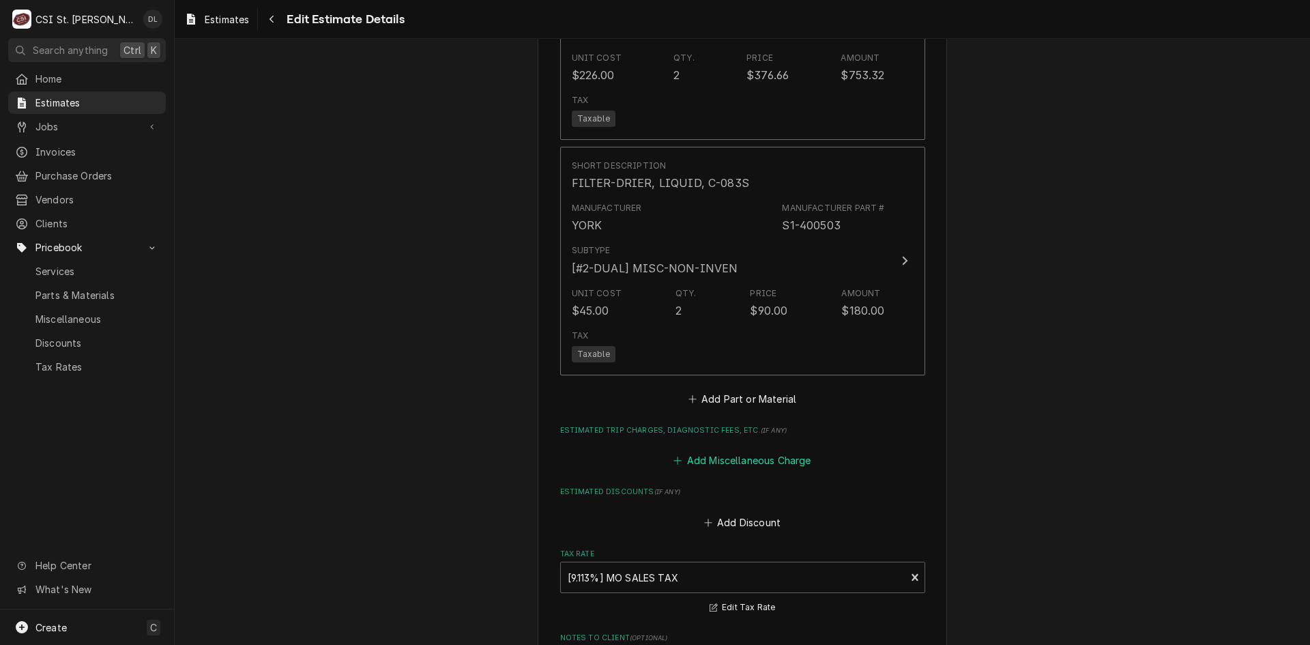
click at [676, 459] on icon "Estimated Trip Charges, Diagnostic Fees, etc." at bounding box center [677, 461] width 8 height 10
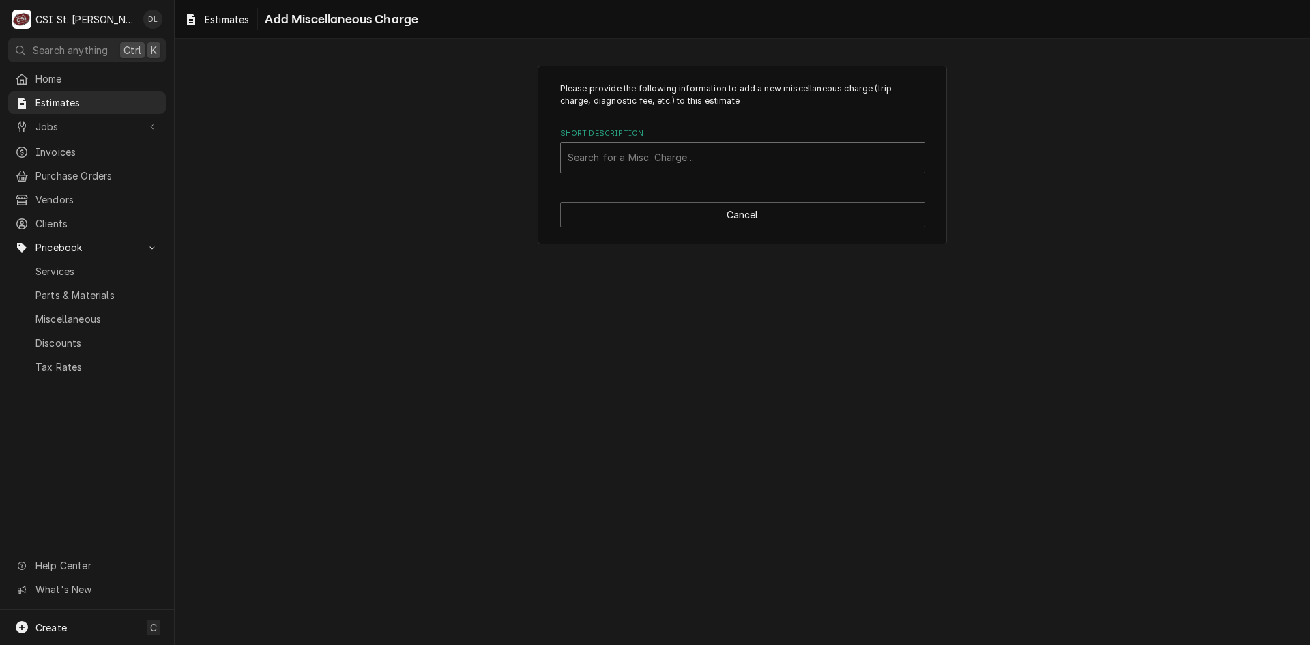
click at [675, 152] on div "Short Description" at bounding box center [743, 157] width 350 height 25
type input "REF"
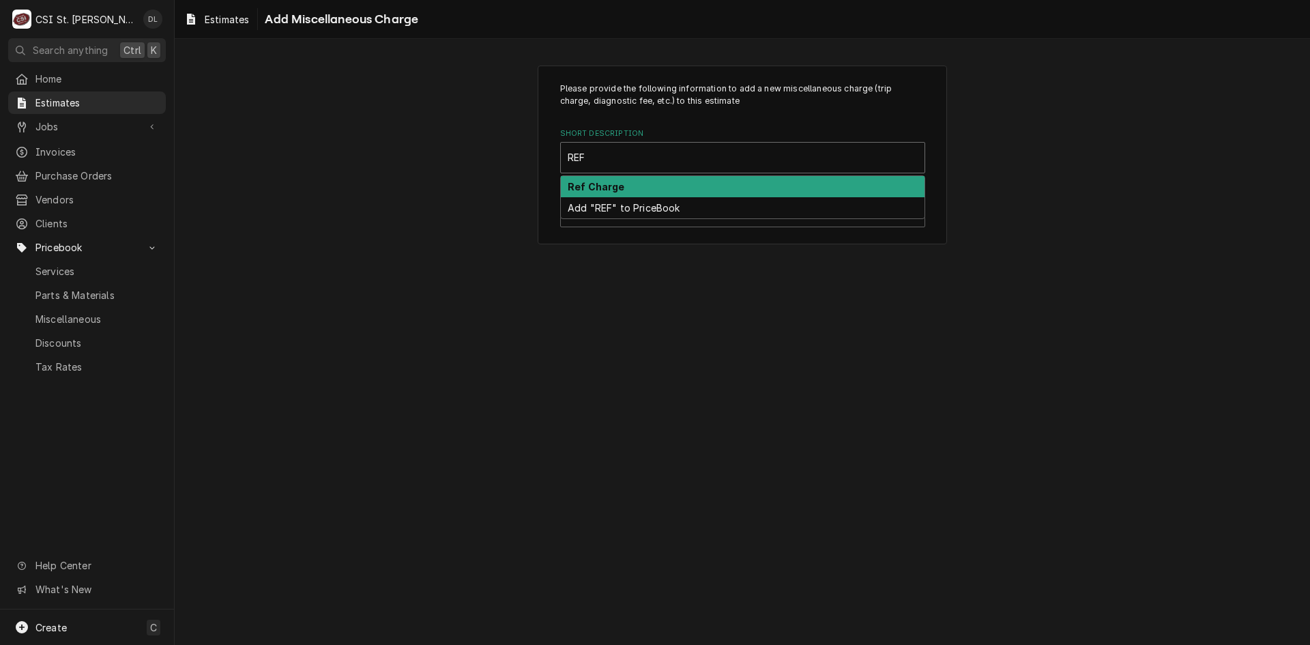
click at [663, 179] on div "Ref Charge" at bounding box center [743, 186] width 364 height 21
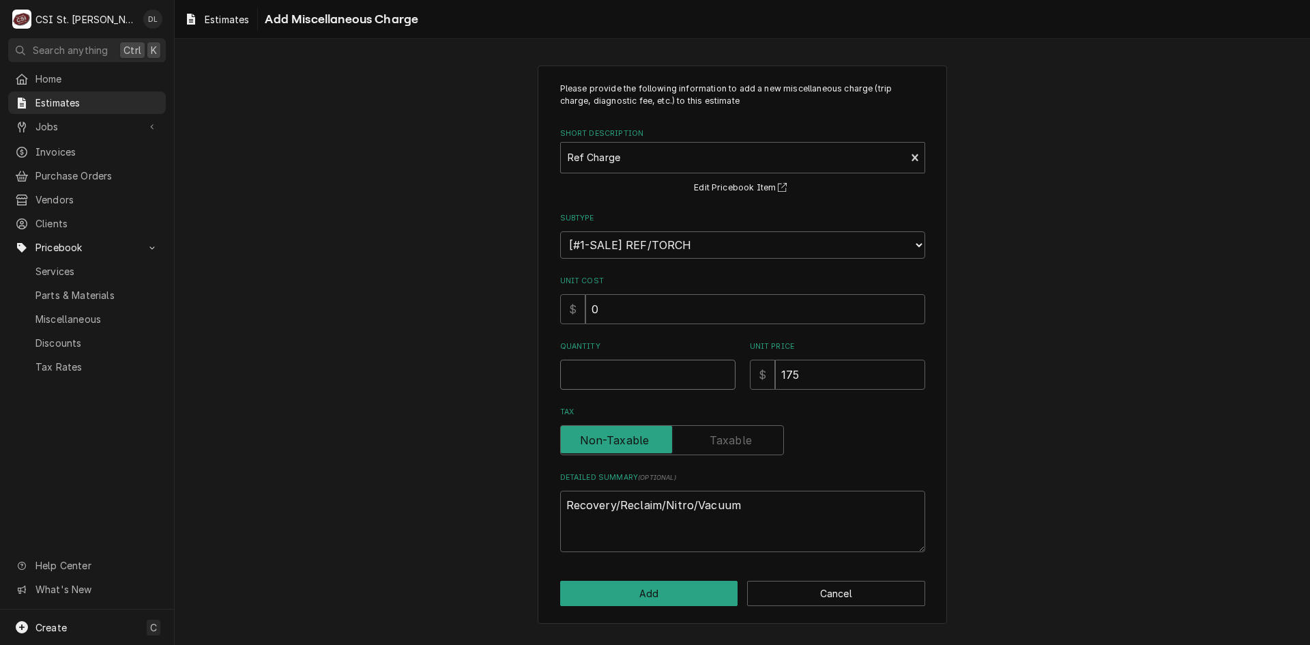
click at [626, 387] on input "Quantity" at bounding box center [647, 375] width 175 height 30
type textarea "x"
type input "2"
click at [651, 598] on button "Add" at bounding box center [649, 593] width 178 height 25
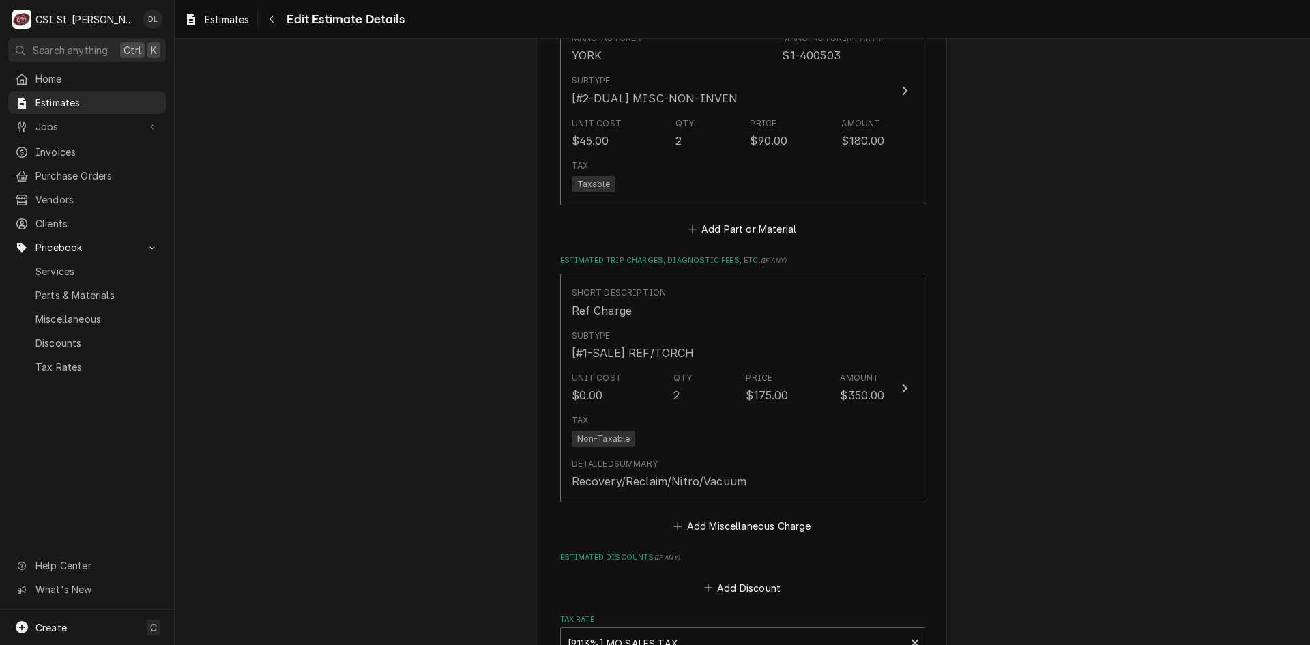
type textarea "x"
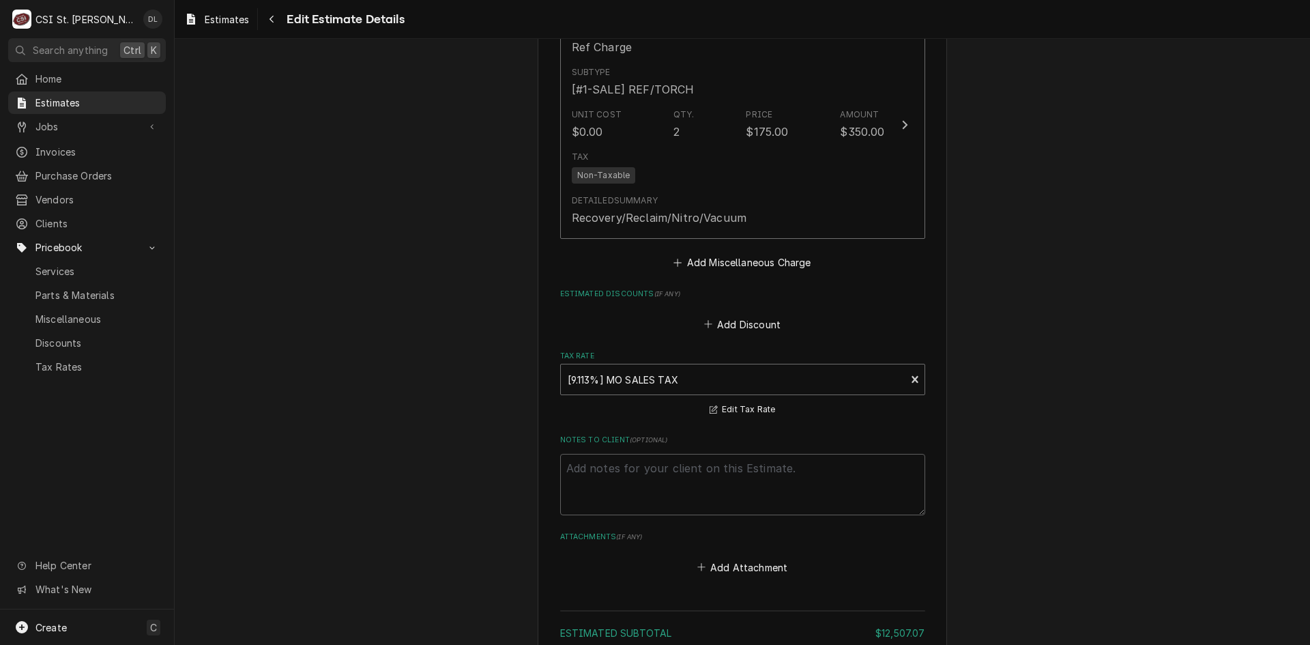
scroll to position [2895, 0]
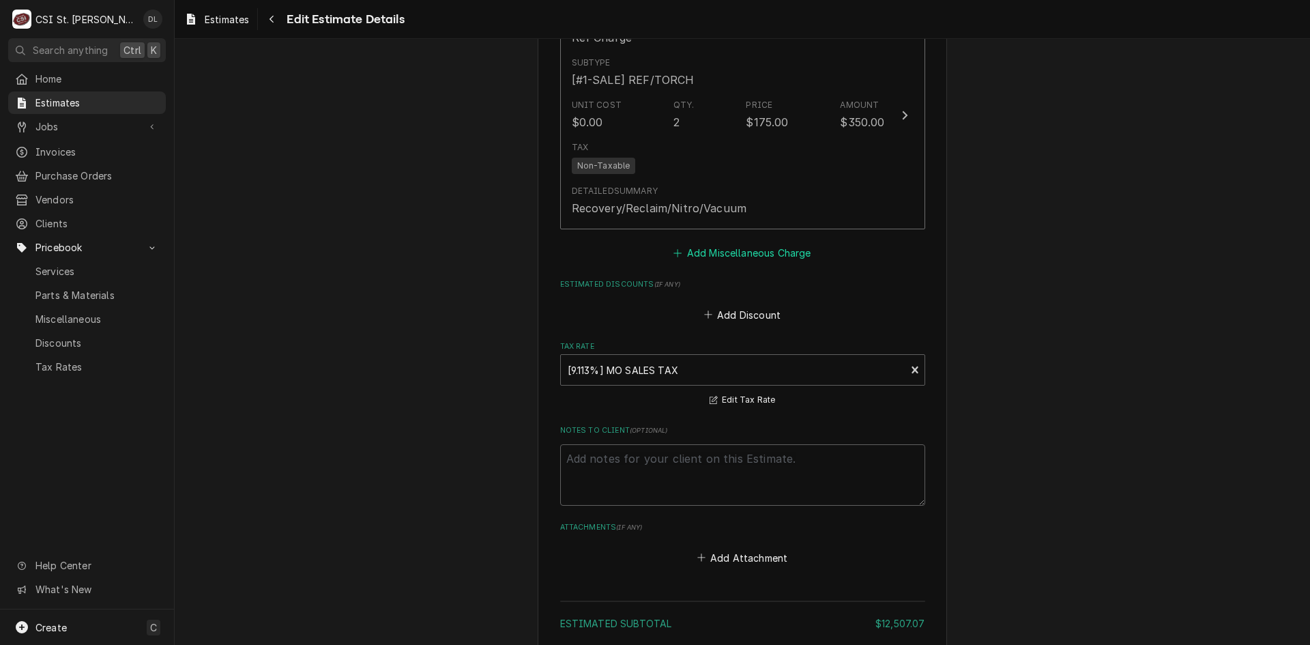
click at [671, 254] on button "Add Miscellaneous Charge" at bounding box center [742, 253] width 142 height 19
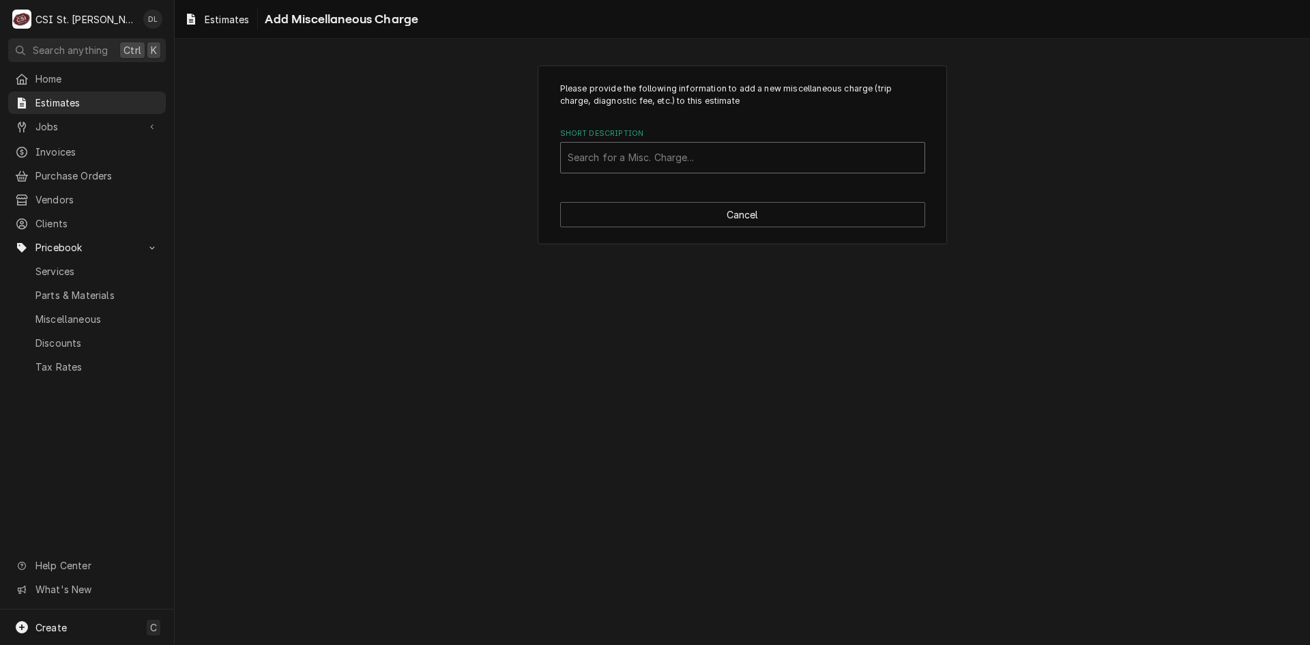
click at [643, 156] on div "Short Description" at bounding box center [743, 157] width 350 height 25
type input "CRANE"
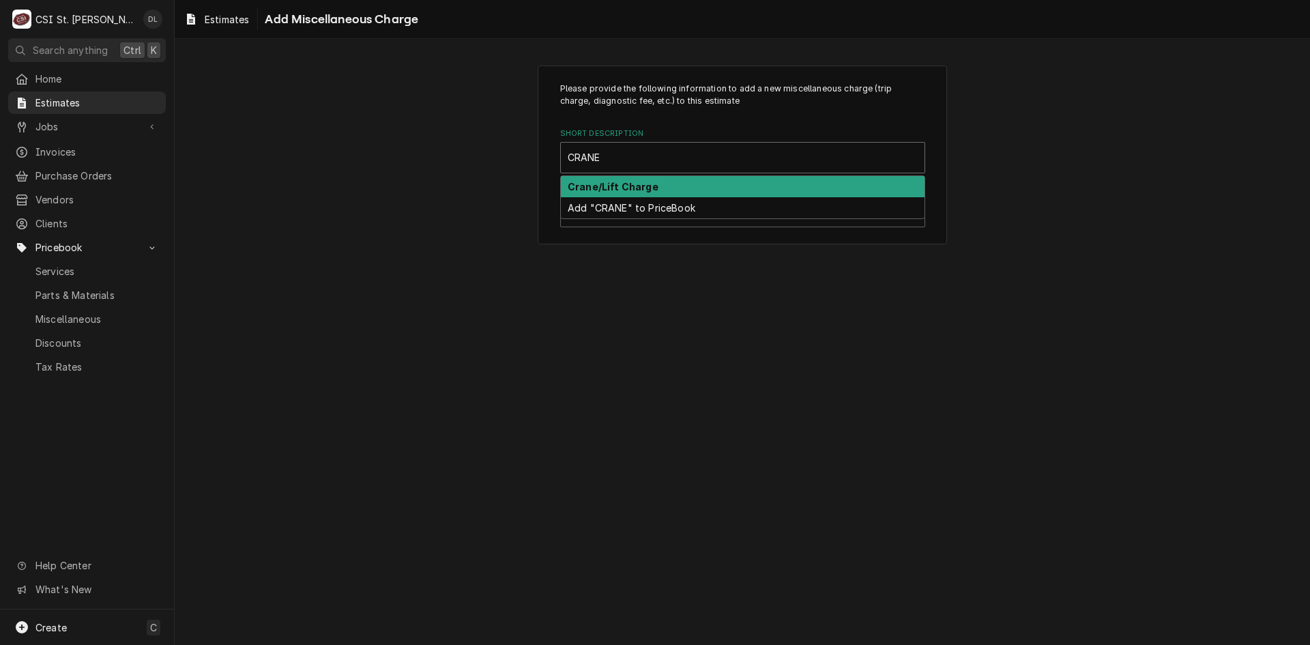
click at [646, 187] on strong "Crane/Lift Charge" at bounding box center [613, 187] width 91 height 12
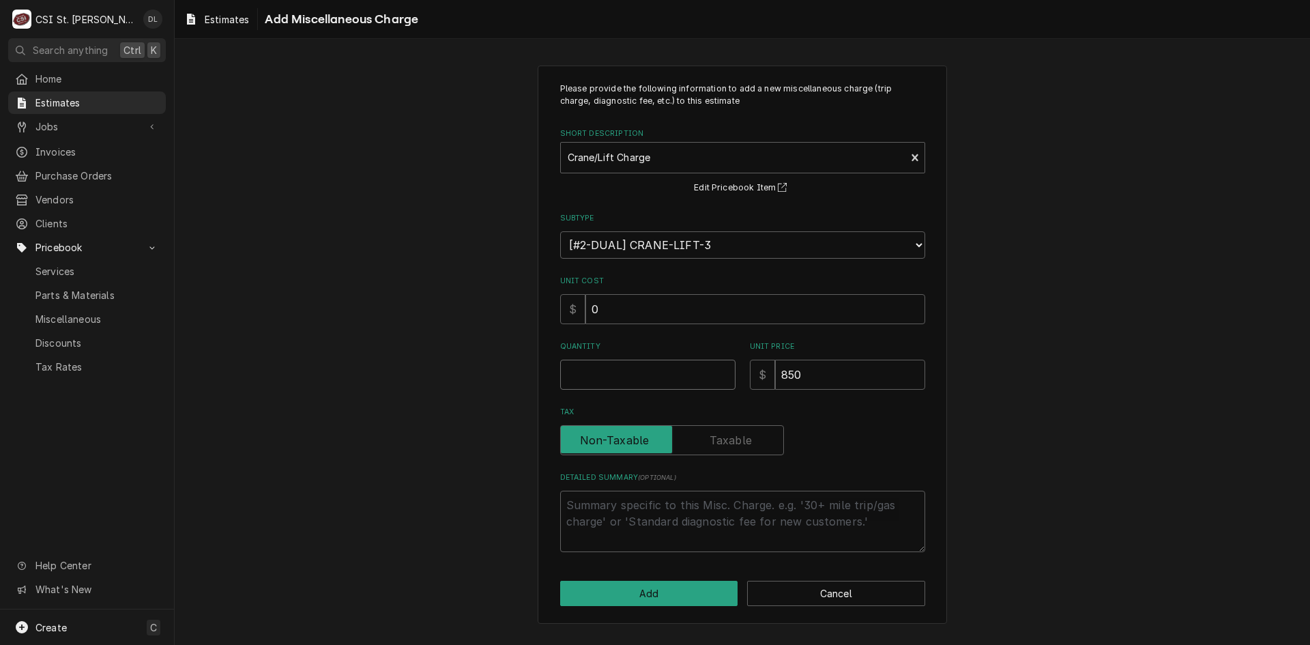
click at [638, 373] on input "Quantity" at bounding box center [647, 375] width 175 height 30
type textarea "x"
type input "1"
type textarea "x"
type input "1"
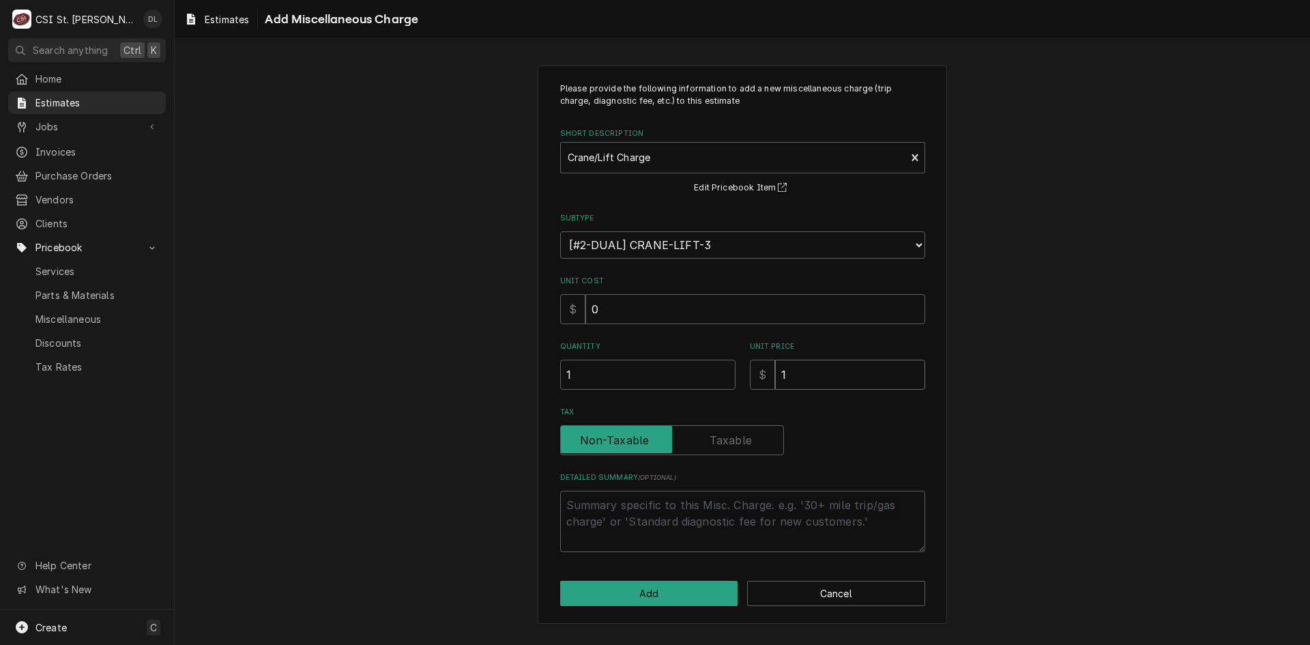
type textarea "x"
type input "12"
type textarea "x"
type input "120"
type textarea "x"
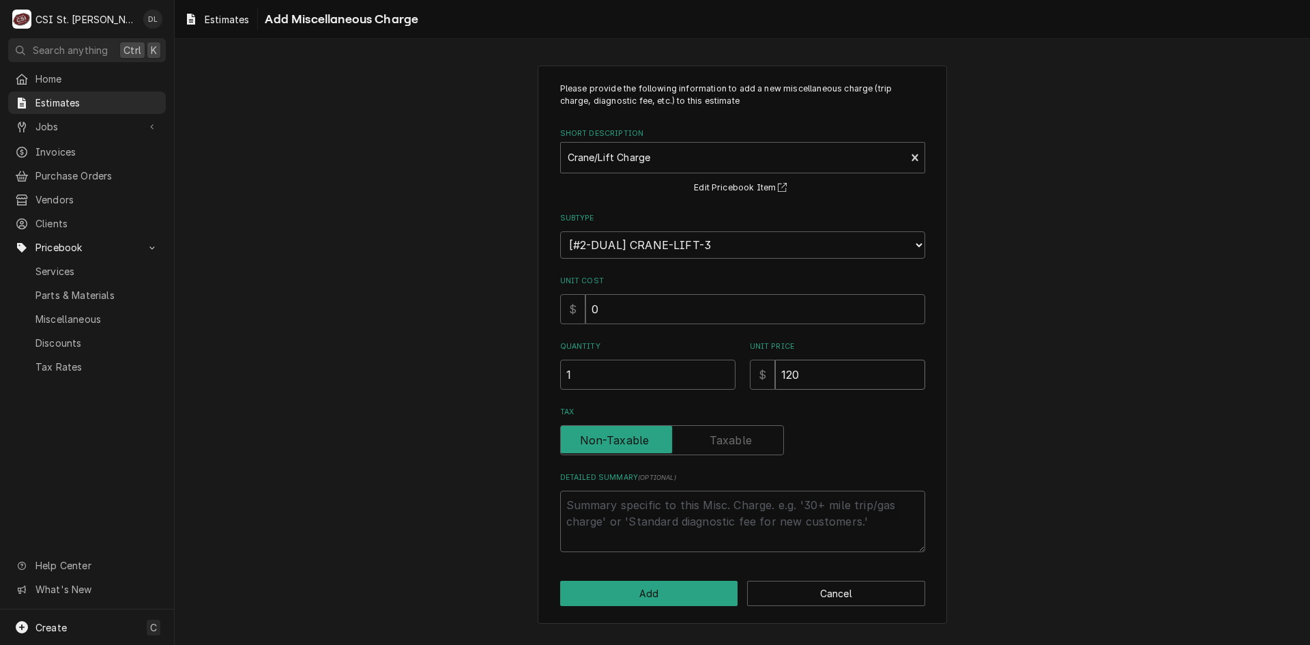
type input "1200"
type textarea "x"
type input "1200"
click at [667, 594] on button "Add" at bounding box center [649, 593] width 178 height 25
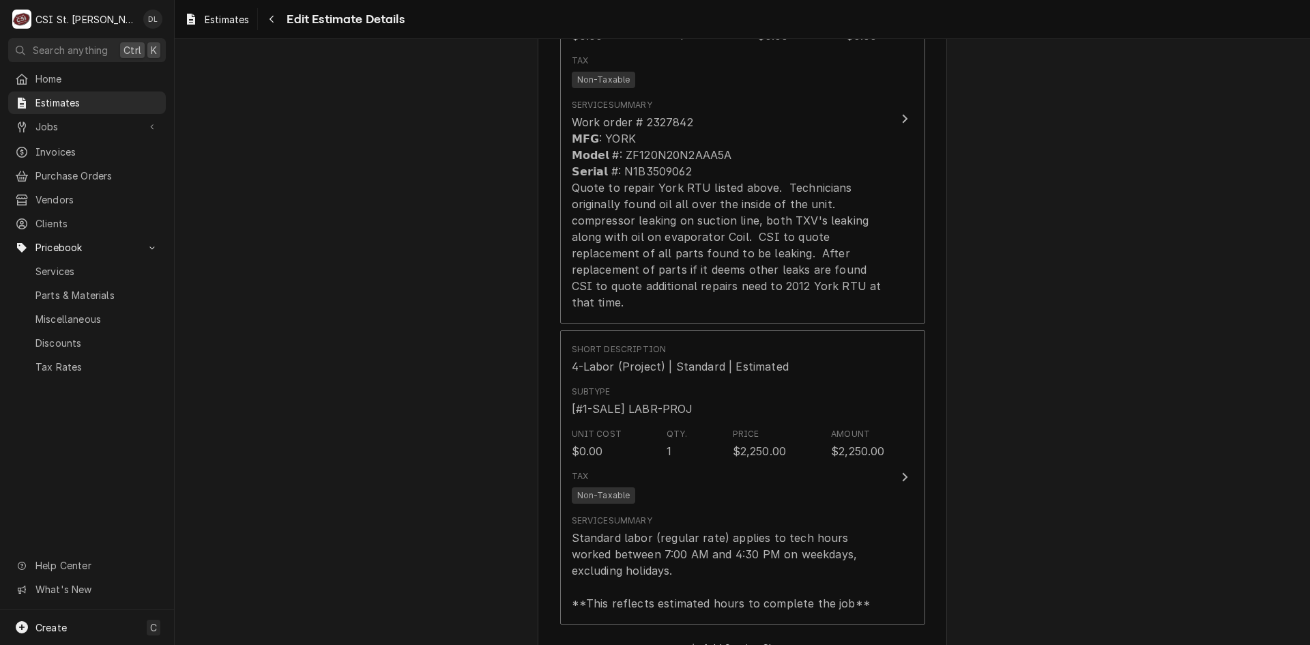
scroll to position [1463, 0]
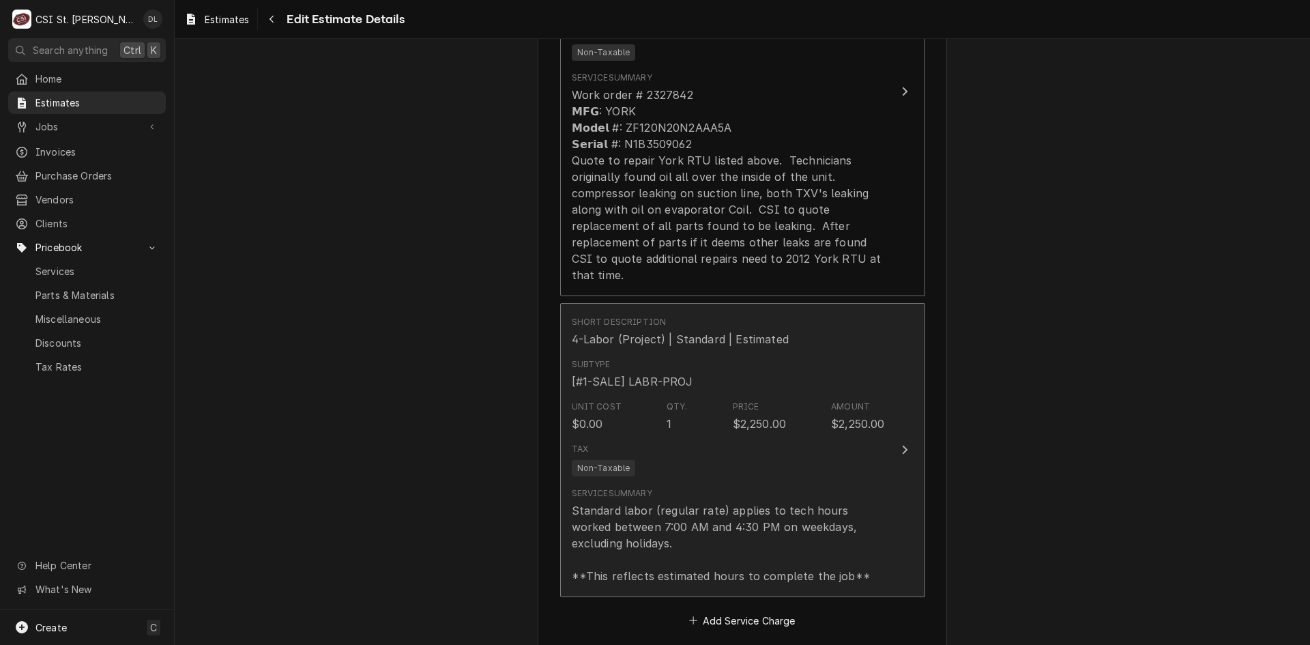
click at [560, 484] on button "Short Description 4-Labor (Project) | Standard | Estimated Subtype [#1-SALE] LA…" at bounding box center [742, 450] width 365 height 294
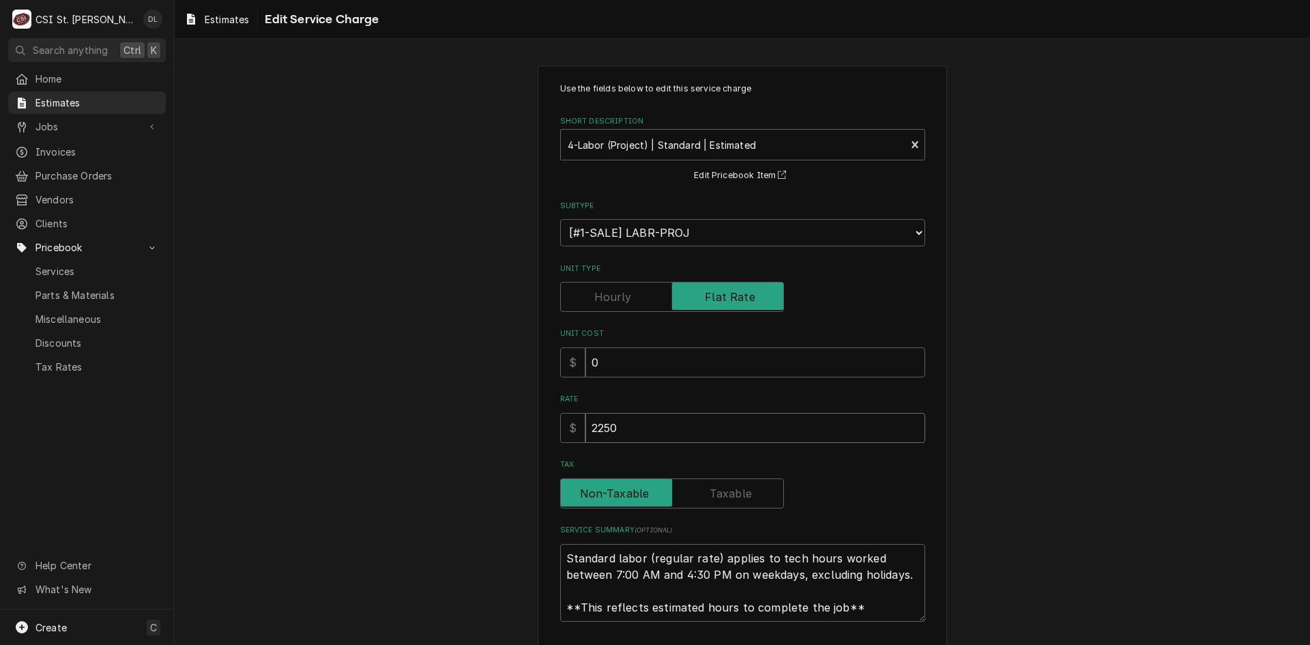
drag, startPoint x: 690, startPoint y: 436, endPoint x: 409, endPoint y: 401, distance: 283.9
click at [409, 402] on div "Use the fields below to edit this service charge Short Description 4-Labor (Pro…" at bounding box center [742, 396] width 1135 height 686
type textarea "x"
type input "2"
type textarea "x"
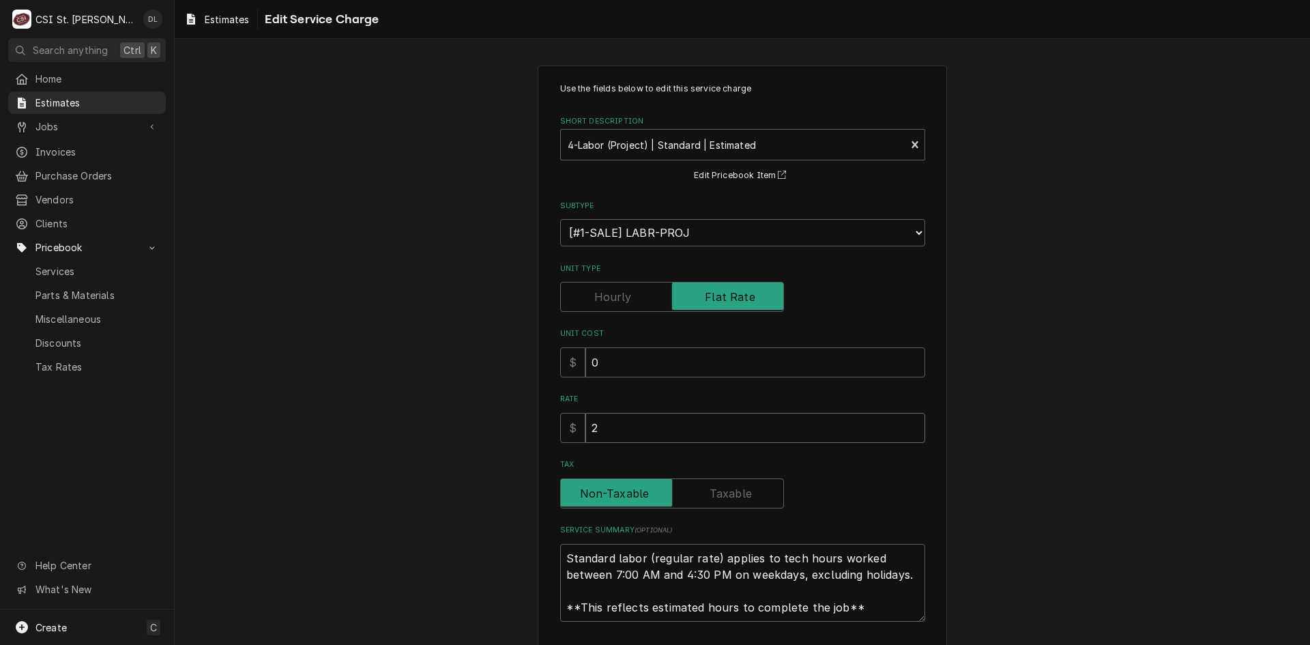
type input "26"
type textarea "x"
type input "260"
type textarea "x"
type input "2600"
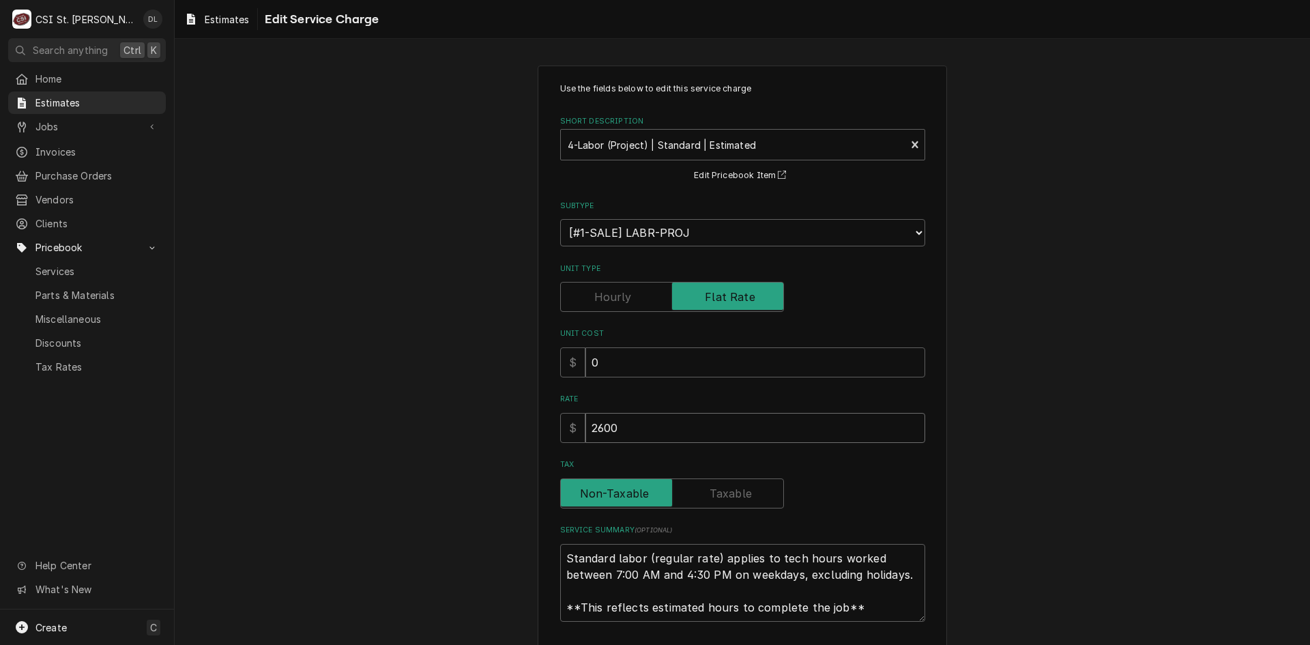
type textarea "x"
type input "2600"
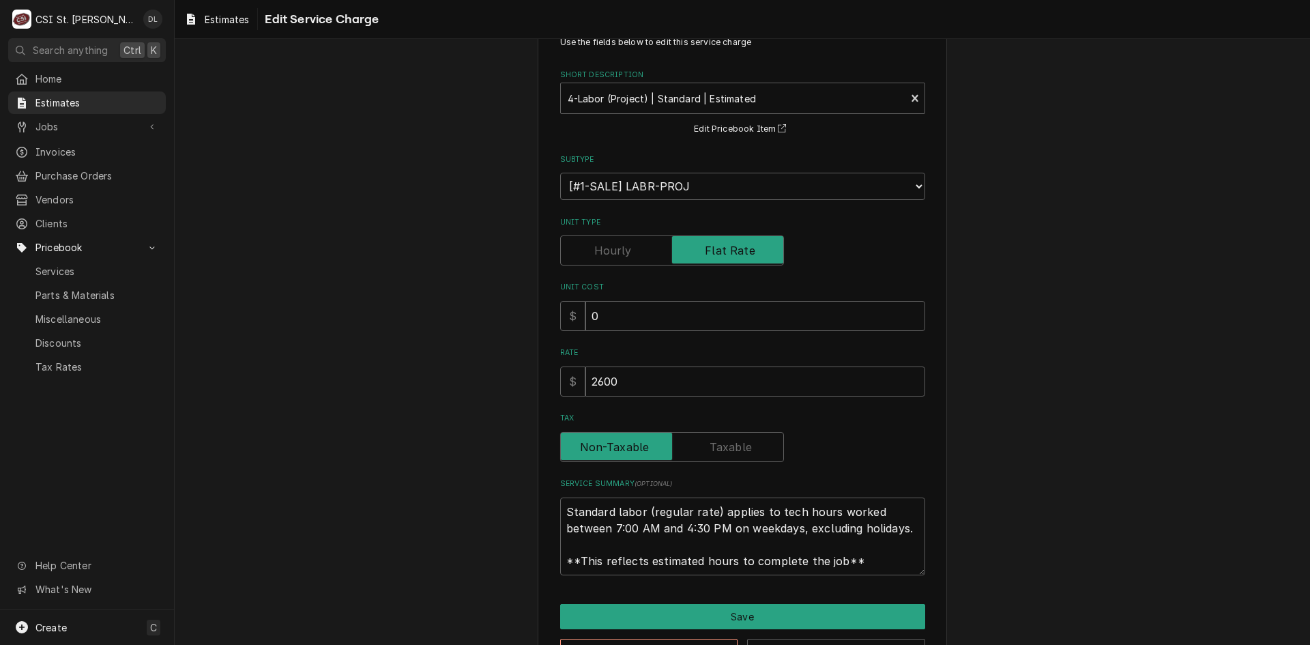
scroll to position [95, 0]
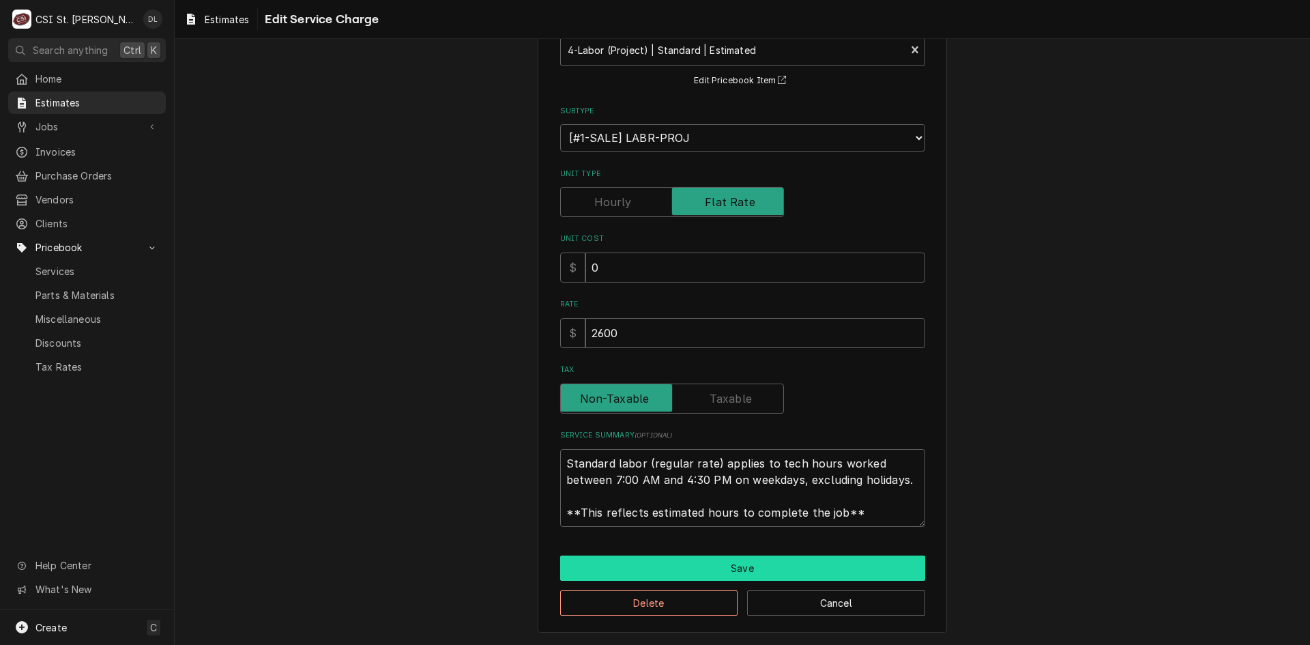
click at [717, 559] on button "Save" at bounding box center [742, 567] width 365 height 25
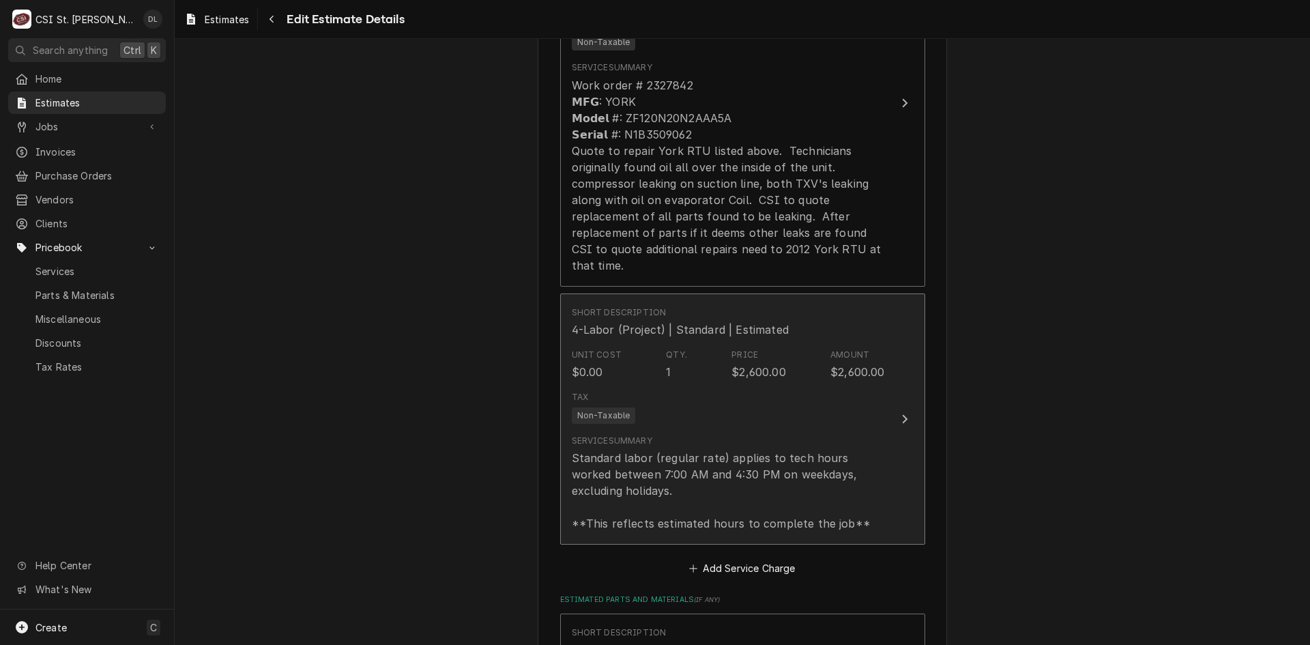
type textarea "x"
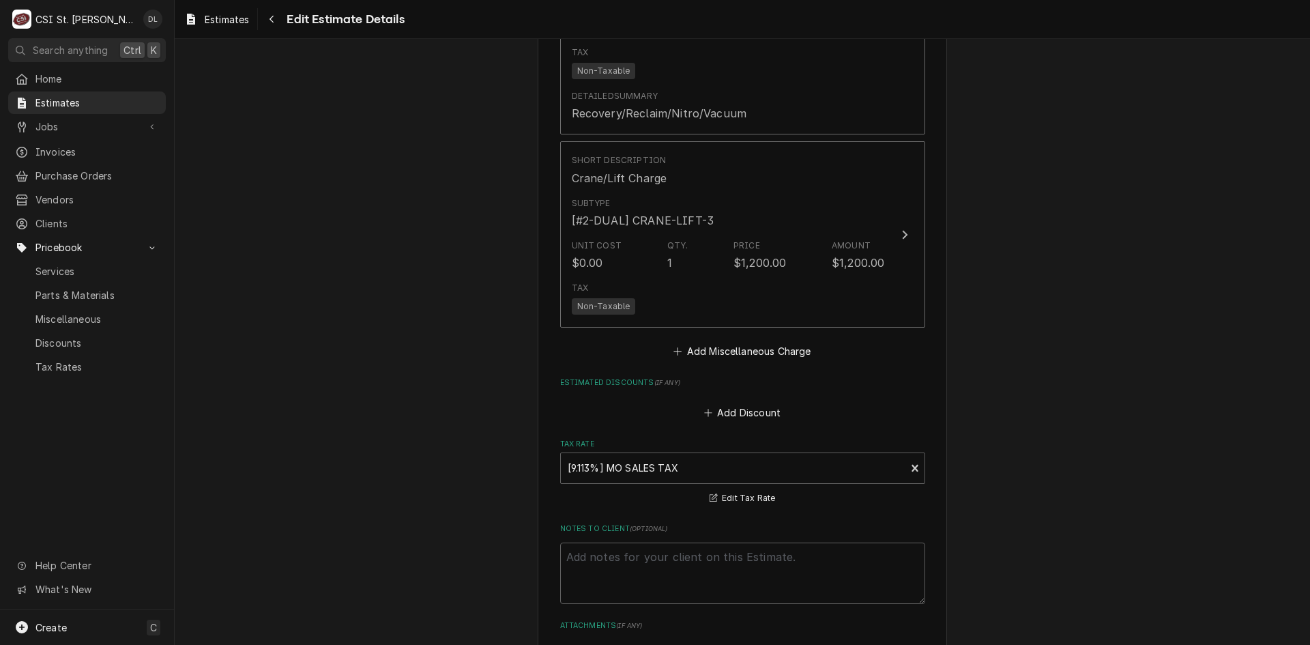
scroll to position [2922, 0]
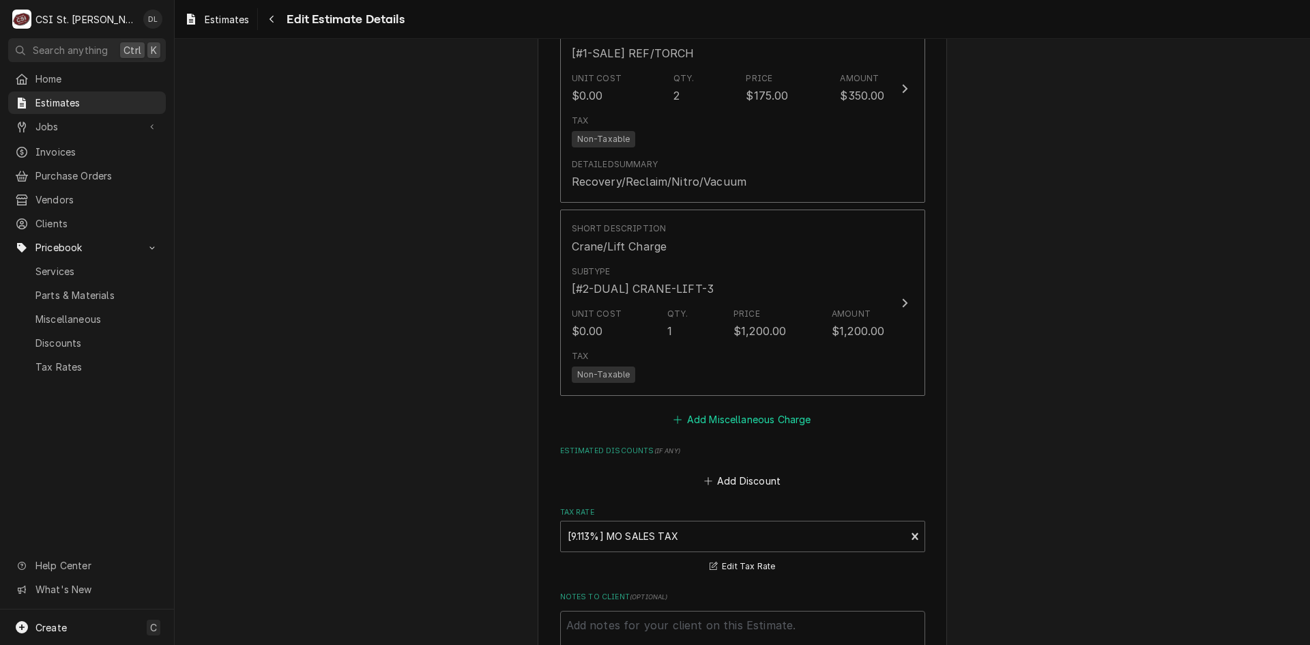
click at [676, 421] on icon "Estimated Trip Charges, Diagnostic Fees, etc." at bounding box center [677, 420] width 8 height 10
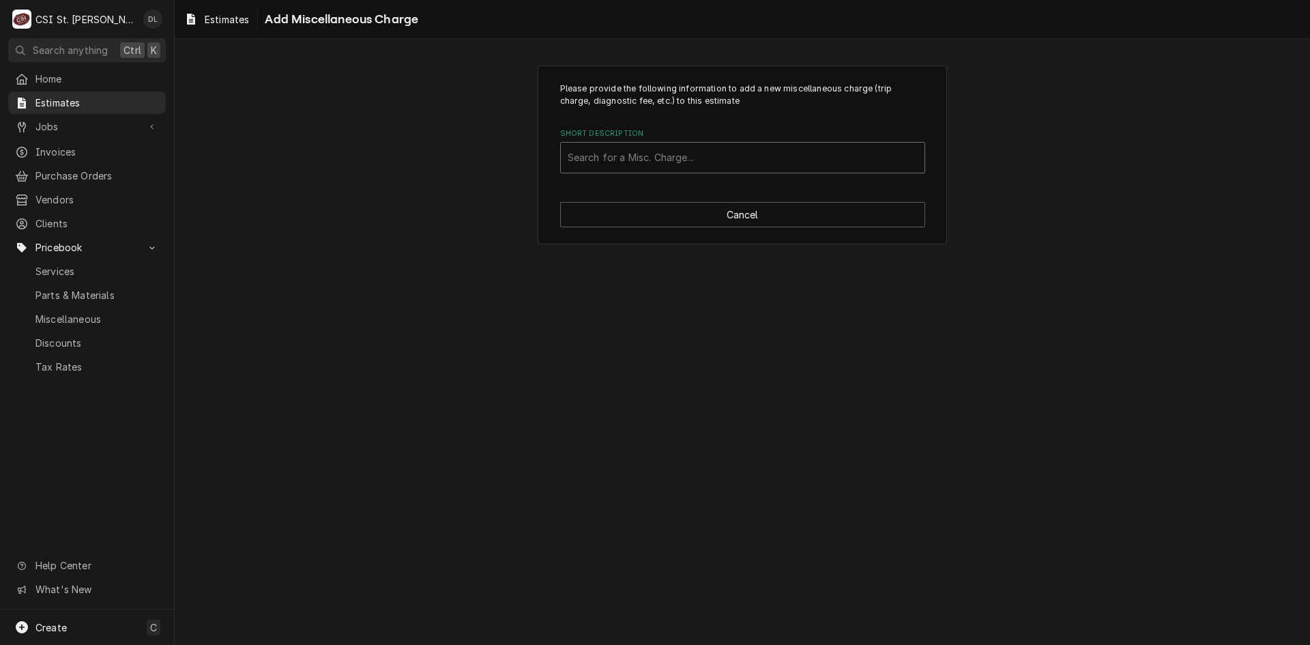
click at [695, 162] on div "Short Description" at bounding box center [743, 157] width 350 height 25
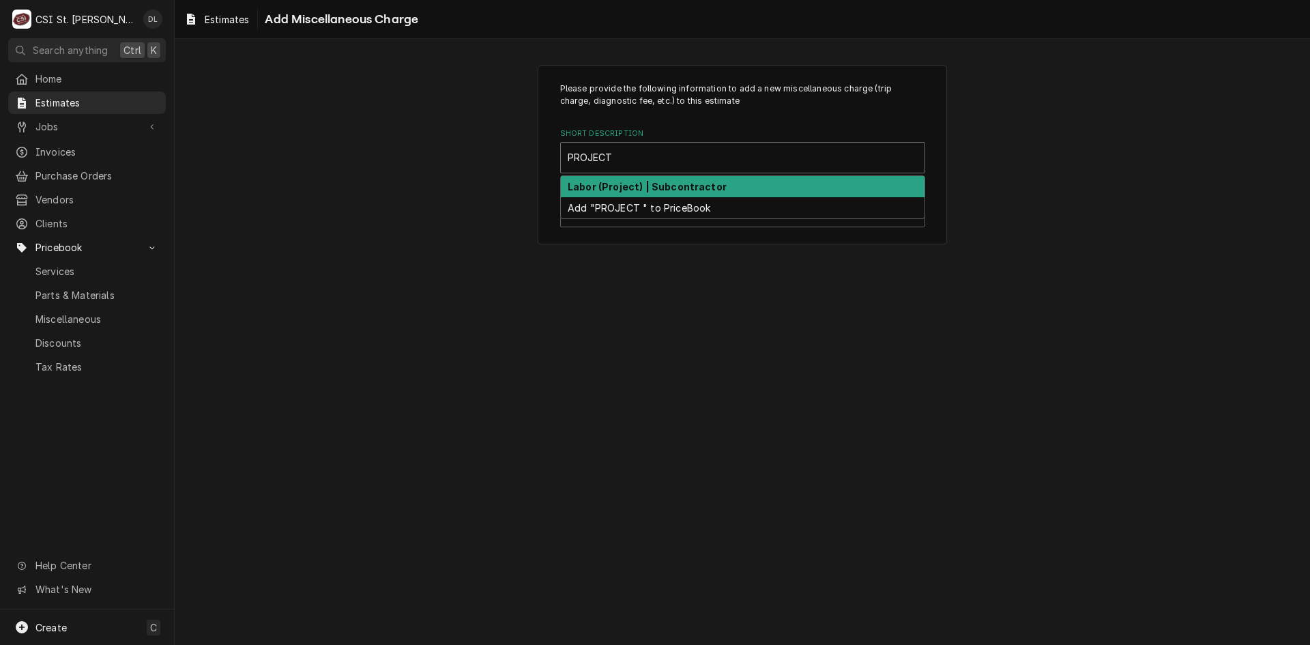
type input "PROJECT"
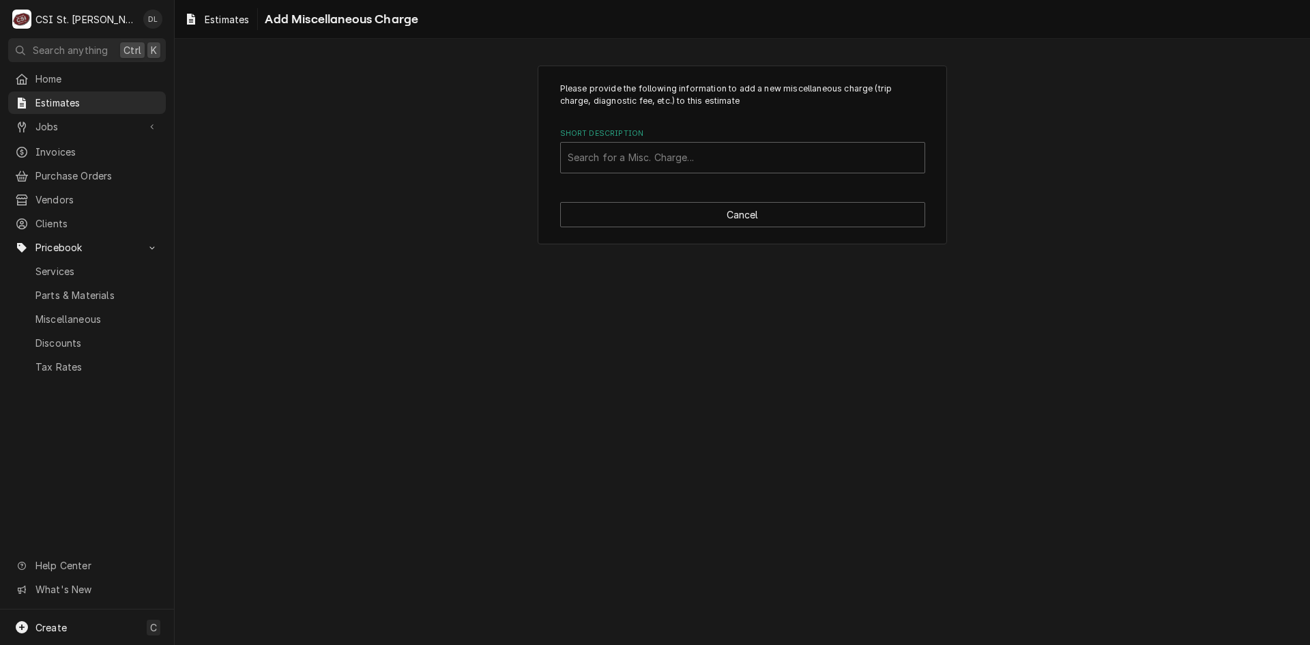
click at [703, 269] on div "Please provide the following information to add a new miscellaneous charge (tri…" at bounding box center [742, 342] width 1135 height 606
click at [744, 209] on button "Cancel" at bounding box center [742, 214] width 365 height 25
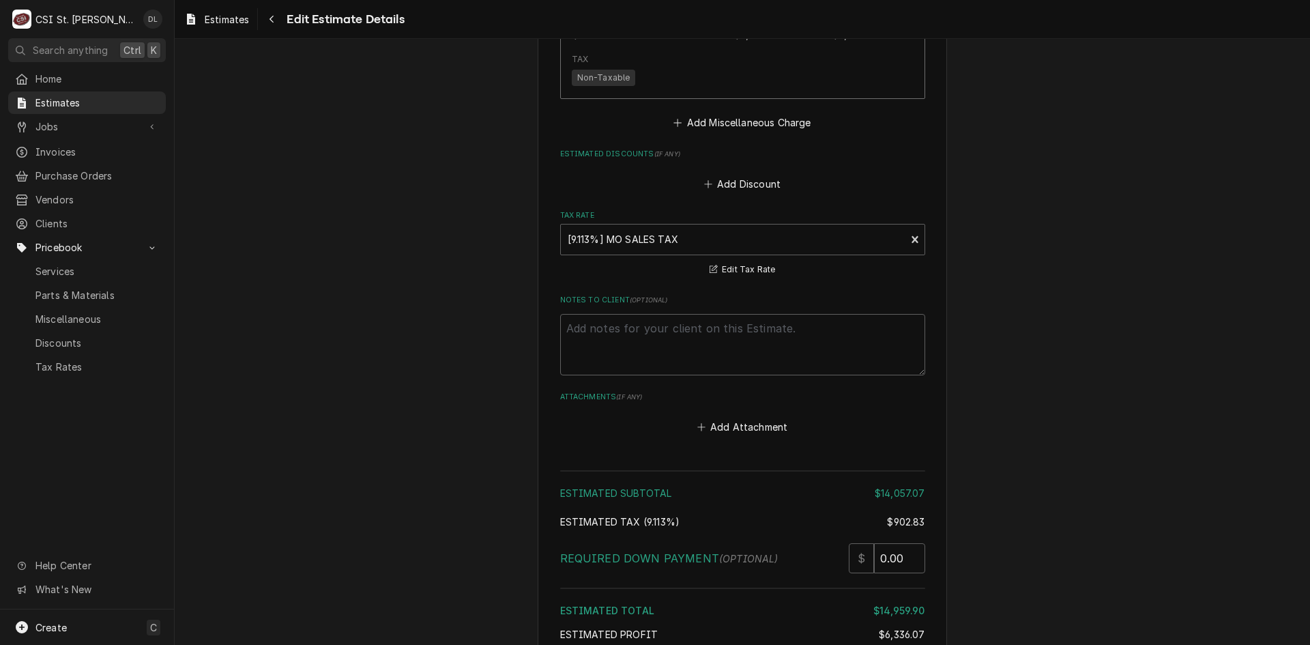
type textarea "x"
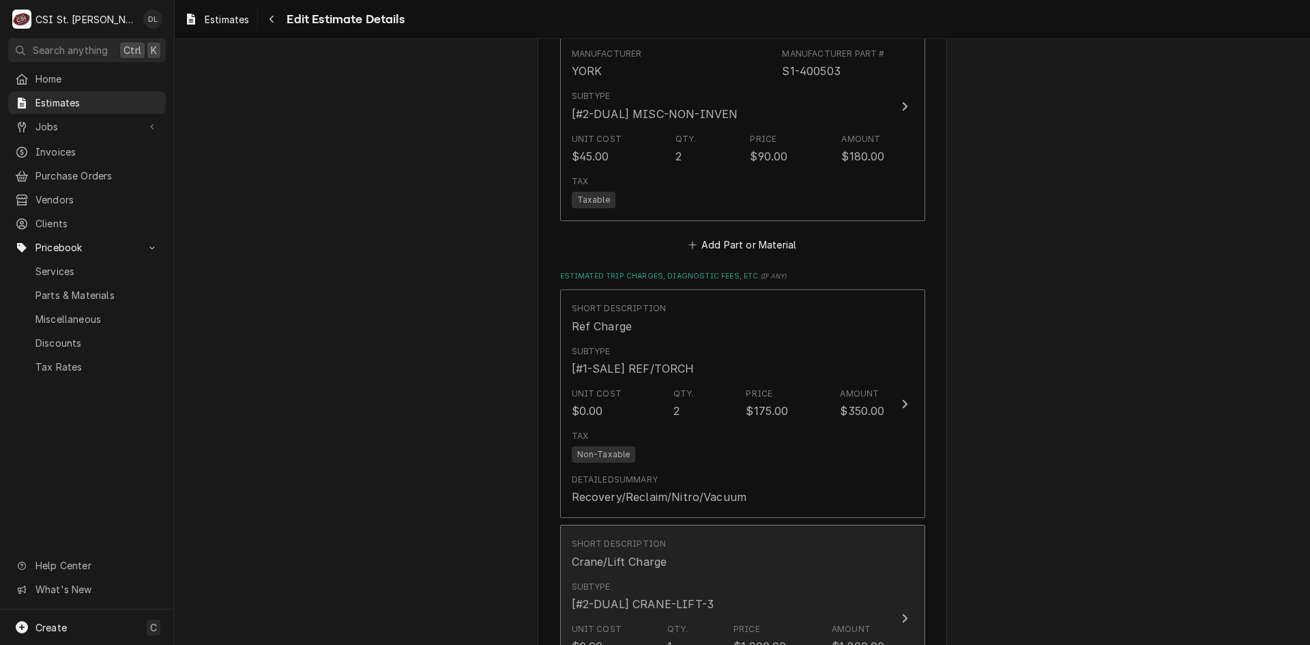
scroll to position [2536, 0]
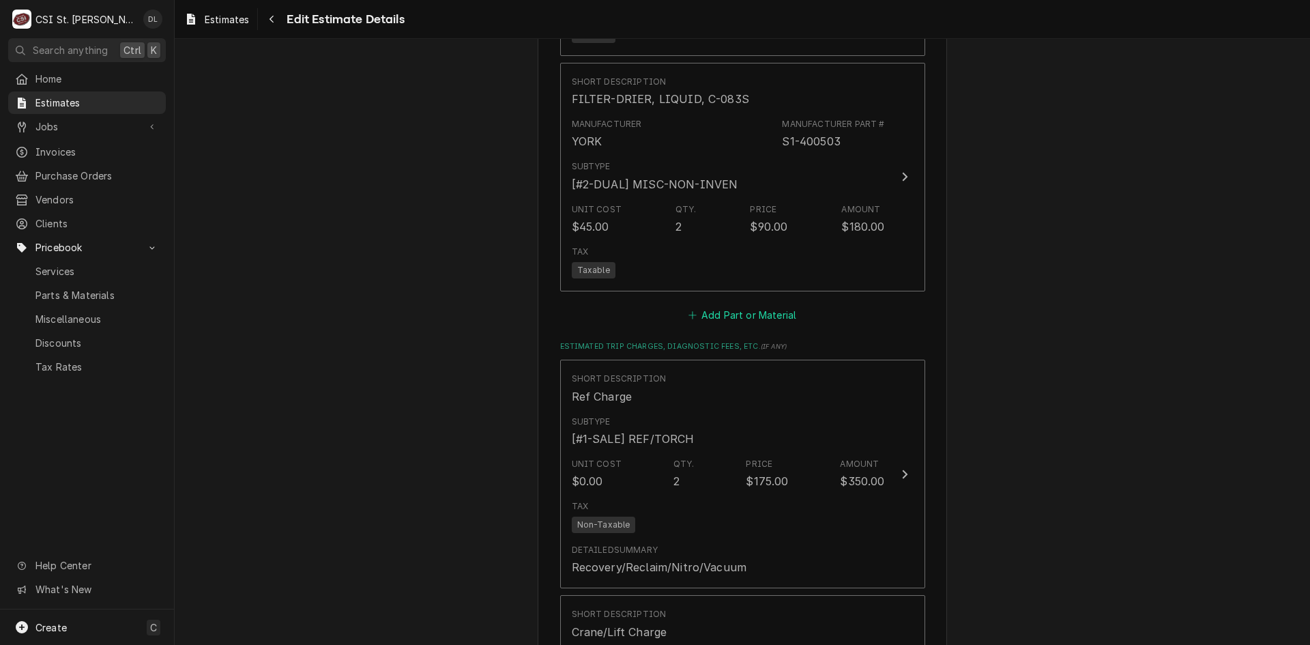
drag, startPoint x: 682, startPoint y: 311, endPoint x: 688, endPoint y: 299, distance: 13.1
click at [686, 311] on button "Add Part or Material" at bounding box center [742, 314] width 113 height 19
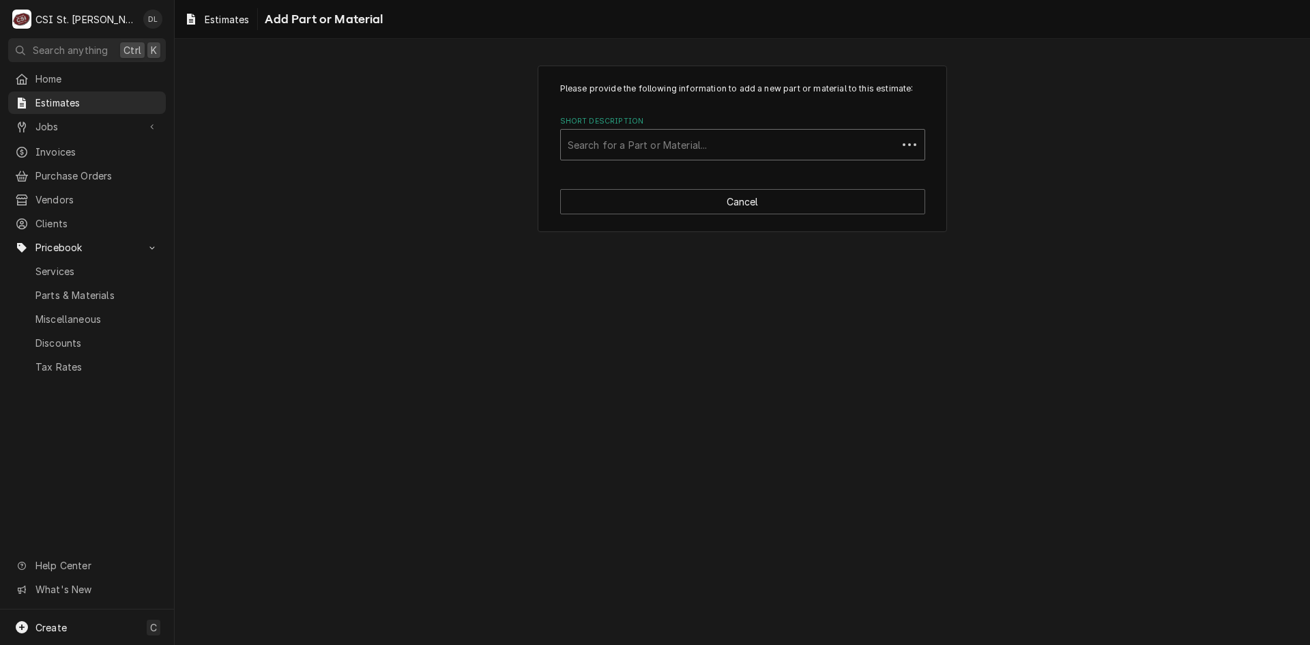
click at [687, 140] on div "Short Description" at bounding box center [729, 144] width 323 height 25
type input "PROJECT MA"
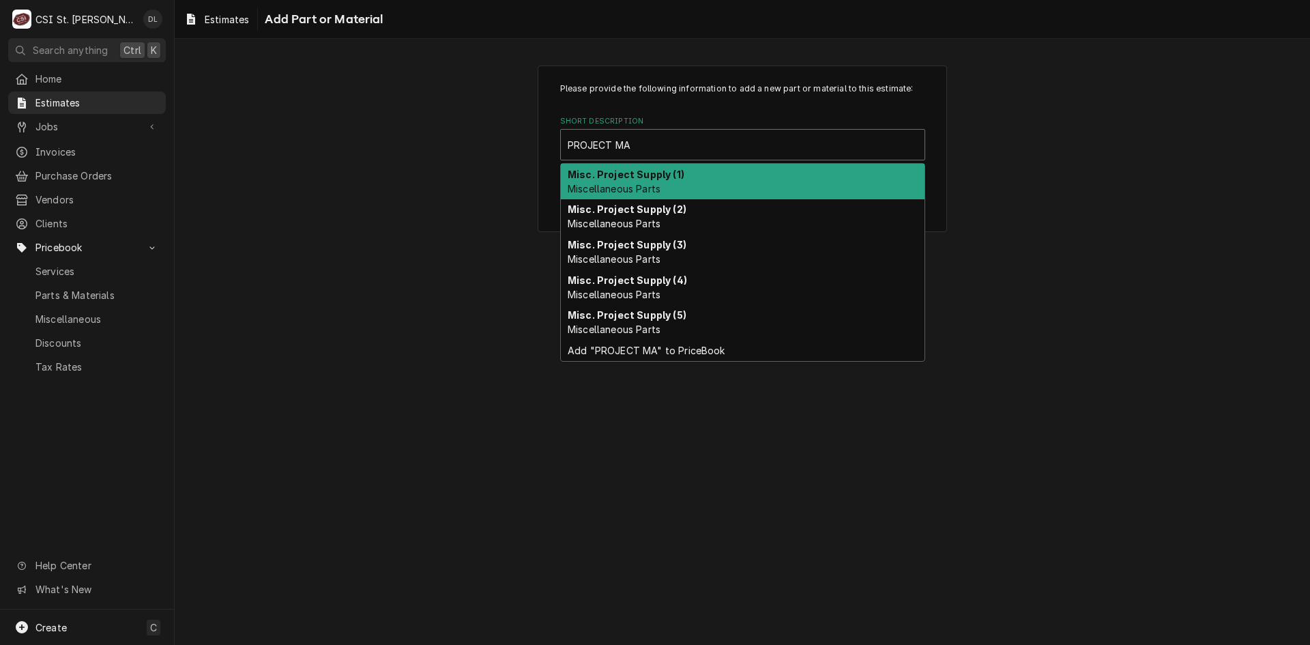
click at [642, 178] on strong "Misc. Project Supply (1)" at bounding box center [626, 175] width 117 height 12
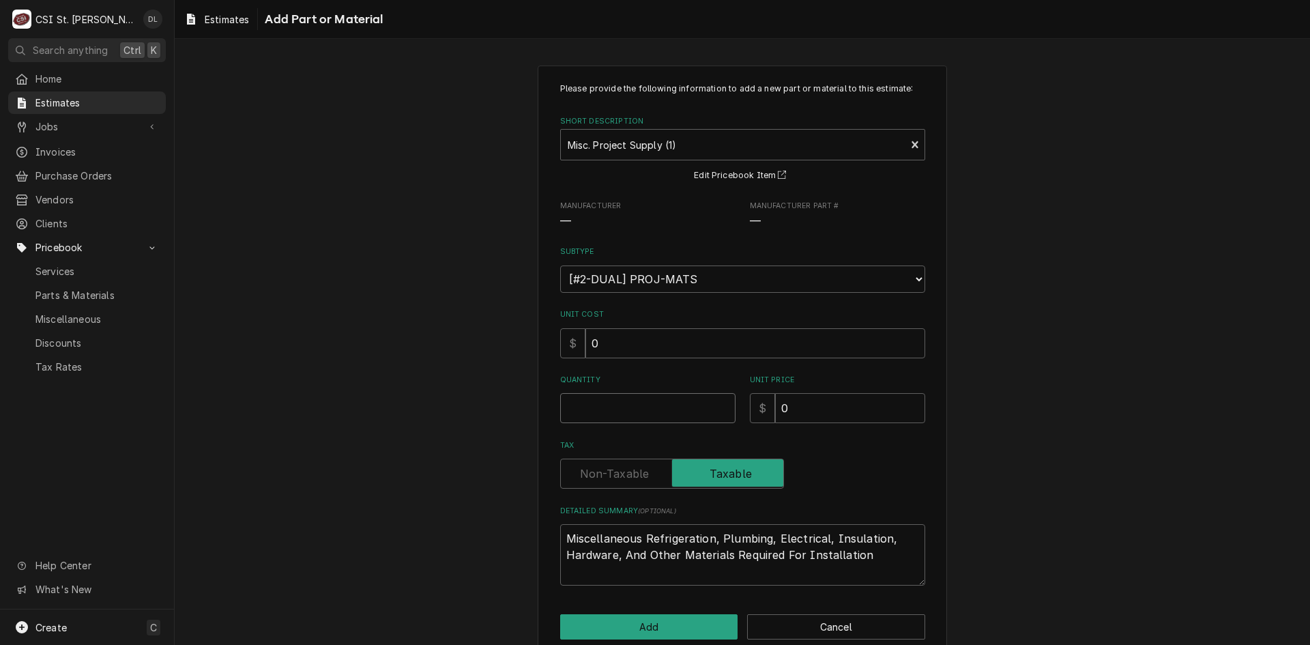
click at [633, 408] on input "Quantity" at bounding box center [647, 408] width 175 height 30
type textarea "x"
type input "1"
type textarea "x"
type input "3"
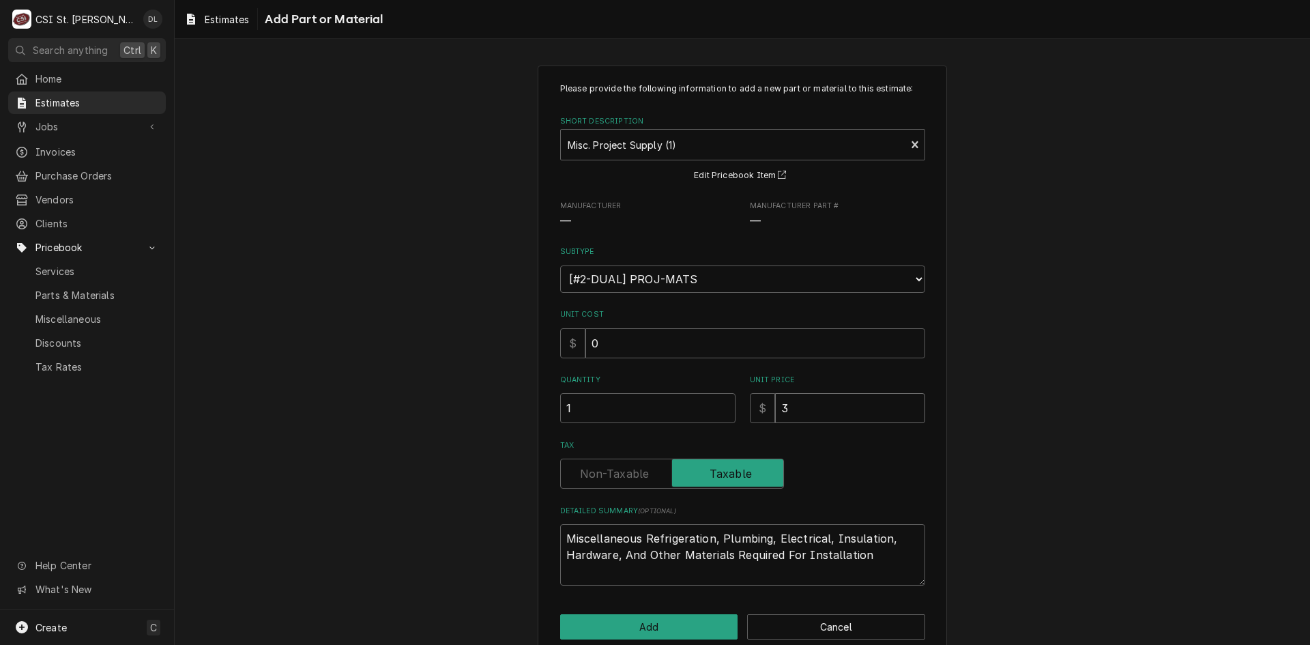
type textarea "x"
type input "30"
type textarea "x"
type input "300"
type textarea "x"
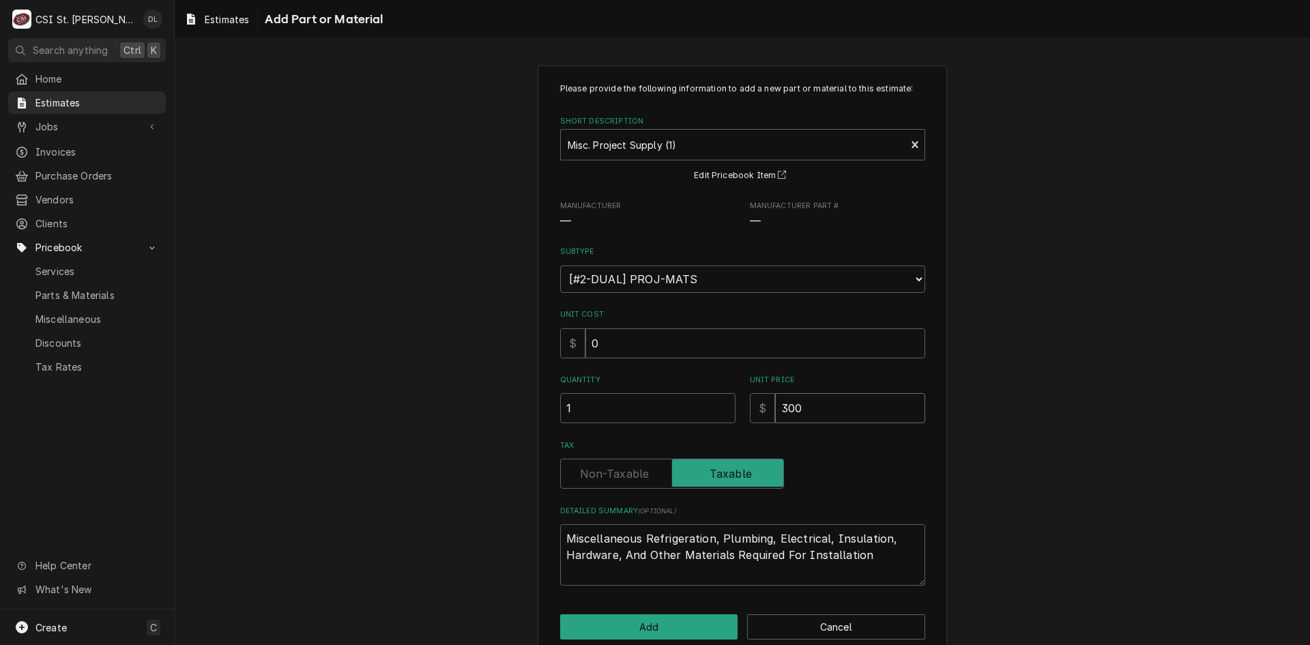
type input "30"
type textarea "x"
type input "3"
type textarea "x"
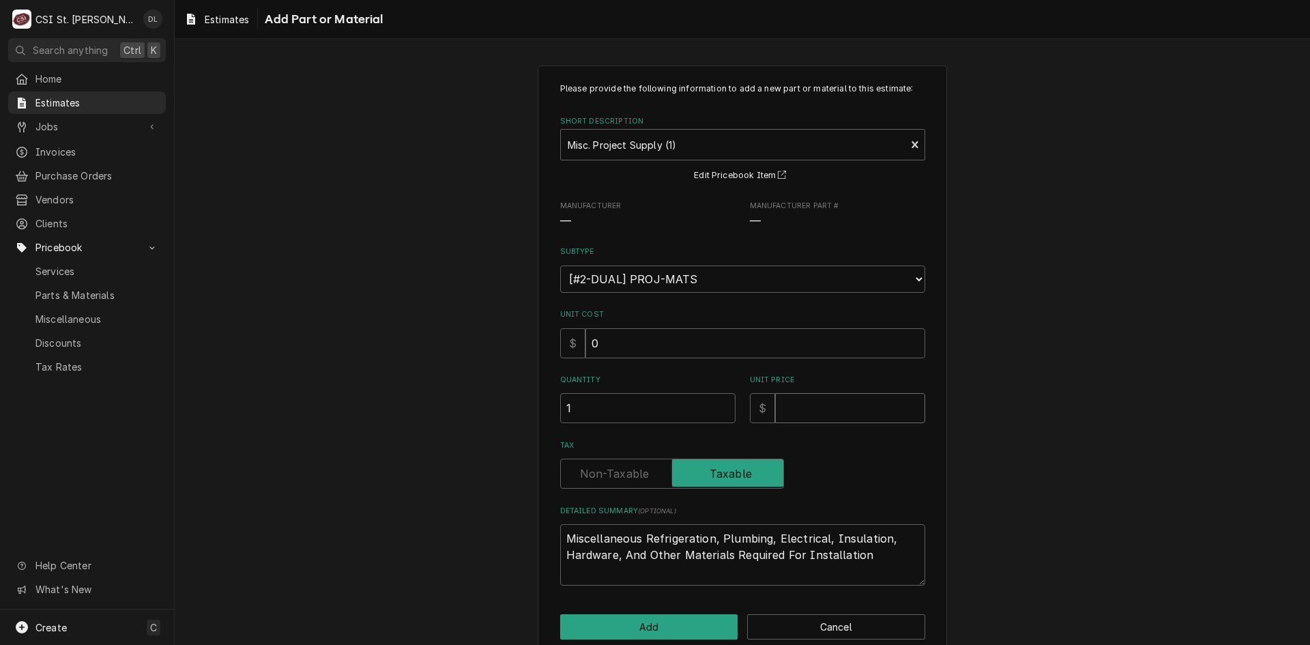
type input "2"
type textarea "x"
type input "20"
type textarea "x"
type input "200"
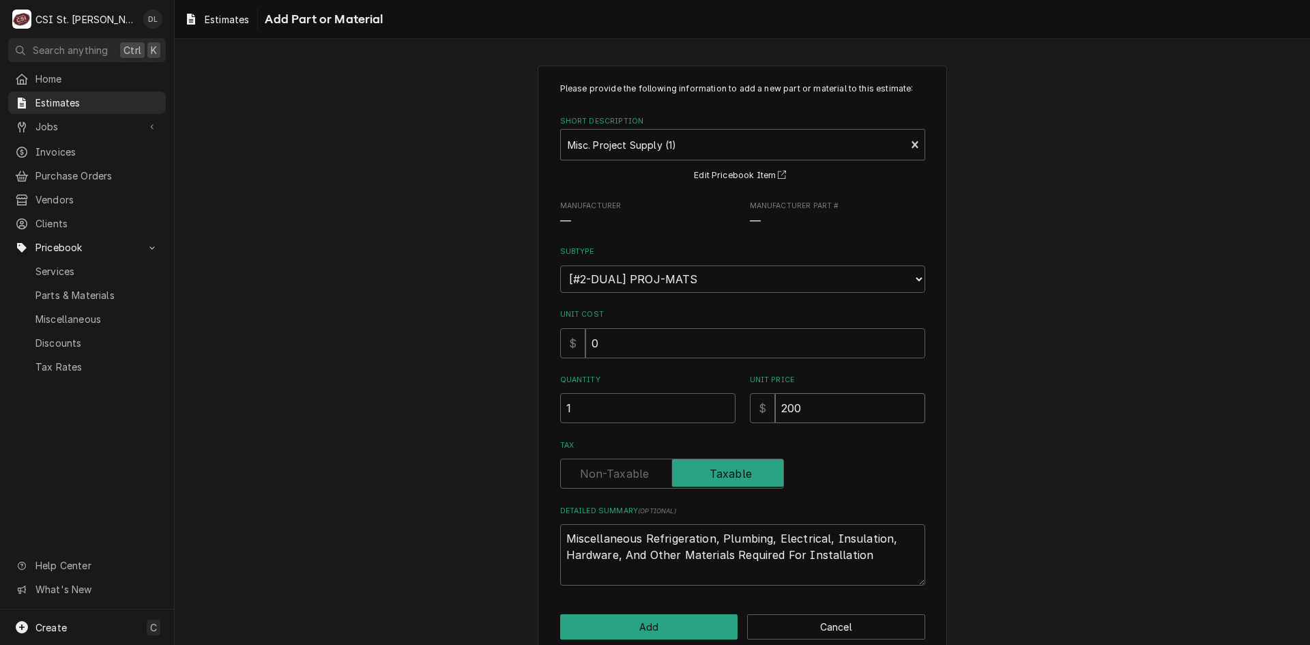
type textarea "x"
type input "200"
click at [655, 630] on button "Add" at bounding box center [649, 626] width 178 height 25
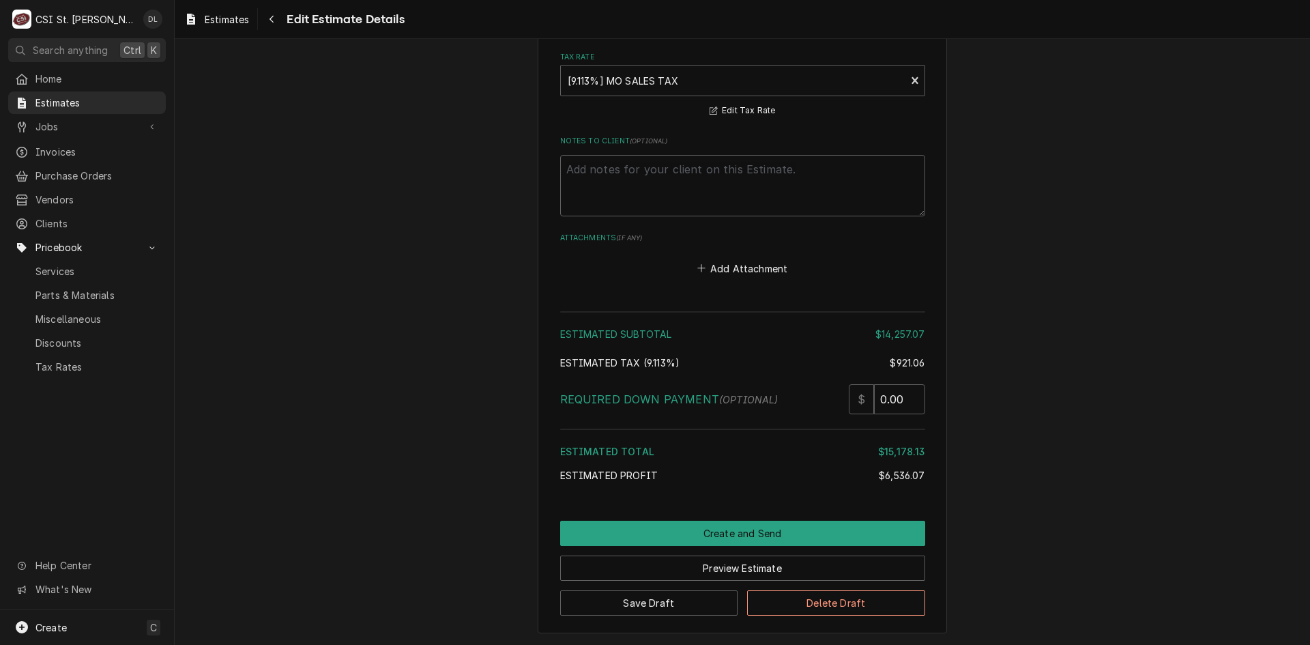
scroll to position [3752, 0]
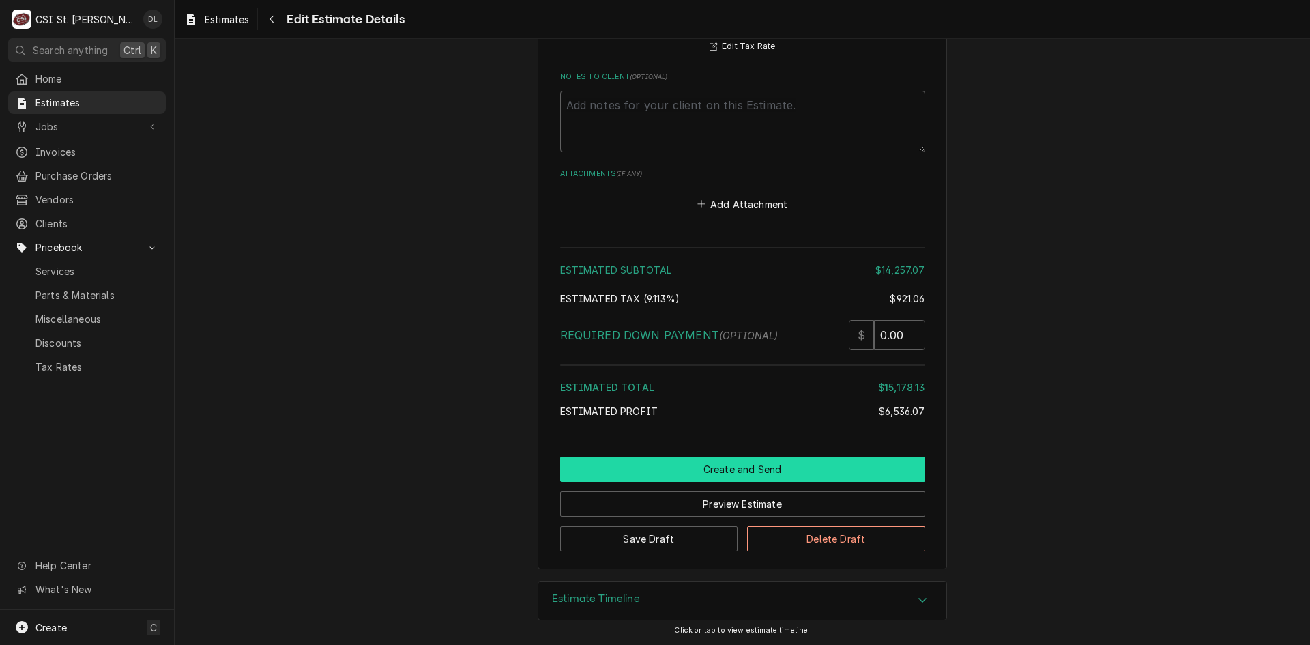
click at [723, 471] on button "Create and Send" at bounding box center [742, 468] width 365 height 25
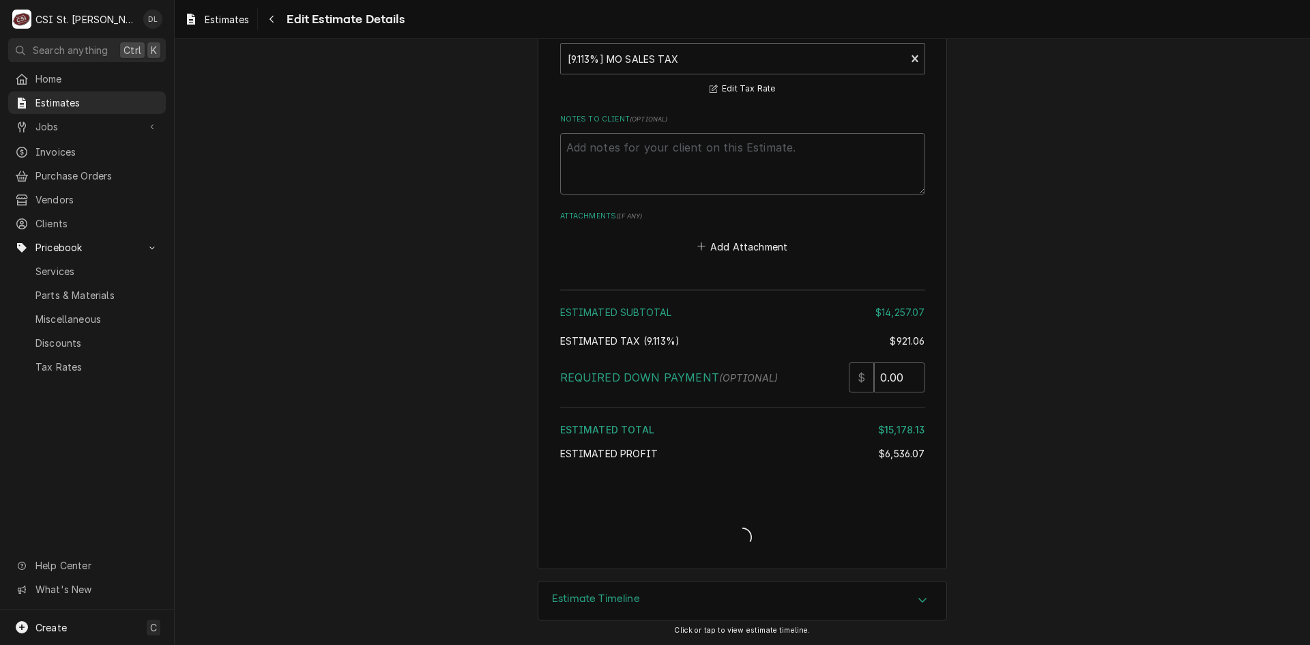
type textarea "x"
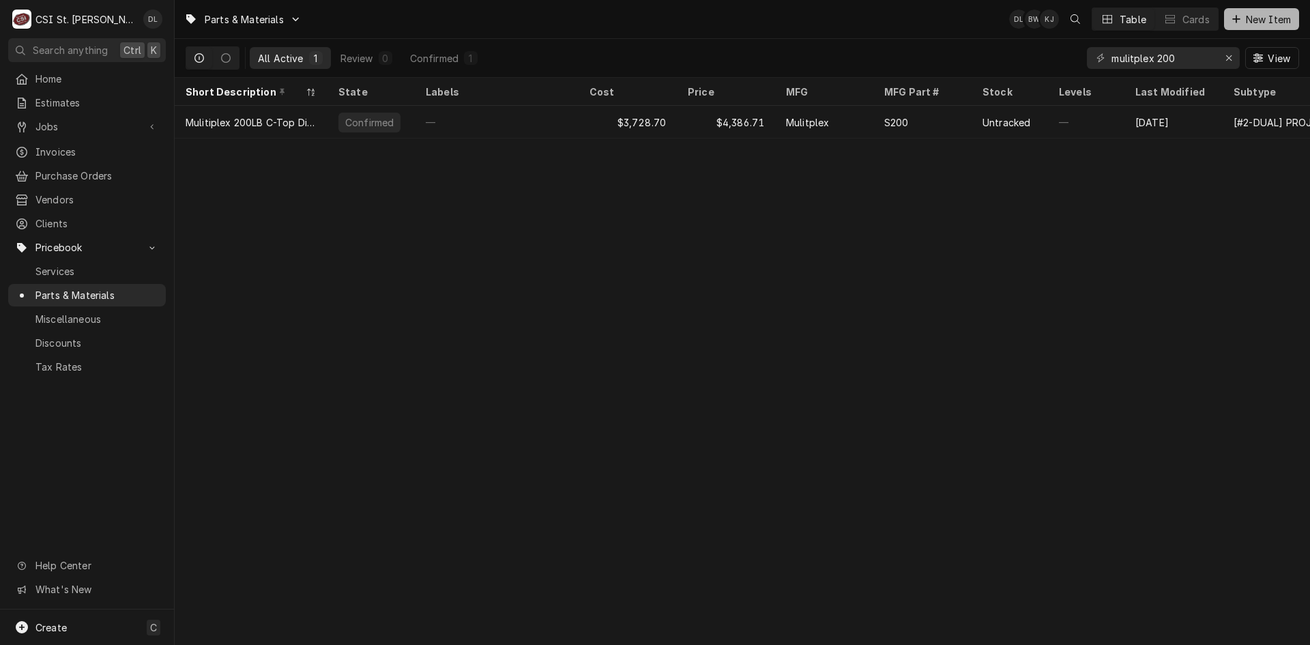
click at [1232, 18] on icon "Dynamic Content Wrapper" at bounding box center [1236, 19] width 8 height 10
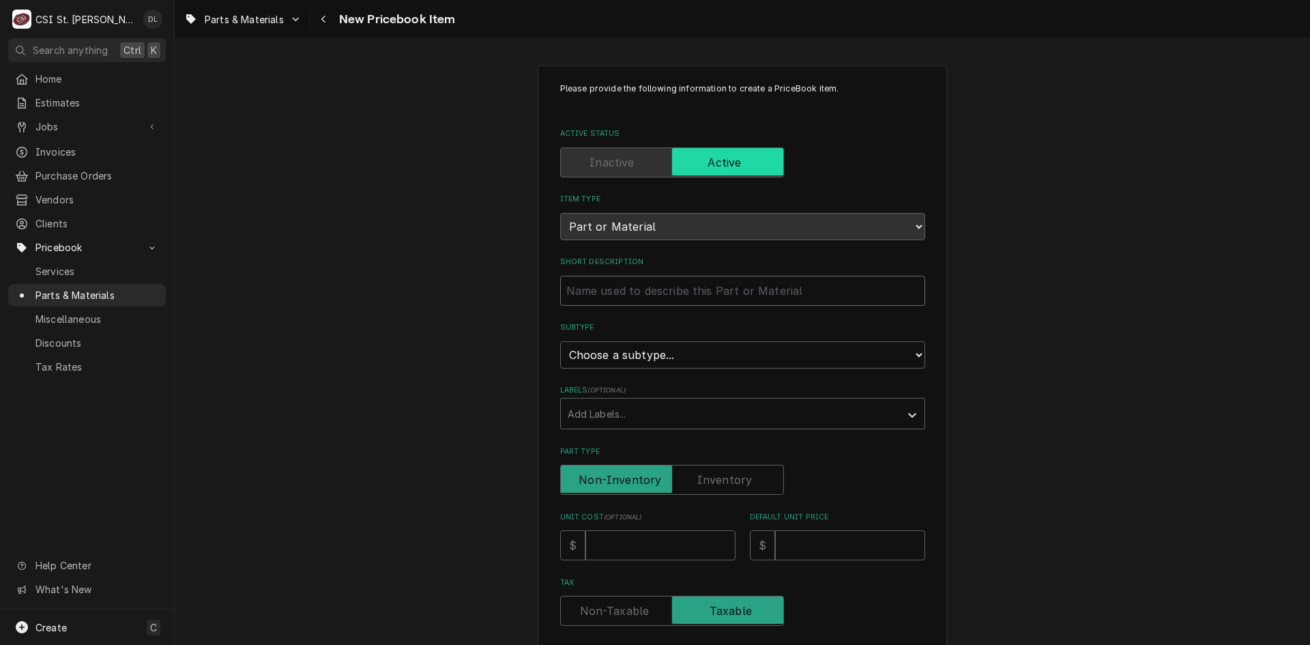
click at [758, 298] on input "Short Description" at bounding box center [742, 291] width 365 height 30
type textarea "x"
type input "C"
type textarea "x"
type input "Co"
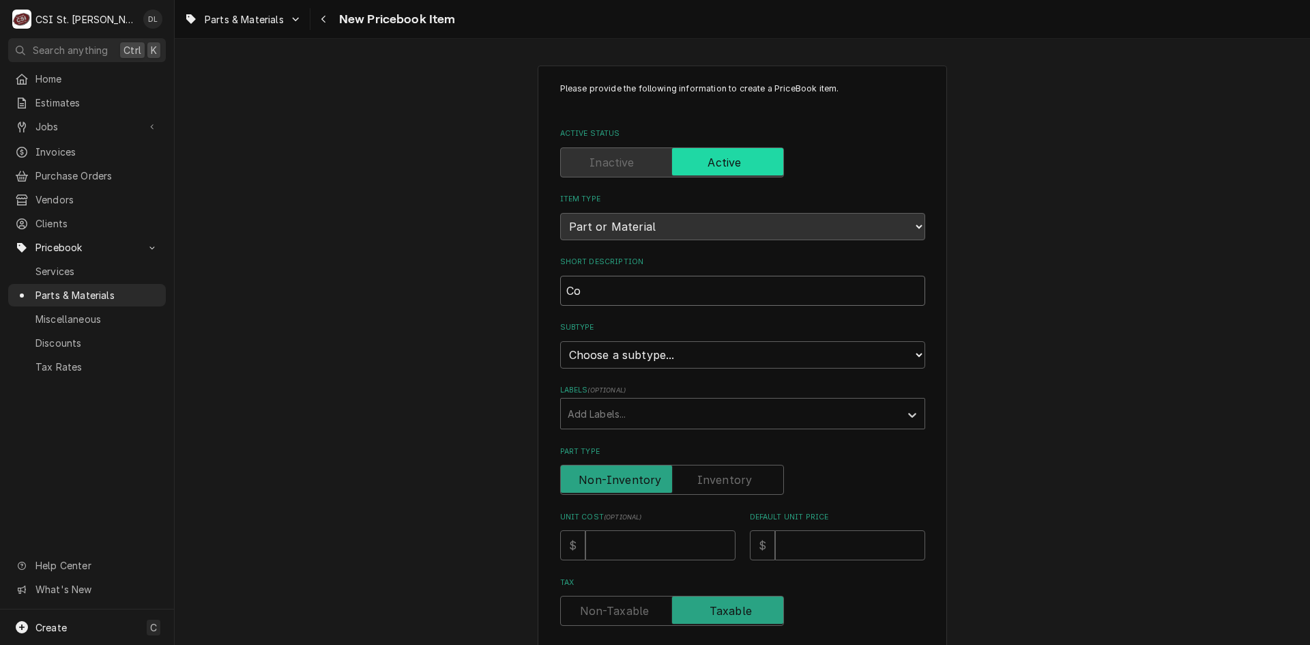
type textarea "x"
type input "Coi"
type textarea "x"
type input "Coil"
type textarea "x"
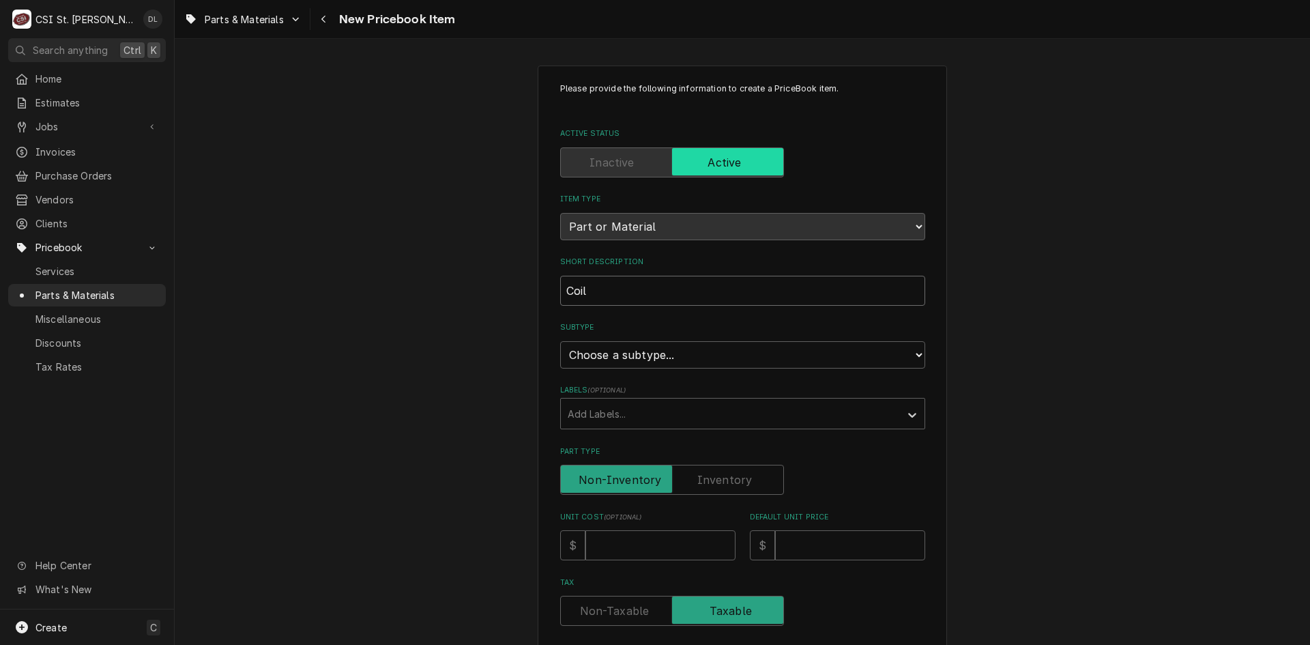
type input "Coil,"
type textarea "x"
type input "Coil,E"
type textarea "x"
type input "Coil,Ev"
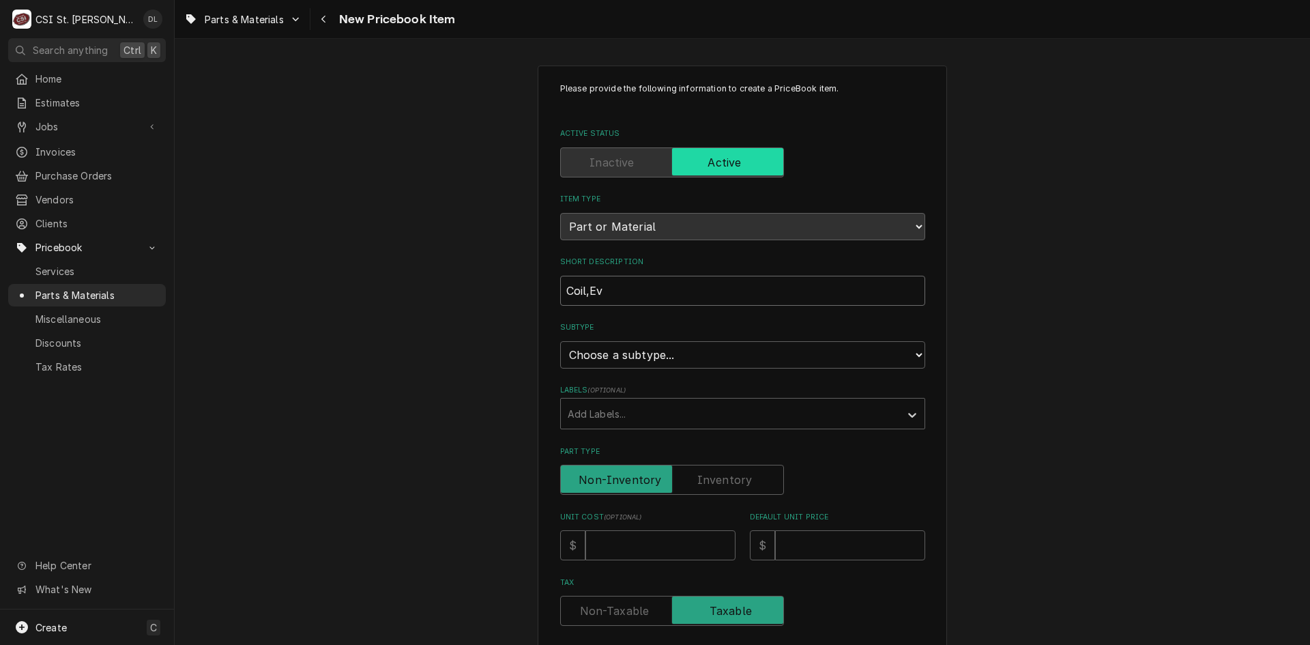
type textarea "x"
type input "Coil,Evap"
type textarea "x"
type input "Coil,Evap,"
type textarea "x"
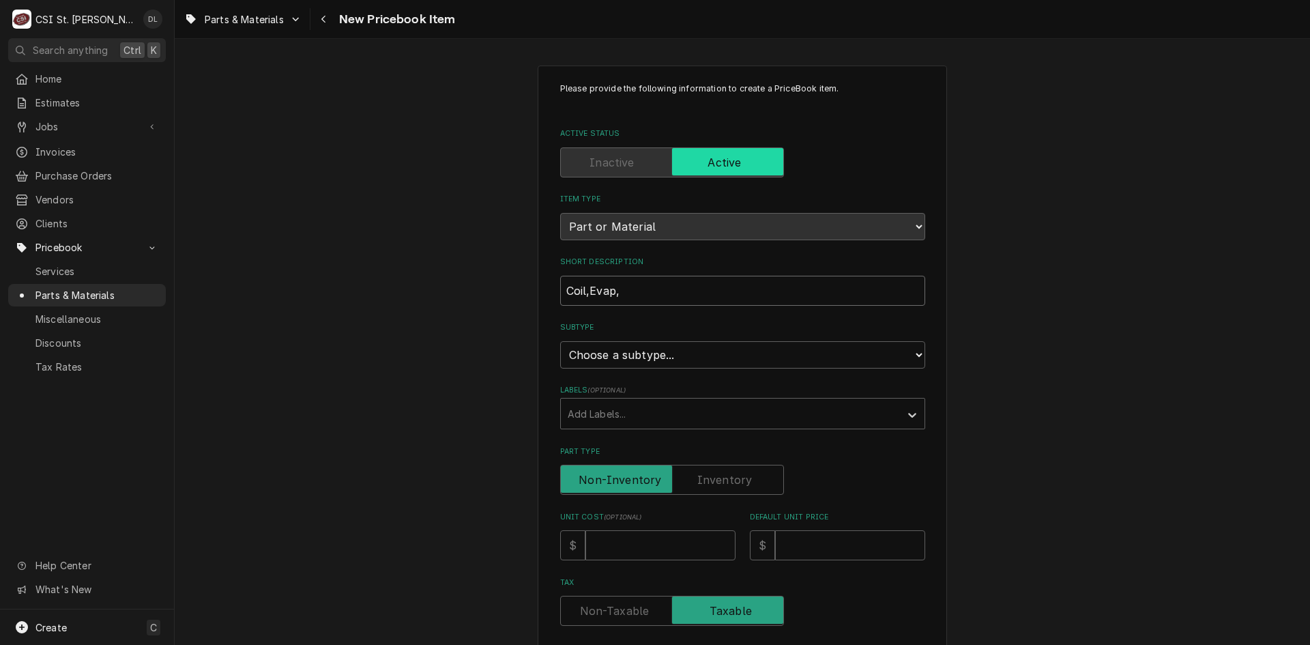
type input "Coil,Evap, Z"
type textarea "x"
type input "Coil,Evap, ZF"
type textarea "x"
type input "Coil,Evap, ZF1"
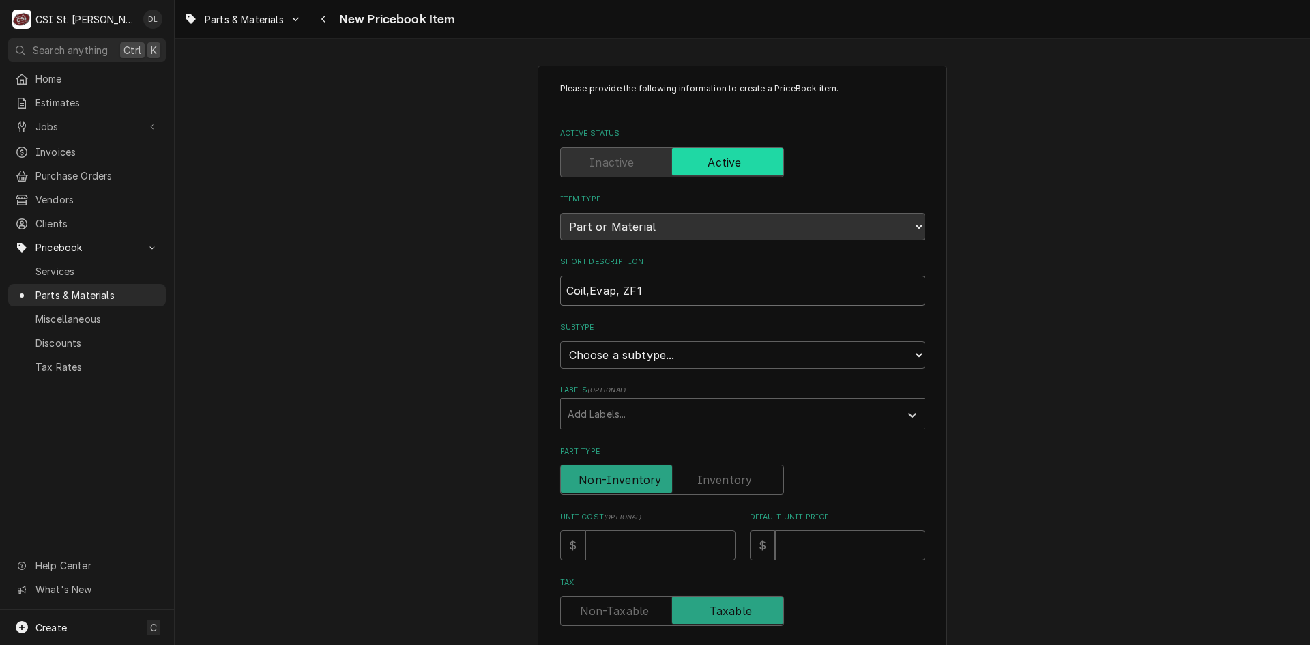
type textarea "x"
type input "Coil,Evap, ZF12"
type textarea "x"
type input "Coil,Evap, ZF120"
click at [912, 353] on select "Choose a subtype... [#2-DUAL] AFTERHRS-WH-CHG-2 [#2-DUAL] [PERSON_NAME]-EQUIP […" at bounding box center [742, 354] width 365 height 27
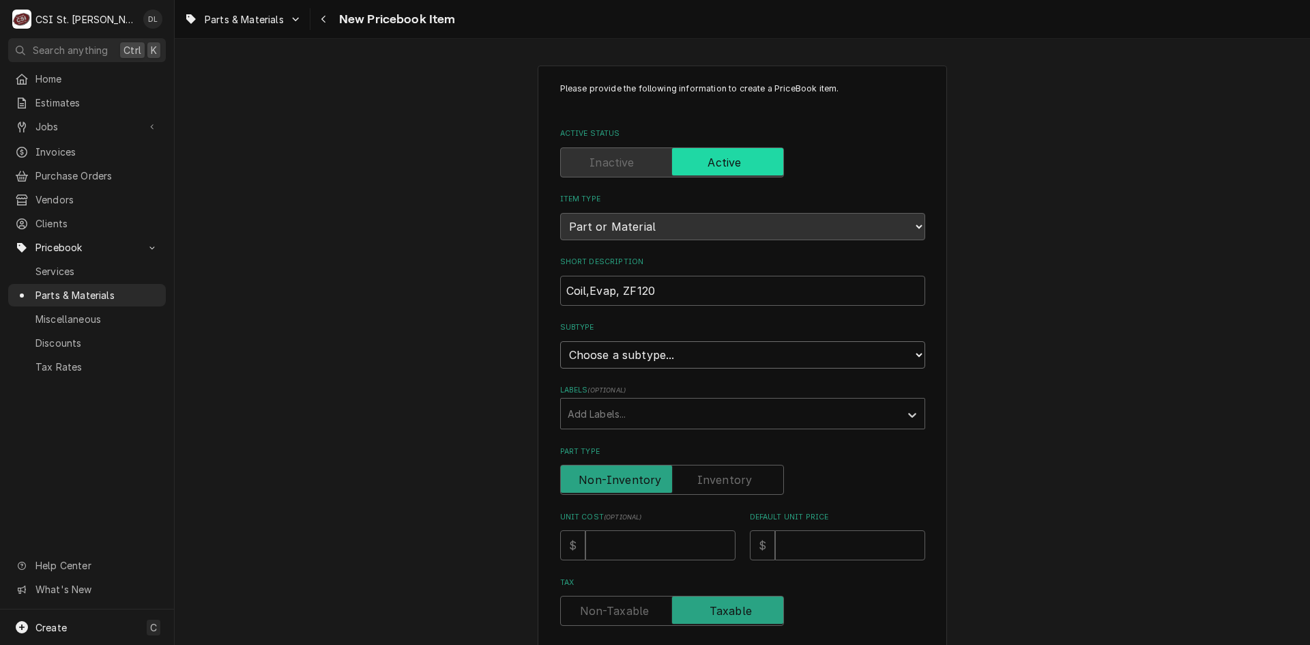
select select "6"
click at [560, 341] on select "Choose a subtype... [#2-DUAL] AFTERHRS-WH-CHG-2 [#2-DUAL] [PERSON_NAME]-EQUIP […" at bounding box center [742, 354] width 365 height 27
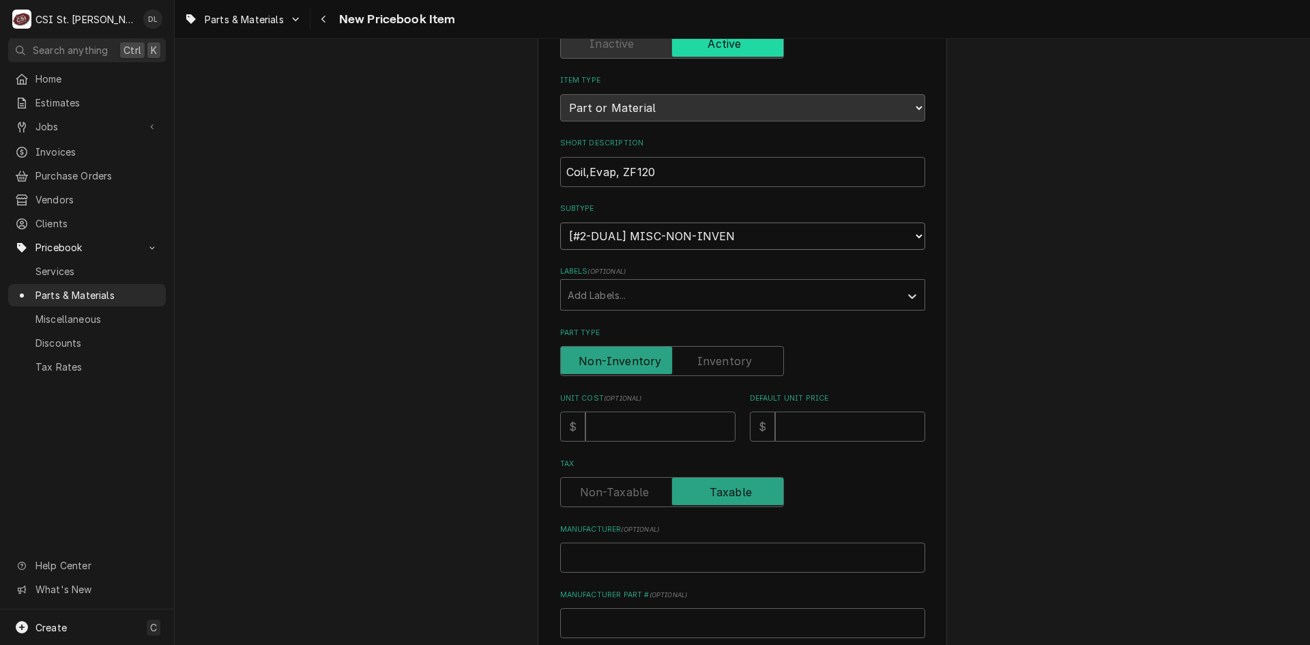
scroll to position [136, 0]
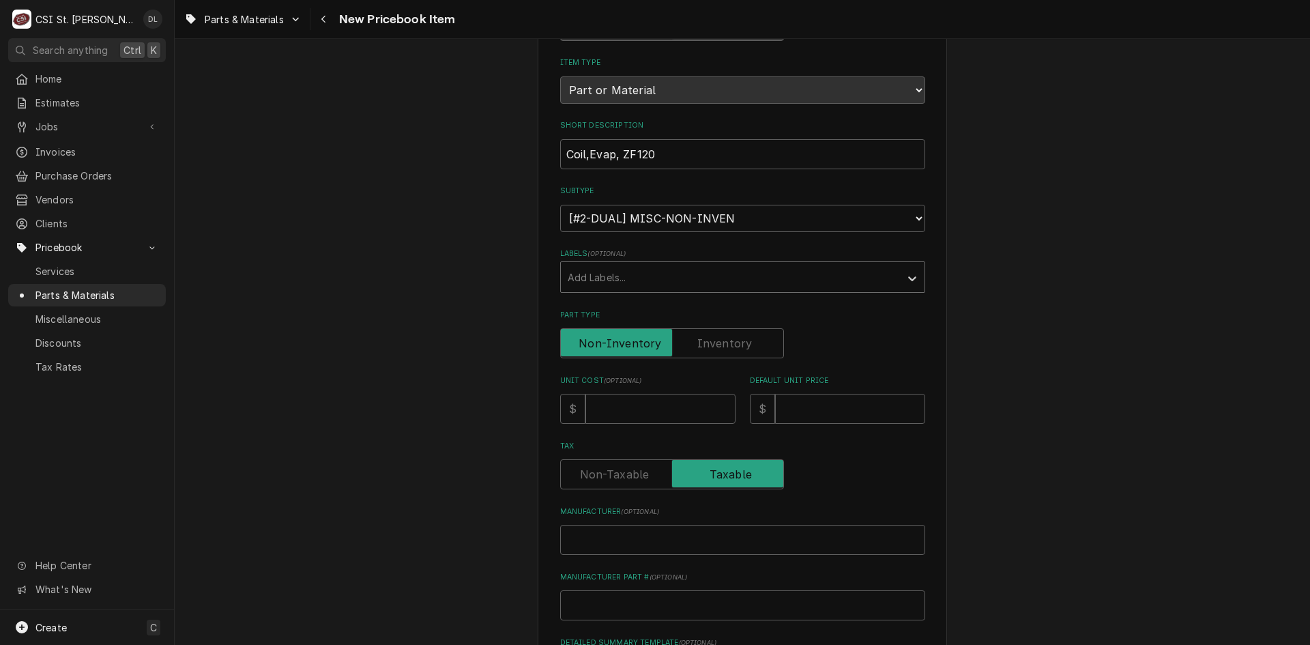
click at [880, 283] on div "Labels" at bounding box center [730, 277] width 325 height 25
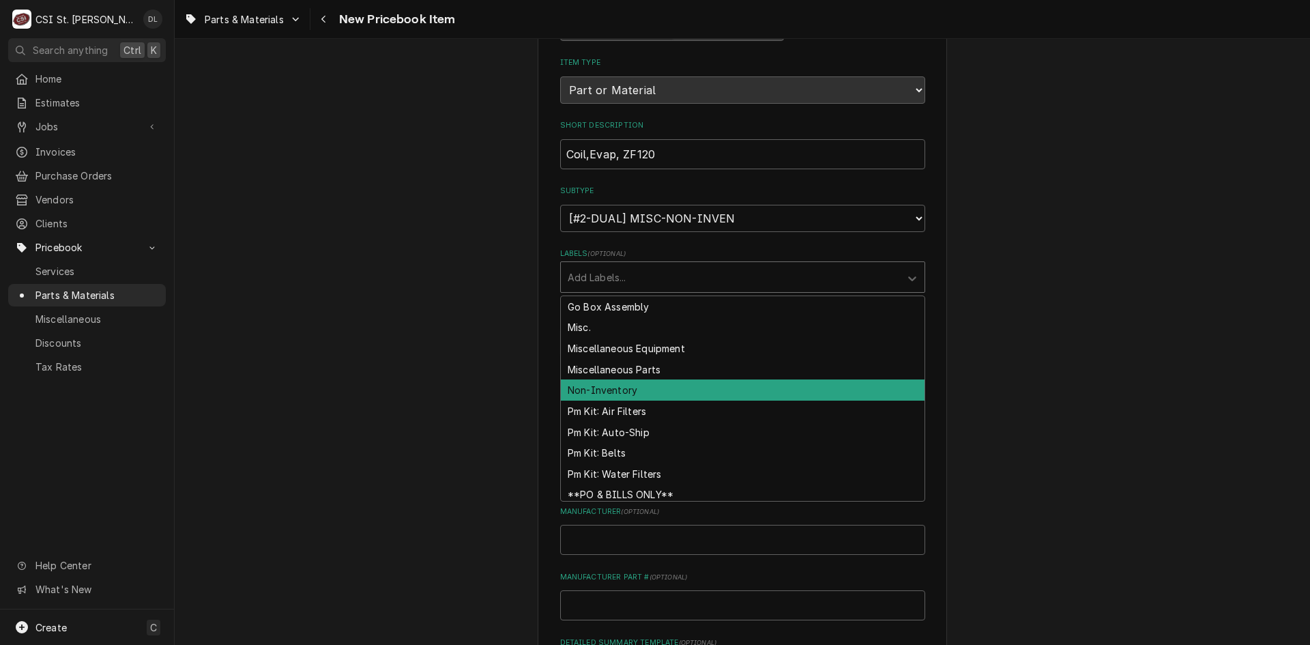
click at [627, 386] on div "Non-Inventory" at bounding box center [743, 389] width 364 height 21
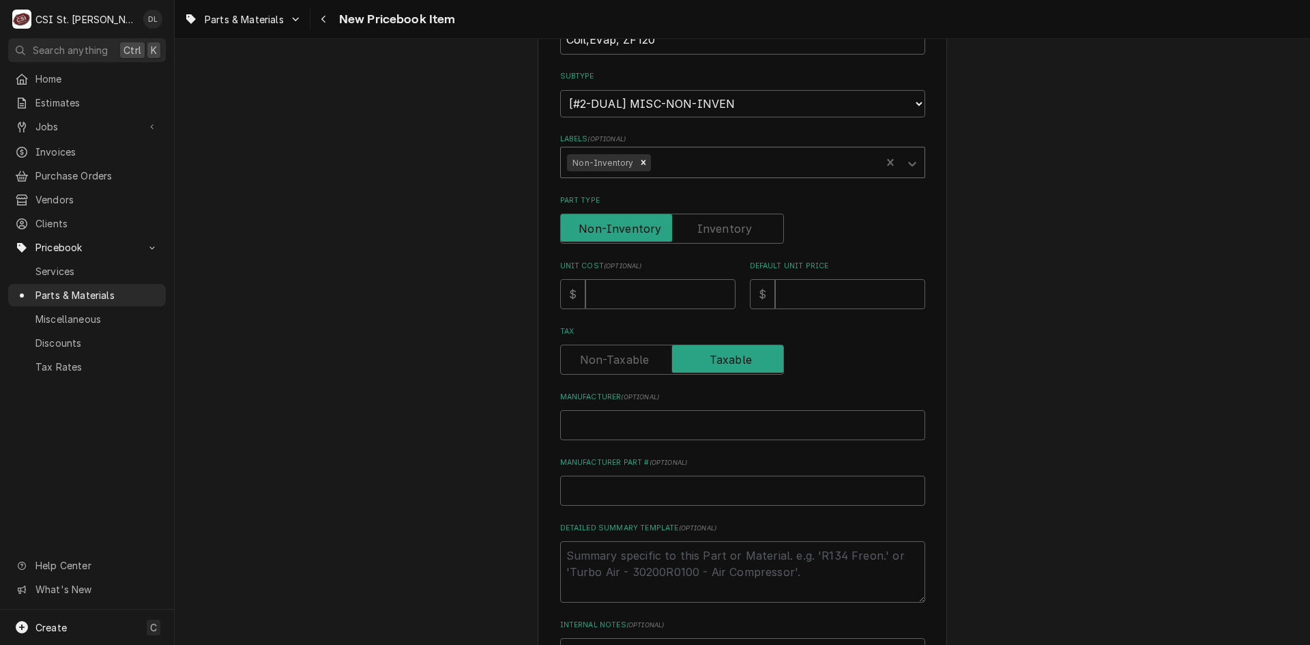
scroll to position [273, 0]
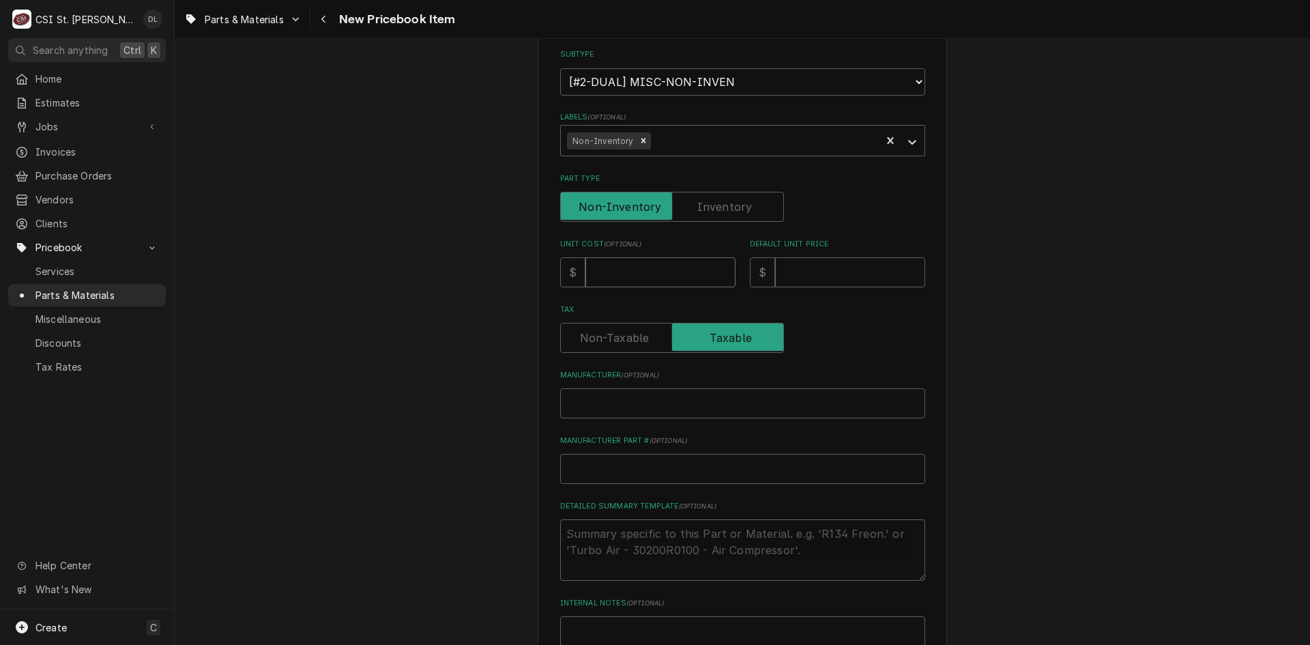
click at [635, 274] on input "Unit Cost ( optional )" at bounding box center [660, 272] width 150 height 30
type textarea "x"
type input "7"
type textarea "x"
type input "71"
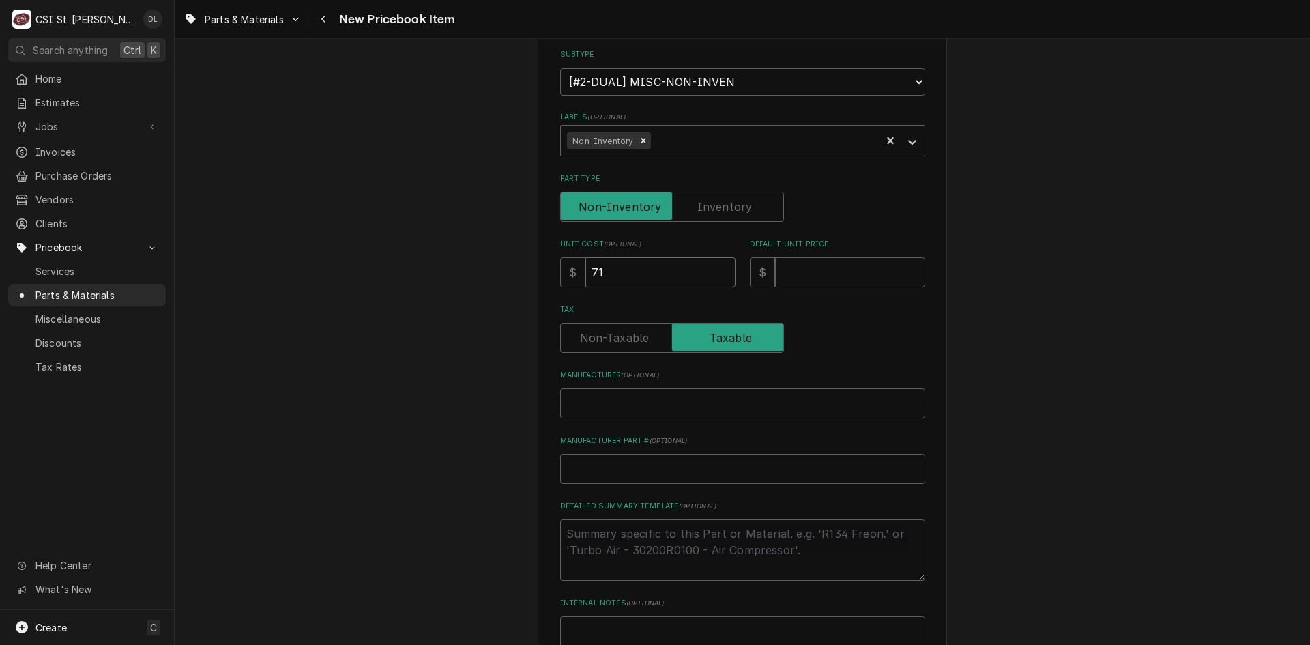
type textarea "x"
type input "717"
type textarea "x"
type input "7179"
click at [878, 271] on input "Default Unit Price" at bounding box center [850, 272] width 150 height 30
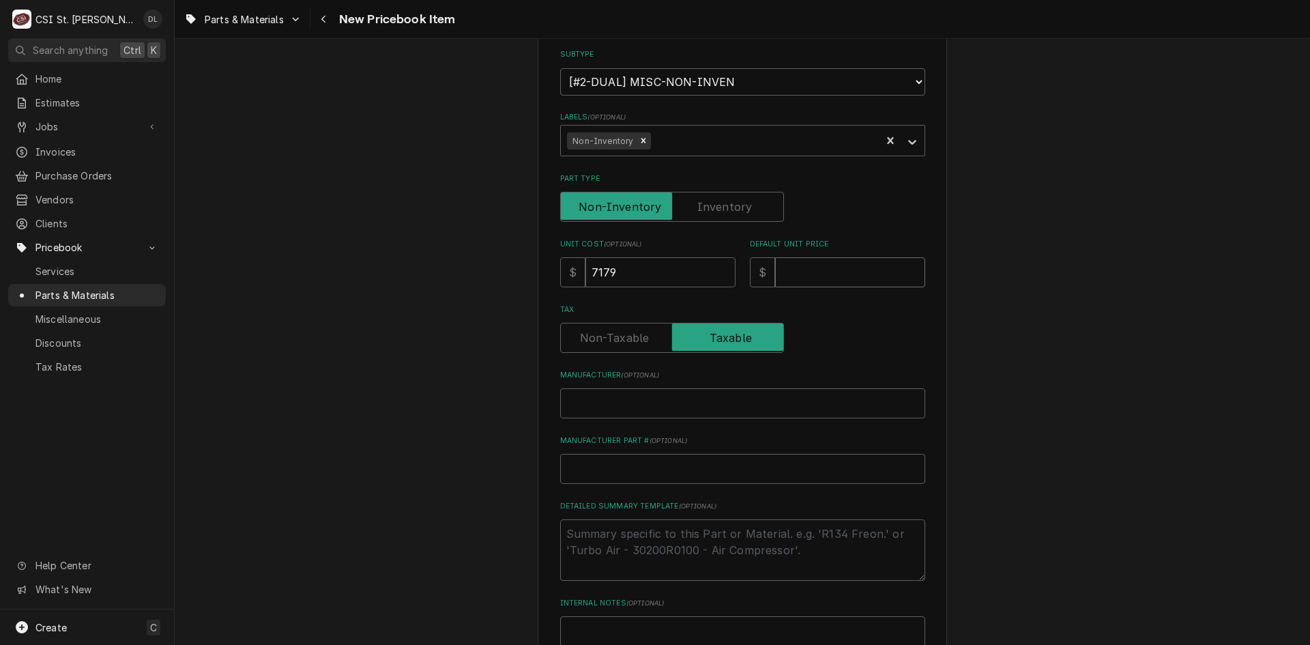
type textarea "x"
type input "8"
type textarea "x"
type input "89"
type textarea "x"
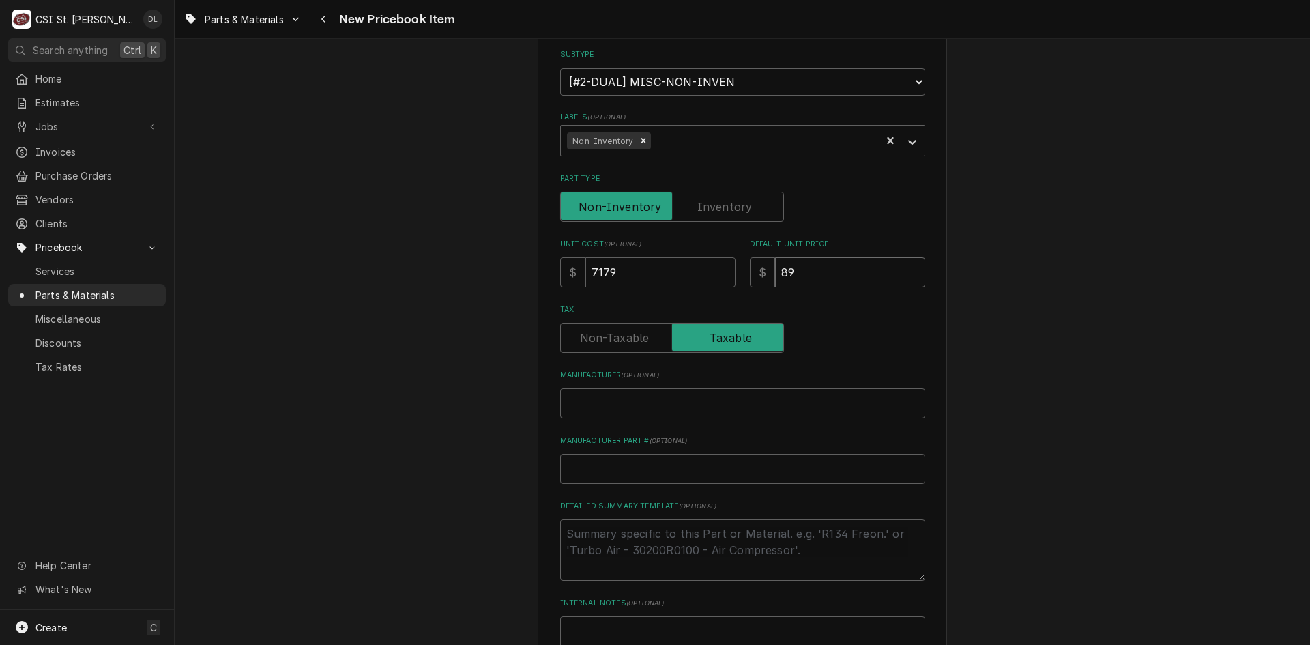
type input "897"
type textarea "x"
type input "8973"
type textarea "x"
type input "8973.7"
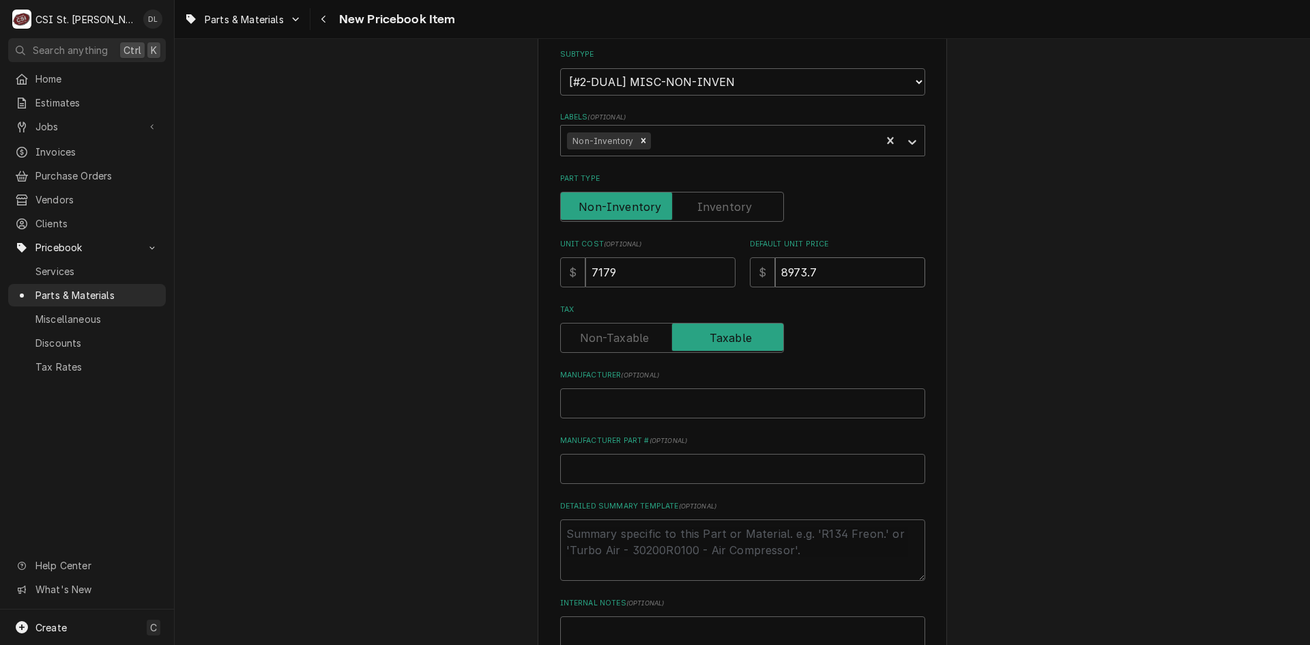
type textarea "x"
type input "8973.75"
click at [666, 411] on input "Manufacturer ( optional )" at bounding box center [742, 403] width 365 height 30
type textarea "x"
type input "Y"
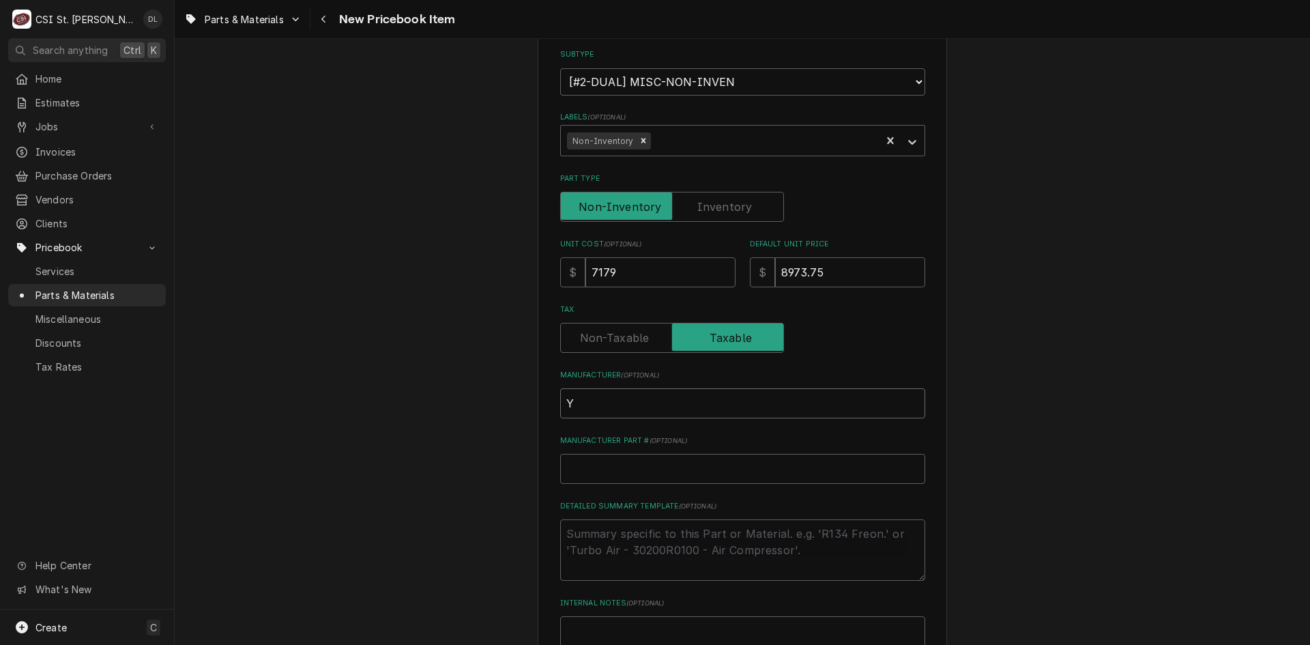
type textarea "x"
type input "Yo"
type textarea "x"
type input "Yof"
type textarea "x"
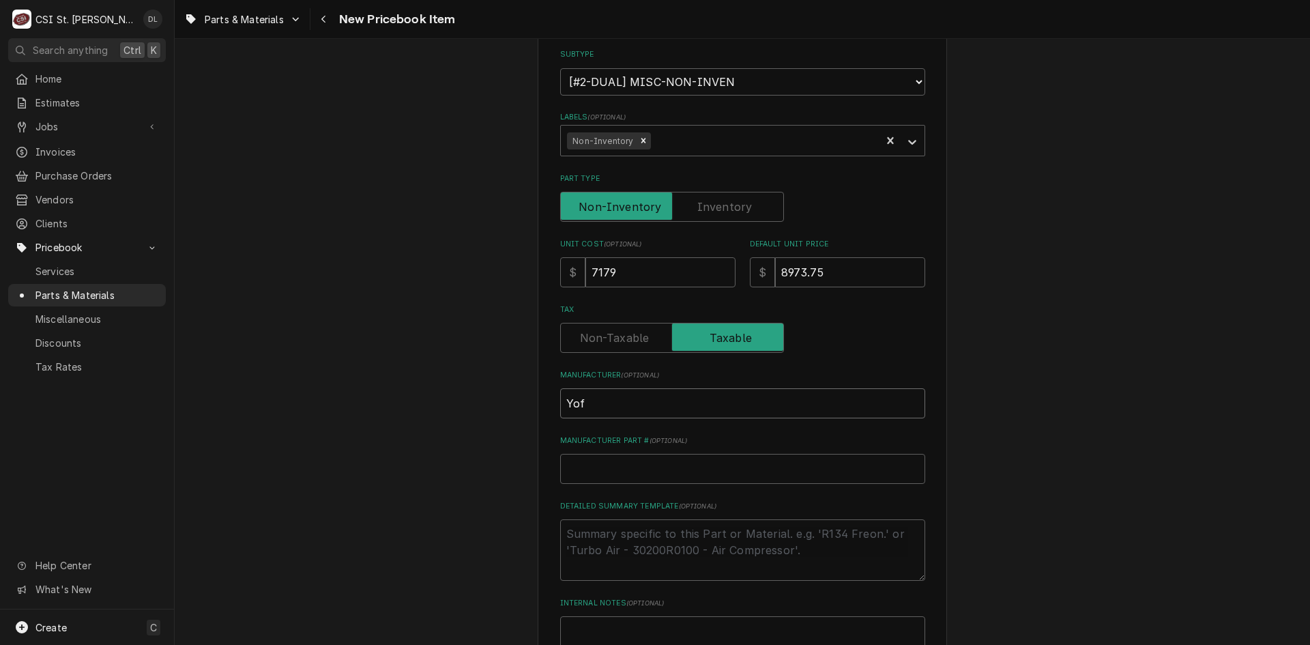
type input "Yofk"
type textarea "x"
type input "Yof"
type textarea "x"
type input "Yo"
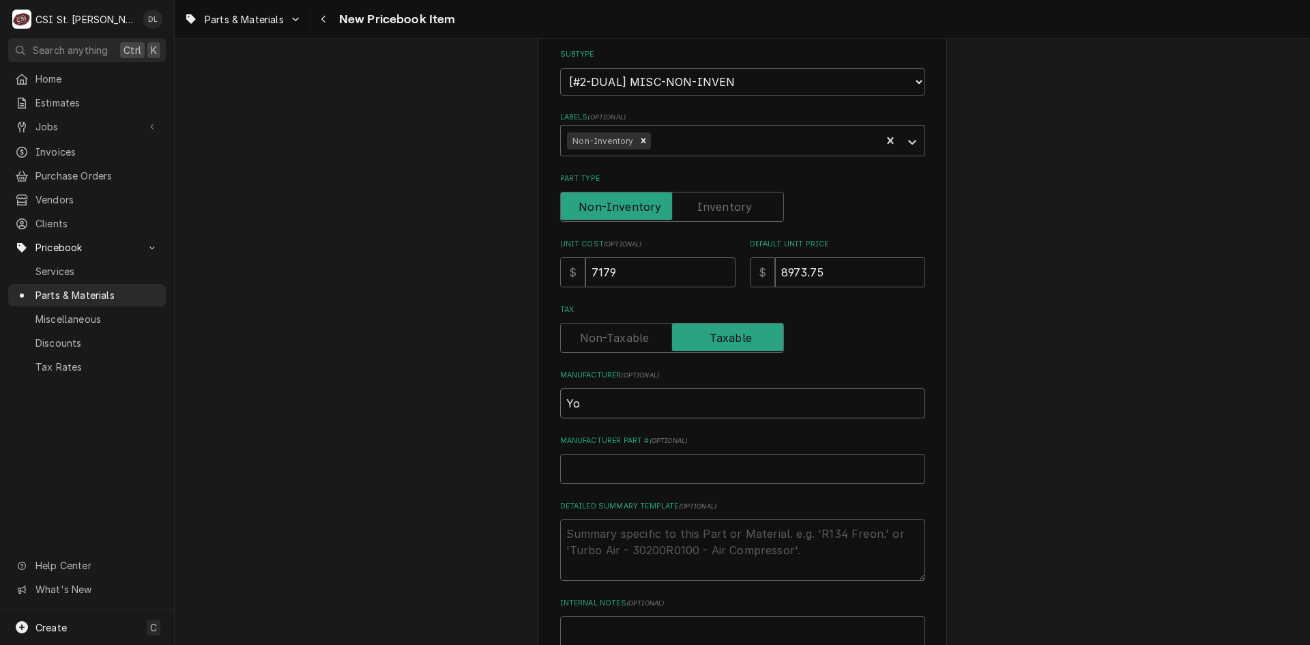
type textarea "x"
type input "Yor"
type textarea "x"
type input "York"
click at [669, 464] on input "Manufacturer Part # ( optional )" at bounding box center [742, 469] width 365 height 30
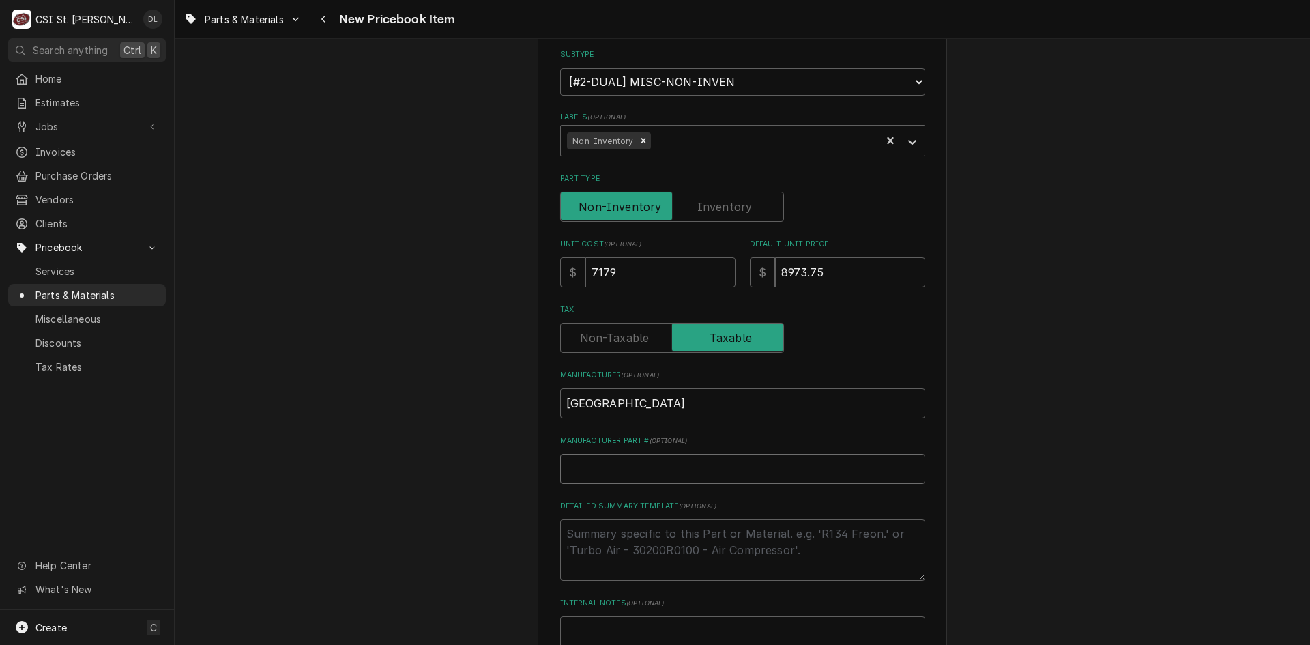
type textarea "x"
type input "S"
type textarea "x"
type input "S1"
type textarea "x"
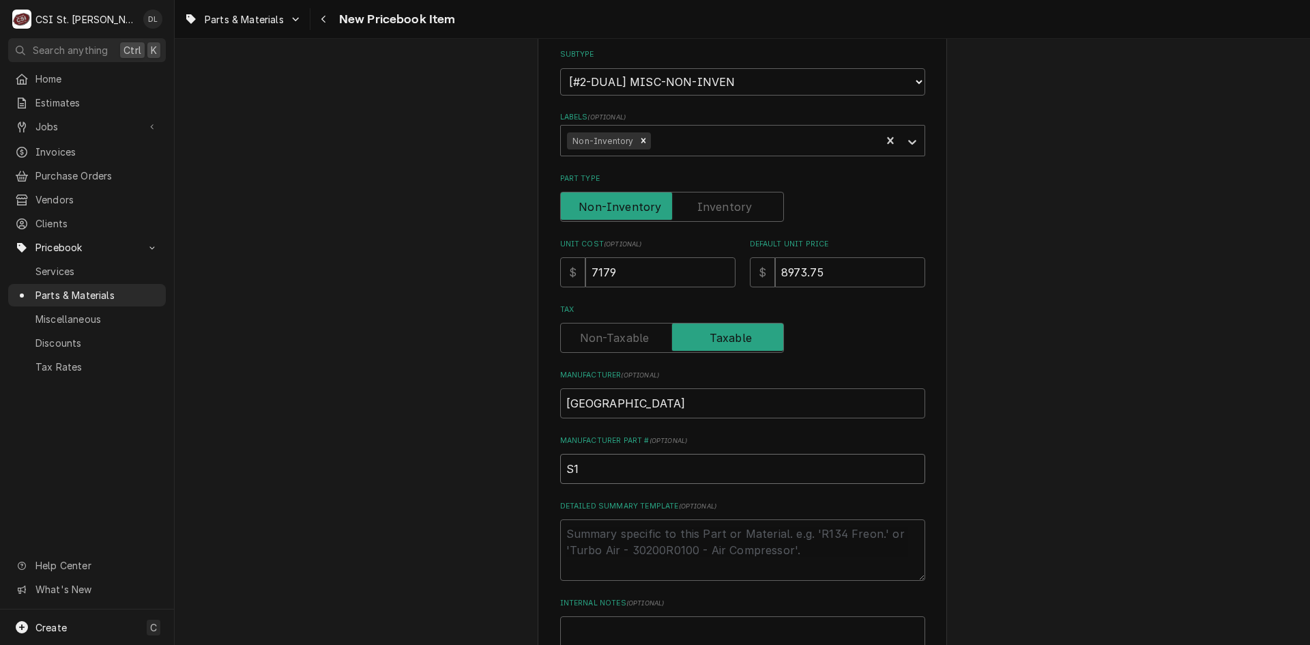
type input "S1-"
type textarea "x"
type input "S1-3"
type textarea "x"
type input "S1-37"
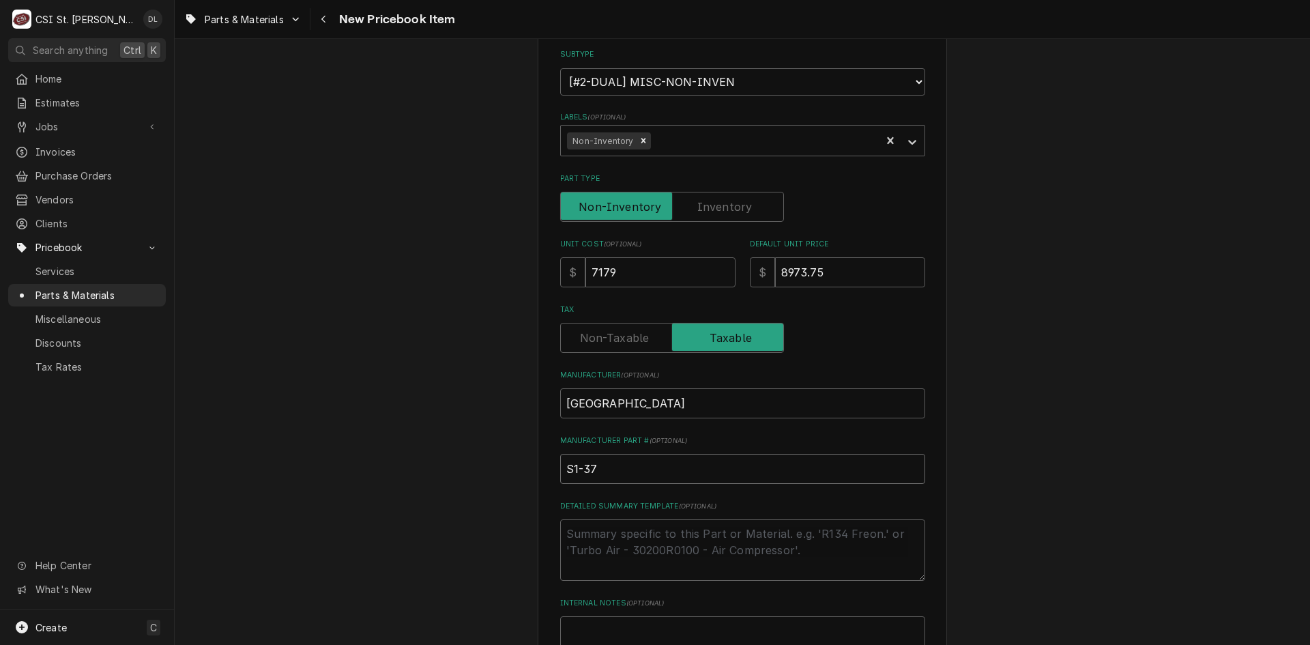
type textarea "x"
type input "S1-373"
type textarea "x"
type input "S1-3732"
type textarea "x"
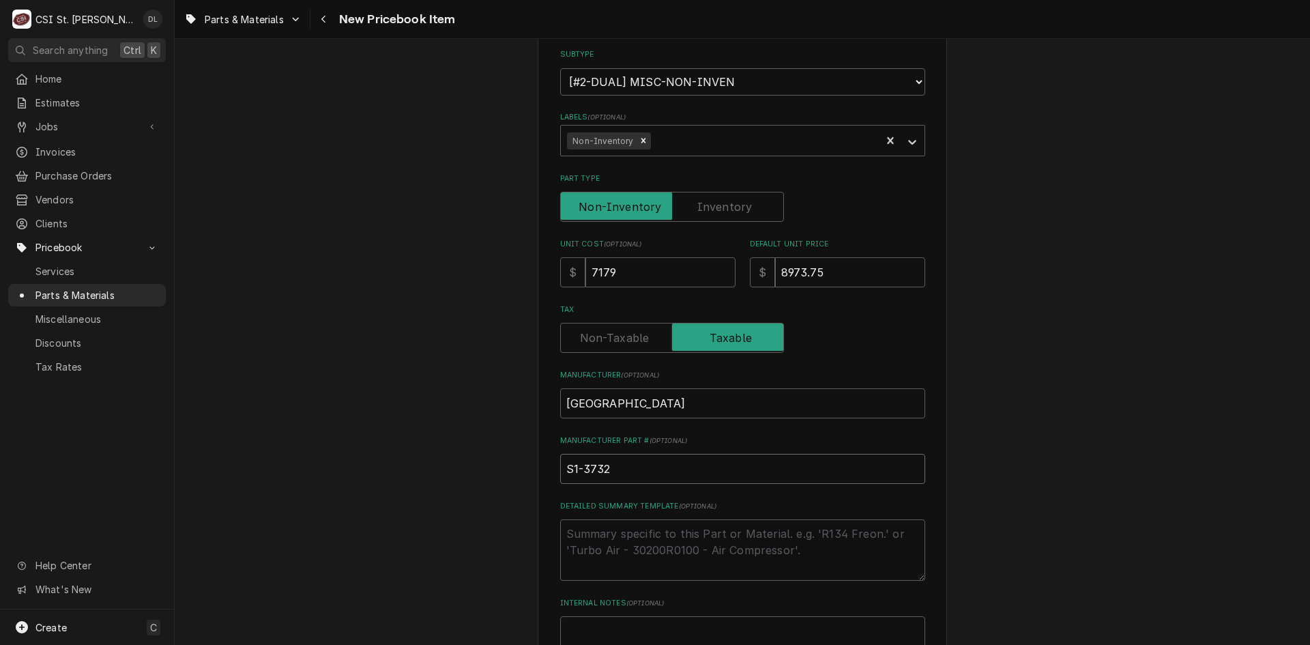
type input "S1-37328"
type textarea "x"
type input "S1-373284"
type textarea "x"
type input "S1-3732846"
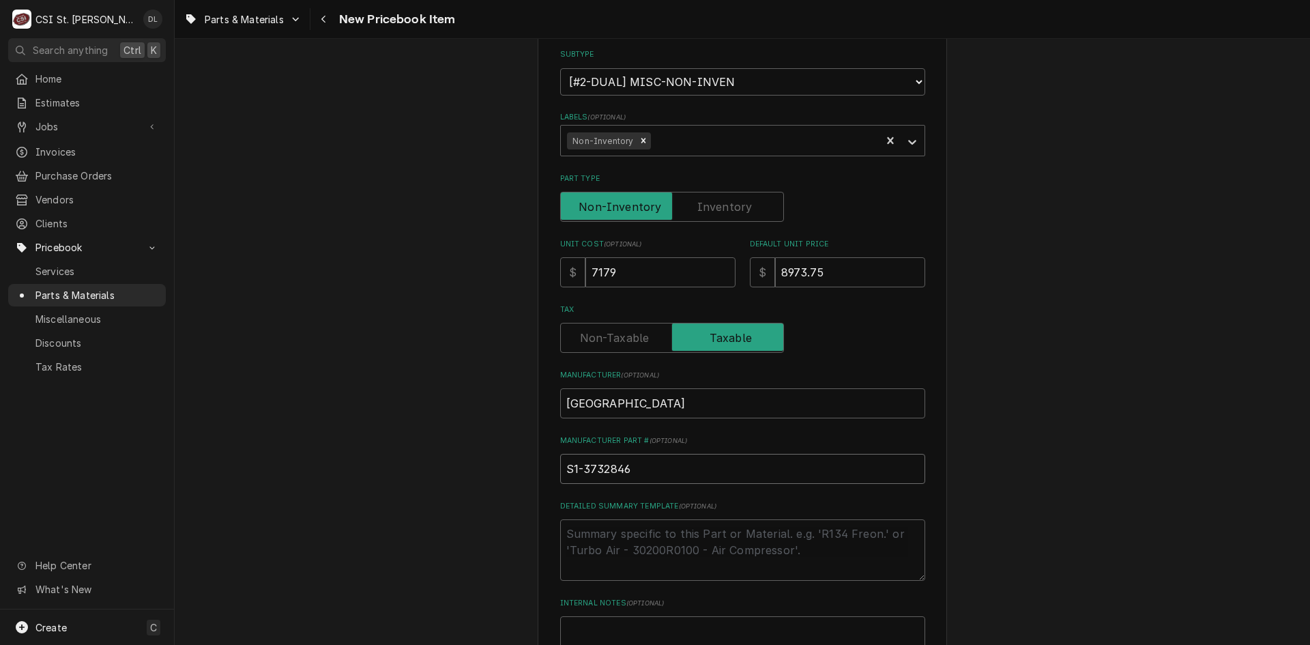
type textarea "x"
type input "S1-37328465"
type textarea "x"
type input "S1-373284650"
type textarea "x"
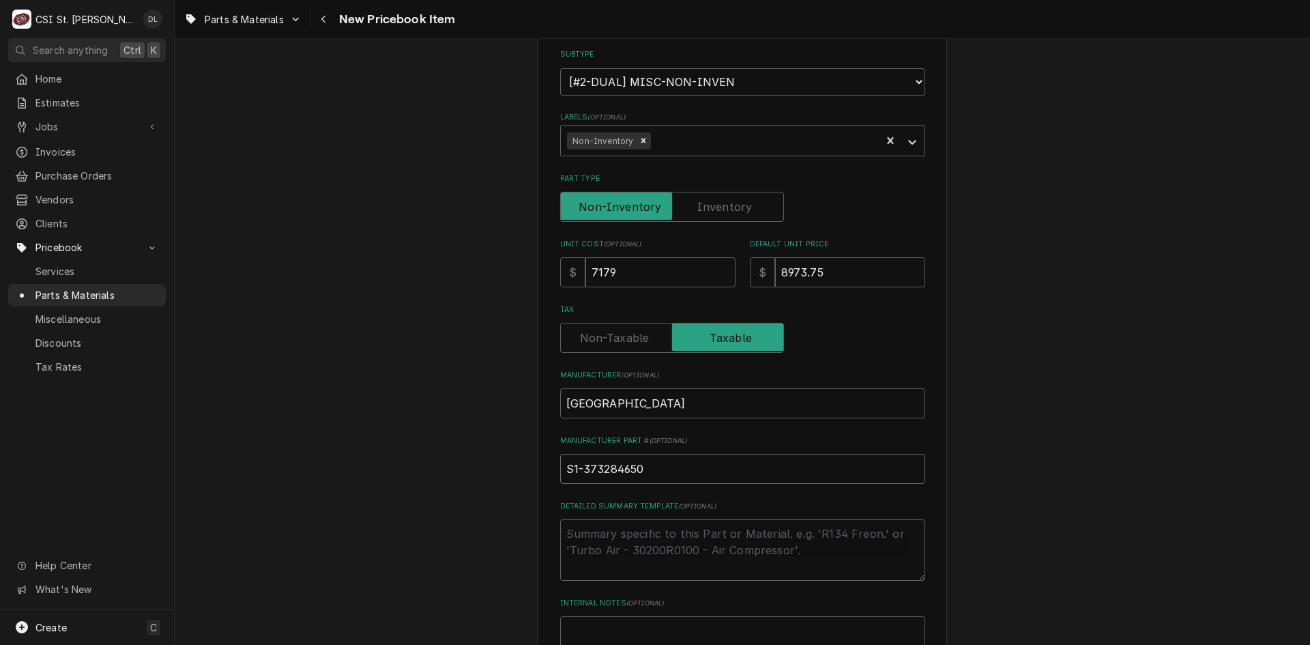
type input "S1-3732846500"
type textarea "x"
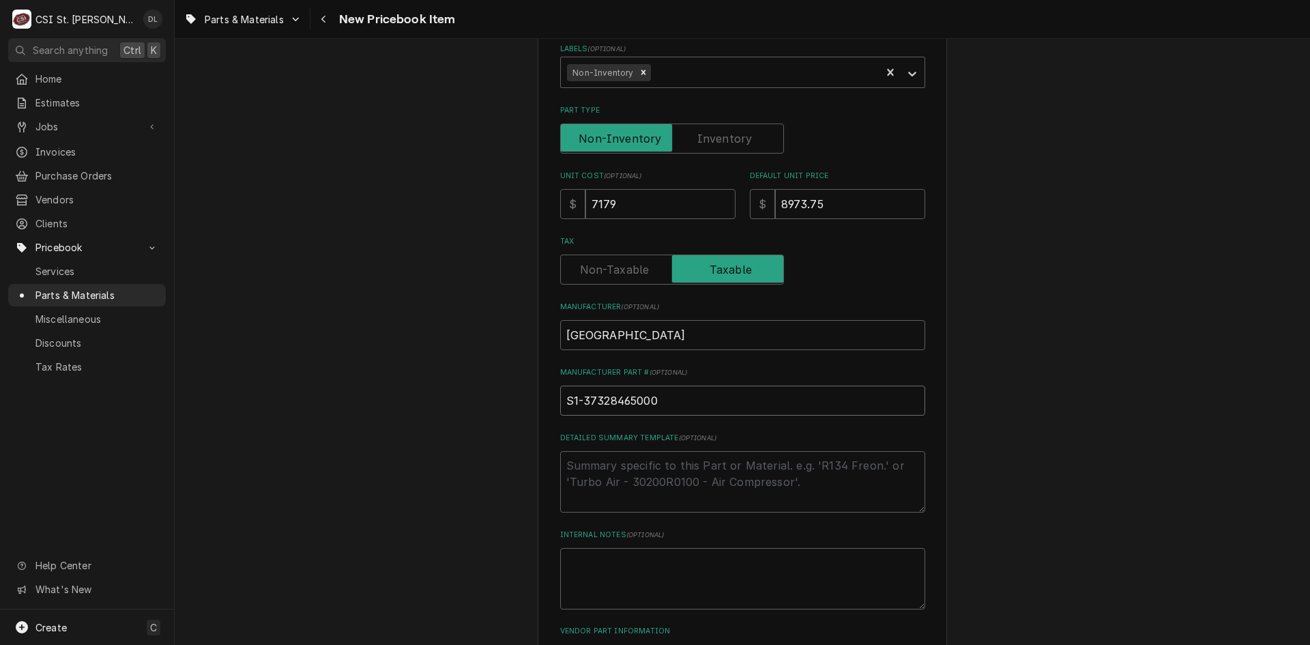
scroll to position [450, 0]
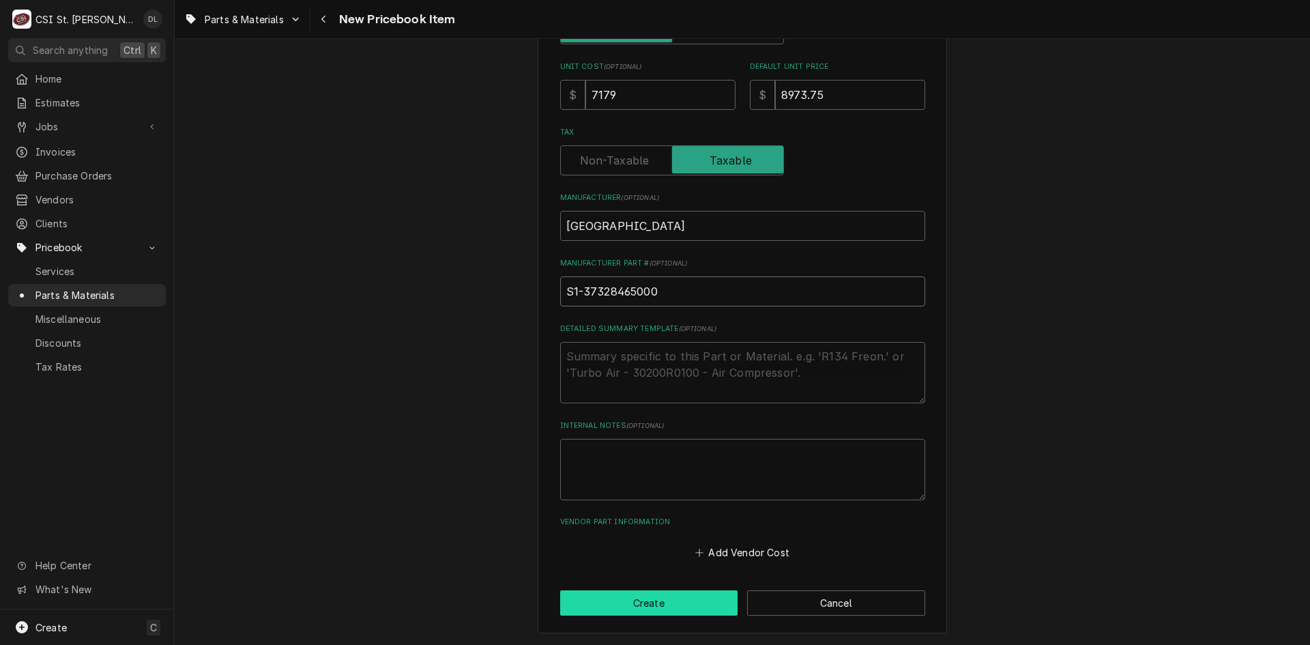
type input "S1-37328465000"
click at [643, 601] on button "Create" at bounding box center [649, 602] width 178 height 25
type textarea "x"
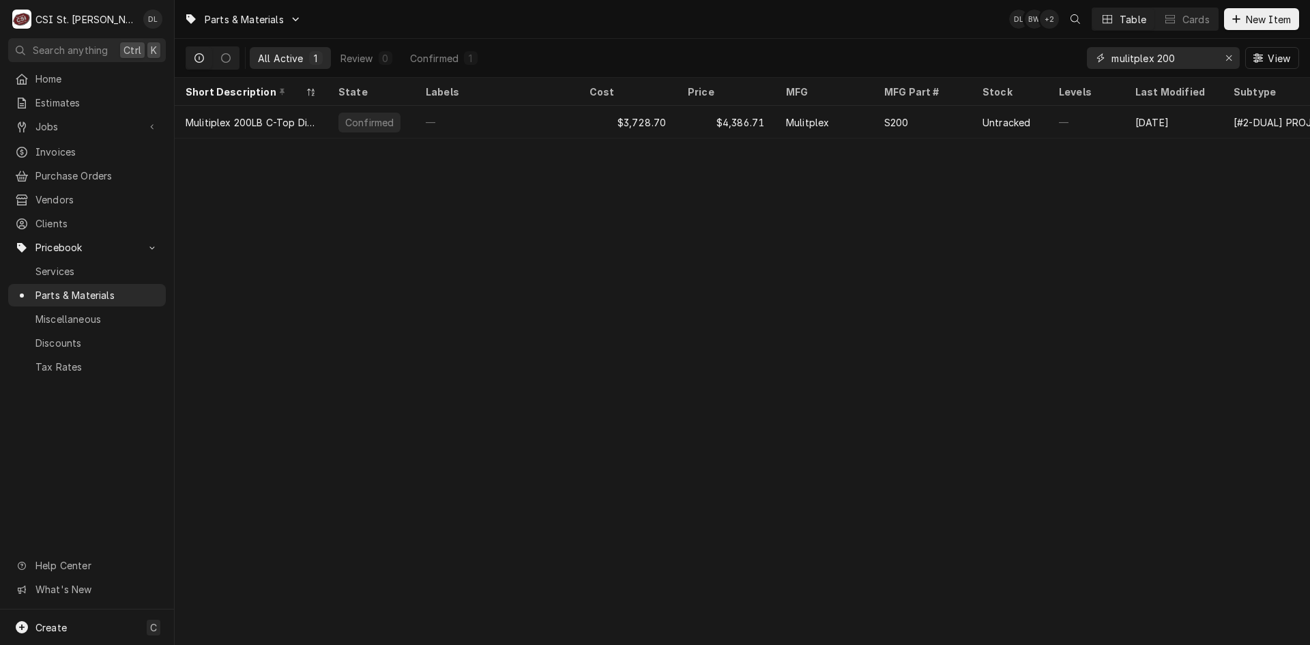
click at [1223, 55] on div "Erase input" at bounding box center [1229, 58] width 14 height 14
click at [1192, 61] on input "Dynamic Content Wrapper" at bounding box center [1175, 58] width 128 height 22
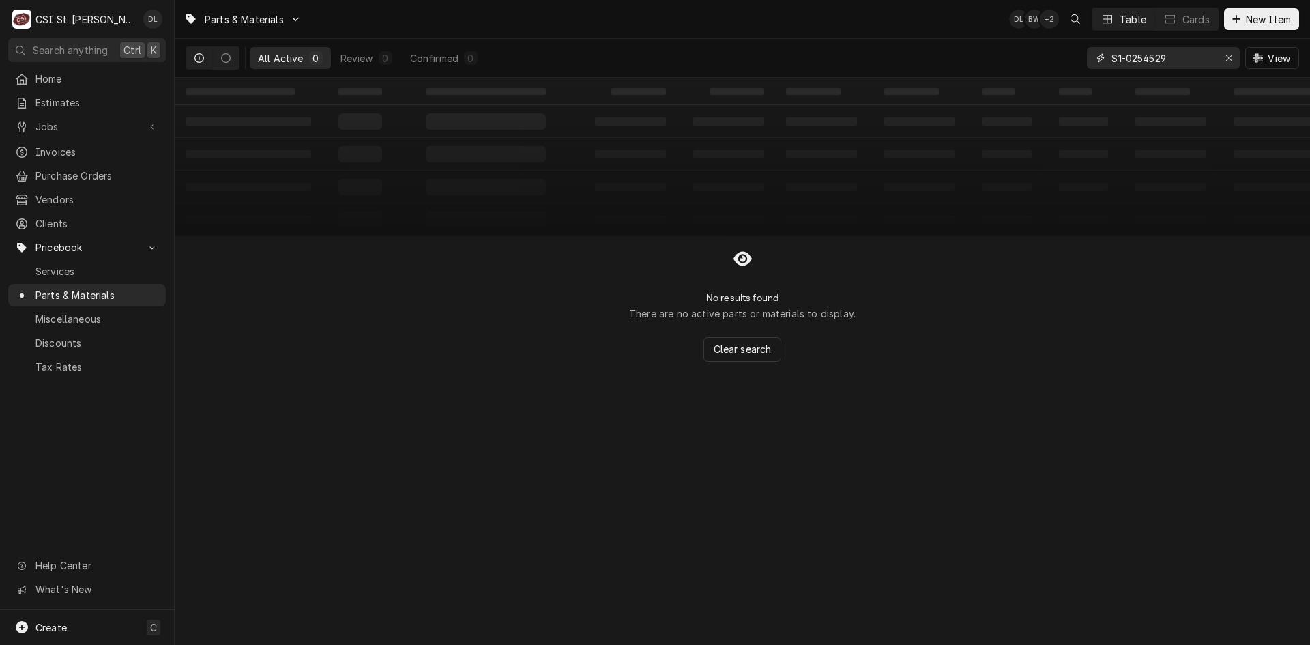
type input "S1-0254529"
click at [203, 59] on icon "Dynamic Content Wrapper" at bounding box center [199, 58] width 10 height 10
click at [226, 57] on icon "Dynamic Content Wrapper" at bounding box center [226, 58] width 10 height 10
drag, startPoint x: 192, startPoint y: 60, endPoint x: 203, endPoint y: 60, distance: 10.2
click at [194, 60] on button "Dynamic Content Wrapper" at bounding box center [199, 58] width 26 height 22
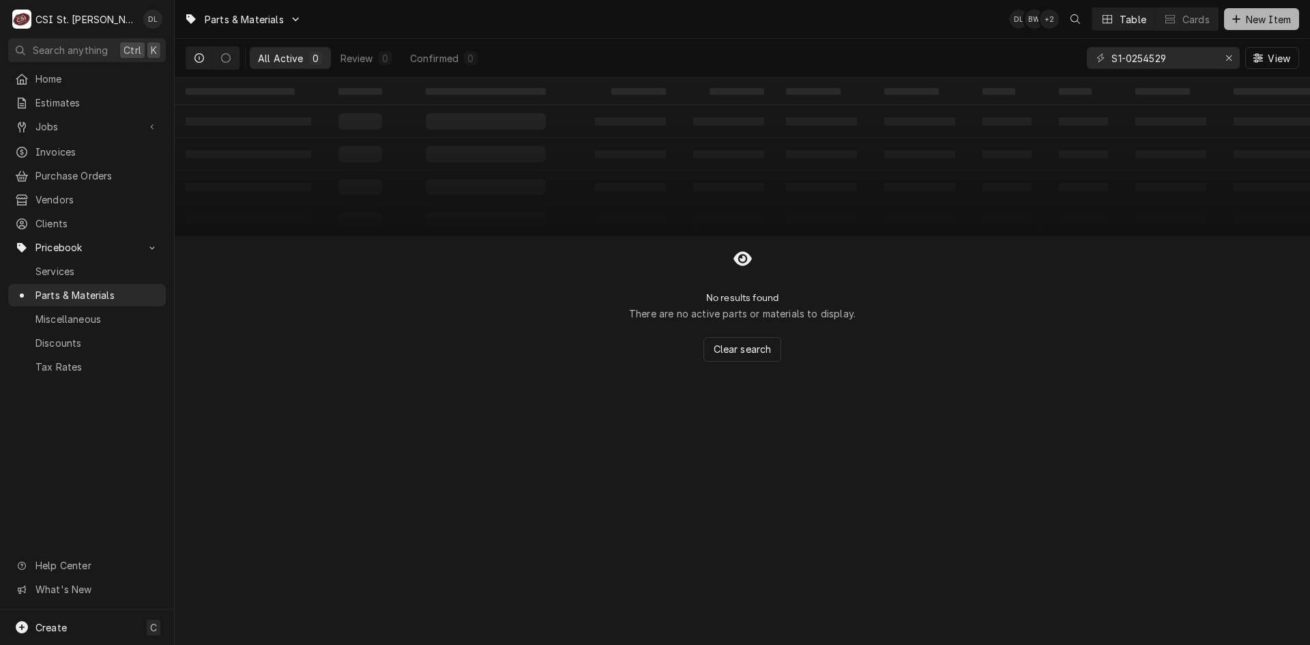
click at [1232, 22] on icon "Dynamic Content Wrapper" at bounding box center [1236, 19] width 8 height 10
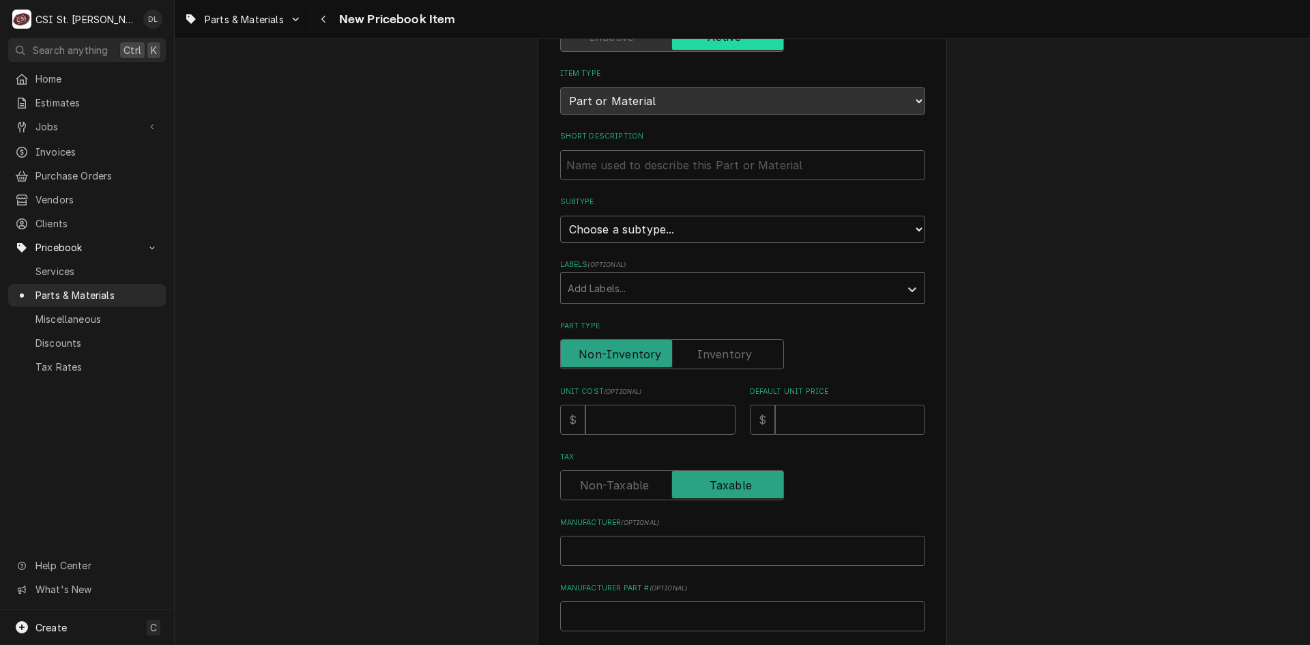
scroll to position [136, 0]
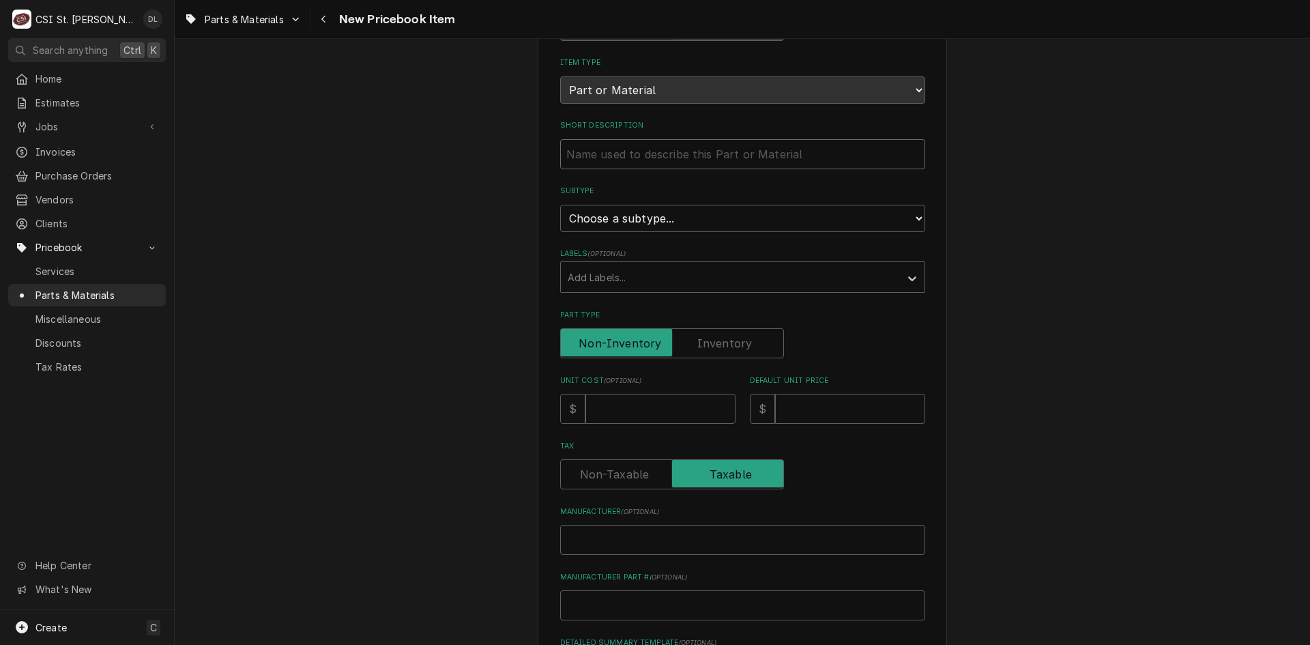
click at [716, 164] on input "Short Description" at bounding box center [742, 154] width 365 height 30
type textarea "x"
type input "V"
type textarea "x"
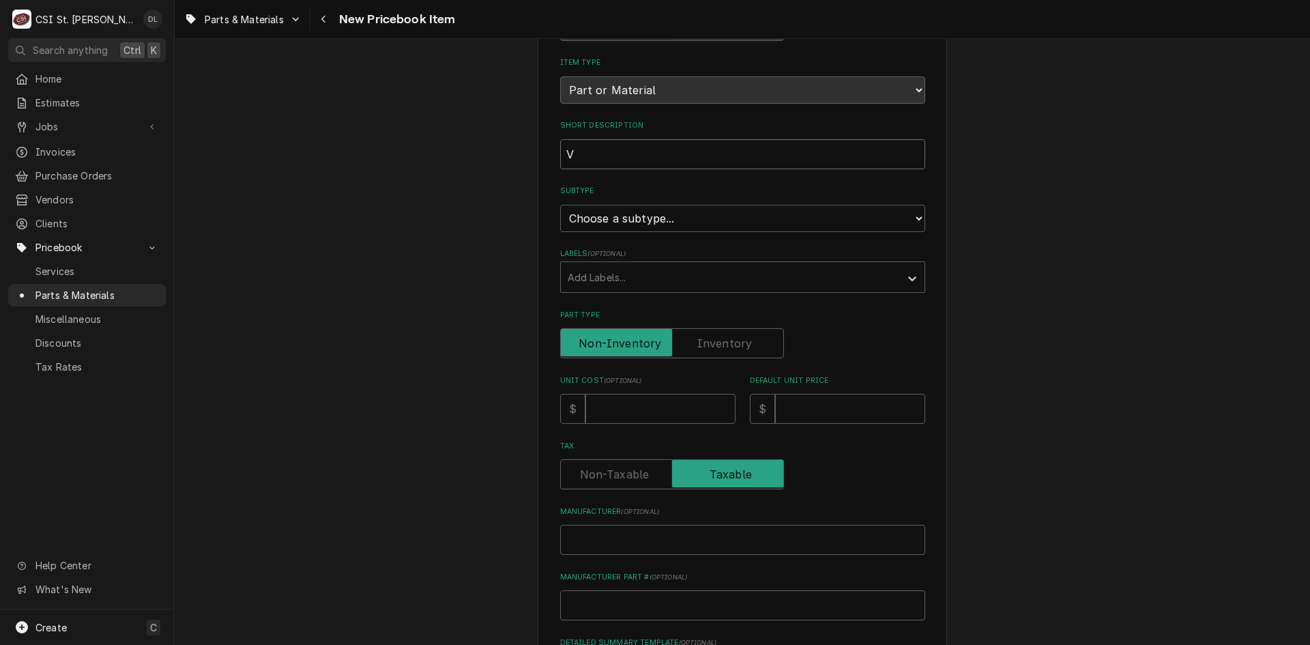
type input "VL"
type textarea "x"
type input "VLV"
type textarea "x"
type input "VLV,"
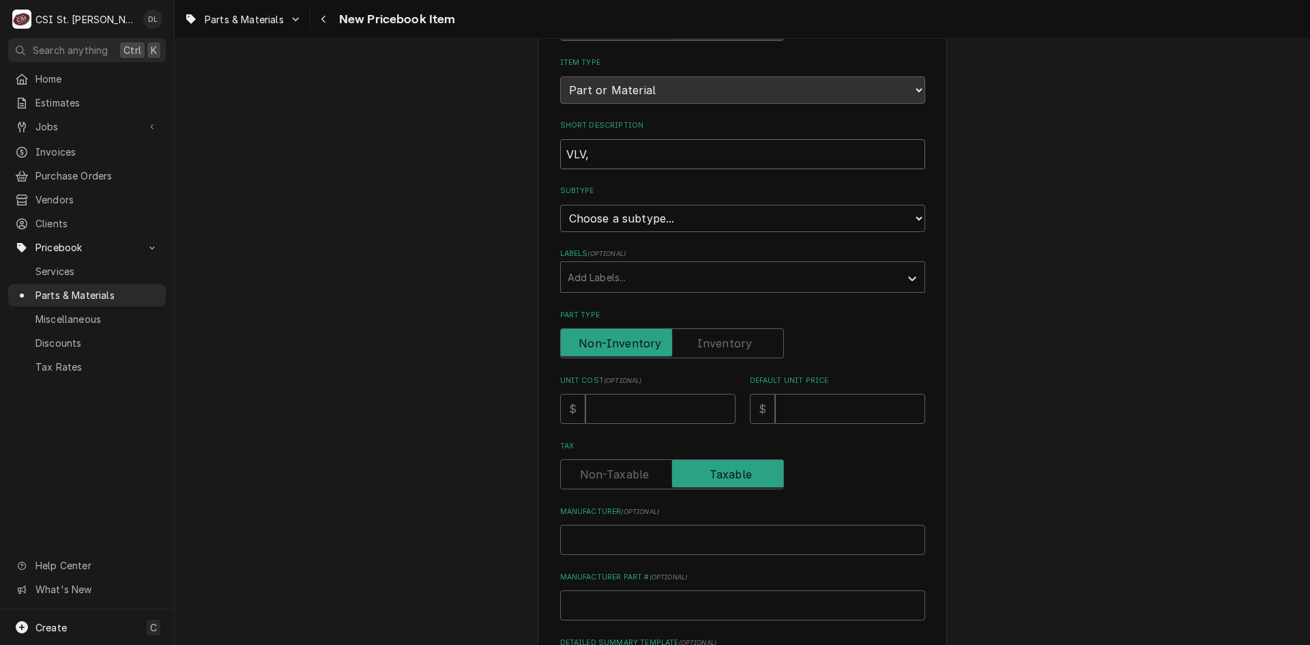
type textarea "x"
type input "VLV,"
type textarea "x"
type input "VLV, T"
type textarea "x"
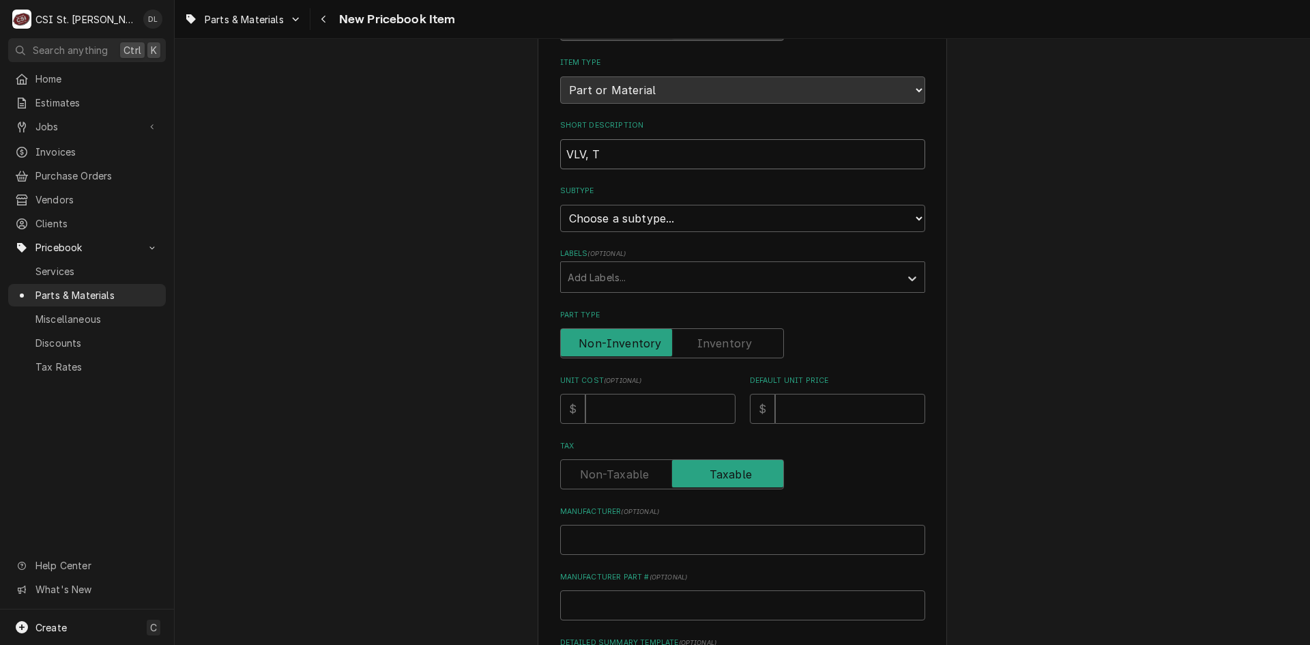
type input "VLV, TS"
type textarea "x"
type input "VLV, T"
type textarea "x"
type input "[GEOGRAPHIC_DATA], [GEOGRAPHIC_DATA]"
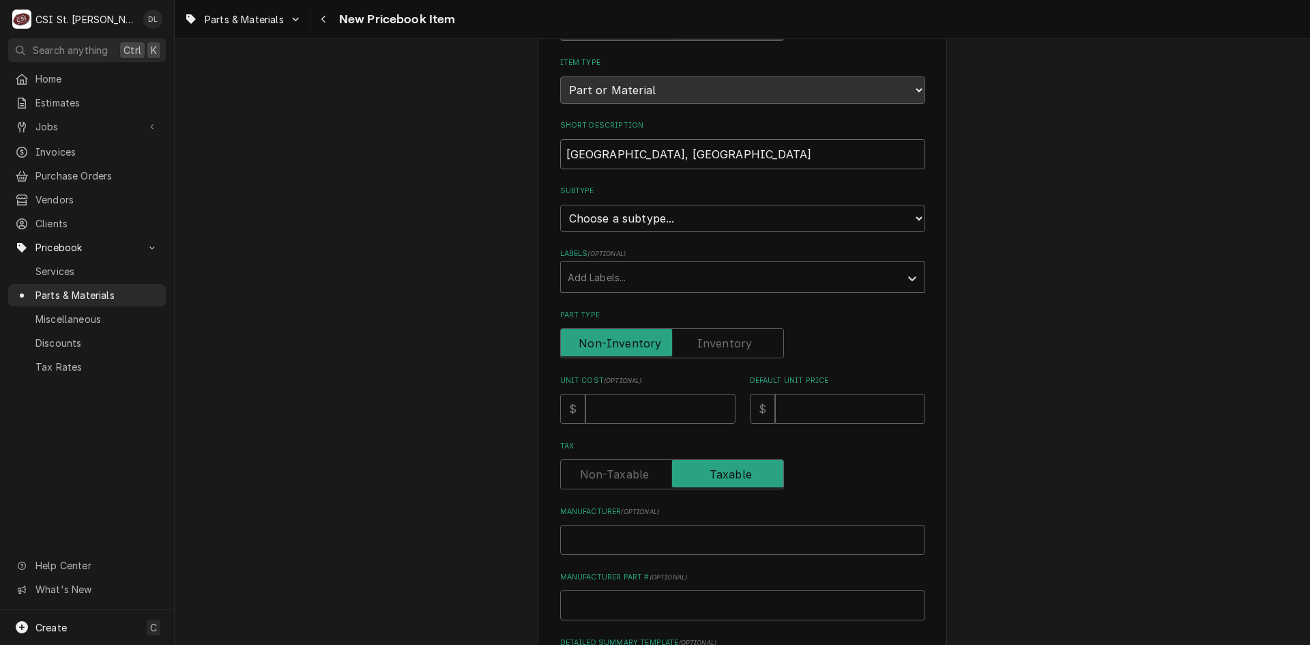
type textarea "x"
type input "VLV, TXV"
type textarea "x"
type input "VLV, TXV,"
type textarea "x"
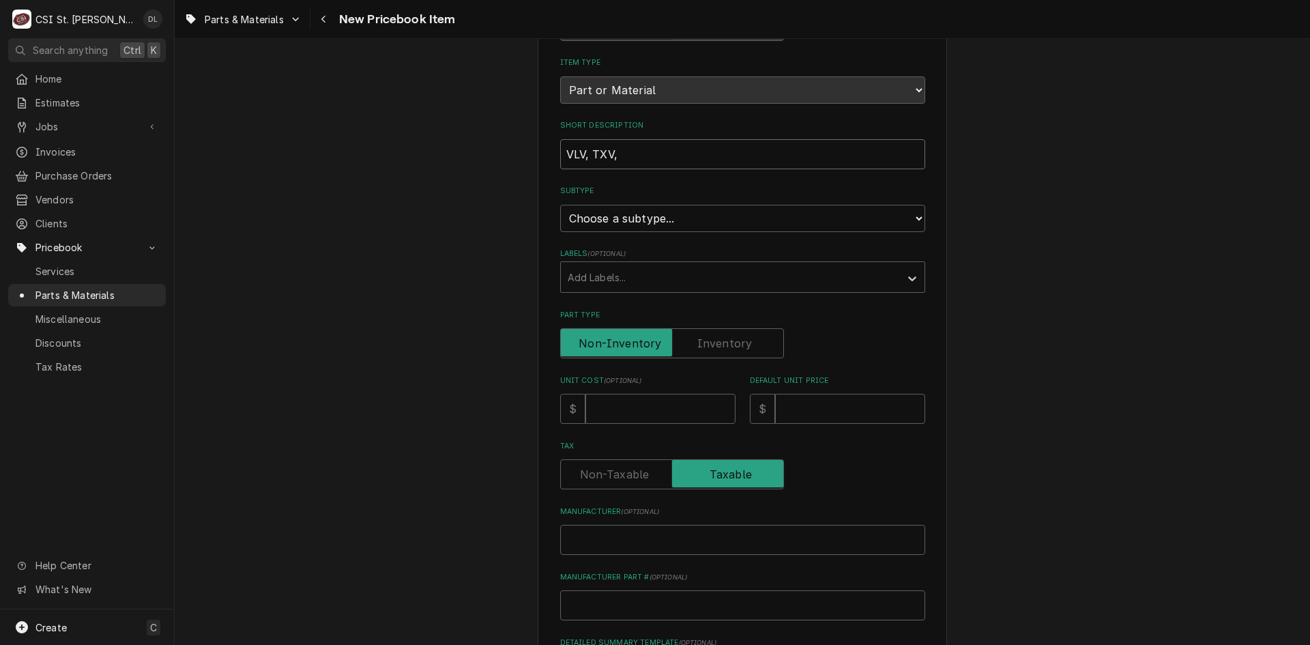
type input "VLV, TXV,"
type textarea "x"
type input "VLV, TXV, 3"
type textarea "x"
type input "VLV, TXV, 38"
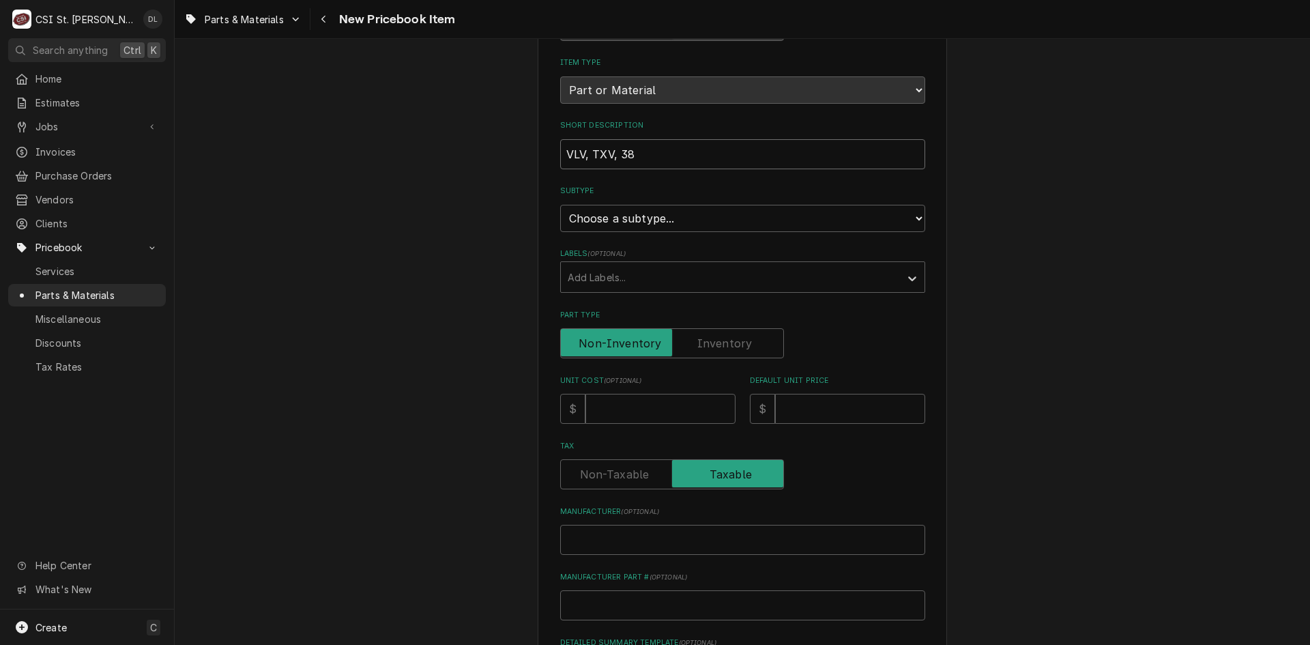
type textarea "x"
type input "VLV, TXV, 3"
type textarea "x"
type input "VLV, TXV, 3X"
type textarea "x"
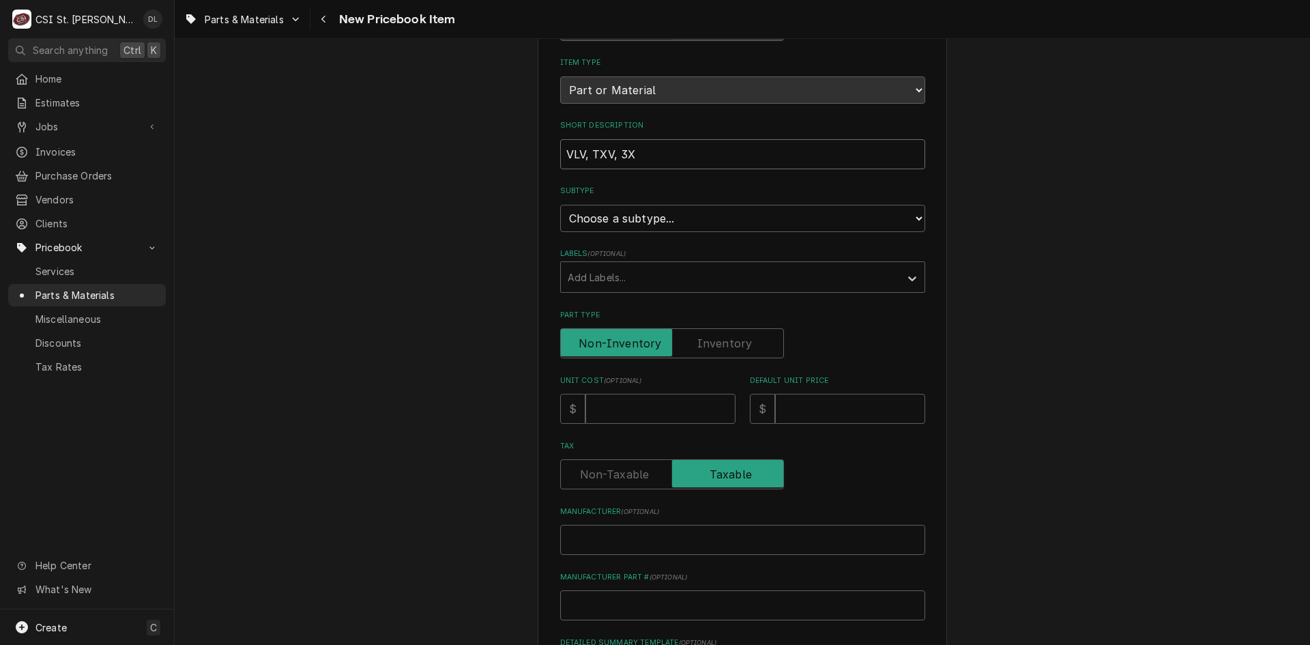
type input "VLV, TXV, 3"
type textarea "x"
type input "VLV, TXV, 3/"
type textarea "x"
type input "VLV, TXV, 3/8"
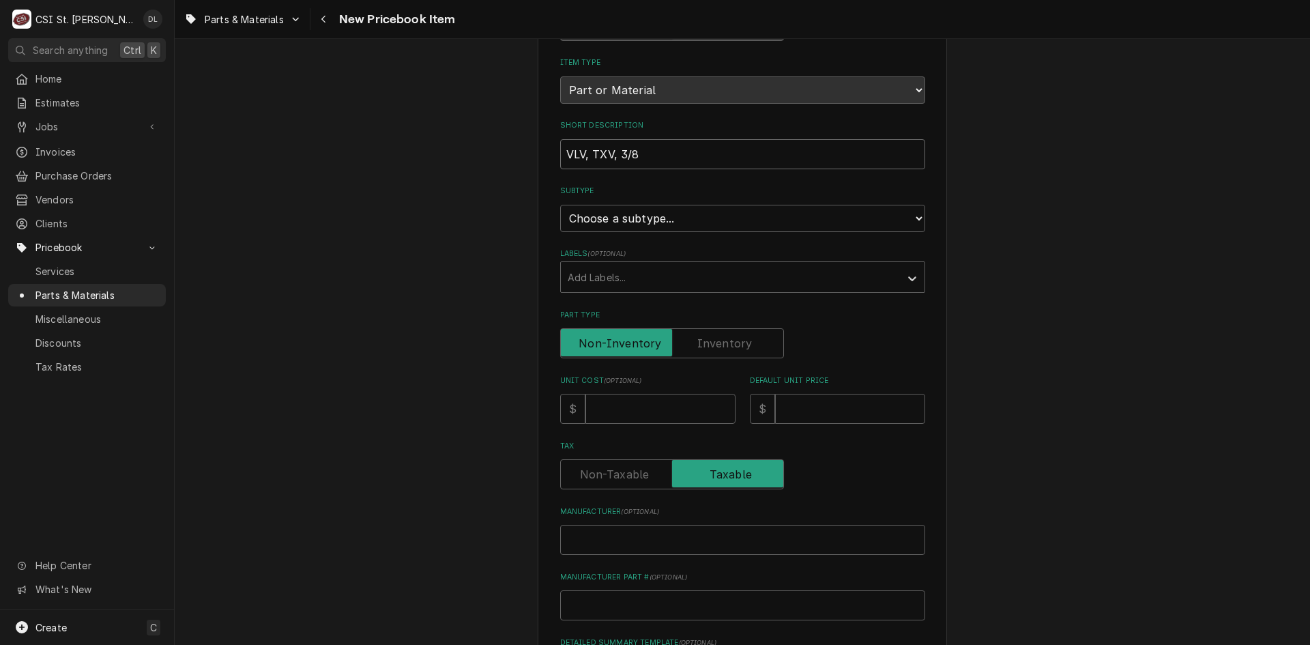
type textarea "x"
type input "VLV, TXV, 3/8"
type textarea "x"
type input "VLV, TXV, 3/8 X"
type textarea "x"
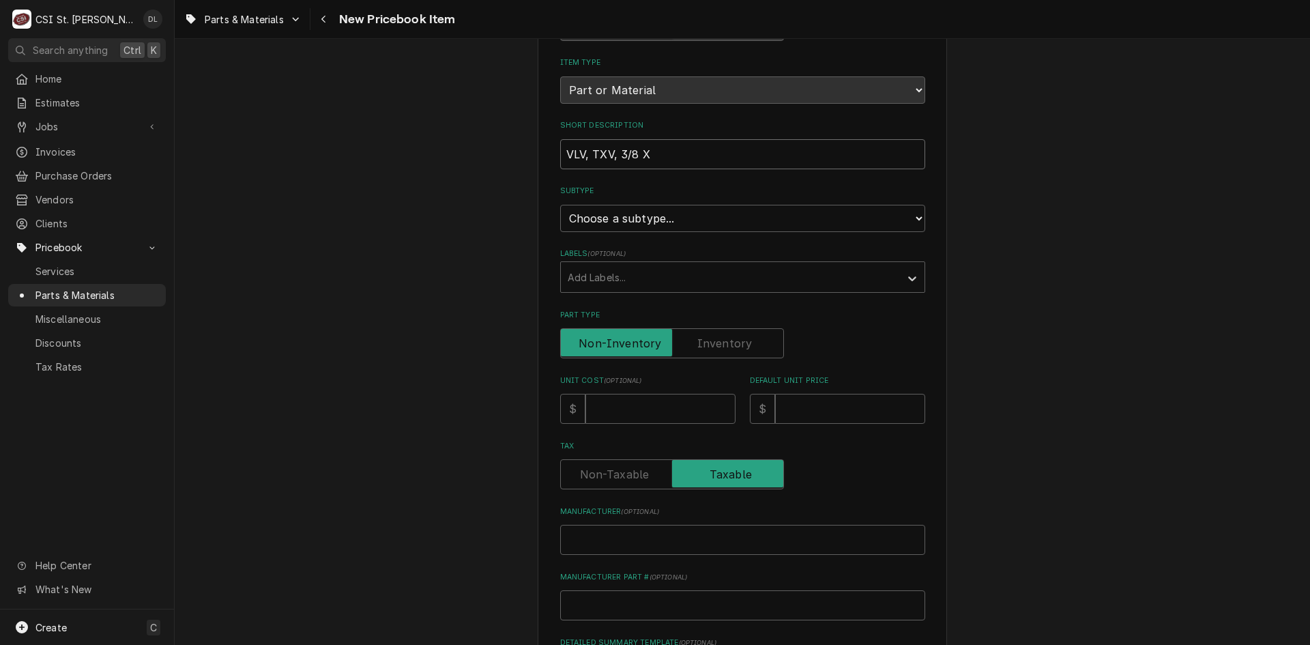
type input "VLV, TXV, 3/8 X"
type textarea "x"
type input "VLV, TXV, 3/8 X 5"
type textarea "x"
type input "VLV, TXV, 3/8 X 5/"
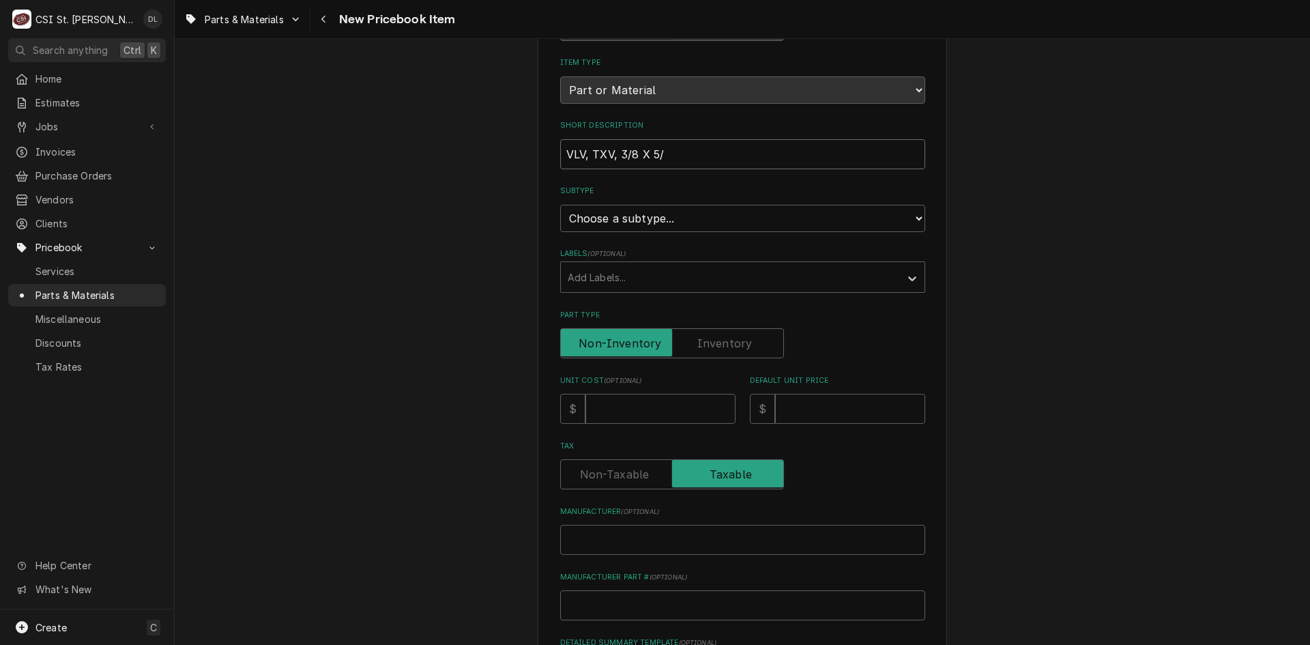
type textarea "x"
type input "VLV, TXV, 3/8 X 5/8"
type textarea "x"
type input "VLV, TXV, 3/8 X 5/8"
type textarea "x"
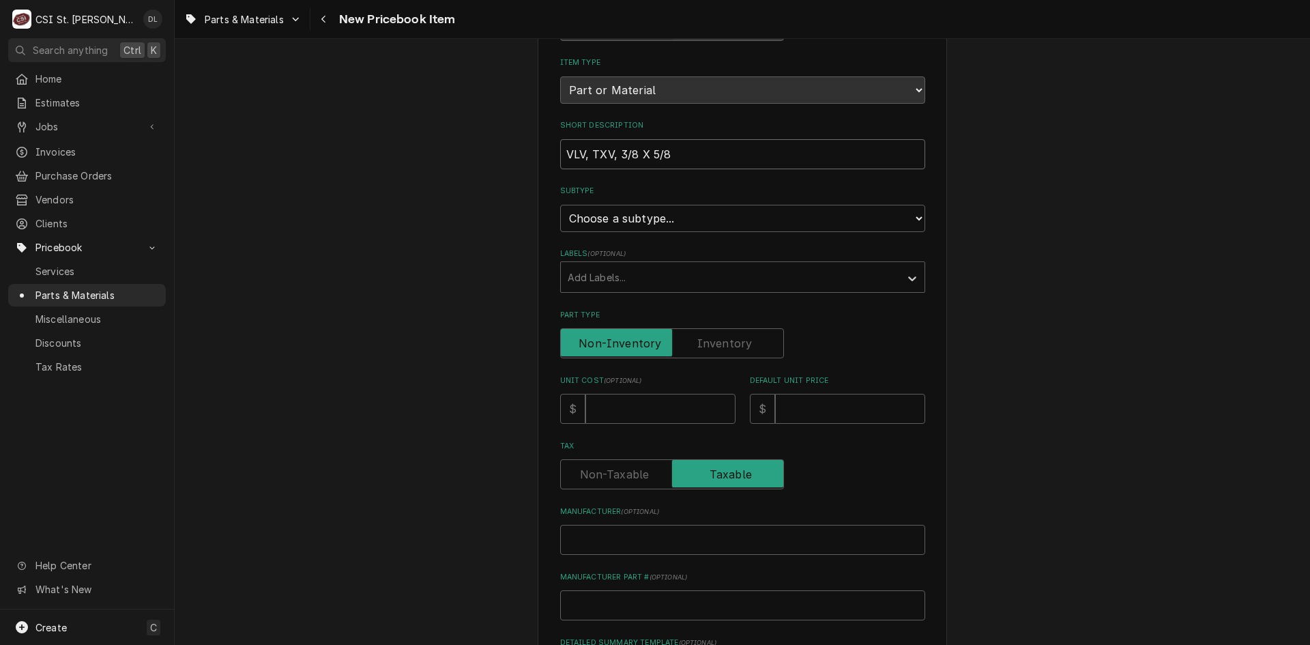
type input "VLV, TXV, 3/8 X 5/8 O"
type textarea "x"
type input "VLV, TXV, 3/8 X 5/8 OD"
type textarea "x"
type input "VLV, TXV, 3/8 X 5/8 ODF"
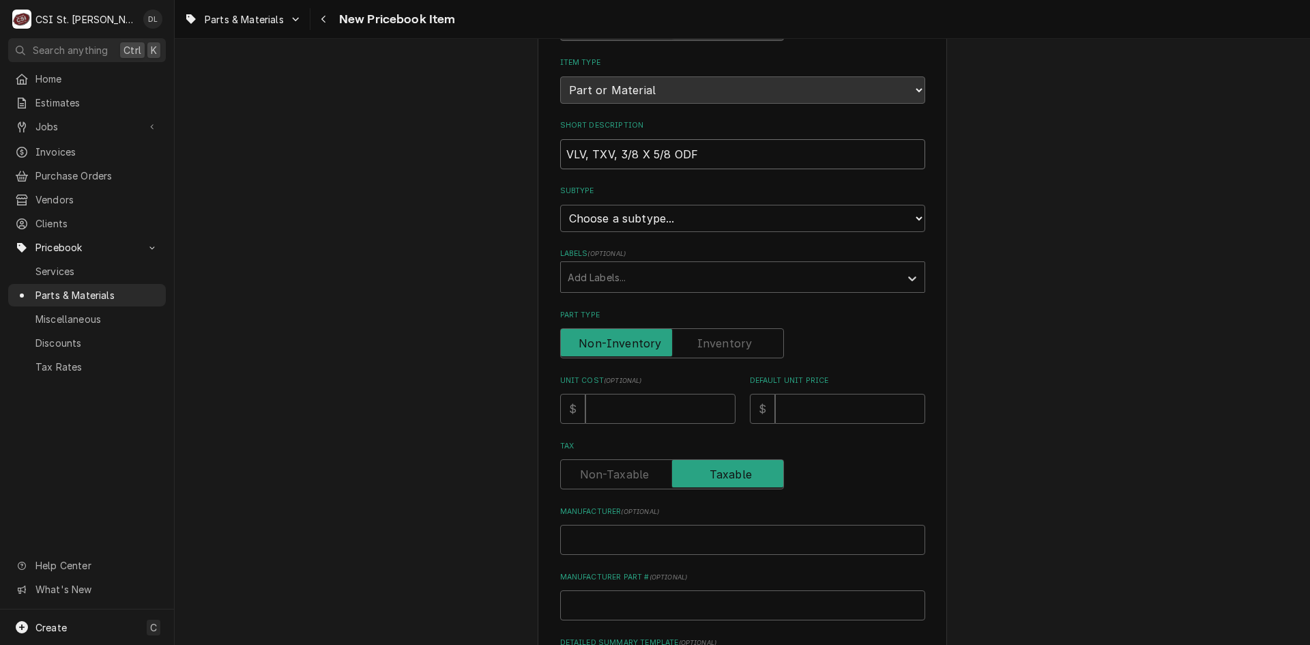
type textarea "x"
type input "VLV, TXV, 3/8 X 5/8 ODF"
type textarea "x"
type input "VLV, TXV, 3/8 X 5/8 ODF"
type textarea "x"
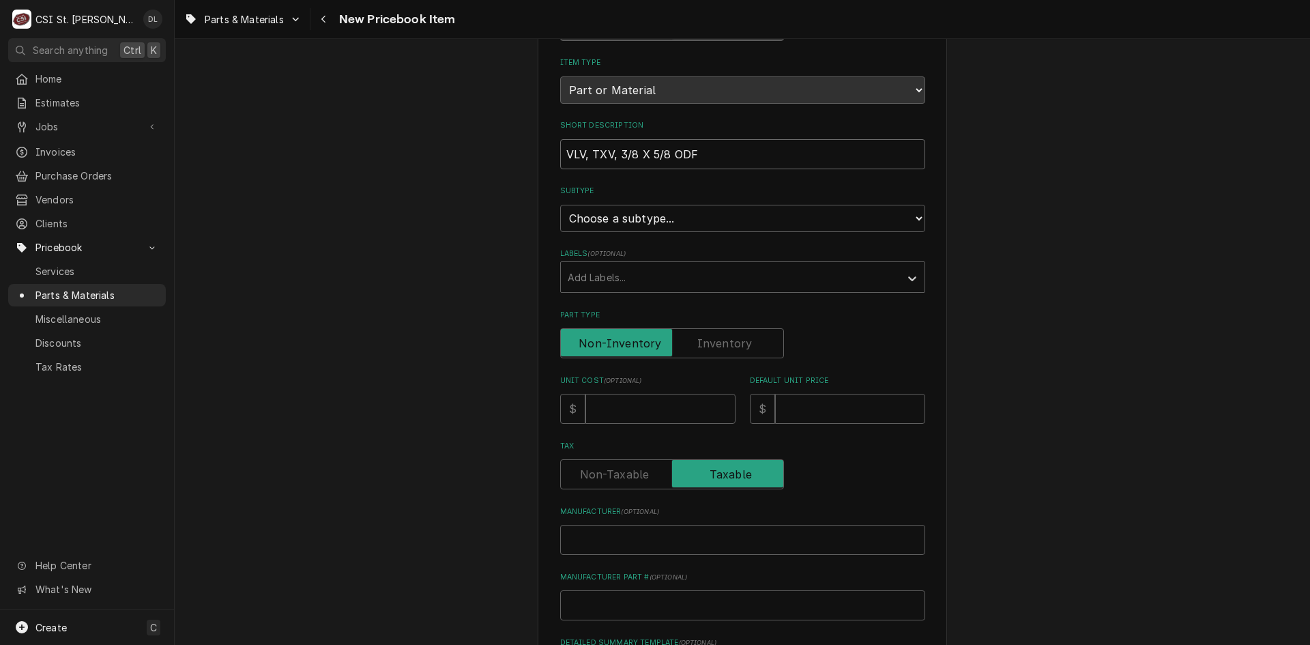
type input "VLV, TXV, 3/8 X 5/8 ODF,"
type textarea "x"
type input "VLV, TXV, 3/8 X 5/8 ODF,"
type textarea "x"
type input "VLV, TXV, 3/8 X 5/8 ODF, E"
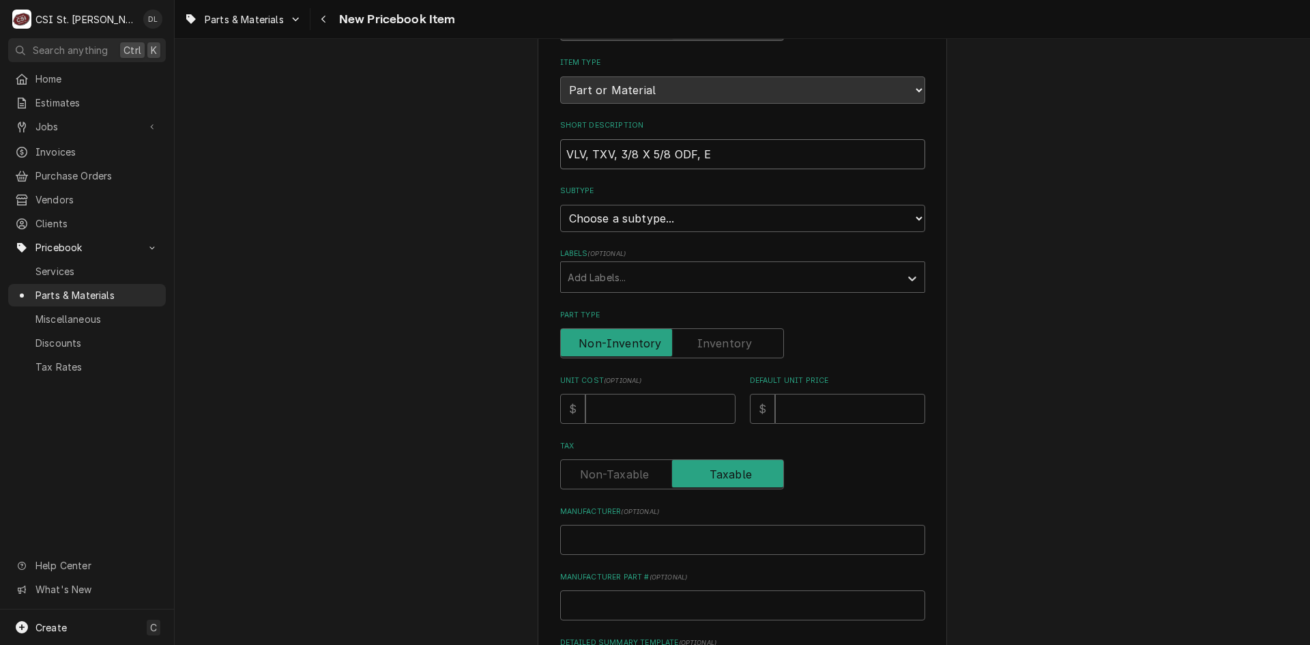
type textarea "x"
type input "VLV, TXV, 3/8 X 5/8 ODF, EV"
type textarea "x"
type input "VLV, TXV, 3/8 X 5/8 ODF, EVA"
type textarea "x"
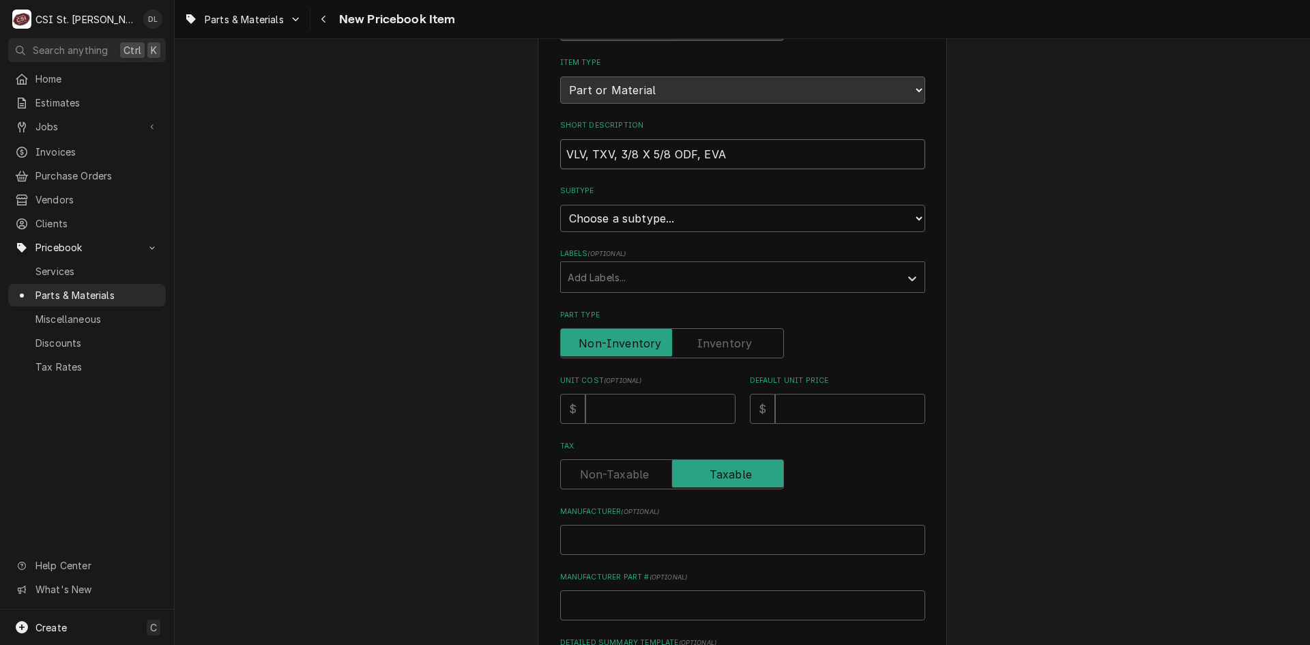
type input "VLV, TXV, 3/8 X 5/8 ODF, EVAP"
type textarea "x"
type input "VLV, TXV, 3/8 X 5/8 ODF, EVAP,"
type textarea "x"
type input "VLV, TXV, 3/8 X 5/8 ODF, EVAP,"
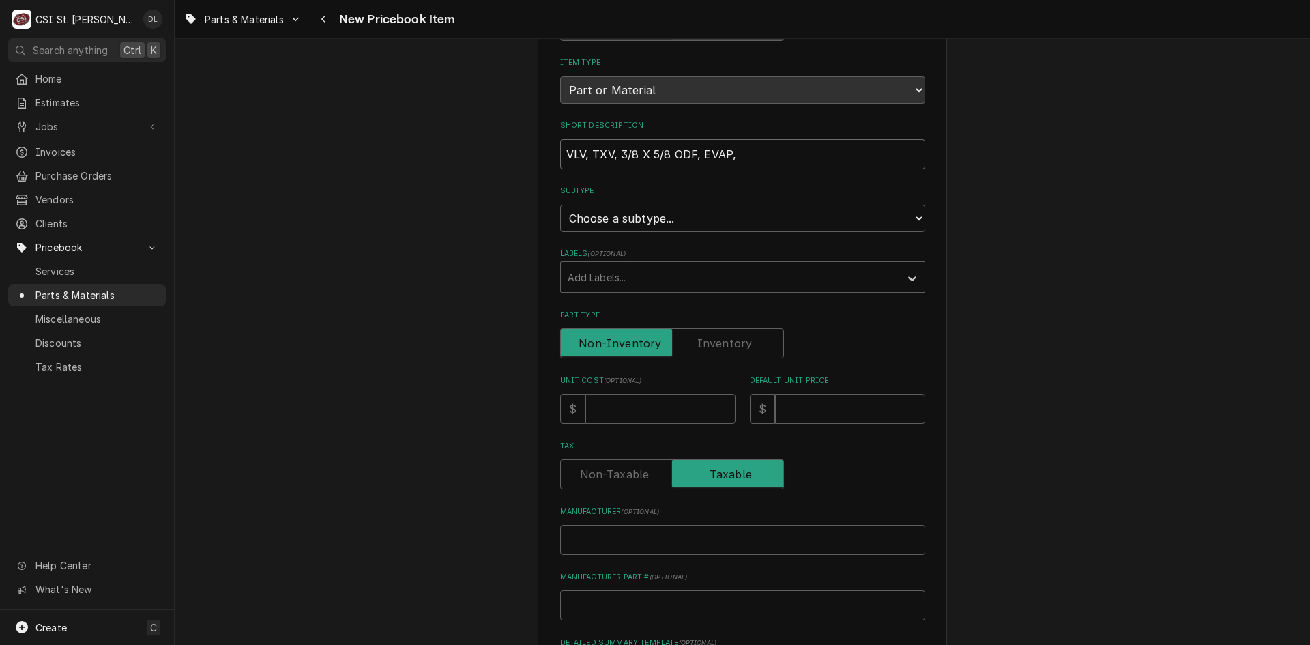
type textarea "x"
type input "VLV, TXV, 3/8 X 5/8 ODF, EVAP, D"
type textarea "x"
type input "VLV, TXV, 3/8 X 5/8 ODF, EVAP, DA"
type textarea "x"
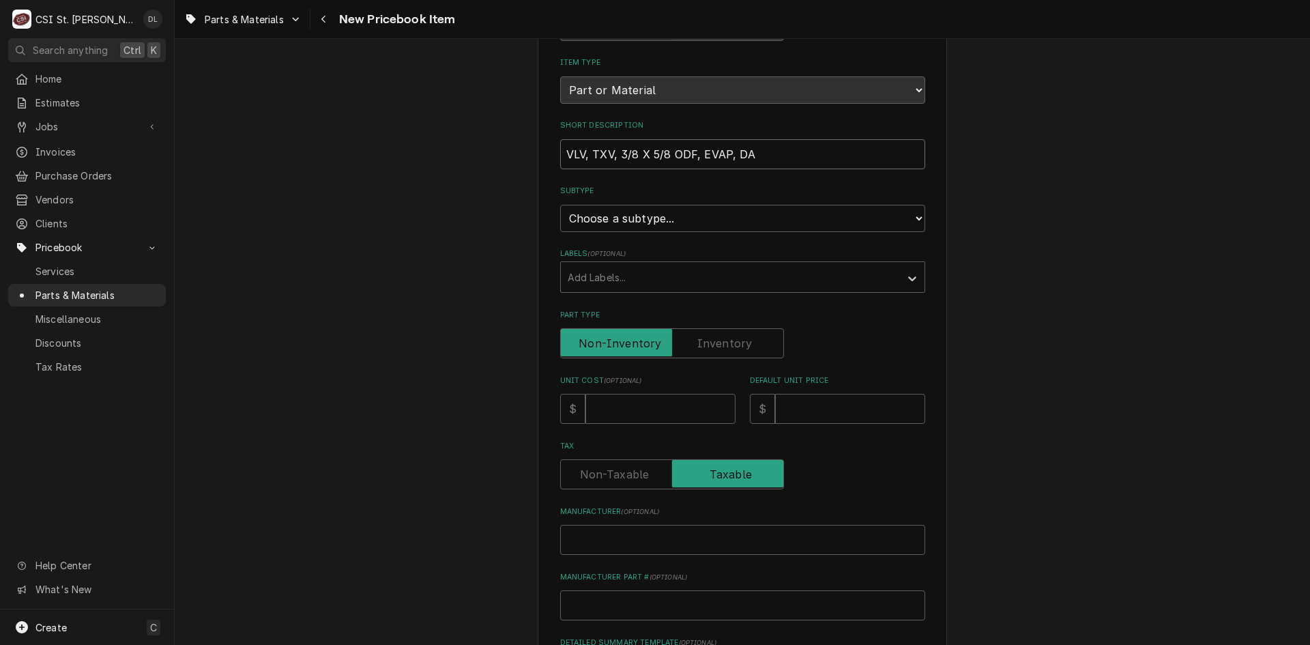
type input "VLV, TXV, 3/8 X 5/8 ODF, EVAP, DAN"
type textarea "x"
type input "VLV, TXV, 3/8 X 5/8 ODF, EVAP, DANF"
type textarea "x"
type input "VLV, TXV, 3/8 X 5/8 ODF, EVAP, DANFO"
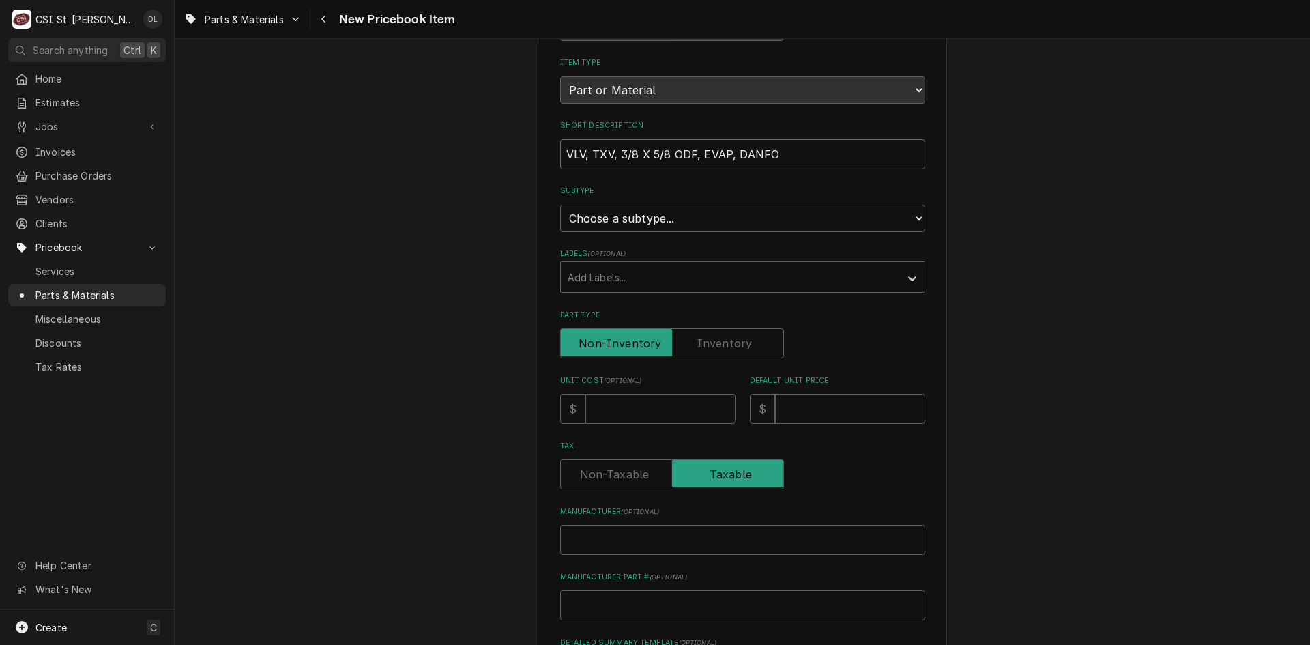
type textarea "x"
type input "VLV, TXV, 3/8 X 5/8 ODF, EVAP, DANFOO"
type textarea "x"
type input "VLV, TXV, 3/8 X 5/8 ODF, EVAP, DANFOOS"
type textarea "x"
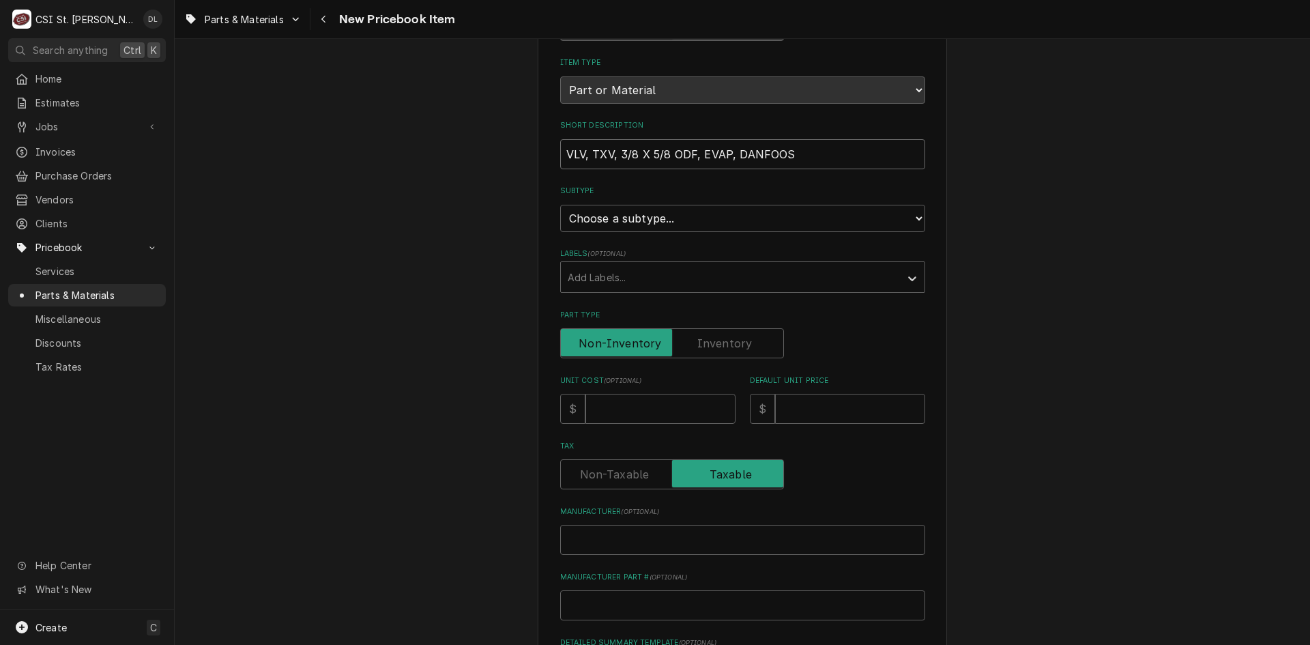
type input "VLV, TXV, 3/8 X 5/8 ODF, EVAP, DANFOO"
type textarea "x"
type input "VLV, TXV, 3/8 X 5/8 ODF, EVAP, DANFO"
type textarea "x"
type input "VLV, TXV, 3/8 X 5/8 ODF, EVAP, DANFOS"
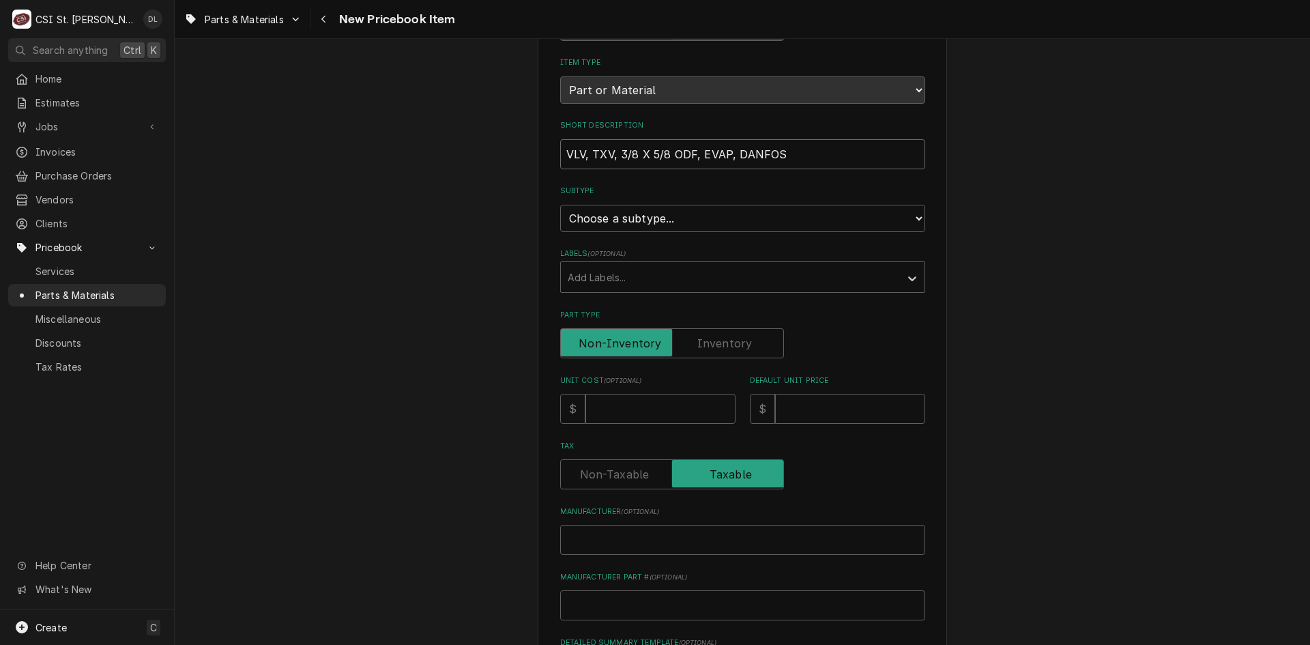
type textarea "x"
type input "VLV, TXV, 3/8 X 5/8 ODF, EVAP, DANFOSS"
click at [870, 211] on select "Choose a subtype... [#2-DUAL] AFTERHRS-WH-CHG-2 [#2-DUAL] [PERSON_NAME]-EQUIP […" at bounding box center [742, 218] width 365 height 27
select select "1"
click at [560, 205] on select "Choose a subtype... [#2-DUAL] AFTERHRS-WH-CHG-2 [#2-DUAL] [PERSON_NAME]-EQUIP […" at bounding box center [742, 218] width 365 height 27
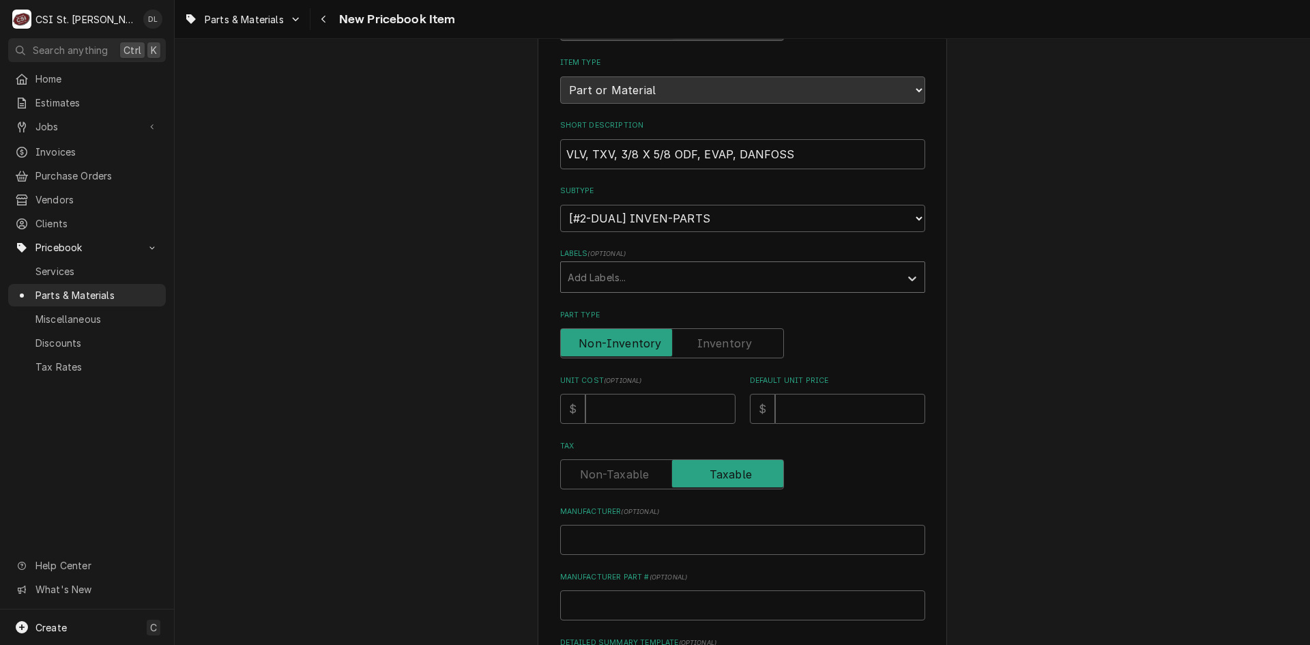
click at [817, 280] on div "Labels" at bounding box center [730, 277] width 325 height 25
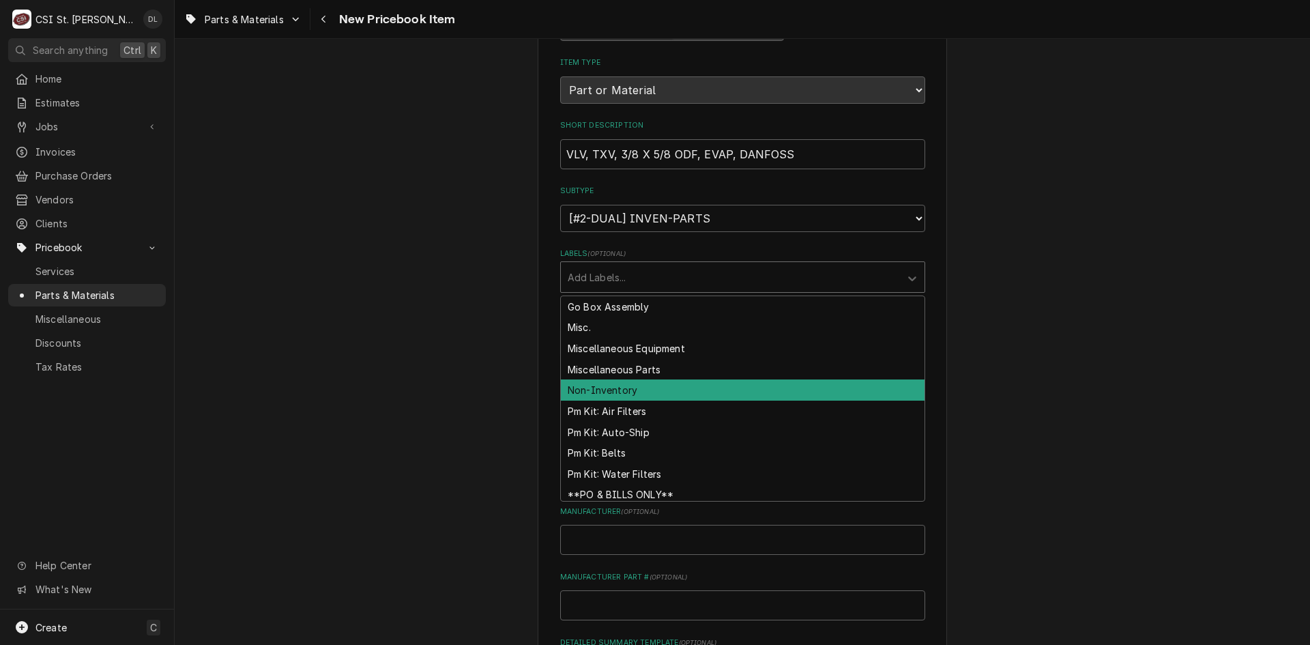
click at [628, 387] on div "Non-Inventory" at bounding box center [743, 389] width 364 height 21
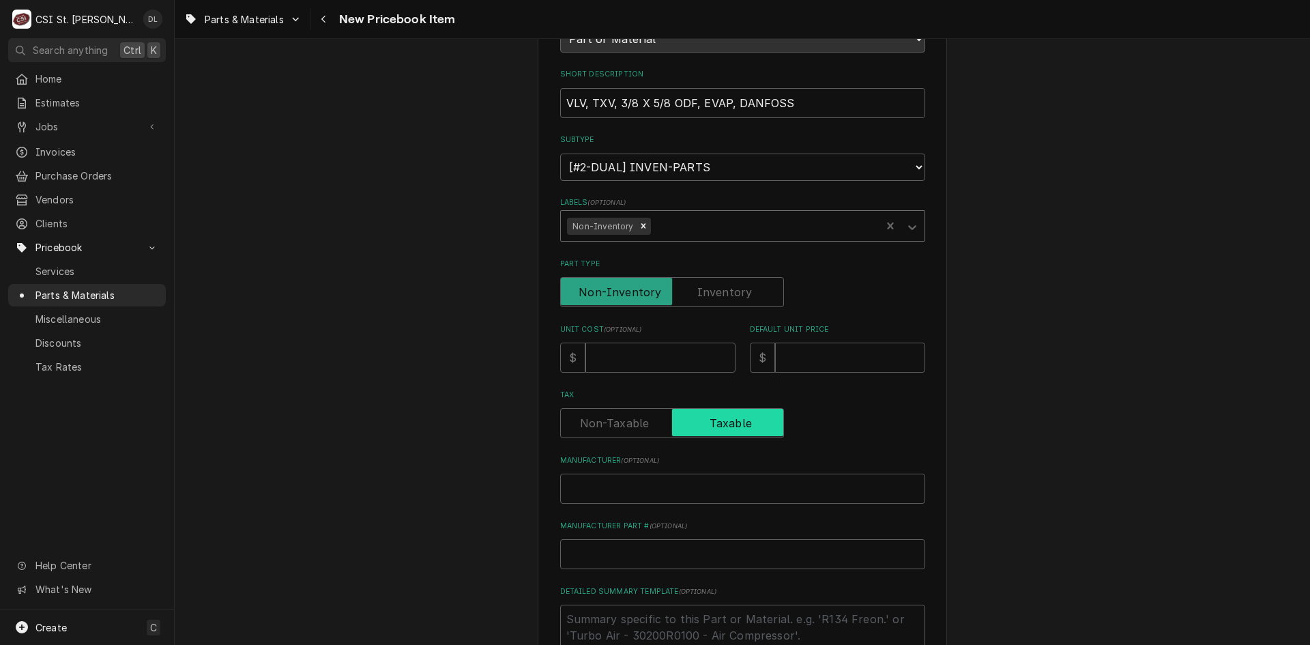
scroll to position [273, 0]
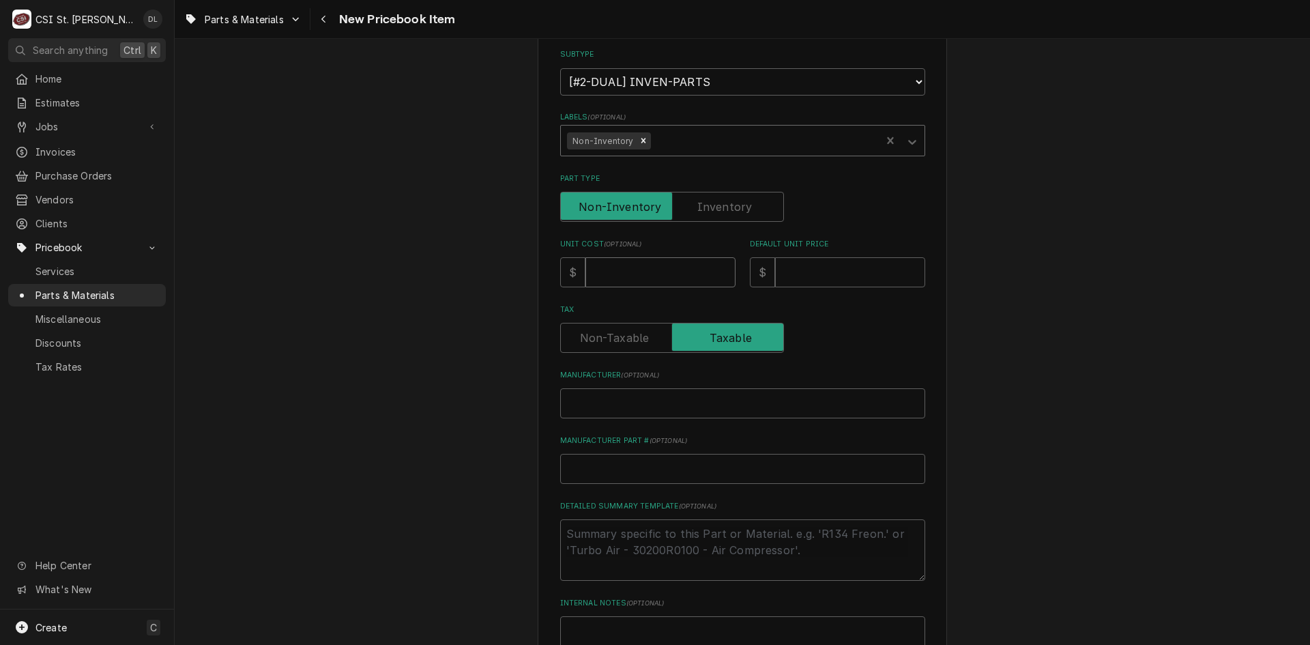
click at [625, 278] on input "Unit Cost ( optional )" at bounding box center [660, 272] width 150 height 30
type textarea "x"
type input "2"
type textarea "x"
type input "22"
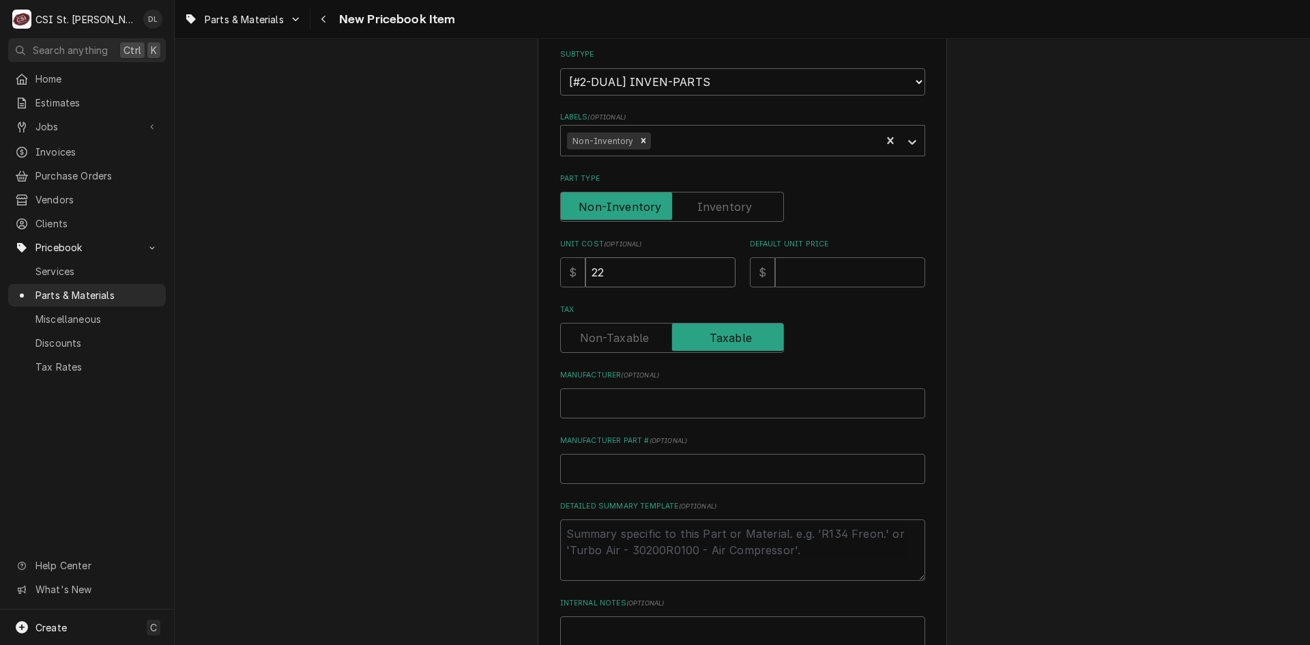
type textarea "x"
type input "226"
click at [875, 282] on input "Default Unit Price" at bounding box center [850, 272] width 150 height 30
type textarea "x"
type input "3"
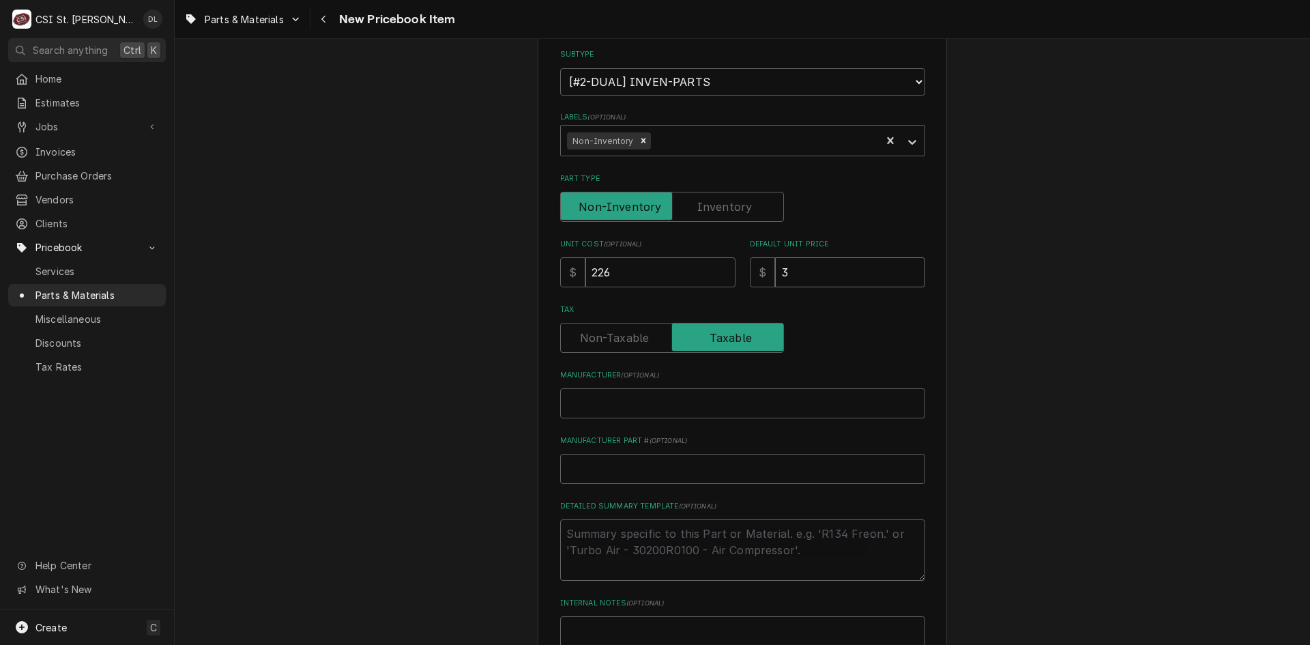
type textarea "x"
type input "37"
type textarea "x"
type input "376"
type textarea "x"
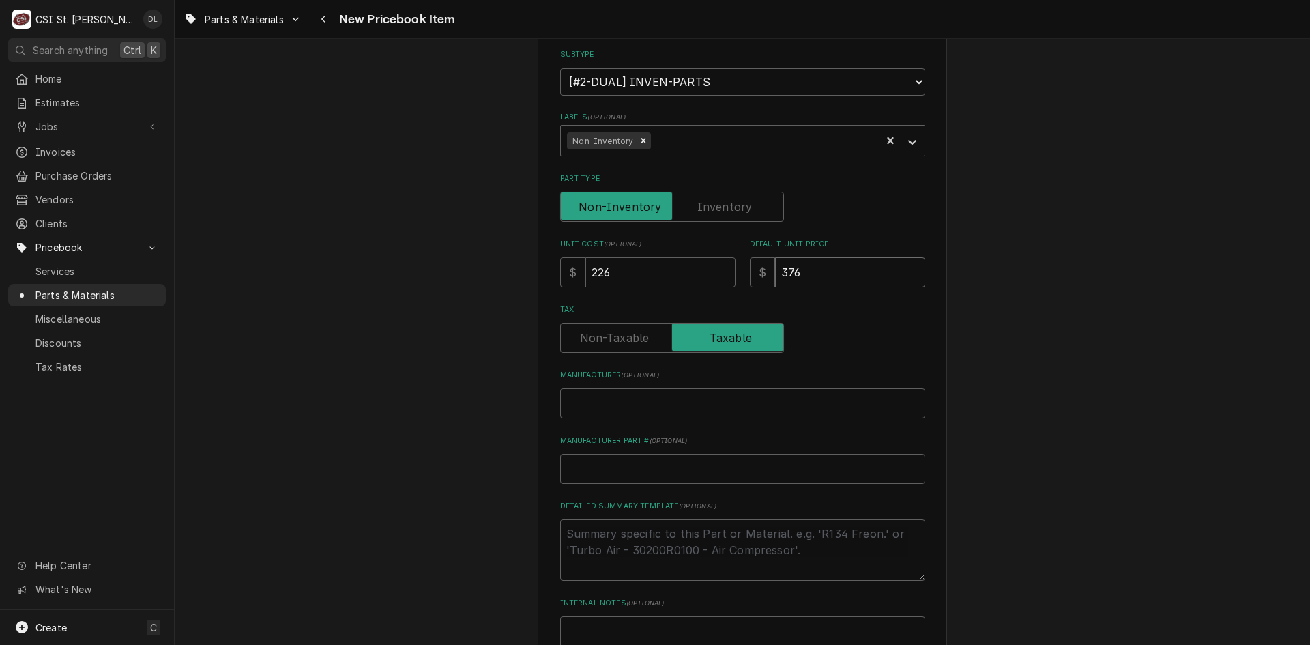
type input "376.6"
type textarea "x"
type input "376.66"
click at [677, 398] on input "Manufacturer ( optional )" at bounding box center [742, 403] width 365 height 30
type textarea "x"
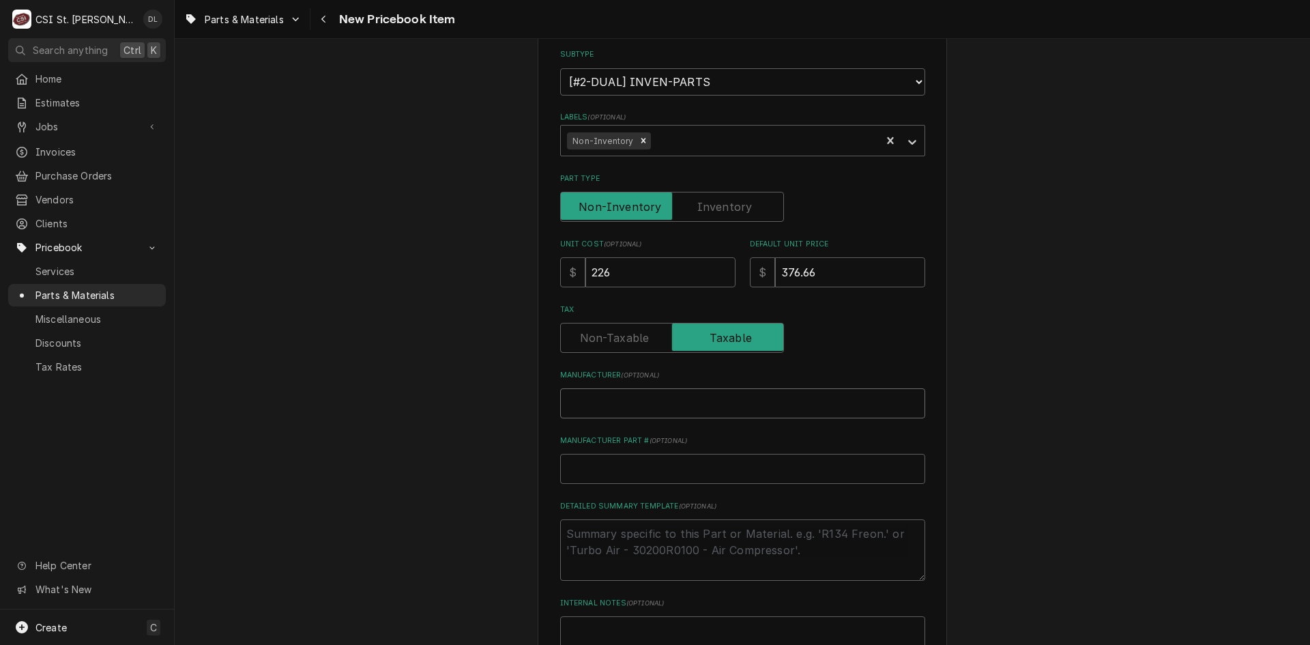
type input "Y"
type textarea "x"
type input "YO"
type textarea "x"
type input "YOR"
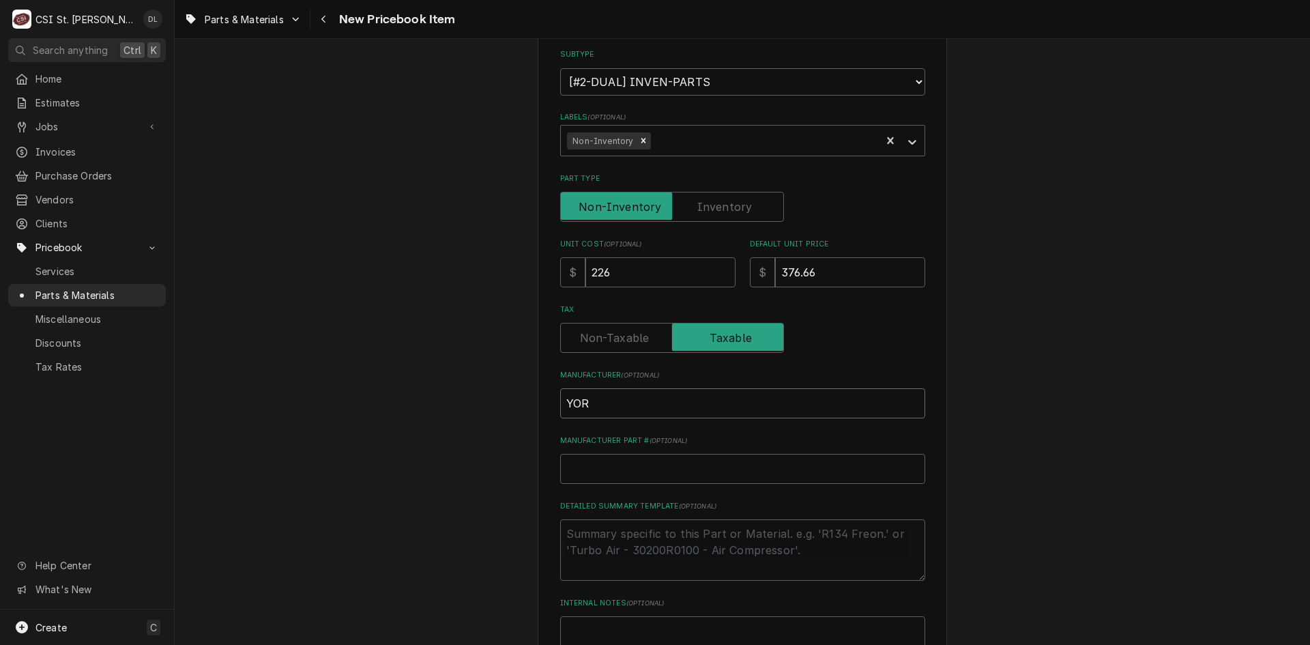
type textarea "x"
type input "YORK"
click at [696, 474] on input "Manufacturer Part # ( optional )" at bounding box center [742, 469] width 365 height 30
type textarea "x"
type input "S"
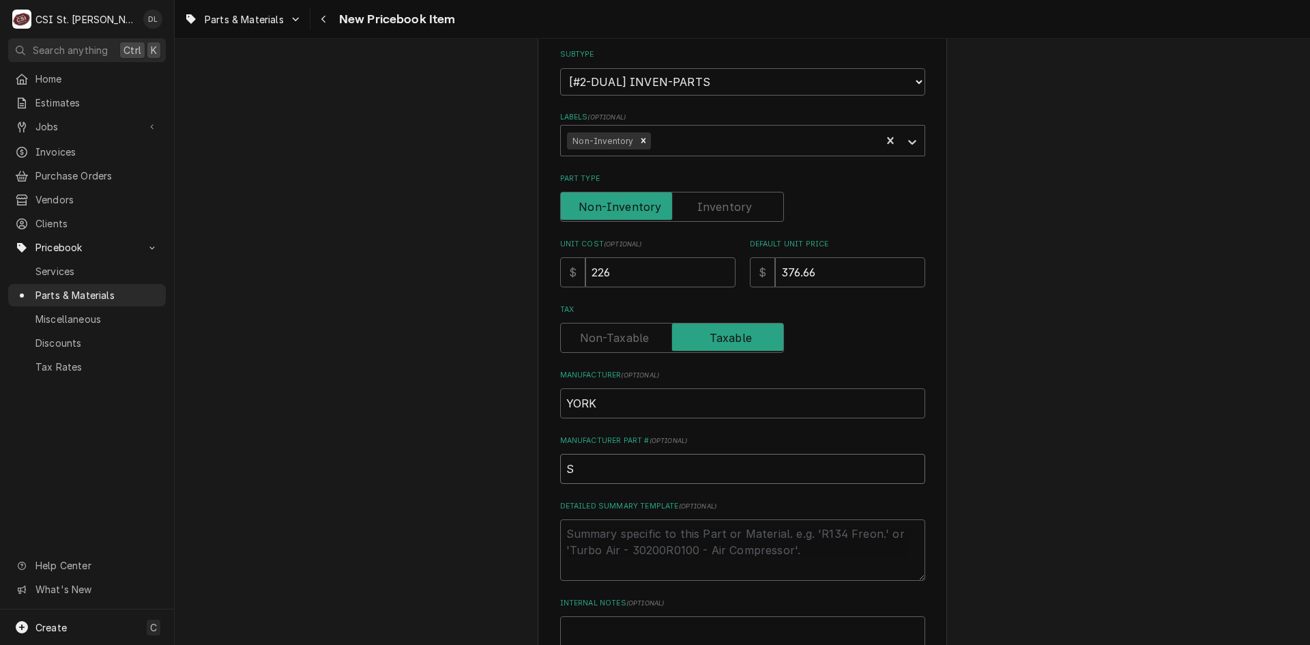
type textarea "x"
type input "S1"
type textarea "x"
type input "S1-"
type textarea "x"
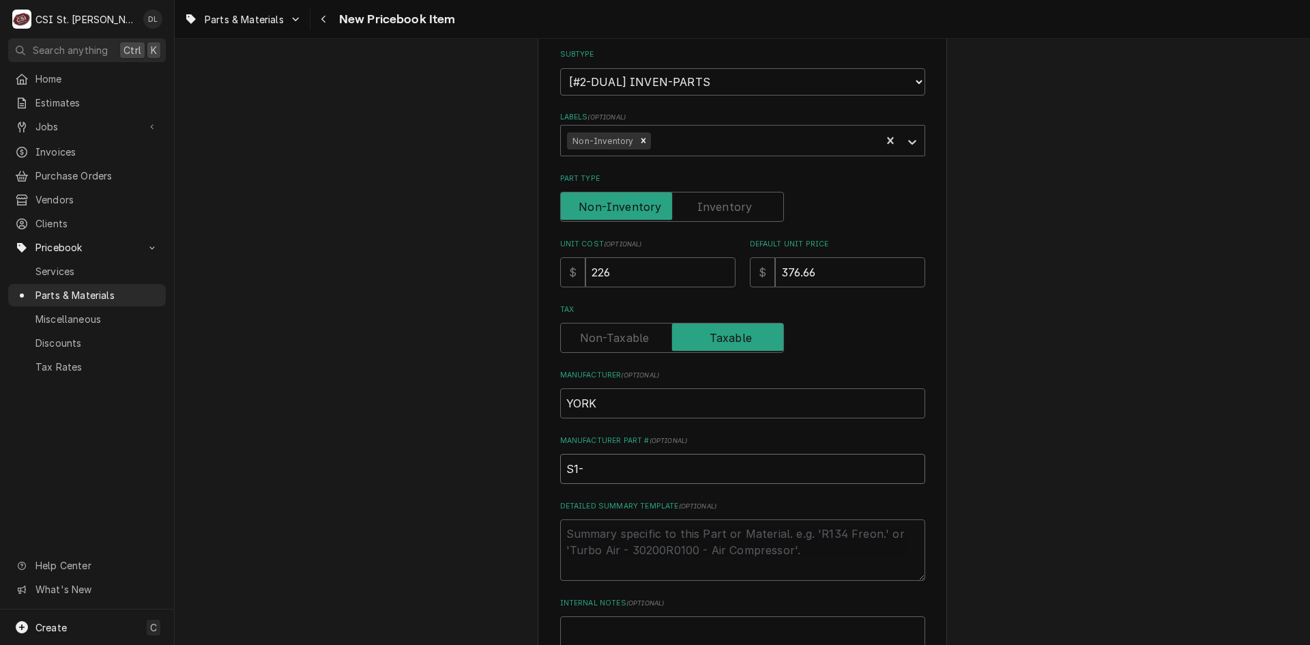
type input "S1-0"
type textarea "x"
type input "S1-02"
type textarea "x"
type input "S1-025"
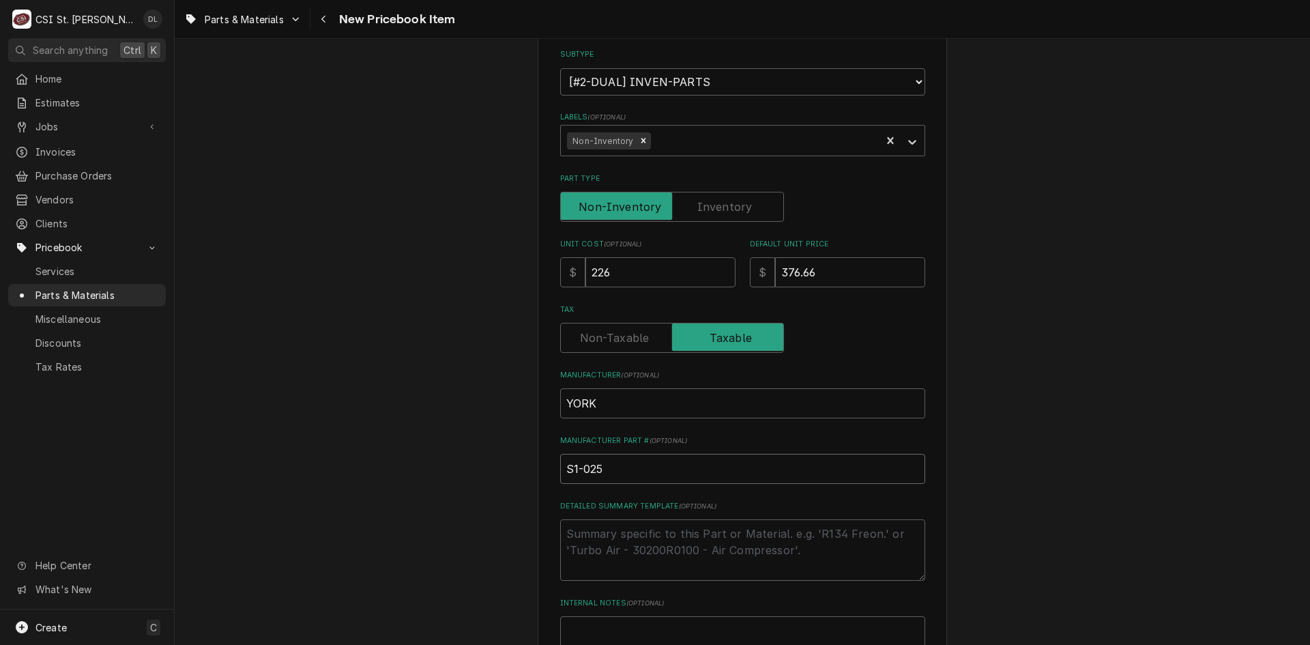
type textarea "x"
type input "S1-0254"
type textarea "x"
type input "S1-02545"
type textarea "x"
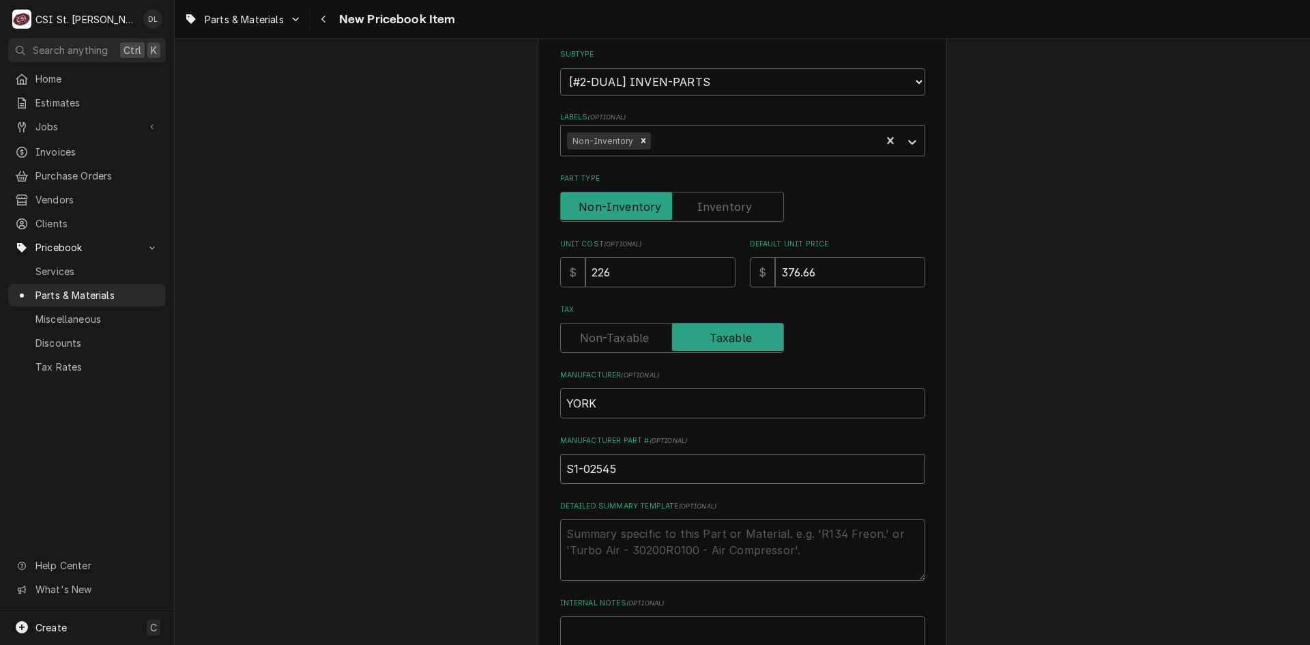
type input "S1-025452"
type textarea "x"
type input "S1-0254529"
type textarea "x"
type input "S1-02545293"
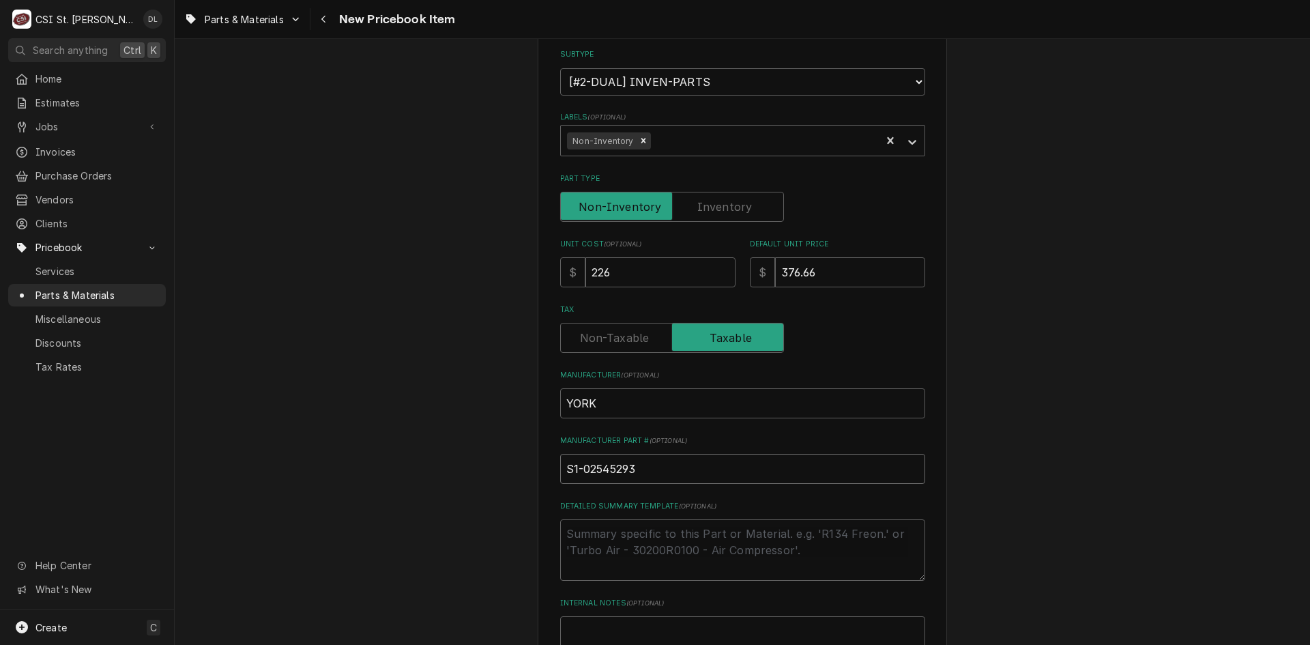
type textarea "x"
type input "S1-025452930"
type textarea "x"
type input "S1-0254529300"
type textarea "x"
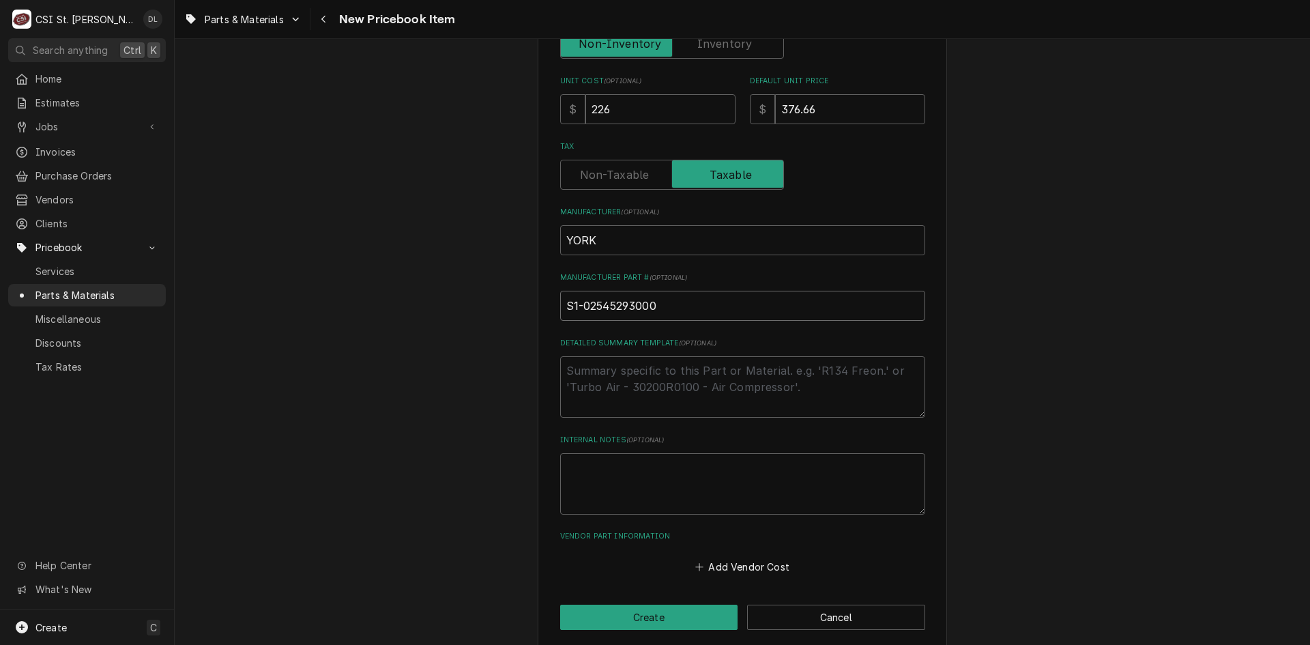
scroll to position [450, 0]
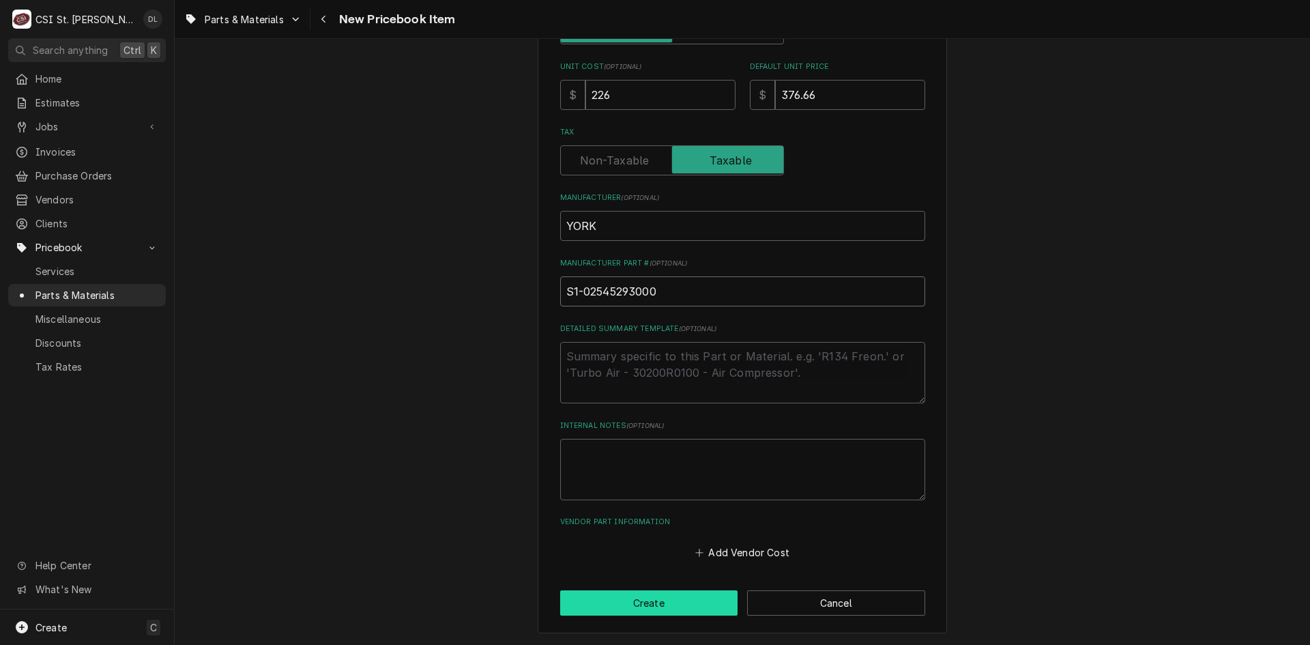
type input "S1-02545293000"
click at [668, 600] on button "Create" at bounding box center [649, 602] width 178 height 25
type textarea "x"
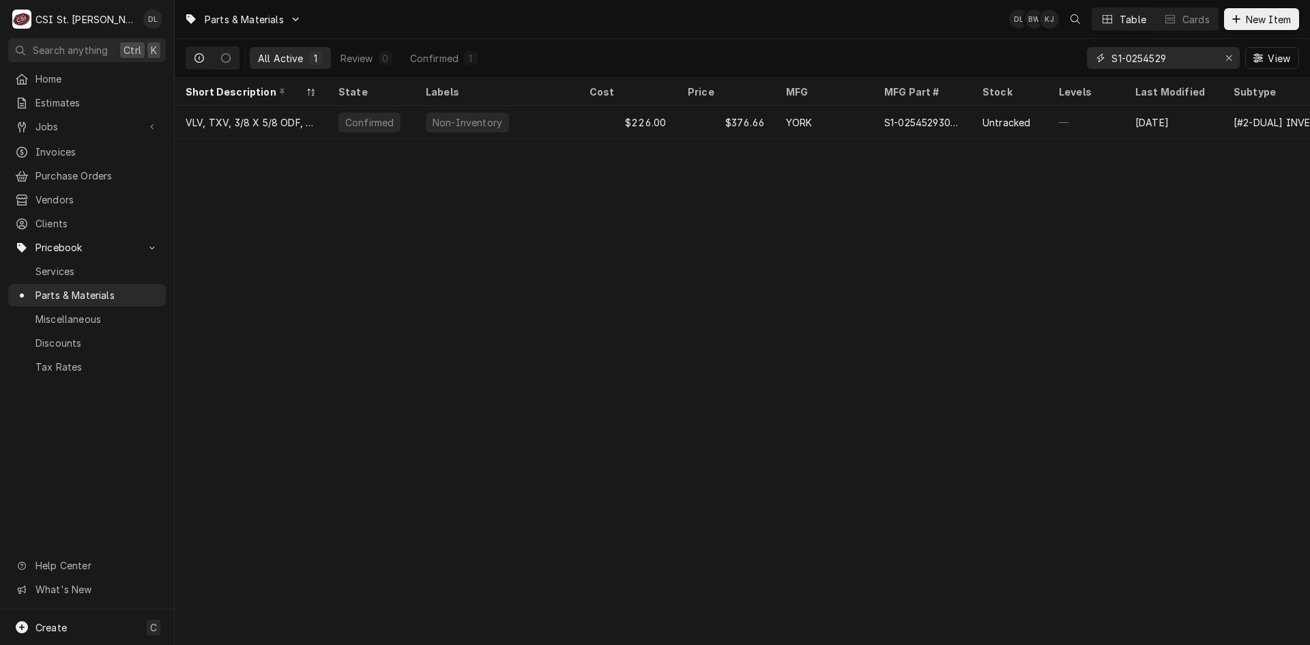
drag, startPoint x: 1205, startPoint y: 58, endPoint x: 1089, endPoint y: 72, distance: 116.8
click at [1089, 72] on div "S1-0254529 View" at bounding box center [1193, 58] width 212 height 38
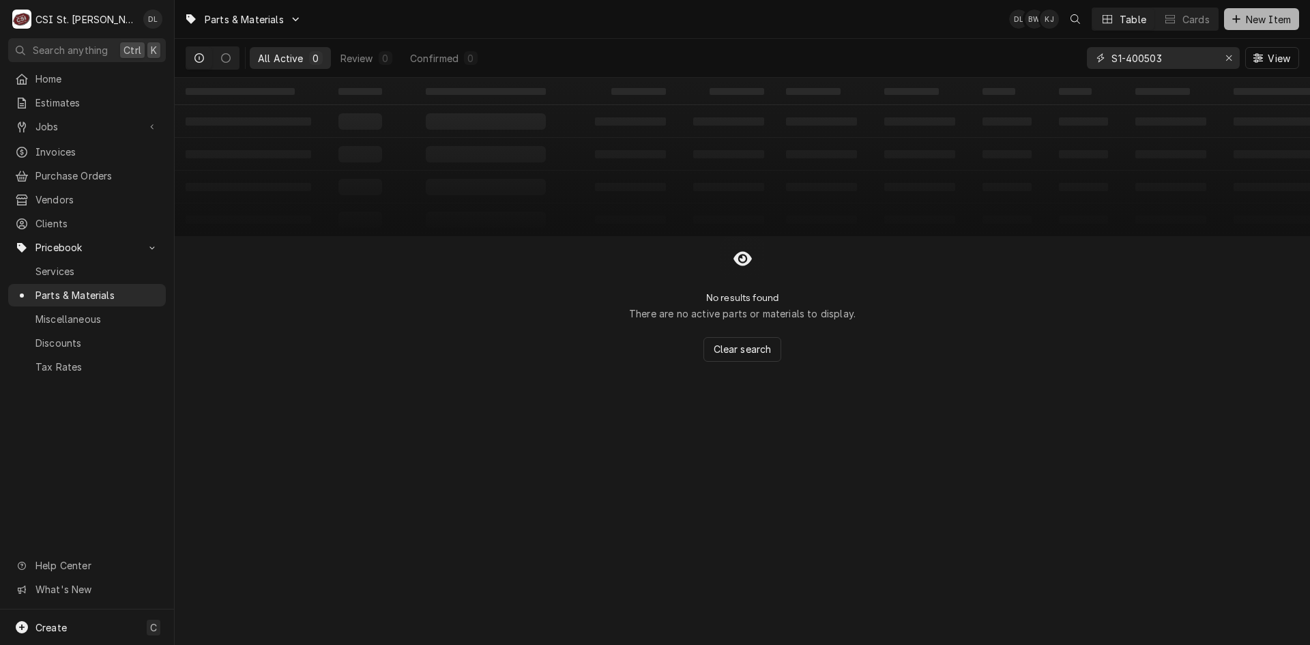
type input "S1-400503"
click at [1235, 14] on icon "Dynamic Content Wrapper" at bounding box center [1236, 19] width 8 height 10
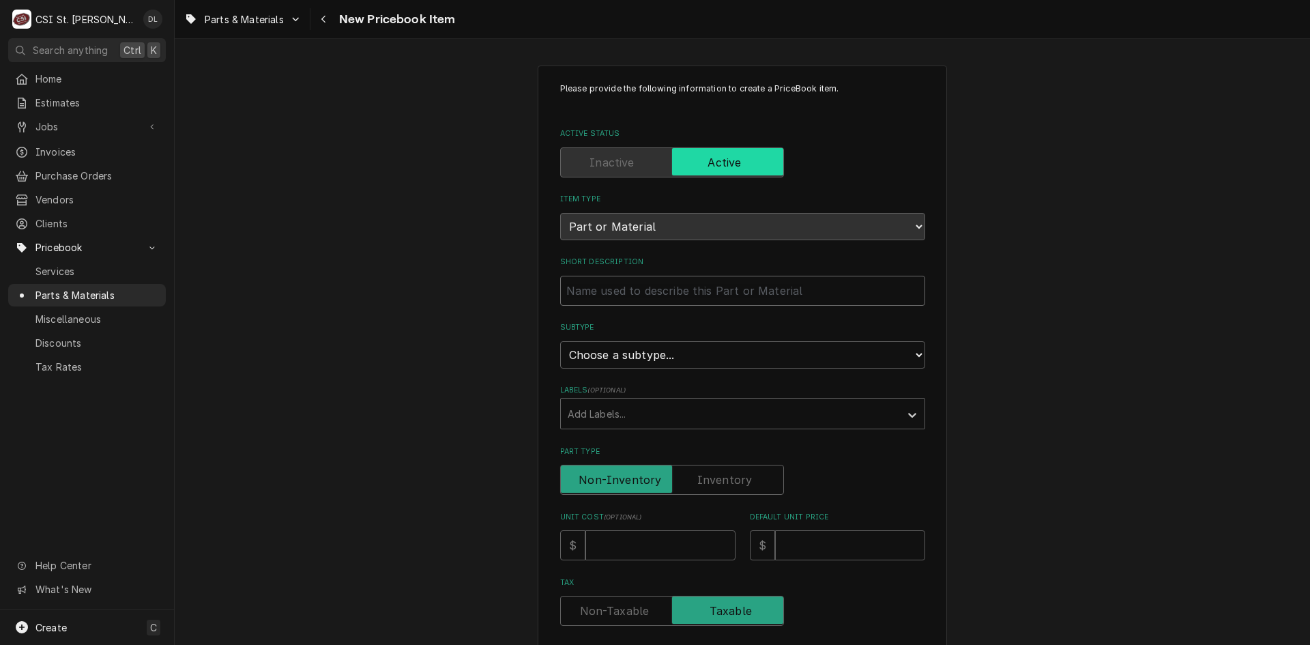
click at [710, 302] on input "Short Description" at bounding box center [742, 291] width 365 height 30
type textarea "x"
type input "F"
type textarea "x"
type input "FI"
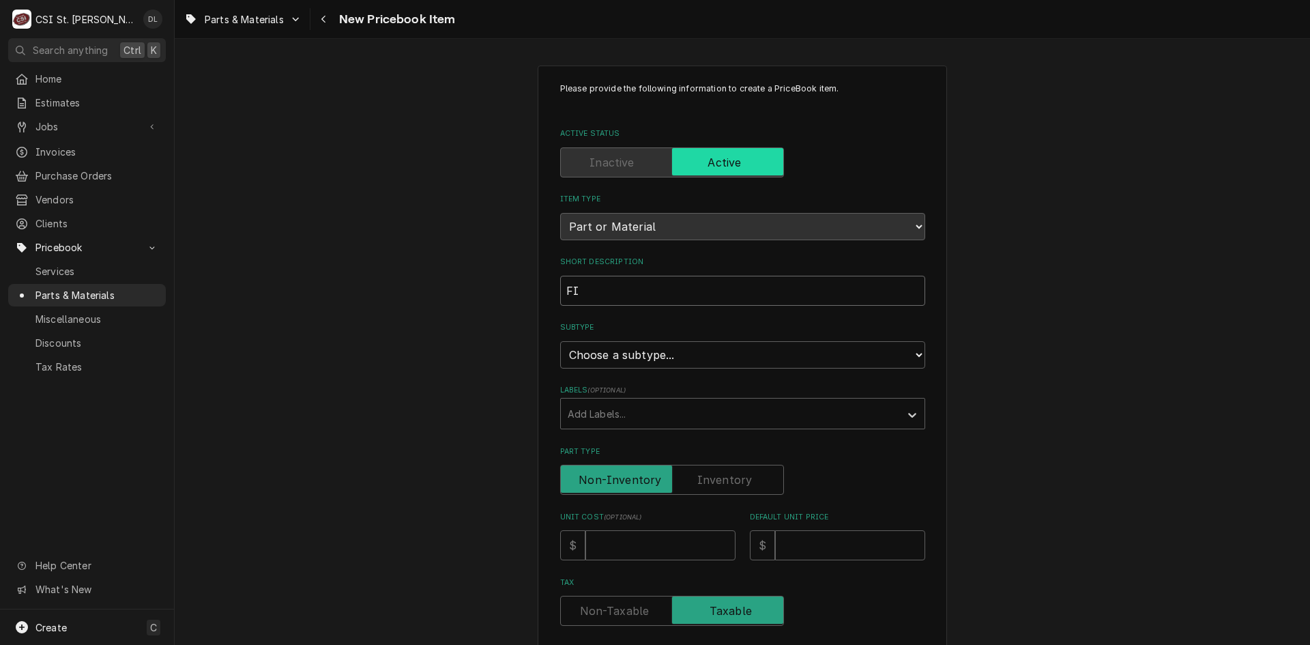
type textarea "x"
type input "FIL"
type textarea "x"
type input "FILT"
type textarea "x"
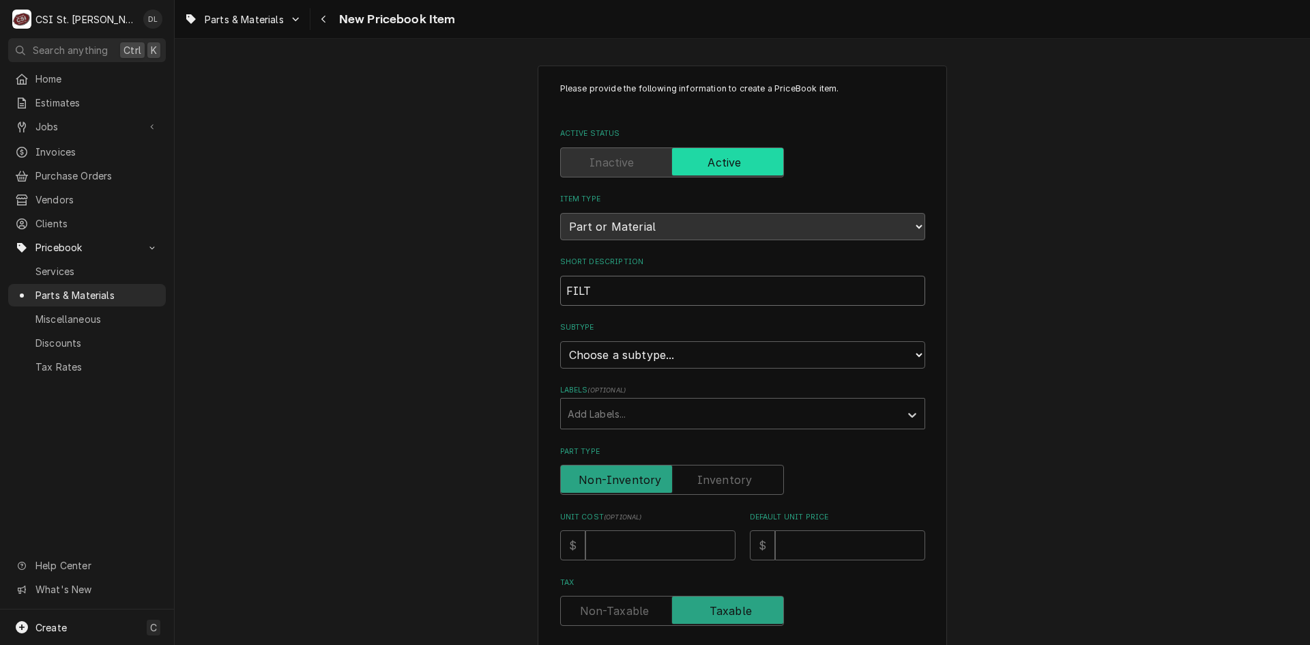
type input "FILTE"
type textarea "x"
type input "FILTER"
type textarea "x"
type input "FILTER-"
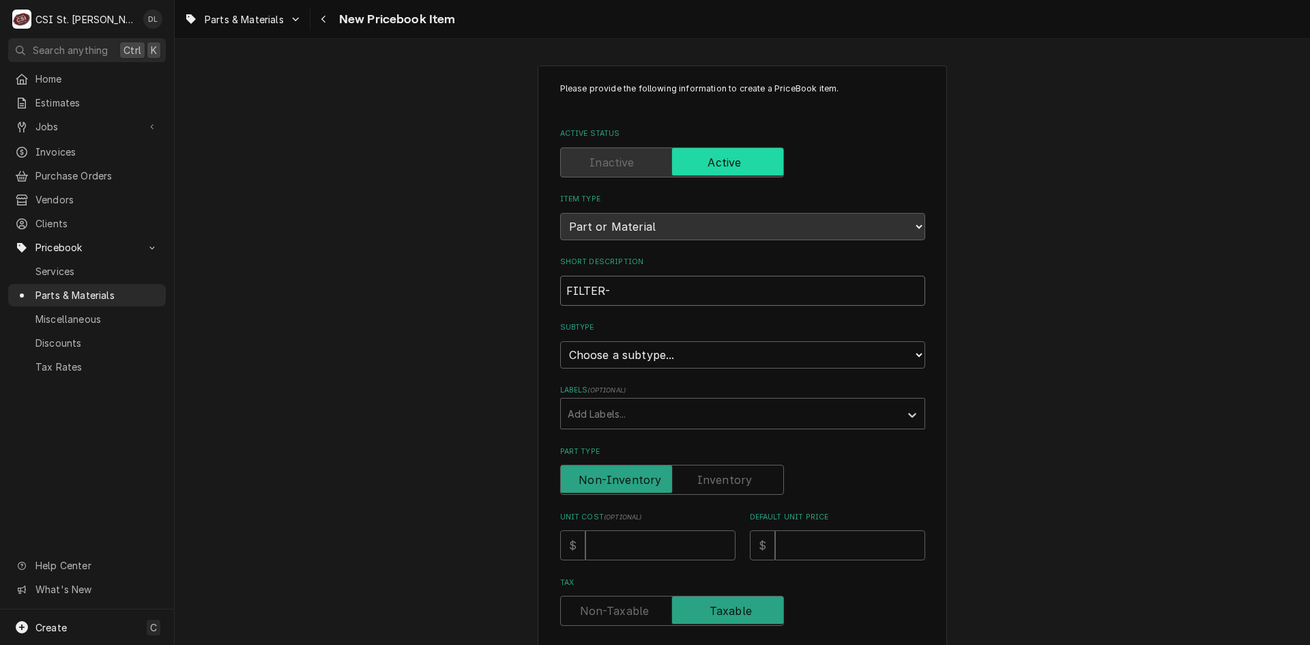
type textarea "x"
type input "FILTER-D"
type textarea "x"
type input "FILTER-DR"
type textarea "x"
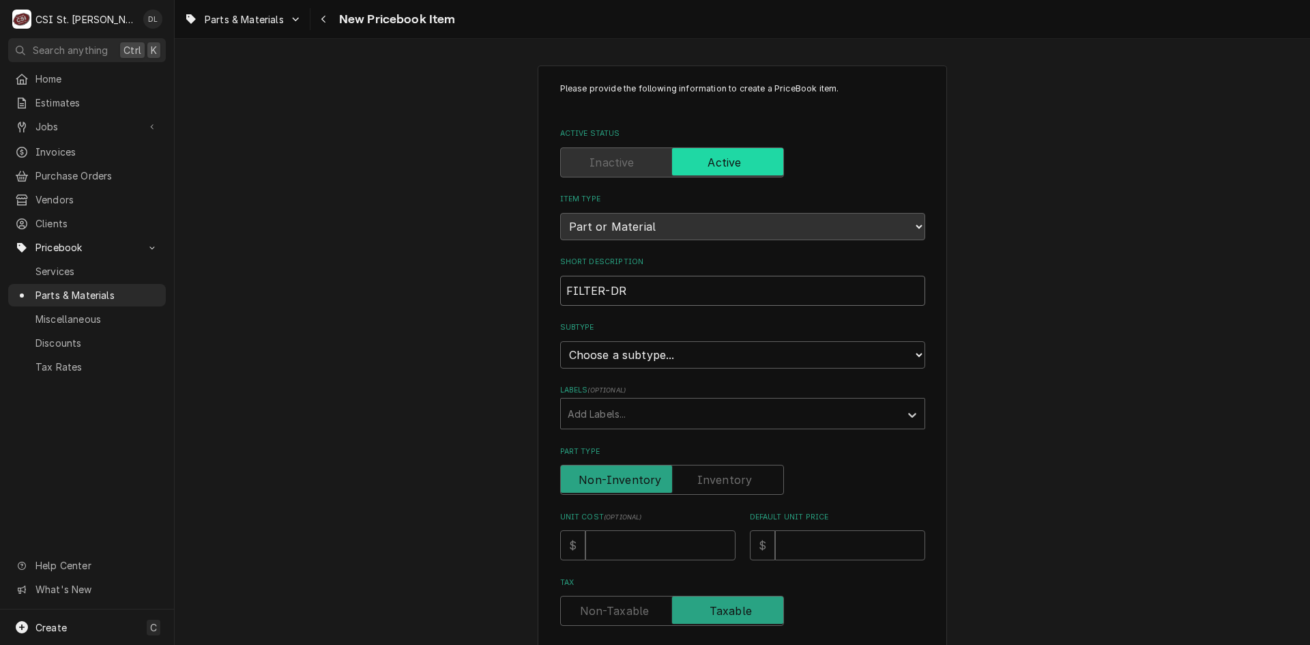
type input "FILTER-DRI"
type textarea "x"
type input "FILTER-DRIE"
type textarea "x"
type input "FILTER-DRIER"
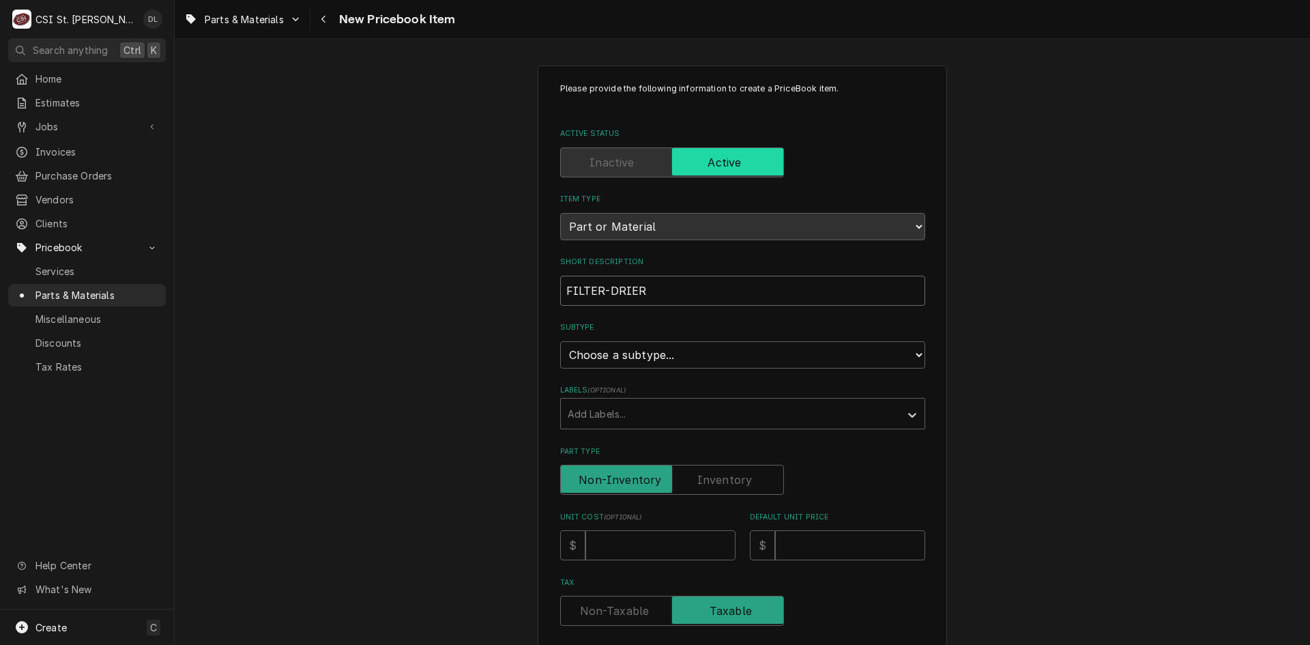
type textarea "x"
type input "FILTER-DRIER,"
type textarea "x"
type input "FILTER-DRIER,"
type textarea "x"
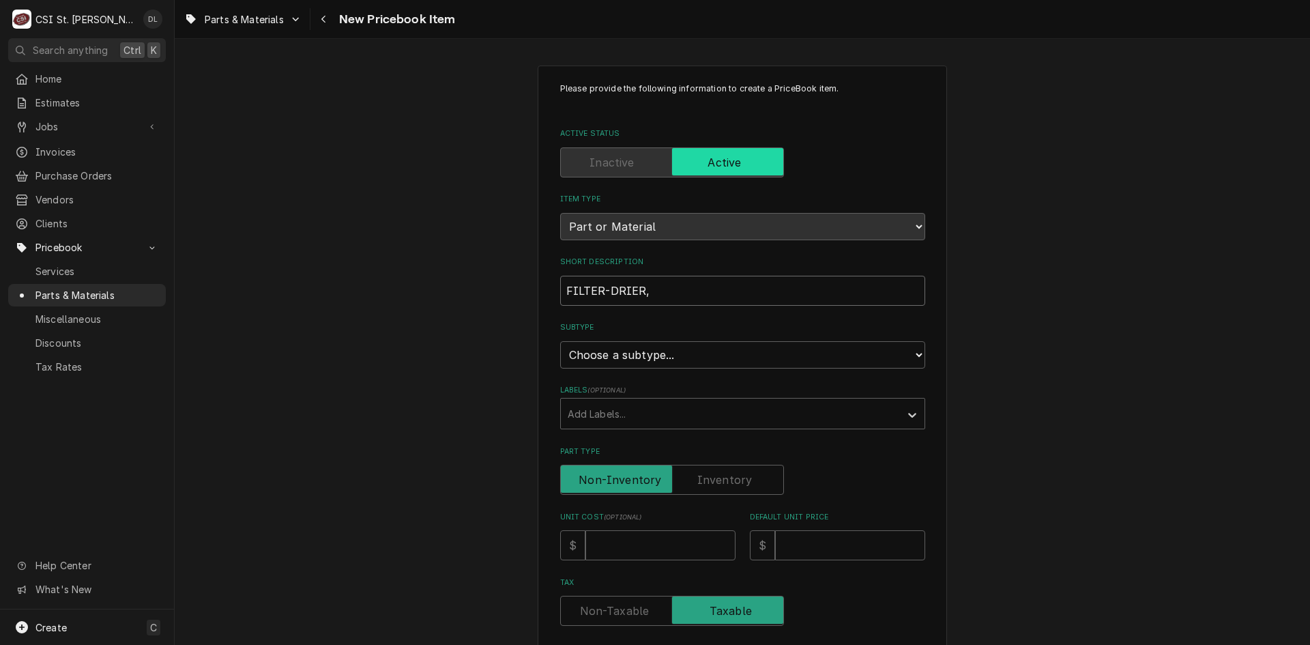
type input "FILTER-DRIER, L"
type textarea "x"
type input "FILTER-DRIER, LI"
type textarea "x"
type input "FILTER-DRIER, LIQ"
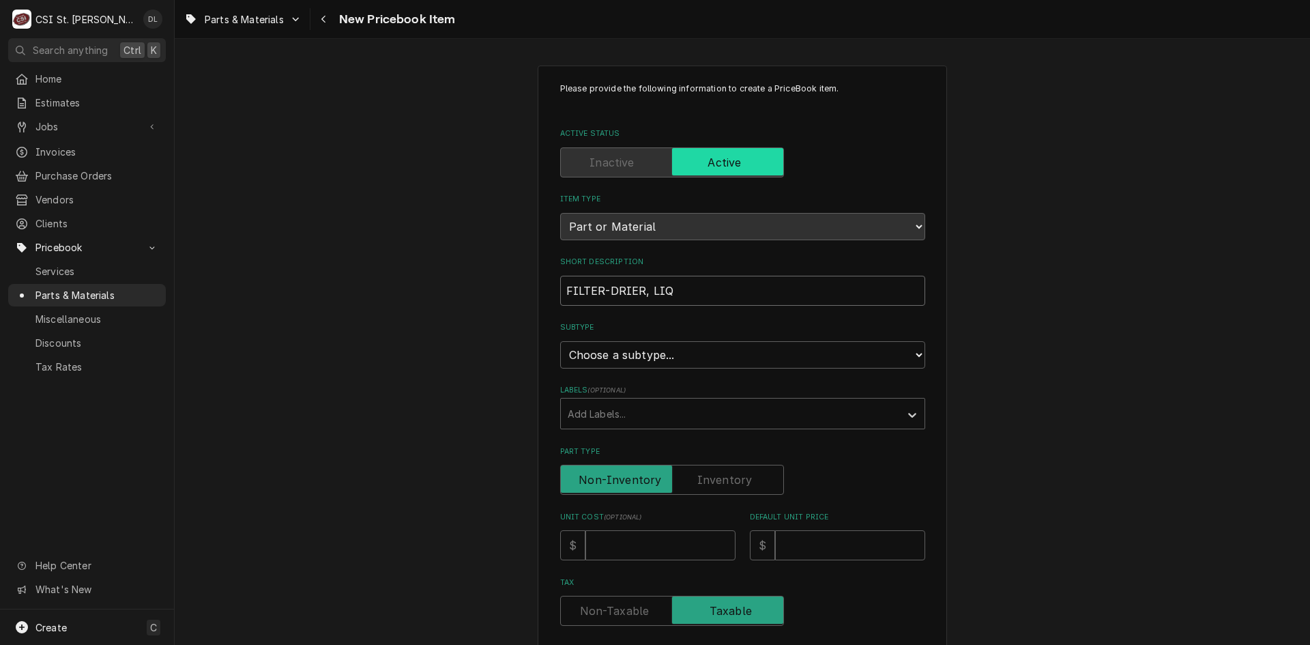
type textarea "x"
type input "FILTER-DRIER, LIQU"
type textarea "x"
type input "FILTER-DRIER, LIQUI"
type textarea "x"
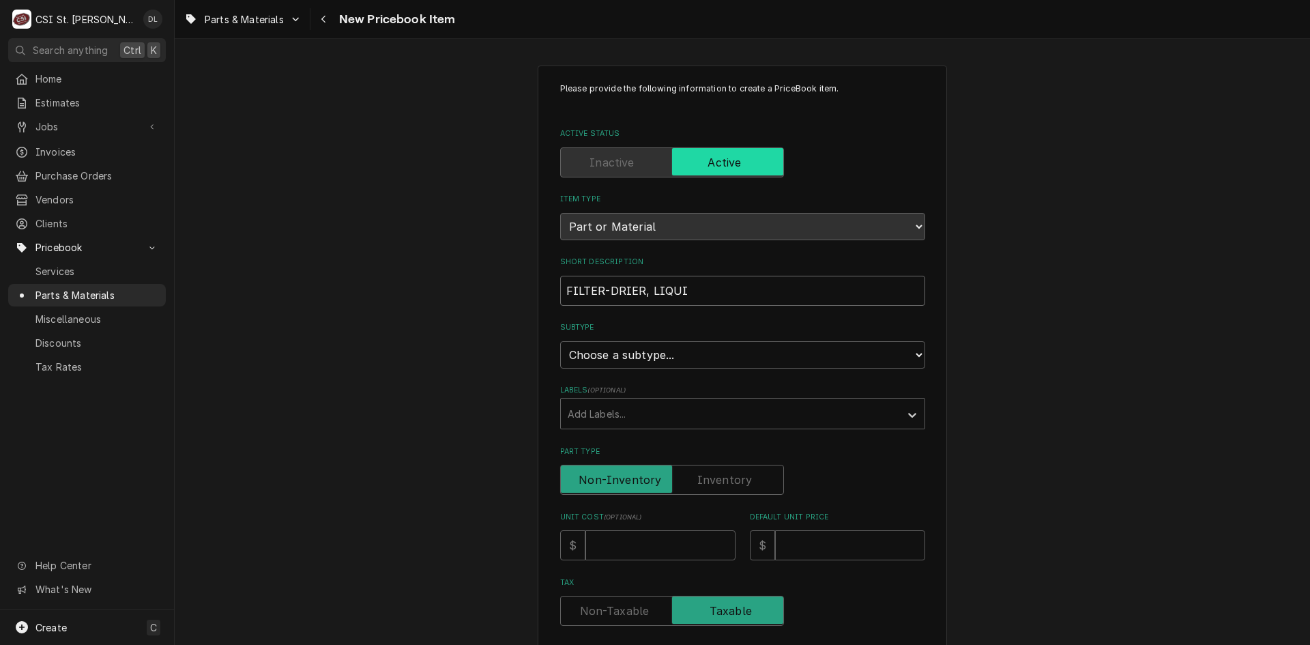
type input "FILTER-DRIER, LIQUID"
type textarea "x"
type input "FILTER-DRIER, LIQUID,"
type textarea "x"
type input "FILTER-DRIER, LIQUID,"
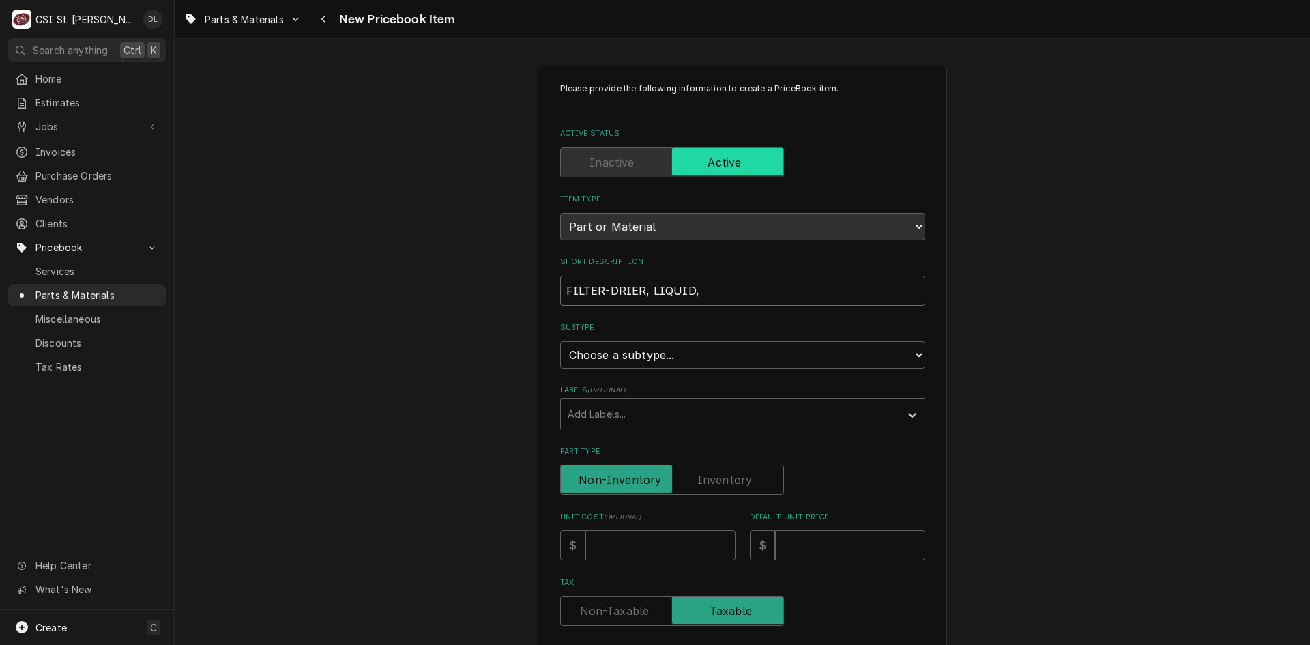
type textarea "x"
type input "FILTER-DRIER, LIQUID, C"
type textarea "x"
type input "FILTER-DRIER, LIQUID, C-"
type textarea "x"
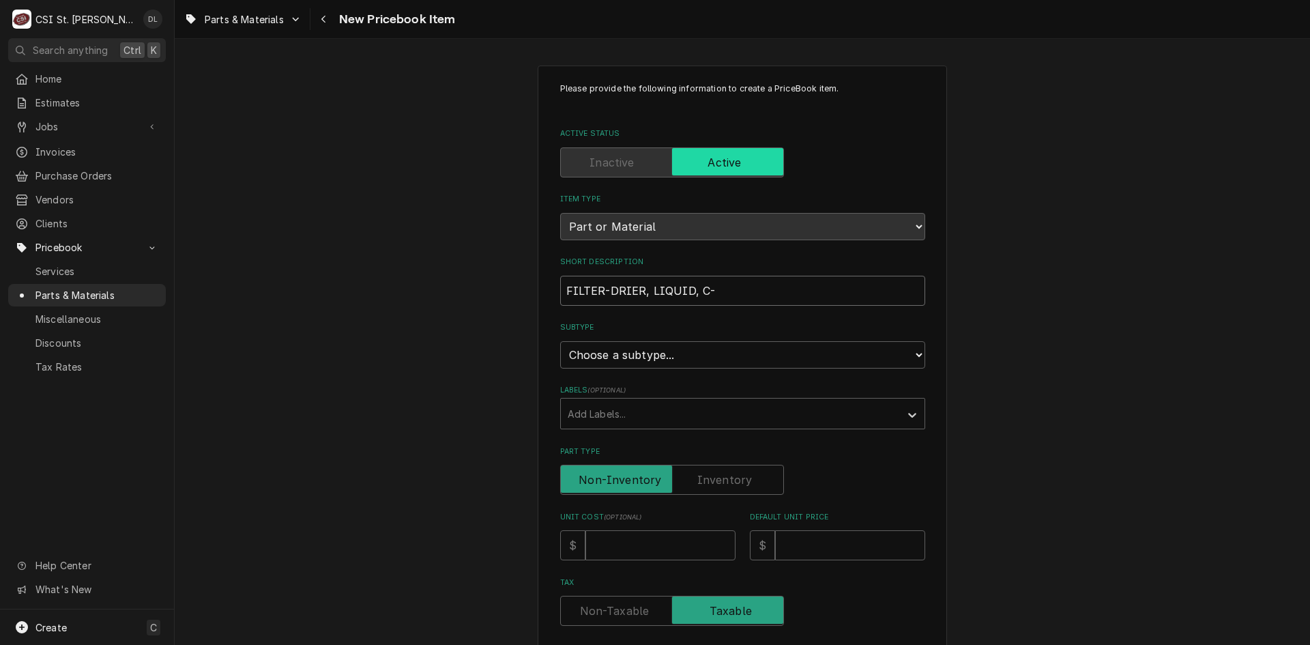
type input "FILTER-DRIER, LIQUID, C-0"
type textarea "x"
type input "FILTER-DRIER, LIQUID, C-08"
type textarea "x"
type input "FILTER-DRIER, LIQUID, C-083"
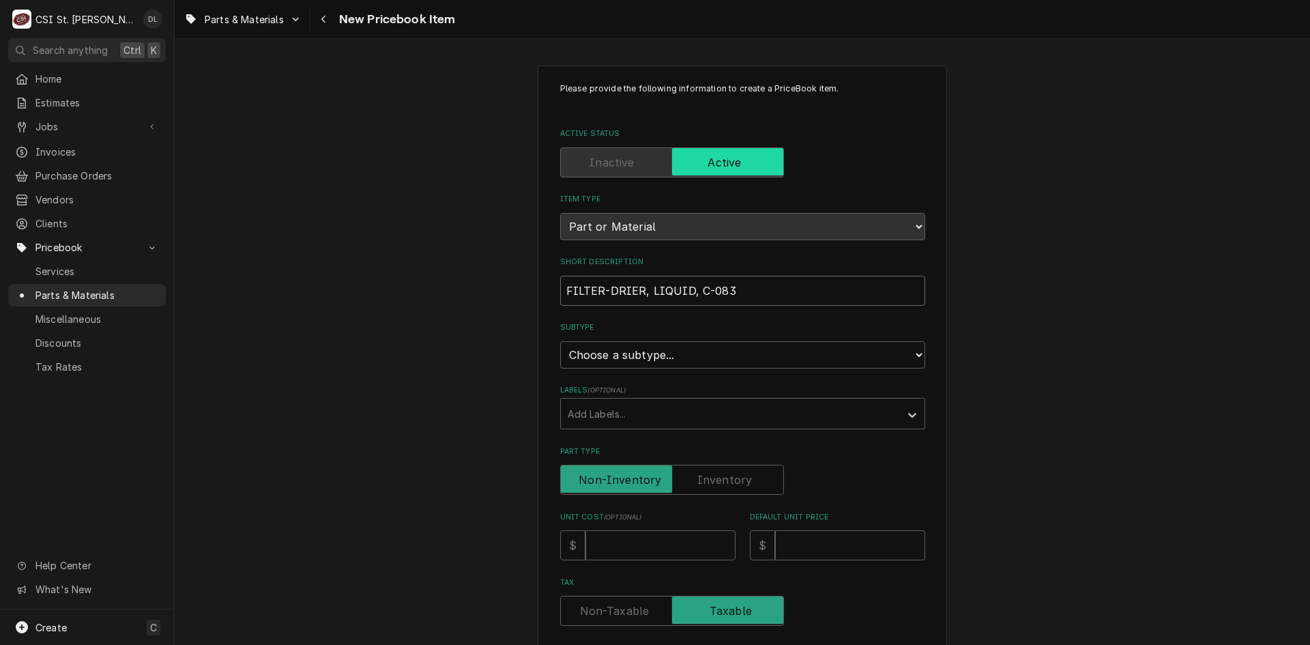
type textarea "x"
type input "FILTER-DRIER, LIQUID, C-083S"
click at [871, 349] on select "Choose a subtype... [#2-DUAL] AFTERHRS-WH-CHG-2 [#2-DUAL] [PERSON_NAME]-EQUIP […" at bounding box center [742, 354] width 365 height 27
select select "6"
click at [560, 341] on select "Choose a subtype... [#2-DUAL] AFTERHRS-WH-CHG-2 [#2-DUAL] [PERSON_NAME]-EQUIP […" at bounding box center [742, 354] width 365 height 27
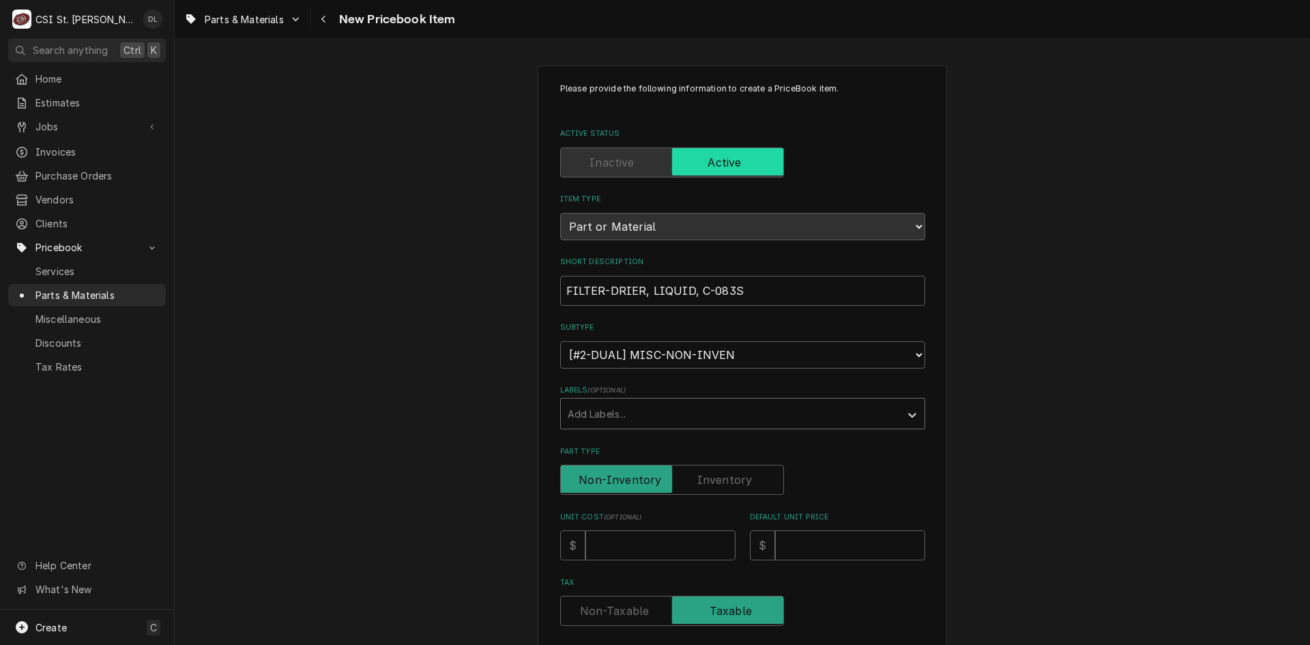
click at [751, 409] on div "Labels" at bounding box center [730, 413] width 325 height 25
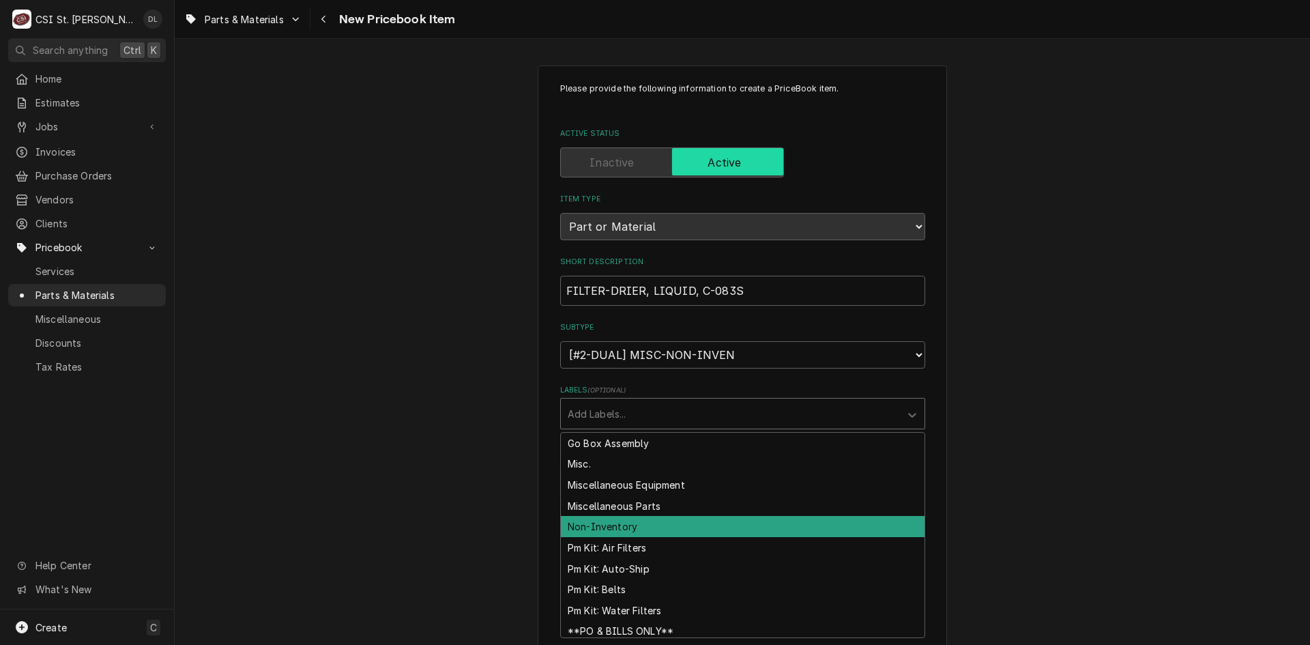
click at [624, 523] on div "Non-Inventory" at bounding box center [743, 526] width 364 height 21
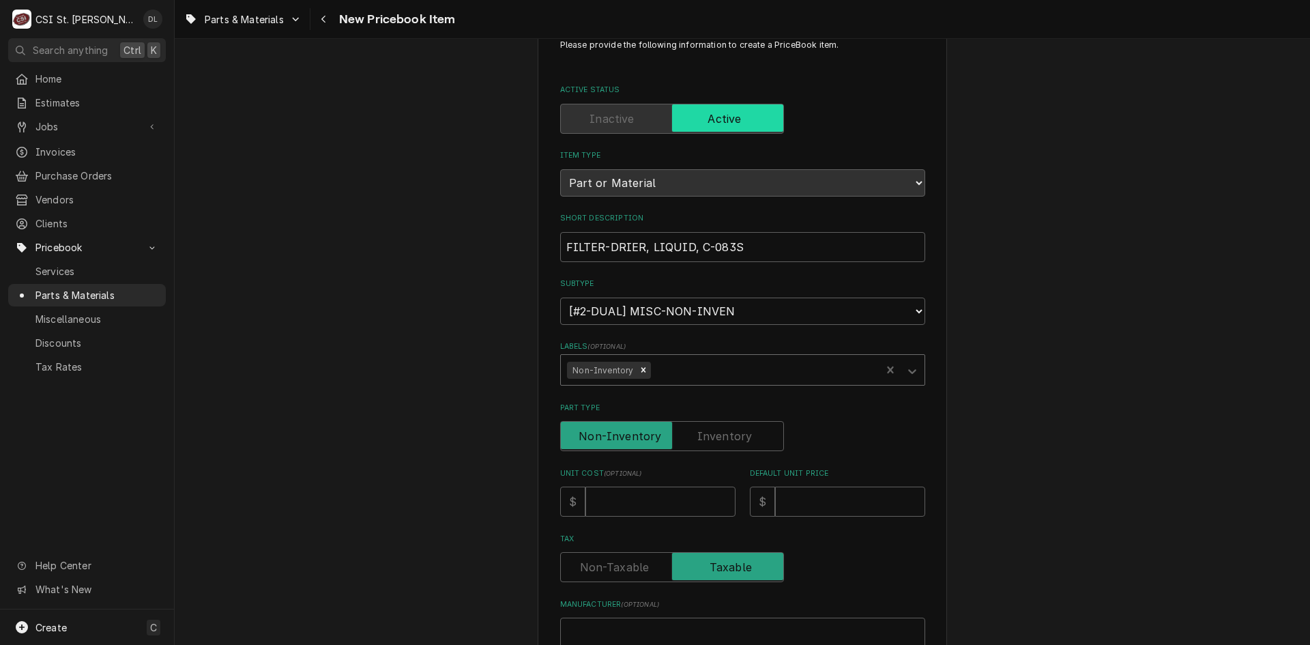
scroll to position [68, 0]
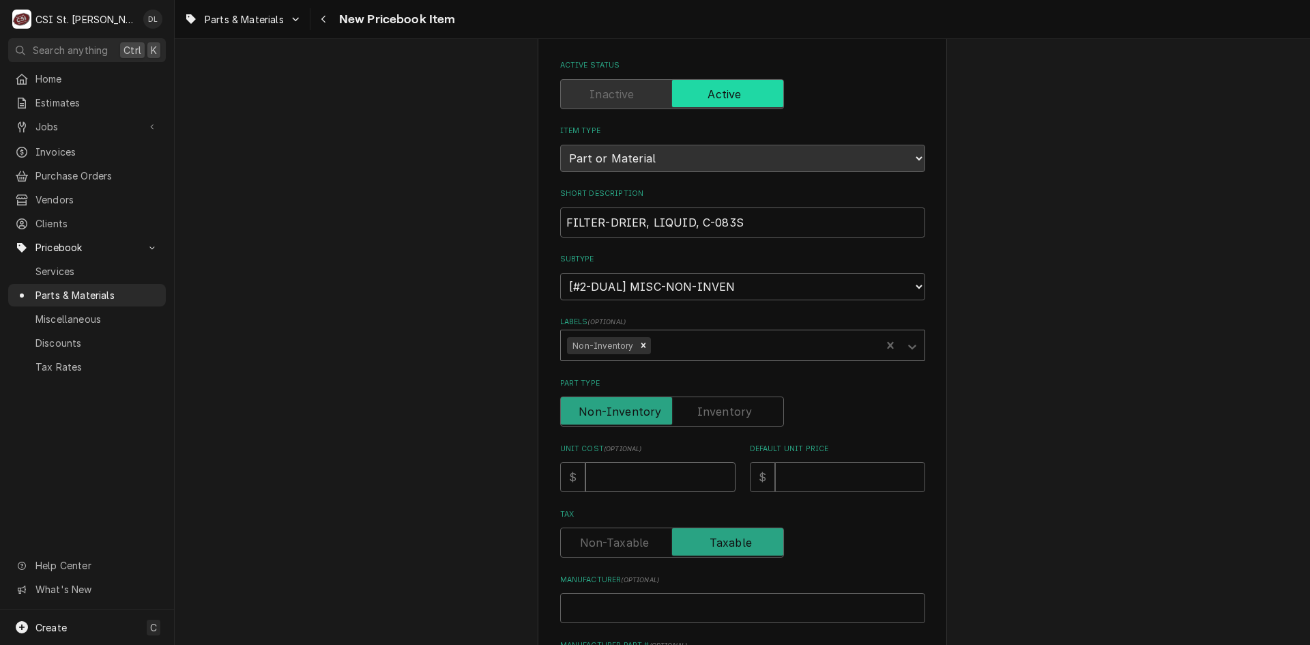
click at [660, 478] on input "Unit Cost ( optional )" at bounding box center [660, 477] width 150 height 30
type textarea "x"
type input "4"
type textarea "x"
type input "45"
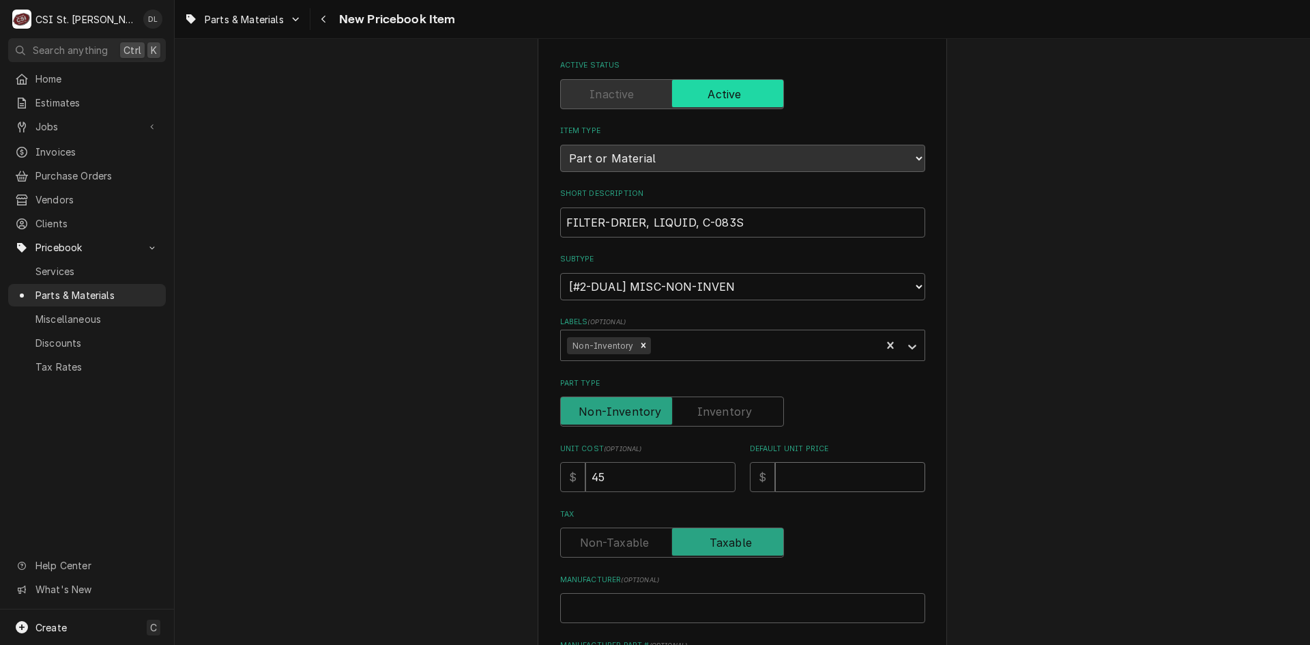
type textarea "x"
type input "9"
type textarea "x"
type input "90"
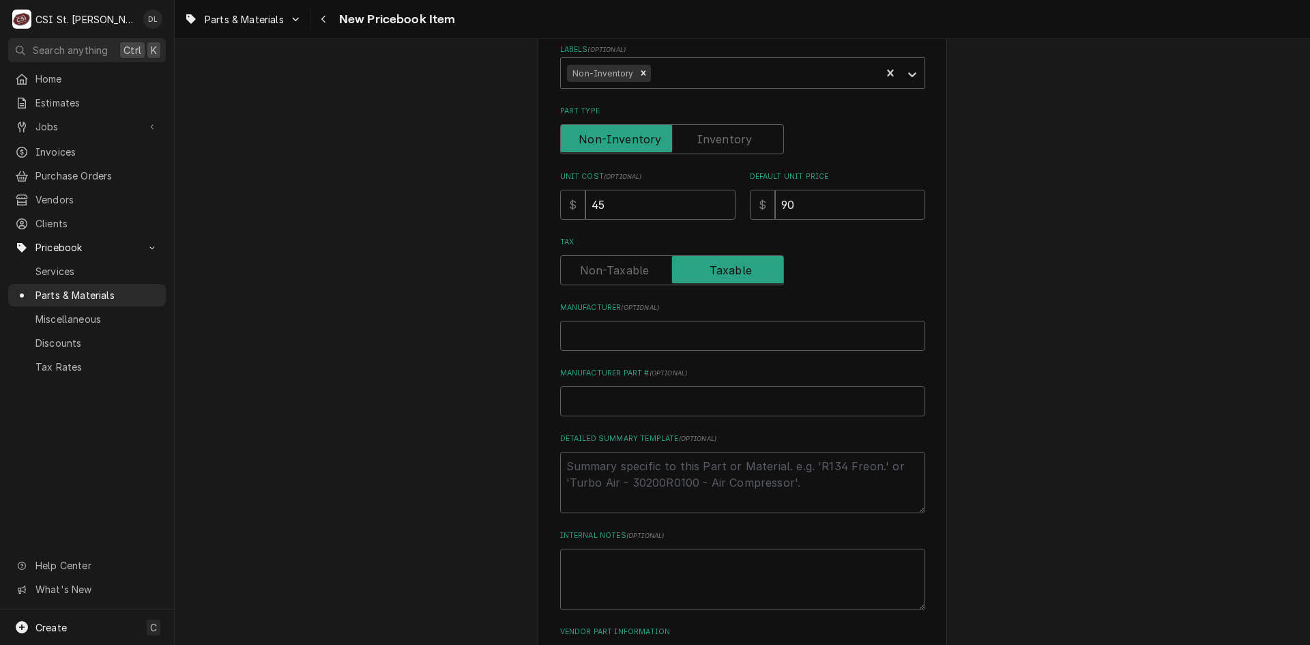
scroll to position [341, 0]
click at [642, 340] on input "Manufacturer ( optional )" at bounding box center [742, 335] width 365 height 30
type textarea "x"
type input "Y"
type textarea "x"
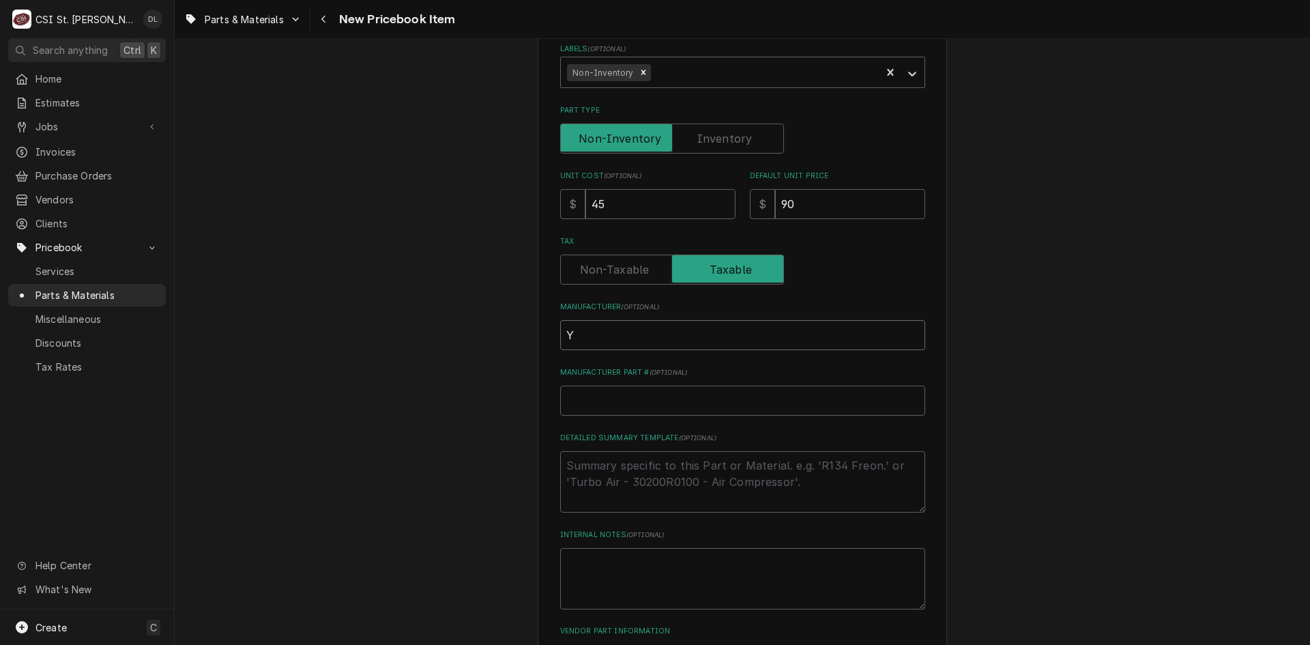
type input "YO"
type textarea "x"
type input "YOR"
type textarea "x"
type input "YORK"
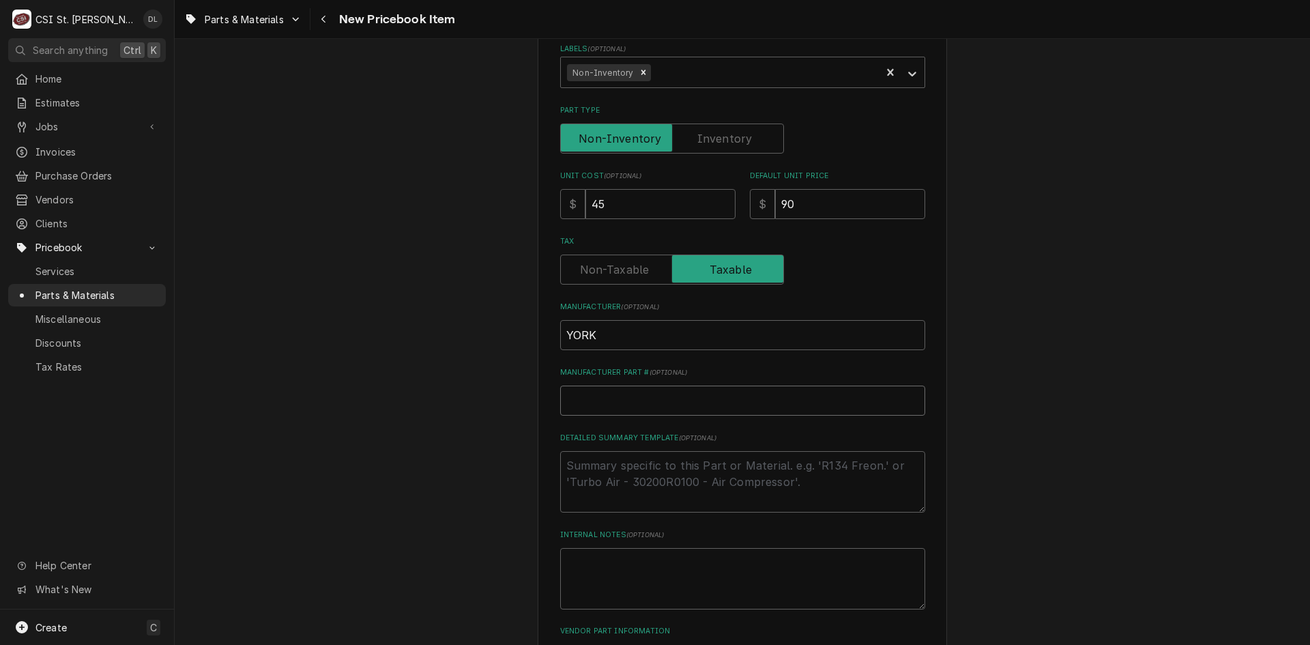
type textarea "x"
type input "S"
type textarea "x"
type input "S1"
type textarea "x"
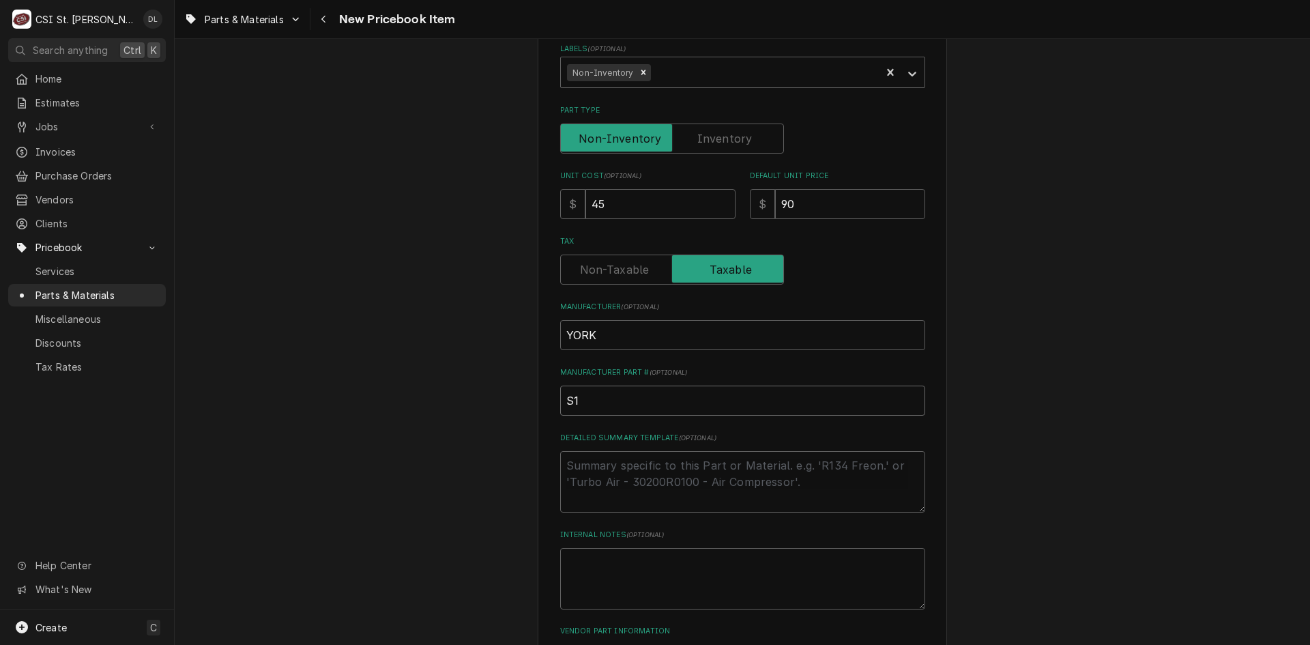
type input "S1-"
type textarea "x"
type input "S1-4"
type textarea "x"
type input "S1-40"
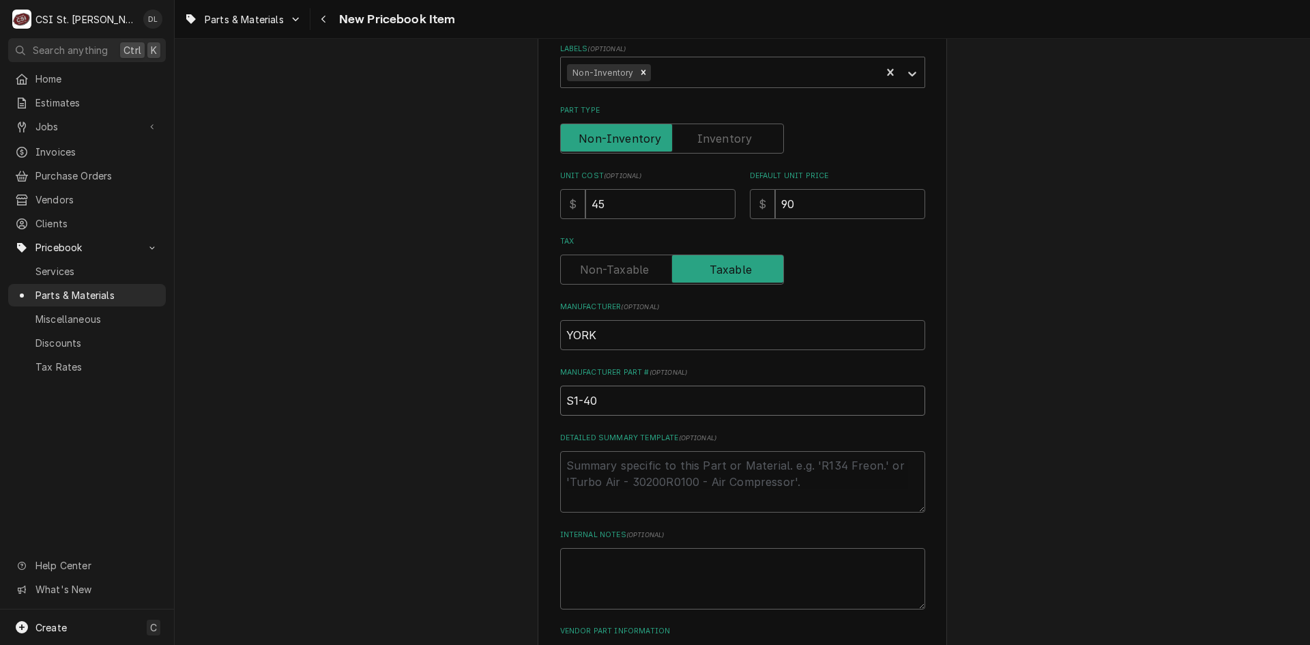
type textarea "x"
type input "S1-400"
type textarea "x"
type input "S1-4005"
type textarea "x"
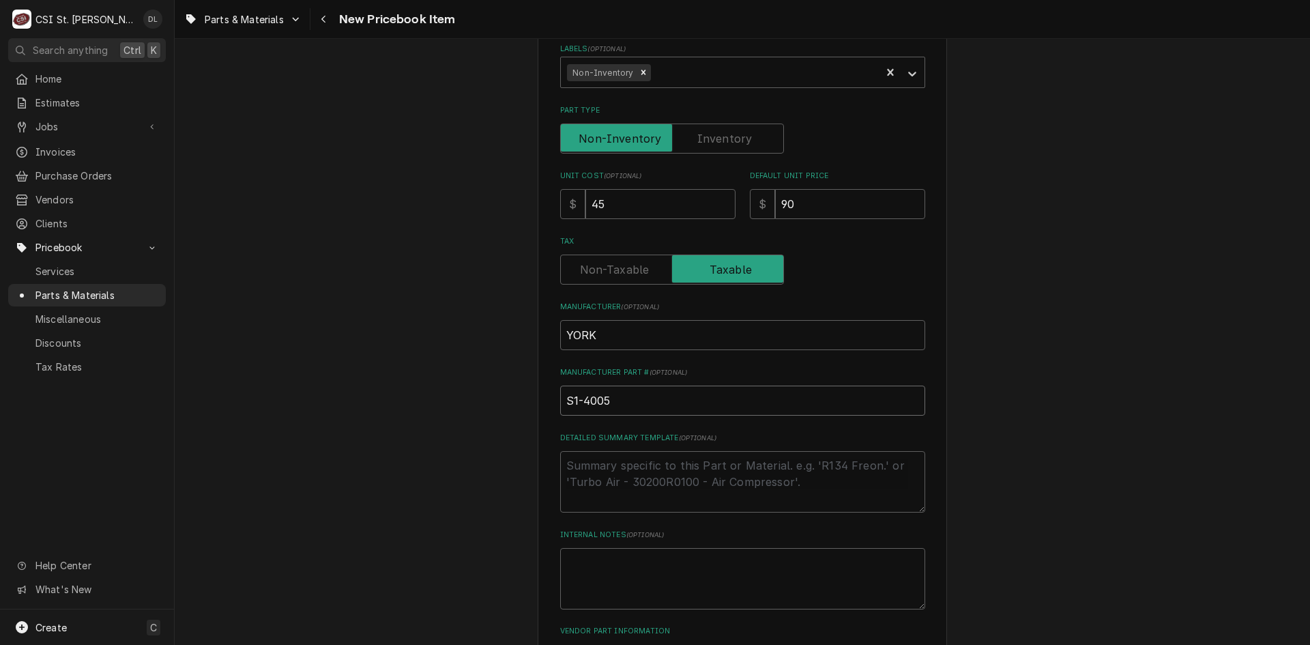
type input "S1-40050"
type textarea "x"
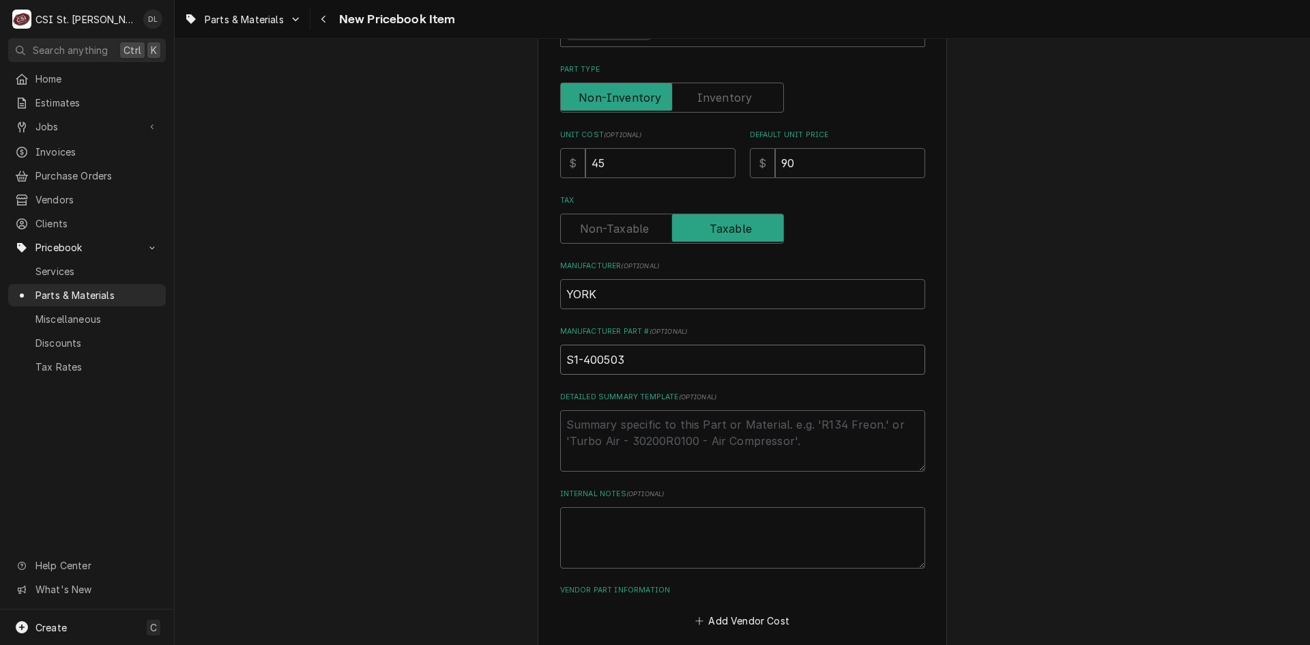
scroll to position [450, 0]
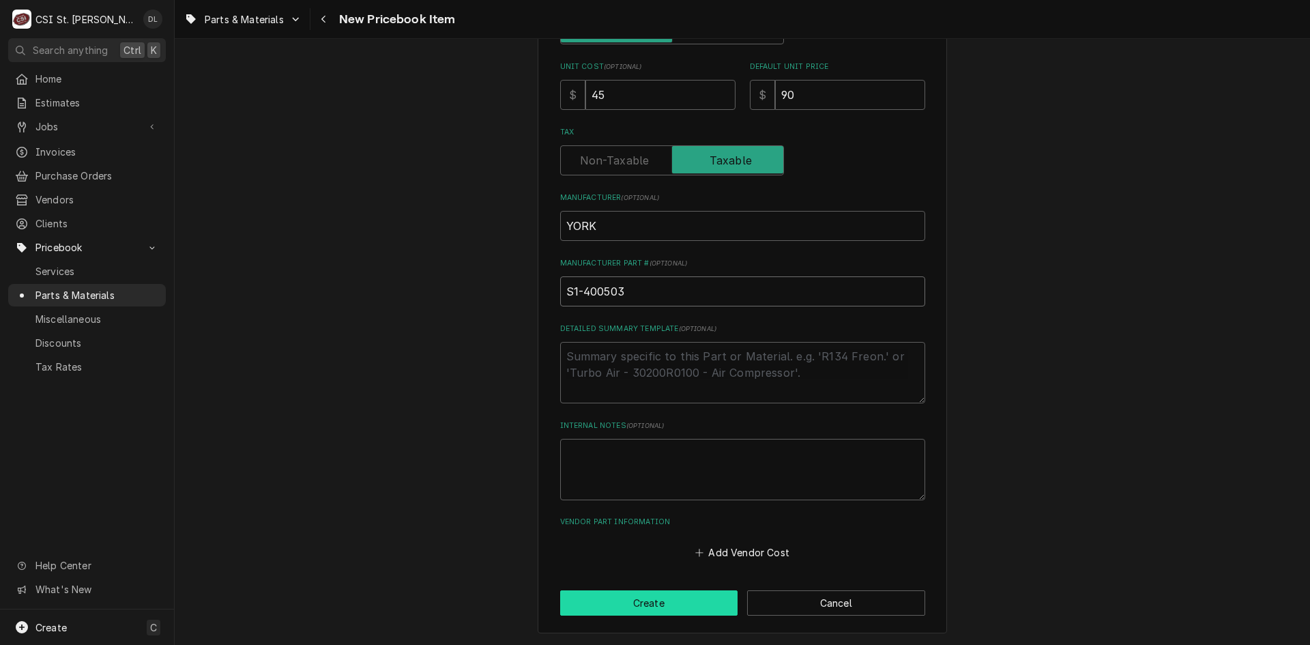
type input "S1-400503"
click at [645, 596] on button "Create" at bounding box center [649, 602] width 178 height 25
type textarea "x"
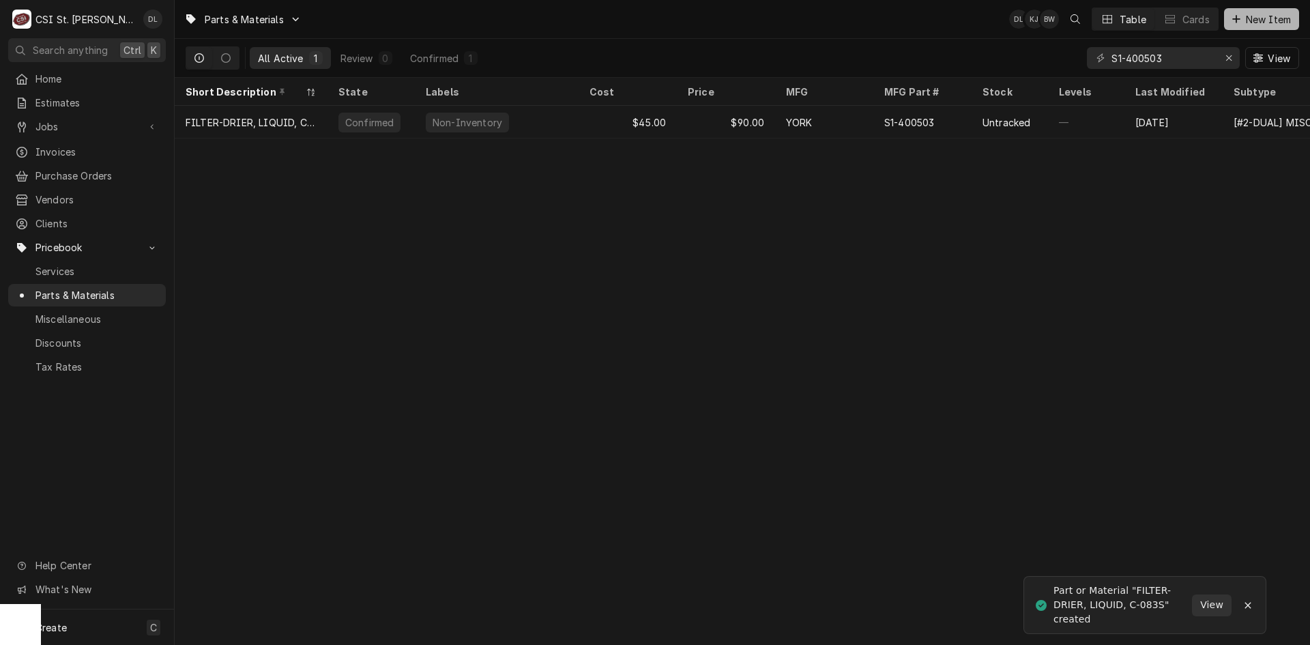
click at [1233, 21] on icon "Dynamic Content Wrapper" at bounding box center [1236, 19] width 8 height 10
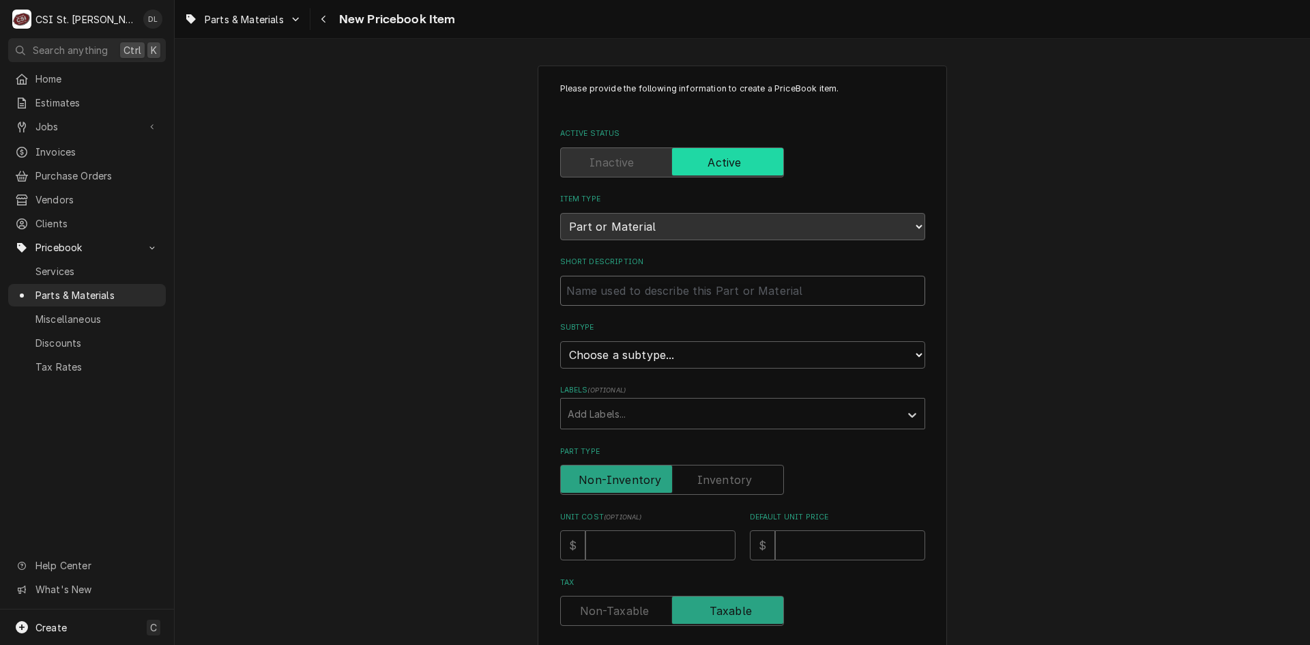
click at [735, 299] on input "Short Description" at bounding box center [742, 291] width 365 height 30
type textarea "x"
type input "CO"
type textarea "x"
type input "COI"
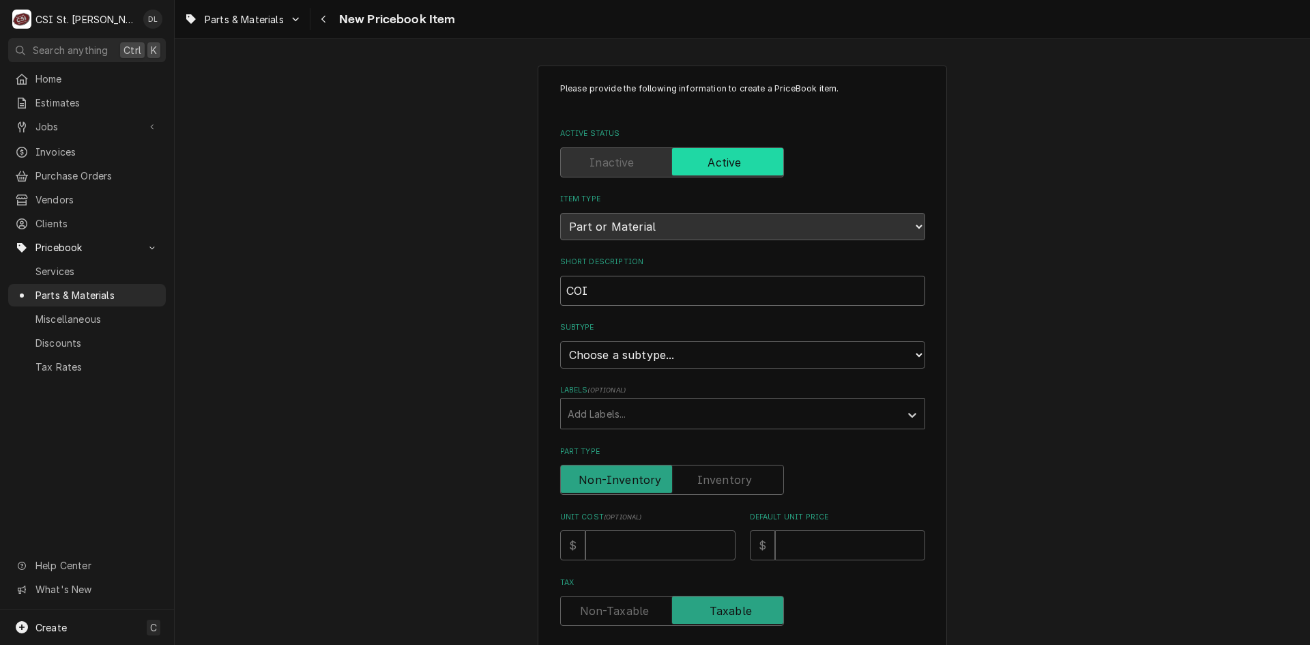
type textarea "x"
type input "COIL"
click at [501, 317] on div "Please provide the following information to create a PriceBook item. Active Sta…" at bounding box center [742, 574] width 1135 height 1042
type textarea "x"
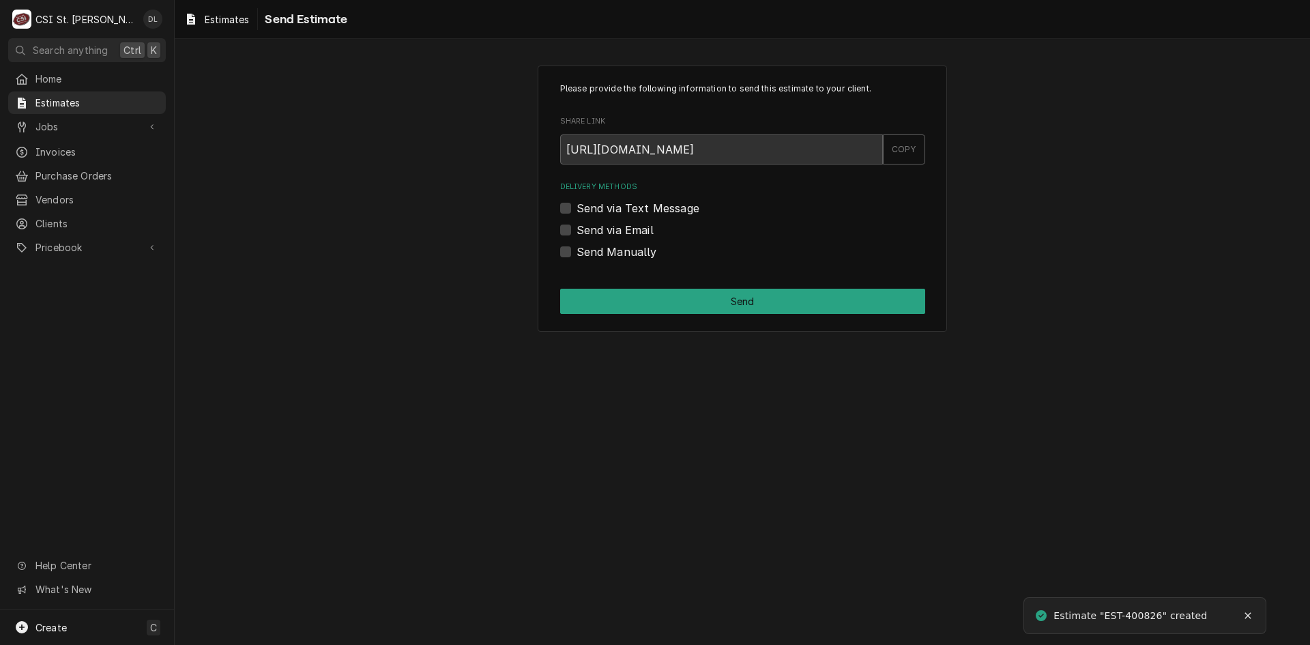
click at [576, 248] on label "Send Manually" at bounding box center [616, 252] width 80 height 16
click at [576, 248] on input "Send Manually" at bounding box center [758, 259] width 365 height 30
checkbox input "true"
click at [742, 298] on button "Send" at bounding box center [742, 301] width 365 height 25
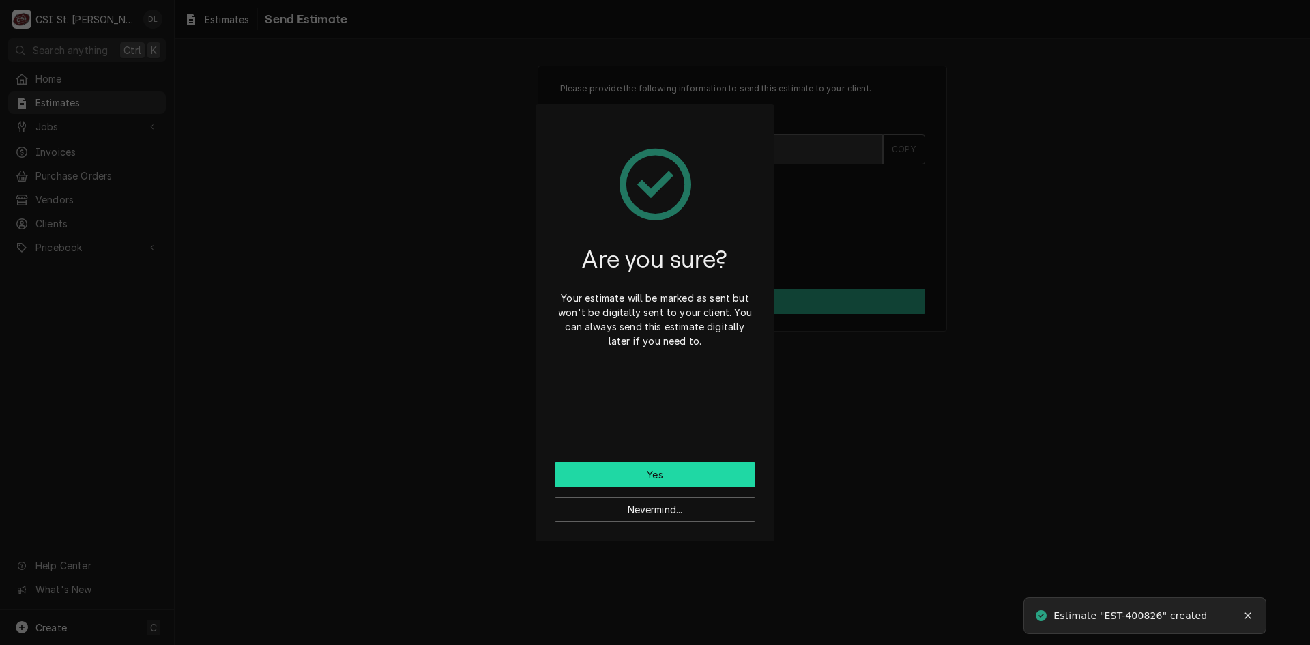
click at [651, 469] on button "Yes" at bounding box center [655, 474] width 201 height 25
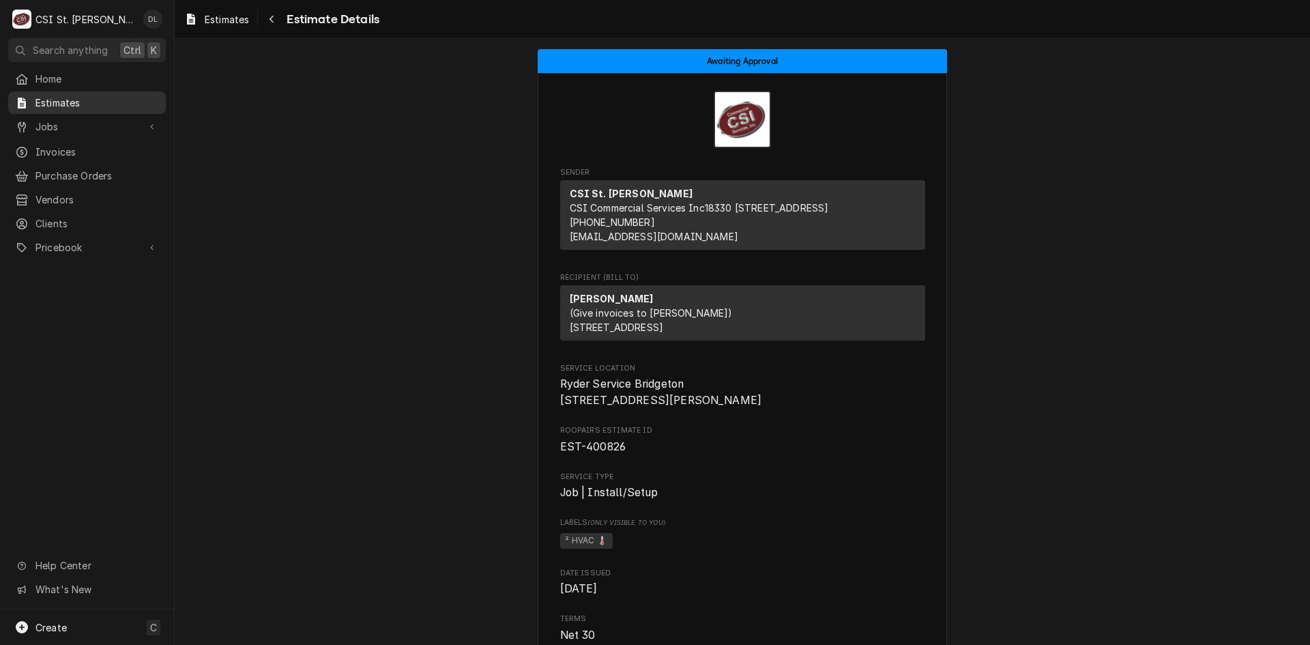
click at [70, 102] on span "Estimates" at bounding box center [96, 103] width 123 height 14
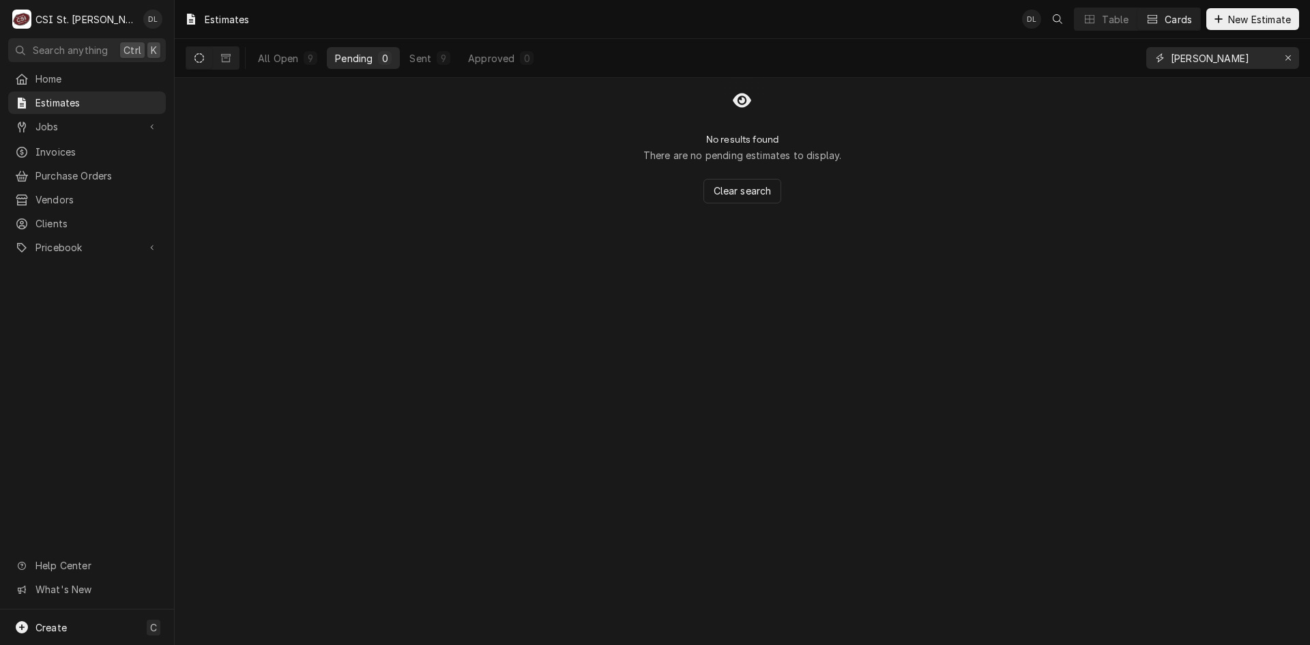
click at [1255, 58] on input "lane valente" at bounding box center [1222, 58] width 102 height 22
type input "lane valente RYDER"
click at [450, 63] on div "2" at bounding box center [444, 58] width 14 height 14
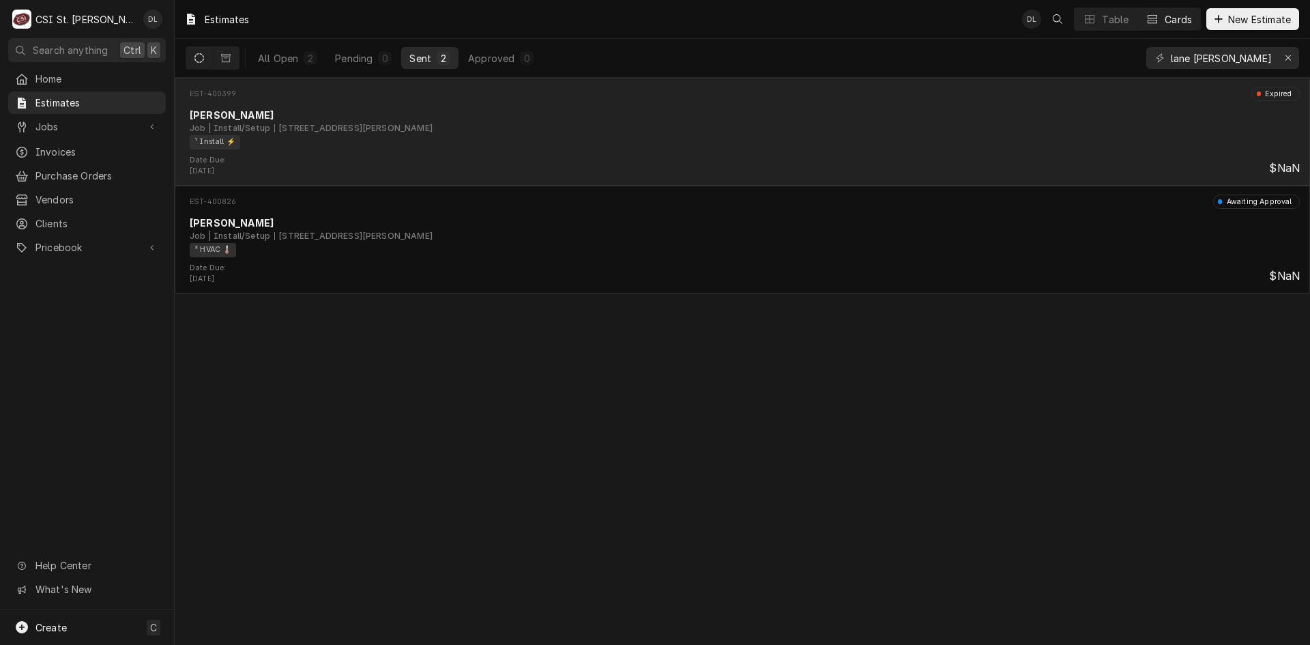
click at [748, 145] on div "¹ Install ⚡️" at bounding box center [740, 142] width 1100 height 14
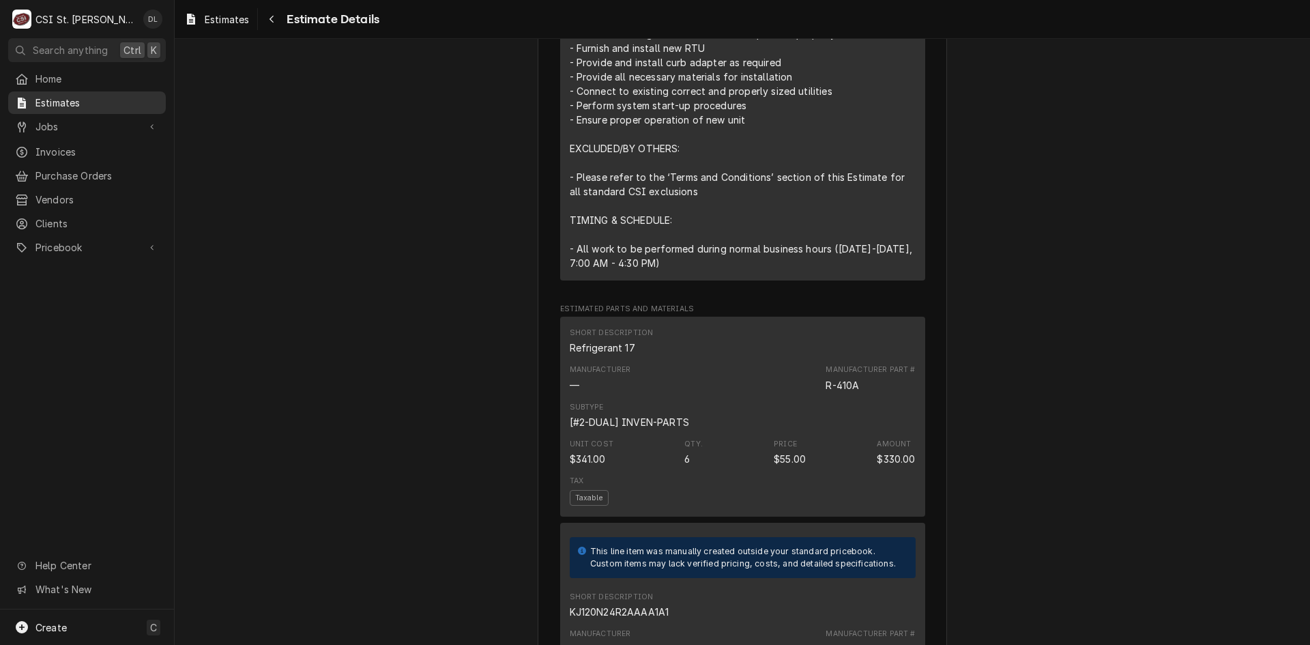
scroll to position [1699, 0]
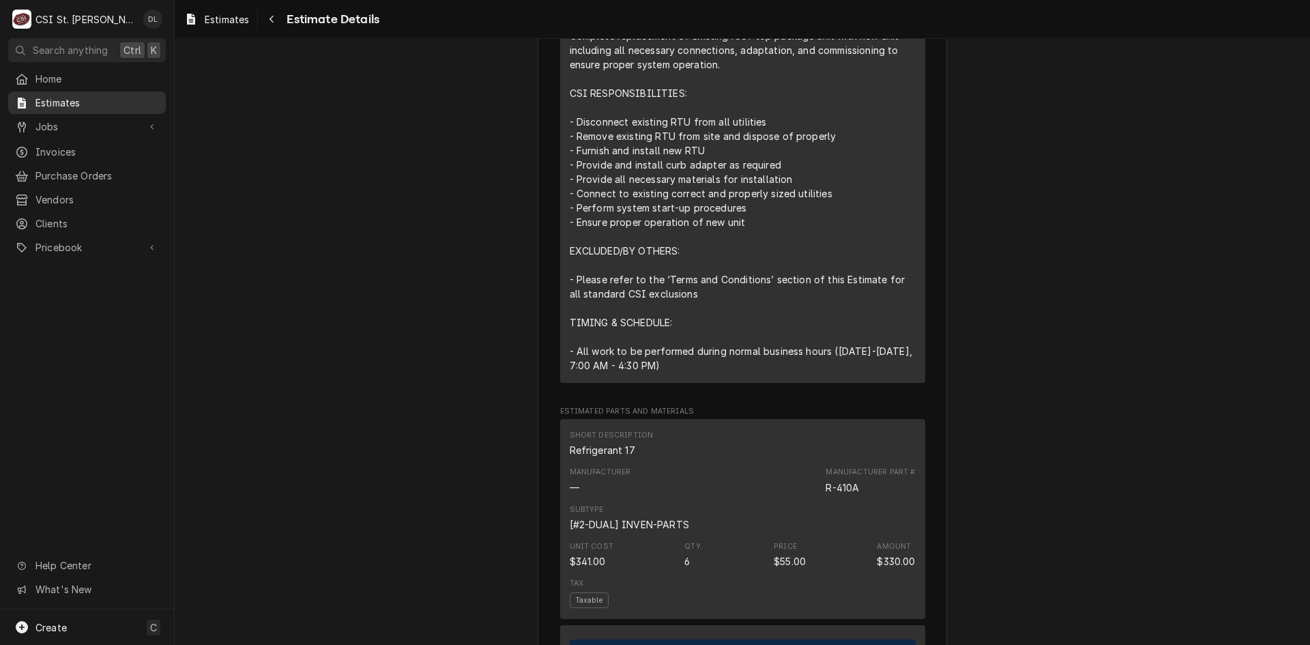
click at [46, 96] on span "Estimates" at bounding box center [96, 103] width 123 height 14
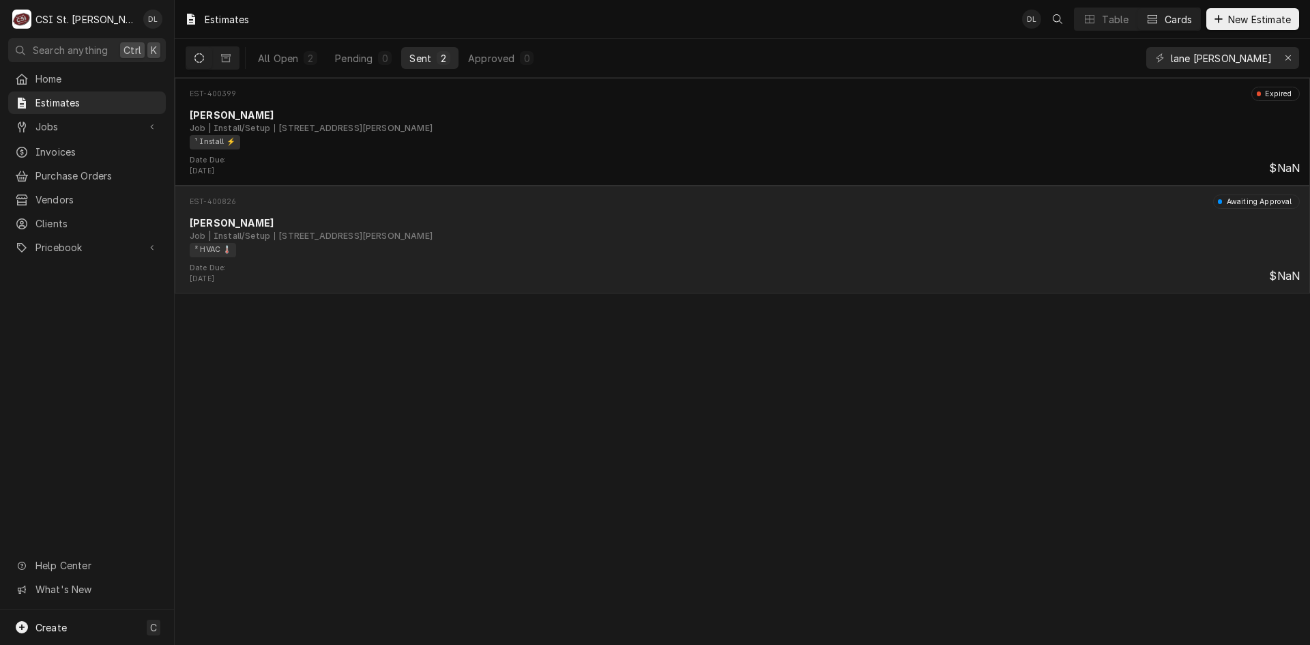
click at [595, 234] on div "Job | Install/Setup [STREET_ADDRESS]" at bounding box center [745, 236] width 1110 height 12
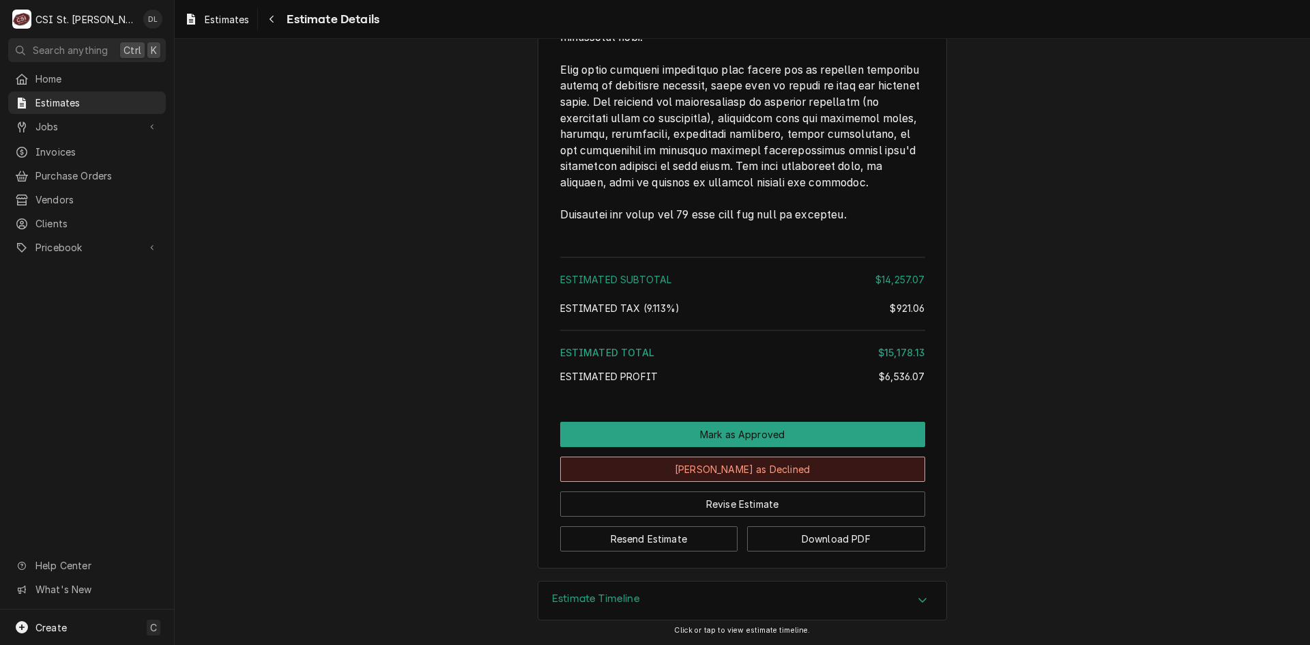
scroll to position [3210, 0]
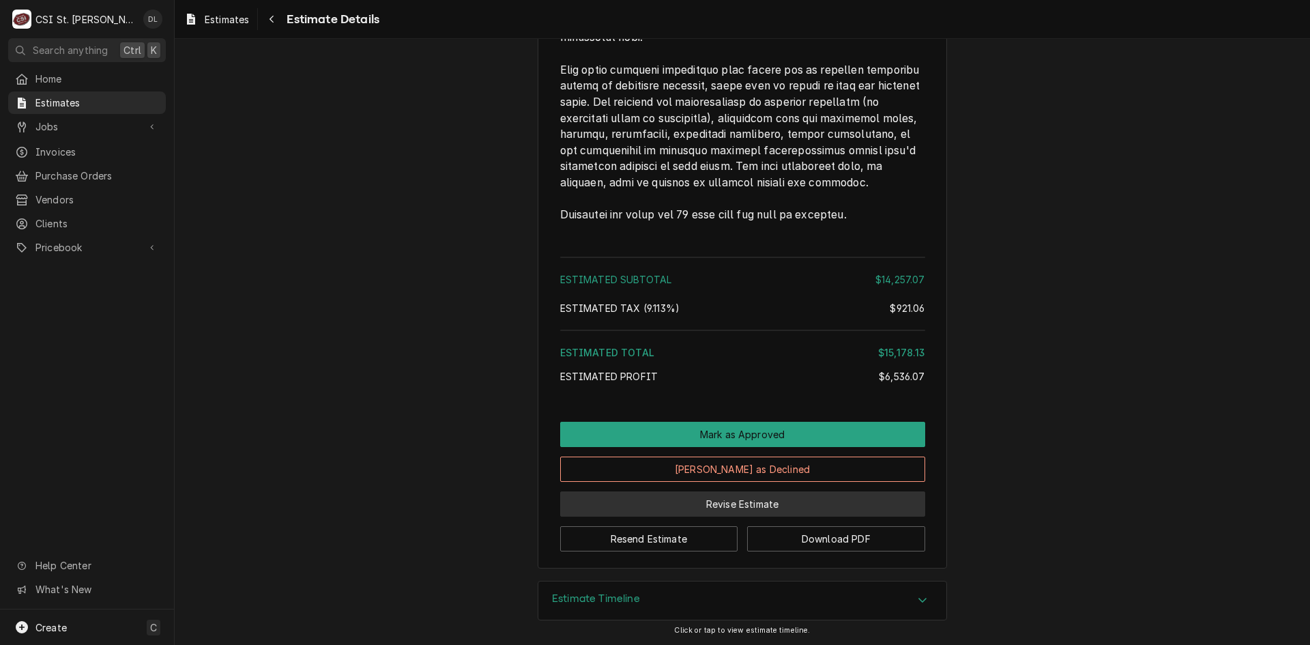
click at [724, 504] on button "Revise Estimate" at bounding box center [742, 503] width 365 height 25
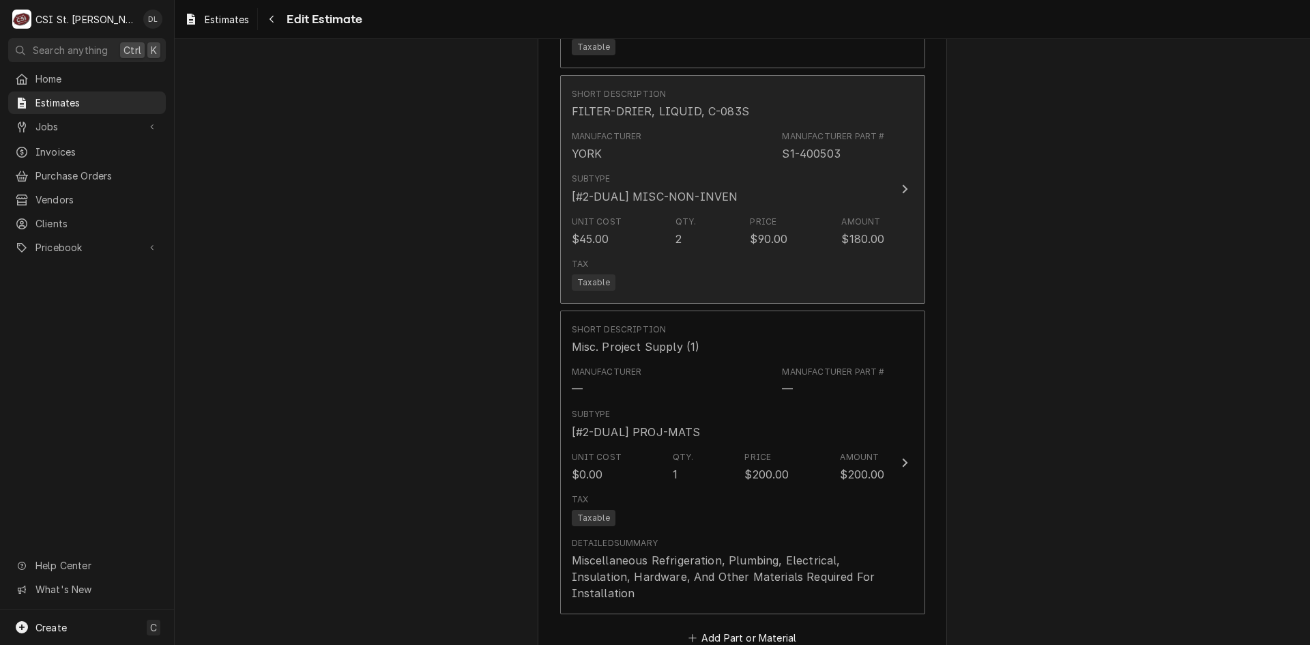
scroll to position [2592, 0]
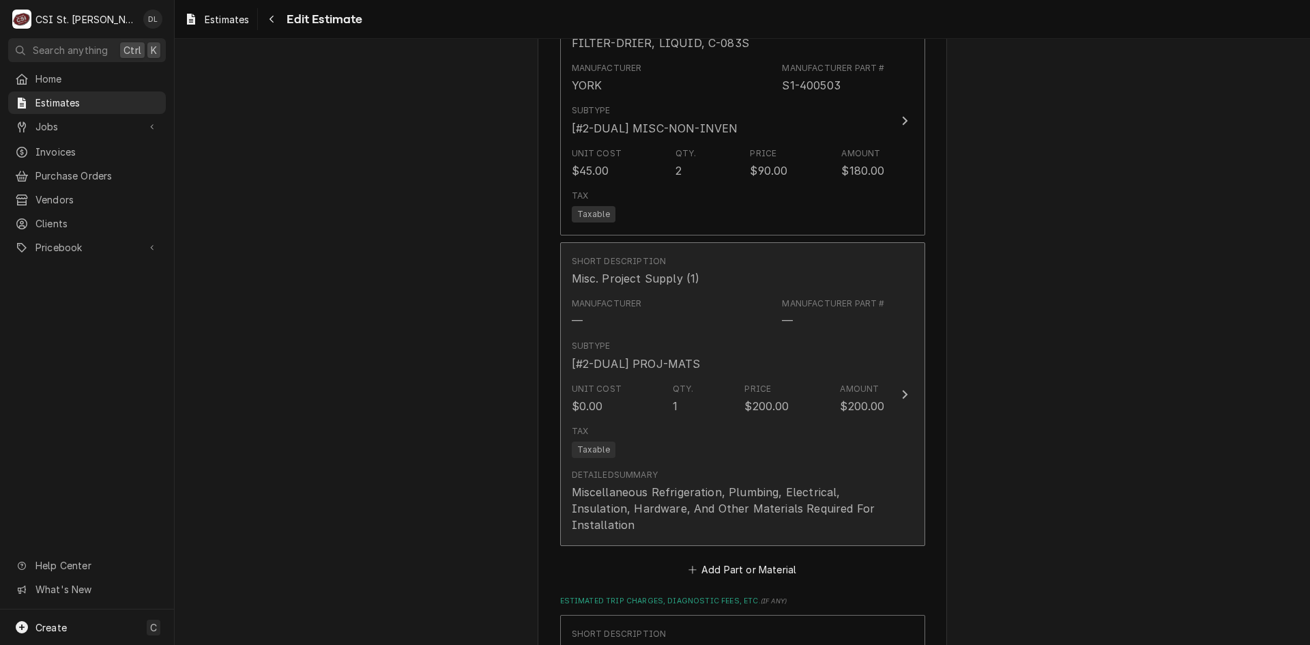
click at [733, 390] on div "Unit Cost $0.00 Qty. 1 Price $200.00 Amount $200.00" at bounding box center [728, 398] width 313 height 42
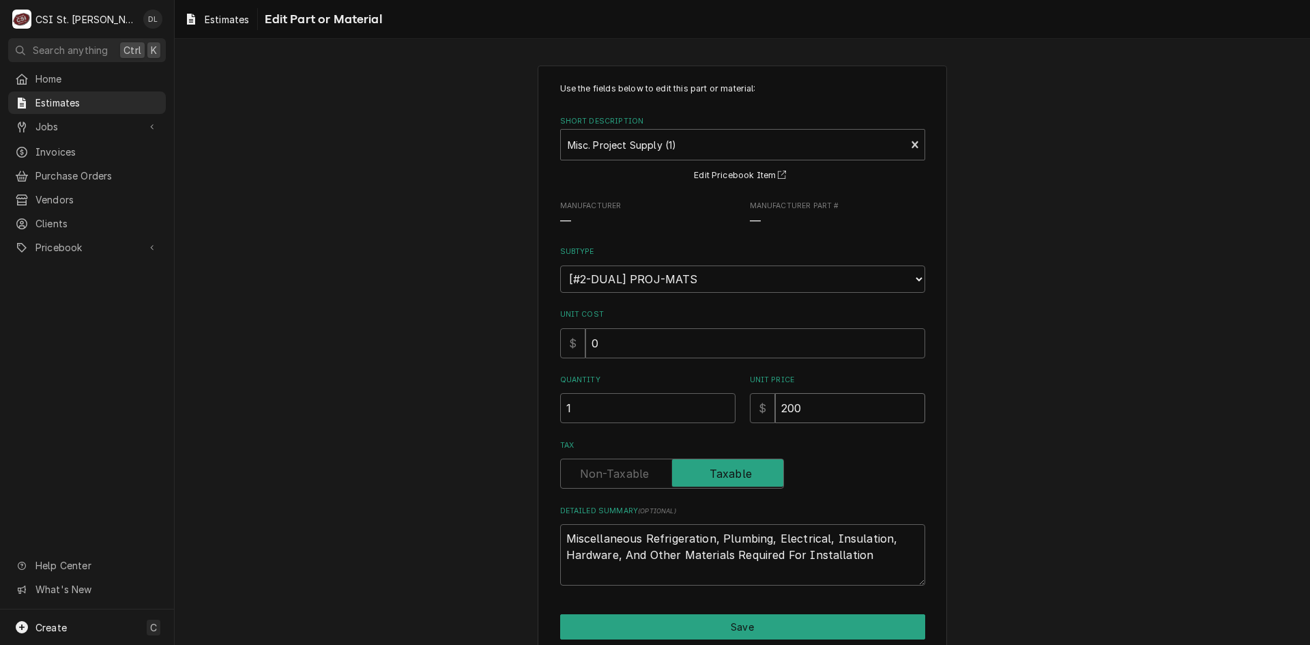
drag, startPoint x: 744, startPoint y: 409, endPoint x: 664, endPoint y: 405, distance: 79.9
click at [664, 405] on div "Quantity 1 Unit Price $ 200" at bounding box center [742, 399] width 365 height 48
type textarea "x"
type input "5"
type textarea "x"
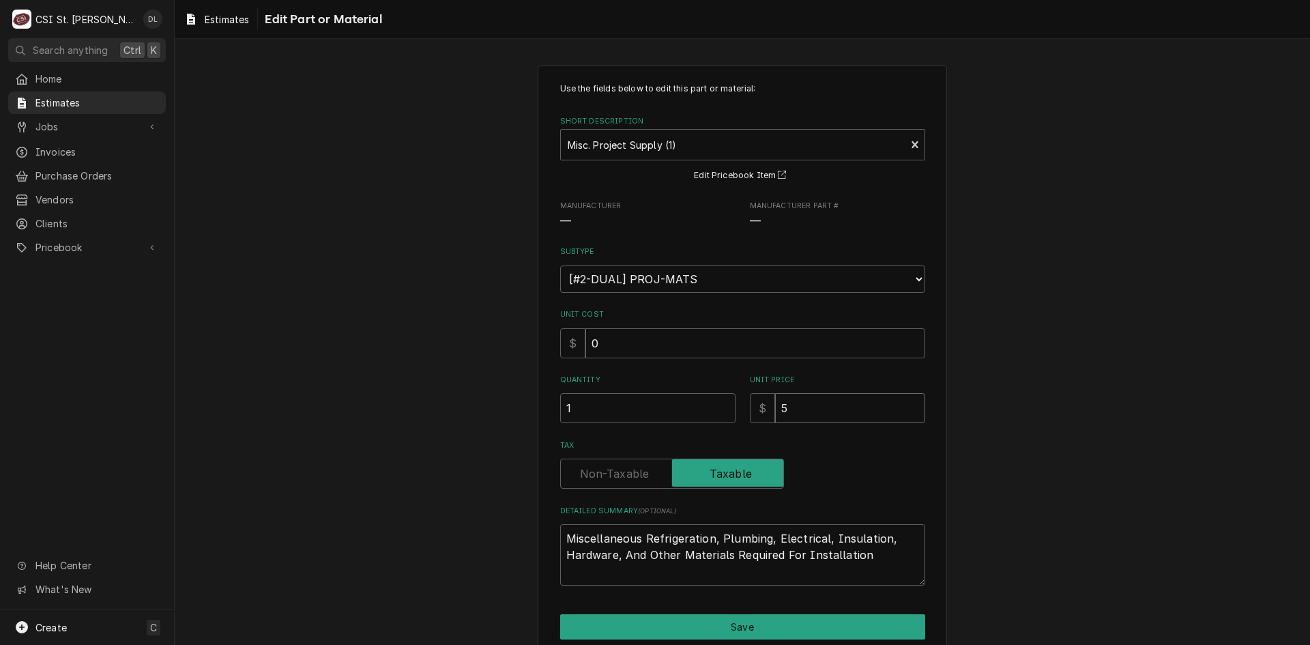
type input "50"
type textarea "x"
type input "500"
type textarea "x"
type input "500"
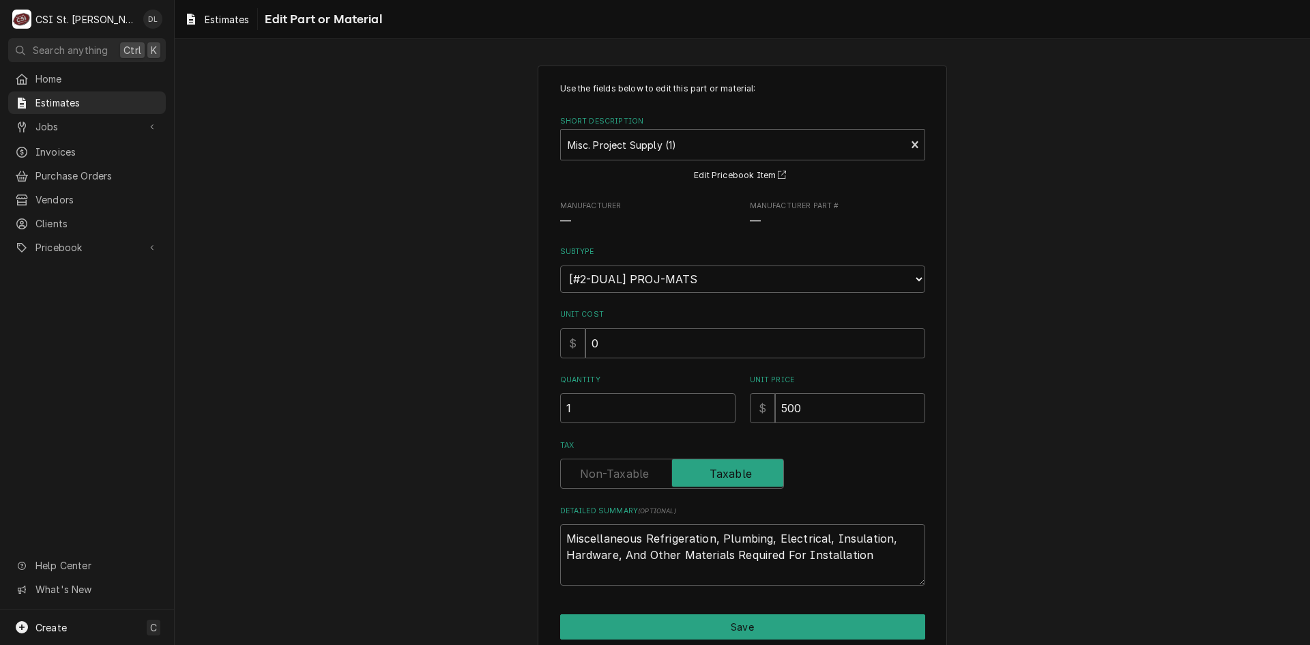
click at [945, 334] on div "Use the fields below to edit this part or material: Short Description Misc. Pro…" at bounding box center [742, 378] width 1135 height 650
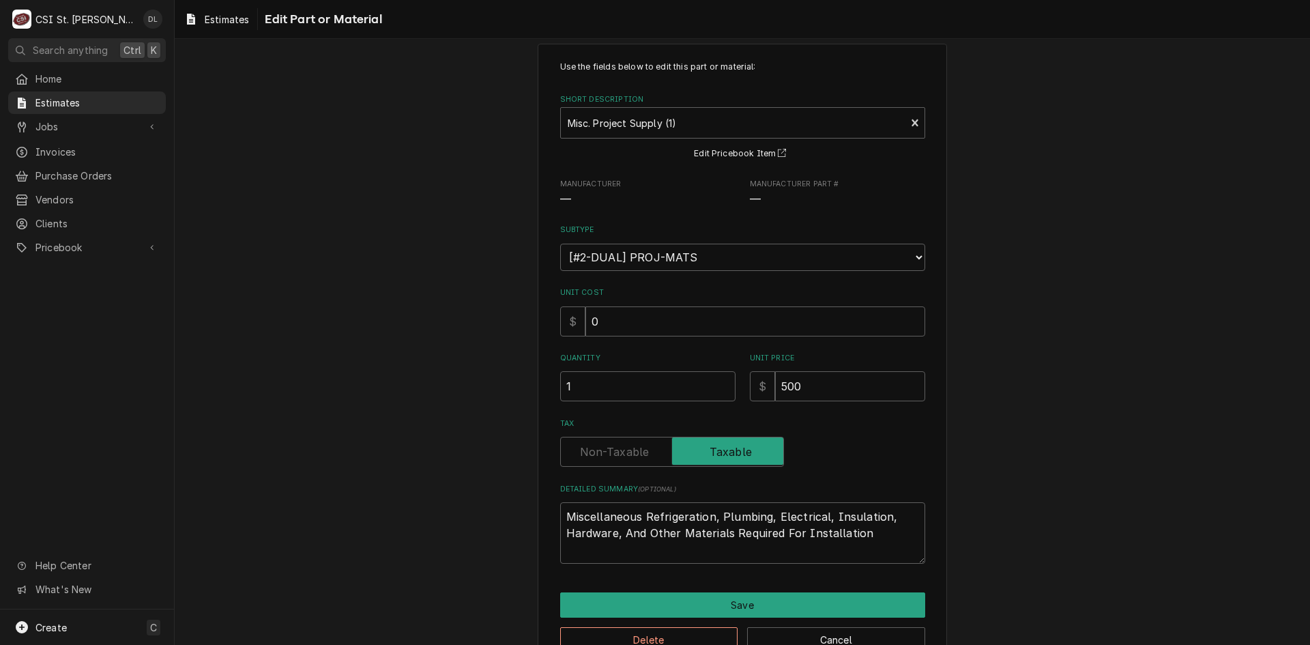
scroll to position [59, 0]
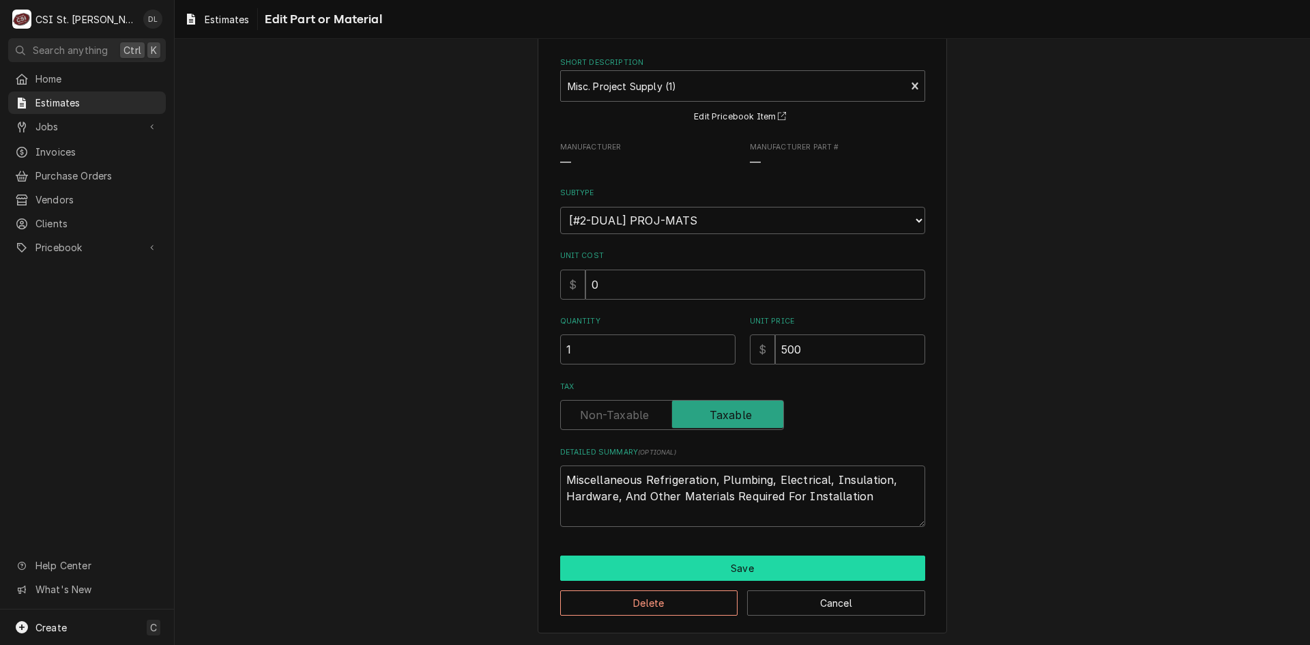
click at [773, 567] on button "Save" at bounding box center [742, 567] width 365 height 25
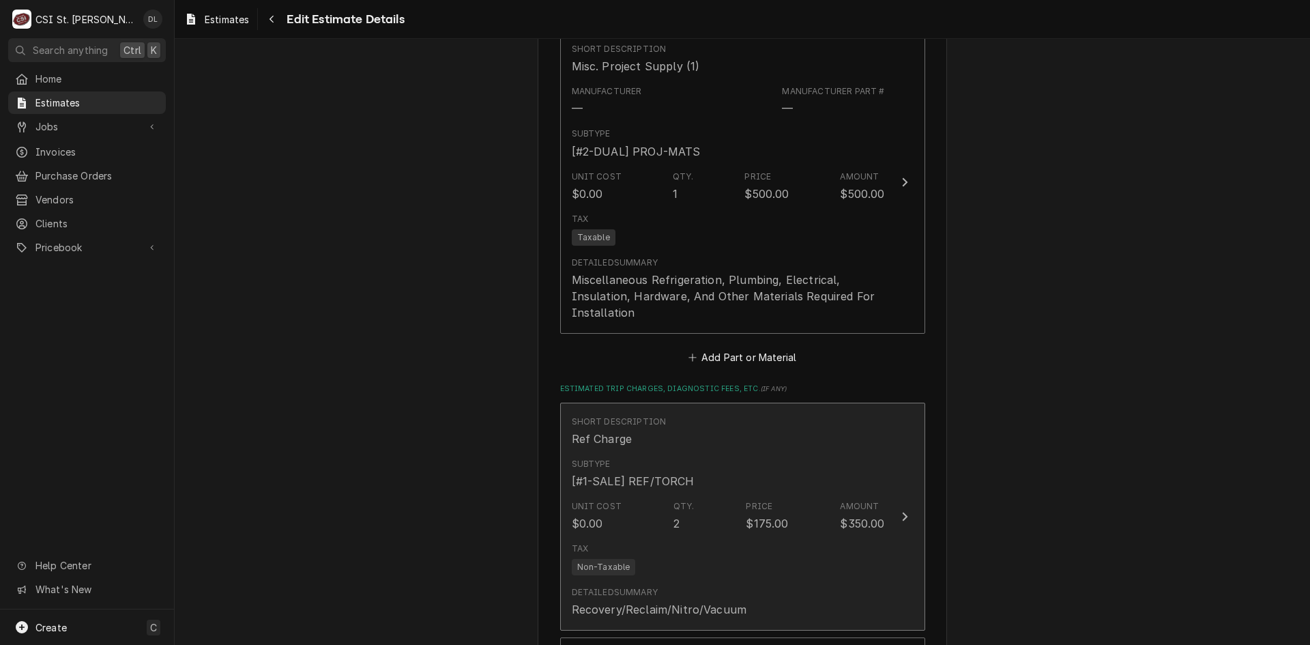
type textarea "x"
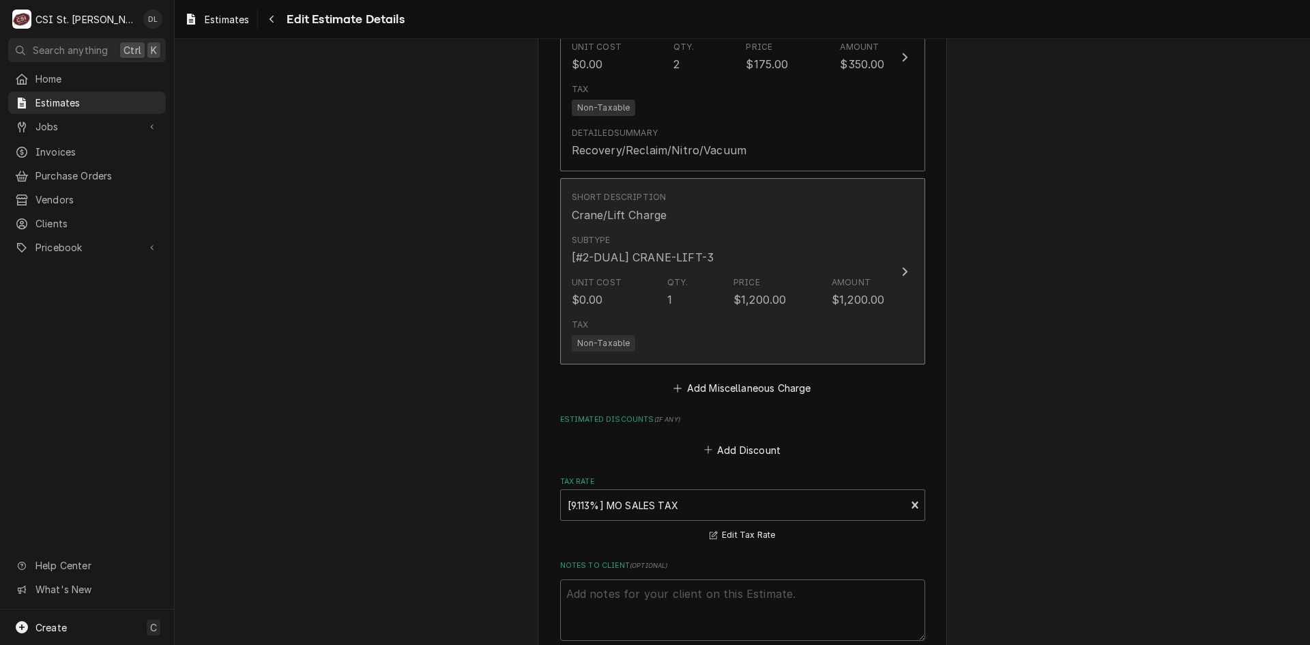
scroll to position [3487, 0]
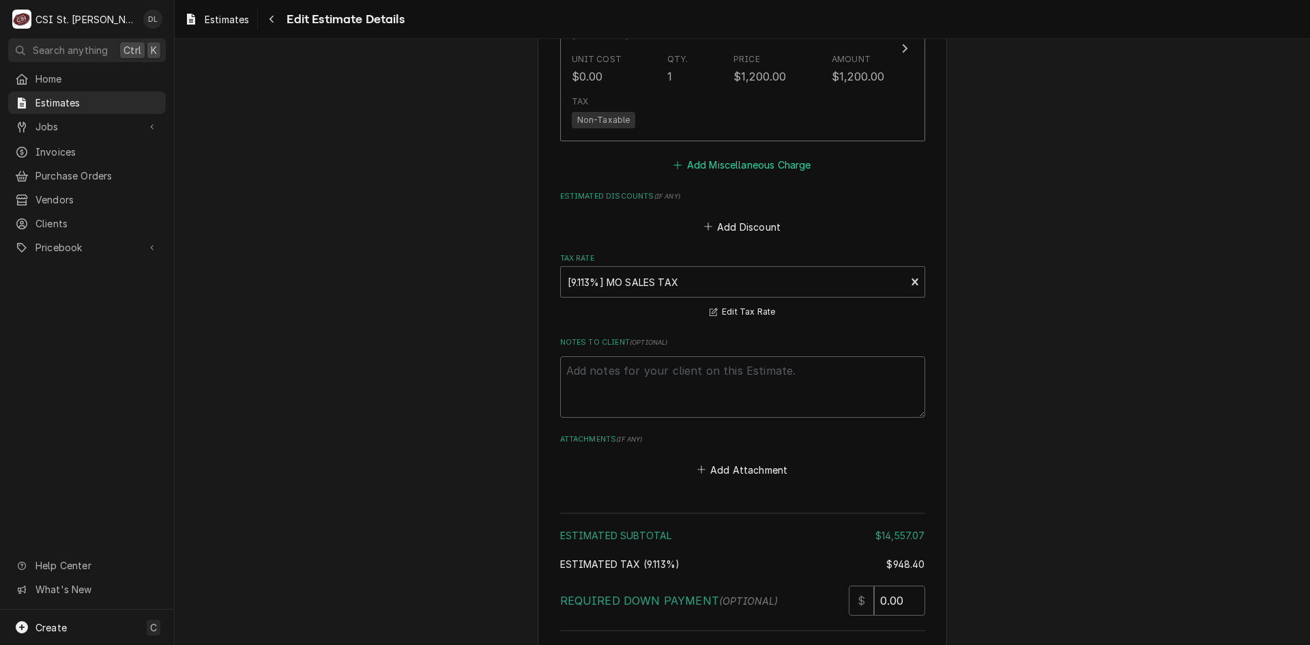
click at [673, 164] on icon "Estimated Trip Charges, Diagnostic Fees, etc." at bounding box center [677, 165] width 8 height 10
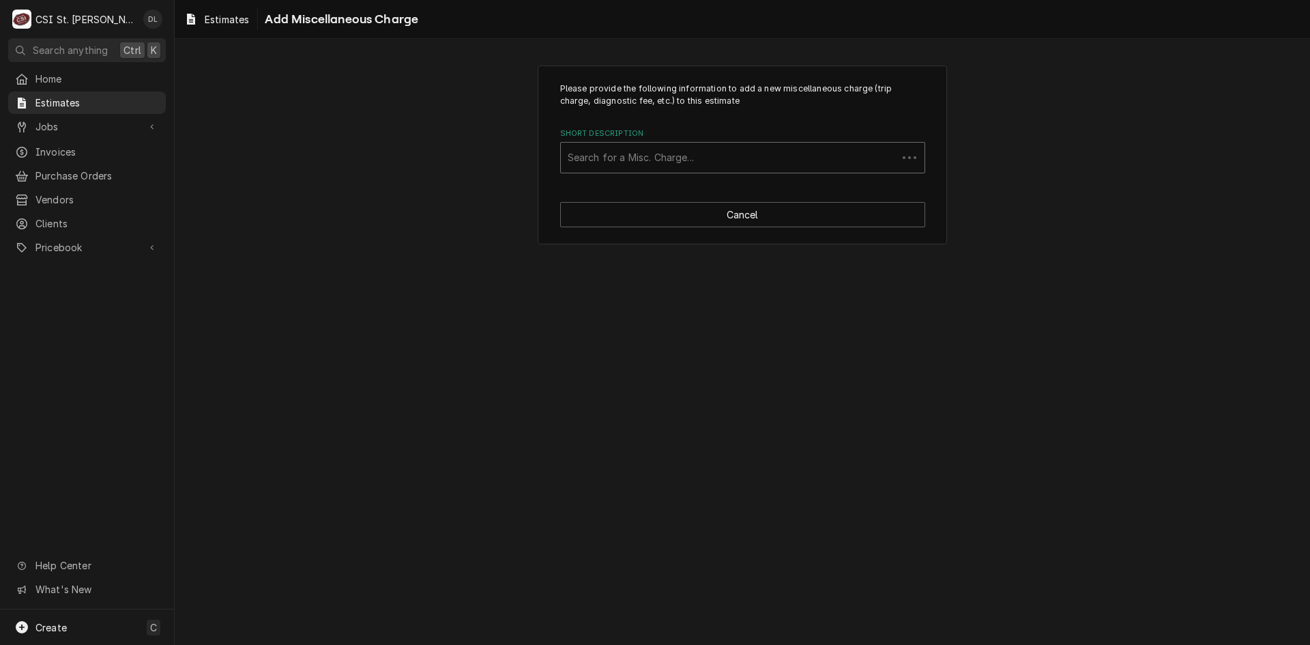
click at [681, 160] on div "Short Description" at bounding box center [729, 157] width 323 height 25
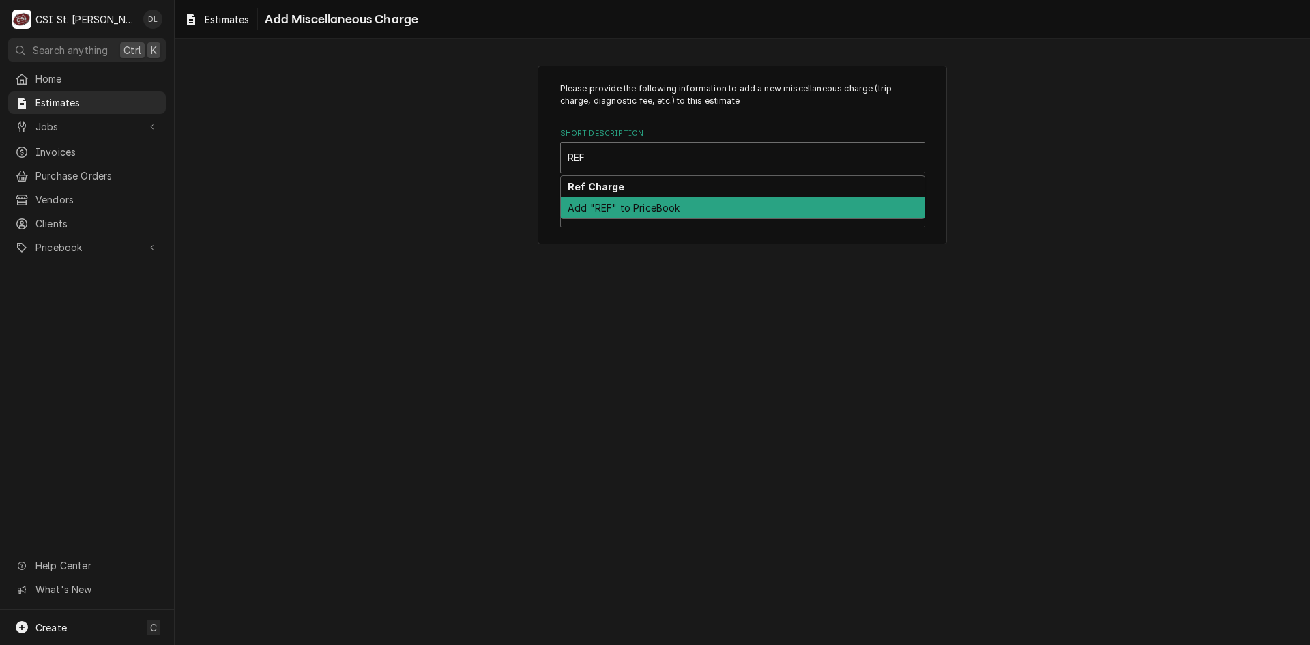
type input "REF"
click at [717, 229] on div "Please provide the following information to add a new miscellaneous charge (tri…" at bounding box center [742, 154] width 409 height 179
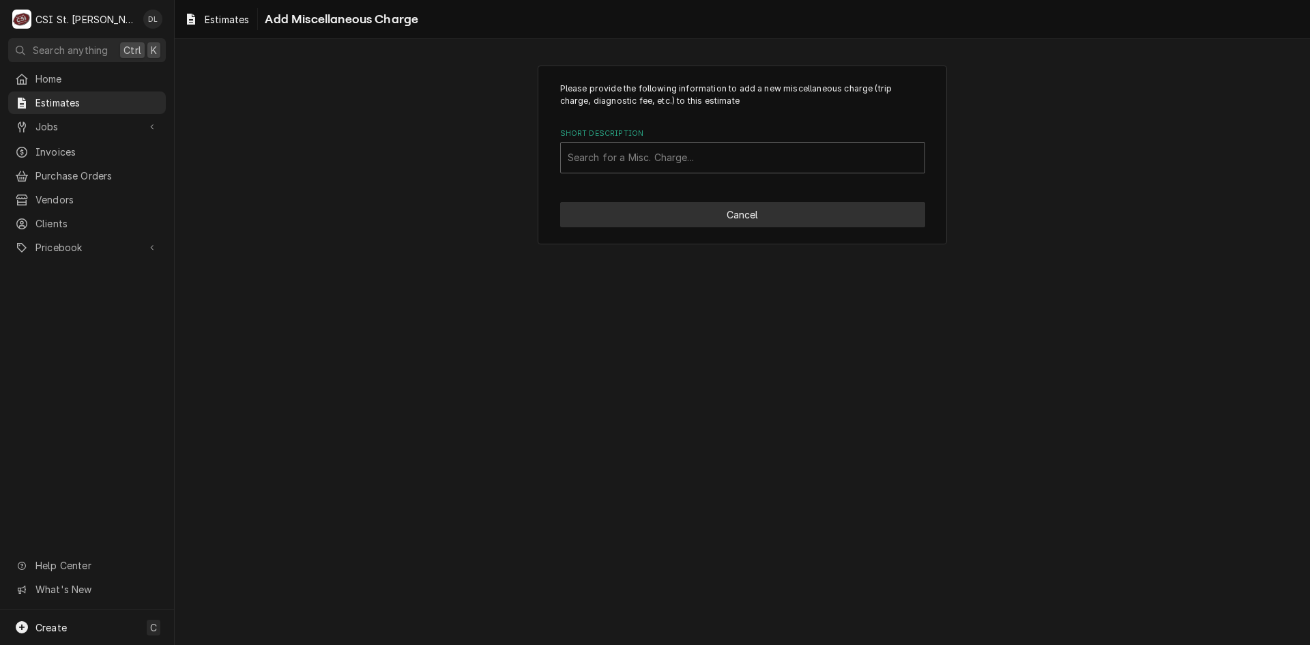
click at [752, 208] on button "Cancel" at bounding box center [742, 214] width 365 height 25
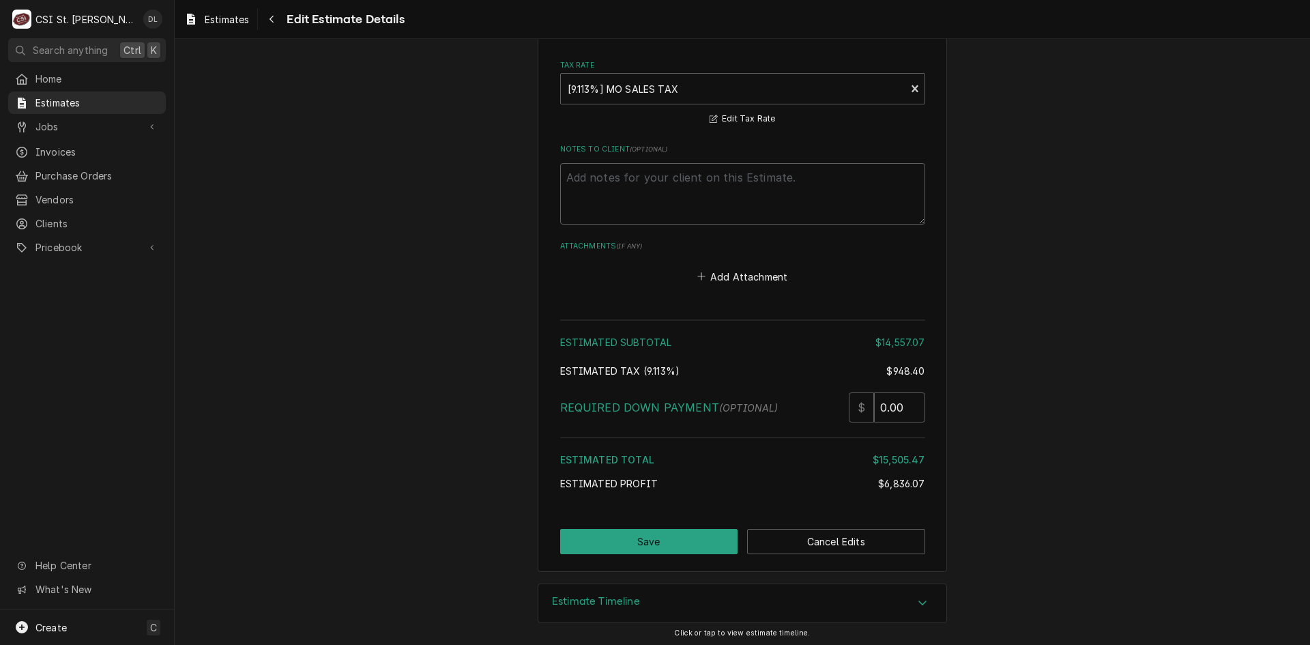
type textarea "x"
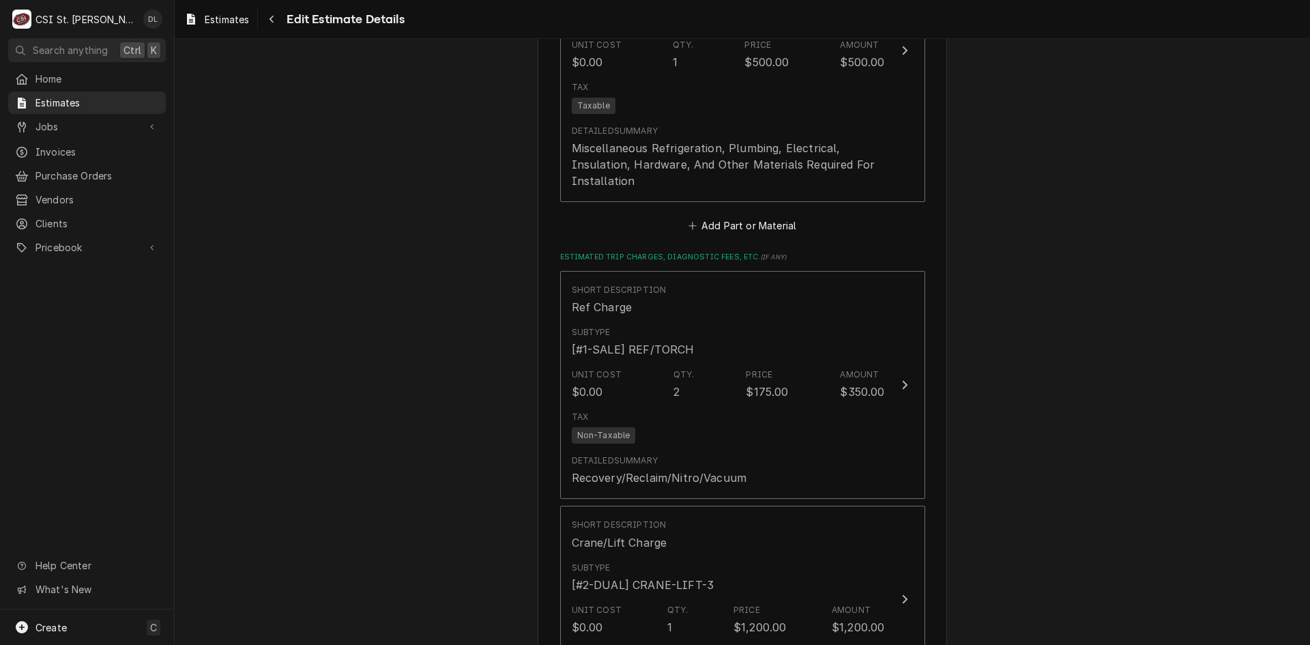
scroll to position [2929, 0]
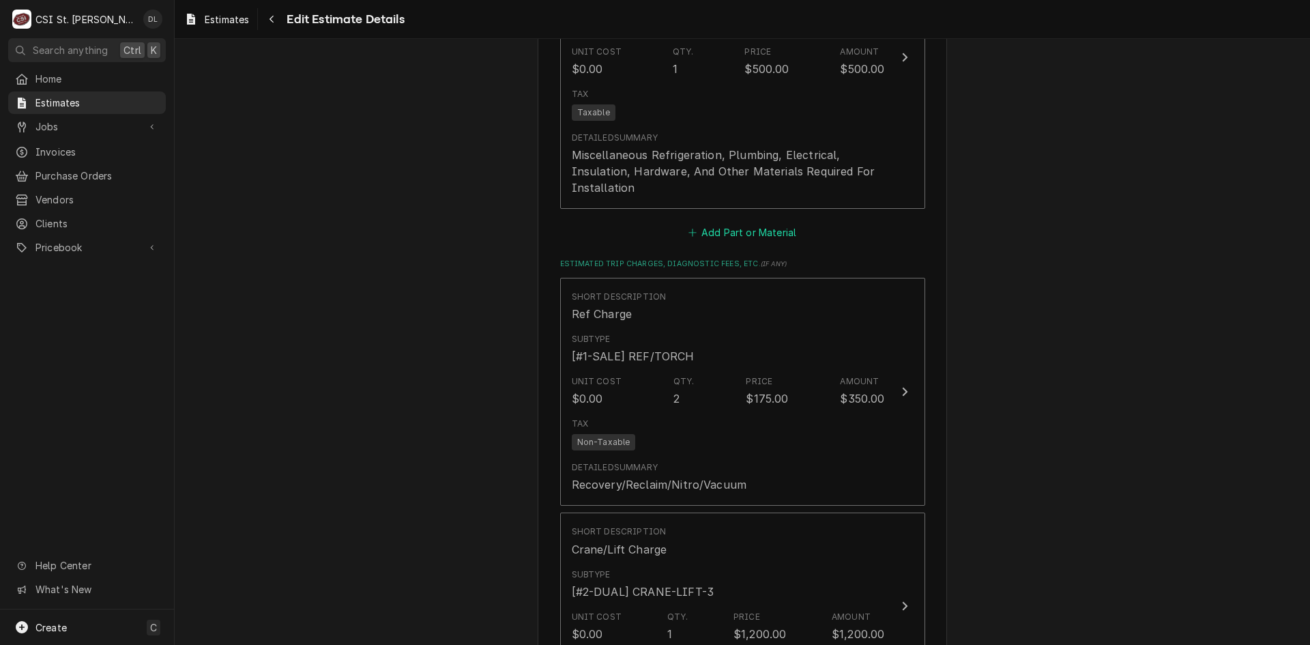
click at [688, 235] on icon "Estimated Parts and Materials" at bounding box center [692, 233] width 8 height 10
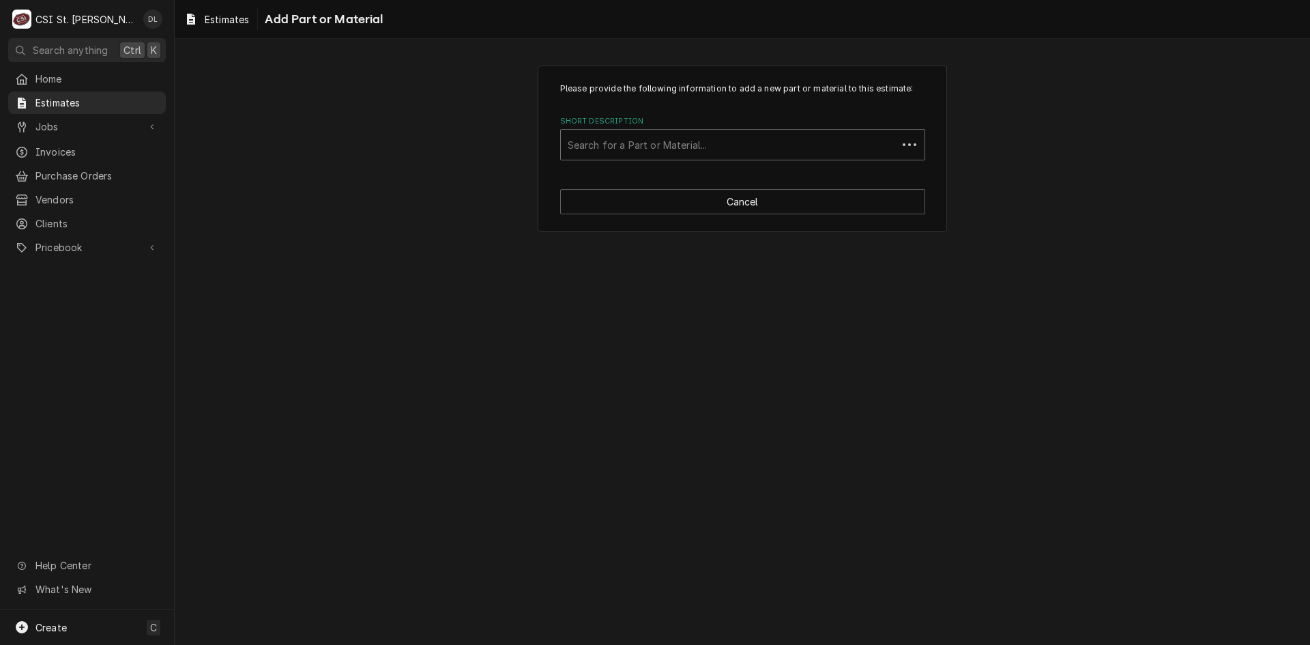
click at [646, 151] on div "Short Description" at bounding box center [729, 144] width 323 height 25
type input "REFRIGERANT"
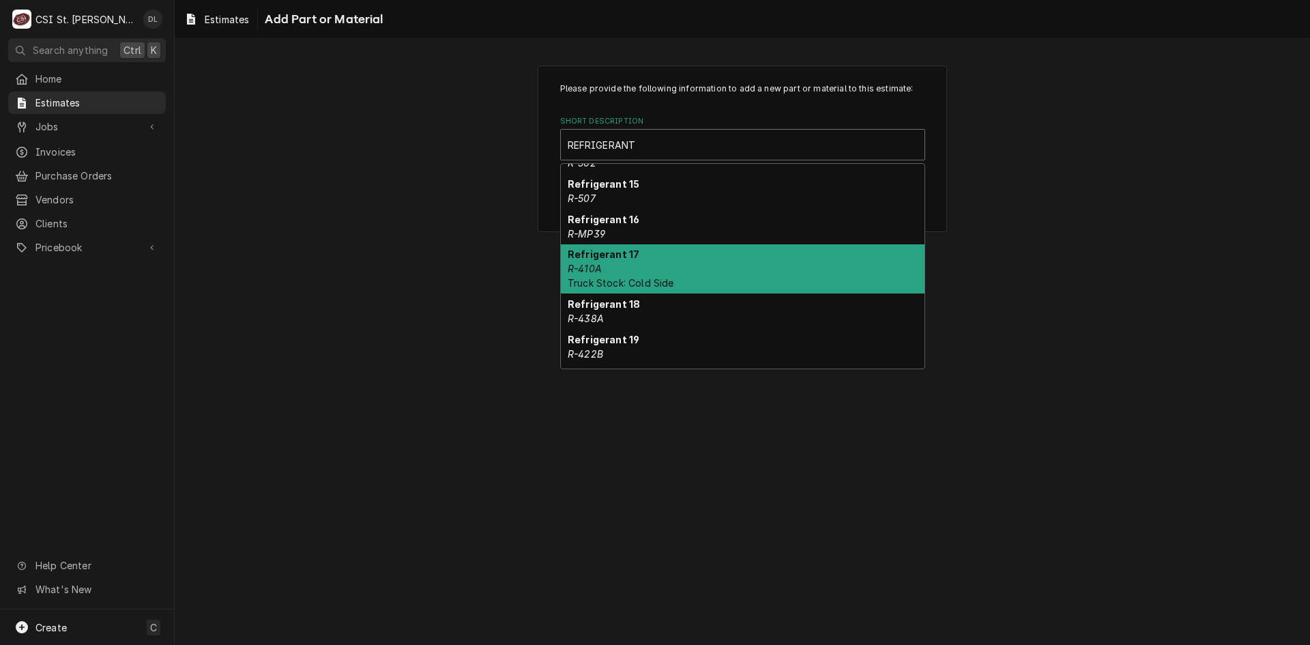
scroll to position [334, 0]
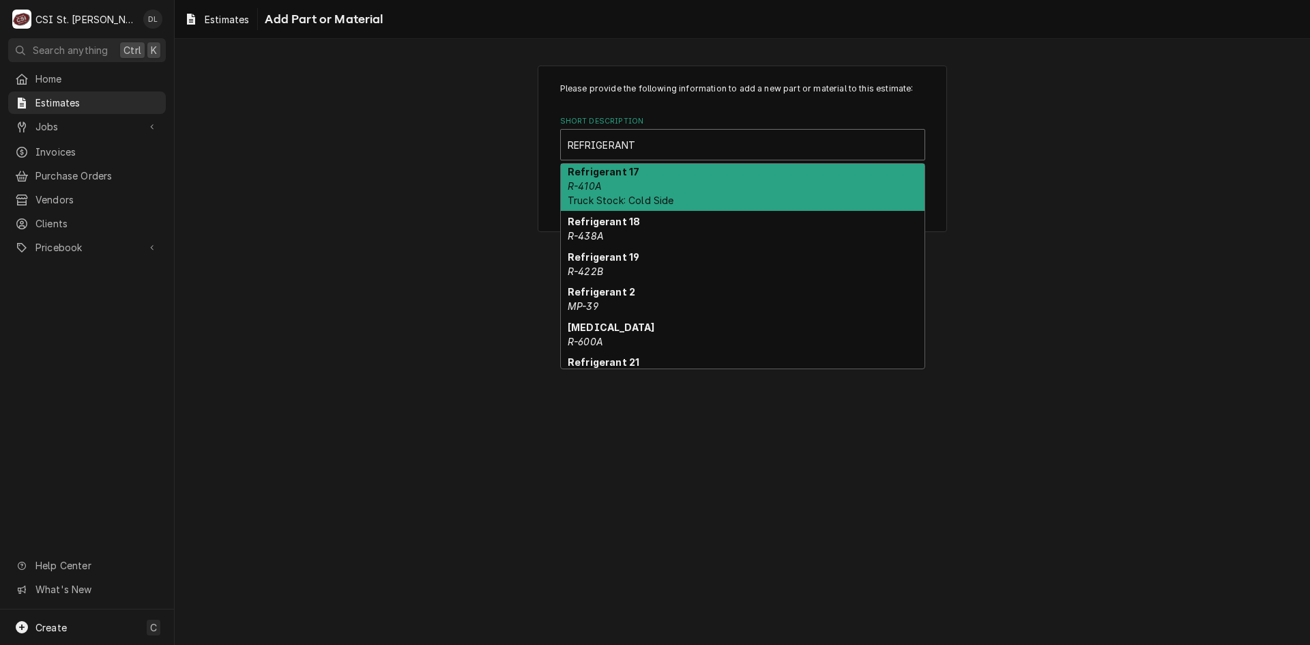
click at [623, 190] on div "Refrigerant 17 R-410A Truck Stock: Cold Side" at bounding box center [743, 187] width 364 height 50
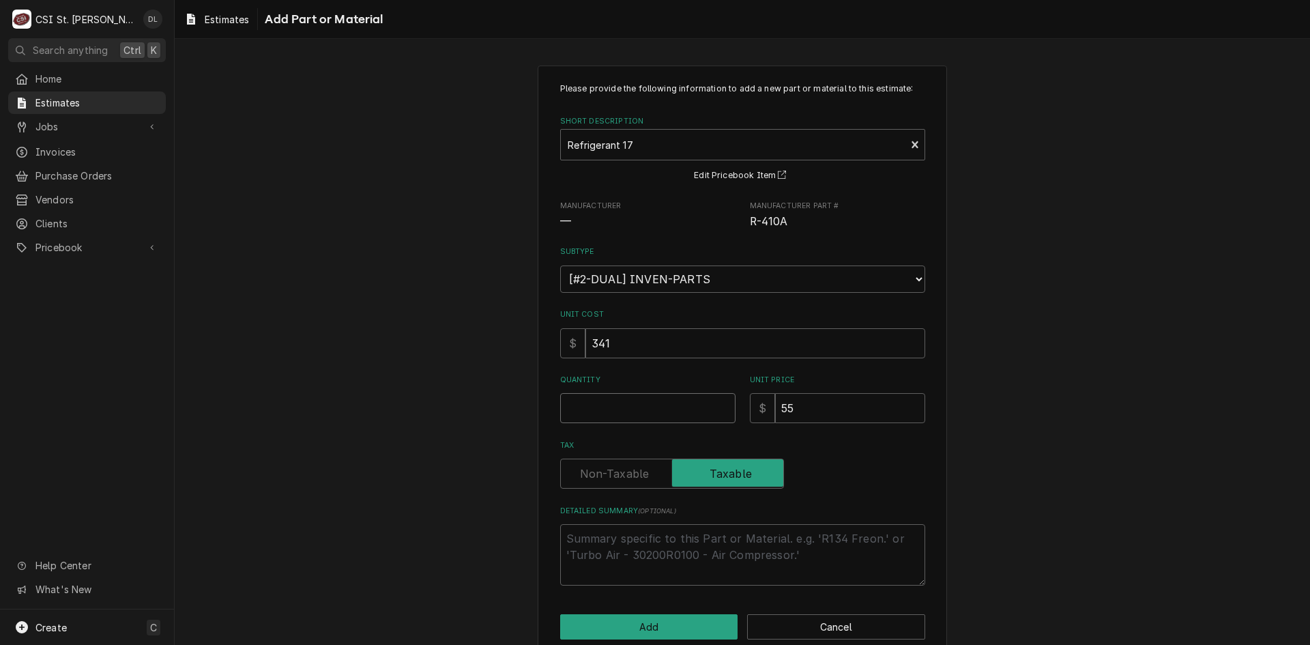
click at [646, 410] on input "Quantity" at bounding box center [647, 408] width 175 height 30
click at [625, 400] on input "Quantity" at bounding box center [647, 408] width 175 height 30
type textarea "x"
type input "1"
type textarea "x"
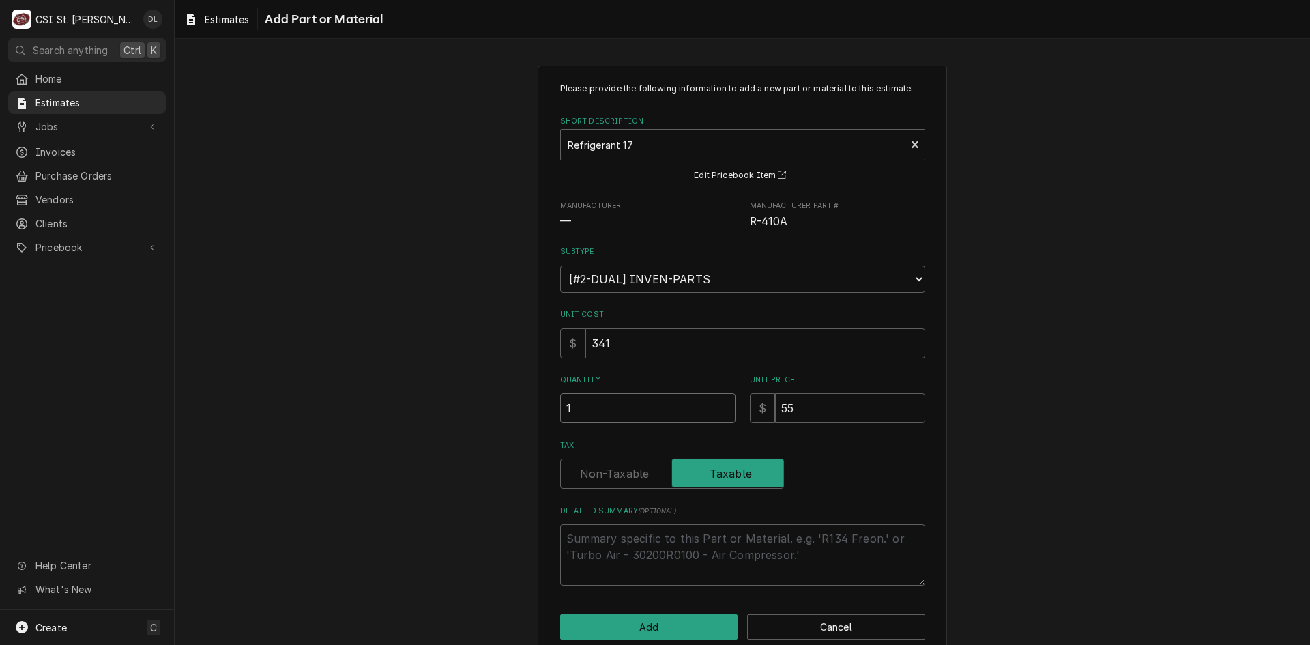
type input "14"
type textarea "x"
type input "14"
click at [656, 623] on button "Add" at bounding box center [649, 626] width 178 height 25
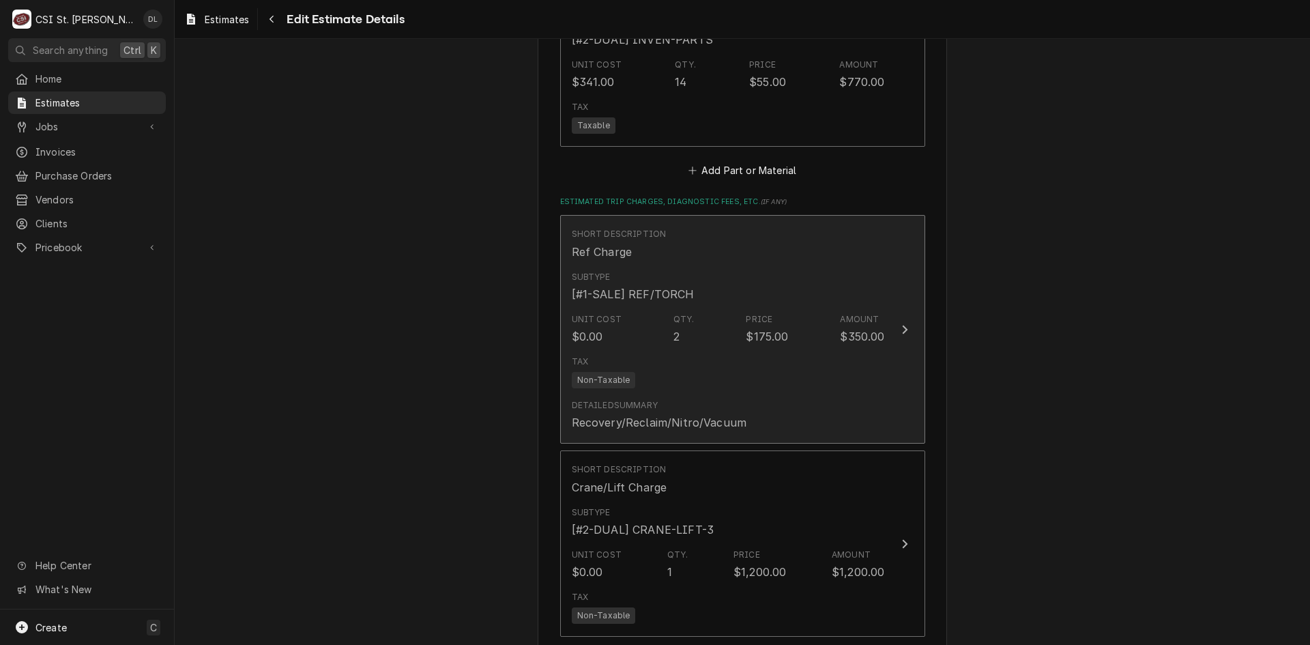
type textarea "x"
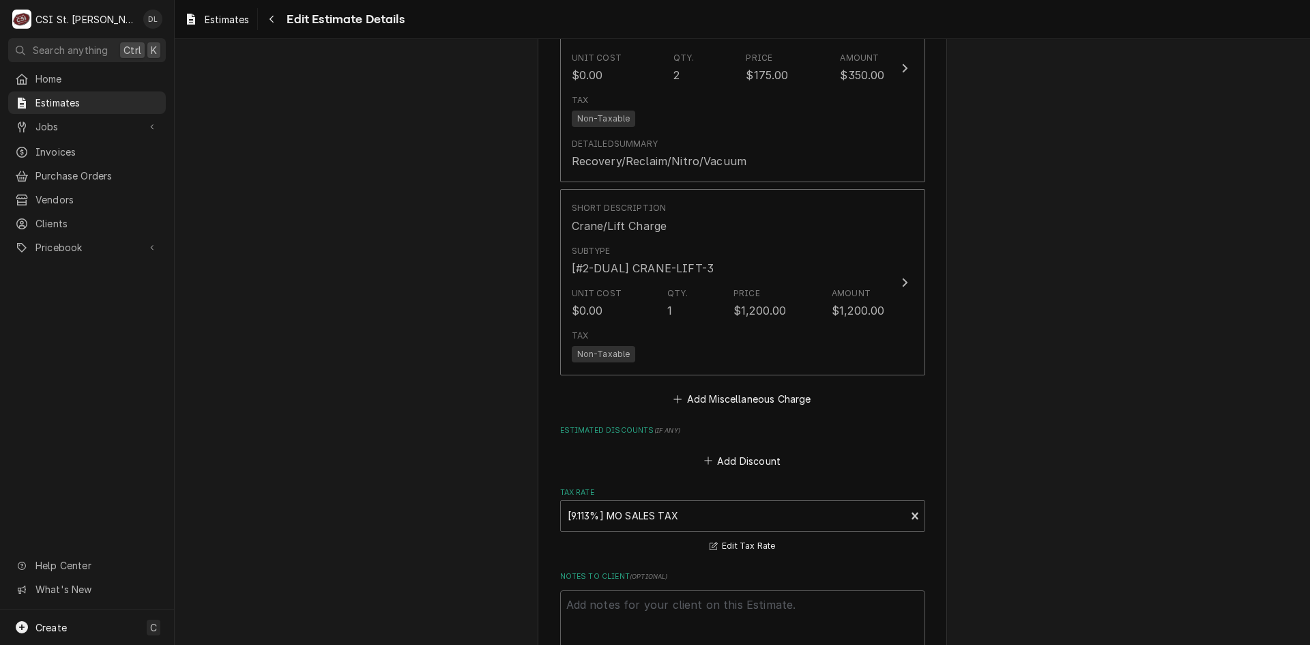
scroll to position [3516, 0]
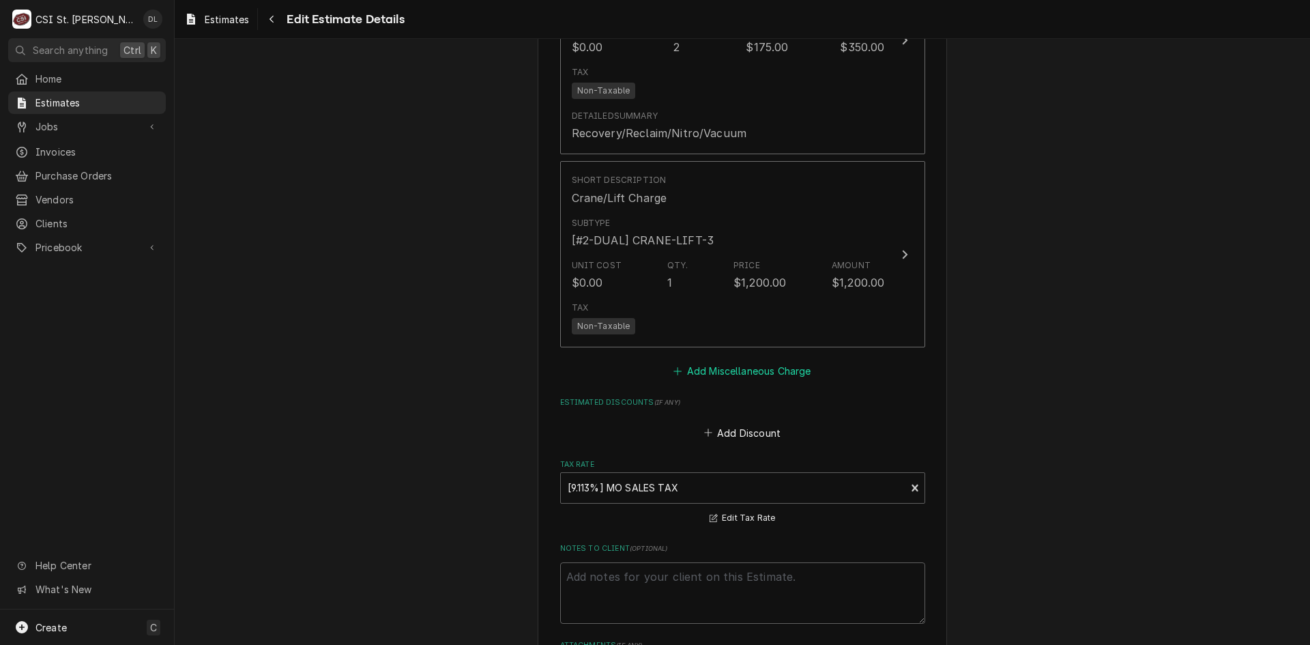
click at [673, 373] on icon "Estimated Trip Charges, Diagnostic Fees, etc." at bounding box center [677, 371] width 8 height 10
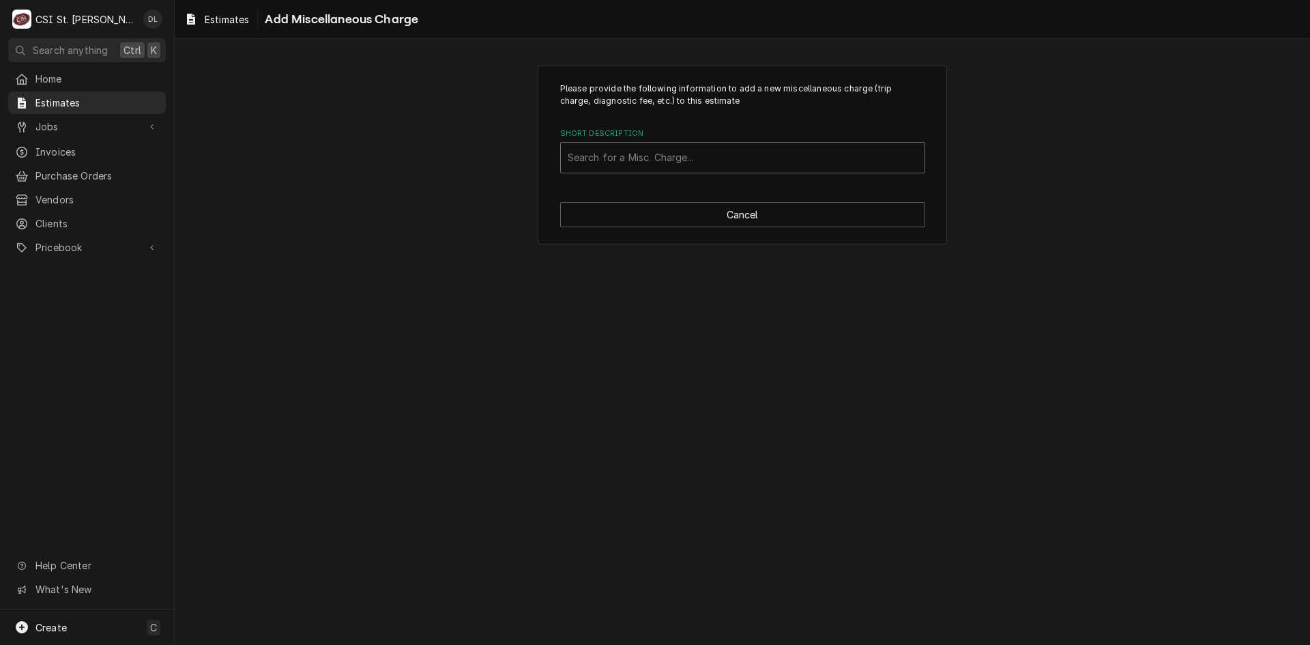
click at [684, 162] on div "Short Description" at bounding box center [743, 157] width 350 height 25
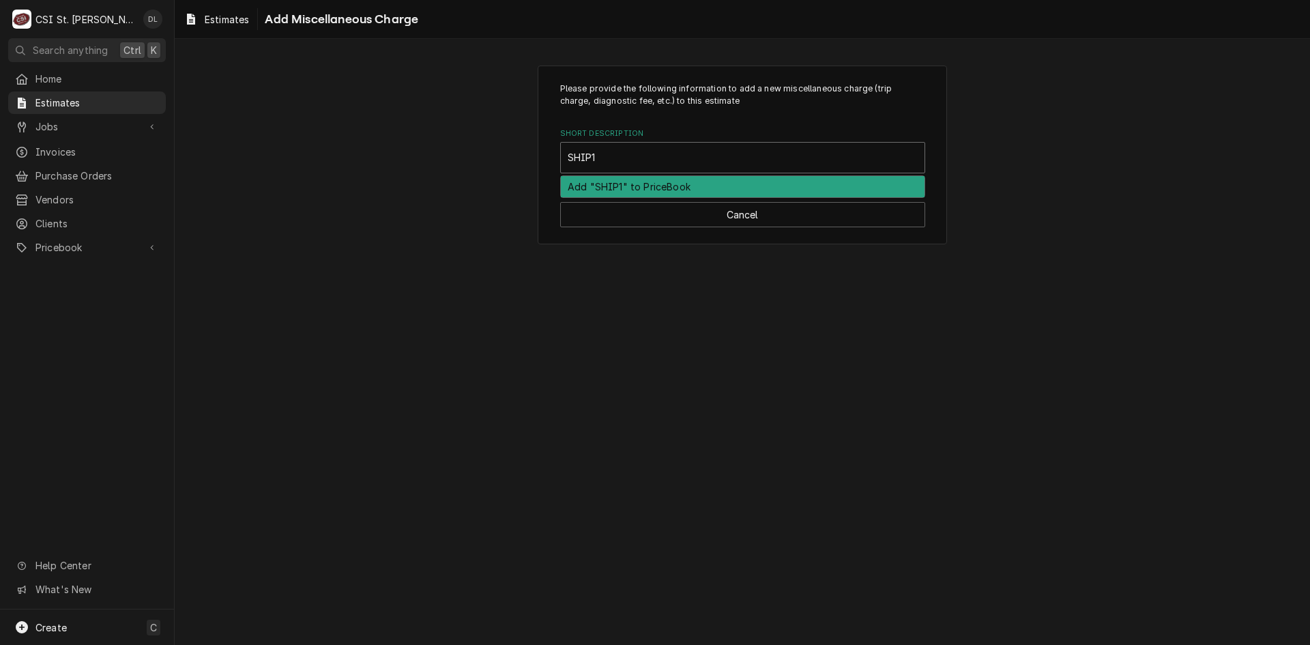
type input "SHIP"
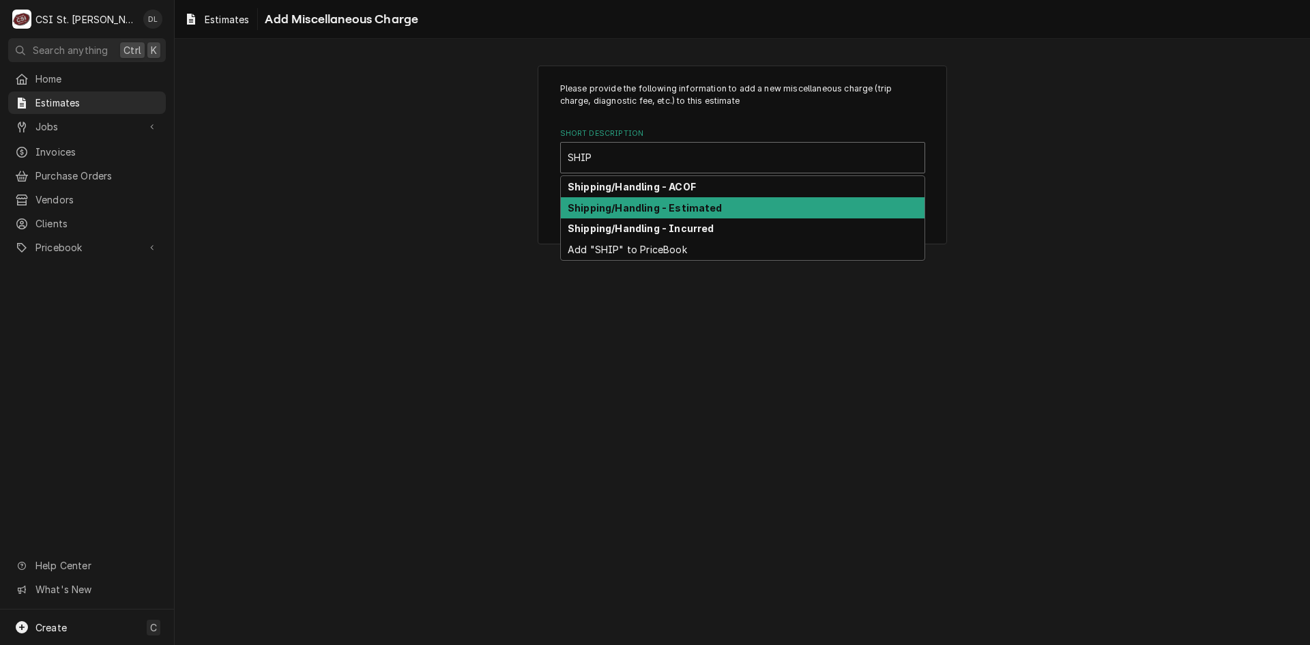
click at [679, 212] on strong "Shipping/Handling - Estimated" at bounding box center [645, 208] width 155 height 12
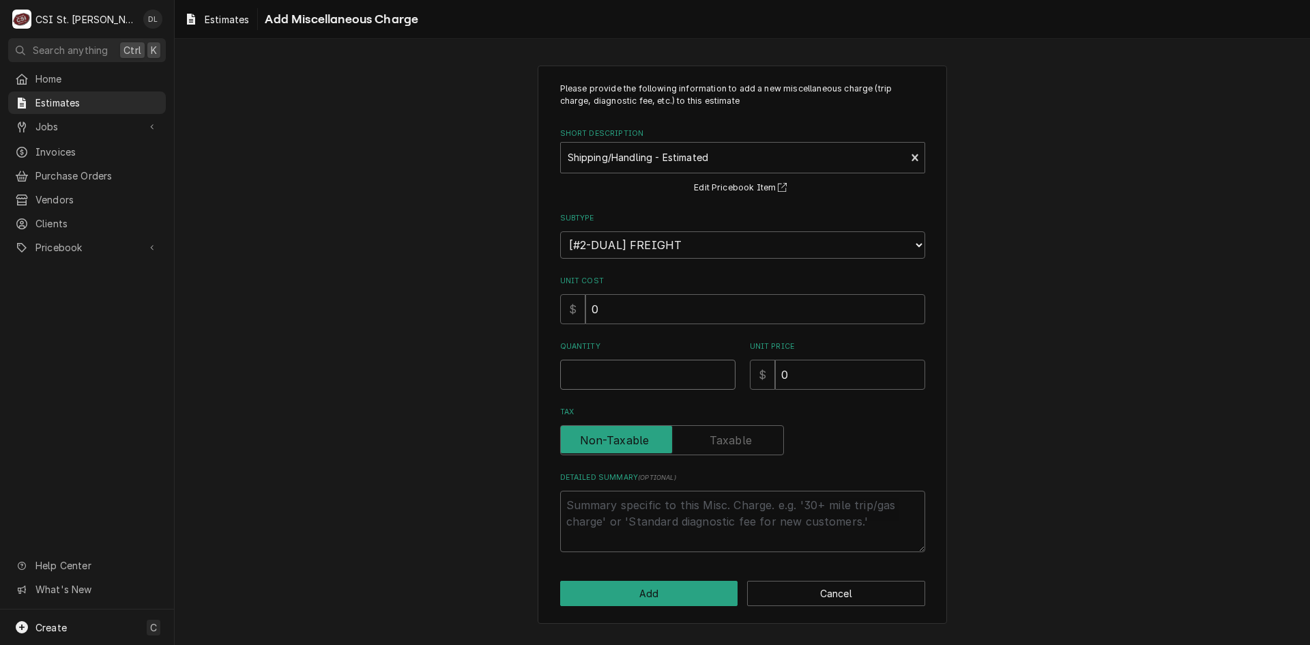
click at [647, 383] on input "Quantity" at bounding box center [647, 375] width 175 height 30
type textarea "x"
type input "1"
type textarea "x"
type input "2"
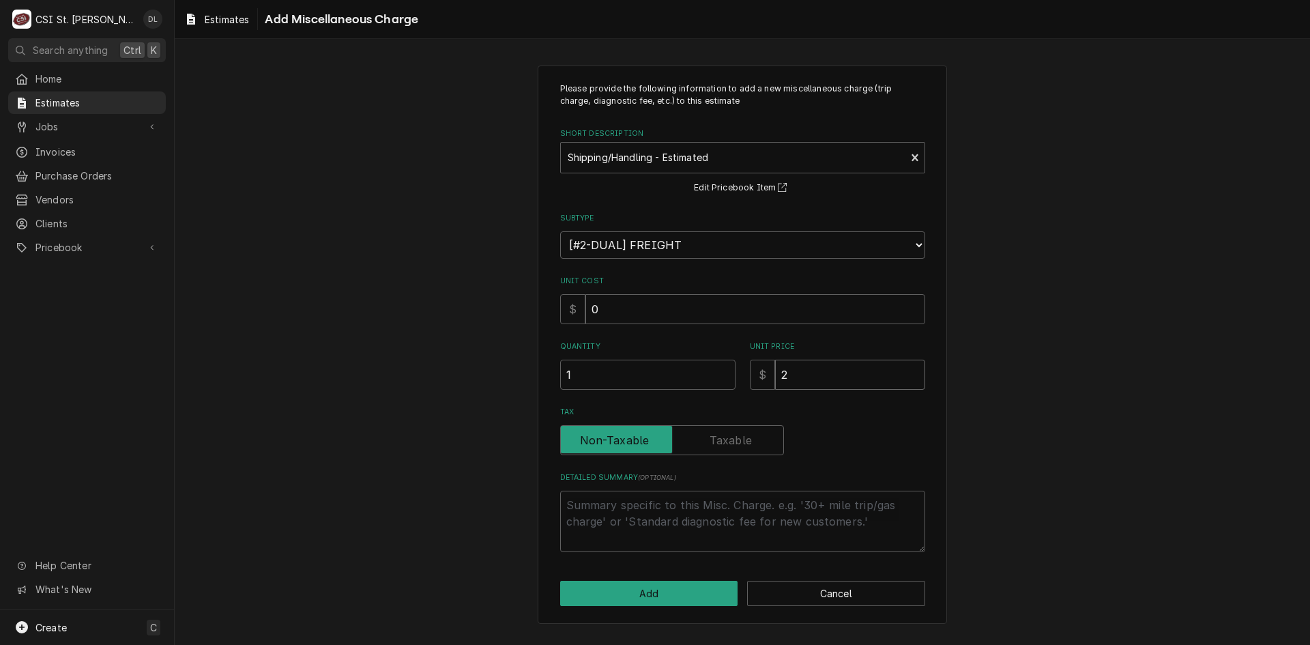
type textarea "x"
type input "25"
type textarea "x"
type input "250"
type textarea "x"
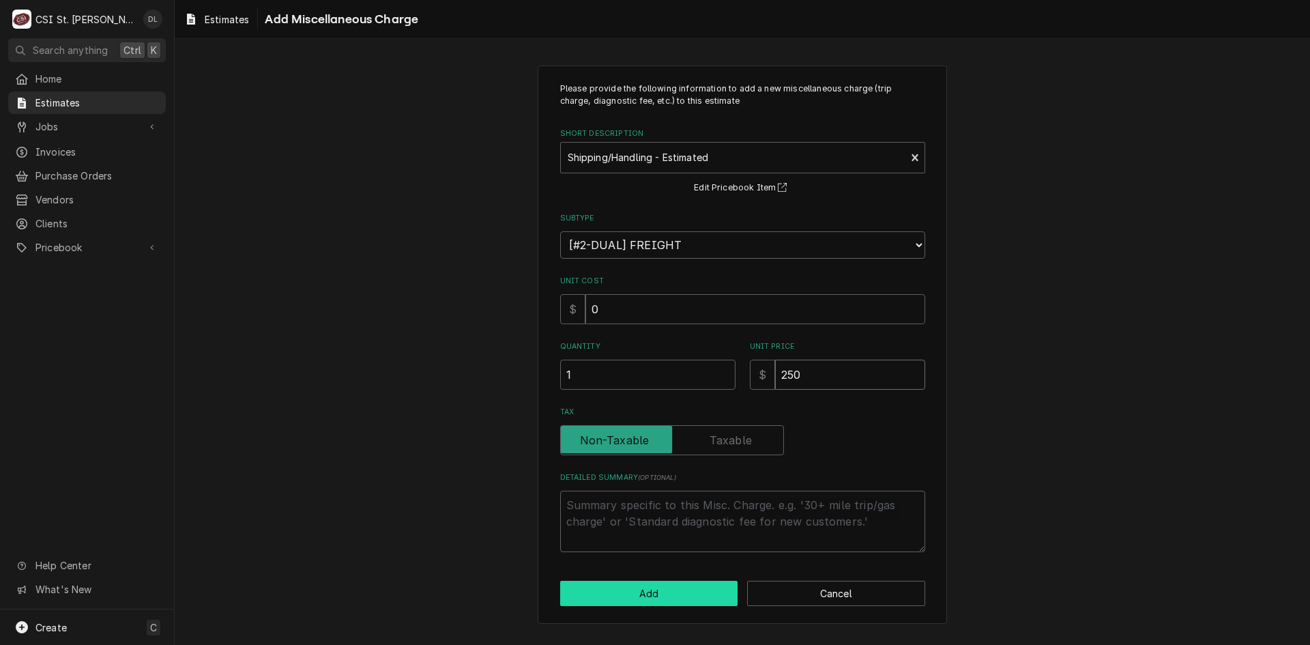
type input "250"
click at [665, 596] on button "Add" at bounding box center [649, 593] width 178 height 25
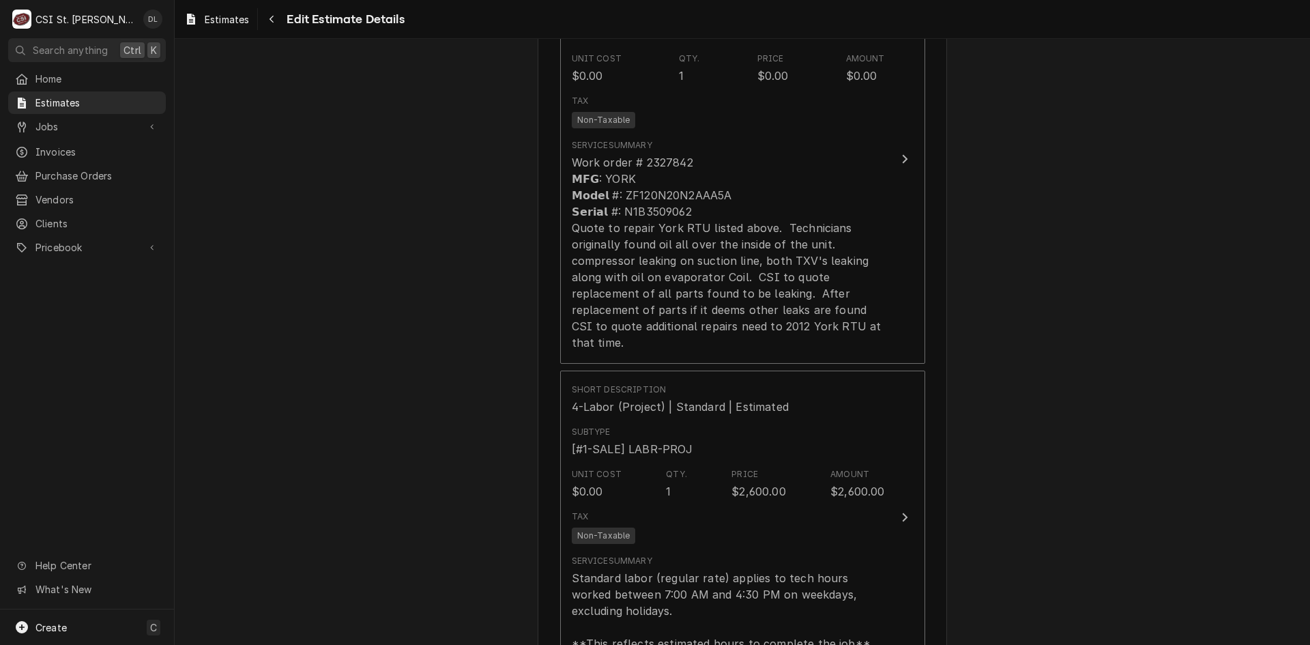
scroll to position [1382, 0]
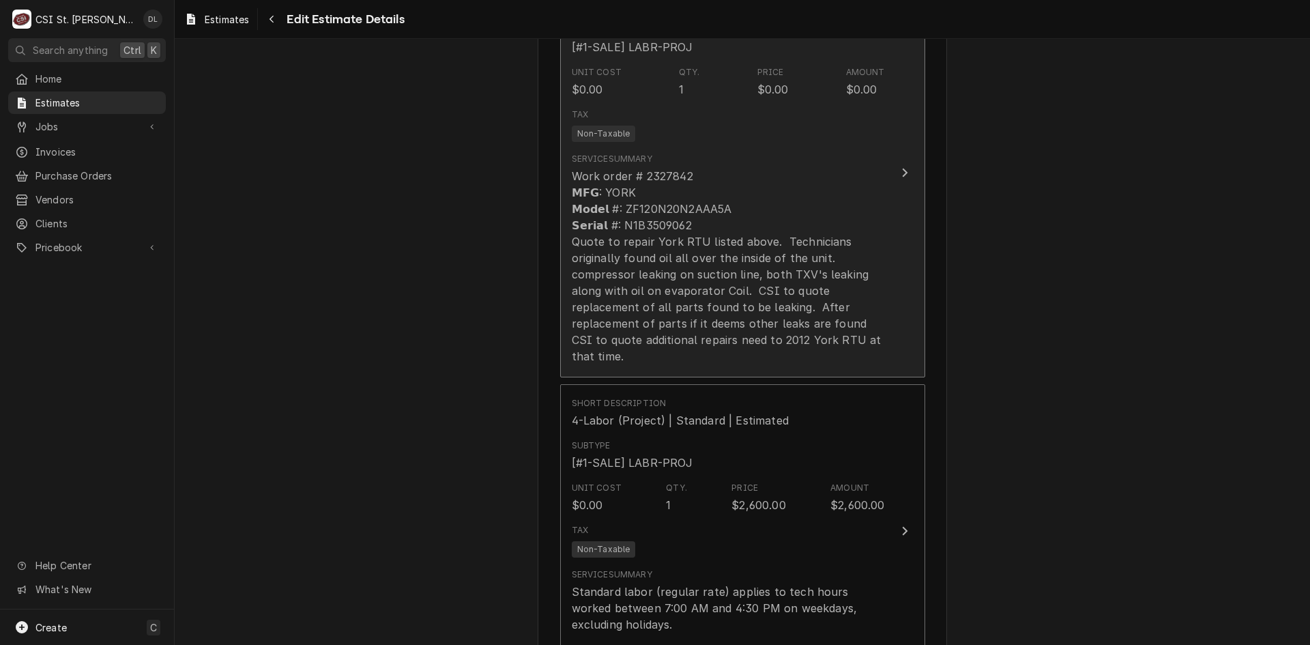
click at [761, 325] on div "Work order # 2327842 𝗠𝗙𝗚: YORK 𝗠𝗼𝗱𝗲𝗹 #: ZF120N20N2AAA5A 𝗦𝗲𝗿𝗶𝗮𝗹 #: N1B3509062 Qu…" at bounding box center [728, 266] width 313 height 196
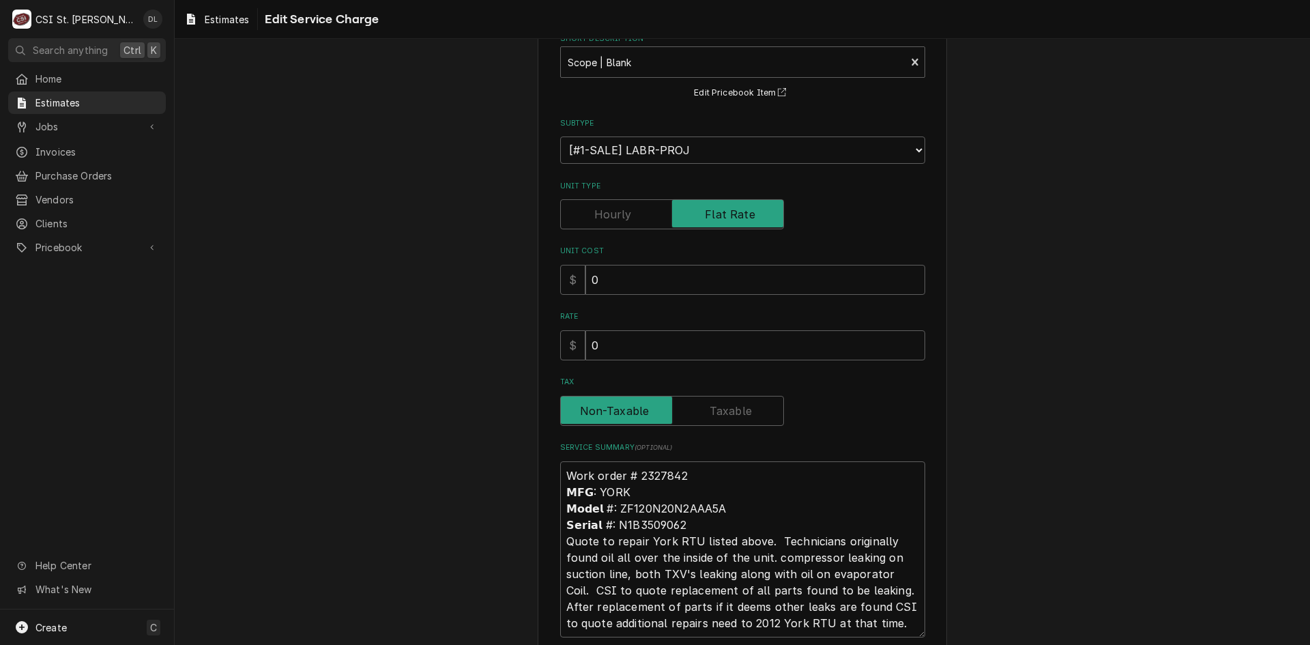
scroll to position [193, 0]
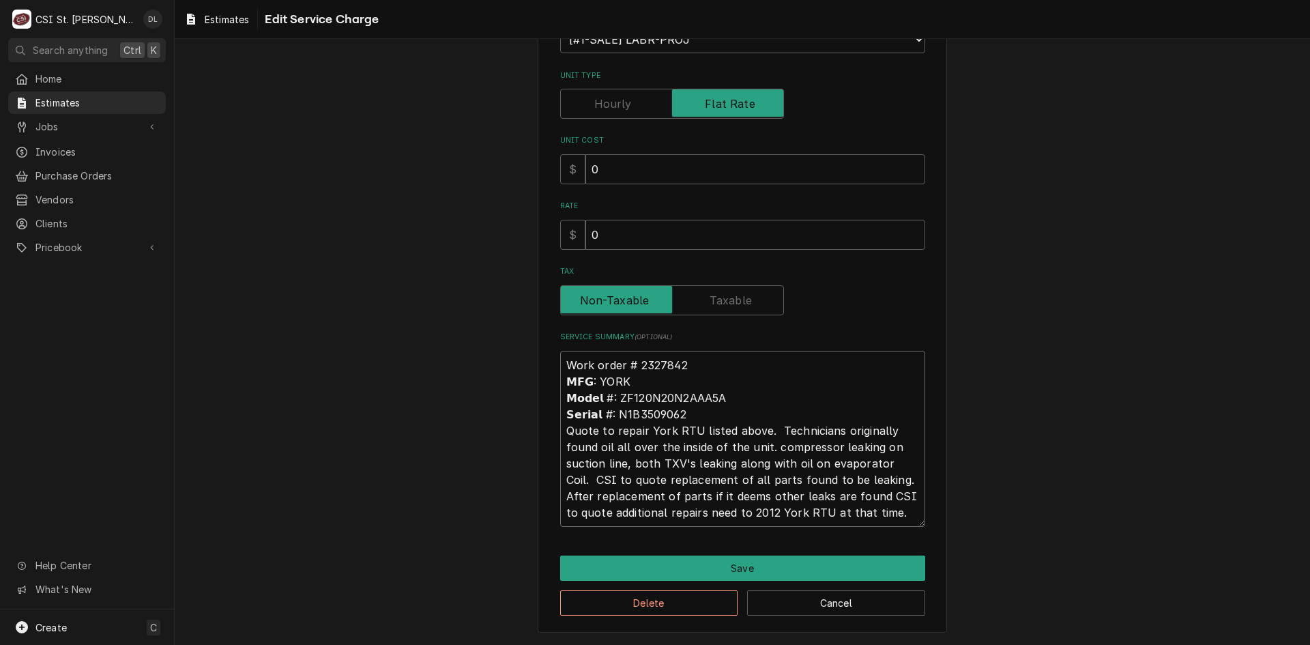
click at [869, 478] on textarea "Work order # 2327842 𝗠𝗙𝗚: YORK 𝗠𝗼𝗱𝗲𝗹 #: ZF120N20N2AAA5A 𝗦𝗲𝗿𝗶𝗮𝗹 #: N1B3509062 Qu…" at bounding box center [742, 439] width 365 height 176
type textarea "x"
type textarea "Work order # 2327842 𝗠𝗙𝗚: YORK 𝗠𝗼𝗱𝗲𝗹 #: ZF120N20N2AAA5A 𝗦𝗲𝗿𝗶𝗮𝗹 #: N1B3509062 Qu…"
type textarea "x"
type textarea "Work order # 2327842 𝗠𝗙𝗚: YORK 𝗠𝗼𝗱𝗲𝗹 #: ZF120N20N2AAA5A 𝗦𝗲𝗿𝗶𝗮𝗹 #: N1B3509062 Qu…"
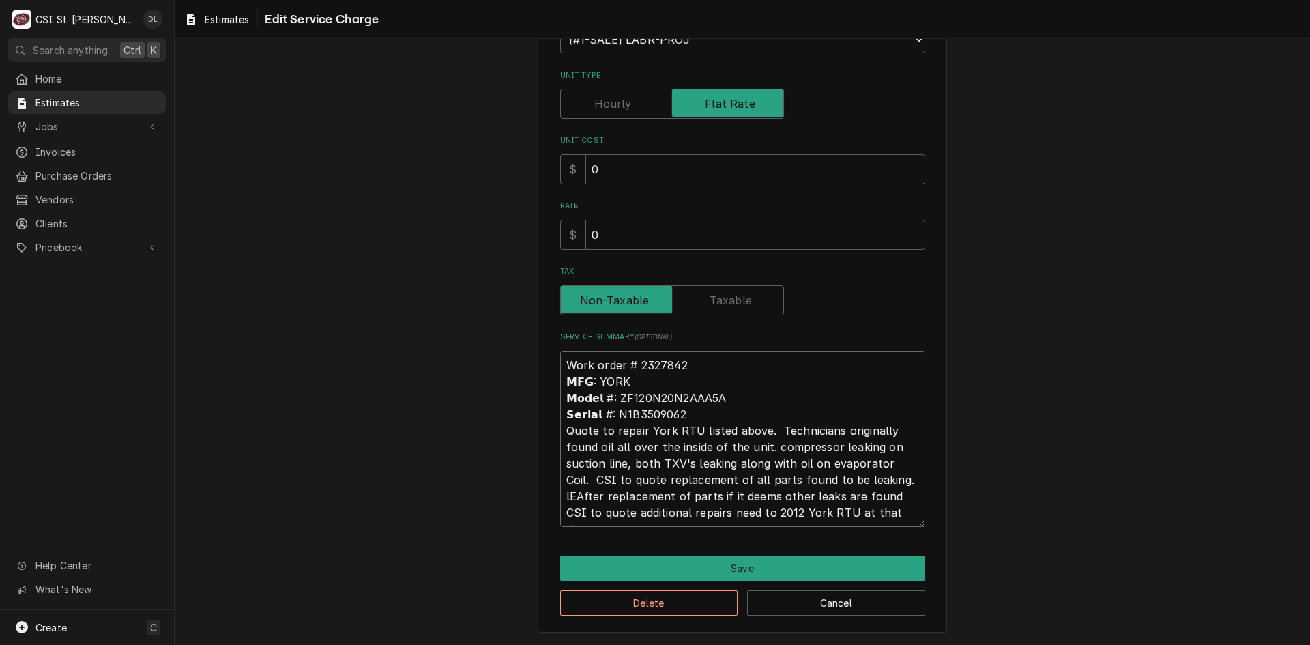
type textarea "x"
type textarea "Work order # 2327842 𝗠𝗙𝗚: YORK 𝗠𝗼𝗱𝗲𝗹 #: ZF120N20N2AAA5A 𝗦𝗲𝗿𝗶𝗮𝗹 #: N1B3509062 Qu…"
type textarea "x"
type textarea "Work order # 2327842 𝗠𝗙𝗚: YORK 𝗠𝗼𝗱𝗲𝗹 #: ZF120N20N2AAA5A 𝗦𝗲𝗿𝗶𝗮𝗹 #: N1B3509062 Qu…"
type textarea "x"
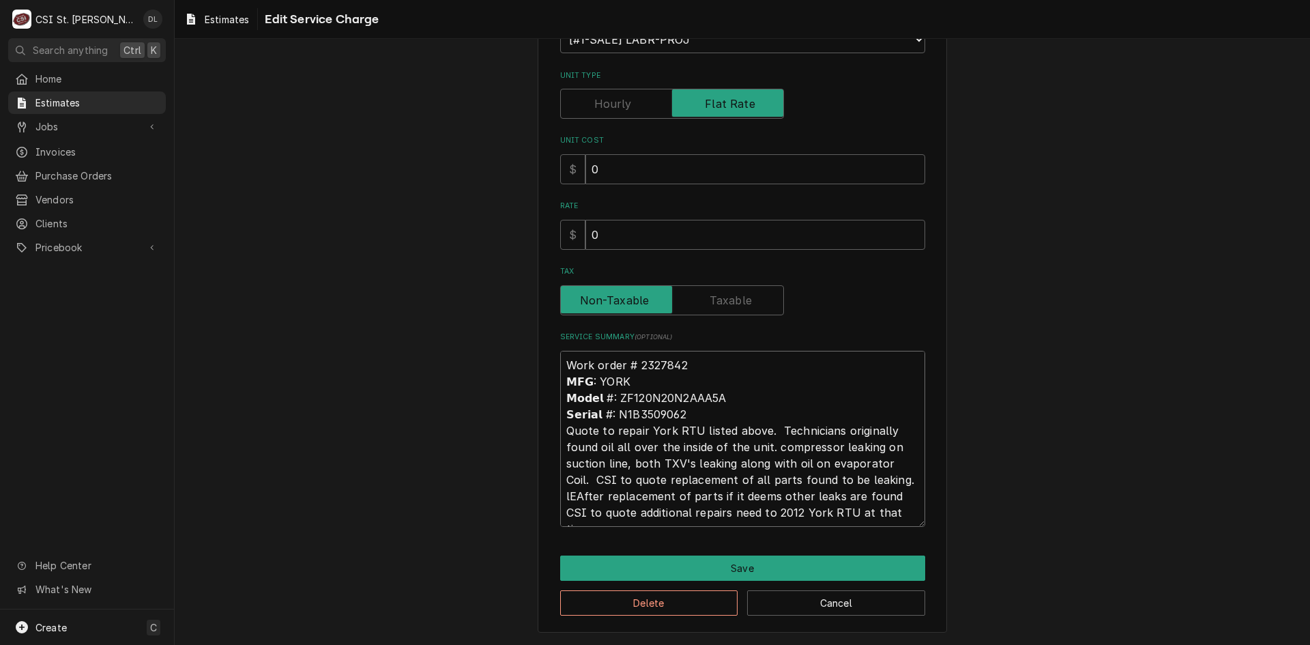
type textarea "Work order # 2327842 𝗠𝗙𝗚: YORK 𝗠𝗼𝗱𝗲𝗹 #: ZF120N20N2AAA5A 𝗦𝗲𝗿𝗶𝗮𝗹 #: N1B3509062 Qu…"
type textarea "x"
type textarea "Work order # 2327842 𝗠𝗙𝗚: YORK 𝗠𝗼𝗱𝗲𝗹 #: ZF120N20N2AAA5A 𝗦𝗲𝗿𝗶𝗮𝗹 #: N1B3509062 Qu…"
type textarea "x"
type textarea "Work order # 2327842 𝗠𝗙𝗚: YORK 𝗠𝗼𝗱𝗲𝗹 #: ZF120N20N2AAA5A 𝗦𝗲𝗿𝗶𝗮𝗹 #: N1B3509062 Qu…"
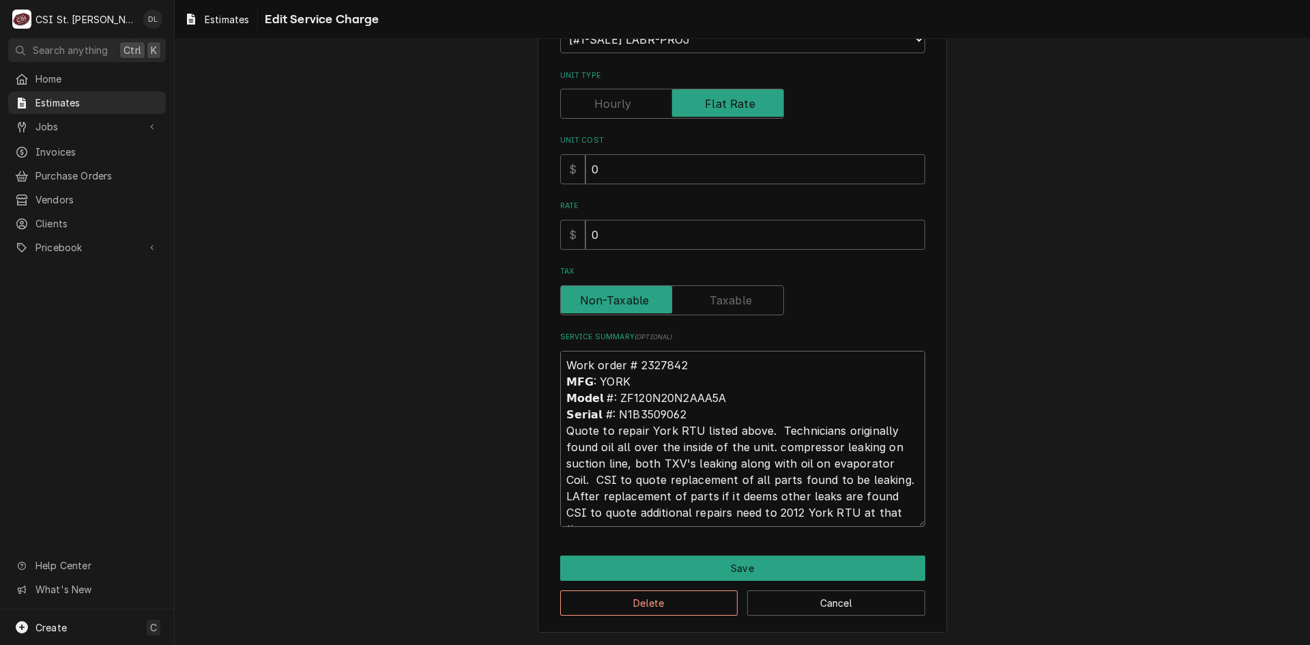
type textarea "x"
type textarea "Work order # 2327842 𝗠𝗙𝗚: YORK 𝗠𝗼𝗱𝗲𝗹 #: ZF120N20N2AAA5A 𝗦𝗲𝗿𝗶𝗮𝗹 #: N1B3509062 Qu…"
type textarea "x"
type textarea "Work order # 2327842 𝗠𝗙𝗚: YORK 𝗠𝗼𝗱𝗲𝗹 #: ZF120N20N2AAA5A 𝗦𝗲𝗿𝗶𝗮𝗹 #: N1B3509062 Qu…"
type textarea "x"
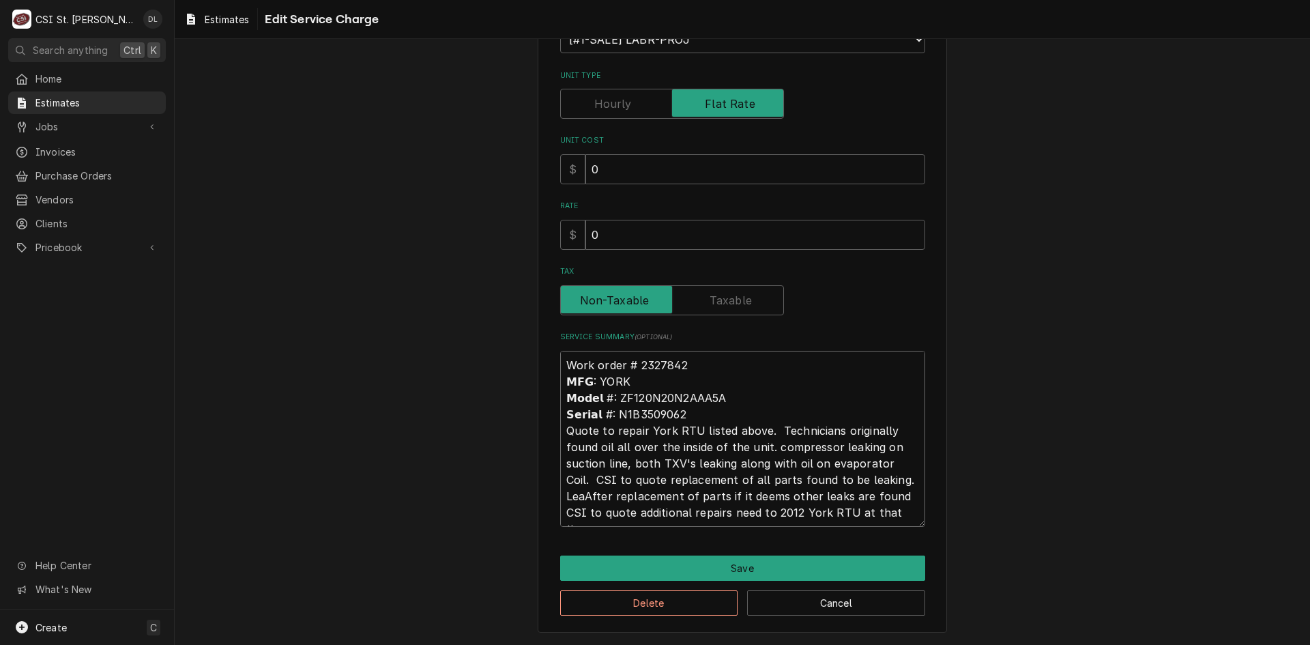
type textarea "Work order # 2327842 𝗠𝗙𝗚: YORK 𝗠𝗼𝗱𝗲𝗹 #: ZF120N20N2AAA5A 𝗦𝗲𝗿𝗶𝗮𝗹 #: N1B3509062 Qu…"
type textarea "x"
type textarea "Work order # 2327842 𝗠𝗙𝗚: YORK 𝗠𝗼𝗱𝗲𝗹 #: ZF120N20N2AAA5A 𝗦𝗲𝗿𝗶𝗮𝗹 #: N1B3509062 Qu…"
type textarea "x"
type textarea "Work order # 2327842 𝗠𝗙𝗚: YORK 𝗠𝗼𝗱𝗲𝗹 #: ZF120N20N2AAA5A 𝗦𝗲𝗿𝗶𝗮𝗹 #: N1B3509062 Qu…"
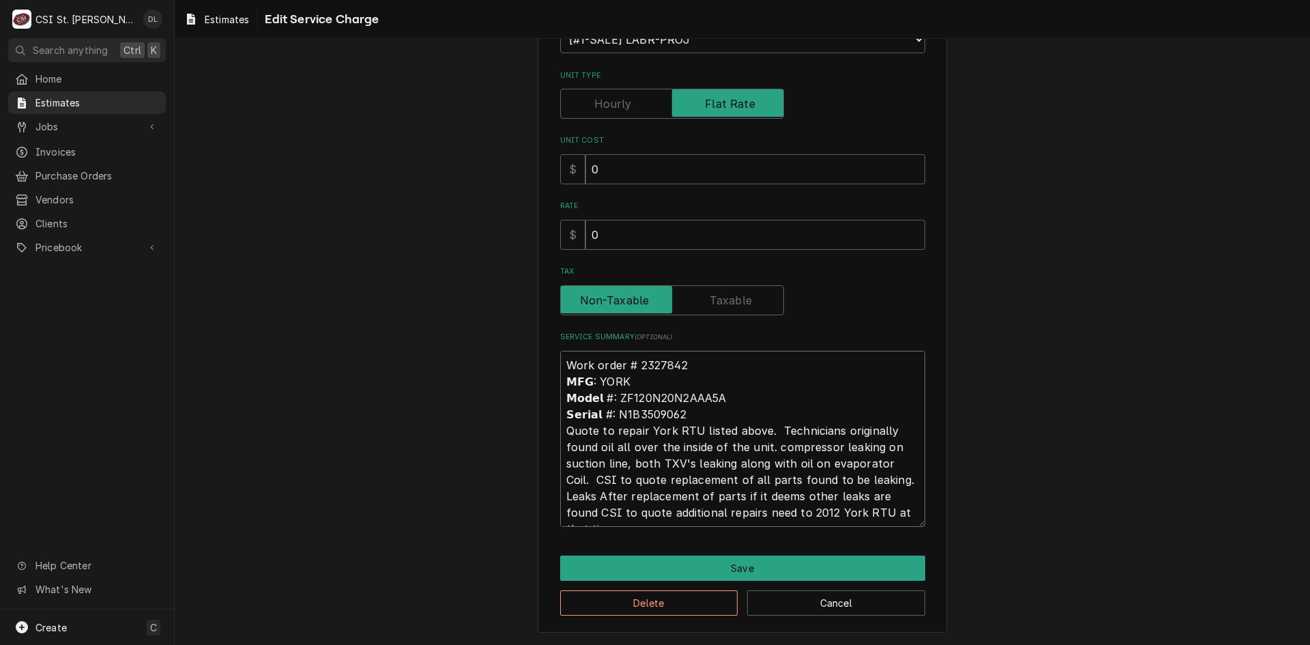
type textarea "x"
type textarea "Work order # 2327842 𝗠𝗙𝗚: YORK 𝗠𝗼𝗱𝗲𝗹 #: ZF120N20N2AAA5A 𝗦𝗲𝗿𝗶𝗮𝗹 #: N1B3509062 Qu…"
type textarea "x"
type textarea "Work order # 2327842 𝗠𝗙𝗚: YORK 𝗠𝗼𝗱𝗲𝗹 #: ZF120N20N2AAA5A 𝗦𝗲𝗿𝗶𝗮𝗹 #: N1B3509062 Qu…"
type textarea "x"
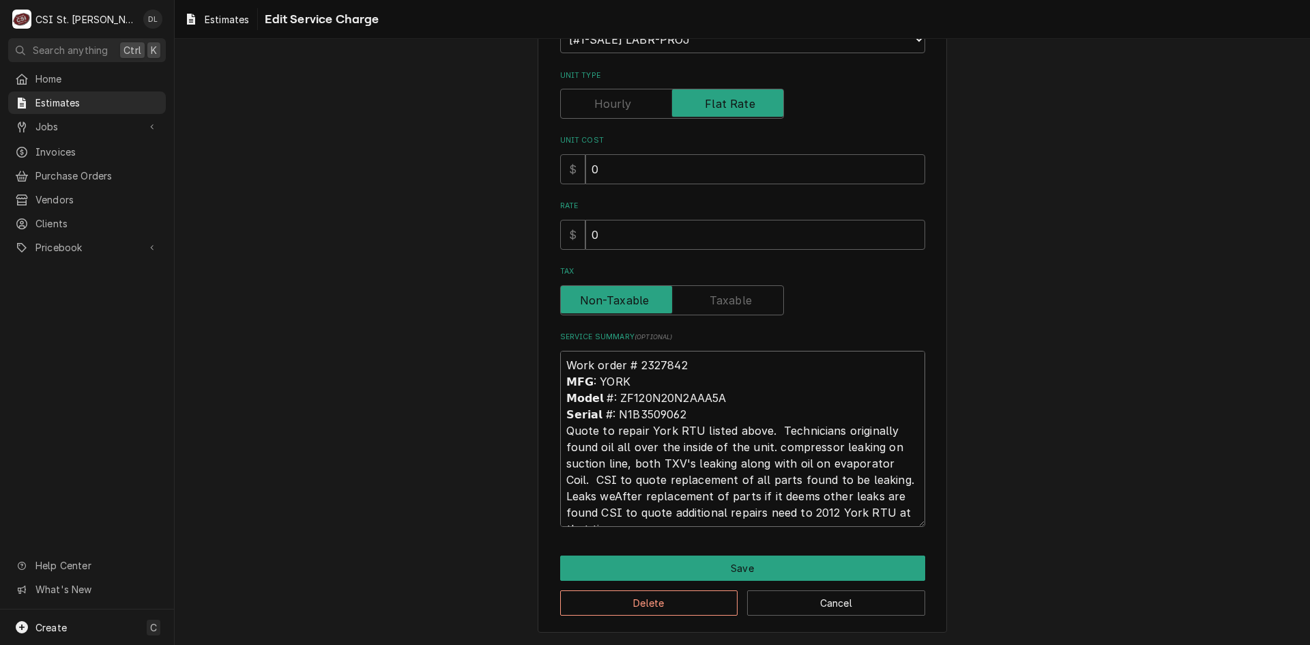
type textarea "Work order # 2327842 𝗠𝗙𝗚: YORK 𝗠𝗼𝗱𝗲𝗹 #: ZF120N20N2AAA5A 𝗦𝗲𝗿𝗶𝗮𝗹 #: N1B3509062 Qu…"
type textarea "x"
type textarea "Work order # 2327842 𝗠𝗙𝗚: YORK 𝗠𝗼𝗱𝗲𝗹 #: ZF120N20N2AAA5A 𝗦𝗲𝗿𝗶𝗮𝗹 #: N1B3509062 Qu…"
type textarea "x"
type textarea "Work order # 2327842 𝗠𝗙𝗚: YORK 𝗠𝗼𝗱𝗲𝗹 #: ZF120N20N2AAA5A 𝗦𝗲𝗿𝗶𝗮𝗹 #: N1B3509062 Qu…"
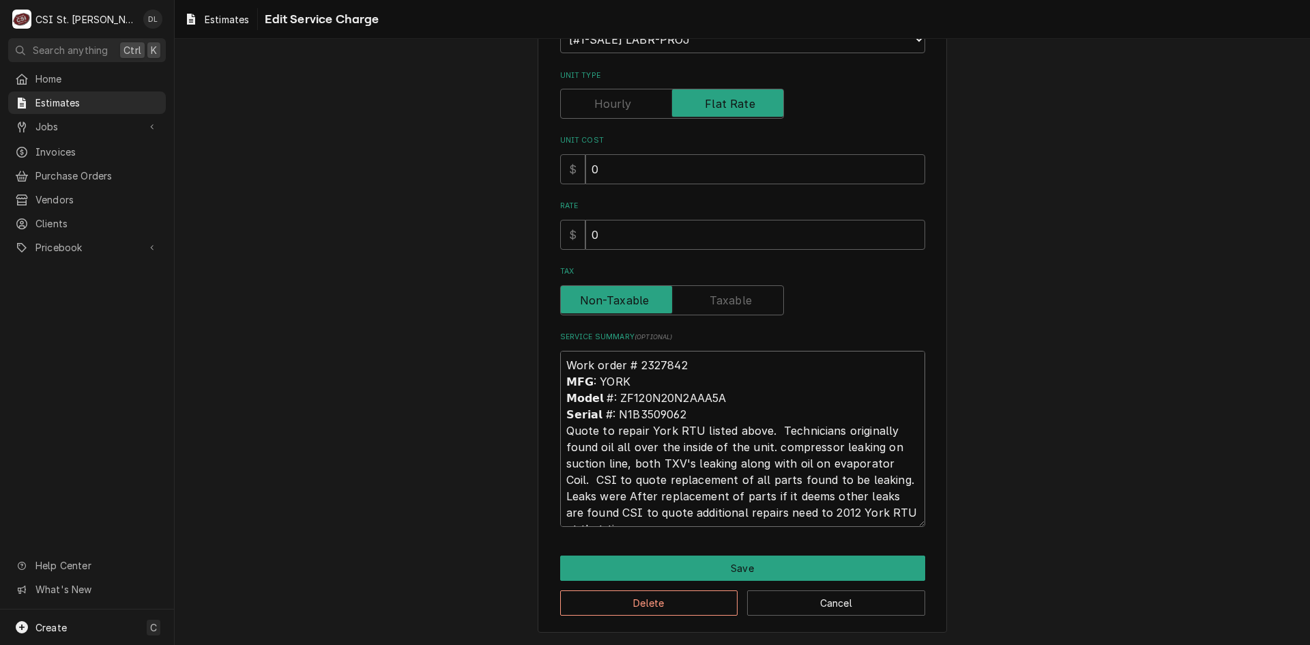
type textarea "x"
type textarea "Work order # 2327842 𝗠𝗙𝗚: YORK 𝗠𝗼𝗱𝗲𝗹 #: ZF120N20N2AAA5A 𝗦𝗲𝗿𝗶𝗮𝗹 #: N1B3509062 Qu…"
type textarea "x"
type textarea "Work order # 2327842 𝗠𝗙𝗚: YORK 𝗠𝗼𝗱𝗲𝗹 #: ZF120N20N2AAA5A 𝗦𝗲𝗿𝗶𝗮𝗹 #: N1B3509062 Qu…"
type textarea "x"
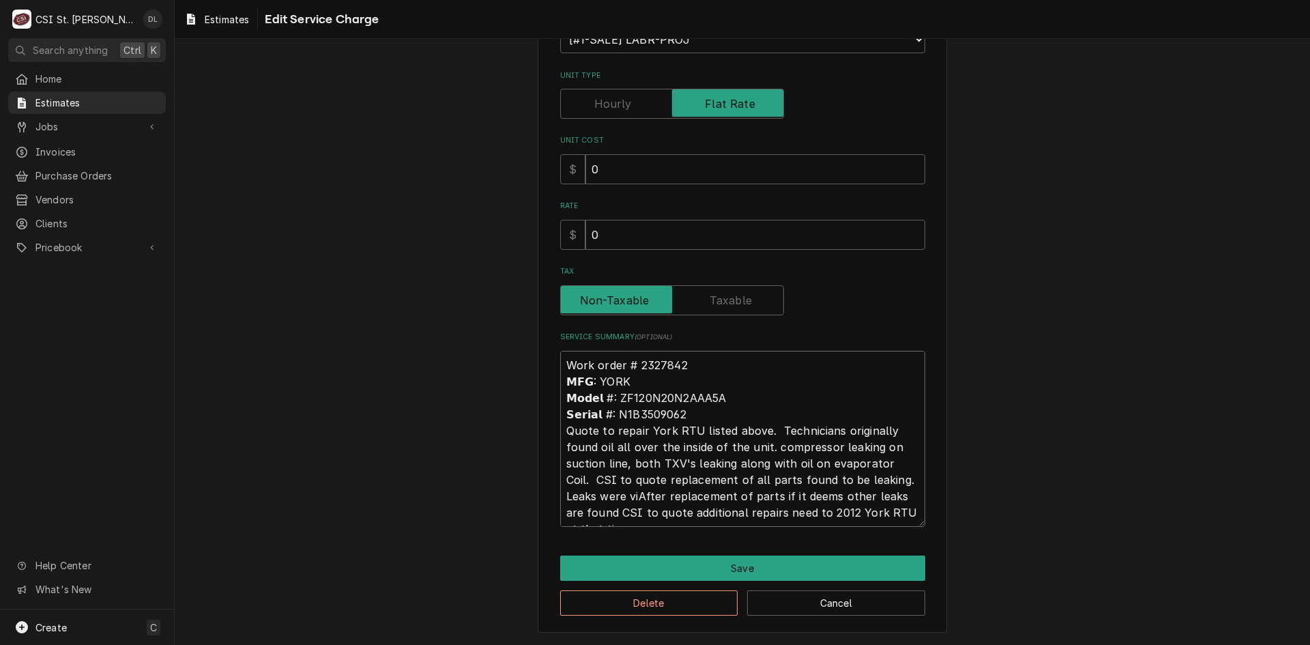
type textarea "Work order # 2327842 𝗠𝗙𝗚: YORK 𝗠𝗼𝗱𝗲𝗹 #: ZF120N20N2AAA5A 𝗦𝗲𝗿𝗶𝗮𝗹 #: N1B3509062 Qu…"
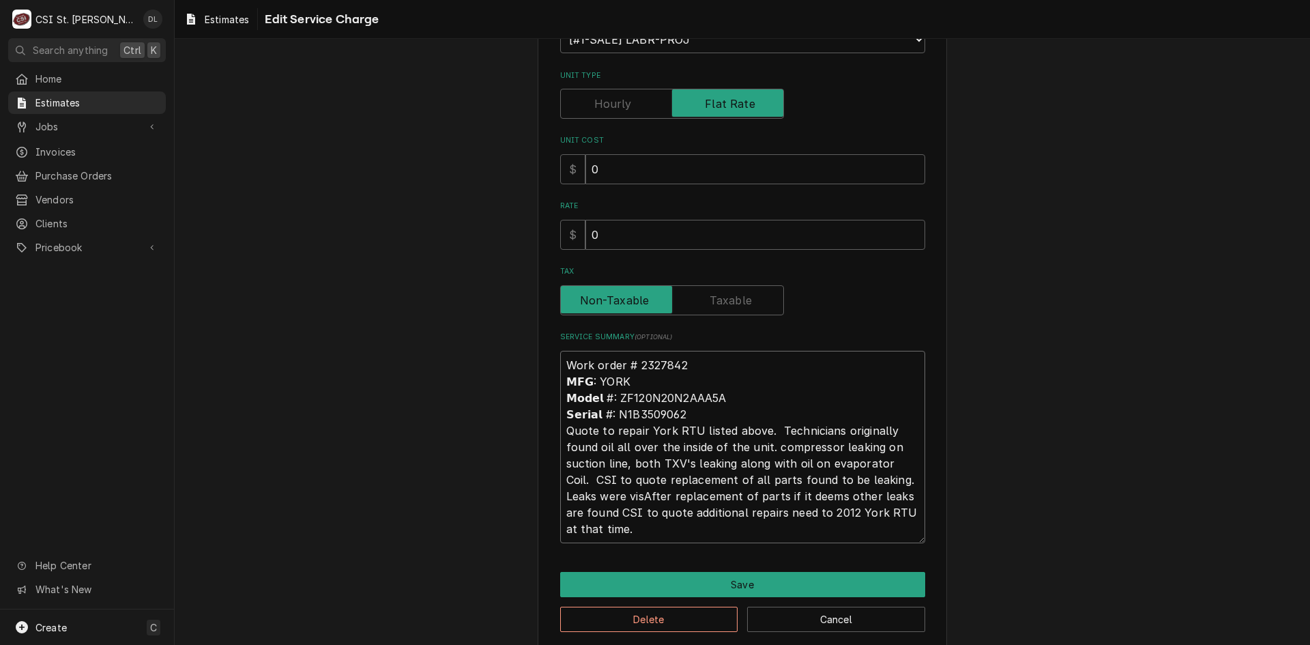
type textarea "x"
type textarea "Work order # 2327842 𝗠𝗙𝗚: YORK 𝗠𝗼𝗱𝗲𝗹 #: ZF120N20N2AAA5A 𝗦𝗲𝗿𝗶𝗮𝗹 #: N1B3509062 Qu…"
type textarea "x"
type textarea "Work order # 2327842 𝗠𝗙𝗚: YORK 𝗠𝗼𝗱𝗲𝗹 #: ZF120N20N2AAA5A 𝗦𝗲𝗿𝗶𝗮𝗹 #: N1B3509062 Qu…"
type textarea "x"
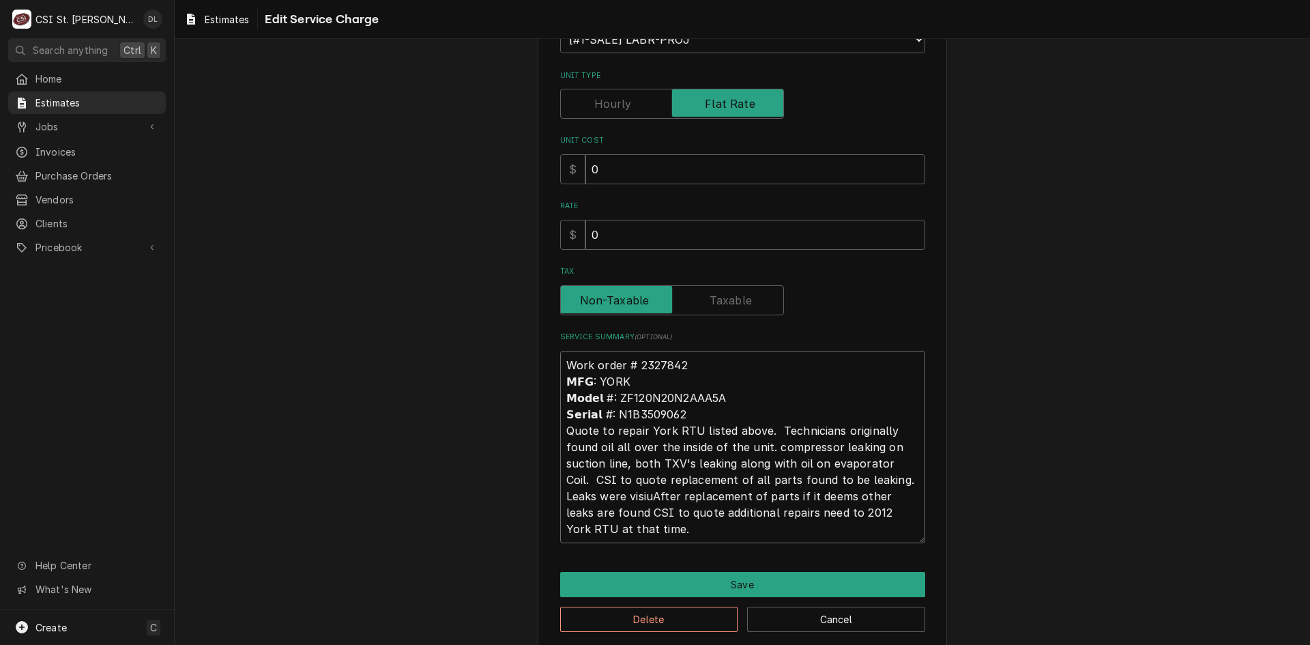
type textarea "Work order # 2327842 𝗠𝗙𝗚: YORK 𝗠𝗼𝗱𝗲𝗹 #: ZF120N20N2AAA5A 𝗦𝗲𝗿𝗶𝗮𝗹 #: N1B3509062 Qu…"
type textarea "x"
type textarea "Work order # 2327842 𝗠𝗙𝗚: YORK 𝗠𝗼𝗱𝗲𝗹 #: ZF120N20N2AAA5A 𝗦𝗲𝗿𝗶𝗮𝗹 #: N1B3509062 Qu…"
type textarea "x"
type textarea "Work order # 2327842 𝗠𝗙𝗚: YORK 𝗠𝗼𝗱𝗲𝗹 #: ZF120N20N2AAA5A 𝗦𝗲𝗿𝗶𝗮𝗹 #: N1B3509062 Qu…"
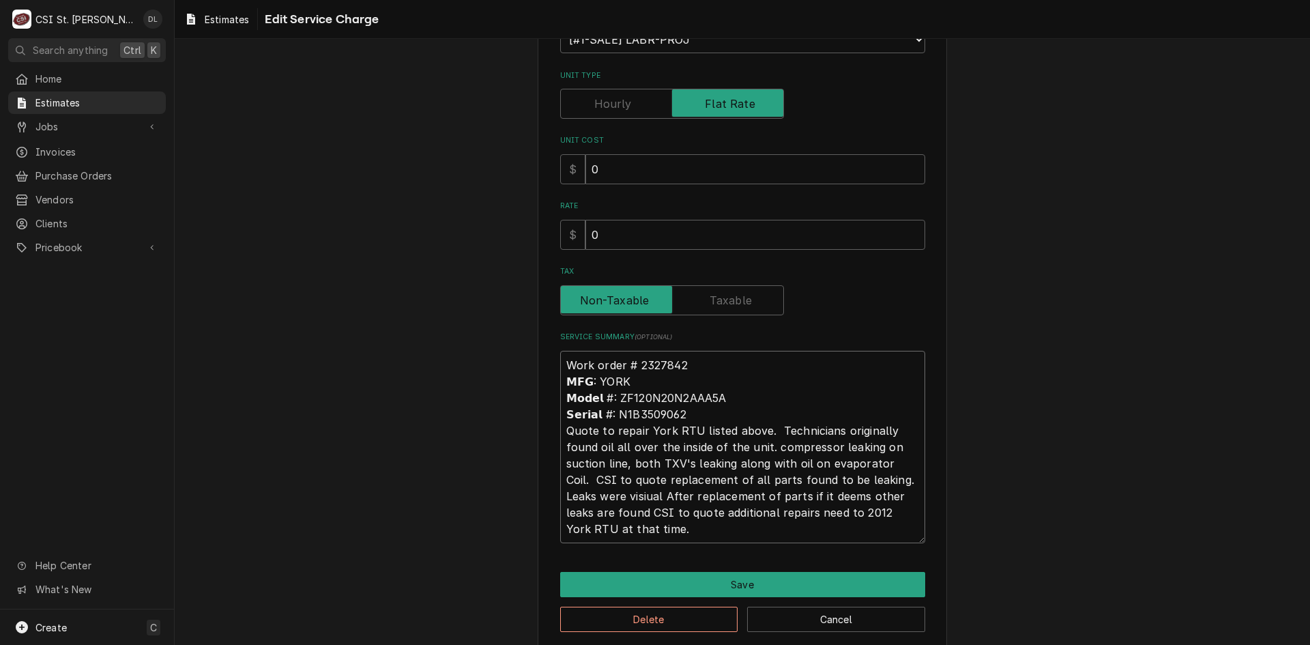
type textarea "x"
type textarea "Work order # 2327842 𝗠𝗙𝗚: YORK 𝗠𝗼𝗱𝗲𝗹 #: ZF120N20N2AAA5A 𝗦𝗲𝗿𝗶𝗮𝗹 #: N1B3509062 Qu…"
type textarea "x"
type textarea "Work order # 2327842 𝗠𝗙𝗚: YORK 𝗠𝗼𝗱𝗲𝗹 #: ZF120N20N2AAA5A 𝗦𝗲𝗿𝗶𝗮𝗹 #: N1B3509062 Qu…"
type textarea "x"
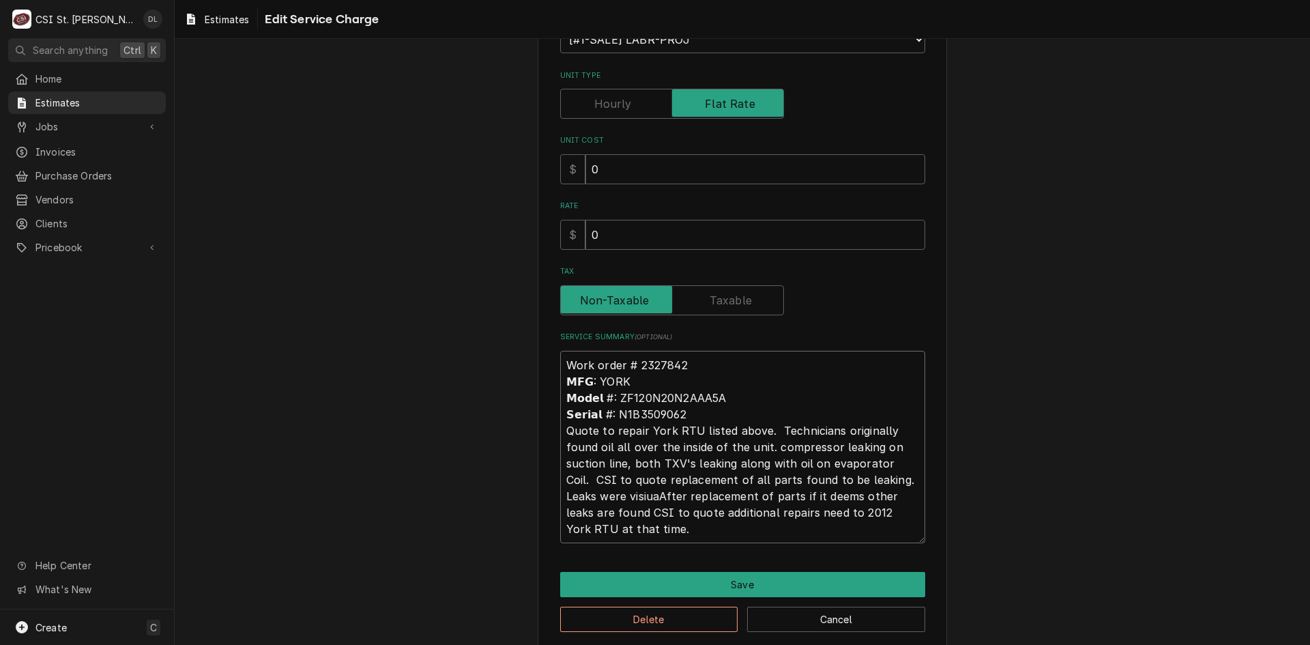
type textarea "Work order # 2327842 𝗠𝗙𝗚: YORK 𝗠𝗼𝗱𝗲𝗹 #: ZF120N20N2AAA5A 𝗦𝗲𝗿𝗶𝗮𝗹 #: N1B3509062 Qu…"
type textarea "x"
type textarea "Work order # 2327842 𝗠𝗙𝗚: YORK 𝗠𝗼𝗱𝗲𝗹 #: ZF120N20N2AAA5A 𝗦𝗲𝗿𝗶𝗮𝗹 #: N1B3509062 Qu…"
type textarea "x"
type textarea "Work order # 2327842 𝗠𝗙𝗚: YORK 𝗠𝗼𝗱𝗲𝗹 #: ZF120N20N2AAA5A 𝗦𝗲𝗿𝗶𝗮𝗹 #: N1B3509062 Qu…"
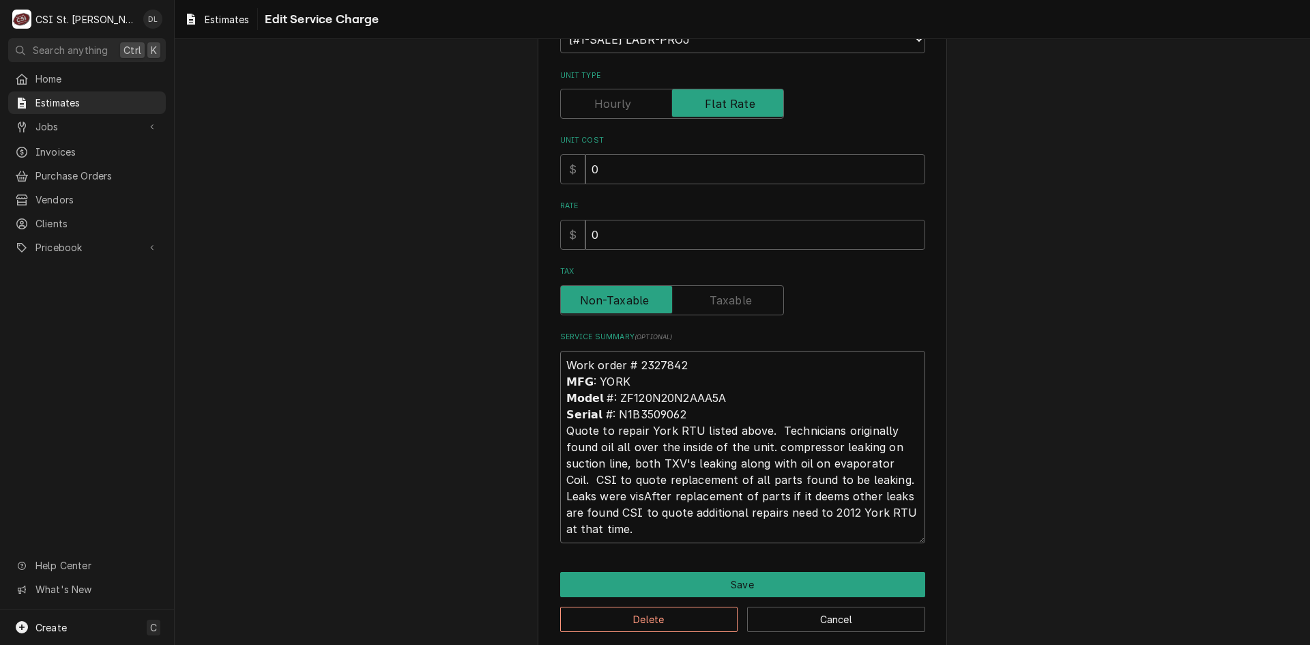
type textarea "x"
type textarea "Work order # 2327842 𝗠𝗙𝗚: YORK 𝗠𝗼𝗱𝗲𝗹 #: ZF120N20N2AAA5A 𝗦𝗲𝗿𝗶𝗮𝗹 #: N1B3509062 Qu…"
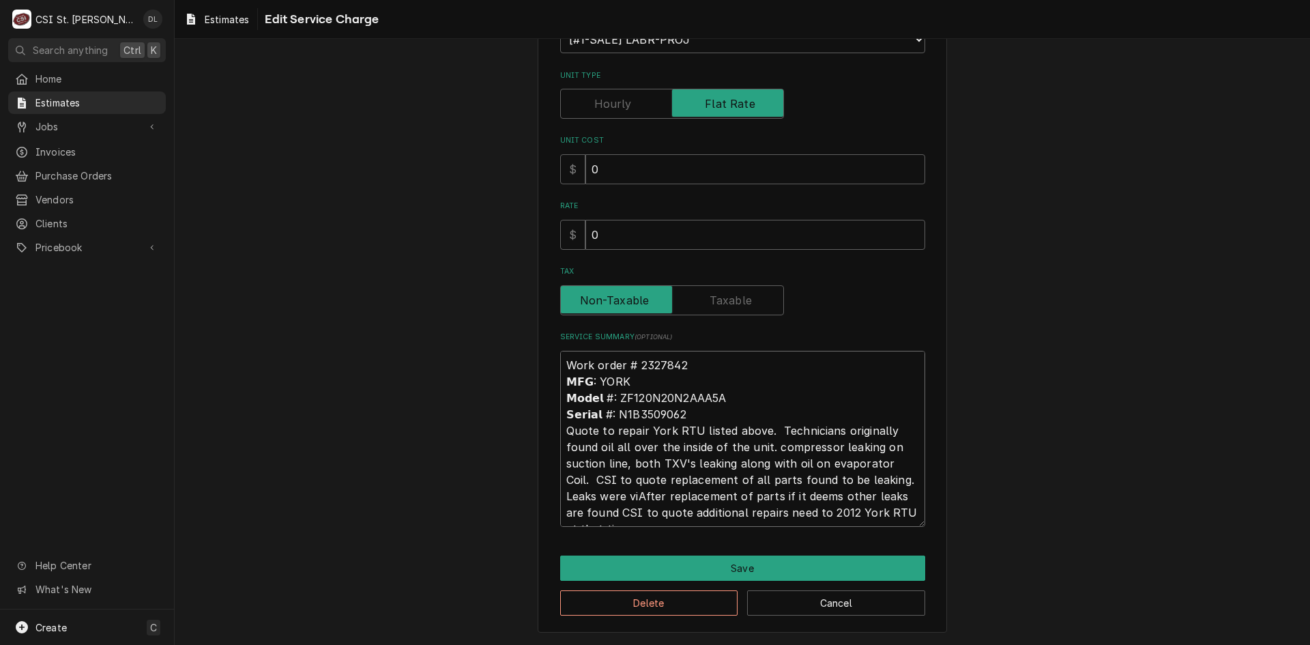
type textarea "x"
type textarea "Work order # 2327842 𝗠𝗙𝗚: YORK 𝗠𝗼𝗱𝗲𝗹 #: ZF120N20N2AAA5A 𝗦𝗲𝗿𝗶𝗮𝗹 #: N1B3509062 Qu…"
type textarea "x"
type textarea "Work order # 2327842 𝗠𝗙𝗚: YORK 𝗠𝗼𝗱𝗲𝗹 #: ZF120N20N2AAA5A 𝗦𝗲𝗿𝗶𝗮𝗹 #: N1B3509062 Qu…"
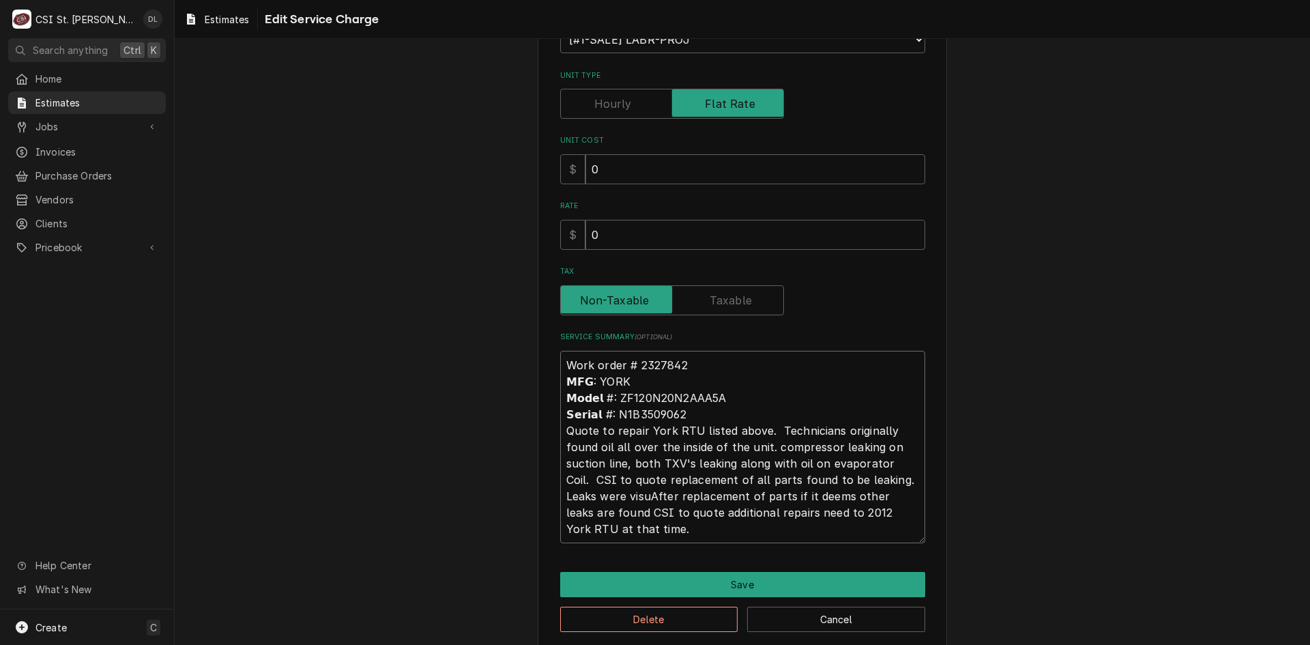
type textarea "x"
type textarea "Work order # 2327842 𝗠𝗙𝗚: YORK 𝗠𝗼𝗱𝗲𝗹 #: ZF120N20N2AAA5A 𝗦𝗲𝗿𝗶𝗮𝗹 #: N1B3509062 Qu…"
type textarea "x"
type textarea "Work order # 2327842 𝗠𝗙𝗚: YORK 𝗠𝗼𝗱𝗲𝗹 #: ZF120N20N2AAA5A 𝗦𝗲𝗿𝗶𝗮𝗹 #: N1B3509062 Qu…"
type textarea "x"
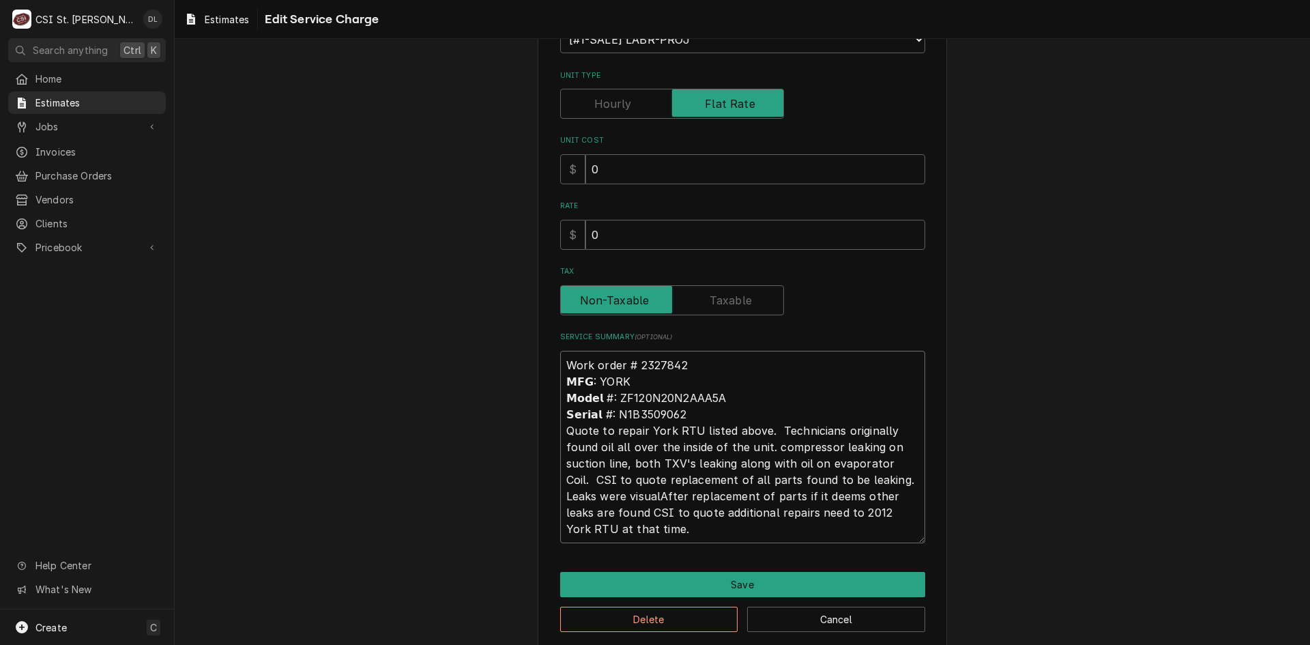
type textarea "Work order # 2327842 𝗠𝗙𝗚: YORK 𝗠𝗼𝗱𝗲𝗹 #: ZF120N20N2AAA5A 𝗦𝗲𝗿𝗶𝗮𝗹 #: N1B3509062 Qu…"
type textarea "x"
type textarea "Work order # 2327842 𝗠𝗙𝗚: YORK 𝗠𝗼𝗱𝗲𝗹 #: ZF120N20N2AAA5A 𝗦𝗲𝗿𝗶𝗮𝗹 #: N1B3509062 Qu…"
type textarea "x"
type textarea "Work order # 2327842 𝗠𝗙𝗚: YORK 𝗠𝗼𝗱𝗲𝗹 #: ZF120N20N2AAA5A 𝗦𝗲𝗿𝗶𝗮𝗹 #: N1B3509062 Qu…"
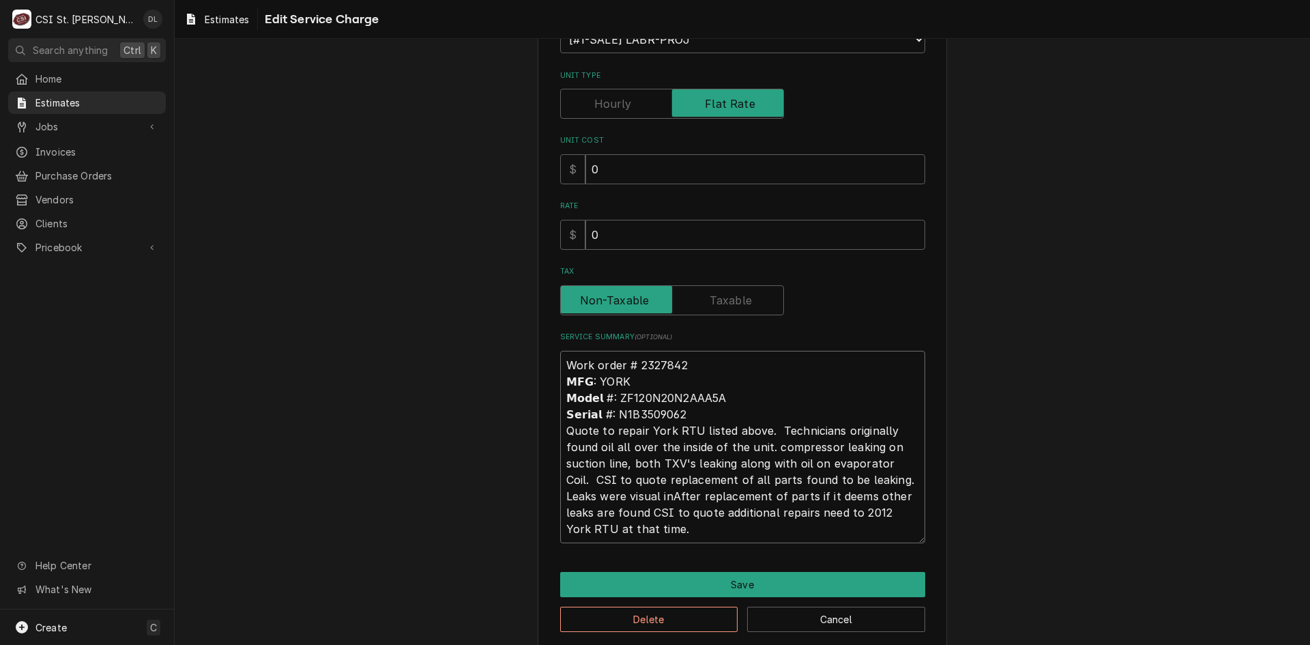
type textarea "x"
type textarea "Work order # 2327842 𝗠𝗙𝗚: YORK 𝗠𝗼𝗱𝗲𝗹 #: ZF120N20N2AAA5A 𝗦𝗲𝗿𝗶𝗮𝗹 #: N1B3509062 Qu…"
type textarea "x"
type textarea "Work order # 2327842 𝗠𝗙𝗚: YORK 𝗠𝗼𝗱𝗲𝗹 #: ZF120N20N2AAA5A 𝗦𝗲𝗿𝗶𝗮𝗹 #: N1B3509062 Qu…"
type textarea "x"
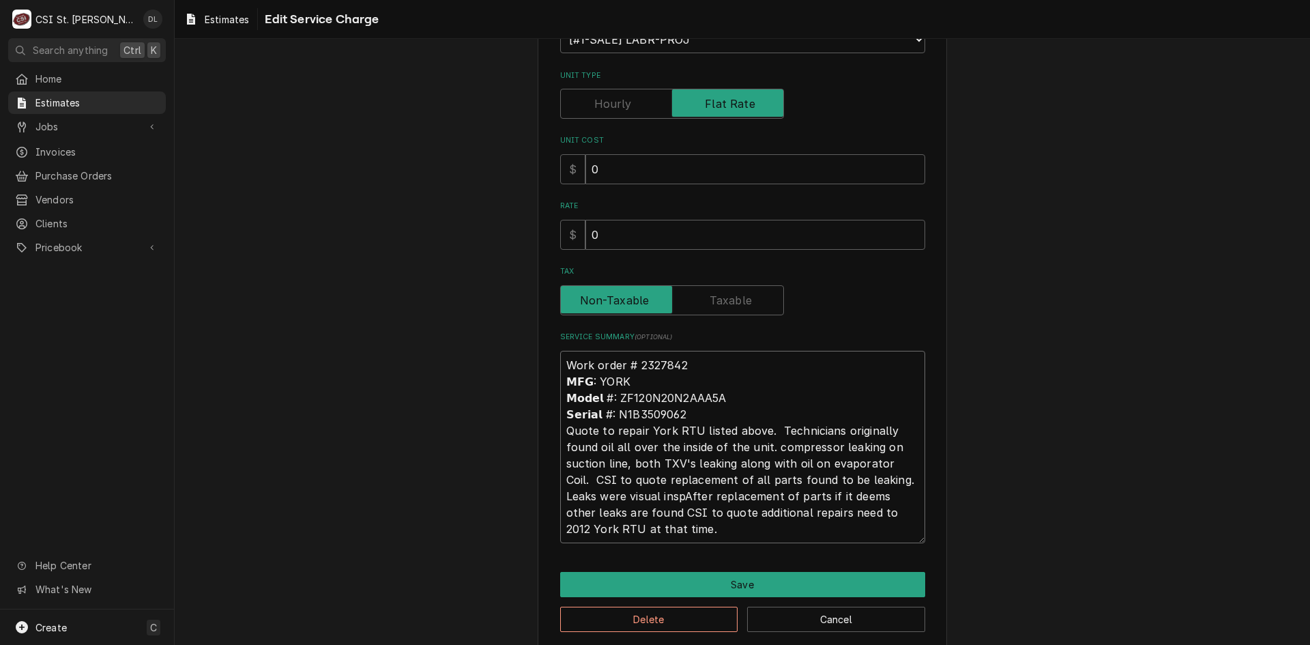
type textarea "Work order # 2327842 𝗠𝗙𝗚: YORK 𝗠𝗼𝗱𝗲𝗹 #: ZF120N20N2AAA5A 𝗦𝗲𝗿𝗶𝗮𝗹 #: N1B3509062 Qu…"
type textarea "x"
type textarea "Work order # 2327842 𝗠𝗙𝗚: YORK 𝗠𝗼𝗱𝗲𝗹 #: ZF120N20N2AAA5A 𝗦𝗲𝗿𝗶𝗮𝗹 #: N1B3509062 Qu…"
type textarea "x"
type textarea "Work order # 2327842 𝗠𝗙𝗚: YORK 𝗠𝗼𝗱𝗲𝗹 #: ZF120N20N2AAA5A 𝗦𝗲𝗿𝗶𝗮𝗹 #: N1B3509062 Qu…"
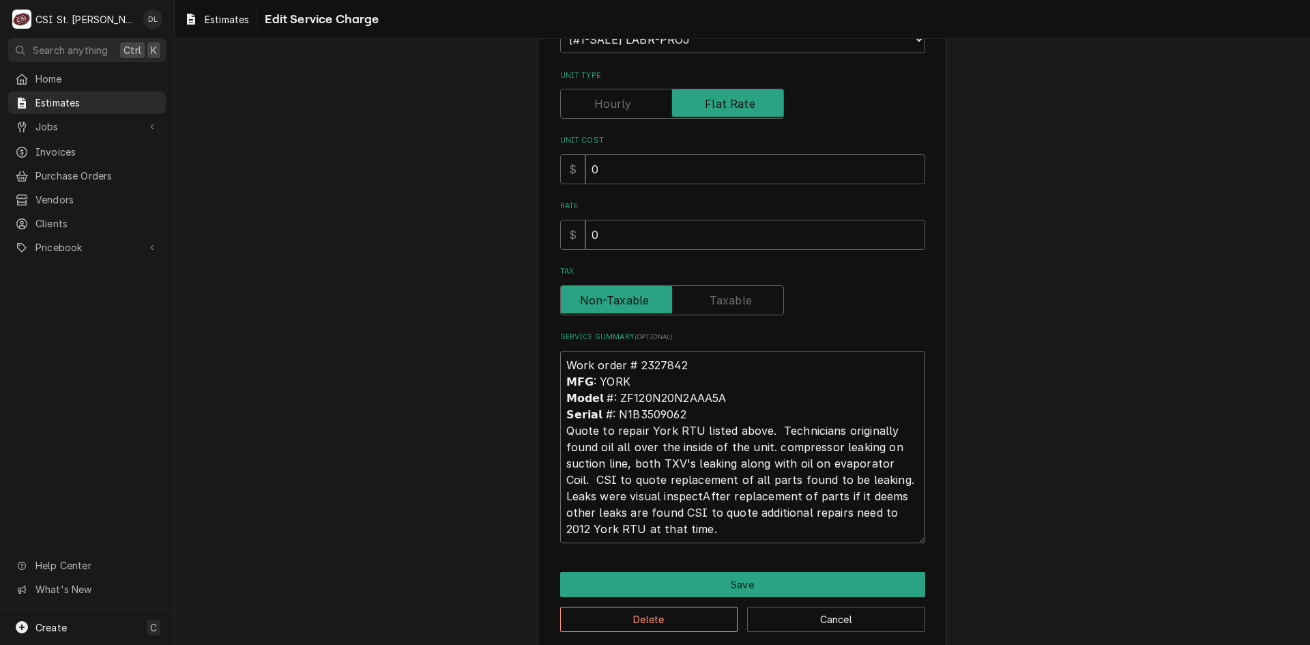
type textarea "x"
type textarea "Work order # 2327842 𝗠𝗙𝗚: YORK 𝗠𝗼𝗱𝗲𝗹 #: ZF120N20N2AAA5A 𝗦𝗲𝗿𝗶𝗮𝗹 #: N1B3509062 Qu…"
type textarea "x"
type textarea "Work order # 2327842 𝗠𝗙𝗚: YORK 𝗠𝗼𝗱𝗲𝗹 #: ZF120N20N2AAA5A 𝗦𝗲𝗿𝗶𝗮𝗹 #: N1B3509062 Qu…"
type textarea "x"
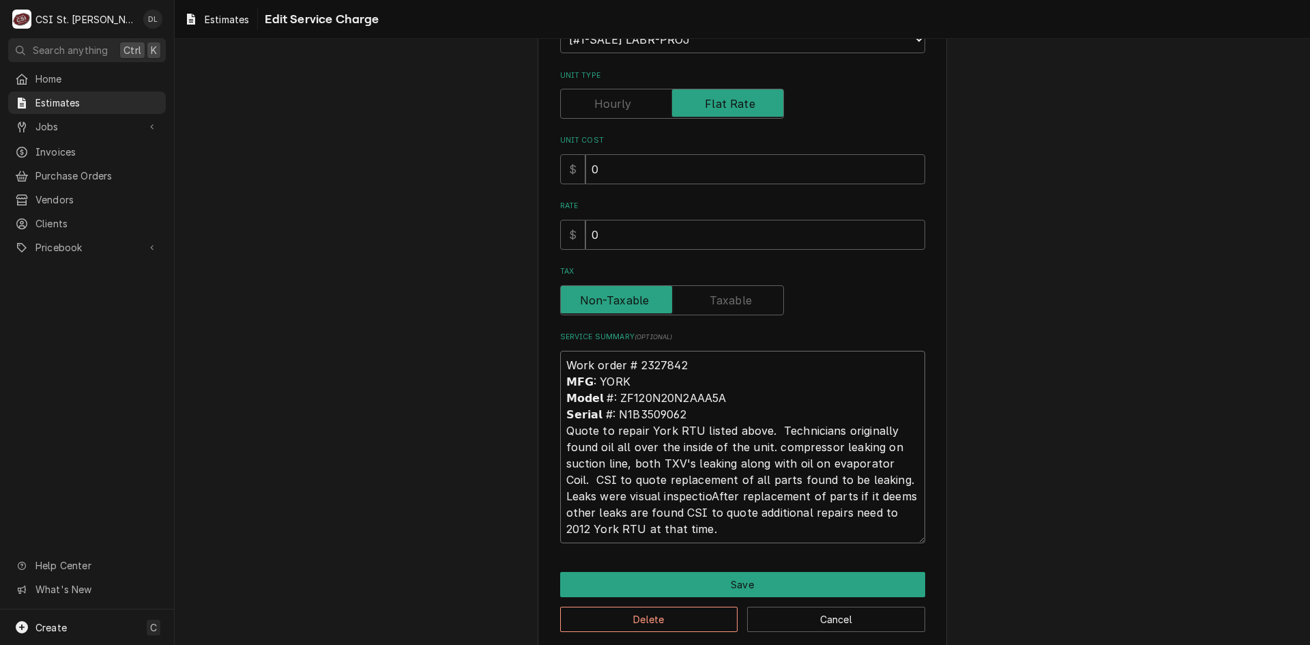
type textarea "Work order # 2327842 𝗠𝗙𝗚: YORK 𝗠𝗼𝗱𝗲𝗹 #: ZF120N20N2AAA5A 𝗦𝗲𝗿𝗶𝗮𝗹 #: N1B3509062 Qu…"
type textarea "x"
type textarea "Work order # 2327842 𝗠𝗙𝗚: YORK 𝗠𝗼𝗱𝗲𝗹 #: ZF120N20N2AAA5A 𝗦𝗲𝗿𝗶𝗮𝗹 #: N1B3509062 Qu…"
type textarea "x"
type textarea "Work order # 2327842 𝗠𝗙𝗚: YORK 𝗠𝗼𝗱𝗲𝗹 #: ZF120N20N2AAA5A 𝗦𝗲𝗿𝗶𝗮𝗹 #: N1B3509062 Qu…"
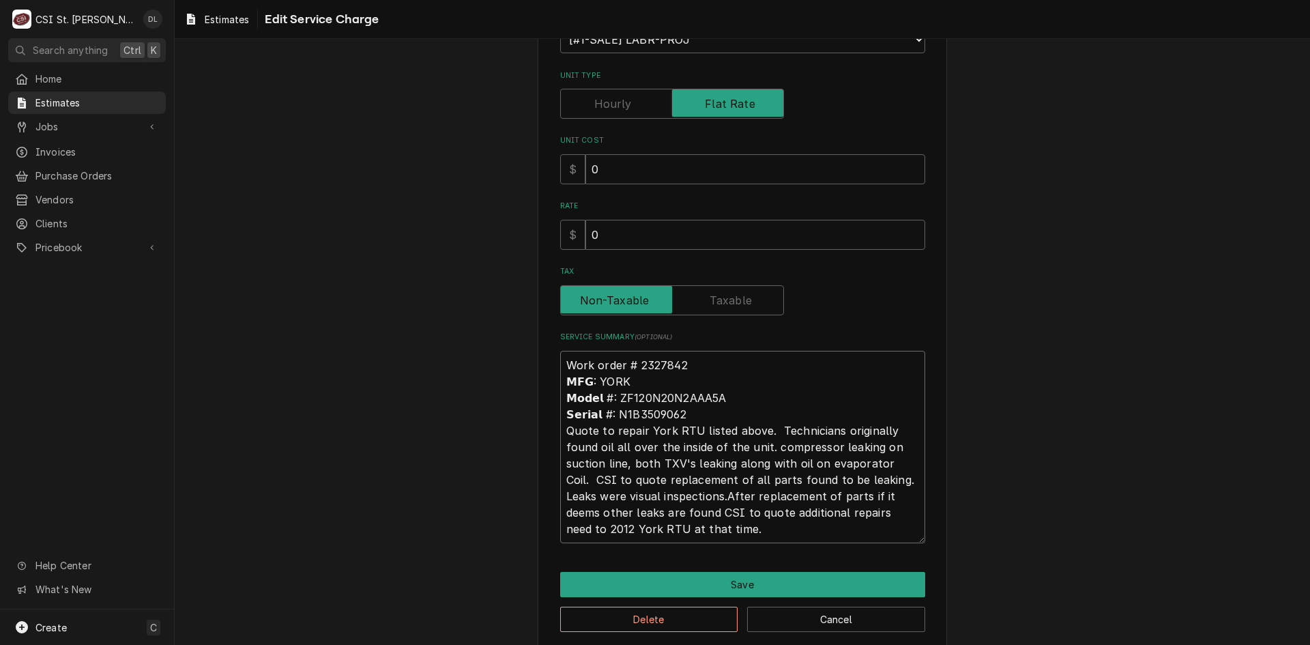
type textarea "x"
type textarea "Work order # 2327842 𝗠𝗙𝗚: YORK 𝗠𝗼𝗱𝗲𝗹 #: ZF120N20N2AAA5A 𝗦𝗲𝗿𝗶𝗮𝗹 #: N1B3509062 Qu…"
type textarea "x"
type textarea "Work order # 2327842 𝗠𝗙𝗚: YORK 𝗠𝗼𝗱𝗲𝗹 #: ZF120N20N2AAA5A 𝗦𝗲𝗿𝗶𝗮𝗹 #: N1B3509062 Qu…"
type textarea "x"
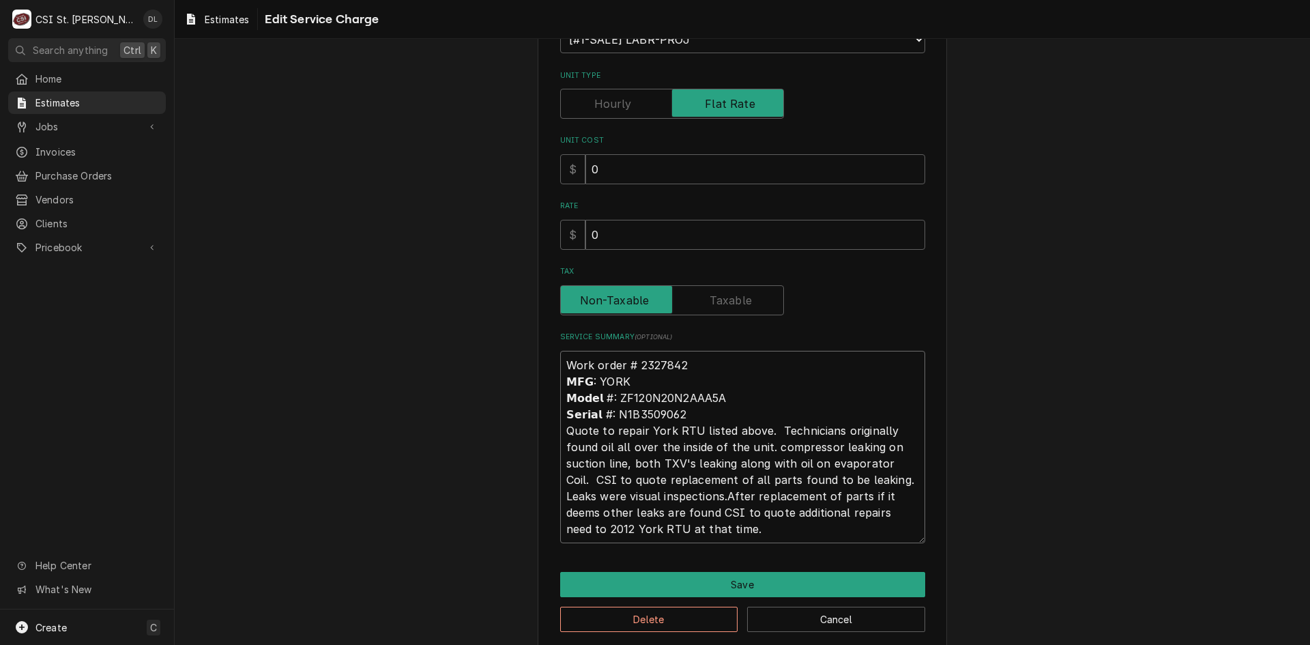
type textarea "Work order # 2327842 𝗠𝗙𝗚: YORK 𝗠𝗼𝗱𝗲𝗹 #: ZF120N20N2AAA5A 𝗦𝗲𝗿𝗶𝗮𝗹 #: N1B3509062 Qu…"
type textarea "x"
type textarea "Work order # 2327842 𝗠𝗙𝗚: YORK 𝗠𝗼𝗱𝗲𝗹 #: ZF120N20N2AAA5A 𝗦𝗲𝗿𝗶𝗮𝗹 #: N1B3509062 Qu…"
type textarea "x"
type textarea "Work order # 2327842 𝗠𝗙𝗚: YORK 𝗠𝗼𝗱𝗲𝗹 #: ZF120N20N2AAA5A 𝗦𝗲𝗿𝗶𝗮𝗹 #: N1B3509062 Qu…"
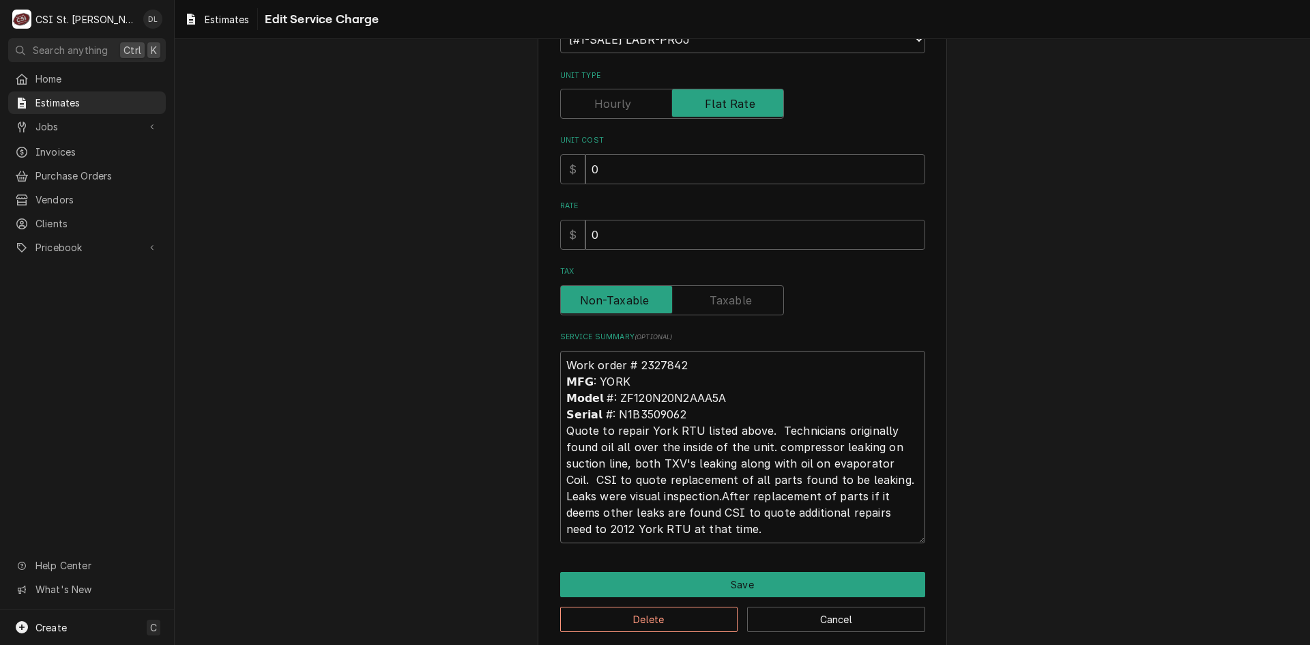
type textarea "x"
type textarea "Work order # 2327842 𝗠𝗙𝗚: YORK 𝗠𝗼𝗱𝗲𝗹 #: ZF120N20N2AAA5A 𝗦𝗲𝗿𝗶𝗮𝗹 #: N1B3509062 Qu…"
type textarea "x"
type textarea "Work order # 2327842 𝗠𝗙𝗚: YORK 𝗠𝗼𝗱𝗲𝗹 #: ZF120N20N2AAA5A 𝗦𝗲𝗿𝗶𝗮𝗹 #: N1B3509062 Qu…"
type textarea "x"
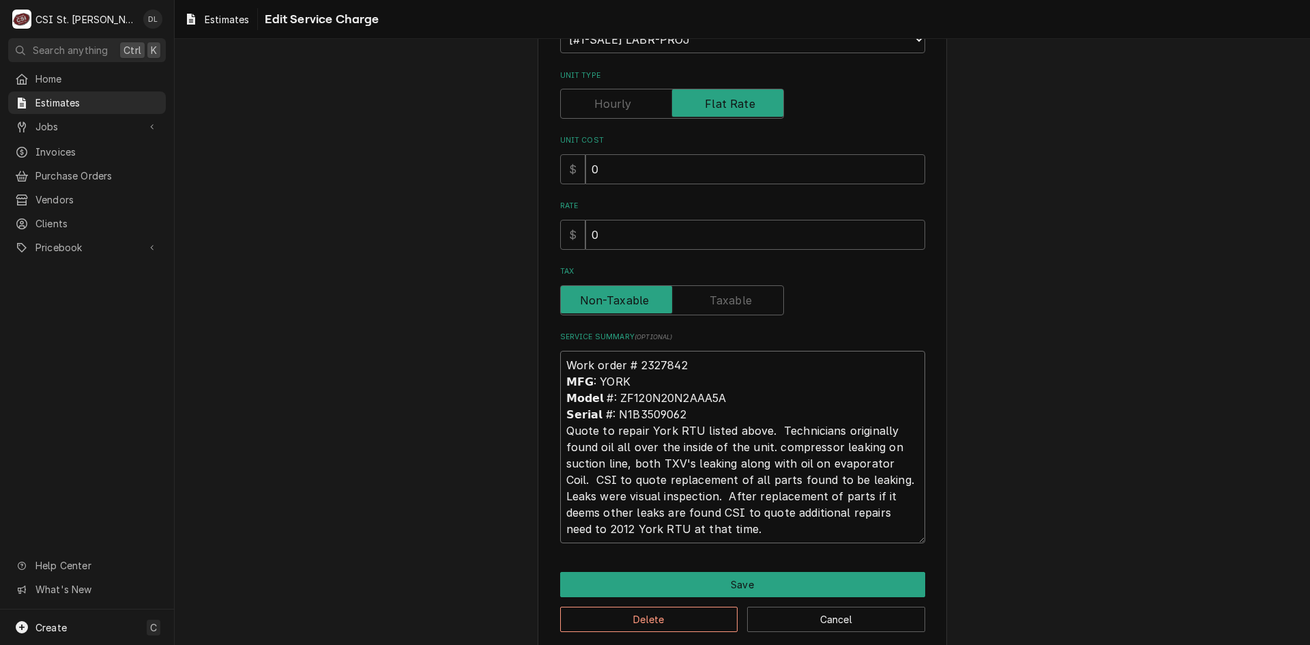
type textarea "Work order # 2327842 𝗠𝗙𝗚: YORK 𝗠𝗼𝗱𝗲𝗹 #: ZF120N20N2AAA5A 𝗦𝗲𝗿𝗶𝗮𝗹 #: N1B3509062 Qu…"
type textarea "x"
type textarea "Work order # 2327842 𝗠𝗙𝗚: YORK 𝗠𝗼𝗱𝗲𝗹 #: ZF120N20N2AAA5A 𝗦𝗲𝗿𝗶𝗮𝗹 #: N1B3509062 Qu…"
type textarea "x"
type textarea "Work order # 2327842 𝗠𝗙𝗚: YORK 𝗠𝗼𝗱𝗲𝗹 #: ZF120N20N2AAA5A 𝗦𝗲𝗿𝗶𝗮𝗹 #: N1B3509062 Qu…"
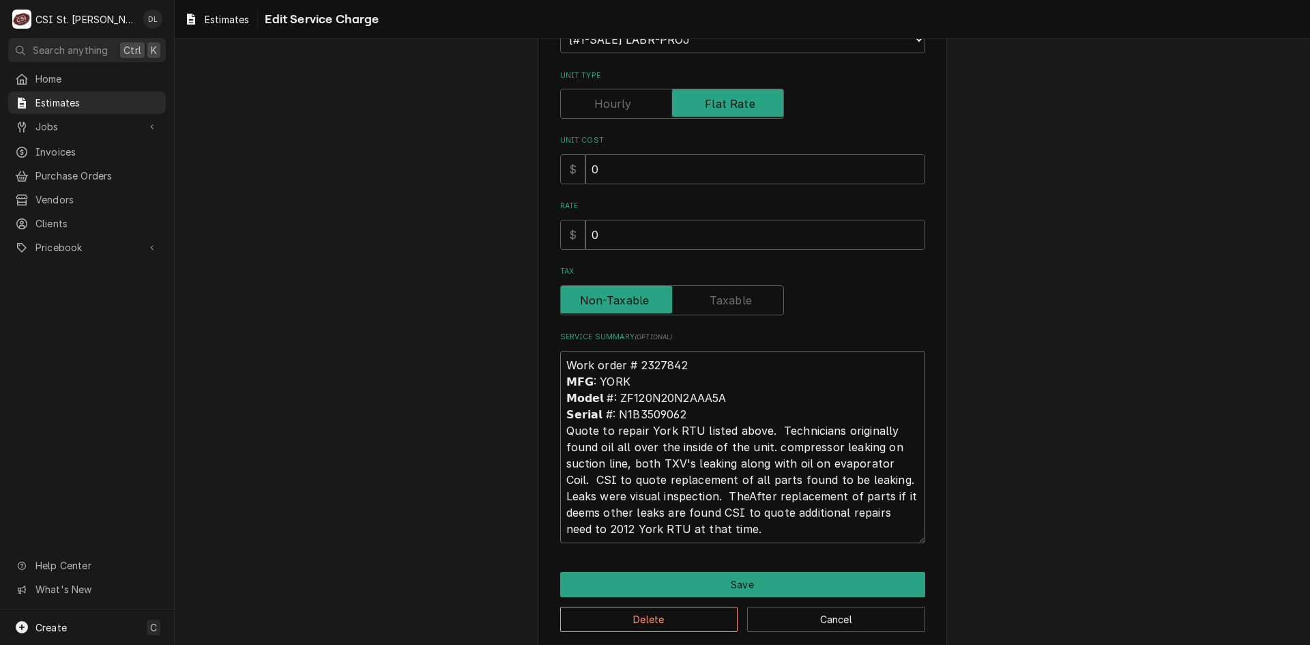
type textarea "x"
type textarea "Work order # 2327842 𝗠𝗙𝗚: YORK 𝗠𝗼𝗱𝗲𝗹 #: ZF120N20N2AAA5A 𝗦𝗲𝗿𝗶𝗮𝗹 #: N1B3509062 Qu…"
type textarea "x"
type textarea "Work order # 2327842 𝗠𝗙𝗚: YORK 𝗠𝗼𝗱𝗲𝗹 #: ZF120N20N2AAA5A 𝗦𝗲𝗿𝗶𝗮𝗹 #: N1B3509062 Qu…"
type textarea "x"
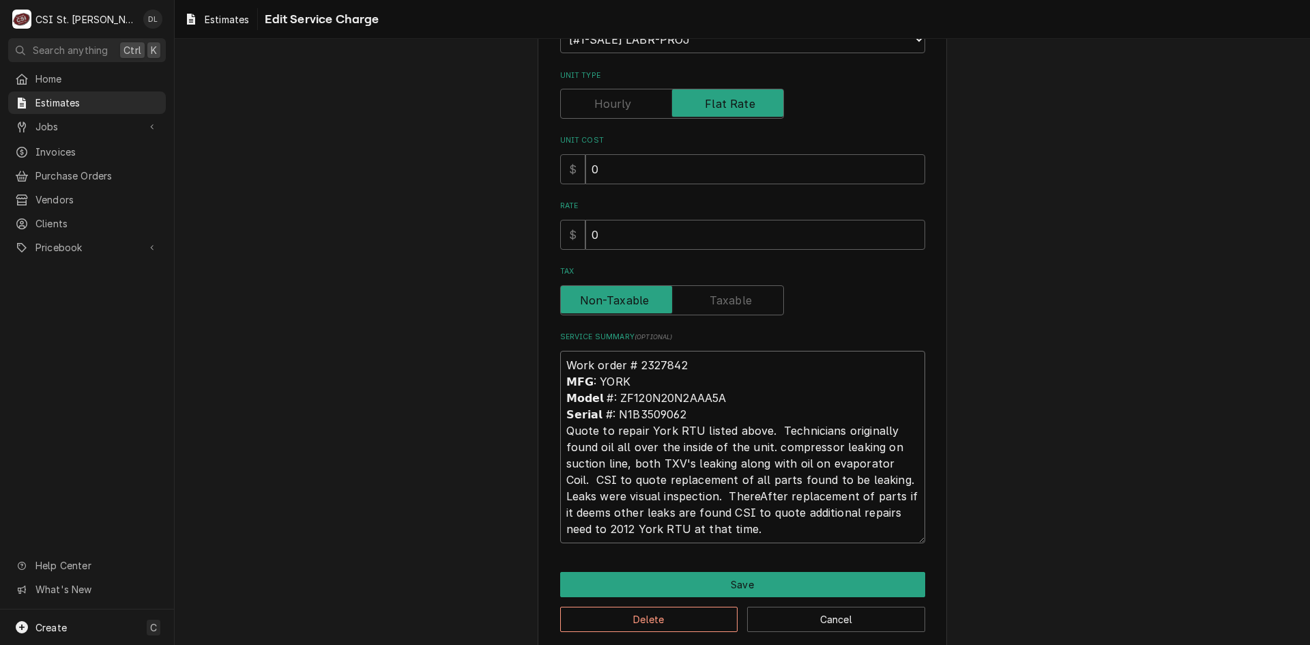
type textarea "Work order # 2327842 𝗠𝗙𝗚: YORK 𝗠𝗼𝗱𝗲𝗹 #: ZF120N20N2AAA5A 𝗦𝗲𝗿𝗶𝗮𝗹 #: N1B3509062 Qu…"
type textarea "x"
type textarea "Work order # 2327842 𝗠𝗙𝗚: YORK 𝗠𝗼𝗱𝗲𝗹 #: ZF120N20N2AAA5A 𝗦𝗲𝗿𝗶𝗮𝗹 #: N1B3509062 Qu…"
type textarea "x"
type textarea "Work order # 2327842 𝗠𝗙𝗚: YORK 𝗠𝗼𝗱𝗲𝗹 #: ZF120N20N2AAA5A 𝗦𝗲𝗿𝗶𝗮𝗹 #: N1B3509062 Qu…"
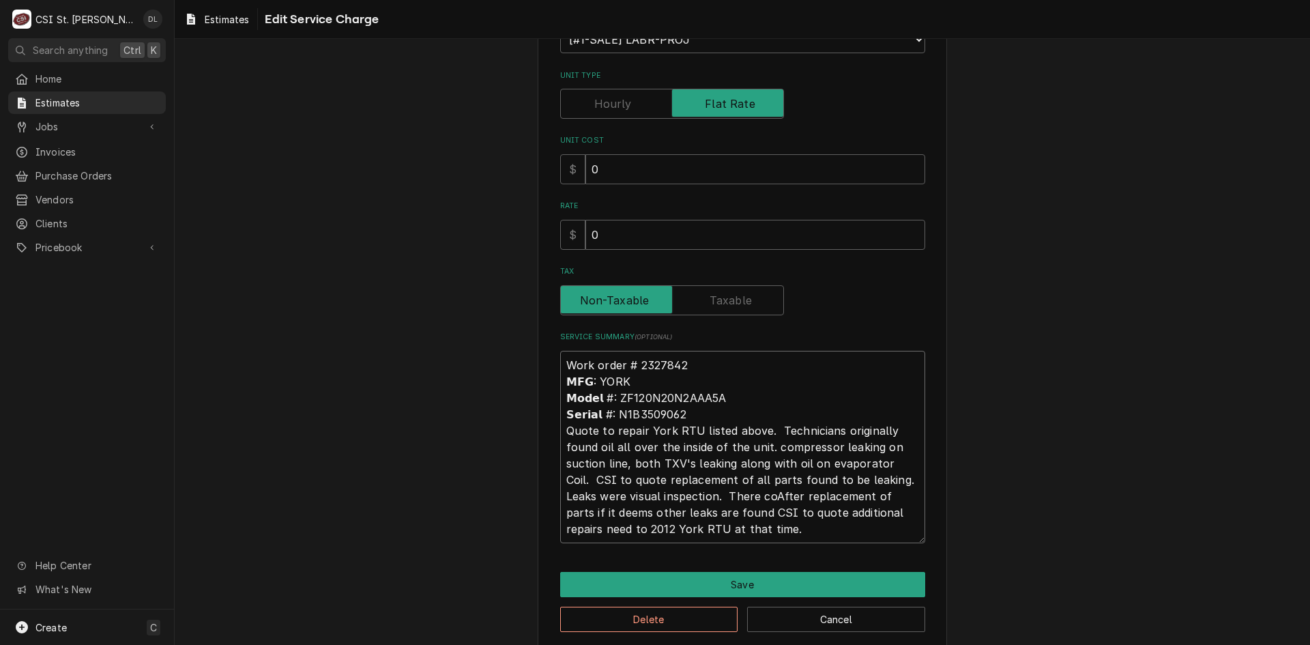
type textarea "x"
type textarea "Work order # 2327842 𝗠𝗙𝗚: YORK 𝗠𝗼𝗱𝗲𝗹 #: ZF120N20N2AAA5A 𝗦𝗲𝗿𝗶𝗮𝗹 #: N1B3509062 Qu…"
type textarea "x"
type textarea "Work order # 2327842 𝗠𝗙𝗚: YORK 𝗠𝗼𝗱𝗲𝗹 #: ZF120N20N2AAA5A 𝗦𝗲𝗿𝗶𝗮𝗹 #: N1B3509062 Qu…"
type textarea "x"
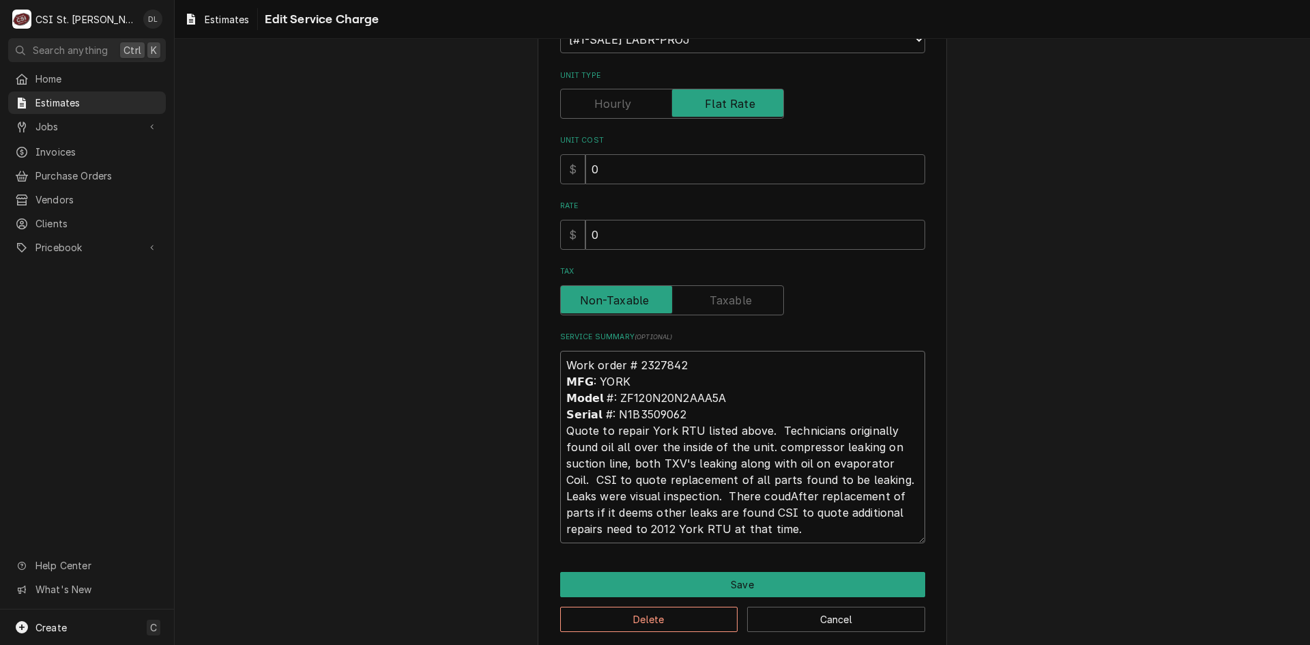
type textarea "Work order # 2327842 𝗠𝗙𝗚: YORK 𝗠𝗼𝗱𝗲𝗹 #: ZF120N20N2AAA5A 𝗦𝗲𝗿𝗶𝗮𝗹 #: N1B3509062 Qu…"
type textarea "x"
type textarea "Work order # 2327842 𝗠𝗙𝗚: YORK 𝗠𝗼𝗱𝗲𝗹 #: ZF120N20N2AAA5A 𝗦𝗲𝗿𝗶𝗮𝗹 #: N1B3509062 Qu…"
type textarea "x"
type textarea "Work order # 2327842 𝗠𝗙𝗚: YORK 𝗠𝗼𝗱𝗲𝗹 #: ZF120N20N2AAA5A 𝗦𝗲𝗿𝗶𝗮𝗹 #: N1B3509062 Qu…"
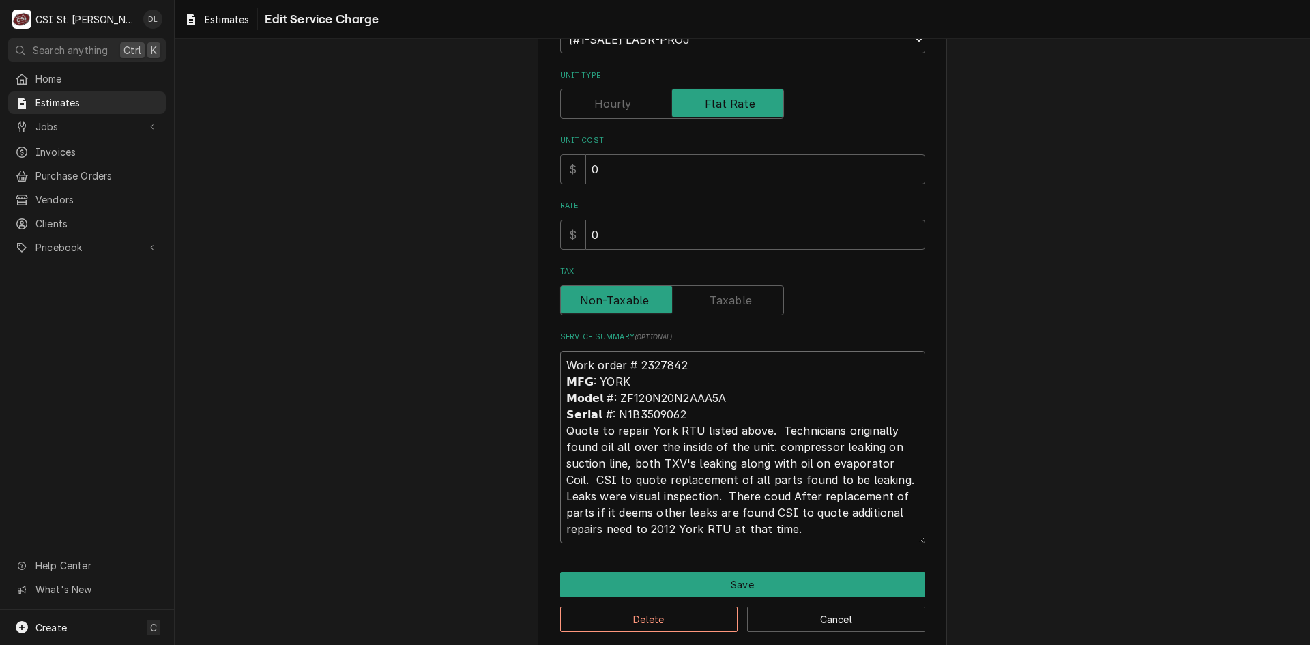
type textarea "x"
type textarea "Work order # 2327842 𝗠𝗙𝗚: YORK 𝗠𝗼𝗱𝗲𝗹 #: ZF120N20N2AAA5A 𝗦𝗲𝗿𝗶𝗮𝗹 #: N1B3509062 Qu…"
type textarea "x"
type textarea "Work order # 2327842 𝗠𝗙𝗚: YORK 𝗠𝗼𝗱𝗲𝗹 #: ZF120N20N2AAA5A 𝗦𝗲𝗿𝗶𝗮𝗹 #: N1B3509062 Qu…"
type textarea "x"
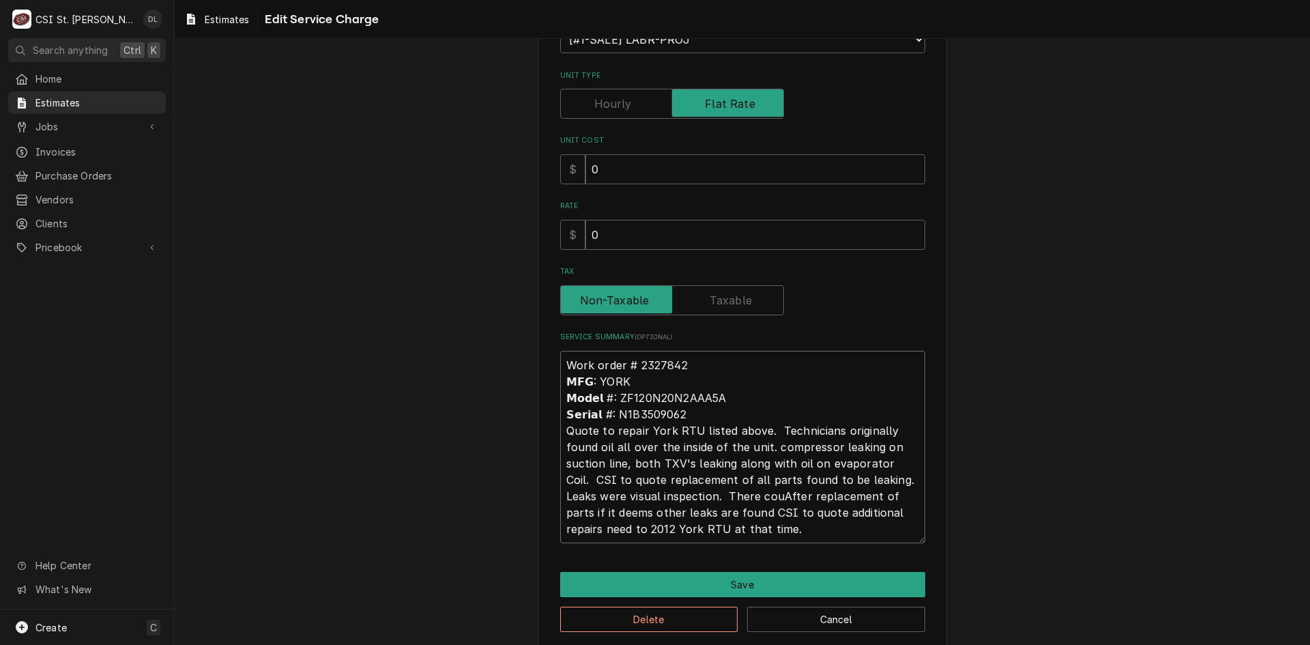
type textarea "Work order # 2327842 𝗠𝗙𝗚: YORK 𝗠𝗼𝗱𝗲𝗹 #: ZF120N20N2AAA5A 𝗦𝗲𝗿𝗶𝗮𝗹 #: N1B3509062 Qu…"
type textarea "x"
type textarea "Work order # 2327842 𝗠𝗙𝗚: YORK 𝗠𝗼𝗱𝗲𝗹 #: ZF120N20N2AAA5A 𝗦𝗲𝗿𝗶𝗮𝗹 #: N1B3509062 Qu…"
type textarea "x"
type textarea "Work order # 2327842 𝗠𝗙𝗚: YORK 𝗠𝗼𝗱𝗲𝗹 #: ZF120N20N2AAA5A 𝗦𝗲𝗿𝗶𝗮𝗹 #: N1B3509062 Qu…"
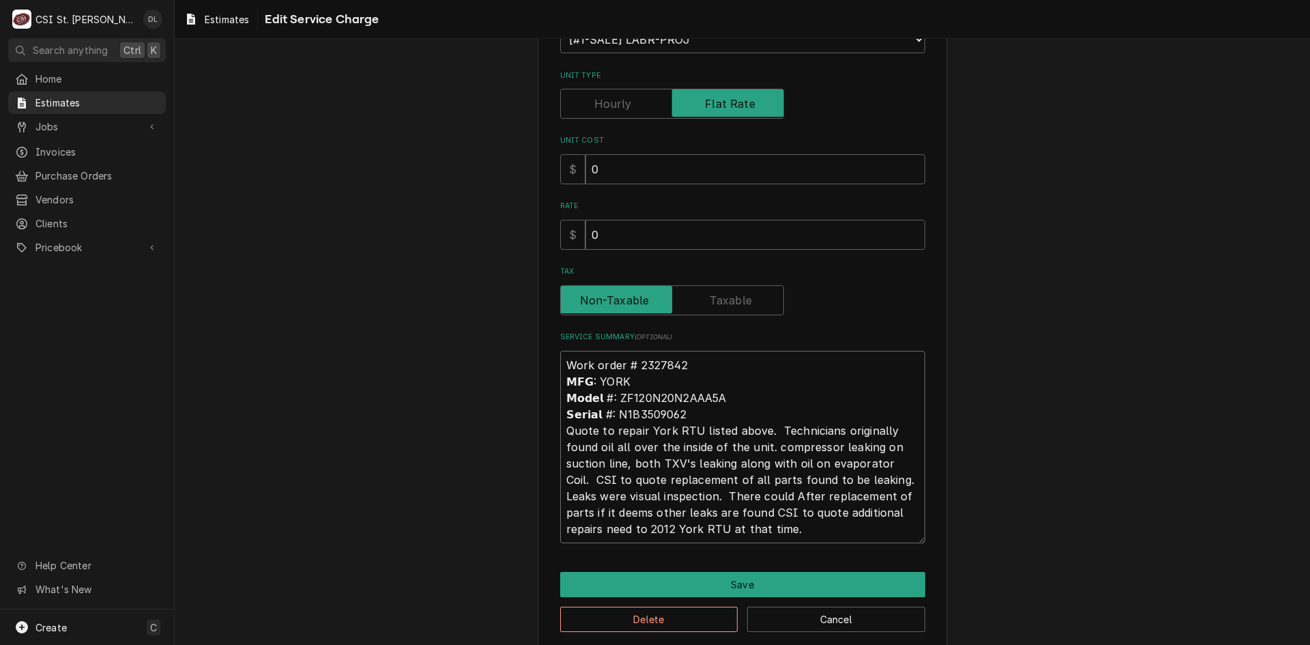
type textarea "x"
type textarea "Work order # 2327842 𝗠𝗙𝗚: YORK 𝗠𝗼𝗱𝗲𝗹 #: ZF120N20N2AAA5A 𝗦𝗲𝗿𝗶𝗮𝗹 #: N1B3509062 Qu…"
type textarea "x"
type textarea "Work order # 2327842 𝗠𝗙𝗚: YORK 𝗠𝗼𝗱𝗲𝗹 #: ZF120N20N2AAA5A 𝗦𝗲𝗿𝗶𝗮𝗹 #: N1B3509062 Qu…"
type textarea "x"
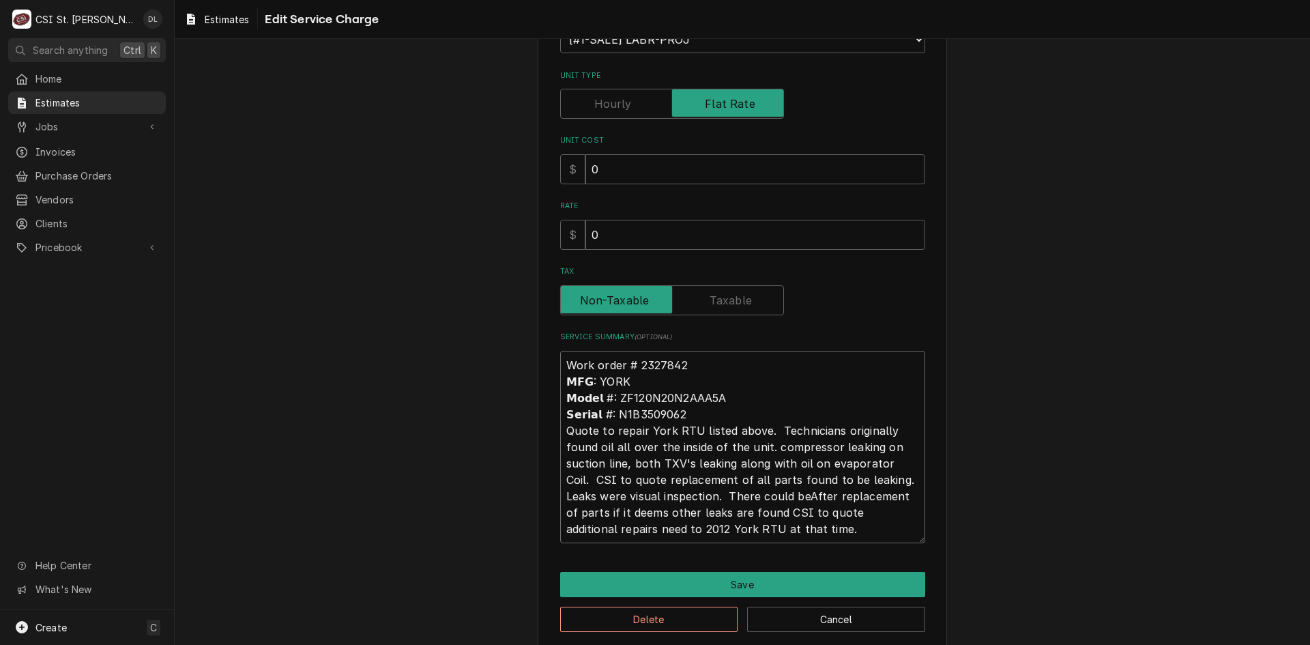
type textarea "Work order # 2327842 𝗠𝗙𝗚: YORK 𝗠𝗼𝗱𝗲𝗹 #: ZF120N20N2AAA5A 𝗦𝗲𝗿𝗶𝗮𝗹 #: N1B3509062 Qu…"
type textarea "x"
type textarea "Work order # 2327842 𝗠𝗙𝗚: YORK 𝗠𝗼𝗱𝗲𝗹 #: ZF120N20N2AAA5A 𝗦𝗲𝗿𝗶𝗮𝗹 #: N1B3509062 Qu…"
type textarea "x"
type textarea "Work order # 2327842 𝗠𝗙𝗚: YORK 𝗠𝗼𝗱𝗲𝗹 #: ZF120N20N2AAA5A 𝗦𝗲𝗿𝗶𝗮𝗹 #: N1B3509062 Qu…"
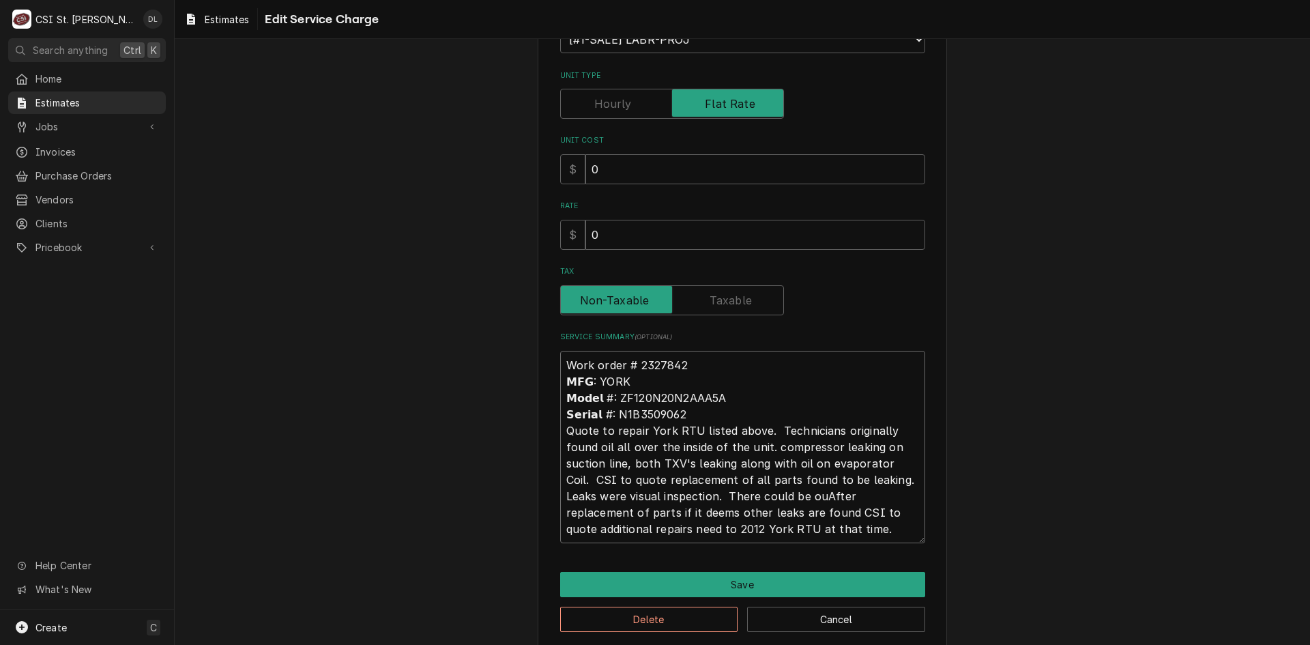
type textarea "x"
type textarea "Work order # 2327842 𝗠𝗙𝗚: YORK 𝗠𝗼𝗱𝗲𝗹 #: ZF120N20N2AAA5A 𝗦𝗲𝗿𝗶𝗮𝗹 #: N1B3509062 Qu…"
type textarea "x"
type textarea "Work order # 2327842 𝗠𝗙𝗚: YORK 𝗠𝗼𝗱𝗲𝗹 #: ZF120N20N2AAA5A 𝗦𝗲𝗿𝗶𝗮𝗹 #: N1B3509062 Qu…"
type textarea "x"
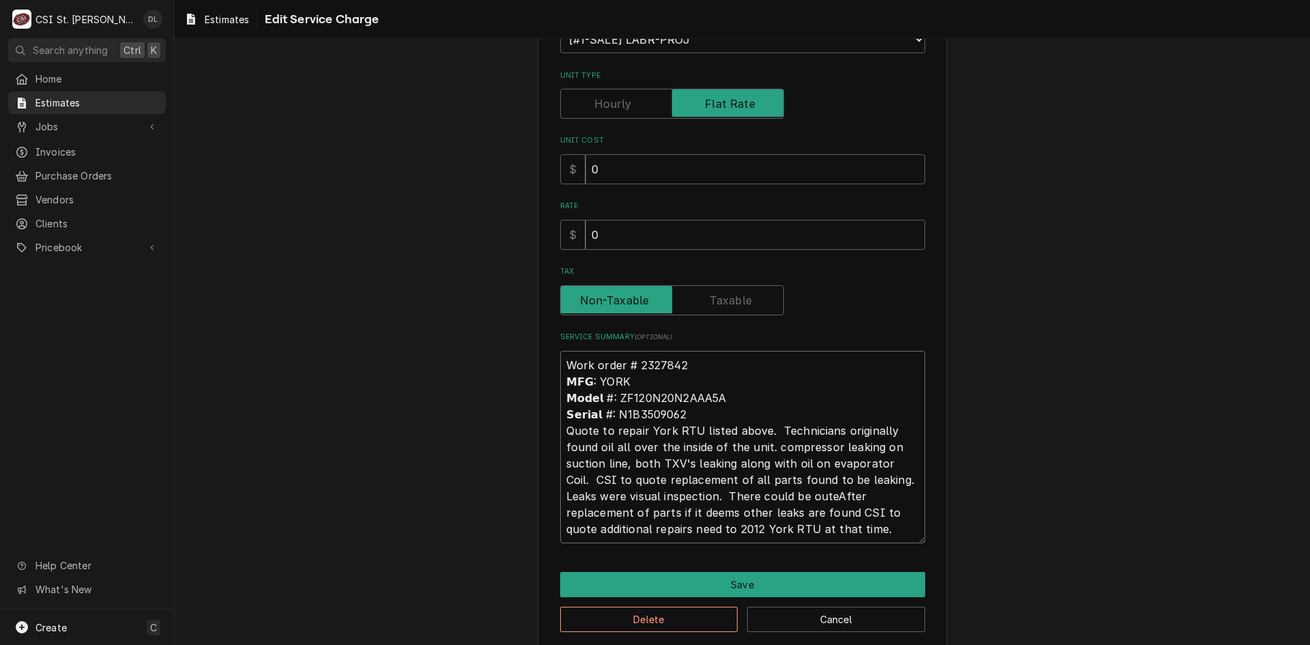
type textarea "Work order # 2327842 𝗠𝗙𝗚: YORK 𝗠𝗼𝗱𝗲𝗹 #: ZF120N20N2AAA5A 𝗦𝗲𝗿𝗶𝗮𝗹 #: N1B3509062 Qu…"
type textarea "x"
type textarea "Work order # 2327842 𝗠𝗙𝗚: YORK 𝗠𝗼𝗱𝗲𝗹 #: ZF120N20N2AAA5A 𝗦𝗲𝗿𝗶𝗮𝗹 #: N1B3509062 Qu…"
type textarea "x"
type textarea "Work order # 2327842 𝗠𝗙𝗚: YORK 𝗠𝗼𝗱𝗲𝗹 #: ZF120N20N2AAA5A 𝗦𝗲𝗿𝗶𝗮𝗹 #: N1B3509062 Qu…"
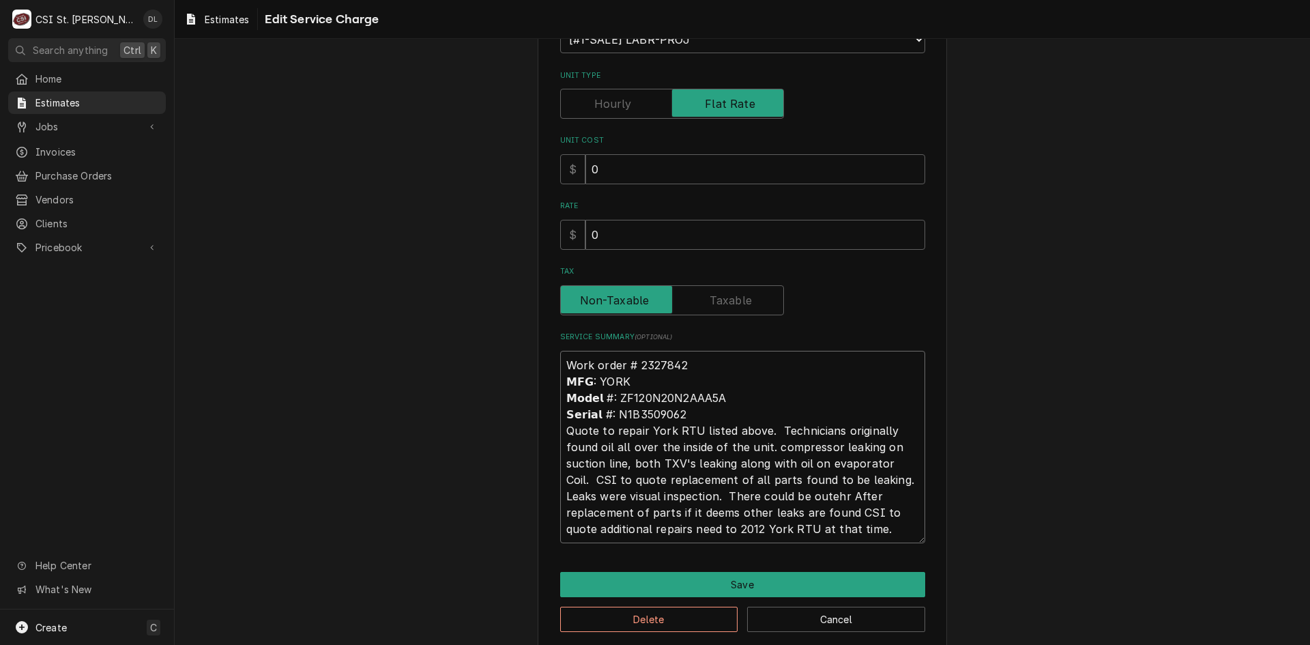
type textarea "x"
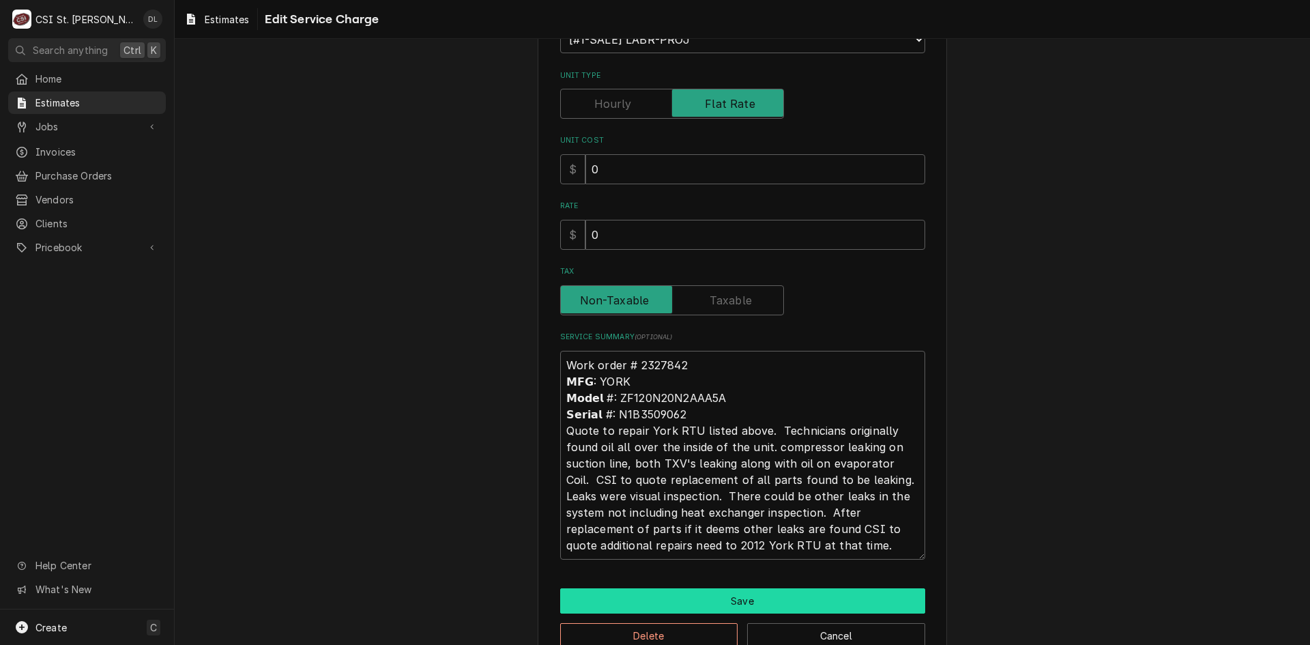
click at [751, 594] on button "Save" at bounding box center [742, 600] width 365 height 25
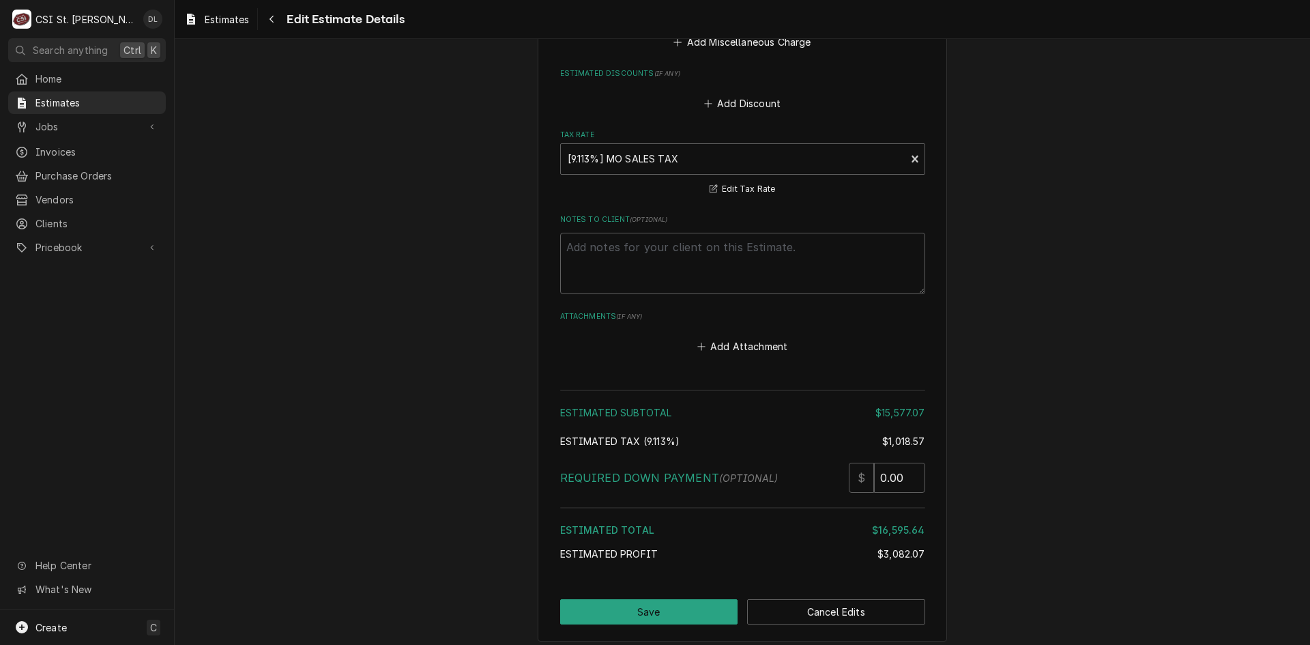
scroll to position [4144, 0]
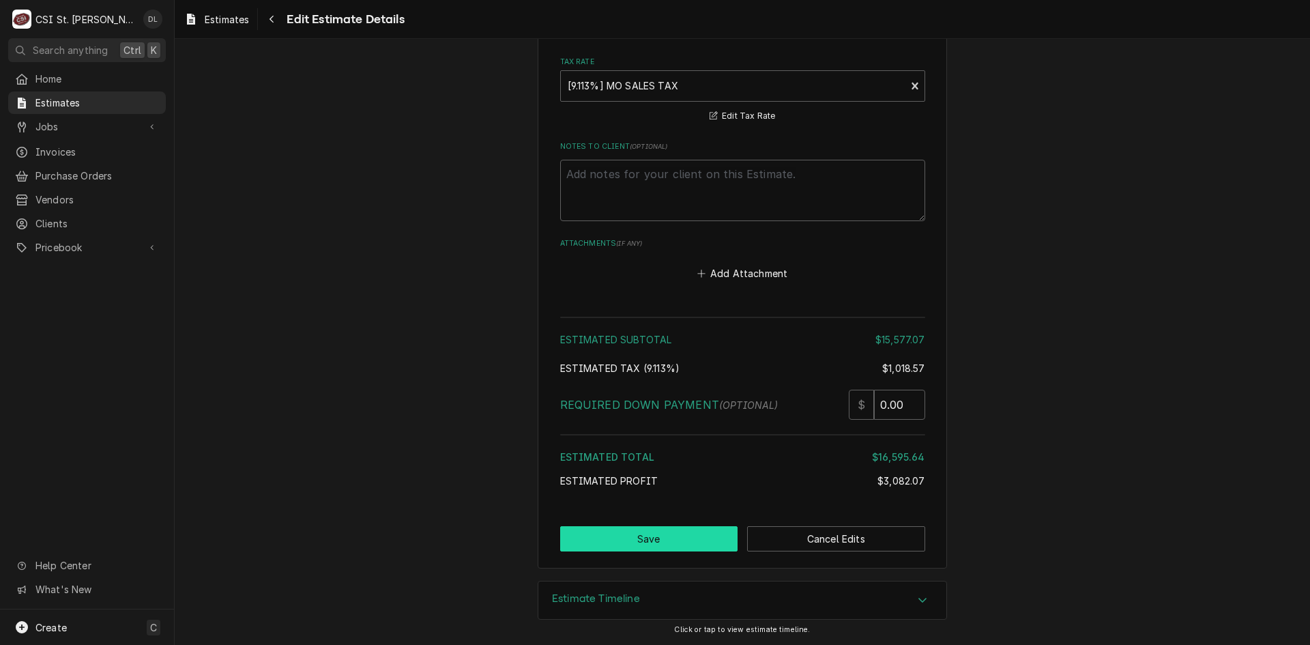
click at [669, 542] on button "Save" at bounding box center [649, 538] width 178 height 25
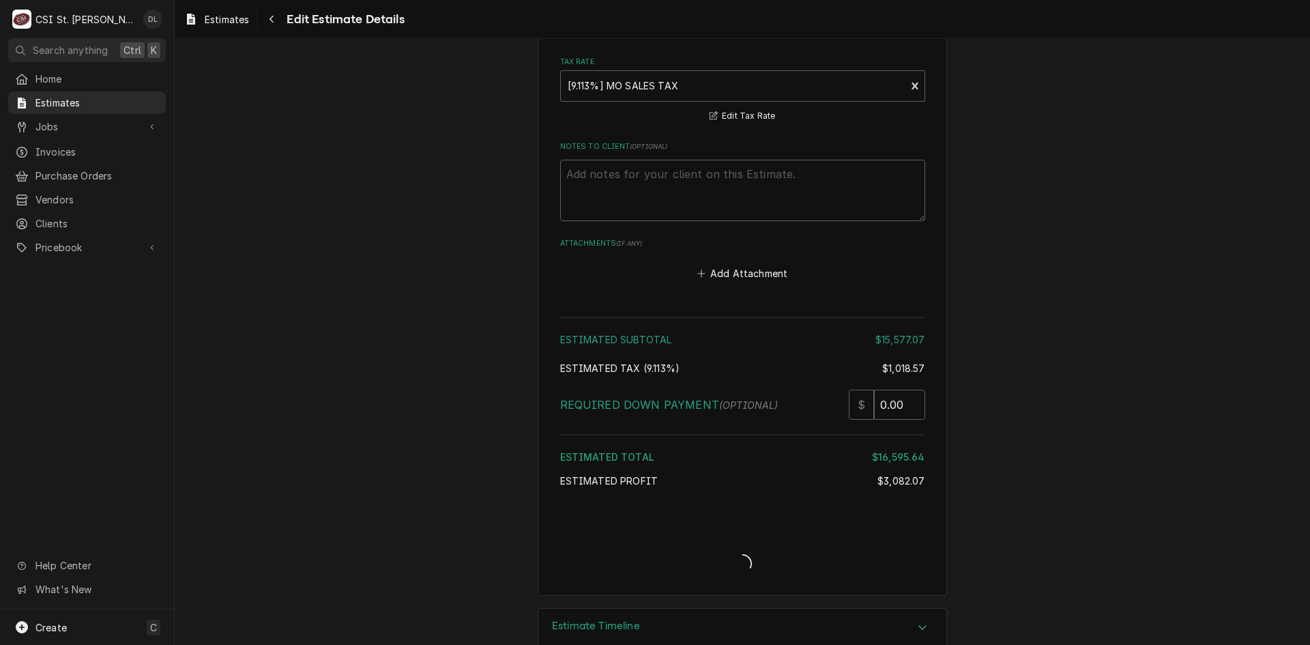
scroll to position [4171, 0]
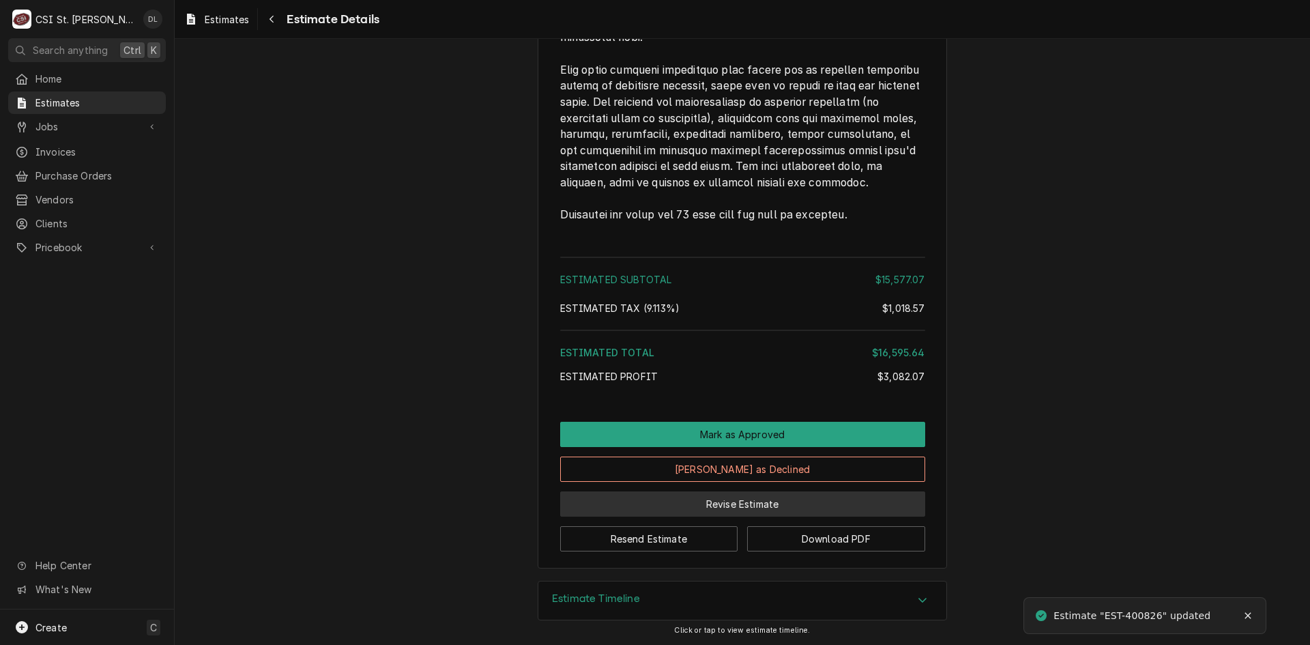
scroll to position [3599, 0]
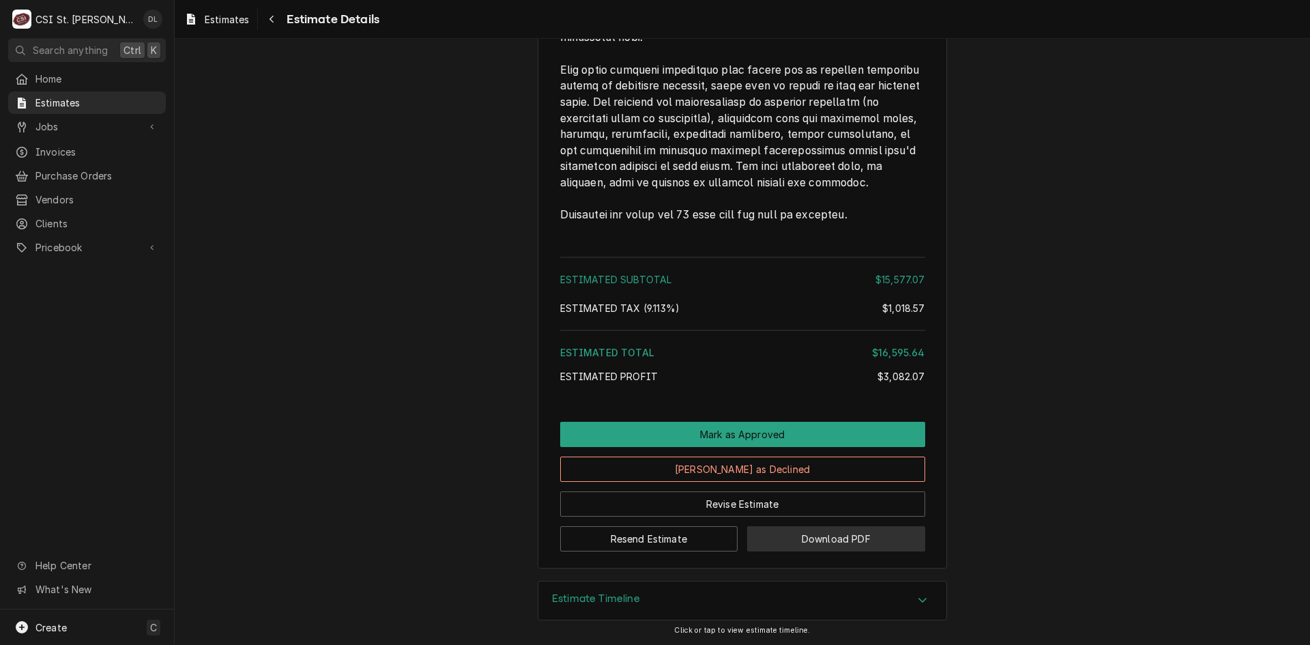
click at [829, 538] on button "Download PDF" at bounding box center [836, 538] width 178 height 25
click at [59, 130] on div "Jobs" at bounding box center [87, 126] width 152 height 17
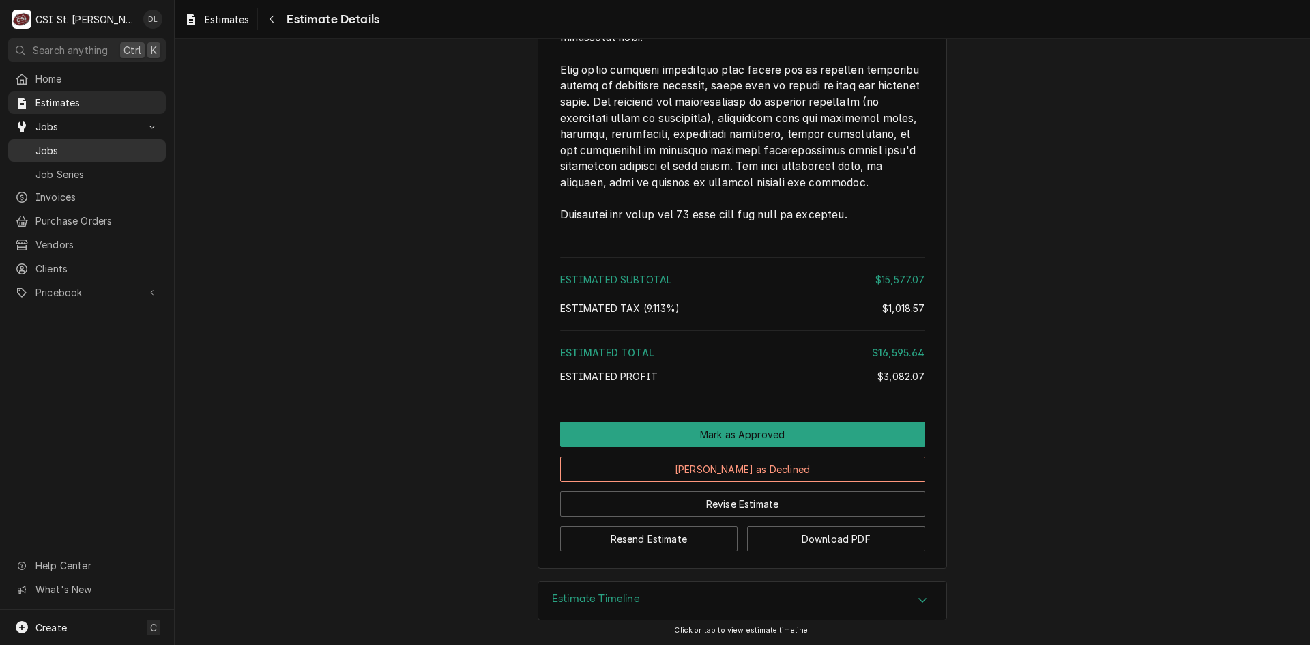
click at [59, 152] on span "Jobs" at bounding box center [96, 150] width 123 height 14
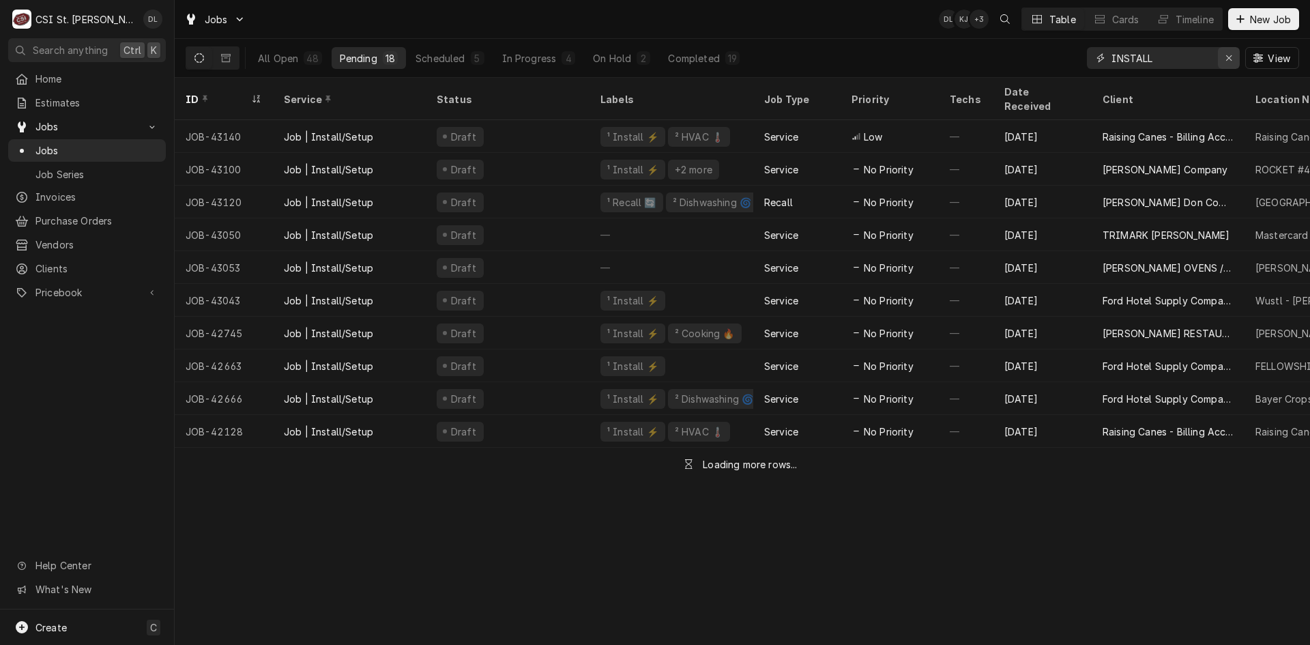
click at [1235, 55] on button "Erase input" at bounding box center [1229, 58] width 22 height 22
click at [1189, 55] on input "Dynamic Content Wrapper" at bounding box center [1175, 58] width 128 height 22
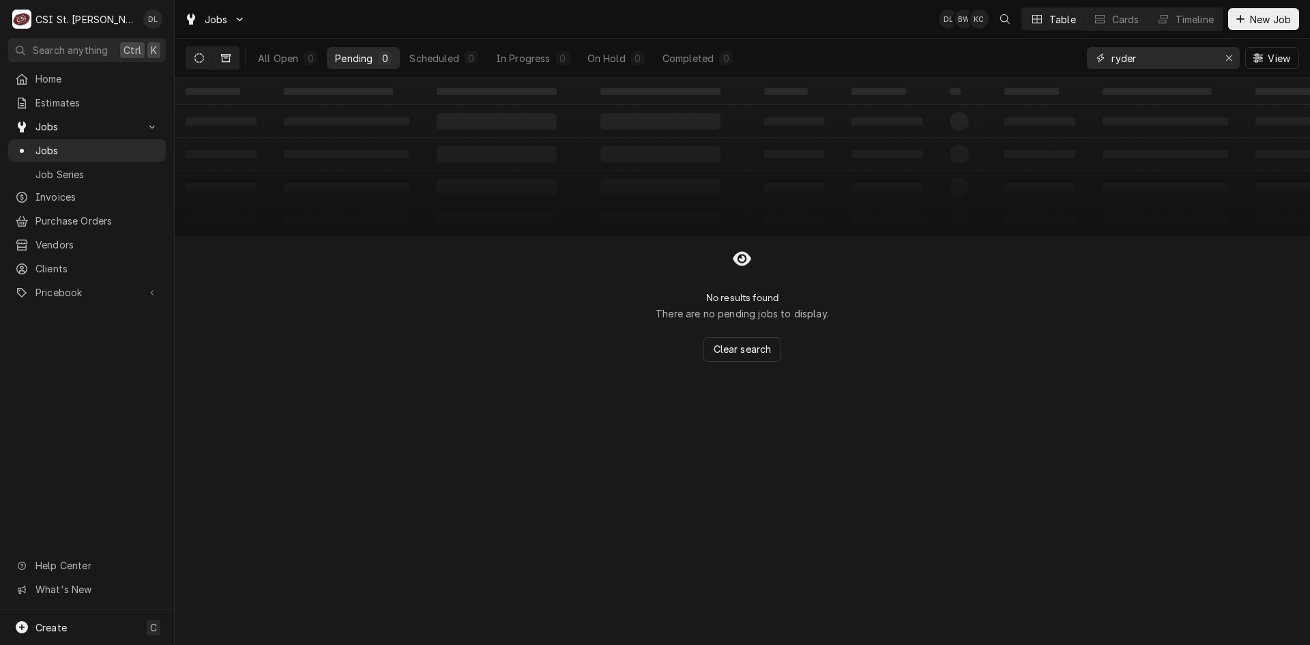
type input "ryder"
click at [234, 55] on button "Dynamic Content Wrapper" at bounding box center [226, 58] width 26 height 22
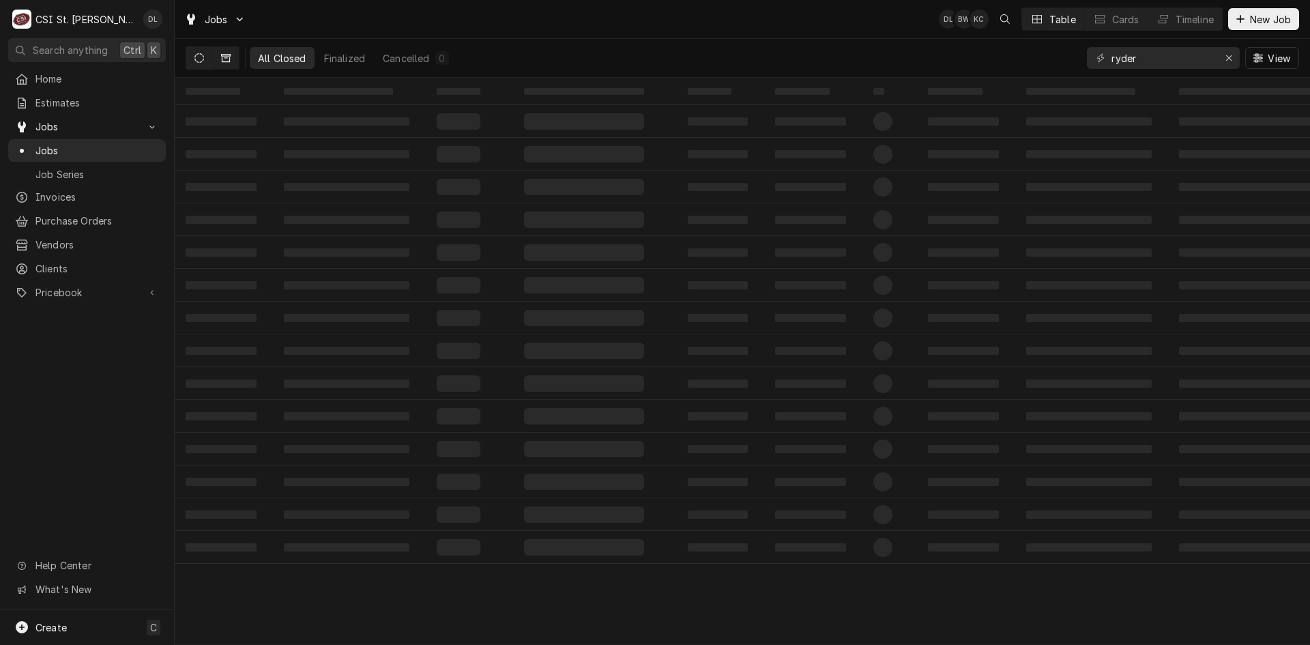
click at [205, 62] on button "Dynamic Content Wrapper" at bounding box center [199, 58] width 26 height 22
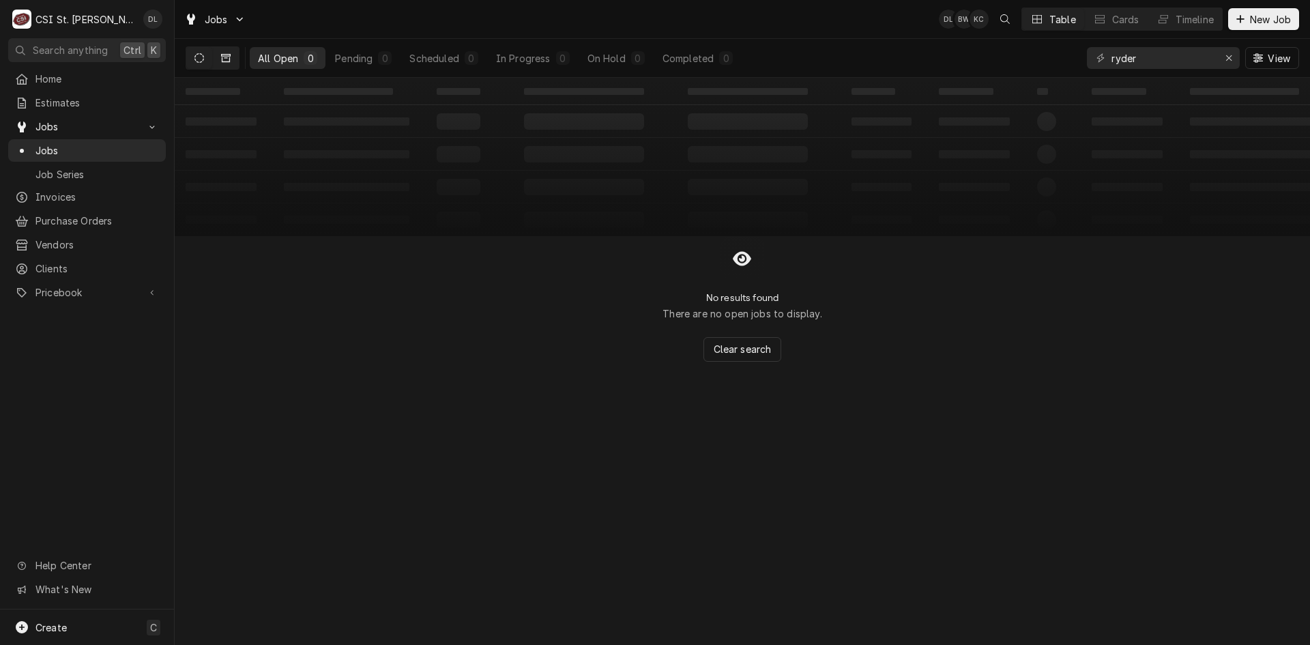
click at [229, 56] on icon "Dynamic Content Wrapper" at bounding box center [226, 58] width 10 height 8
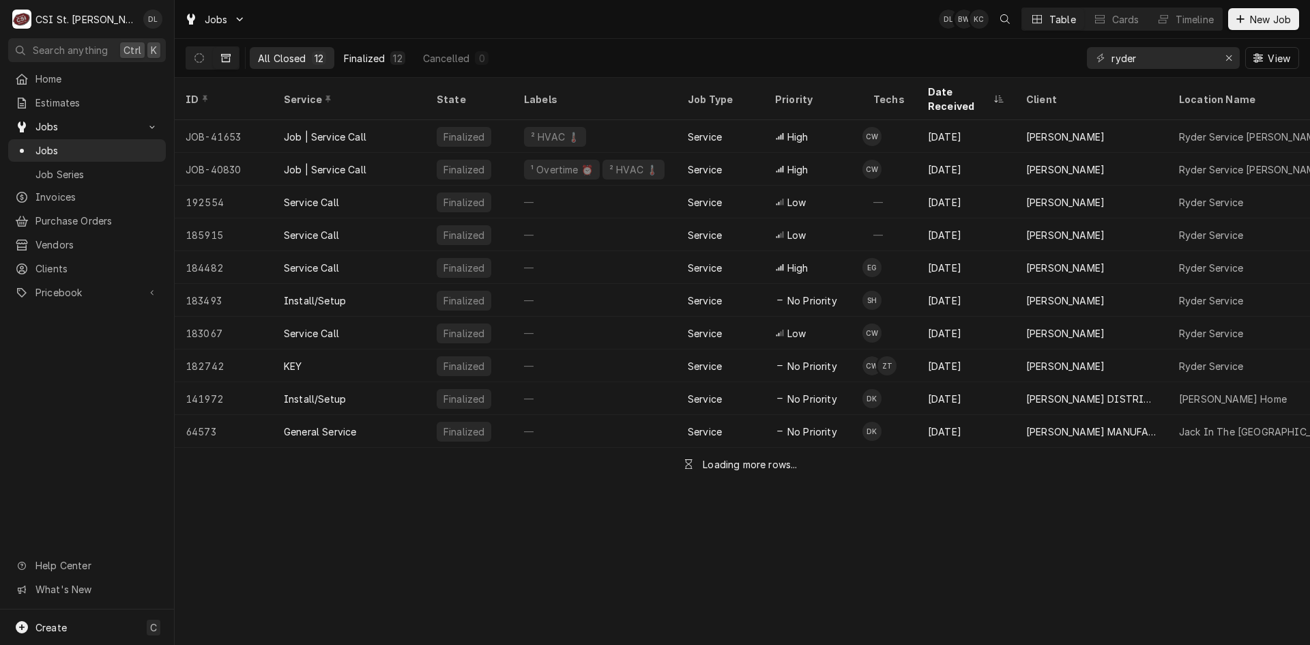
click at [356, 56] on div "Finalized" at bounding box center [364, 58] width 41 height 14
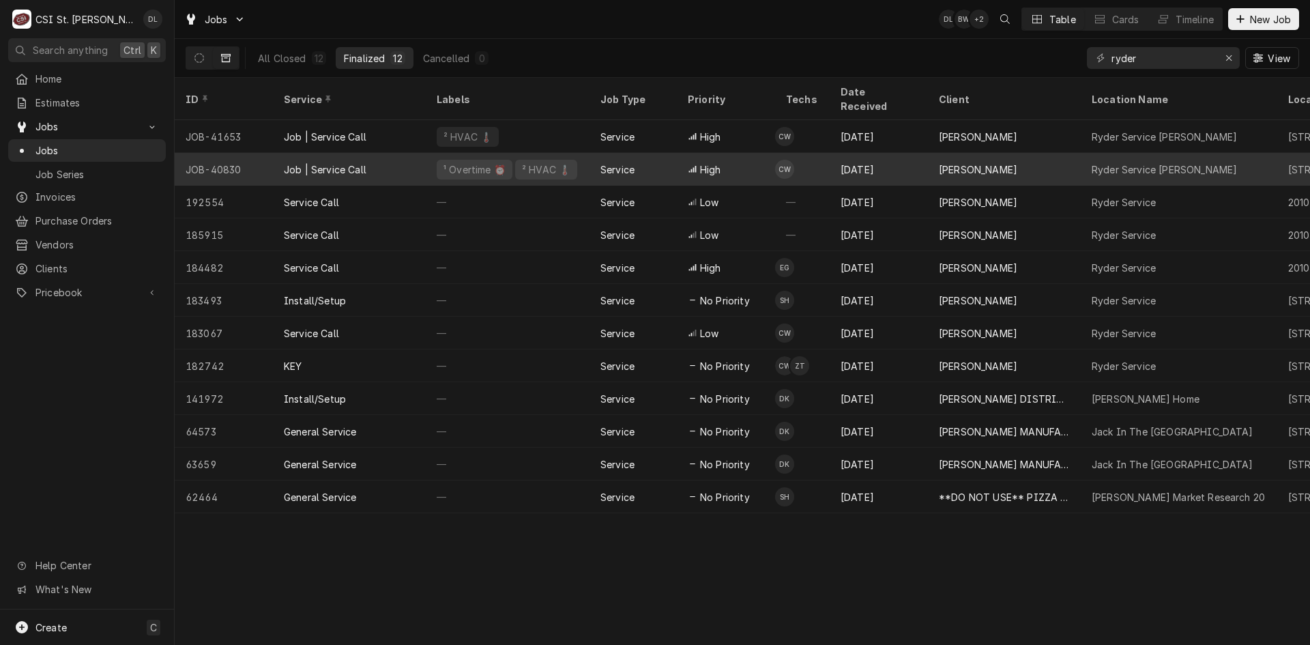
click at [926, 158] on div "[DATE]" at bounding box center [879, 169] width 98 height 33
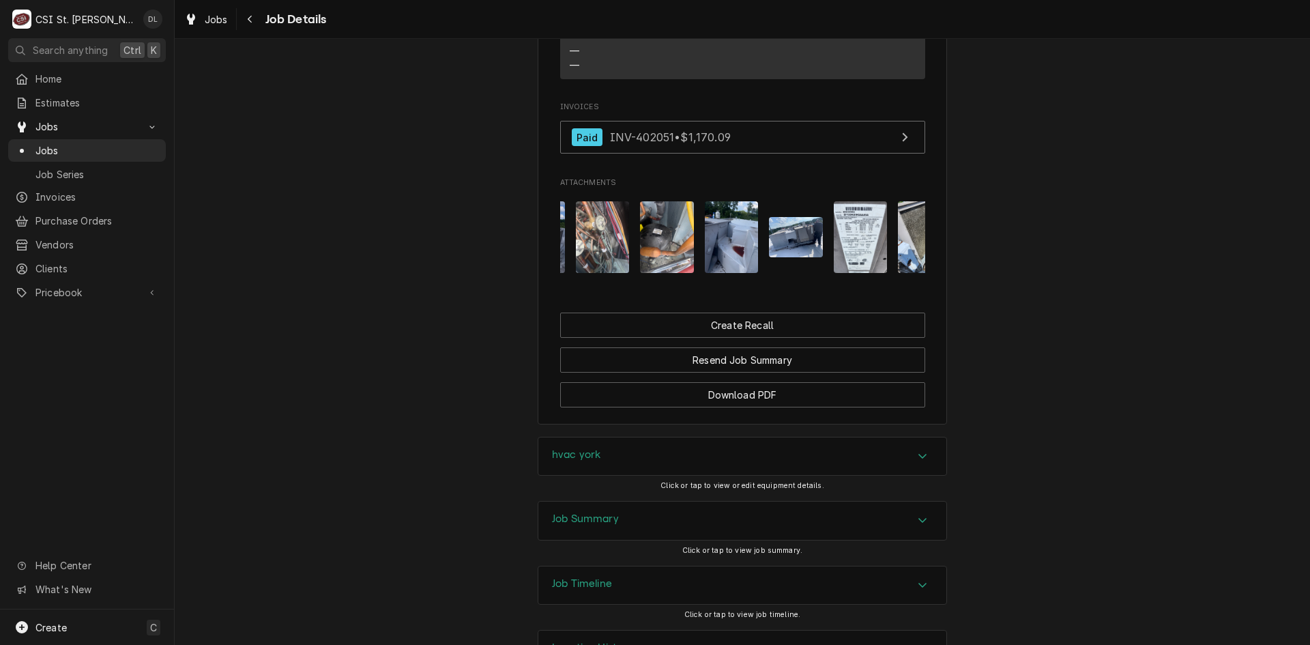
scroll to position [0, 119]
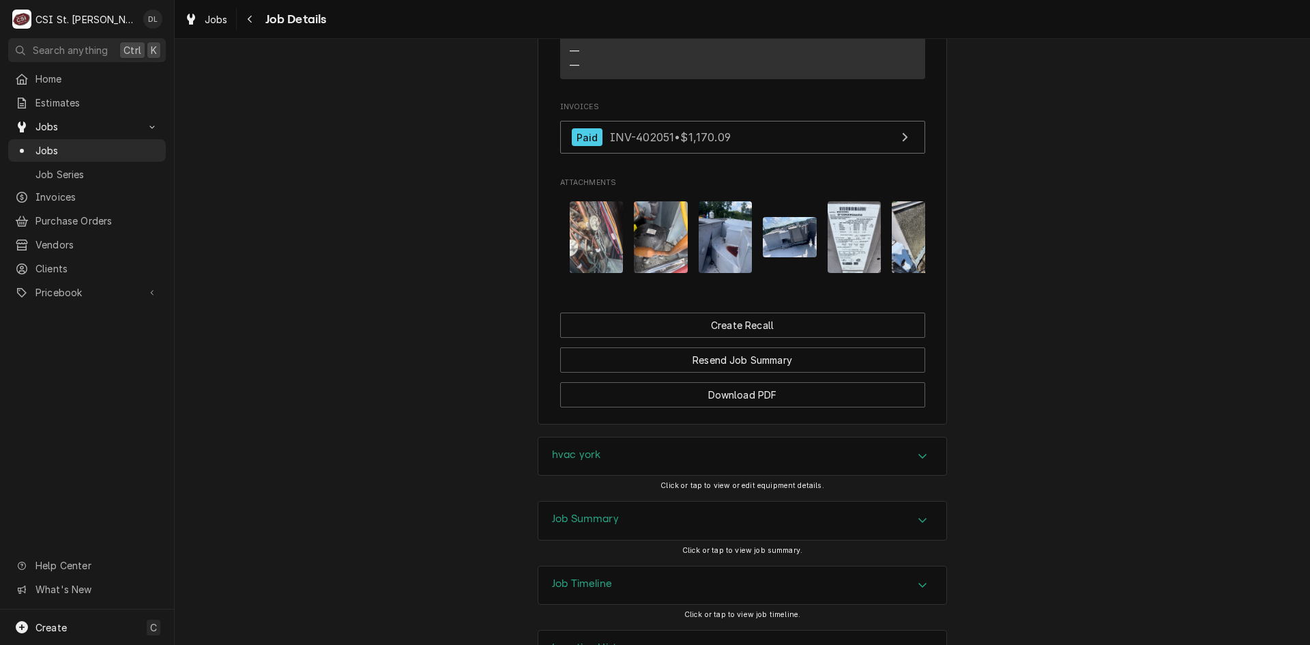
click at [647, 254] on img "Attachments" at bounding box center [661, 237] width 54 height 72
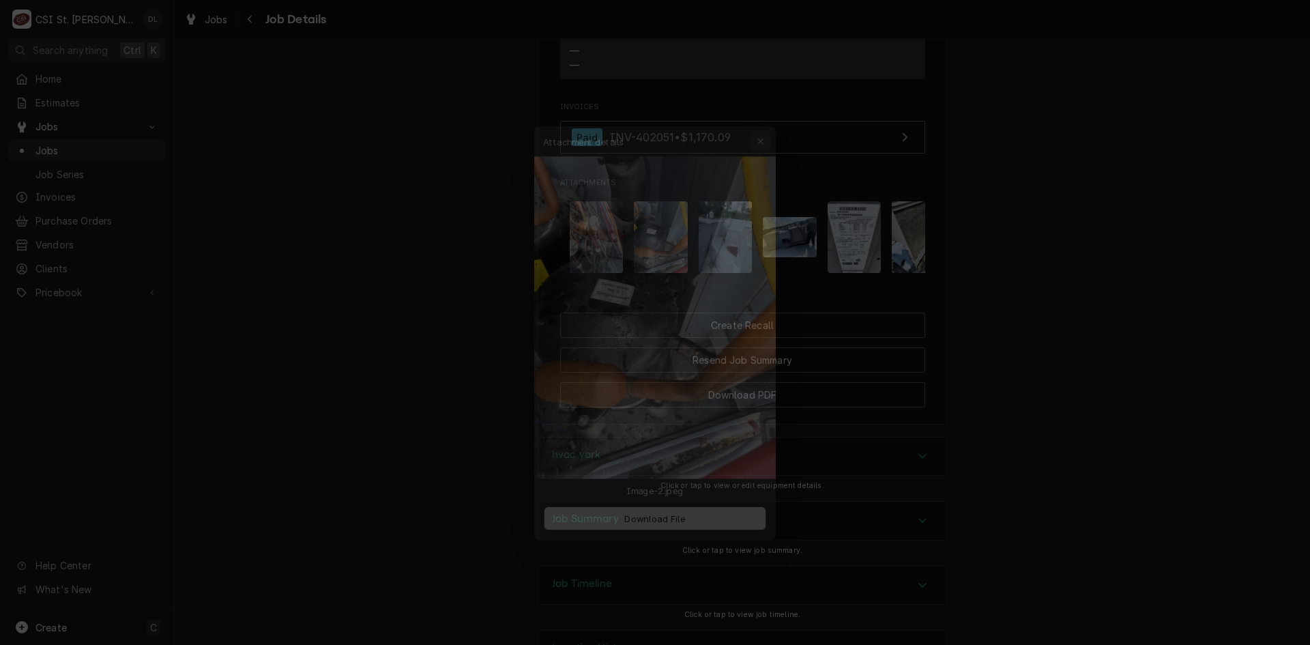
click at [767, 112] on icon "button" at bounding box center [769, 114] width 6 height 6
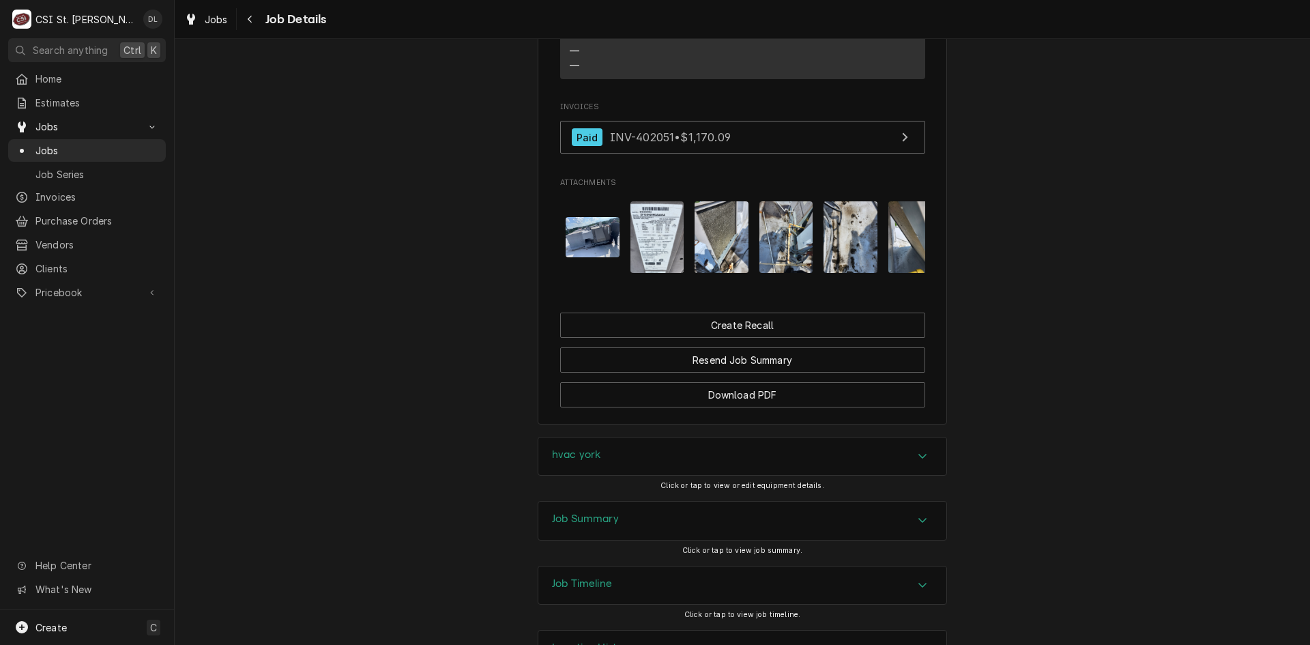
scroll to position [0, 320]
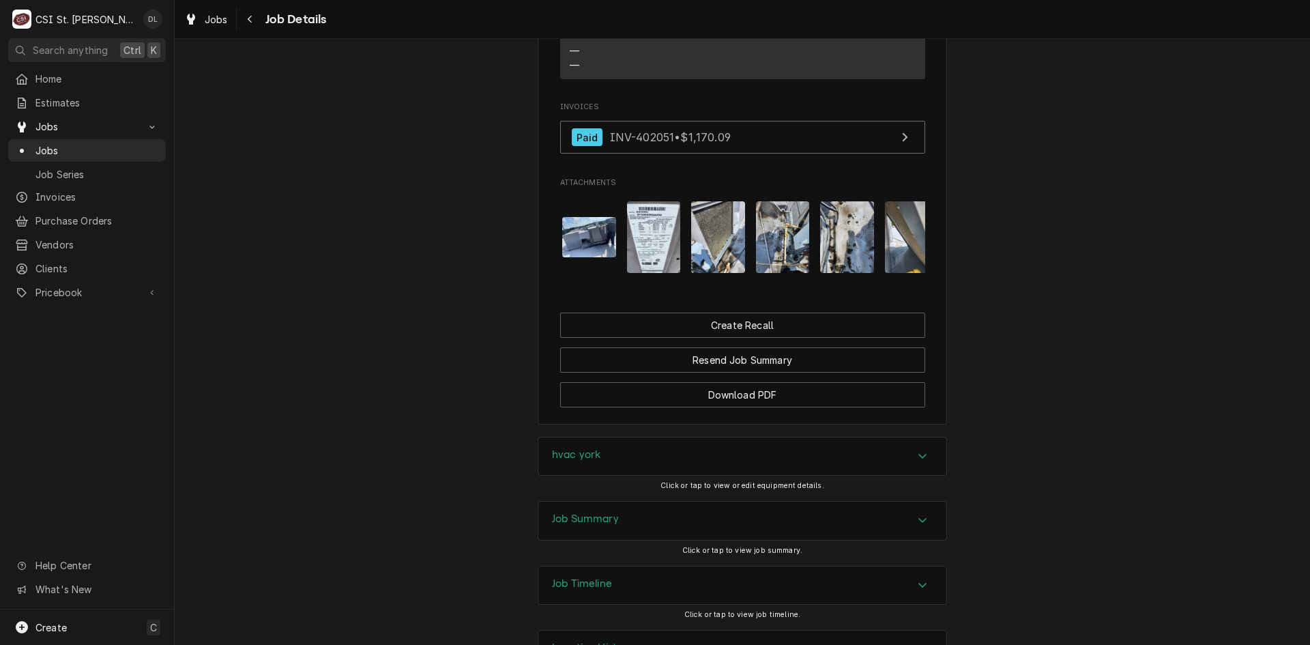
click at [715, 238] on img "Attachments" at bounding box center [718, 237] width 54 height 72
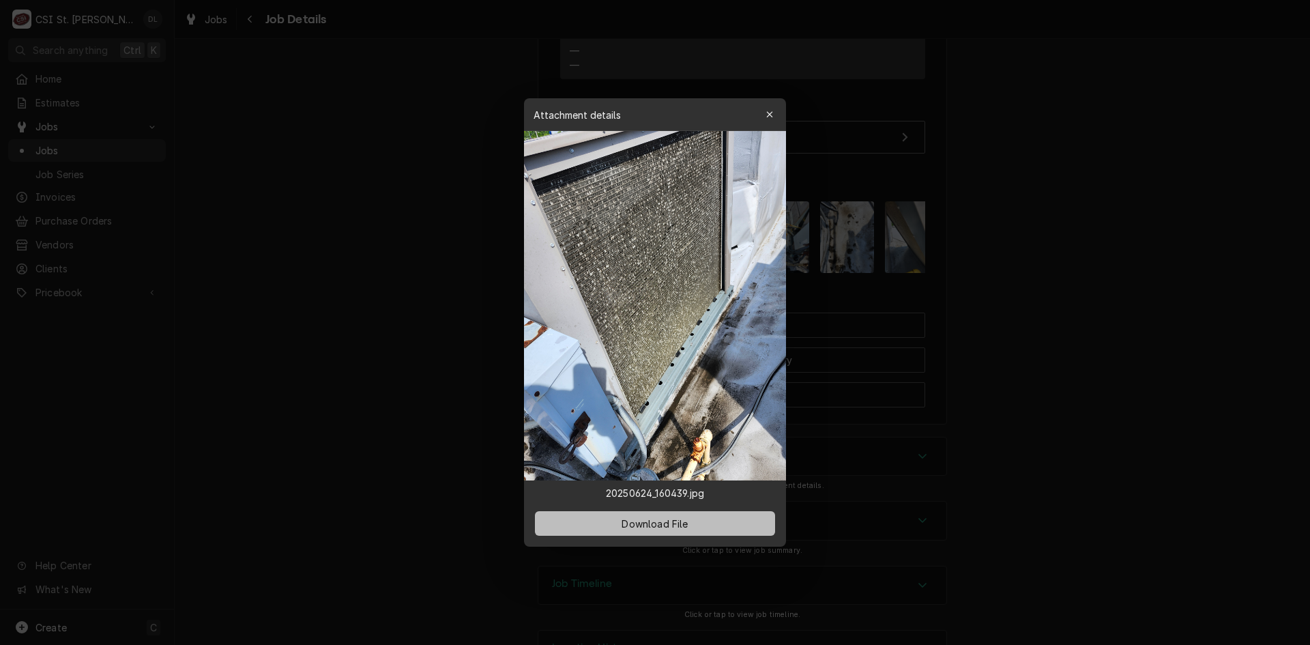
click at [666, 527] on span "Download File" at bounding box center [655, 523] width 72 height 14
click at [765, 115] on div "button" at bounding box center [770, 115] width 14 height 14
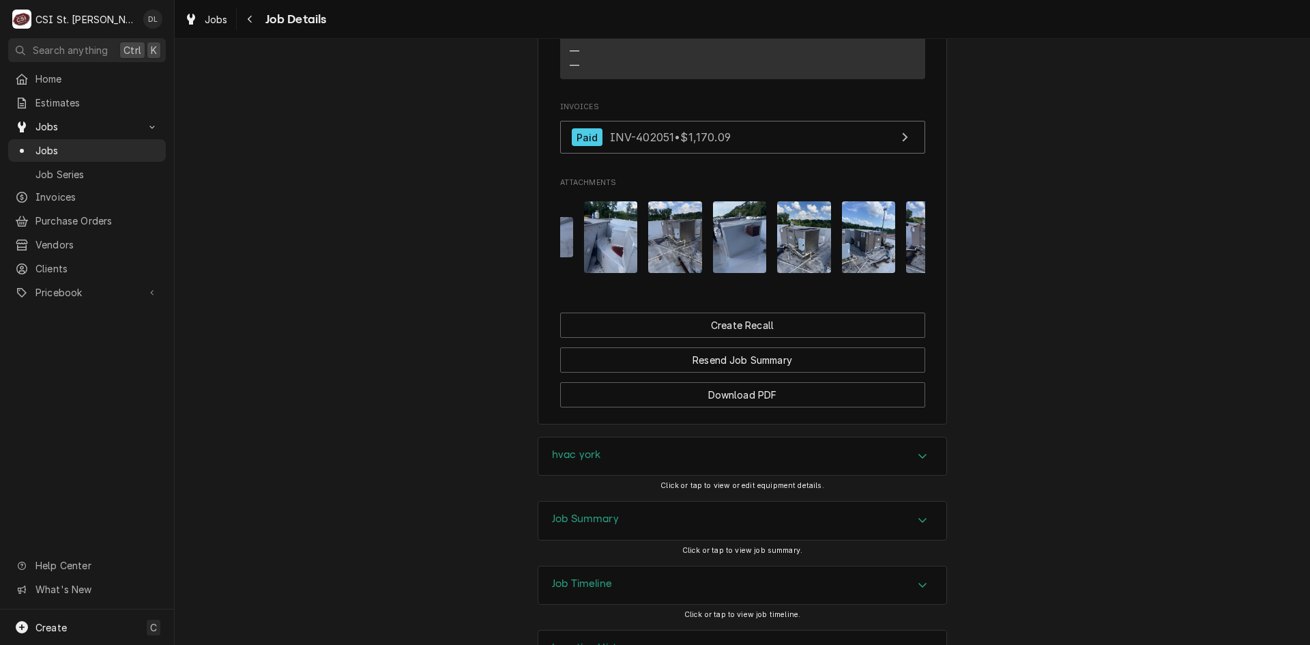
scroll to position [0, 882]
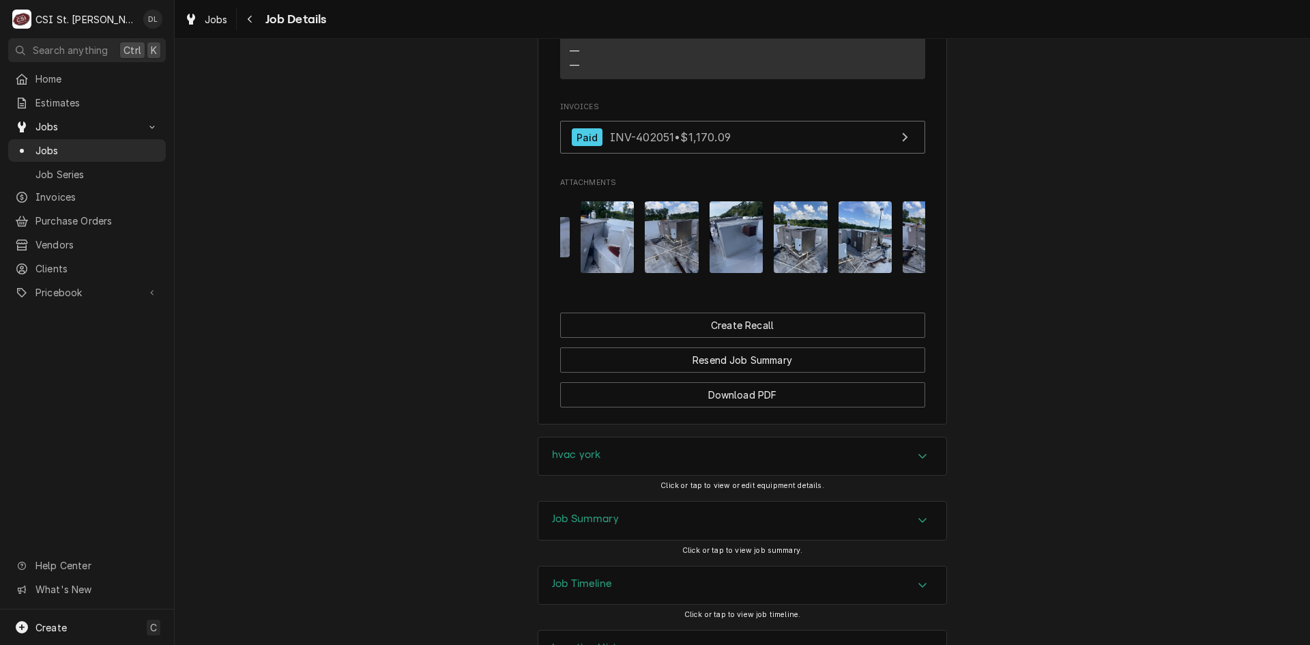
click at [860, 255] on img "Attachments" at bounding box center [865, 237] width 54 height 72
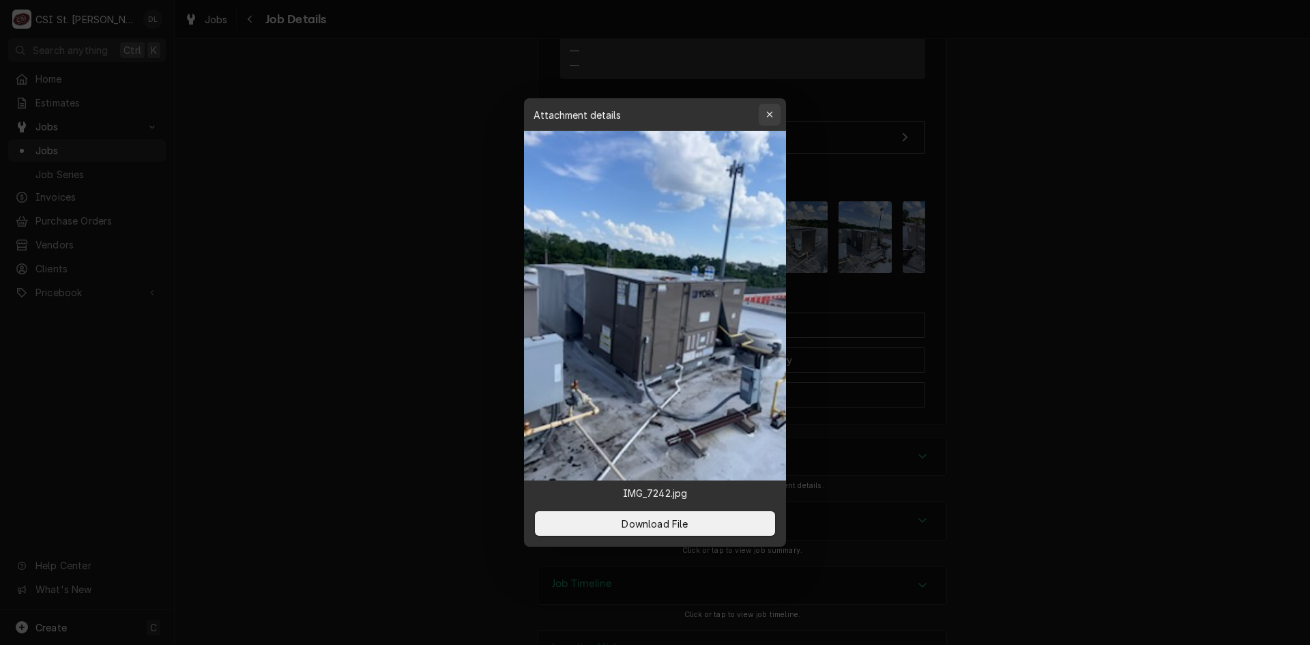
click at [764, 113] on div "button" at bounding box center [770, 115] width 14 height 14
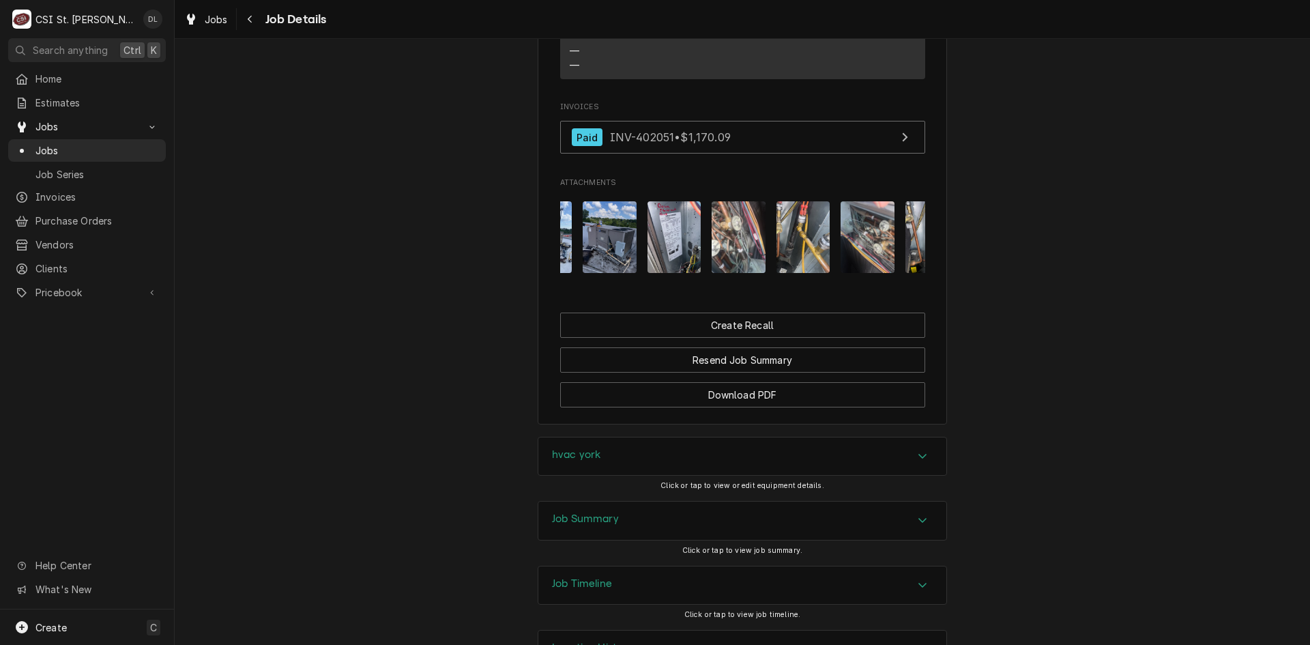
scroll to position [0, 1237]
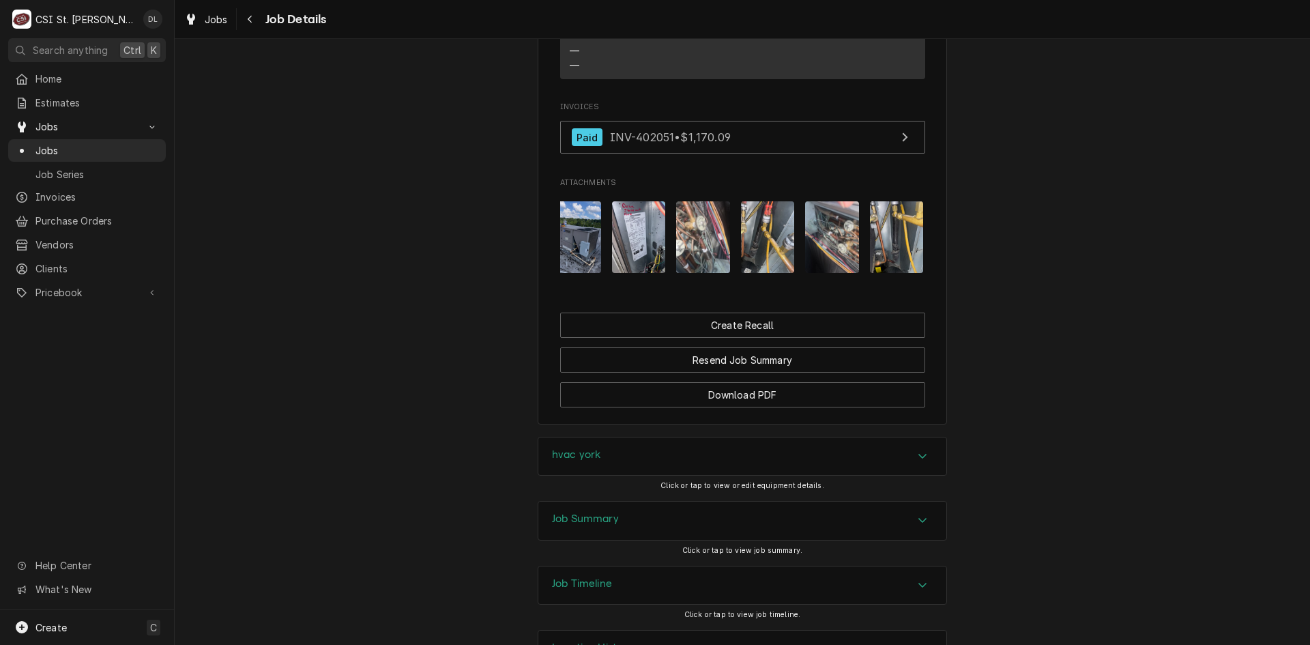
click at [765, 265] on img "Attachments" at bounding box center [768, 237] width 54 height 72
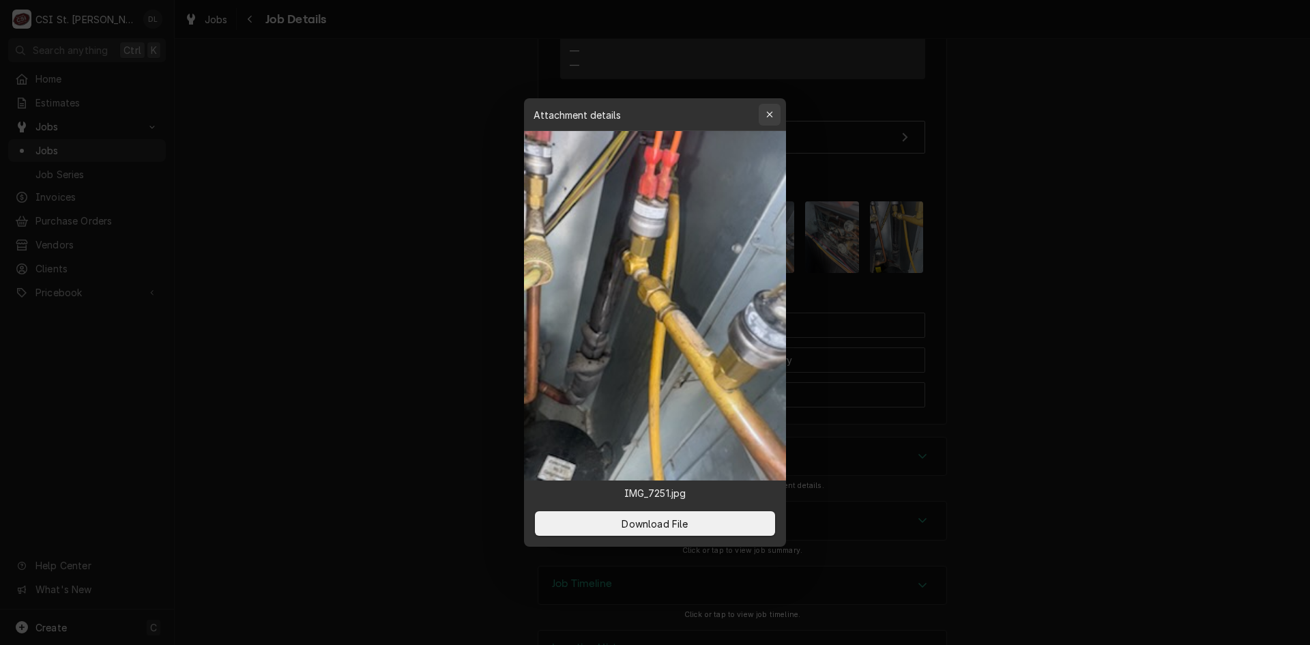
click at [768, 113] on icon "button" at bounding box center [769, 114] width 6 height 6
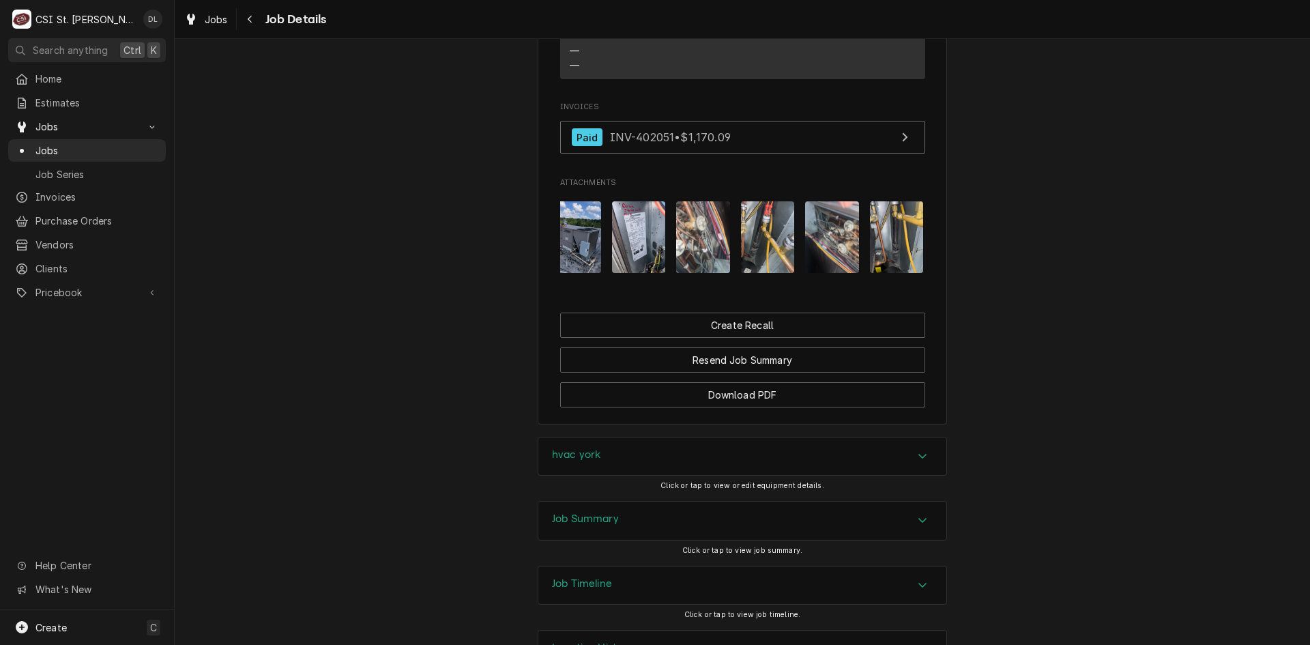
click at [842, 263] on img "Attachments" at bounding box center [832, 237] width 54 height 72
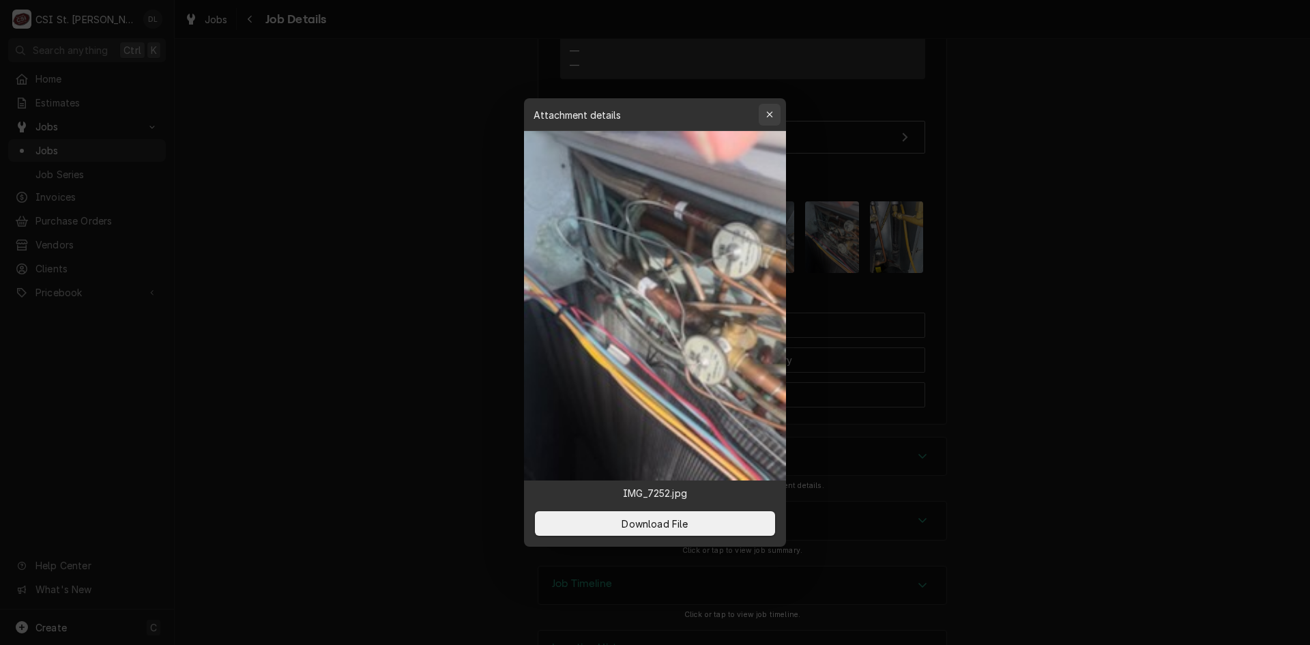
click at [771, 113] on icon "button" at bounding box center [770, 115] width 8 height 10
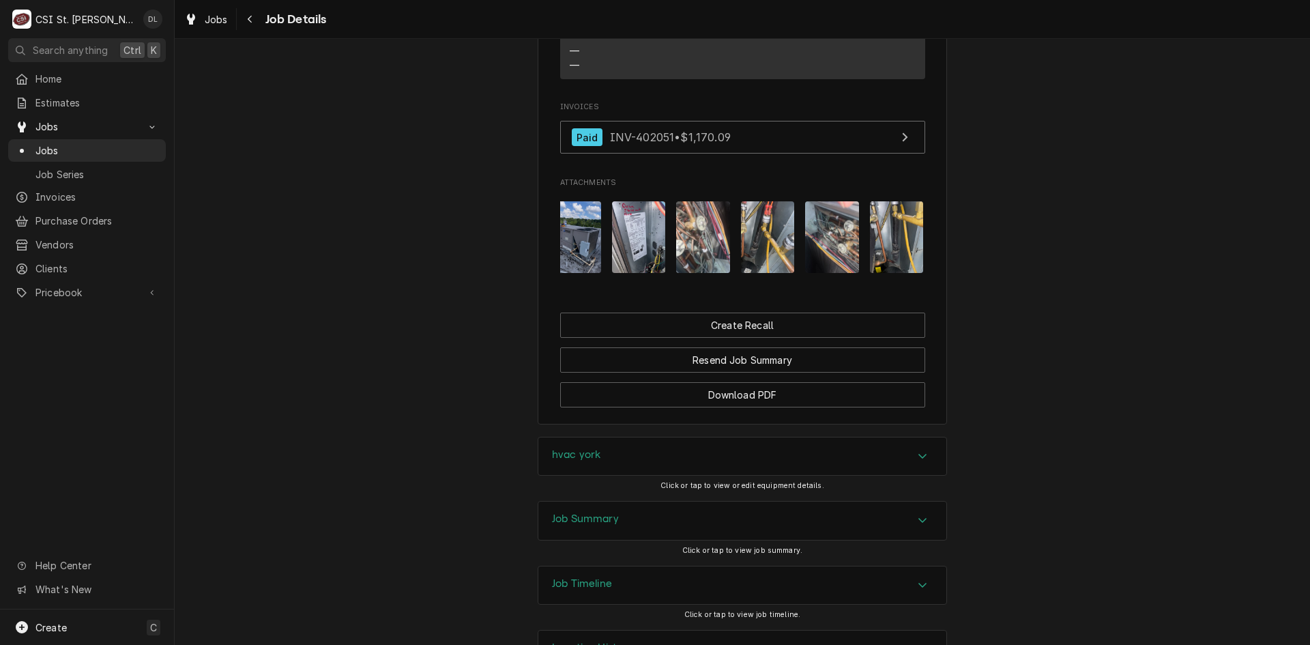
click at [897, 244] on img "Attachments" at bounding box center [897, 237] width 54 height 72
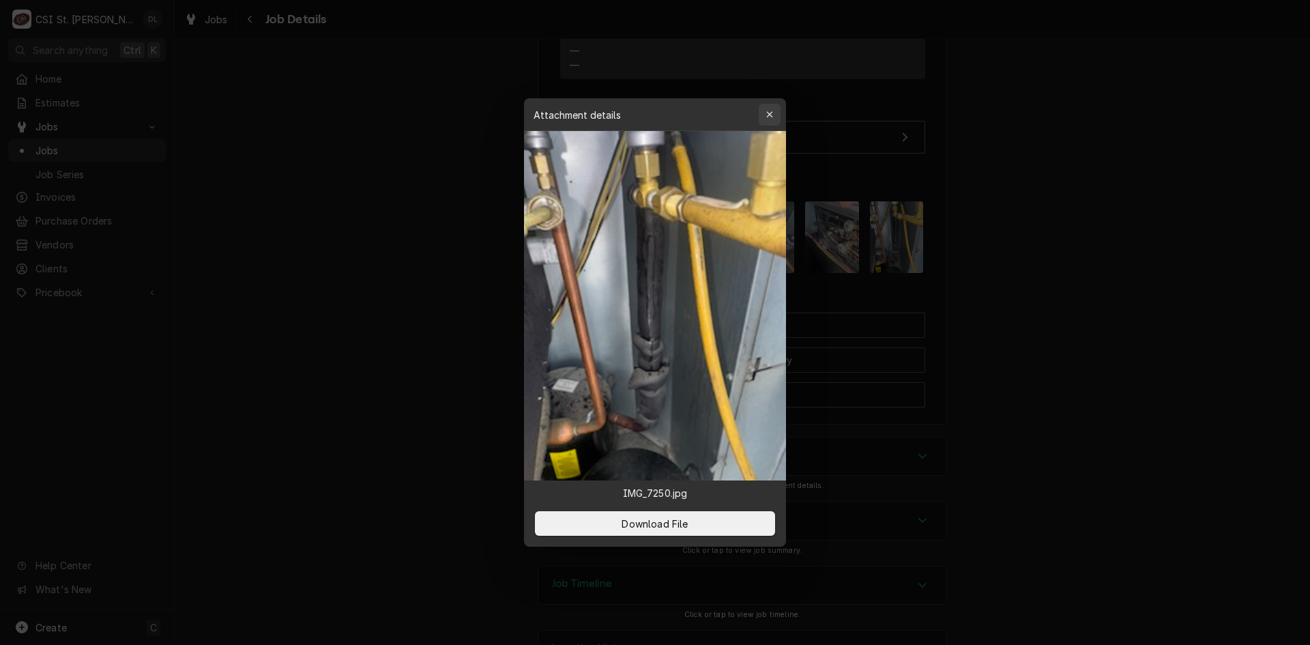
click at [766, 113] on icon "button" at bounding box center [770, 115] width 8 height 10
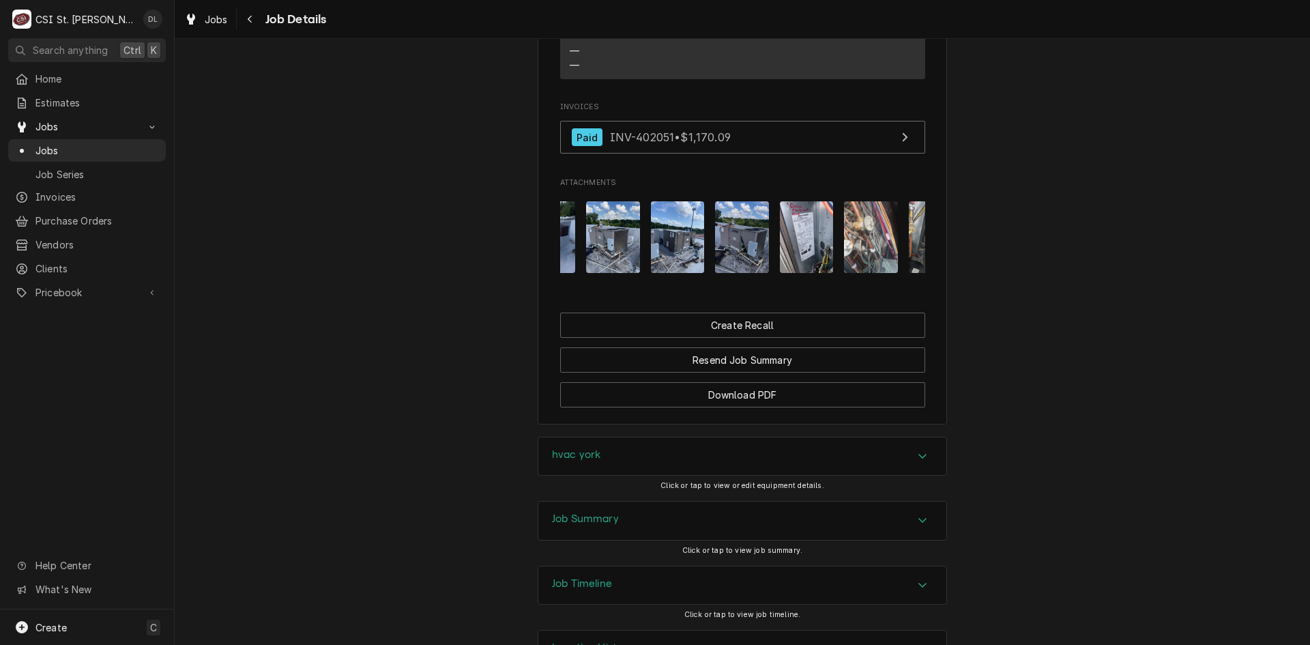
scroll to position [0, 1018]
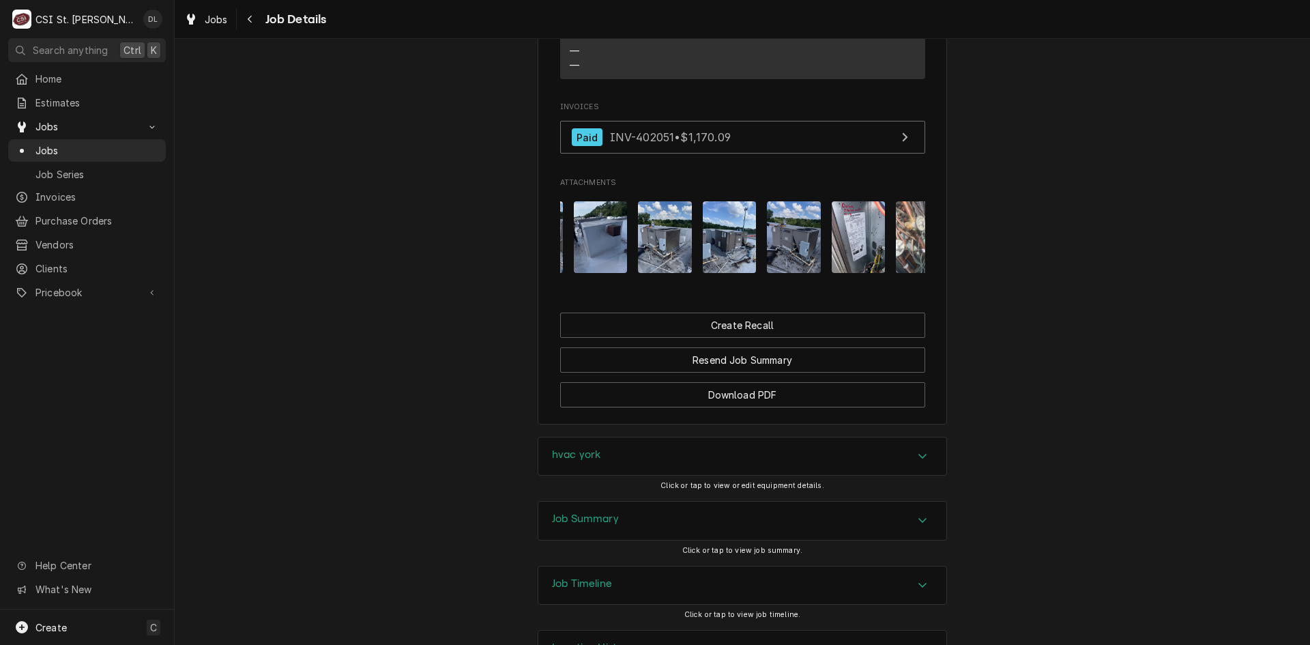
click at [776, 267] on img "Attachments" at bounding box center [794, 237] width 54 height 72
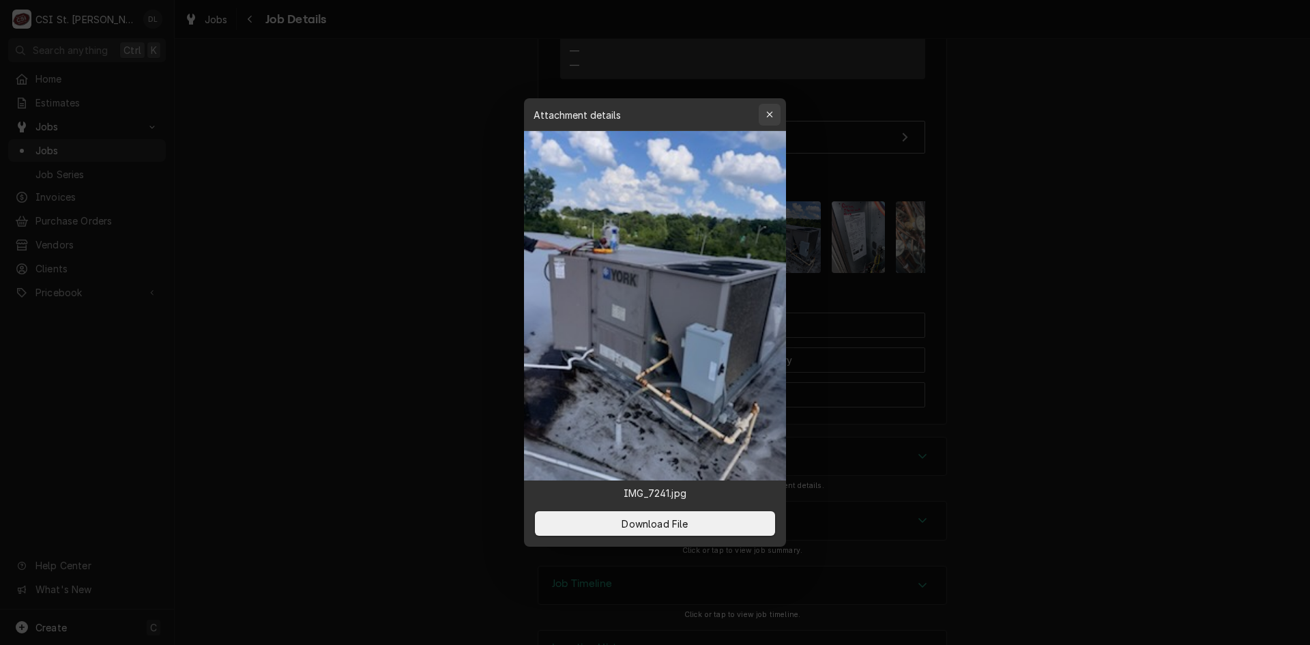
click at [770, 113] on icon "button" at bounding box center [770, 115] width 8 height 10
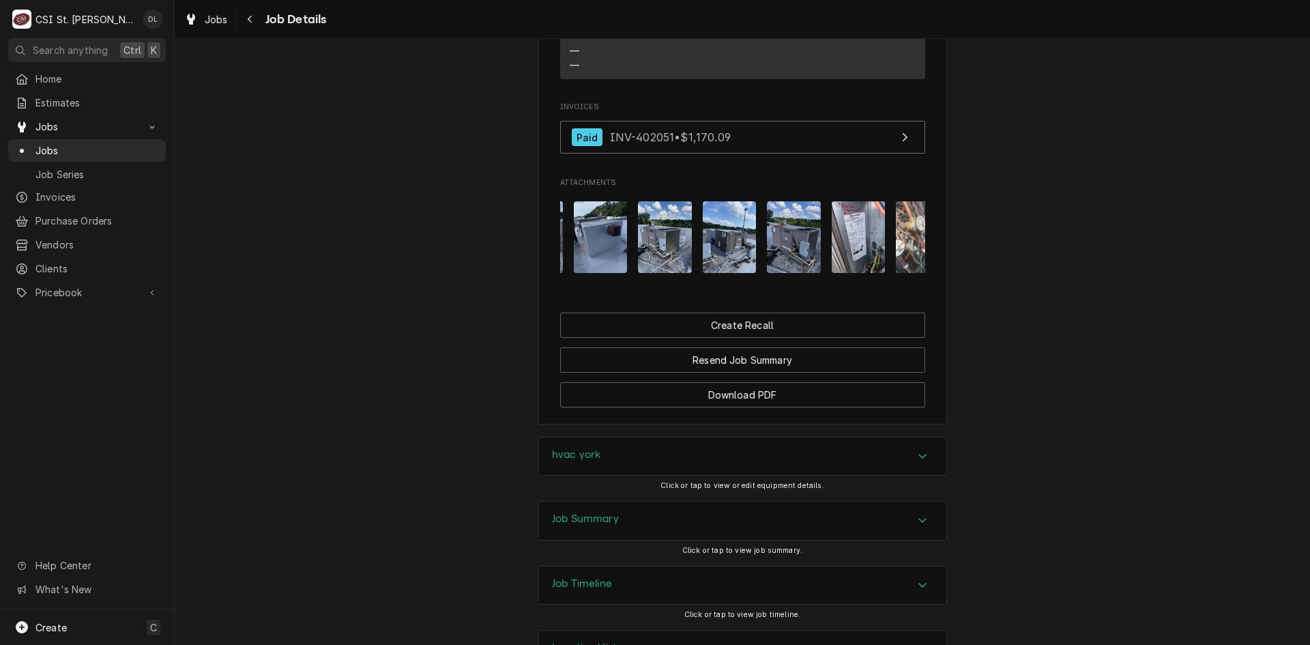
click at [728, 259] on img "Attachments" at bounding box center [730, 237] width 54 height 72
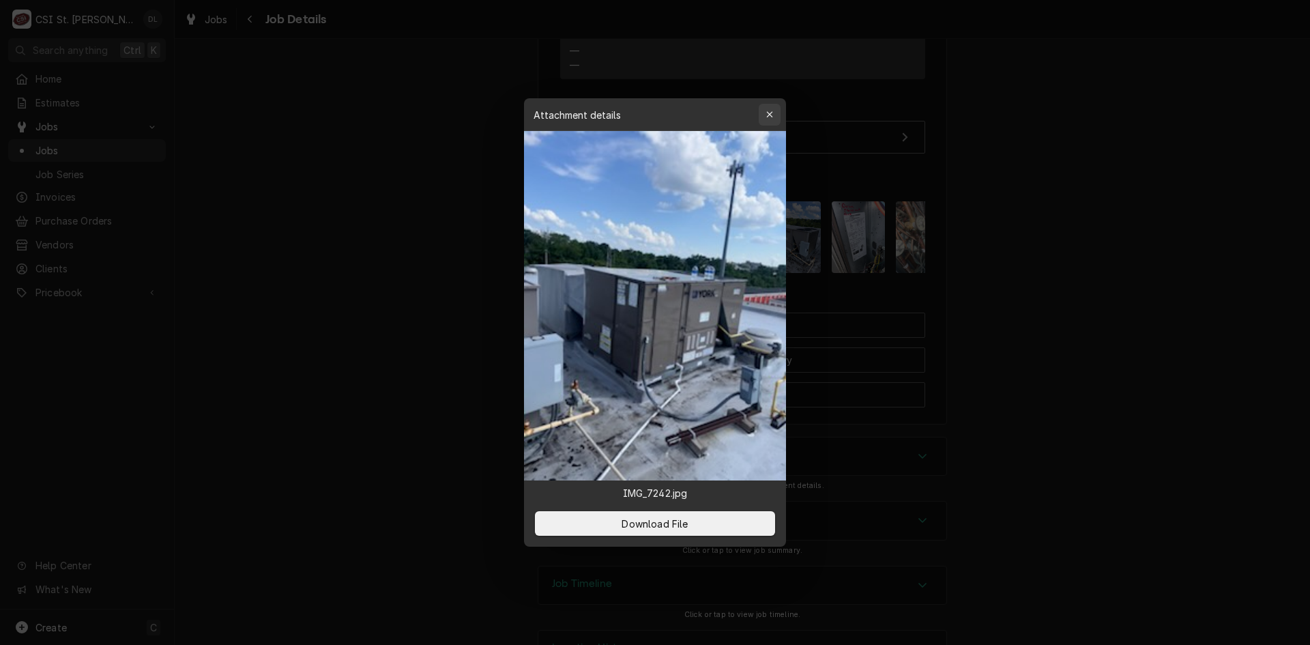
click at [769, 116] on icon "button" at bounding box center [770, 115] width 8 height 10
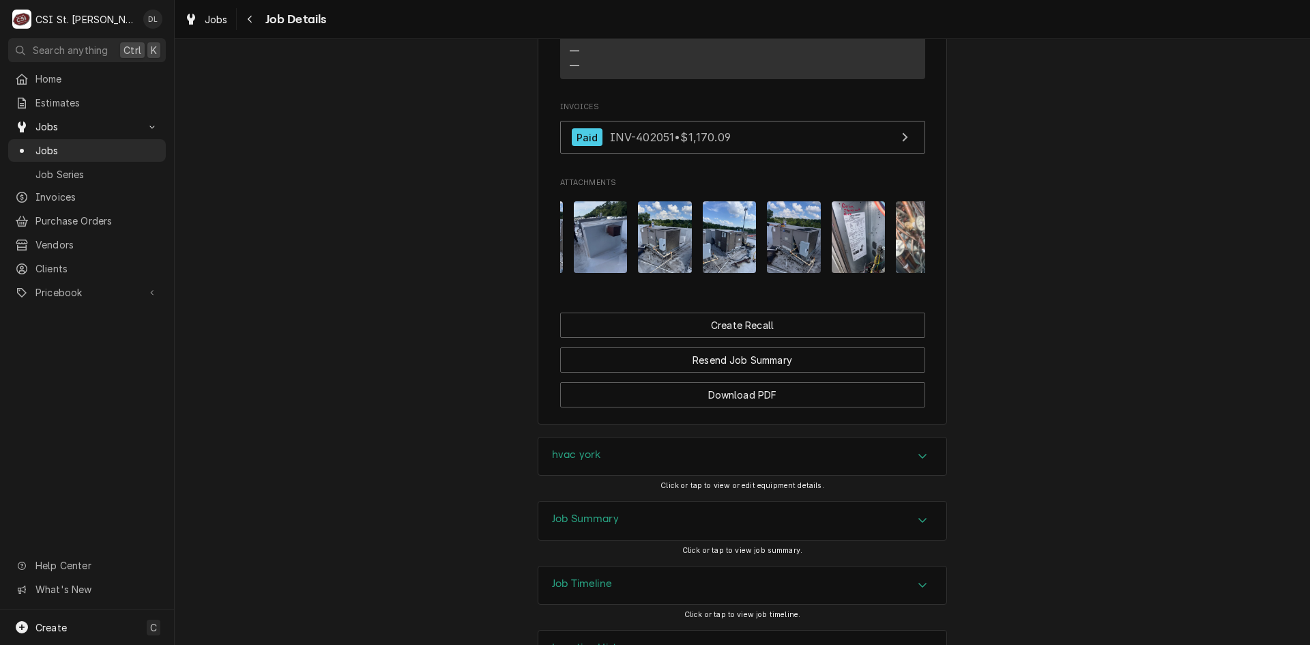
click at [674, 244] on img "Attachments" at bounding box center [665, 237] width 54 height 72
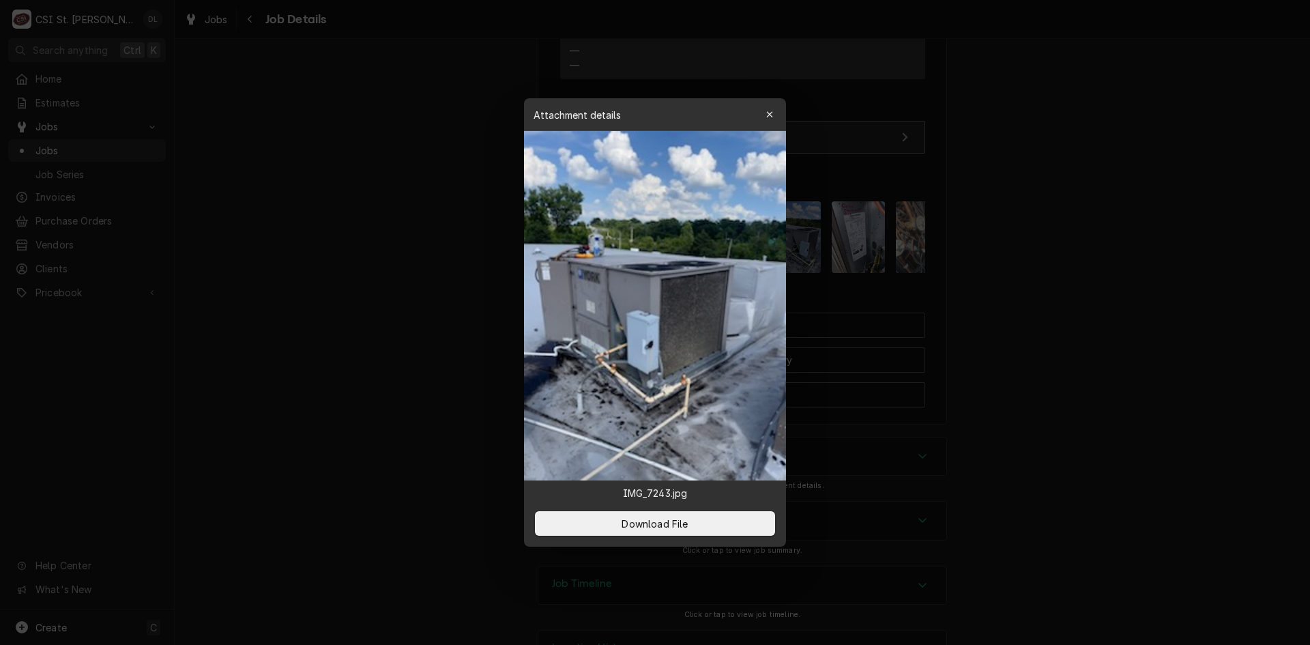
drag, startPoint x: 775, startPoint y: 116, endPoint x: 765, endPoint y: 147, distance: 32.8
click at [775, 118] on div "button" at bounding box center [770, 115] width 14 height 14
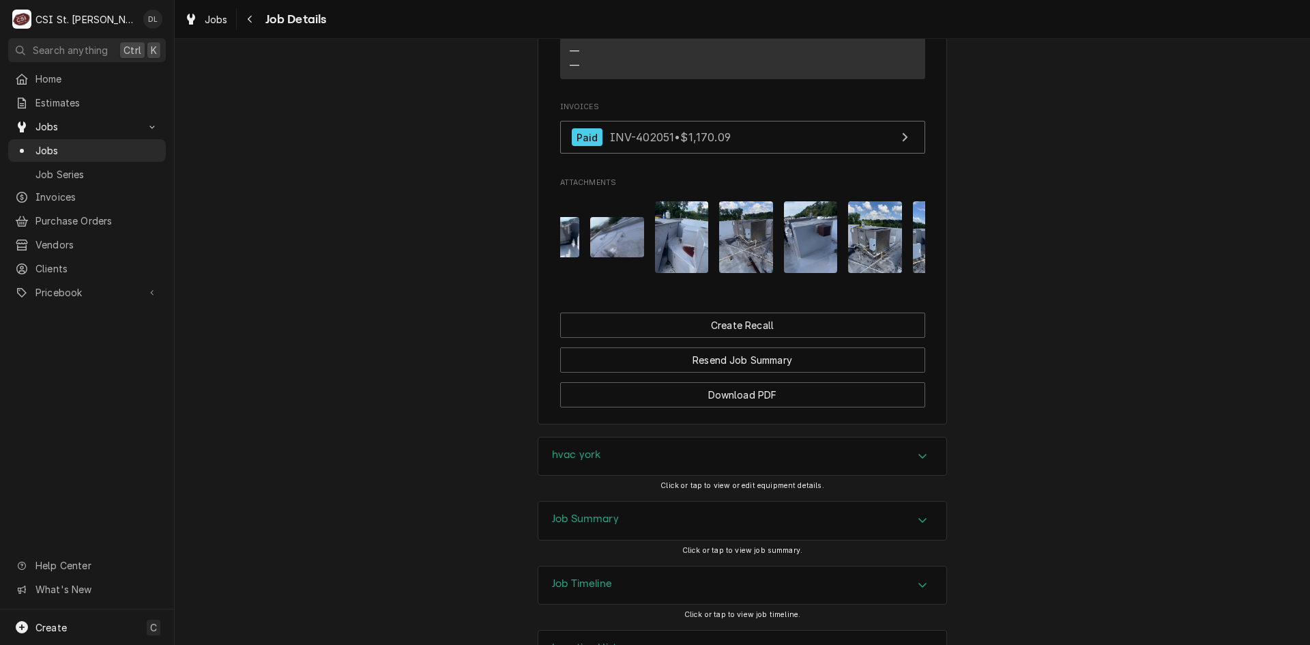
scroll to position [0, 804]
click at [755, 273] on img "Attachments" at bounding box center [749, 237] width 54 height 72
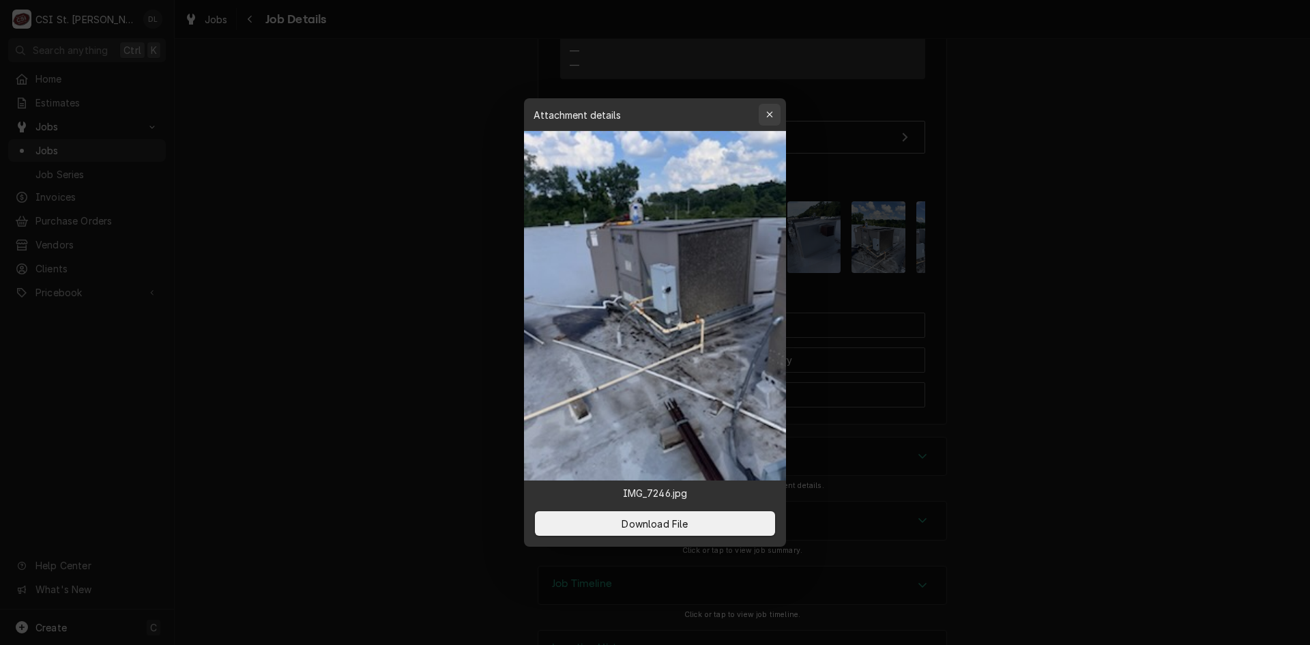
click at [767, 111] on icon "button" at bounding box center [770, 115] width 8 height 10
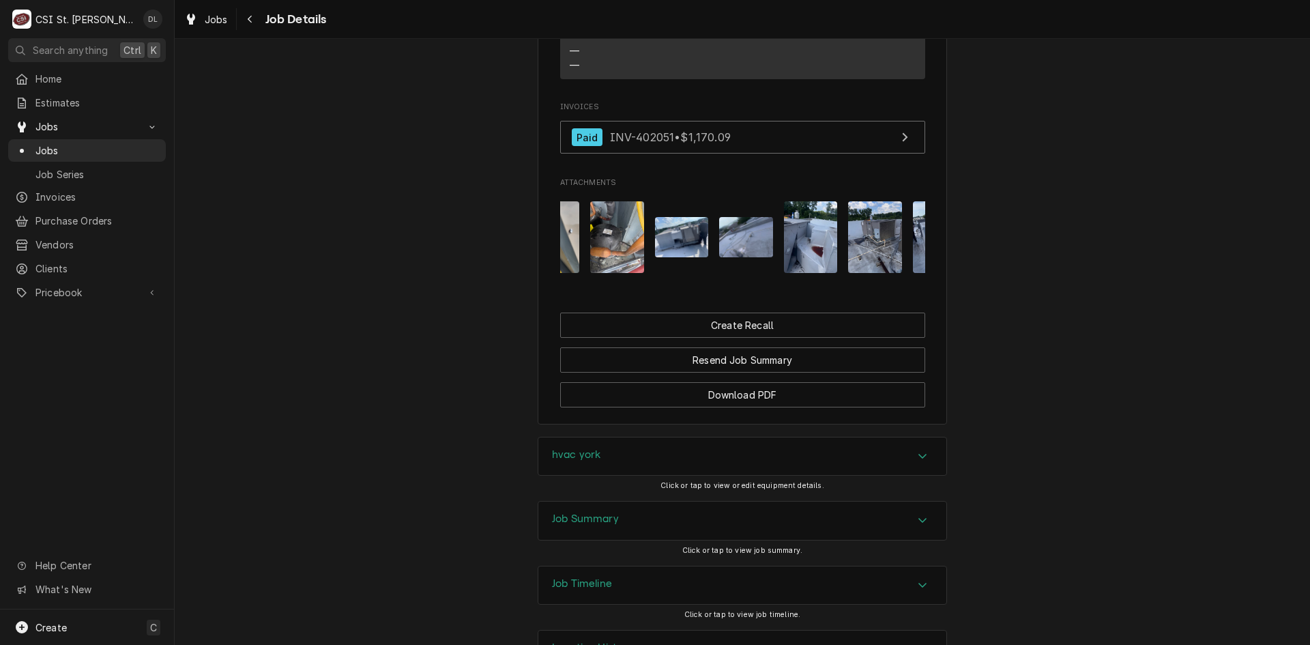
scroll to position [0, 598]
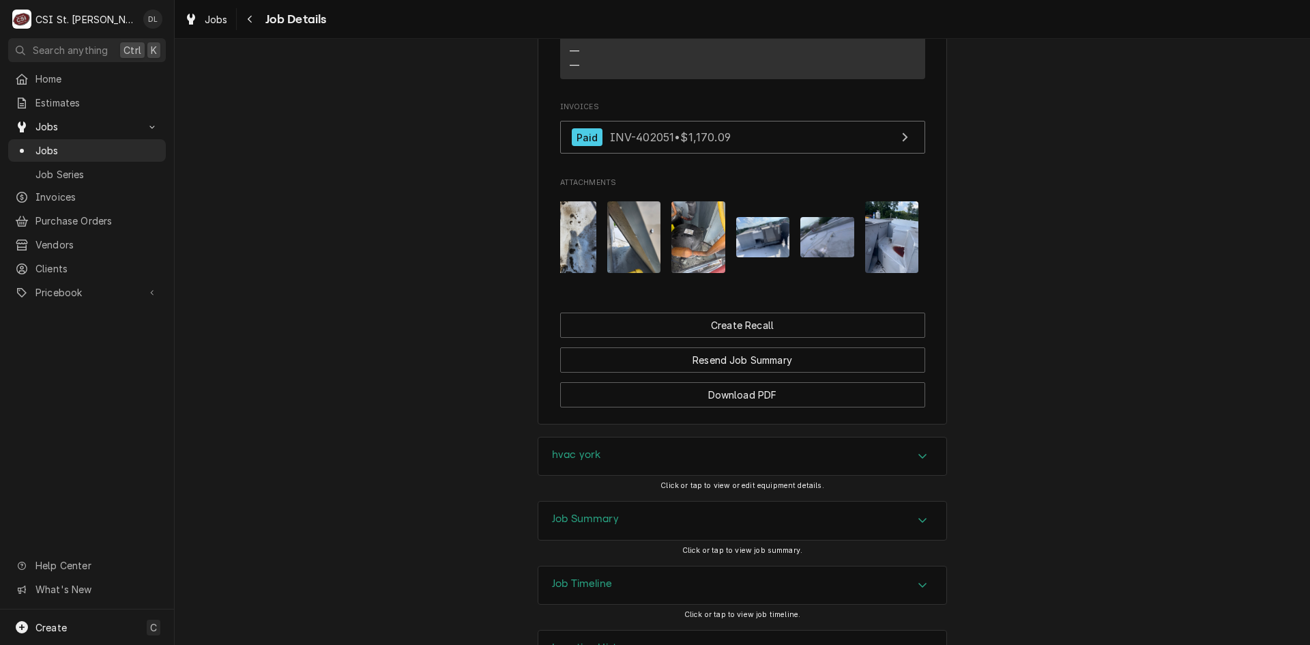
click at [705, 258] on img "Attachments" at bounding box center [698, 237] width 54 height 72
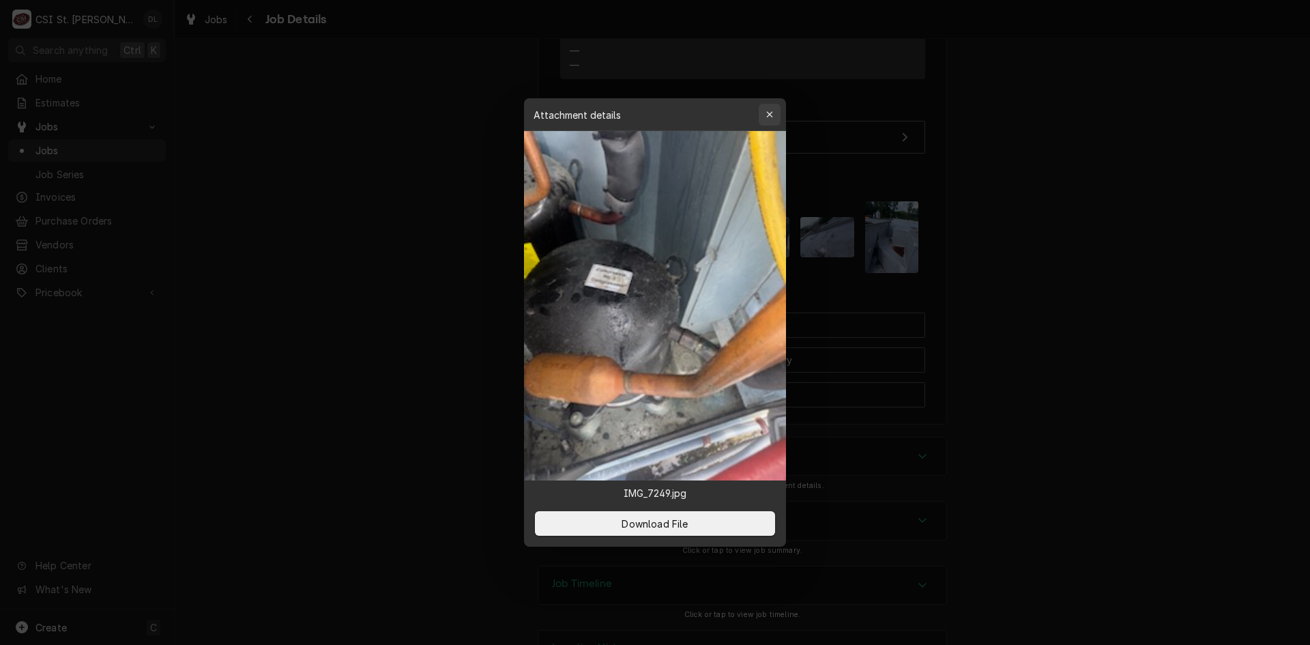
click at [770, 117] on icon "button" at bounding box center [770, 115] width 8 height 10
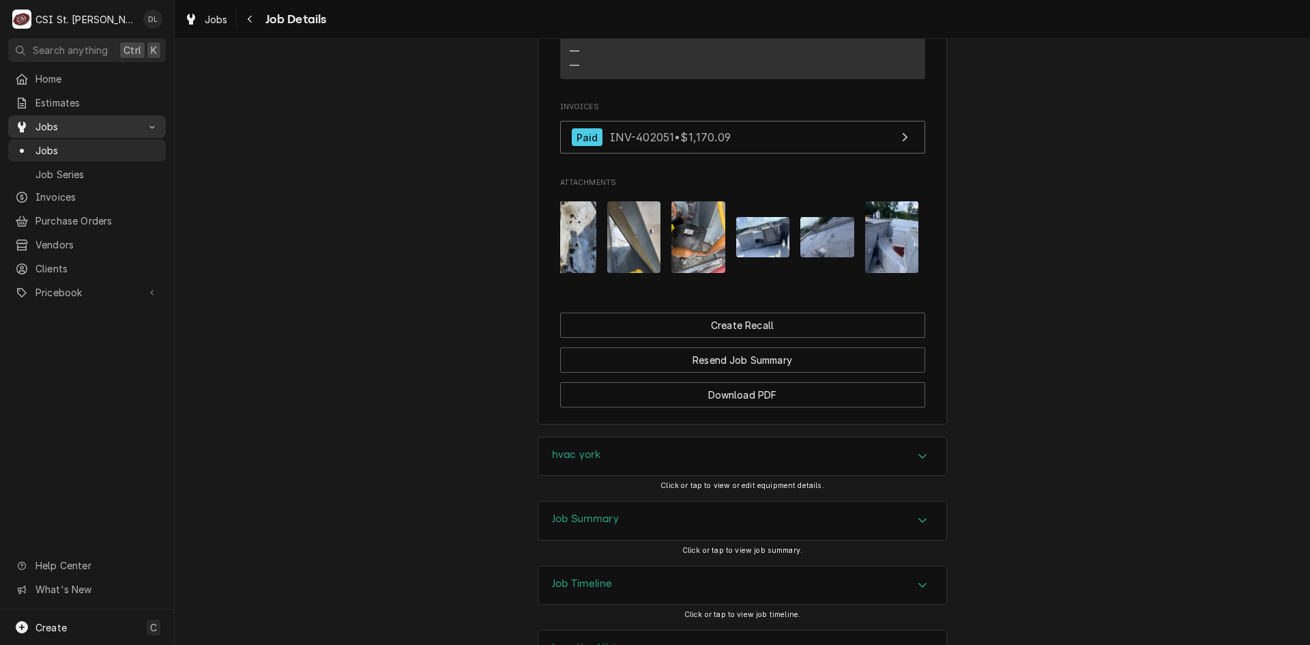
click at [68, 119] on span "Jobs" at bounding box center [86, 126] width 103 height 14
click at [50, 126] on span "Jobs" at bounding box center [86, 126] width 103 height 14
click at [50, 143] on span "Jobs" at bounding box center [96, 150] width 123 height 14
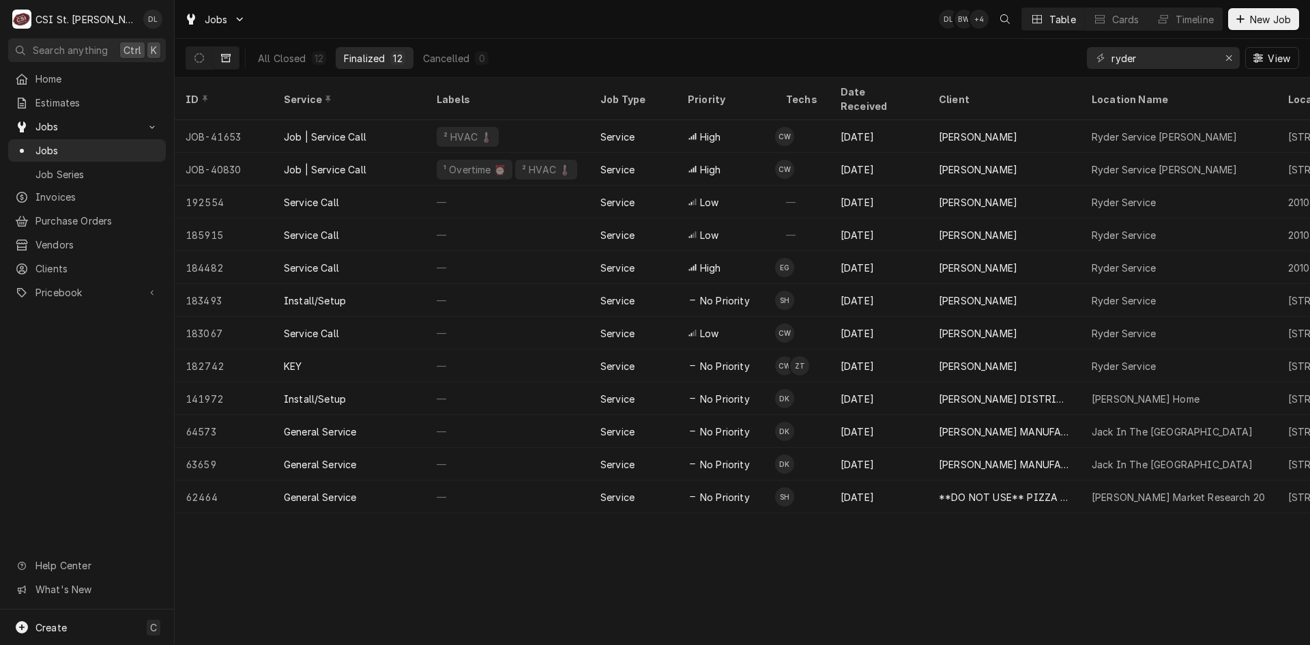
click at [67, 468] on div "Home Estimates Jobs Jobs Job Series Invoices Purchase Orders Vendors Clients Pr…" at bounding box center [87, 339] width 174 height 542
click at [67, 102] on span "Estimates" at bounding box center [96, 103] width 123 height 14
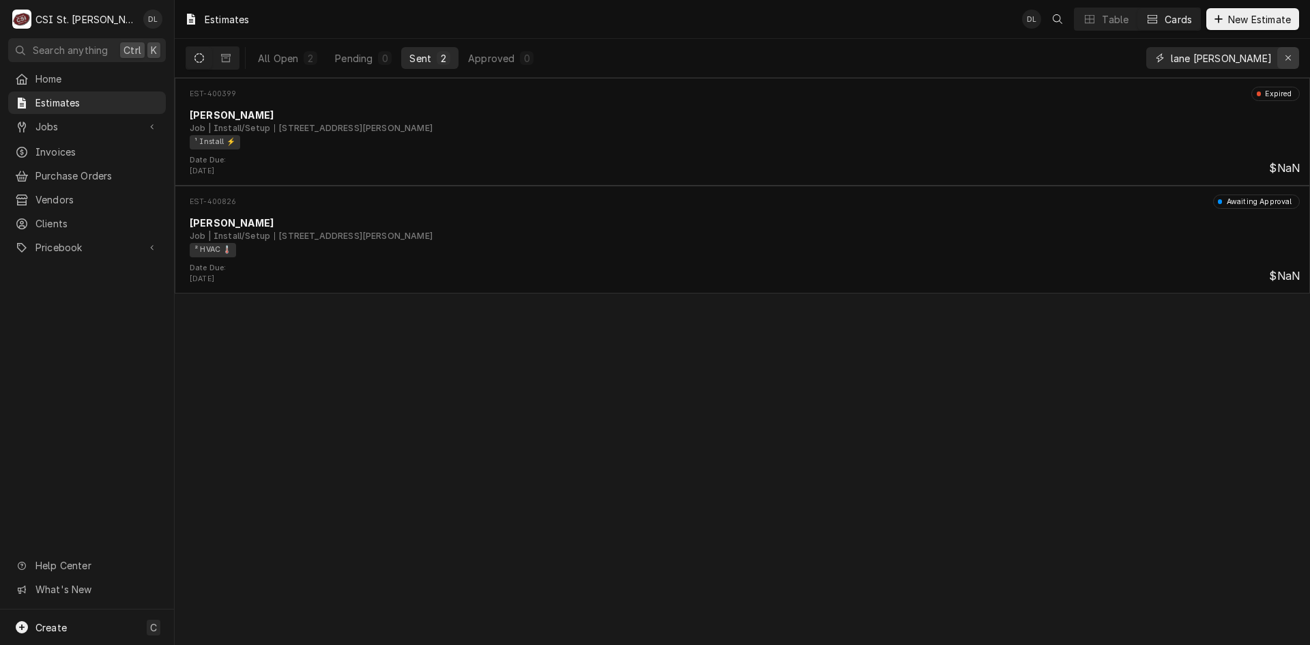
click at [1282, 53] on div "Erase input" at bounding box center [1288, 58] width 14 height 14
click at [1248, 54] on input "Dynamic Content Wrapper" at bounding box center [1231, 58] width 121 height 22
type input "carshield"
click at [65, 128] on span "Jobs" at bounding box center [86, 126] width 103 height 14
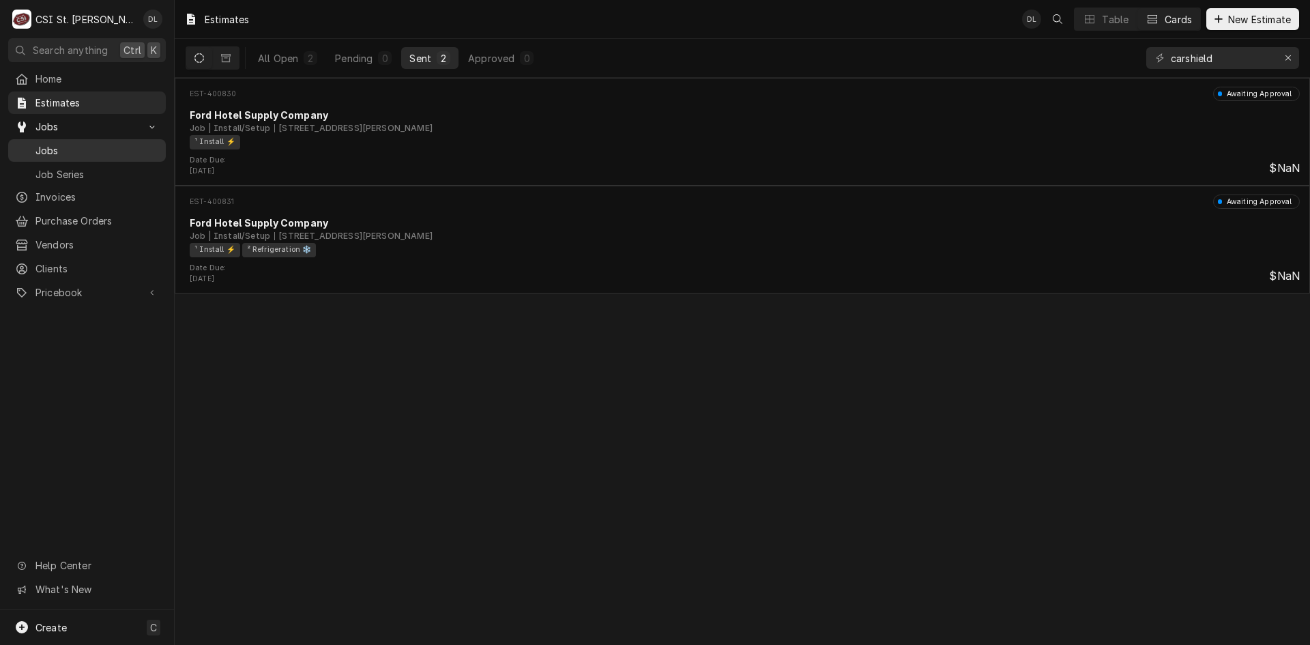
click at [63, 144] on span "Jobs" at bounding box center [96, 150] width 123 height 14
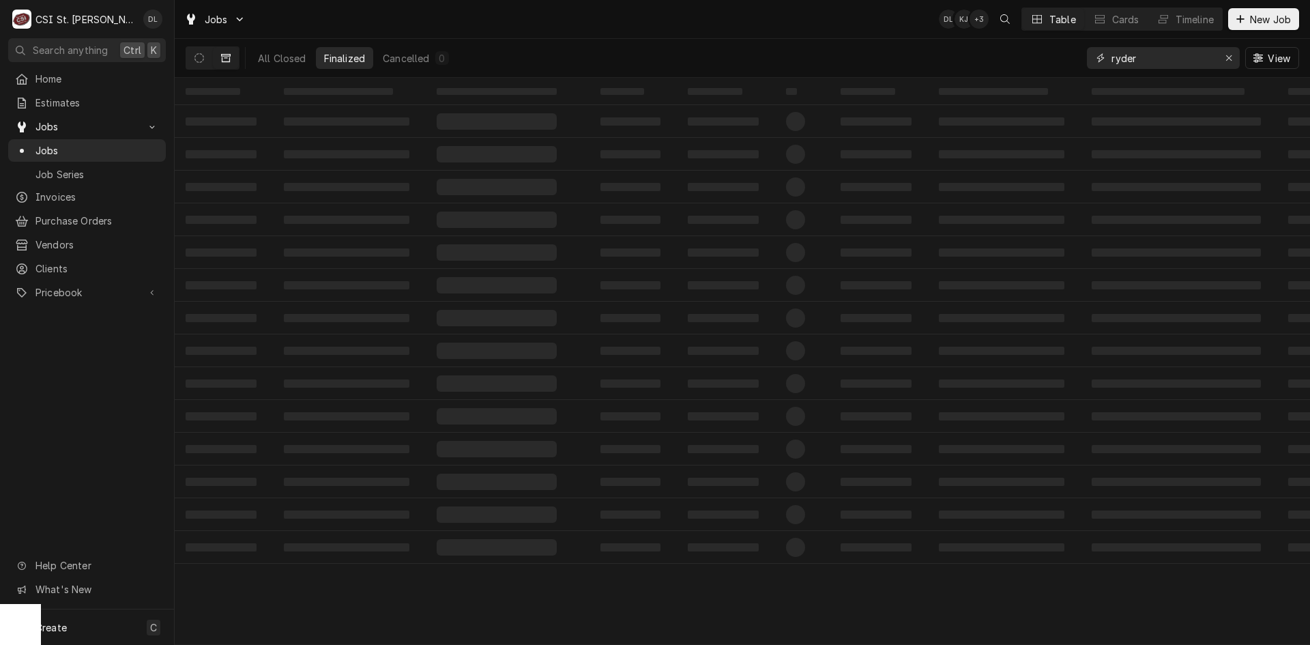
drag, startPoint x: 1229, startPoint y: 61, endPoint x: 1210, endPoint y: 61, distance: 19.1
click at [1229, 61] on icon "Erase input" at bounding box center [1229, 58] width 8 height 10
click at [1184, 59] on input "Dynamic Content Wrapper" at bounding box center [1175, 58] width 128 height 22
click at [221, 56] on icon "Dynamic Content Wrapper" at bounding box center [226, 58] width 10 height 8
click at [201, 57] on icon "Dynamic Content Wrapper" at bounding box center [199, 58] width 10 height 10
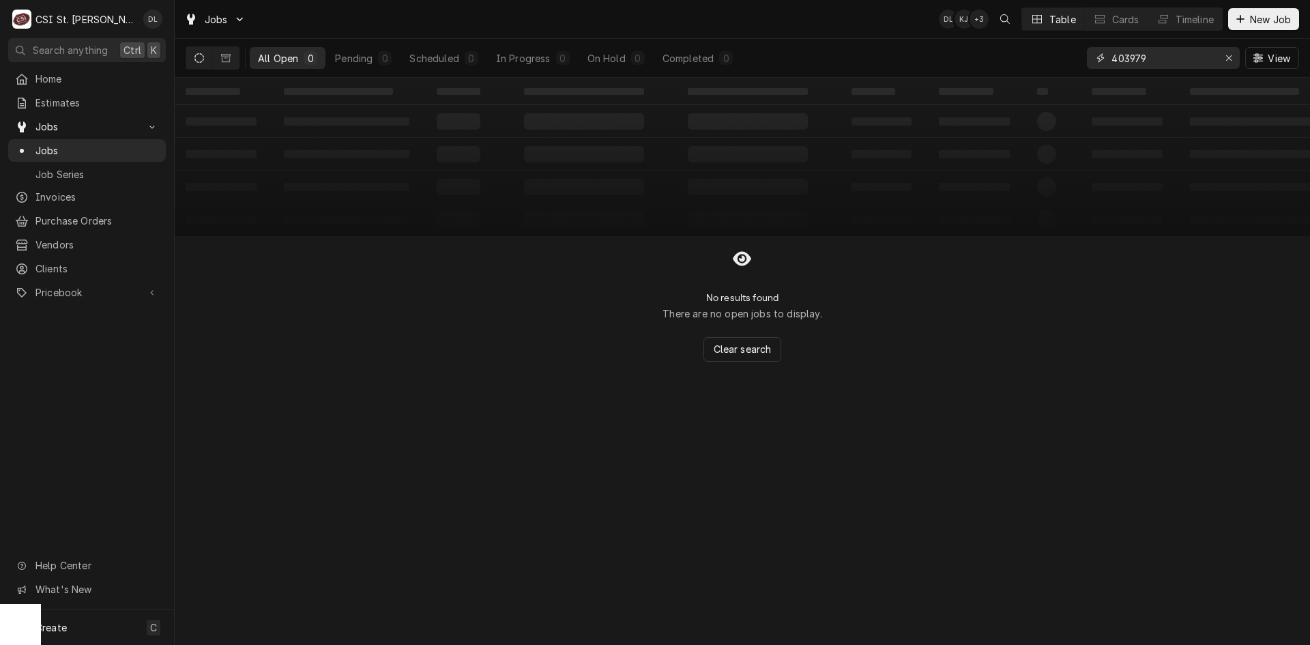
click at [1165, 61] on input "403979" at bounding box center [1162, 58] width 102 height 22
type input "40393"
click at [227, 53] on icon "Dynamic Content Wrapper" at bounding box center [226, 58] width 10 height 10
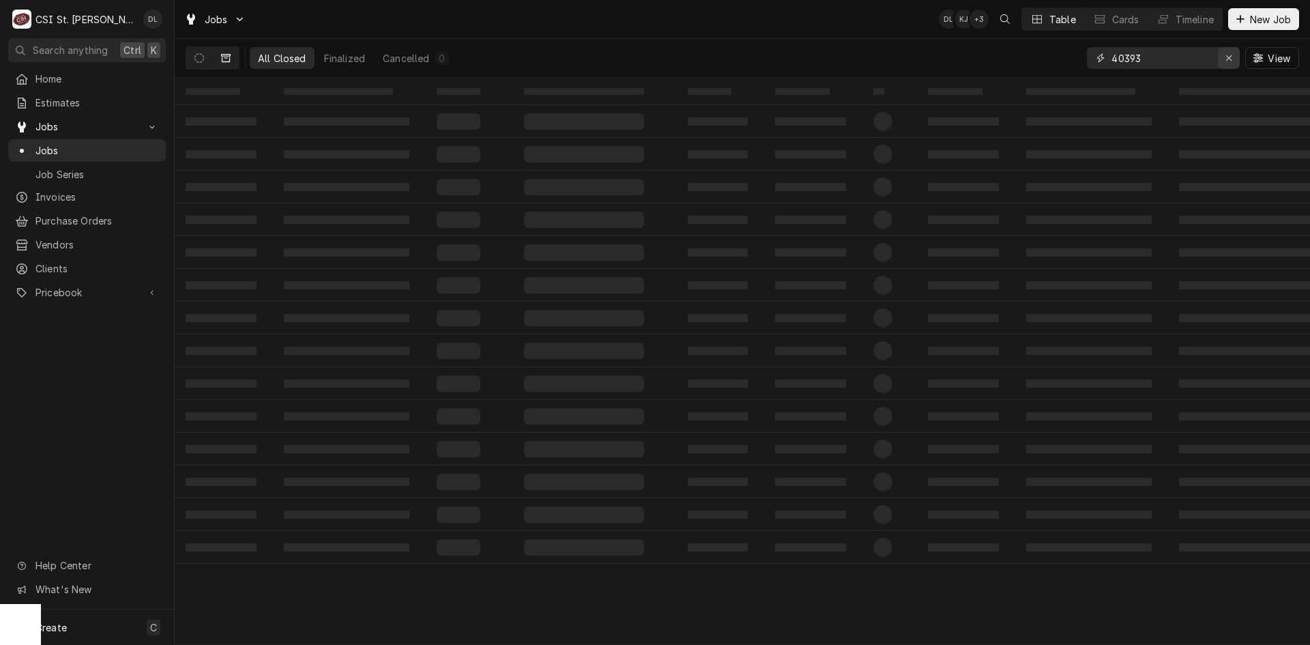
click at [1225, 56] on icon "Erase input" at bounding box center [1229, 58] width 8 height 10
click at [1195, 56] on input "Dynamic Content Wrapper" at bounding box center [1175, 58] width 128 height 22
type input "independence ele"
click at [205, 57] on button "Dynamic Content Wrapper" at bounding box center [199, 58] width 26 height 22
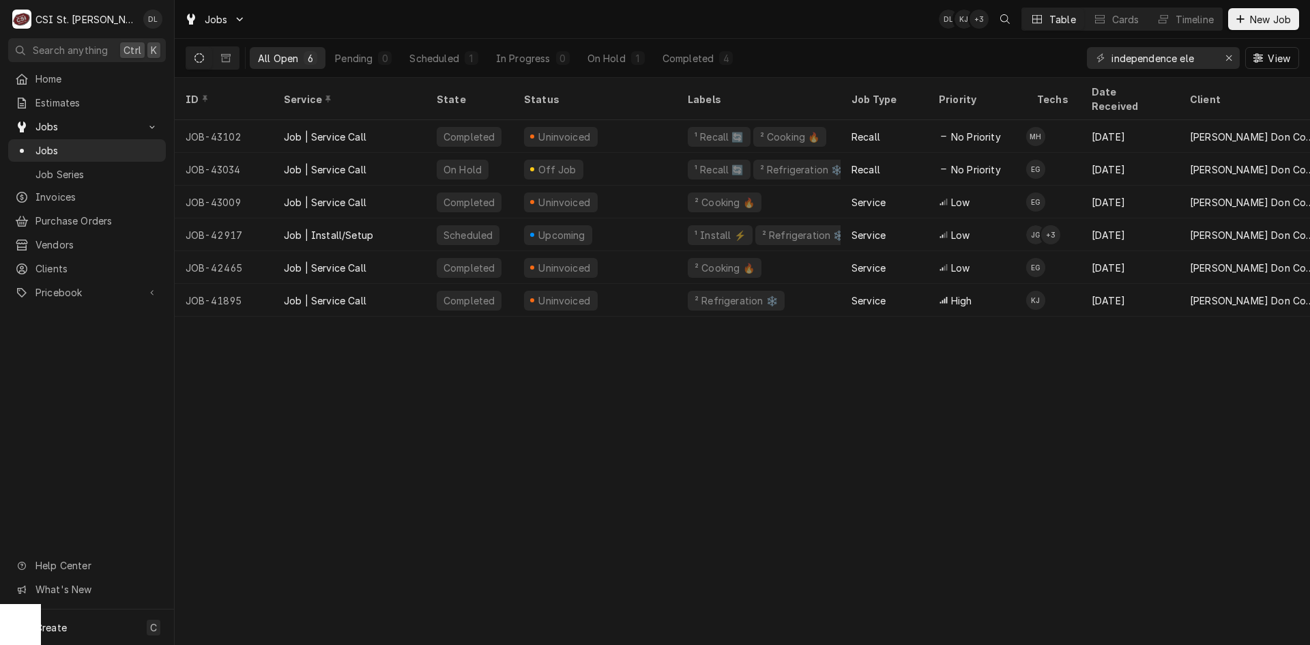
click at [195, 55] on icon "Dynamic Content Wrapper" at bounding box center [199, 58] width 10 height 10
click at [235, 58] on button "Dynamic Content Wrapper" at bounding box center [226, 58] width 26 height 22
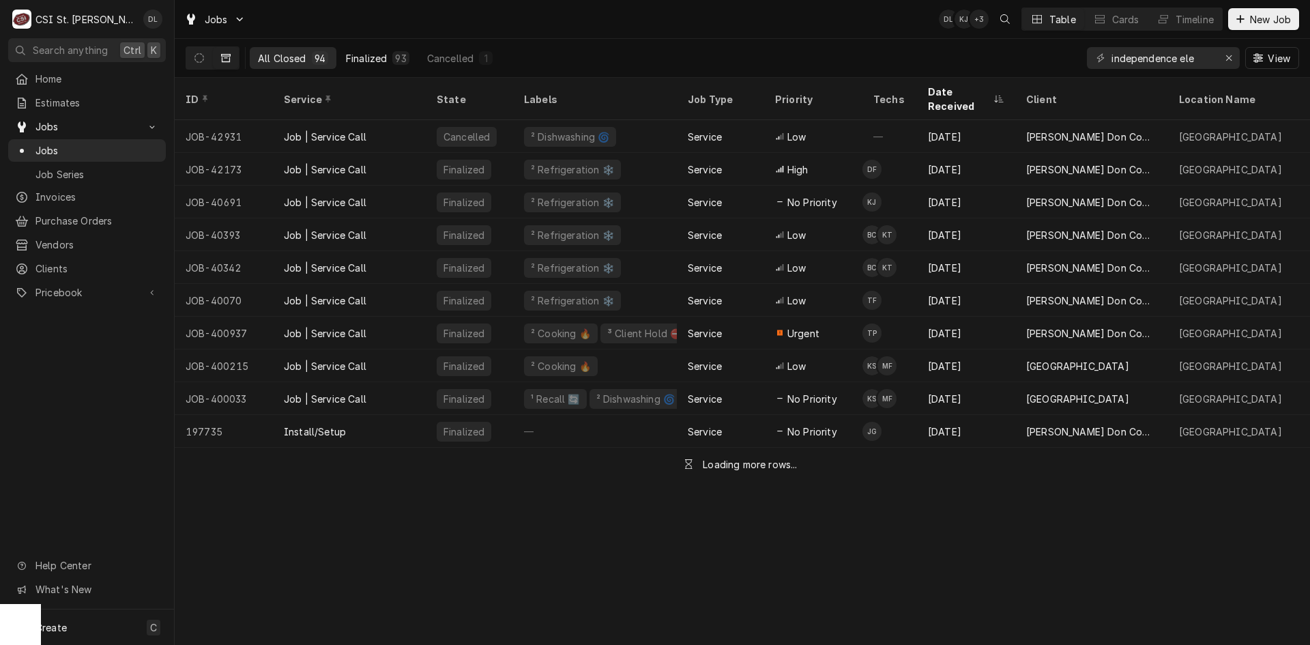
click at [350, 63] on div "Finalized" at bounding box center [366, 58] width 41 height 14
